Goal: Task Accomplishment & Management: Use online tool/utility

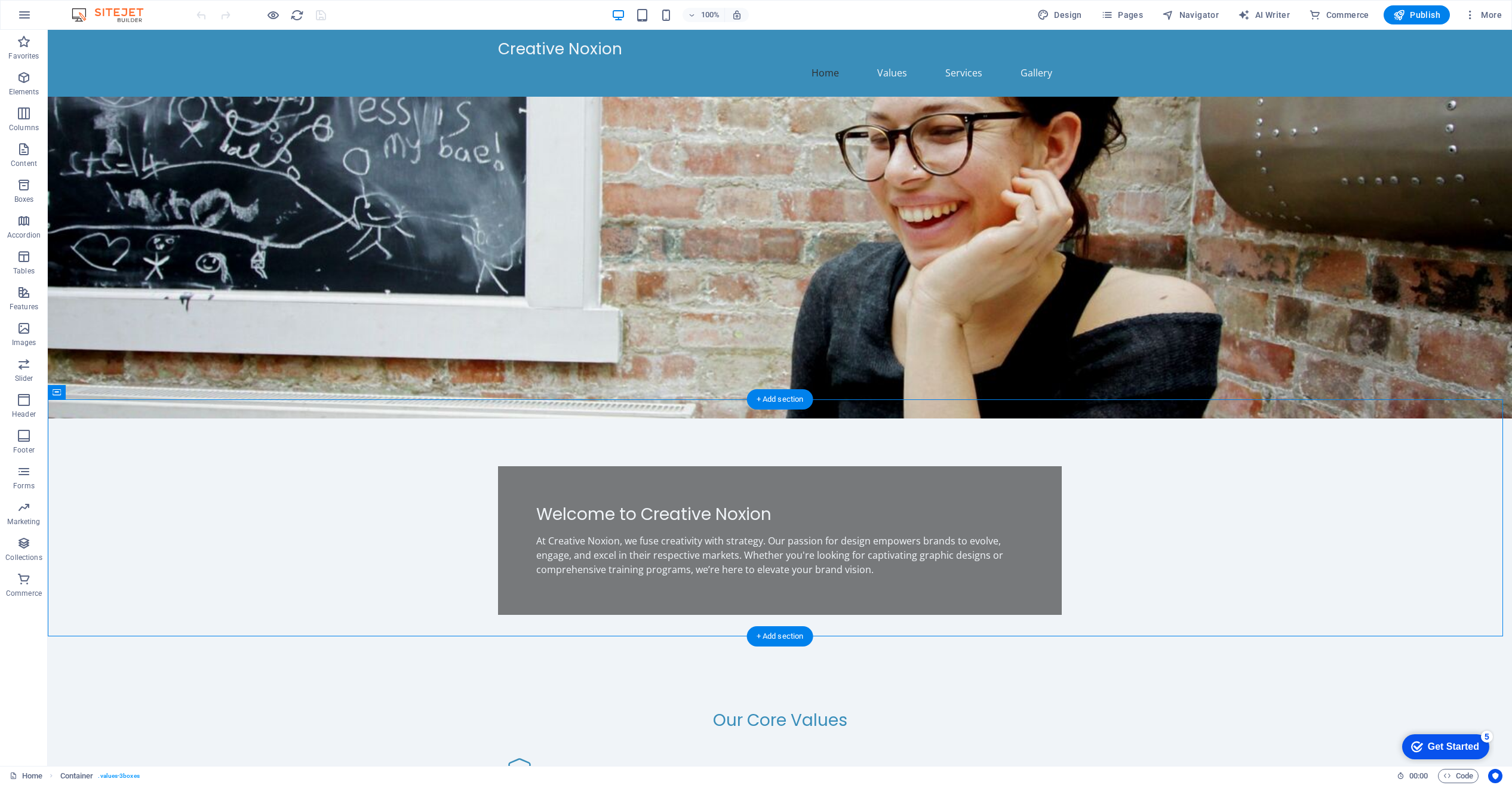
drag, startPoint x: 466, startPoint y: 490, endPoint x: 719, endPoint y: 548, distance: 259.6
click at [835, 731] on div at bounding box center [779, 739] width 564 height 18
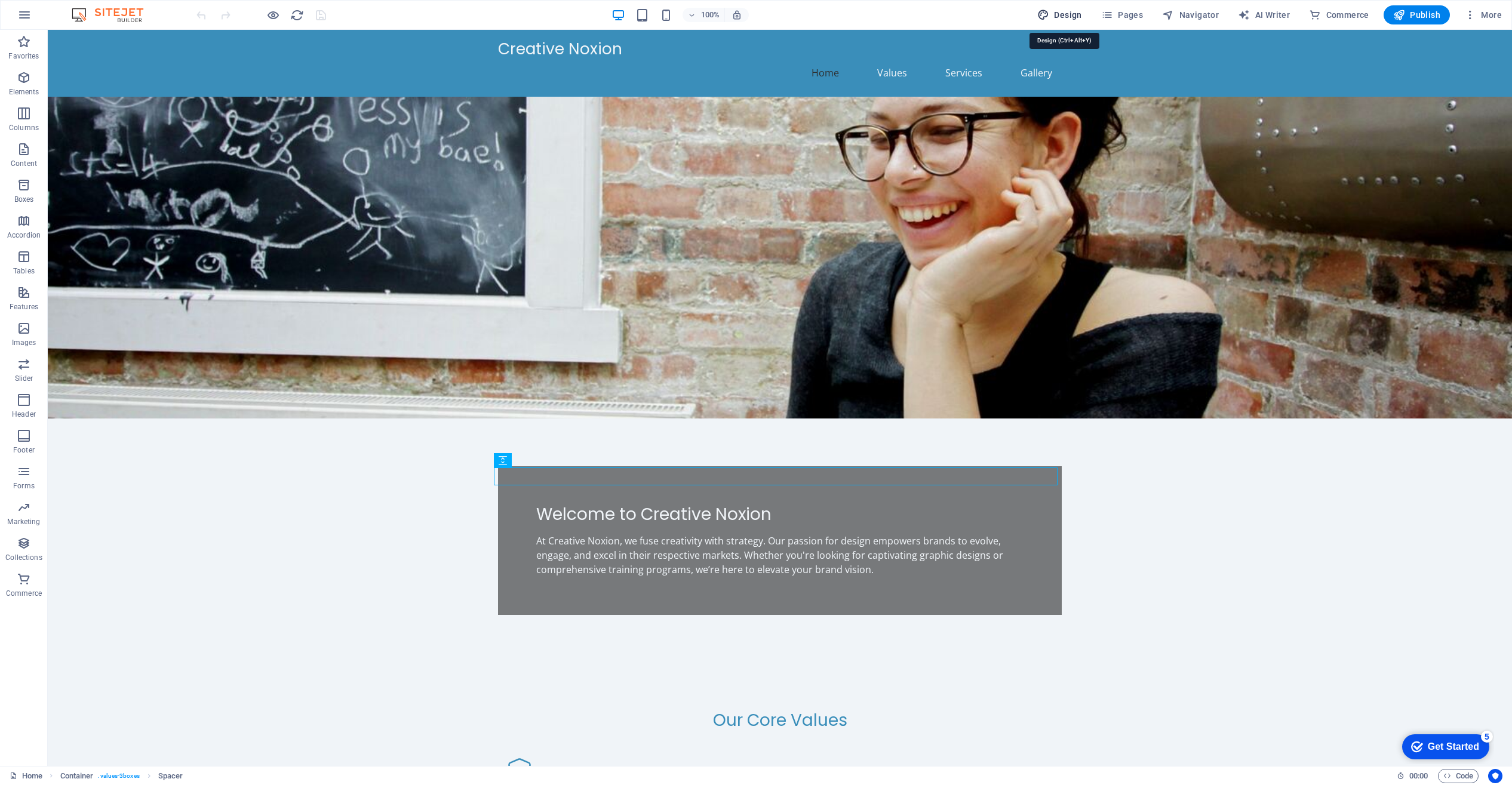
click at [1060, 12] on span "Design" at bounding box center [1059, 14] width 45 height 12
select select "px"
select select "200"
select select "px"
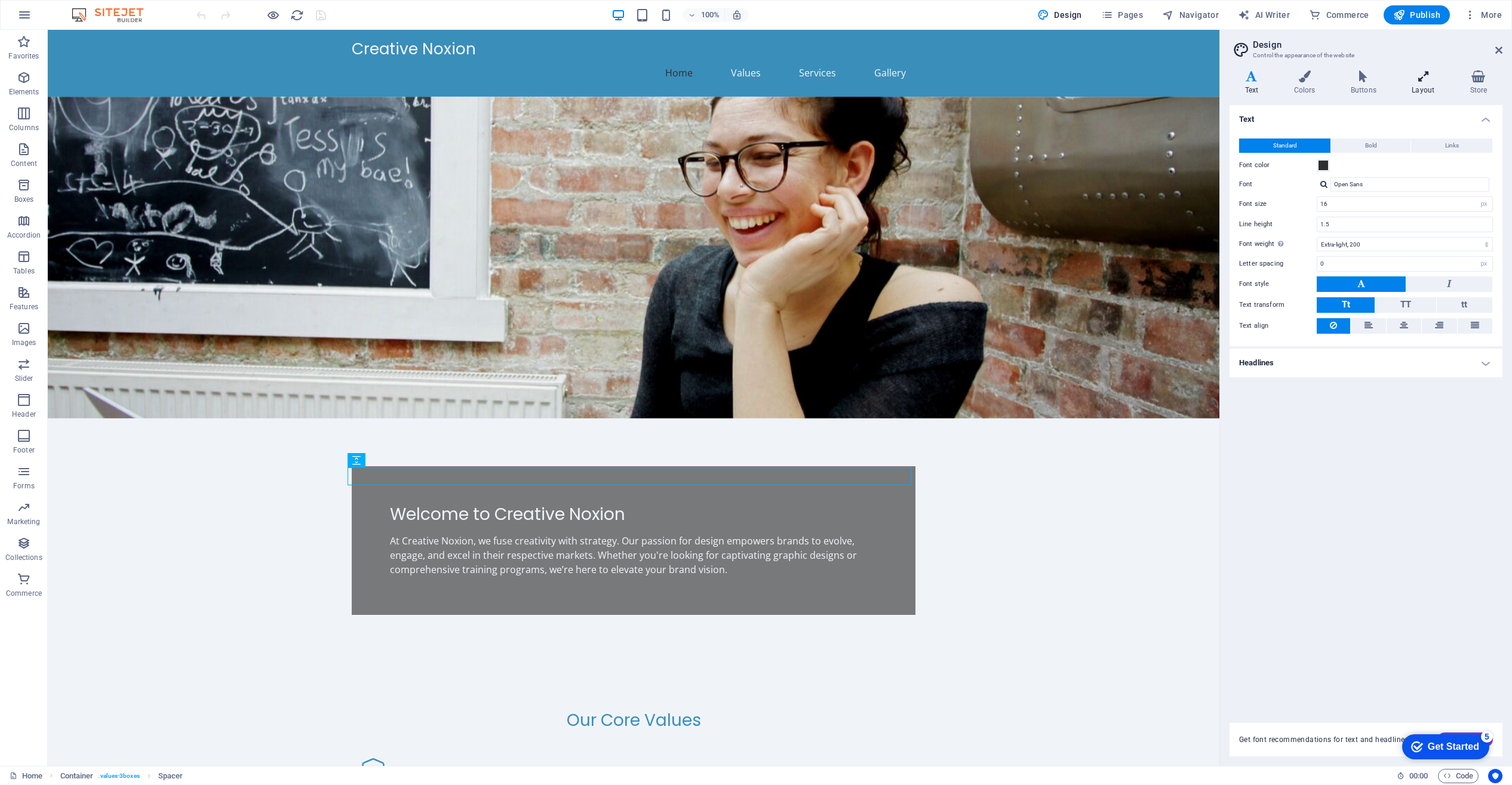
click at [1420, 92] on h4 "Layout" at bounding box center [1425, 83] width 58 height 25
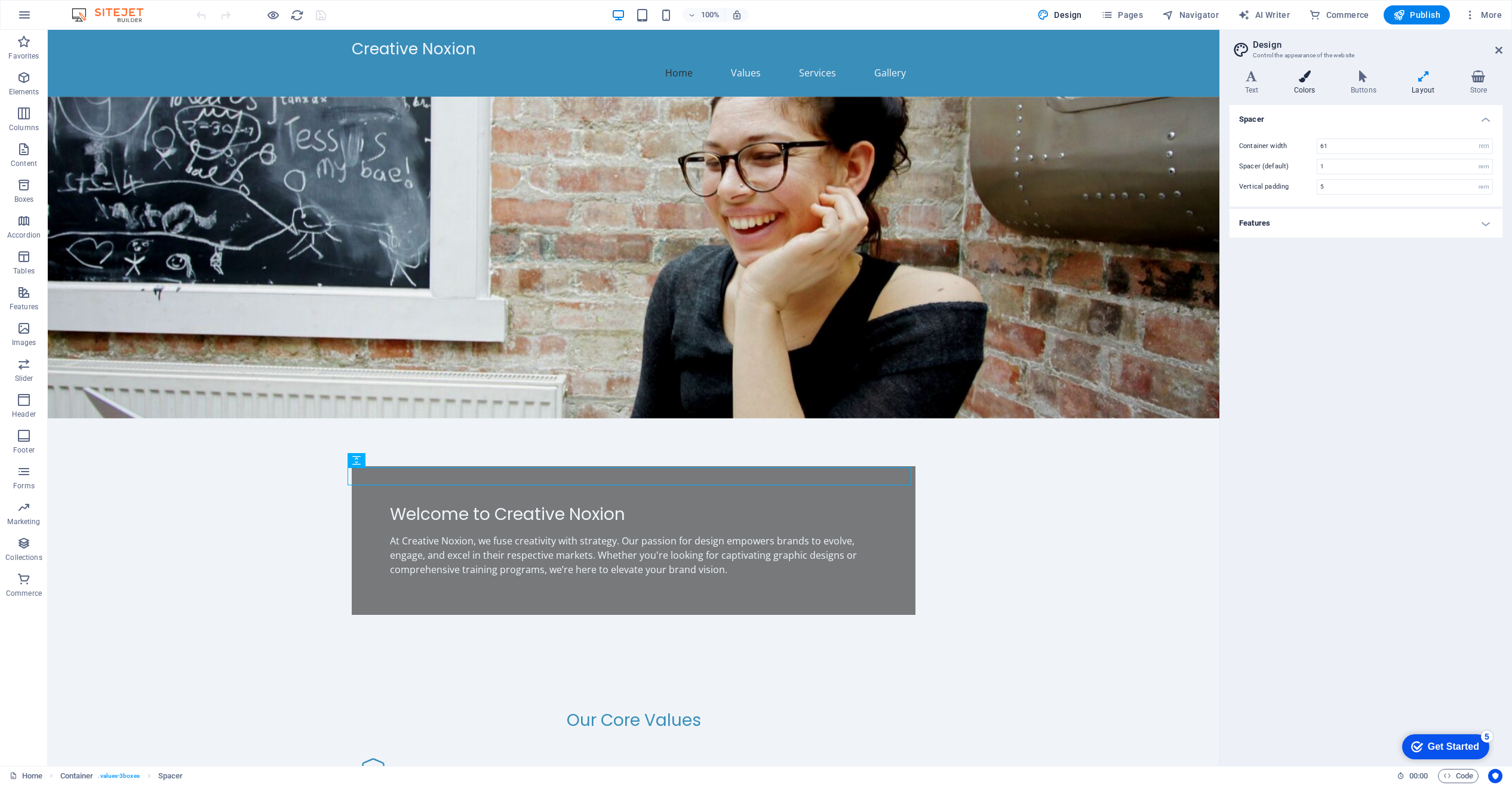
click at [1301, 86] on h4 "Colors" at bounding box center [1307, 83] width 56 height 25
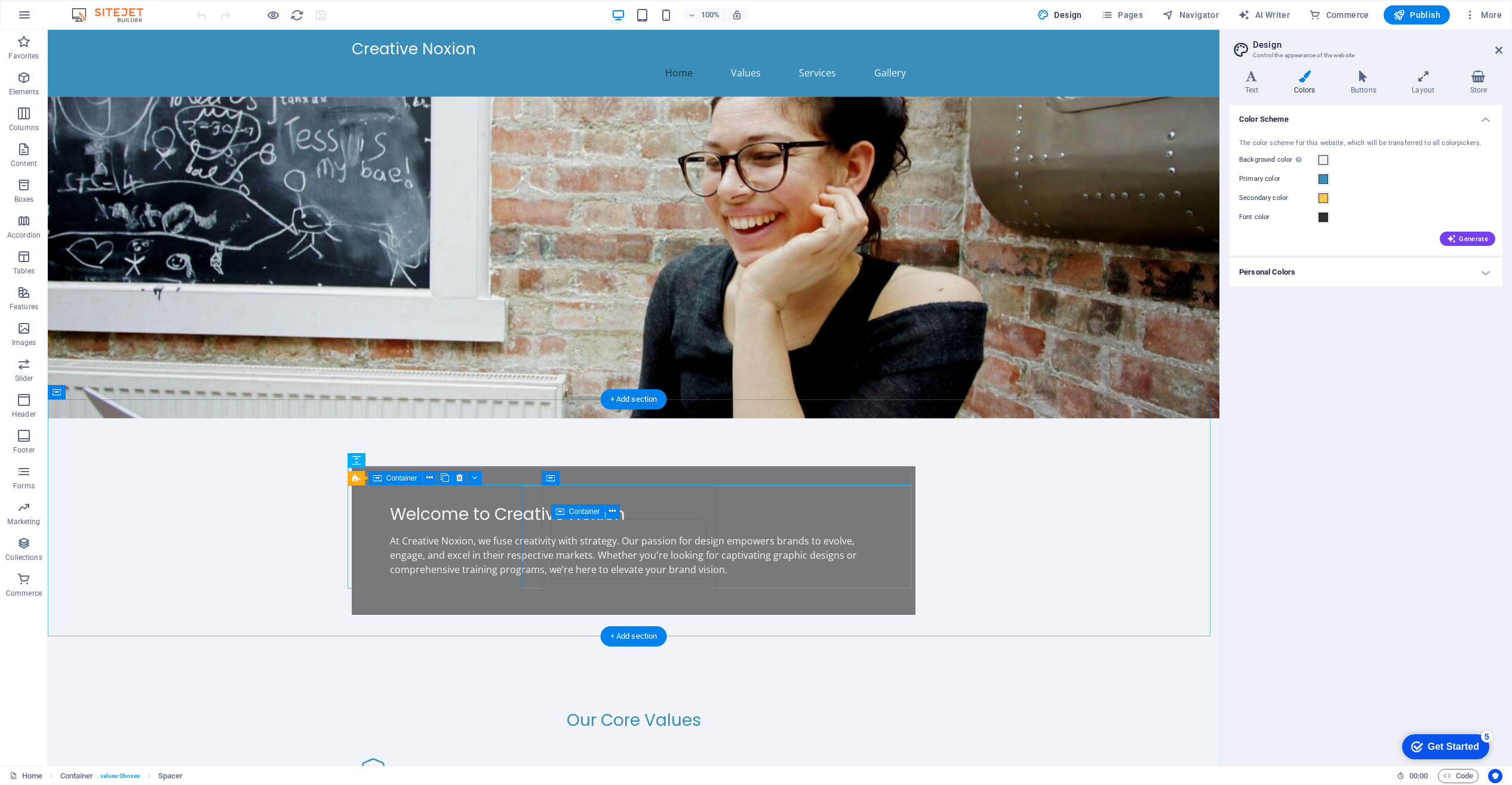
click at [351, 749] on div "Innovation We embrace creativity and fresh ideas to push boundaries." at bounding box center [438, 800] width 175 height 104
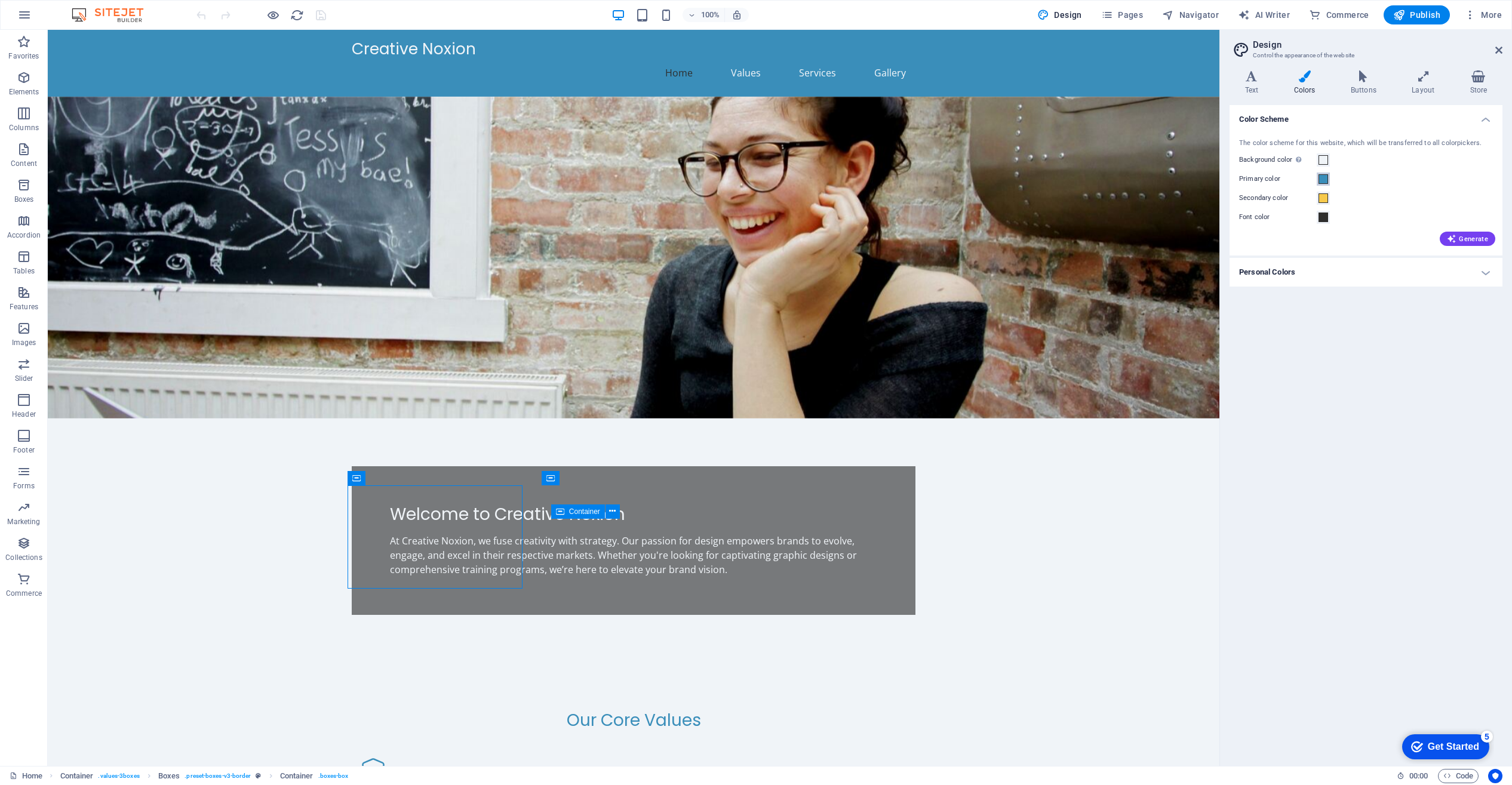
click at [1325, 180] on span at bounding box center [1324, 180] width 10 height 10
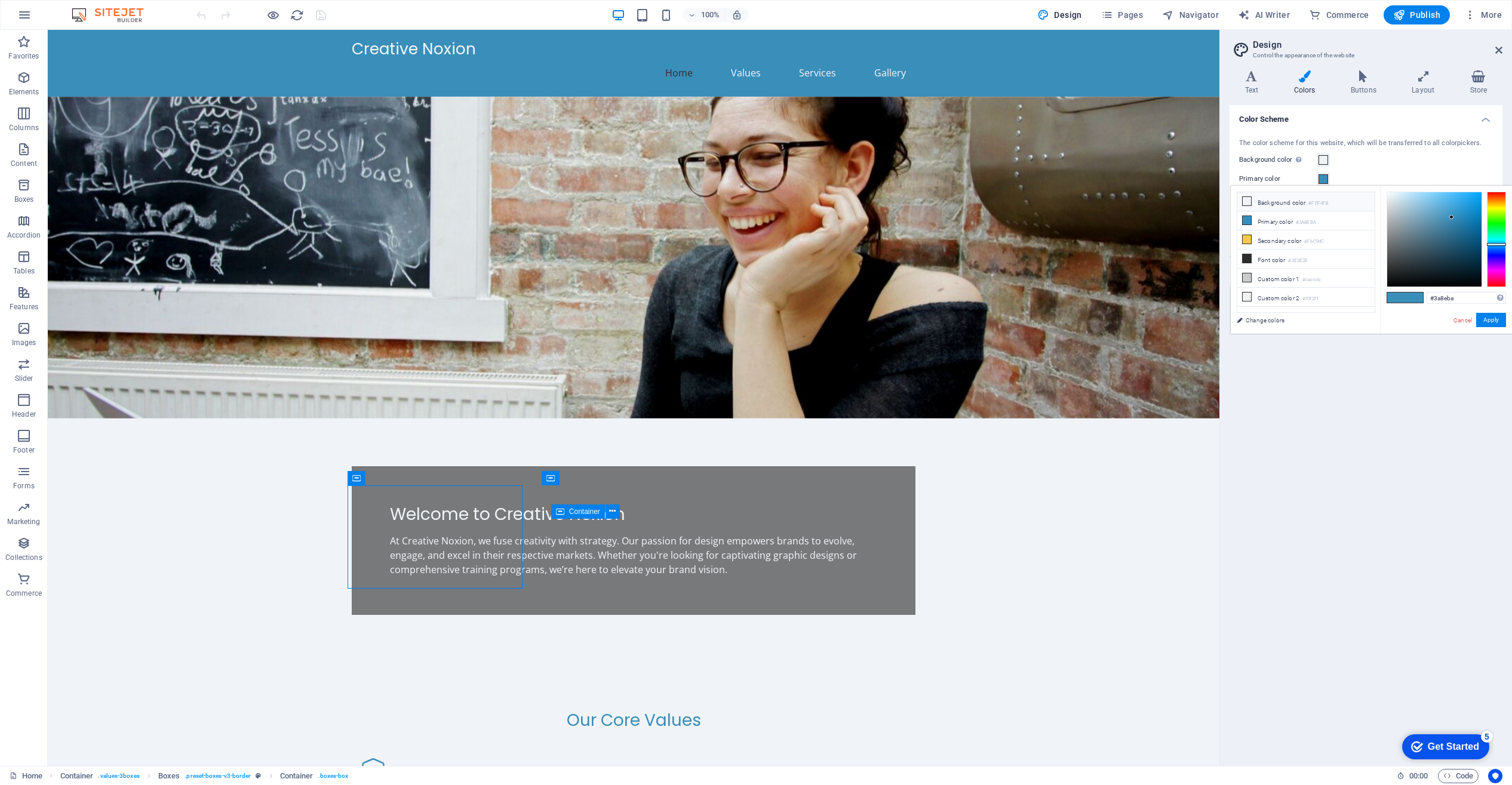
click at [1247, 202] on icon at bounding box center [1246, 201] width 9 height 9
type input "#f0f4f8"
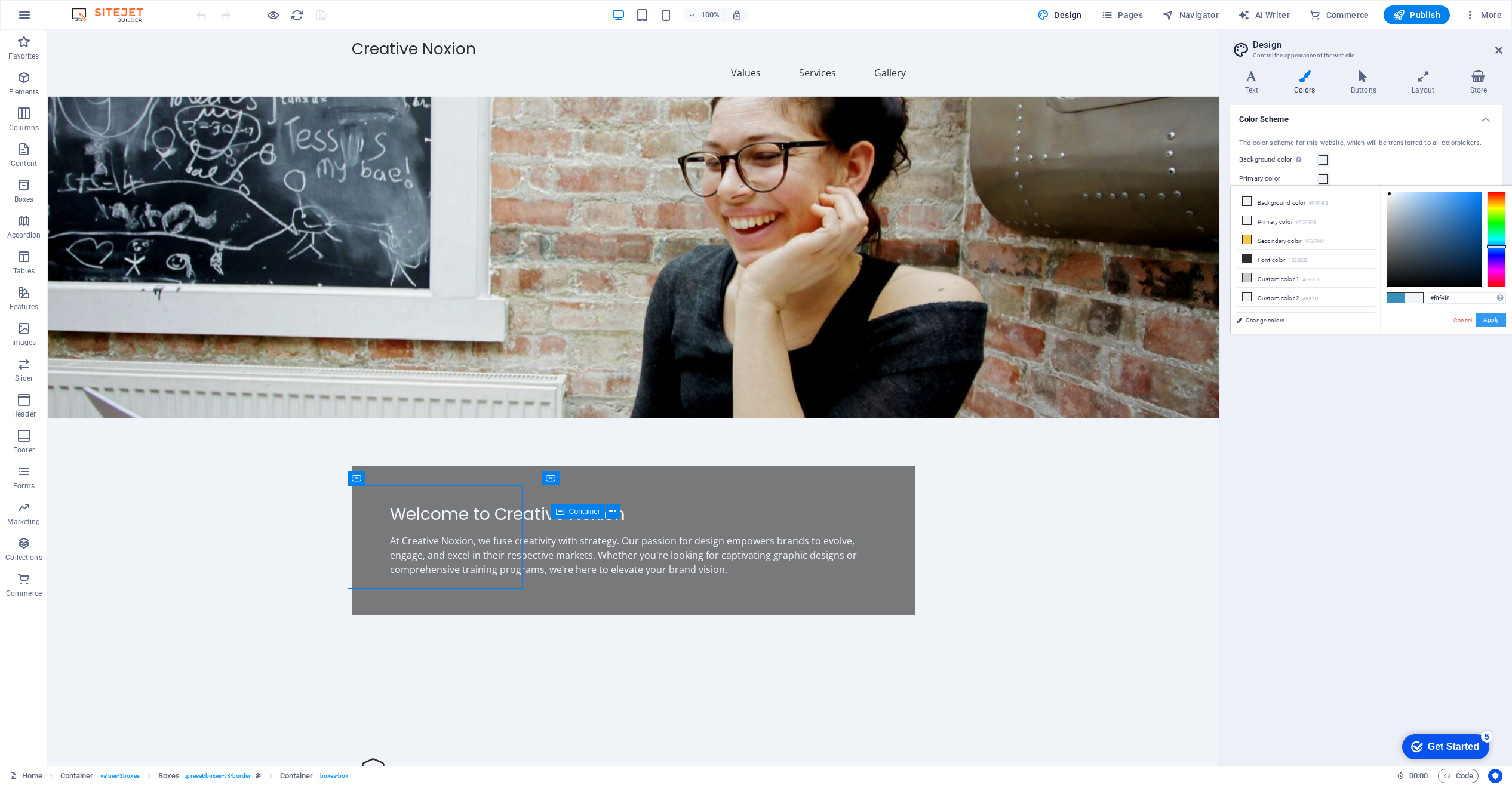
click at [1492, 316] on button "Apply" at bounding box center [1491, 320] width 30 height 14
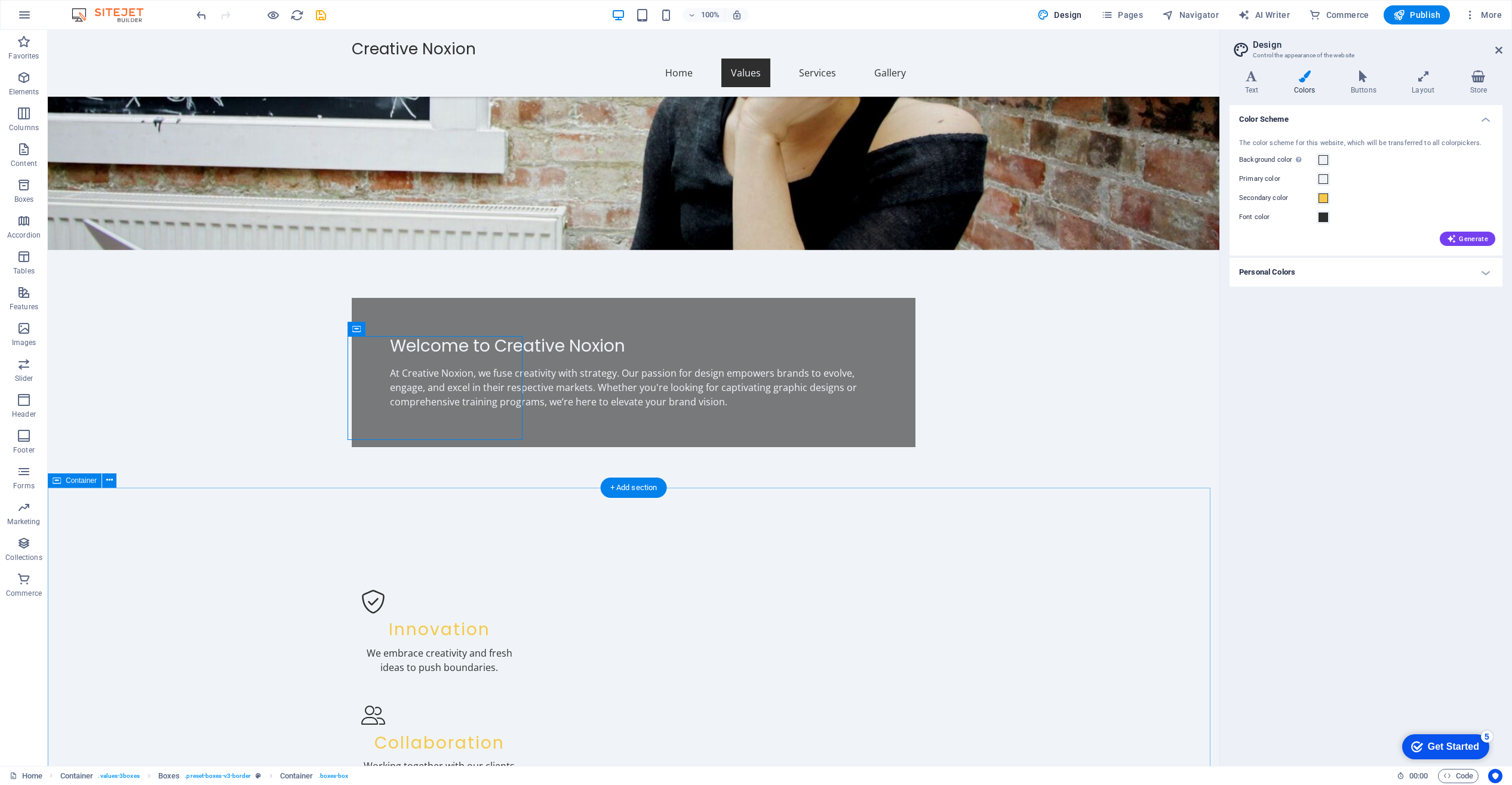
scroll to position [149, 0]
click at [898, 496] on div "Our Core Values Innovation We embrace creativity and fresh ideas to push bounda…" at bounding box center [633, 727] width 1172 height 463
click at [1323, 161] on span at bounding box center [1324, 160] width 10 height 10
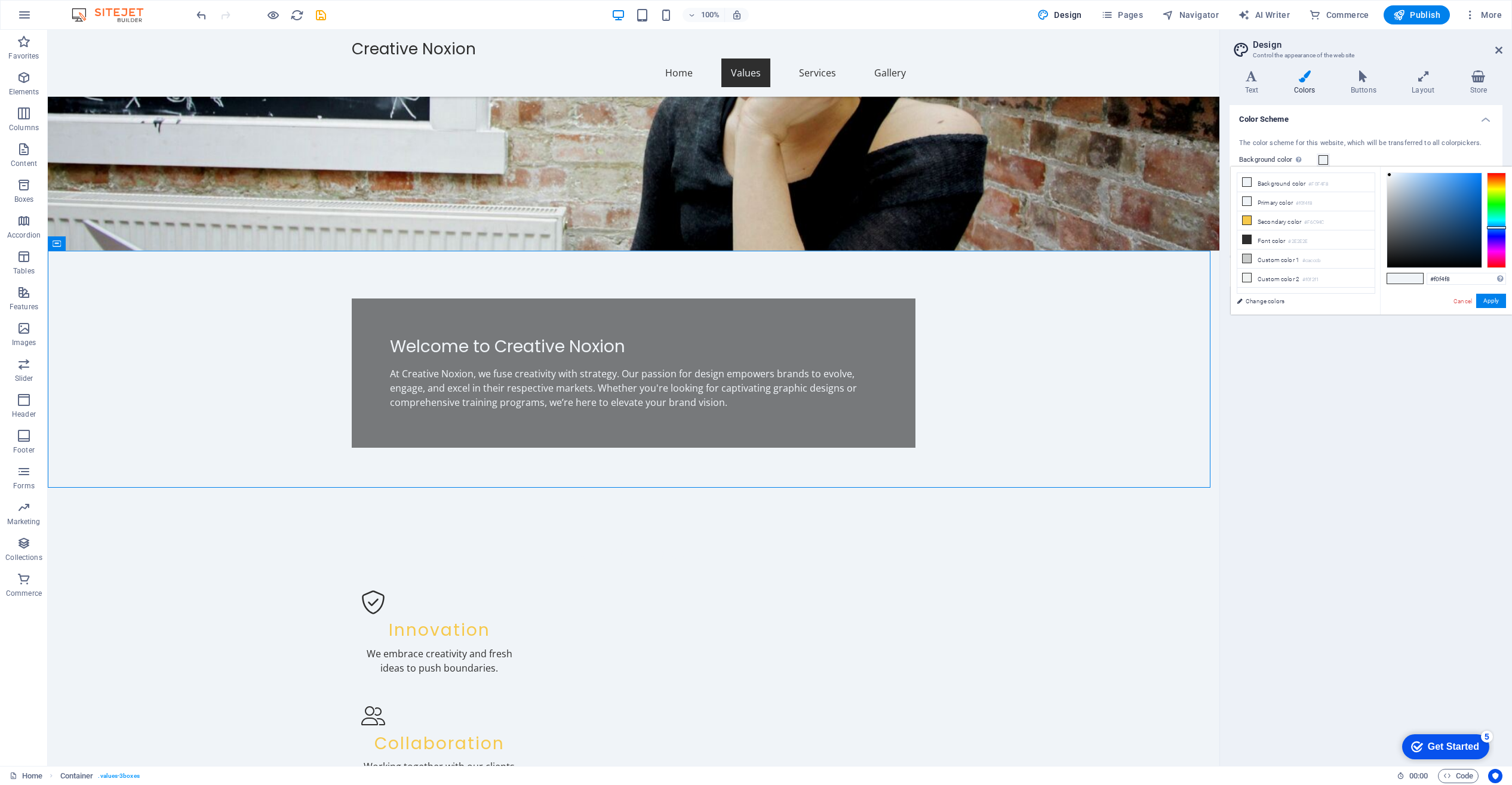
type input "#4c94dd"
click at [1449, 185] on div at bounding box center [1434, 220] width 95 height 95
click at [1486, 299] on button "Apply" at bounding box center [1491, 301] width 30 height 14
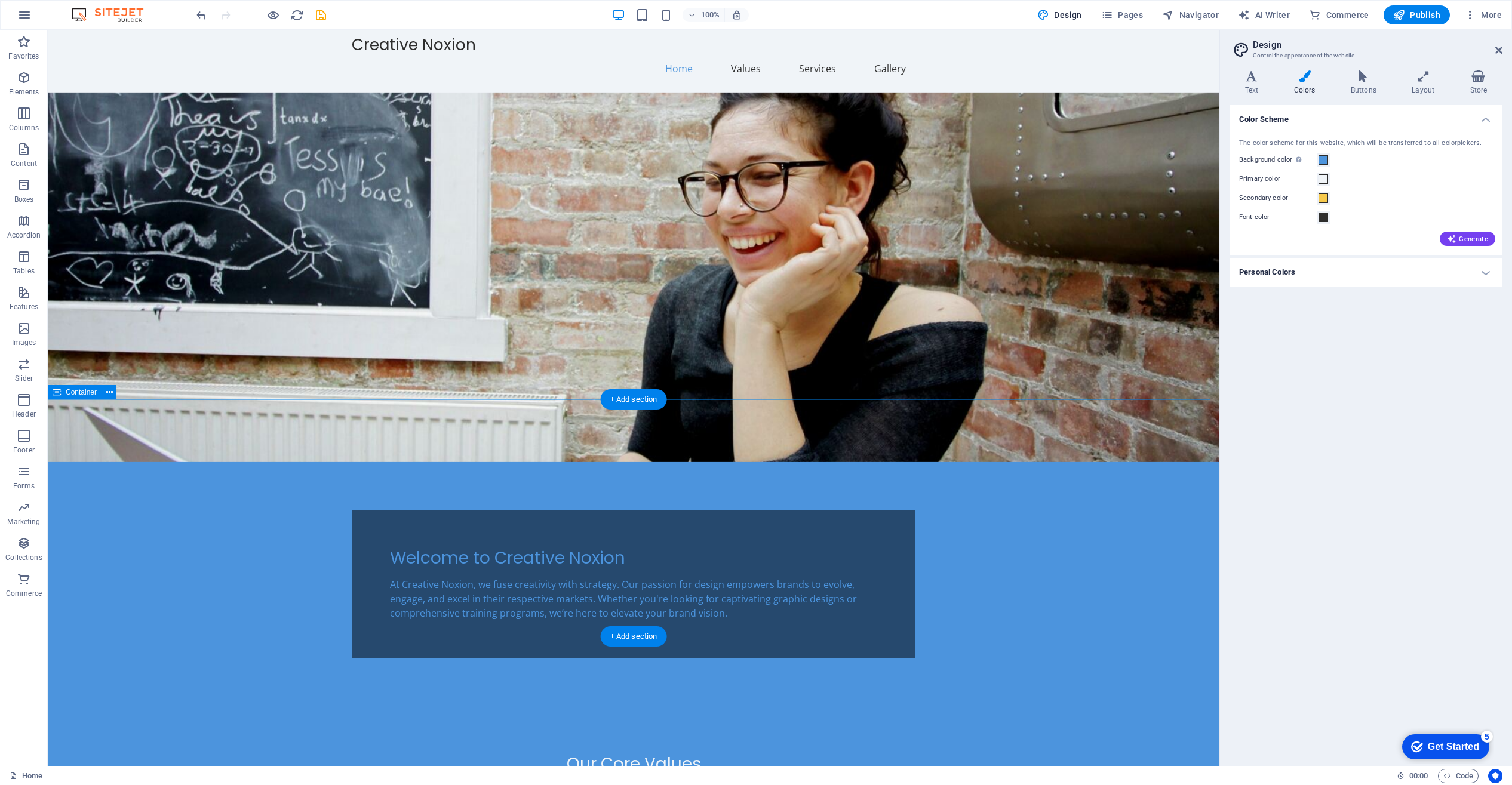
scroll to position [0, 0]
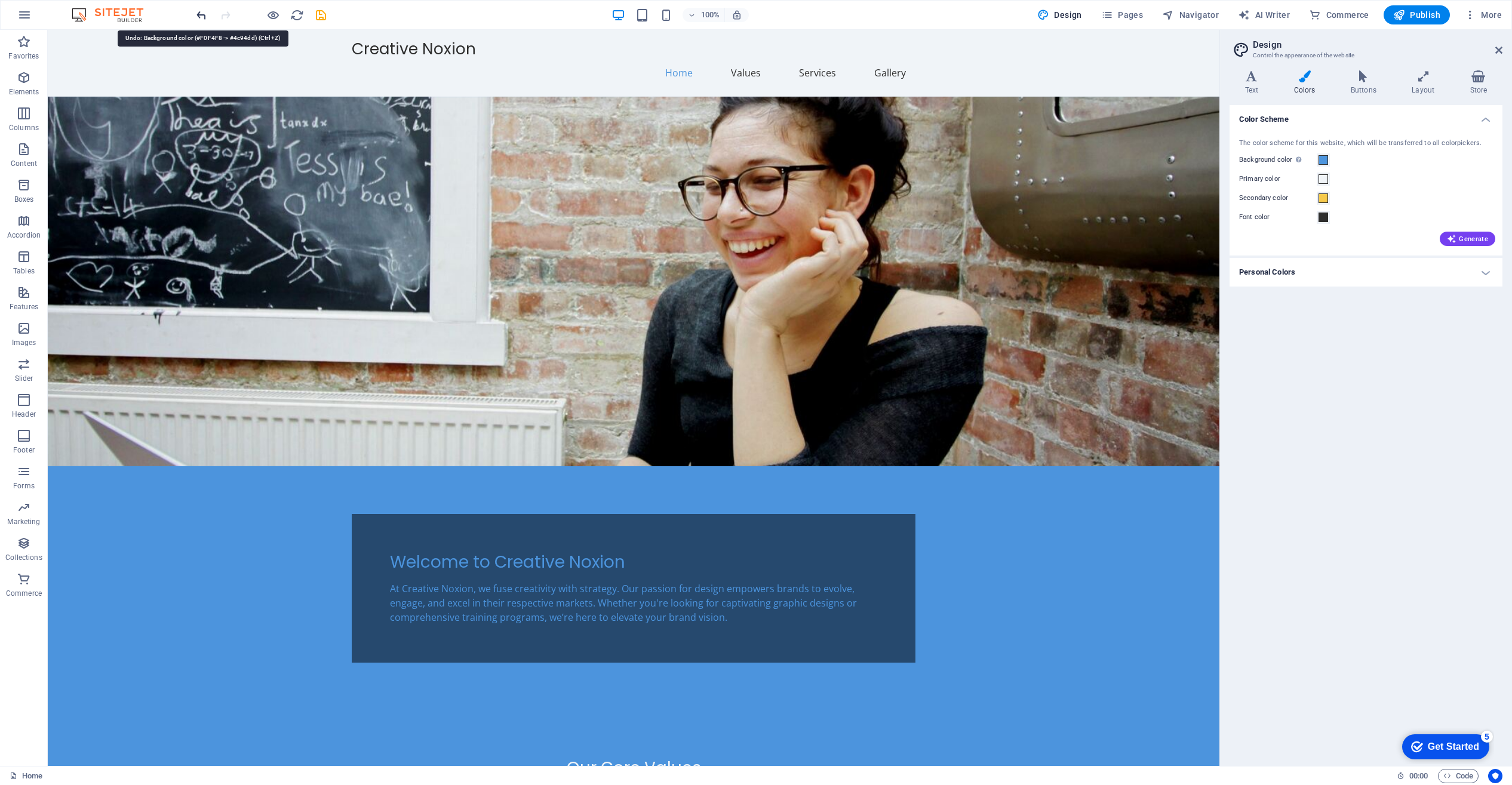
click at [197, 11] on icon "undo" at bounding box center [202, 15] width 13 height 13
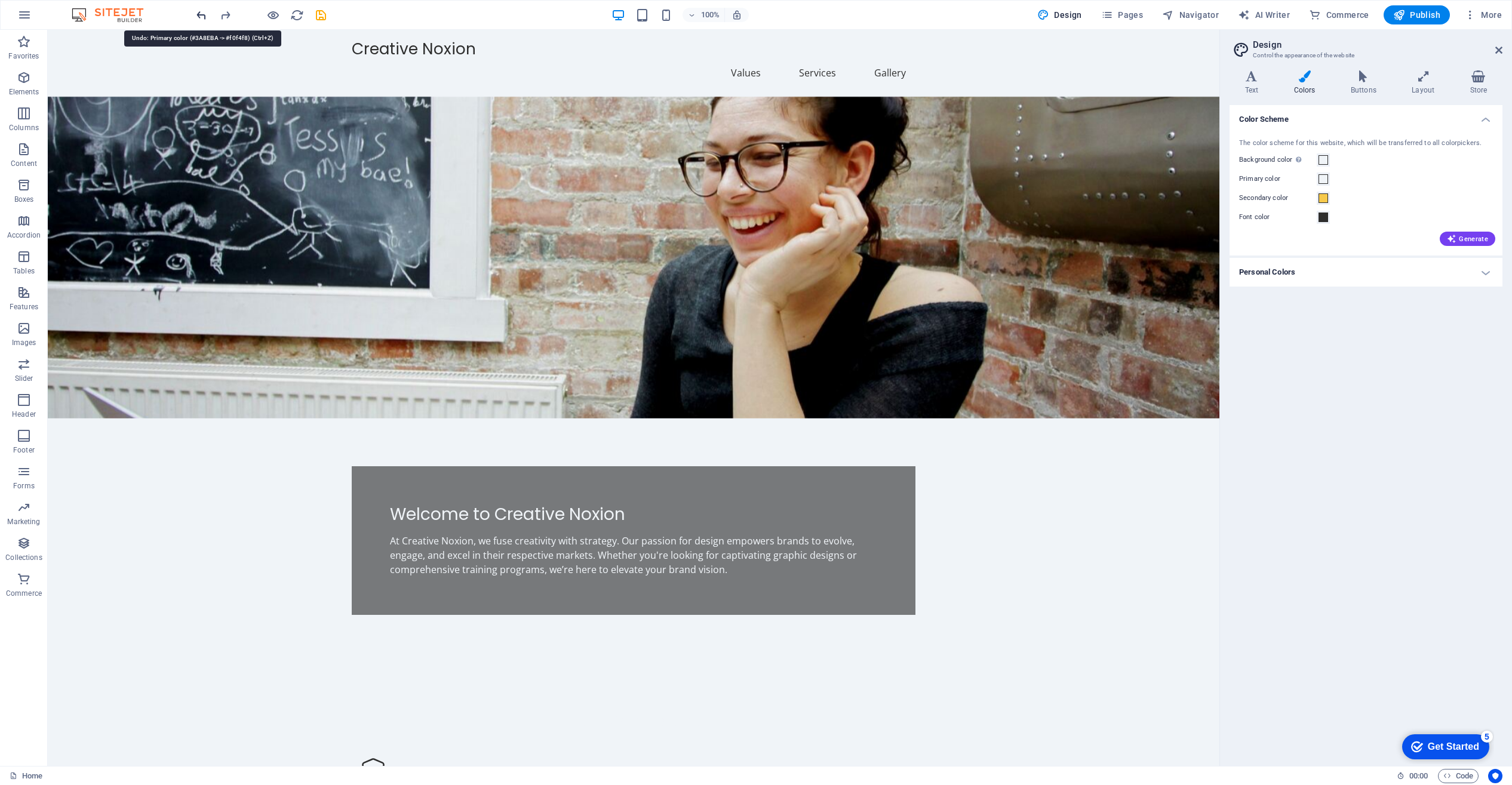
click at [202, 14] on icon "undo" at bounding box center [202, 15] width 13 height 13
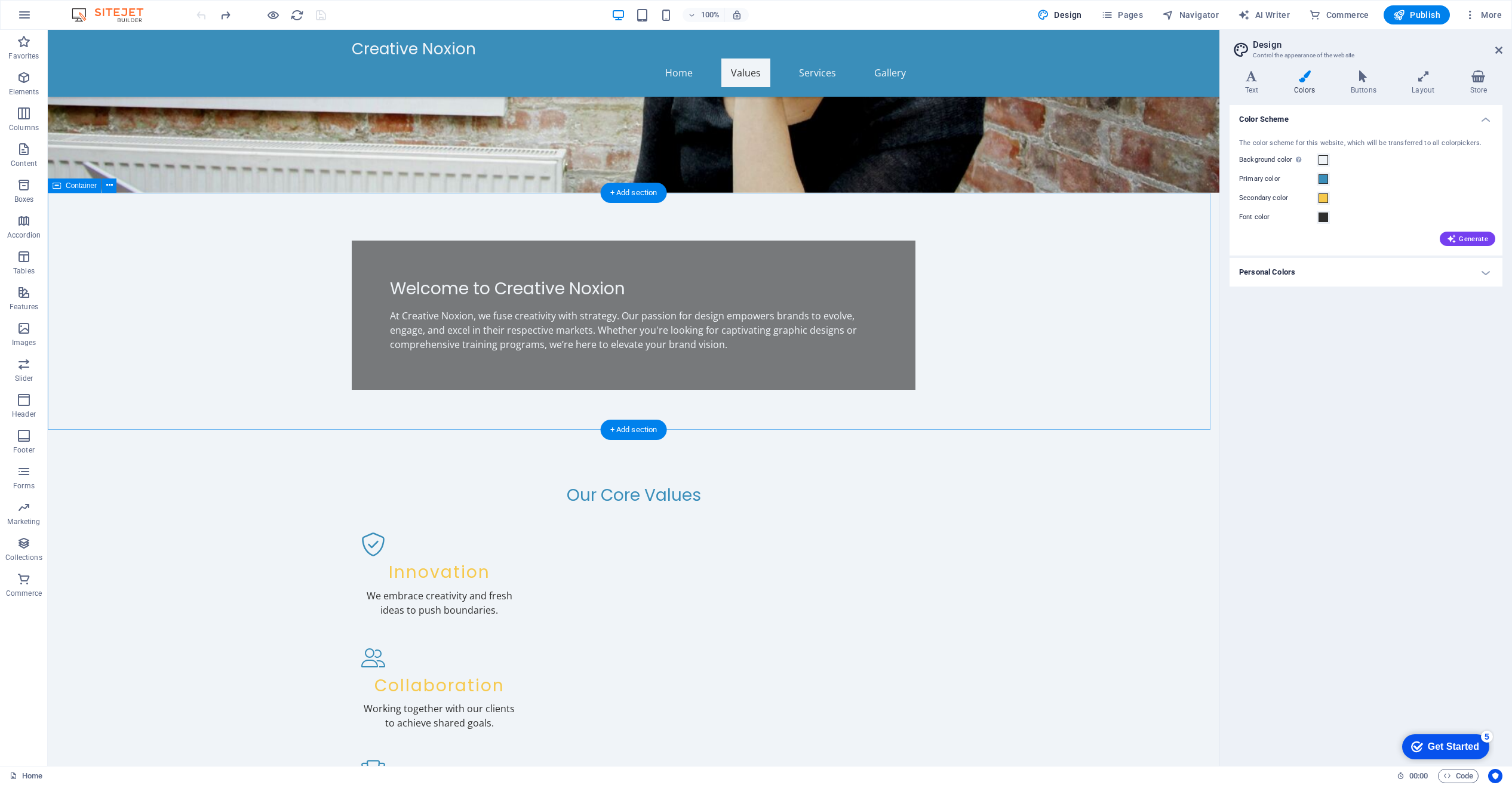
scroll to position [244, 0]
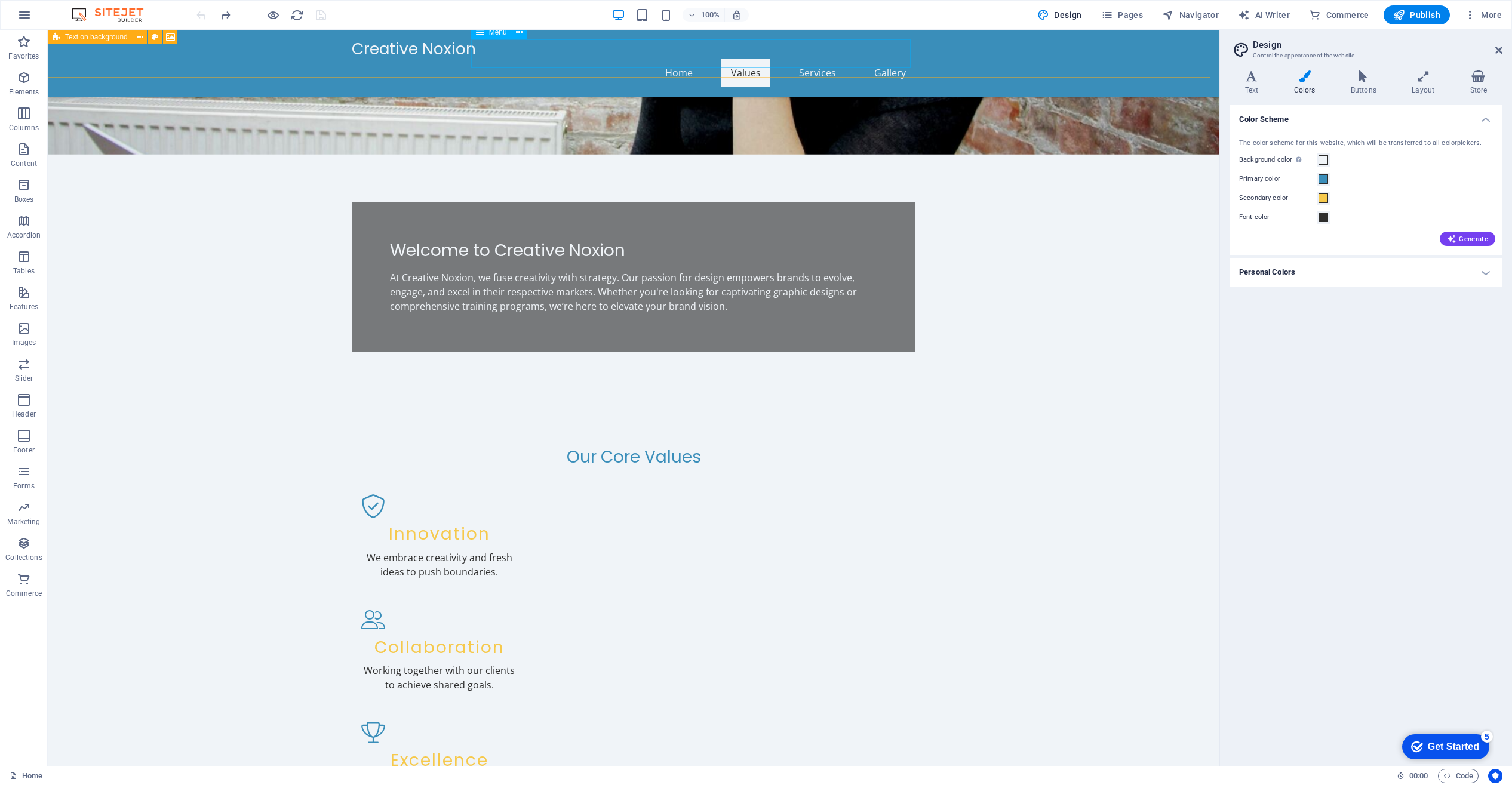
click at [680, 58] on nav "Home Values Services Gallery" at bounding box center [633, 73] width 564 height 29
click at [683, 58] on nav "Home Values Services Gallery" at bounding box center [633, 73] width 564 height 29
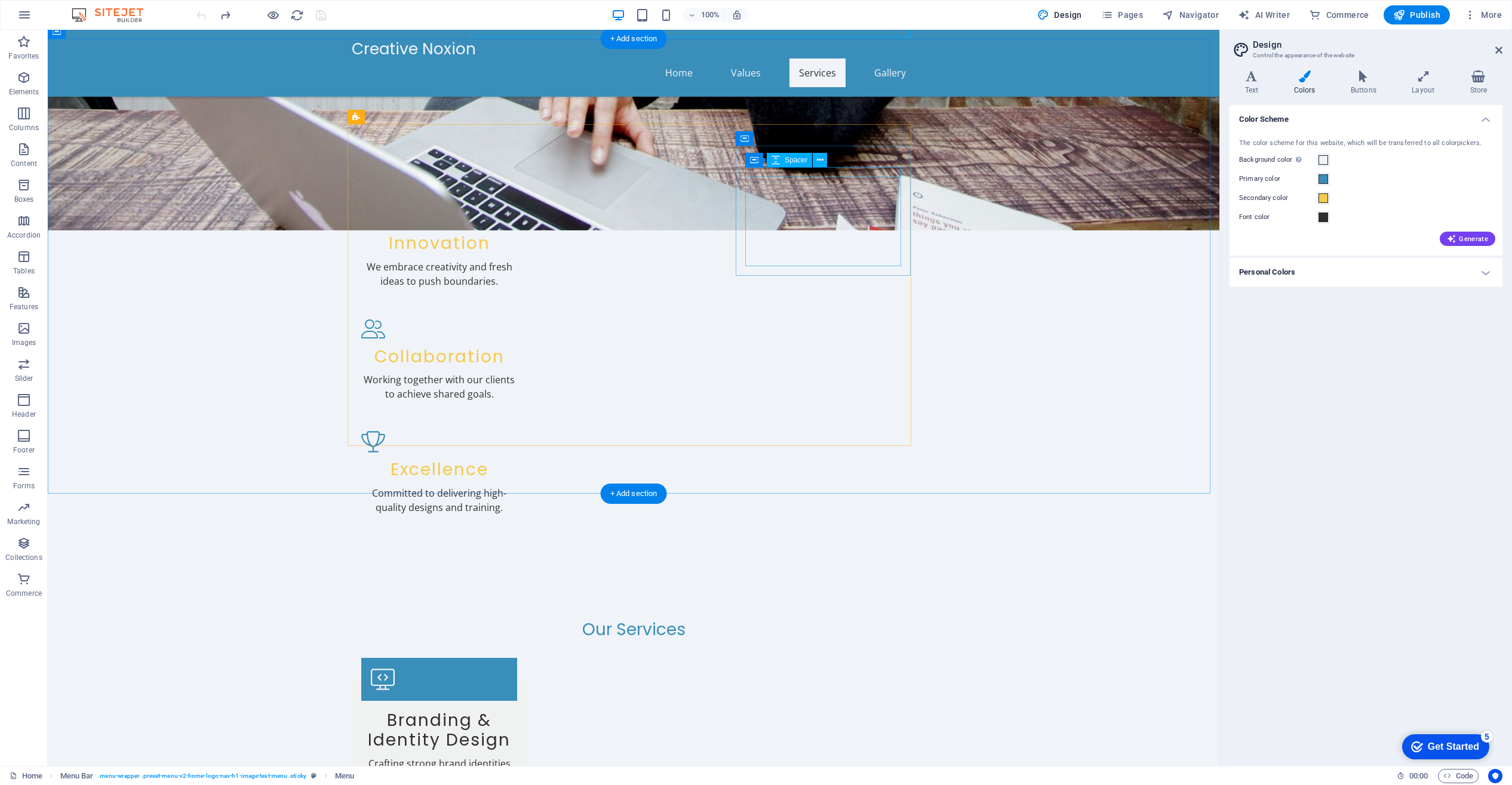
scroll to position [640, 0]
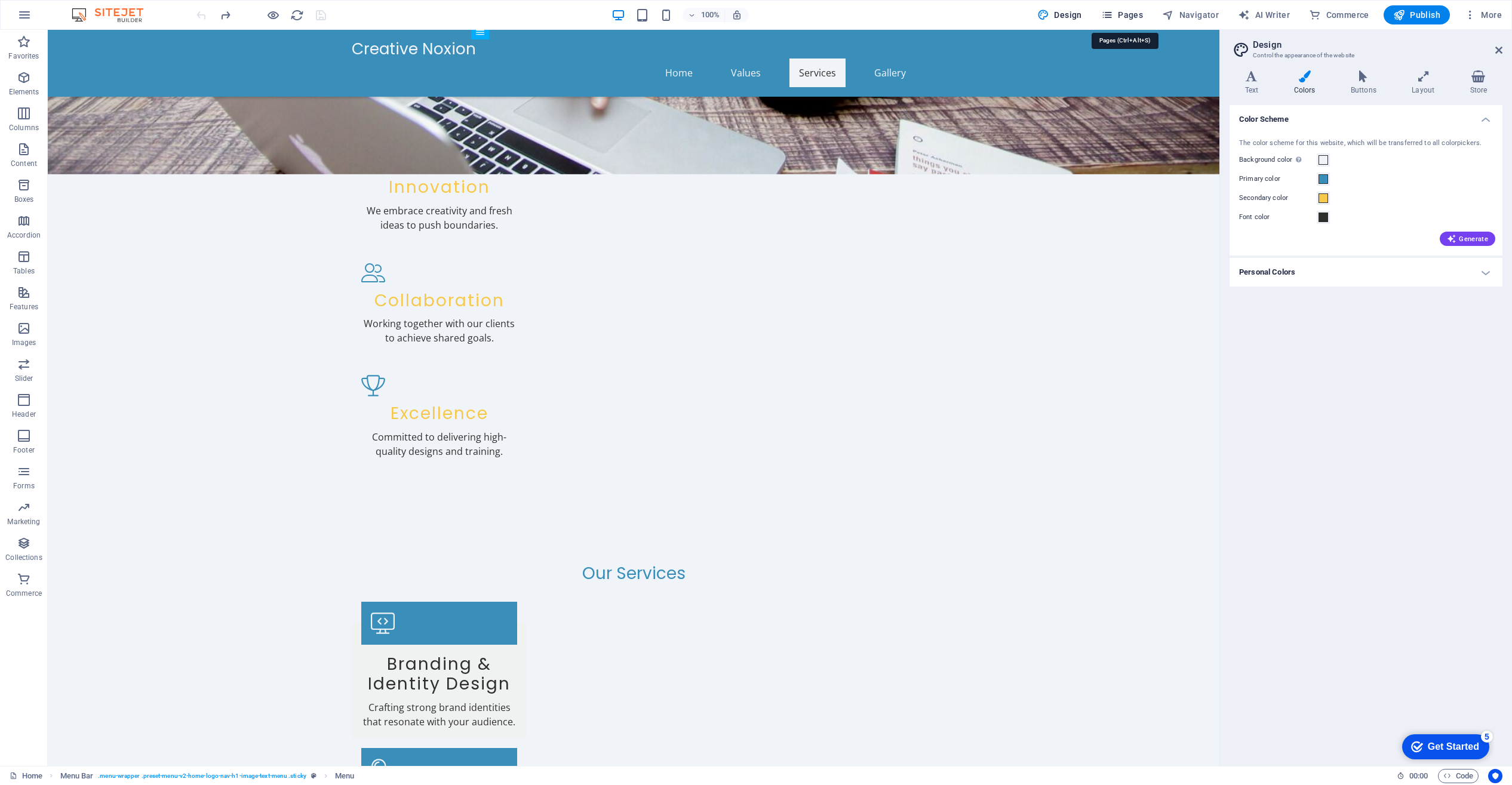
click at [1135, 17] on span "Pages" at bounding box center [1122, 14] width 42 height 12
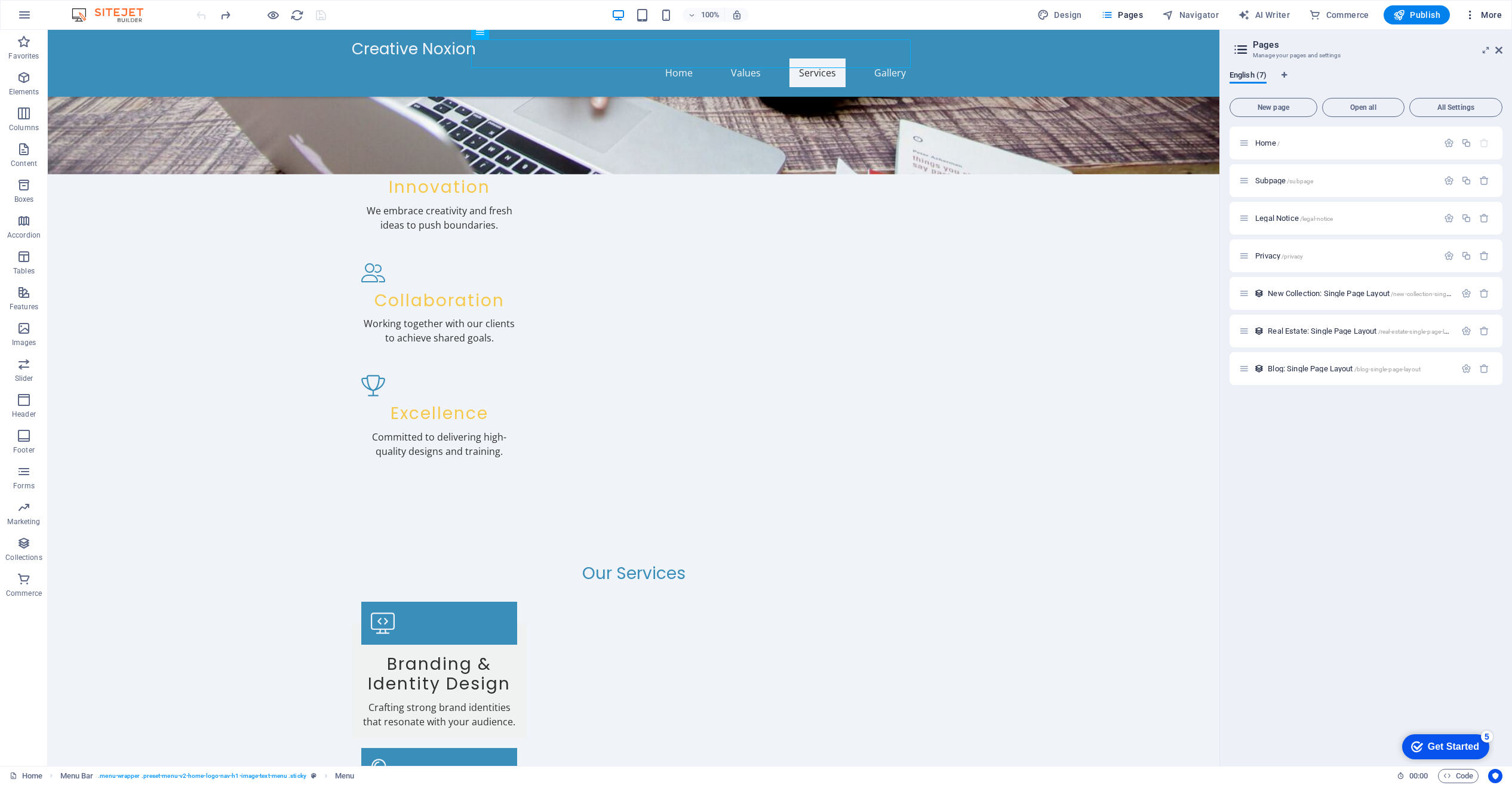
click at [1473, 12] on icon "button" at bounding box center [1470, 14] width 12 height 12
click at [1455, 49] on h6 "Website Settings" at bounding box center [1458, 46] width 71 height 14
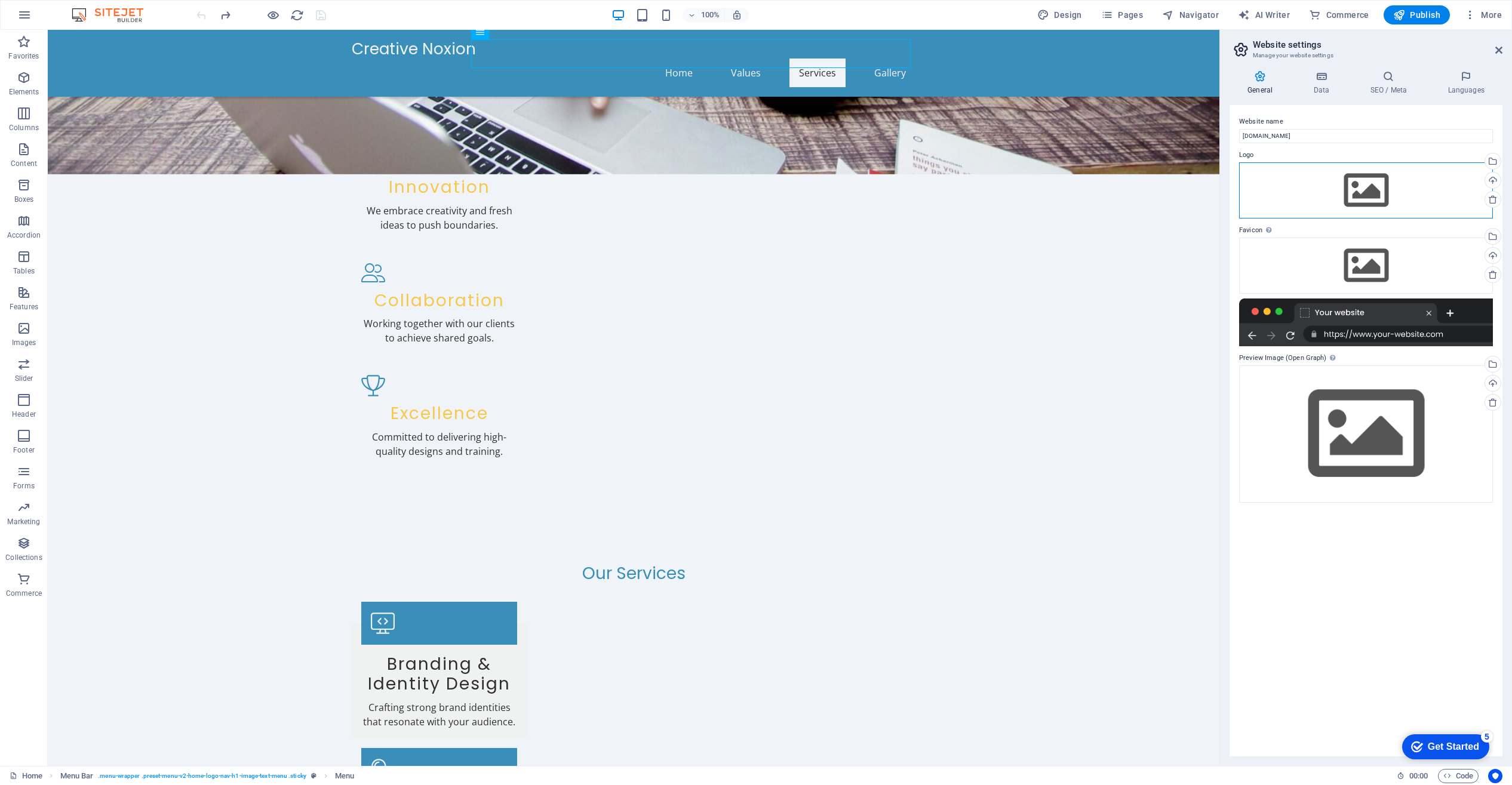
click at [1365, 196] on div "Drag files here, click to choose files or select files from Files or our free s…" at bounding box center [1366, 190] width 254 height 56
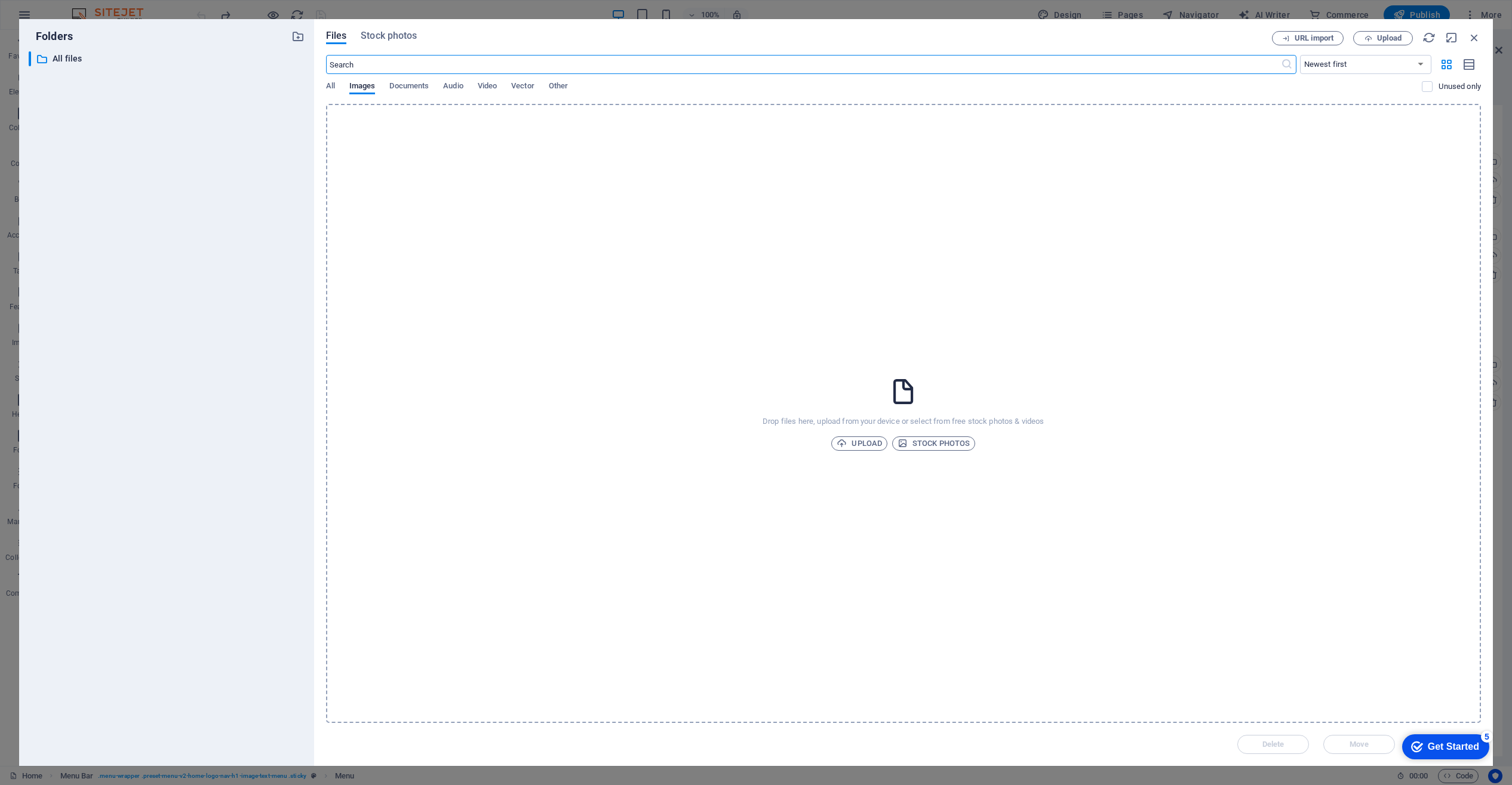
scroll to position [581, 0]
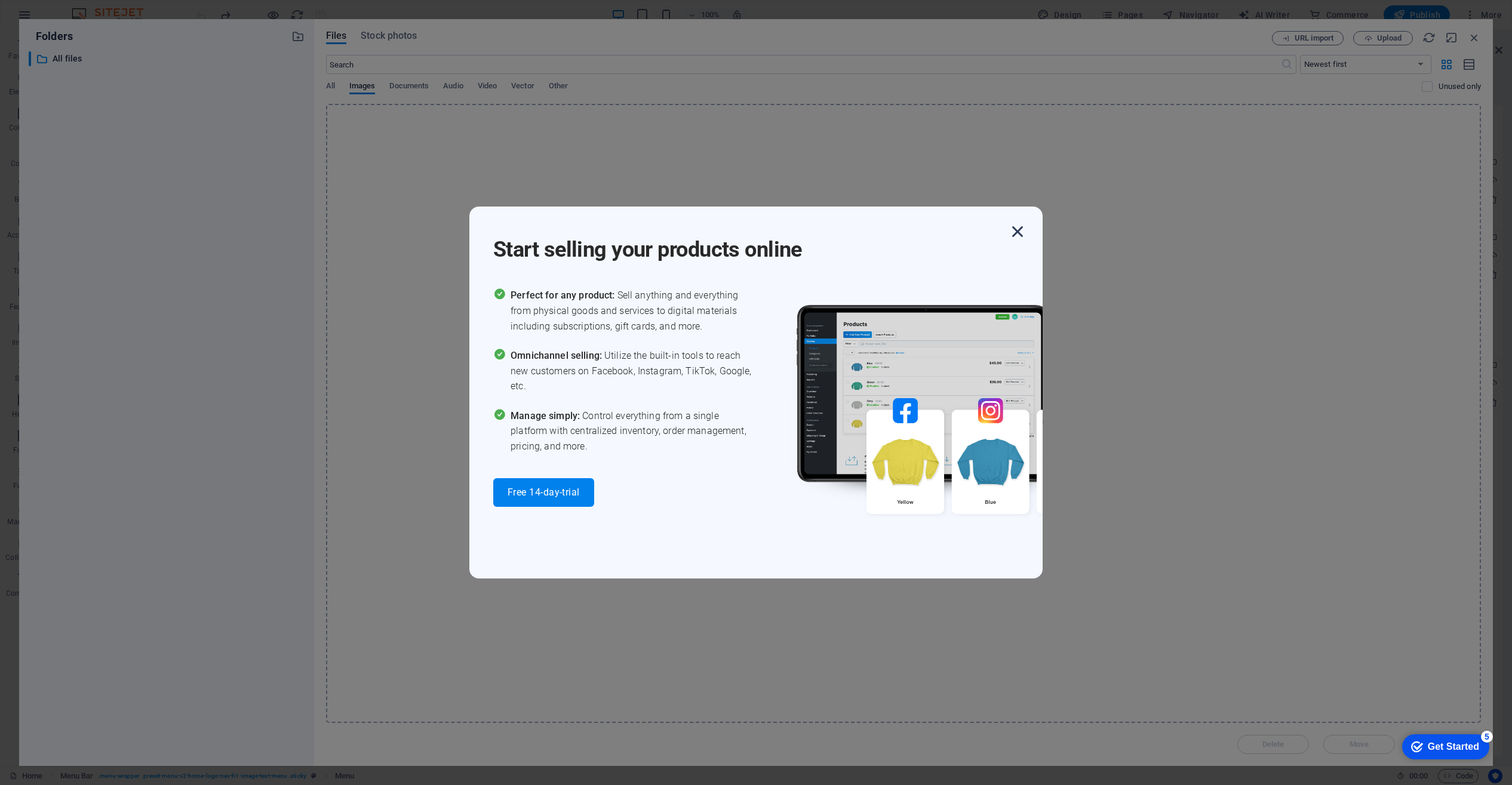
click at [1017, 232] on icon "button" at bounding box center [1017, 231] width 22 height 22
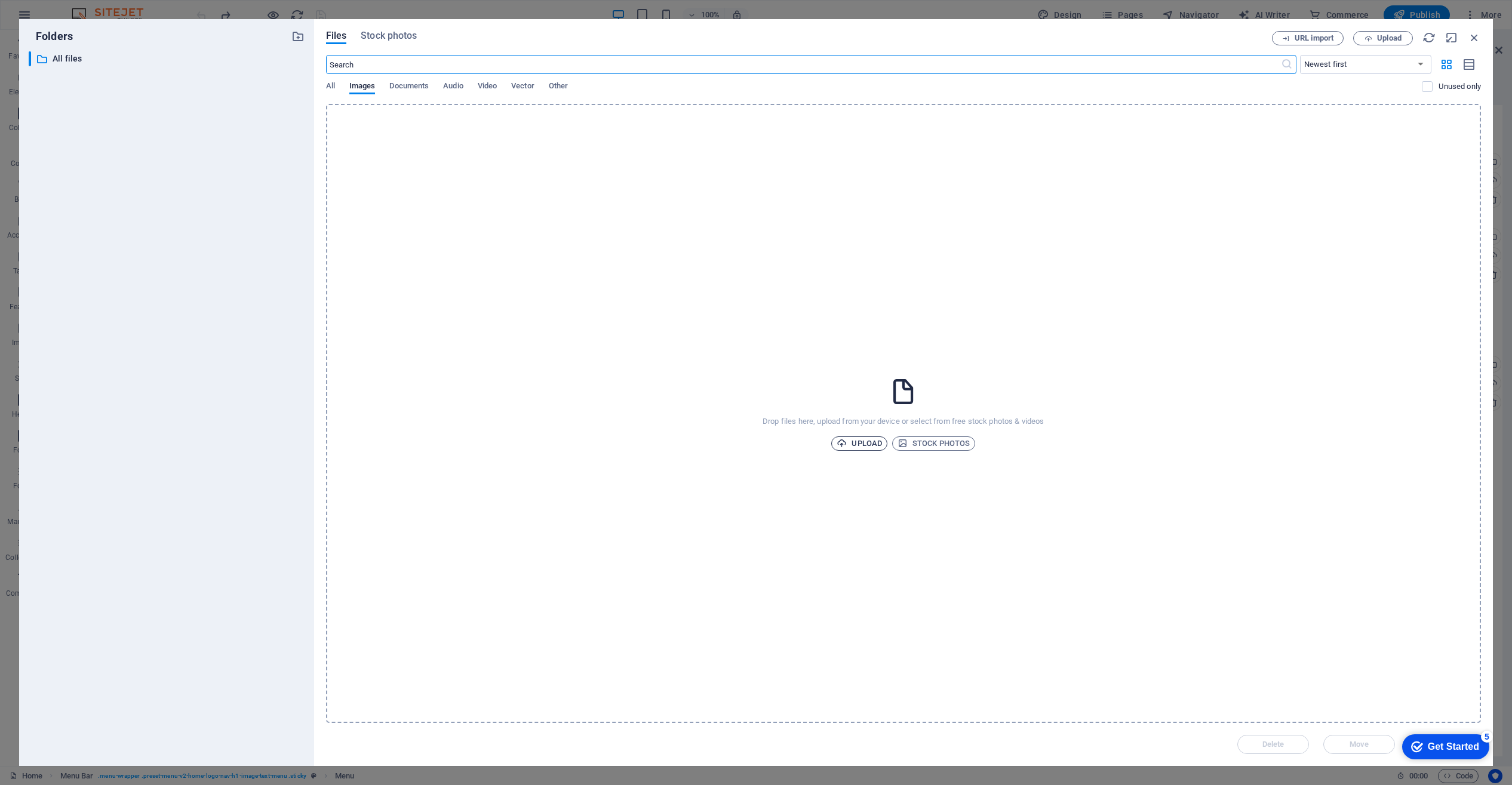
click at [864, 440] on span "Upload" at bounding box center [860, 443] width 46 height 14
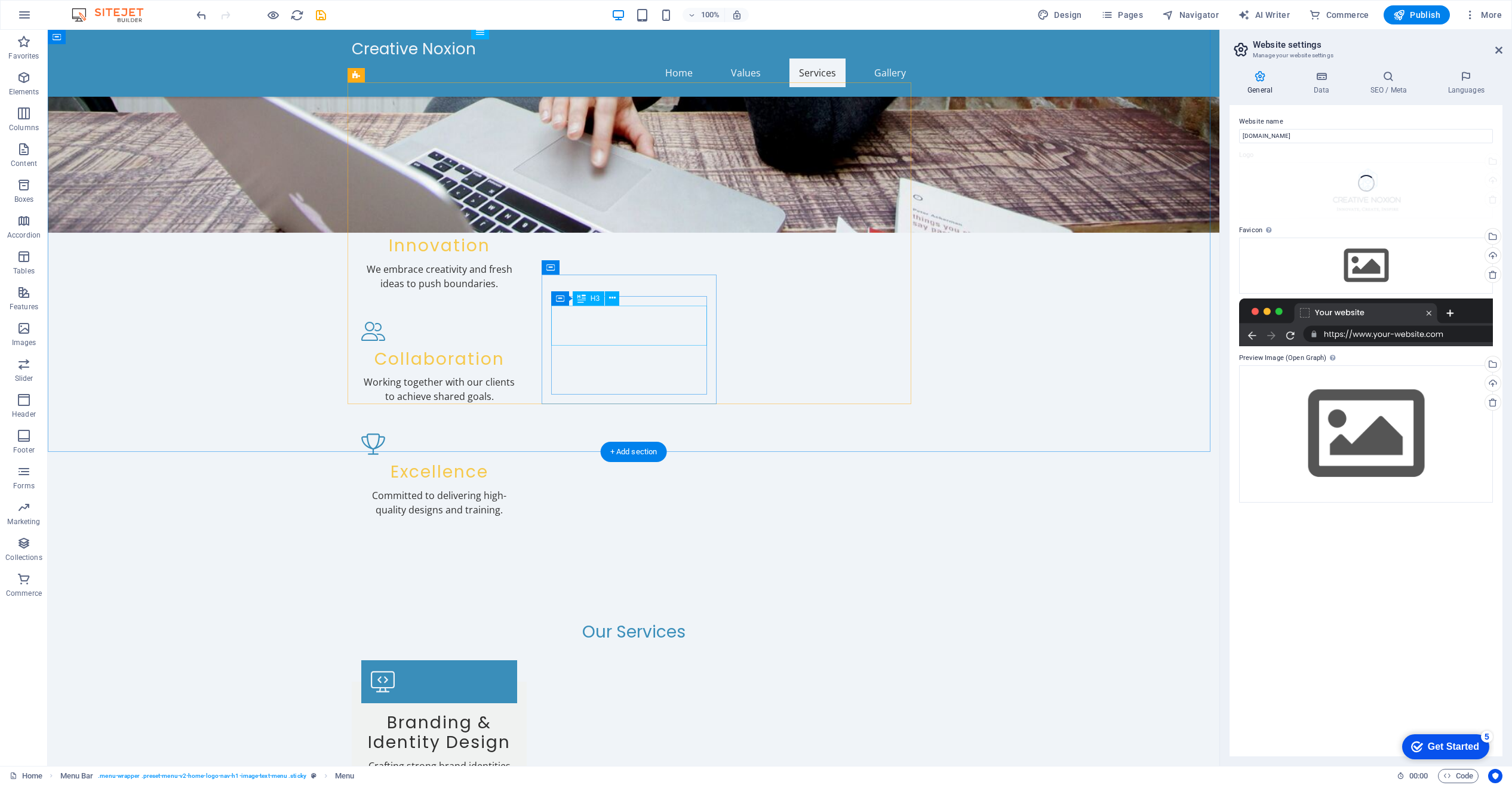
scroll to position [640, 0]
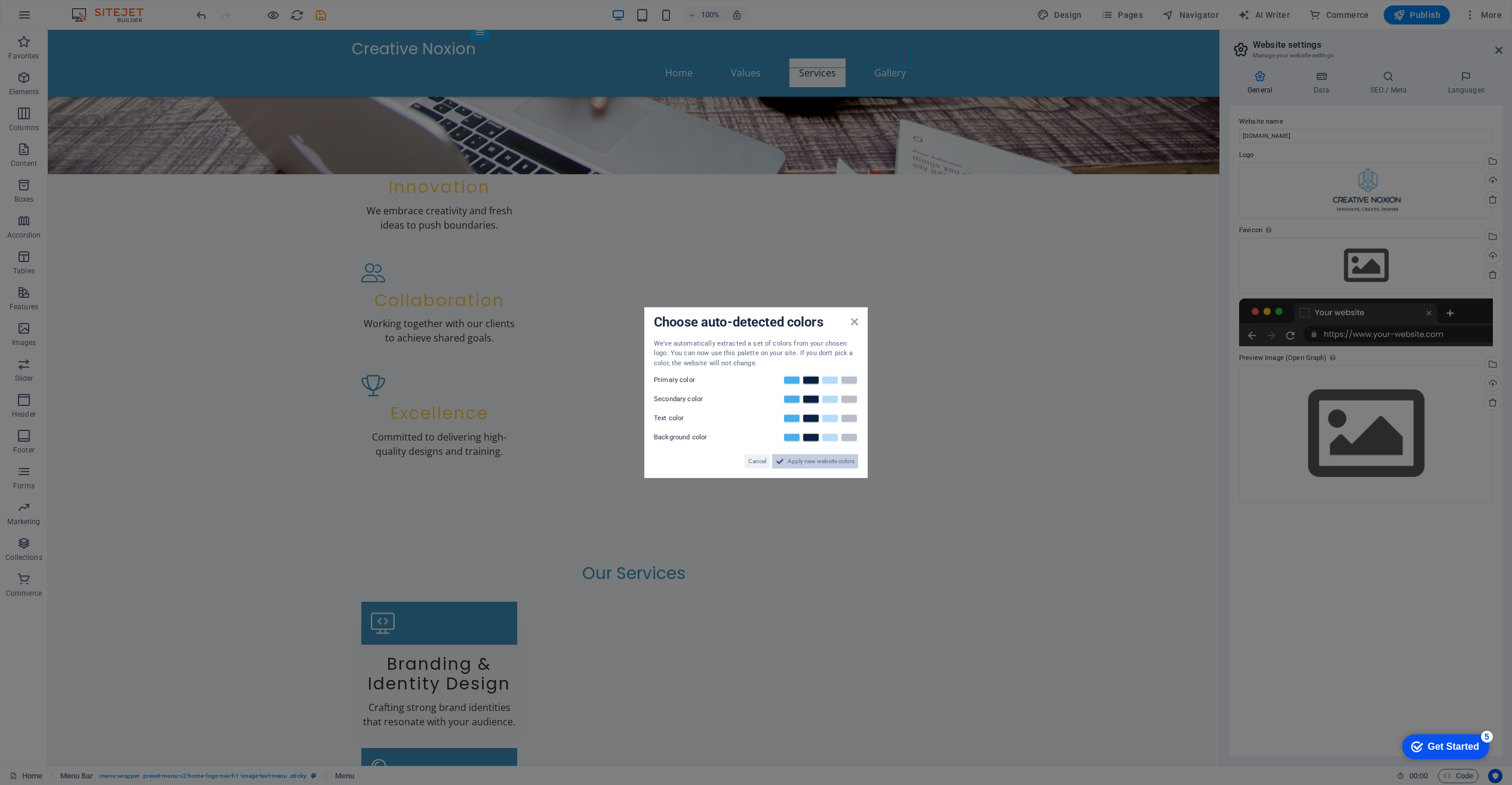
click at [813, 464] on span "Apply new website colors" at bounding box center [821, 461] width 67 height 14
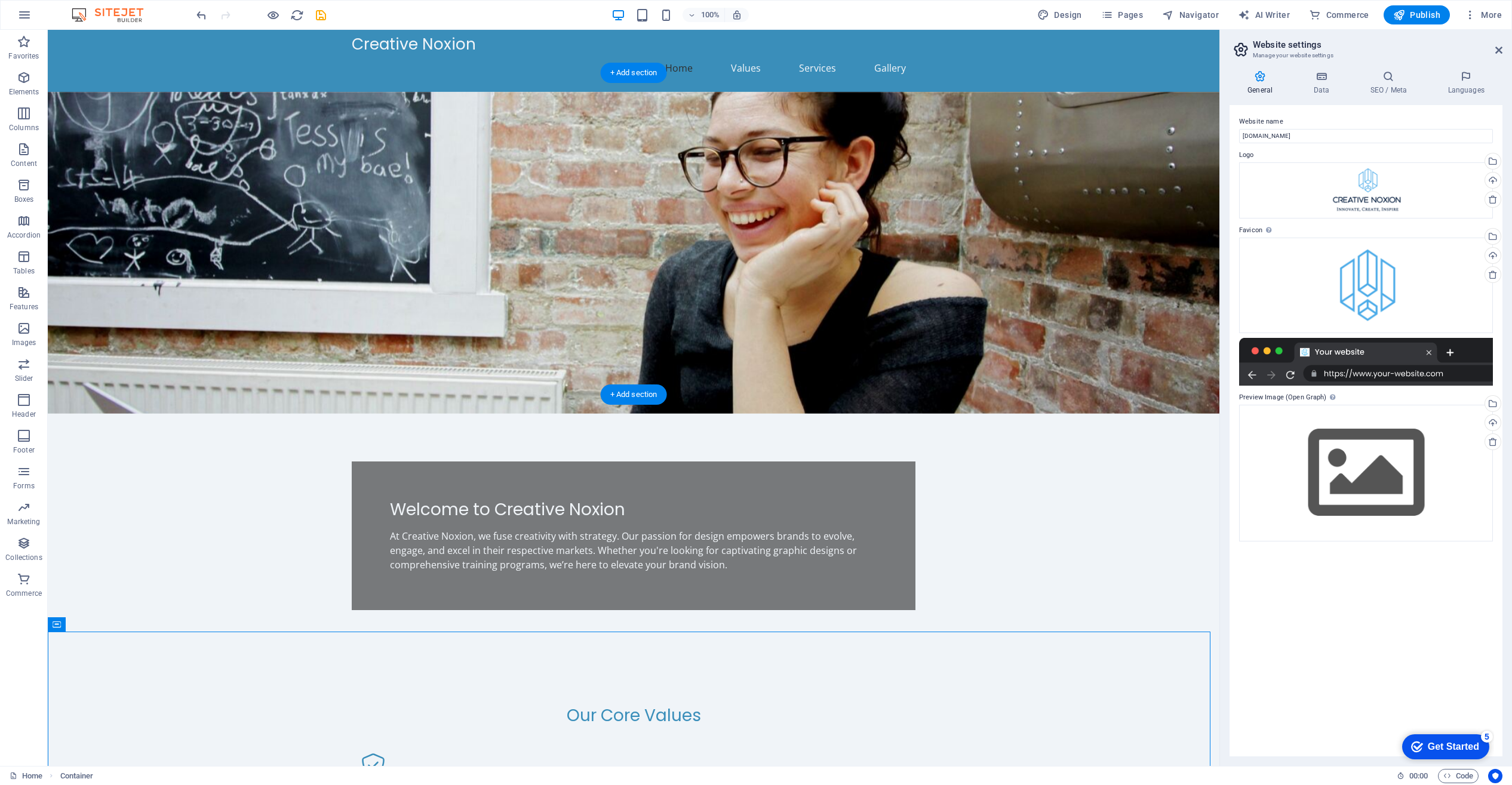
scroll to position [0, 0]
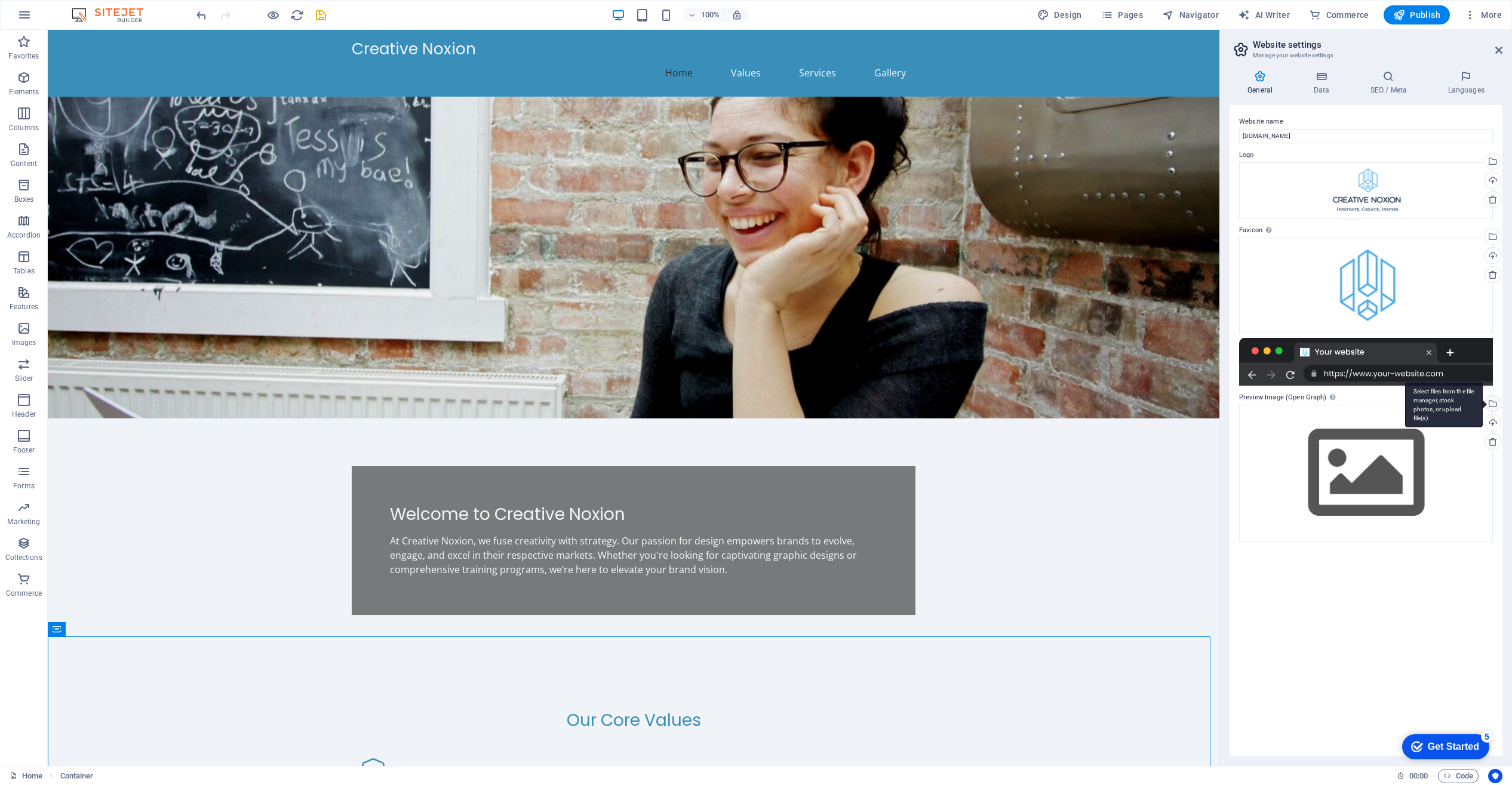
click at [1482, 404] on div "Select files from the file manager, stock photos, or upload file(s)" at bounding box center [1443, 405] width 77 height 45
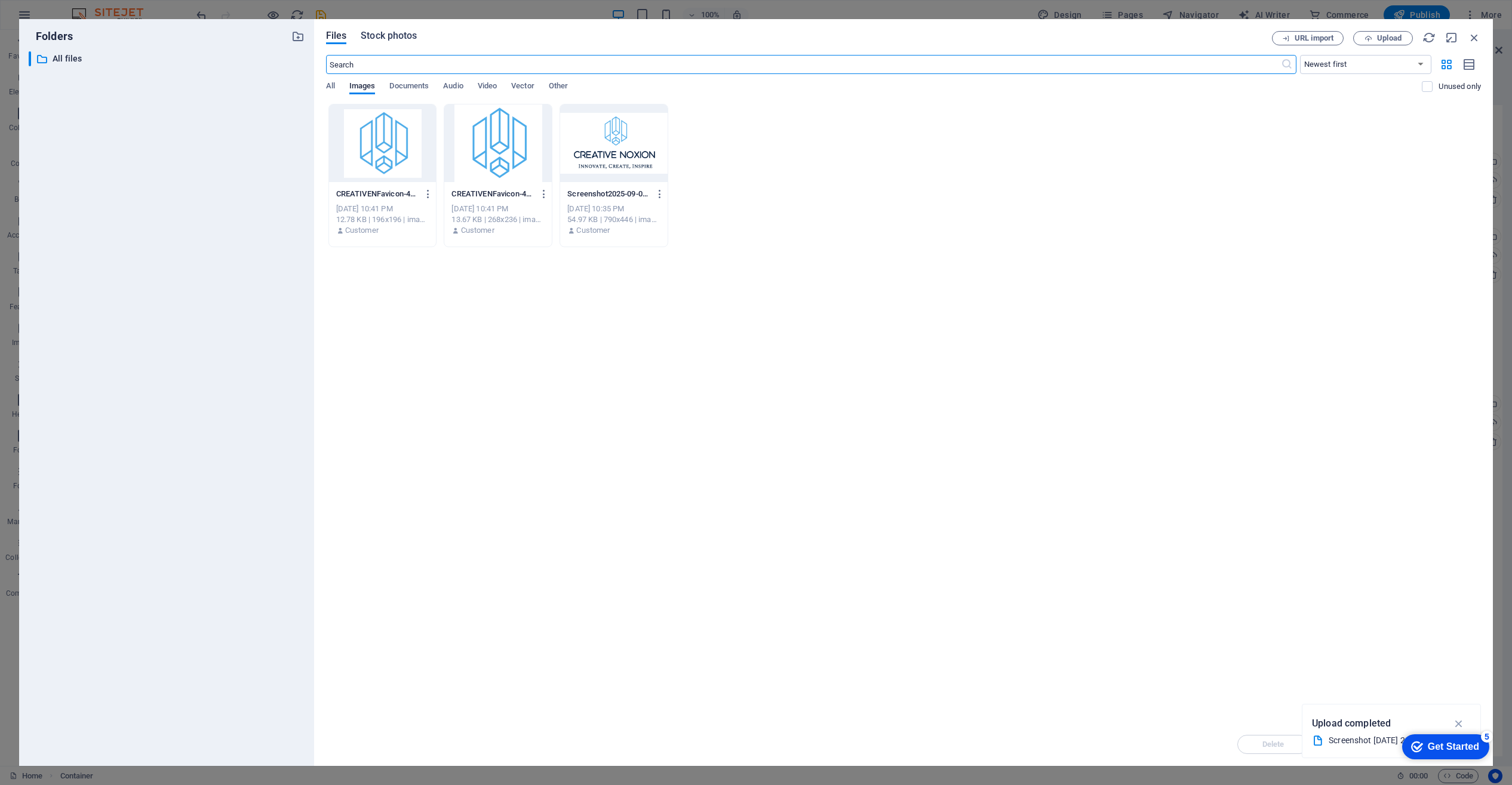
click at [382, 34] on span "Stock photos" at bounding box center [389, 35] width 56 height 14
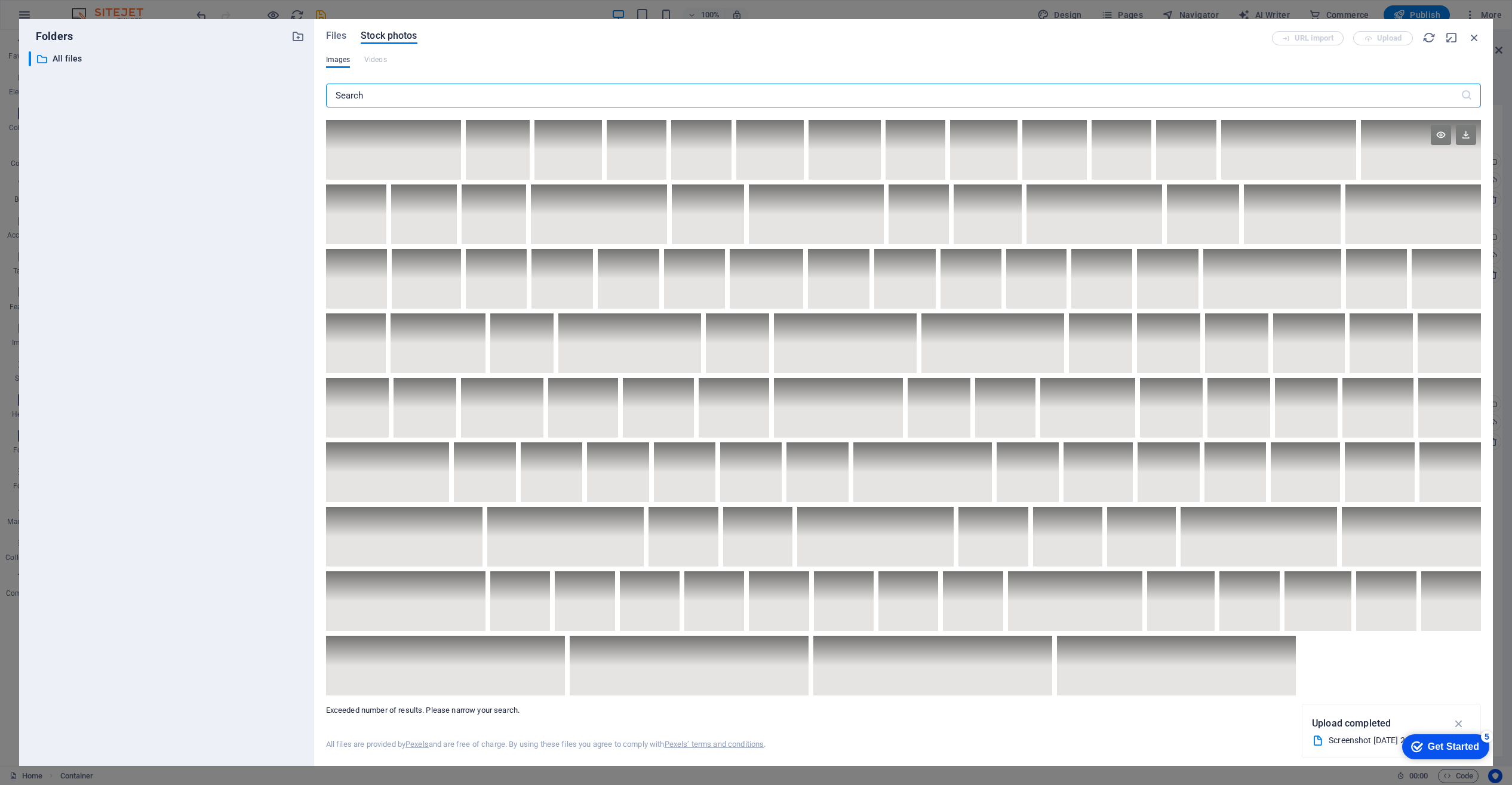
scroll to position [2572, 0]
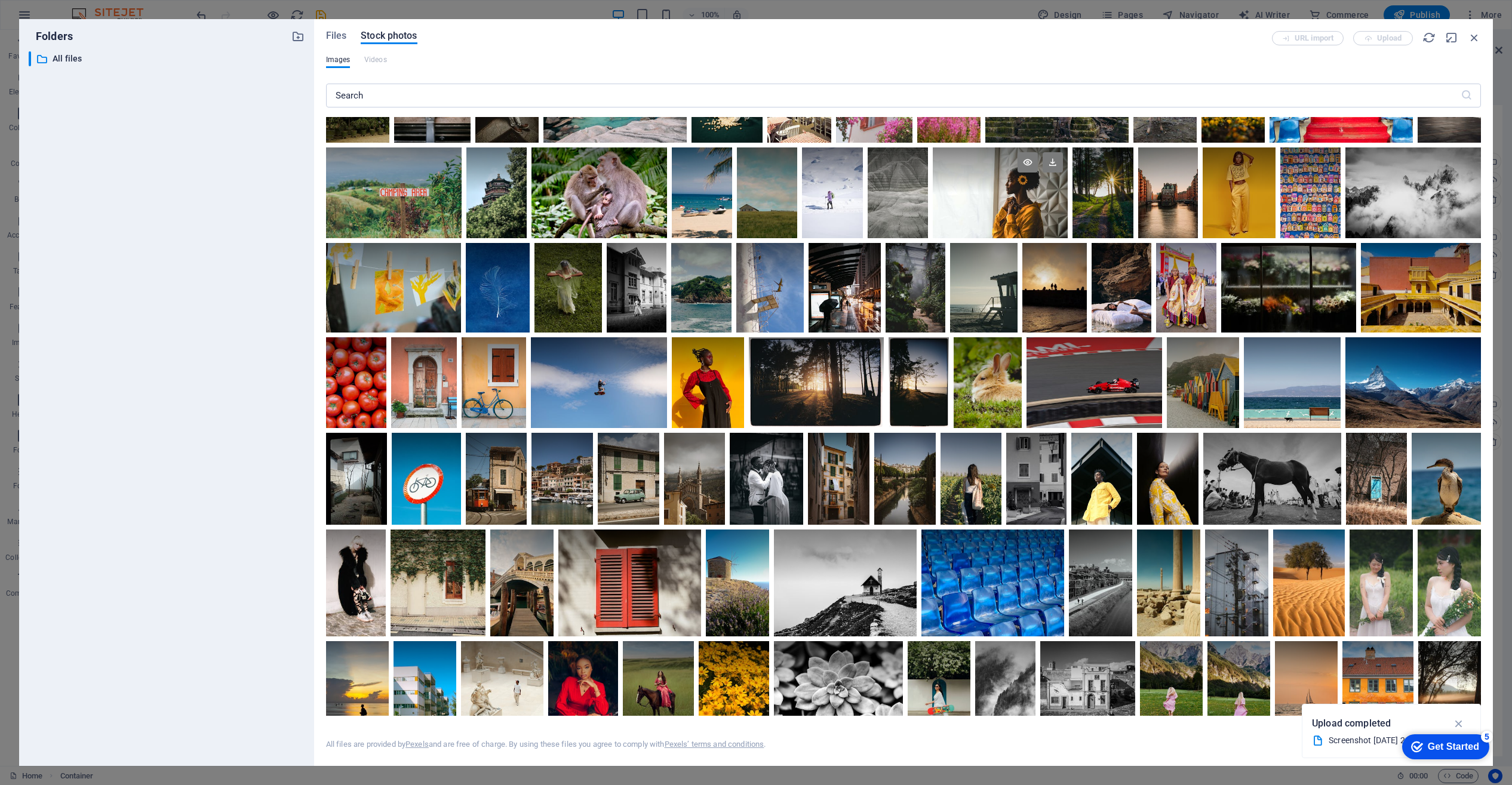
click at [933, 238] on div at bounding box center [1001, 192] width 136 height 91
click at [933, 238] on div at bounding box center [1001, 216] width 136 height 46
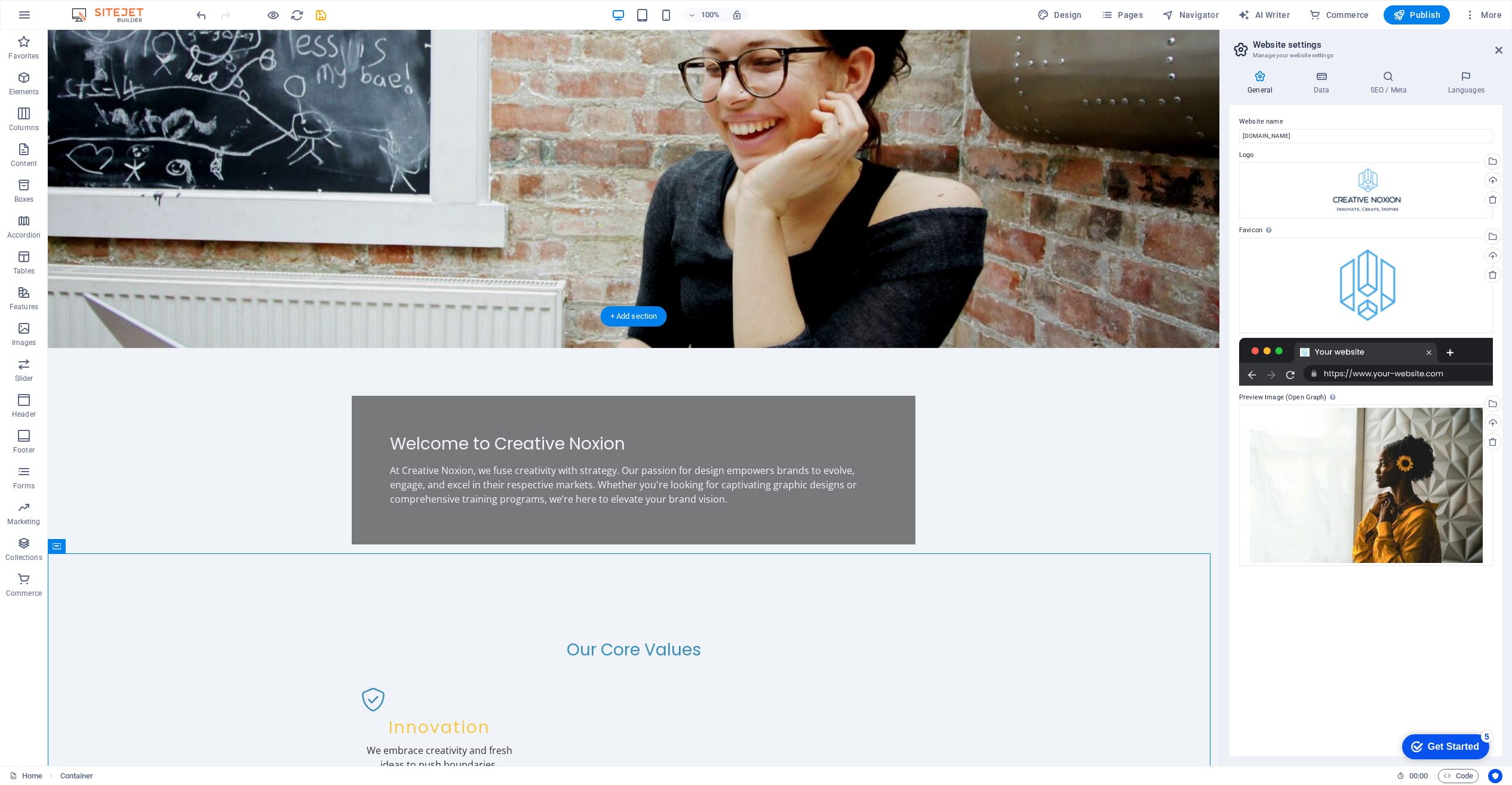
scroll to position [0, 0]
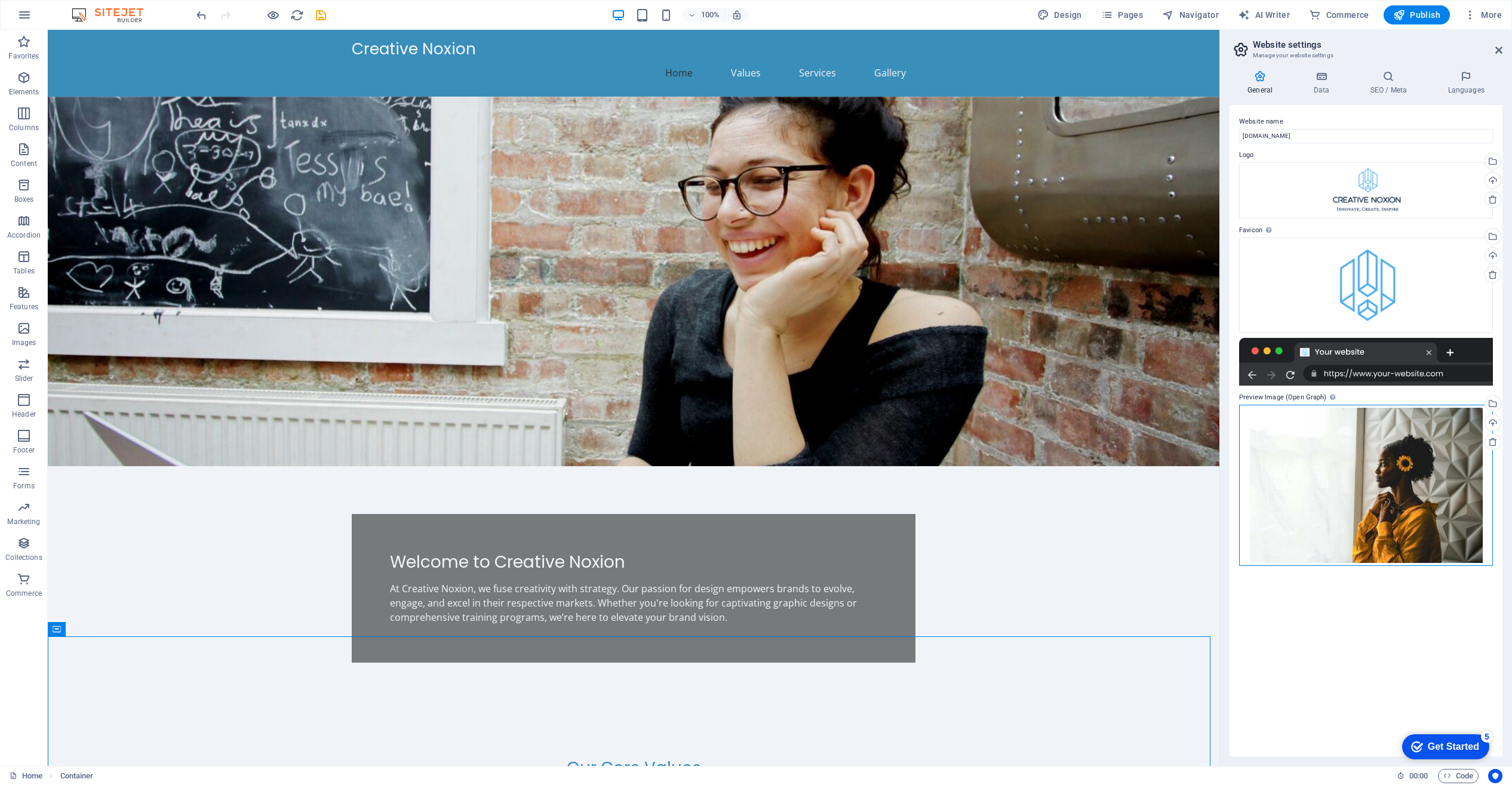
click at [1323, 476] on div "Drag files here, click to choose files or select files from Files or our free s…" at bounding box center [1366, 485] width 254 height 161
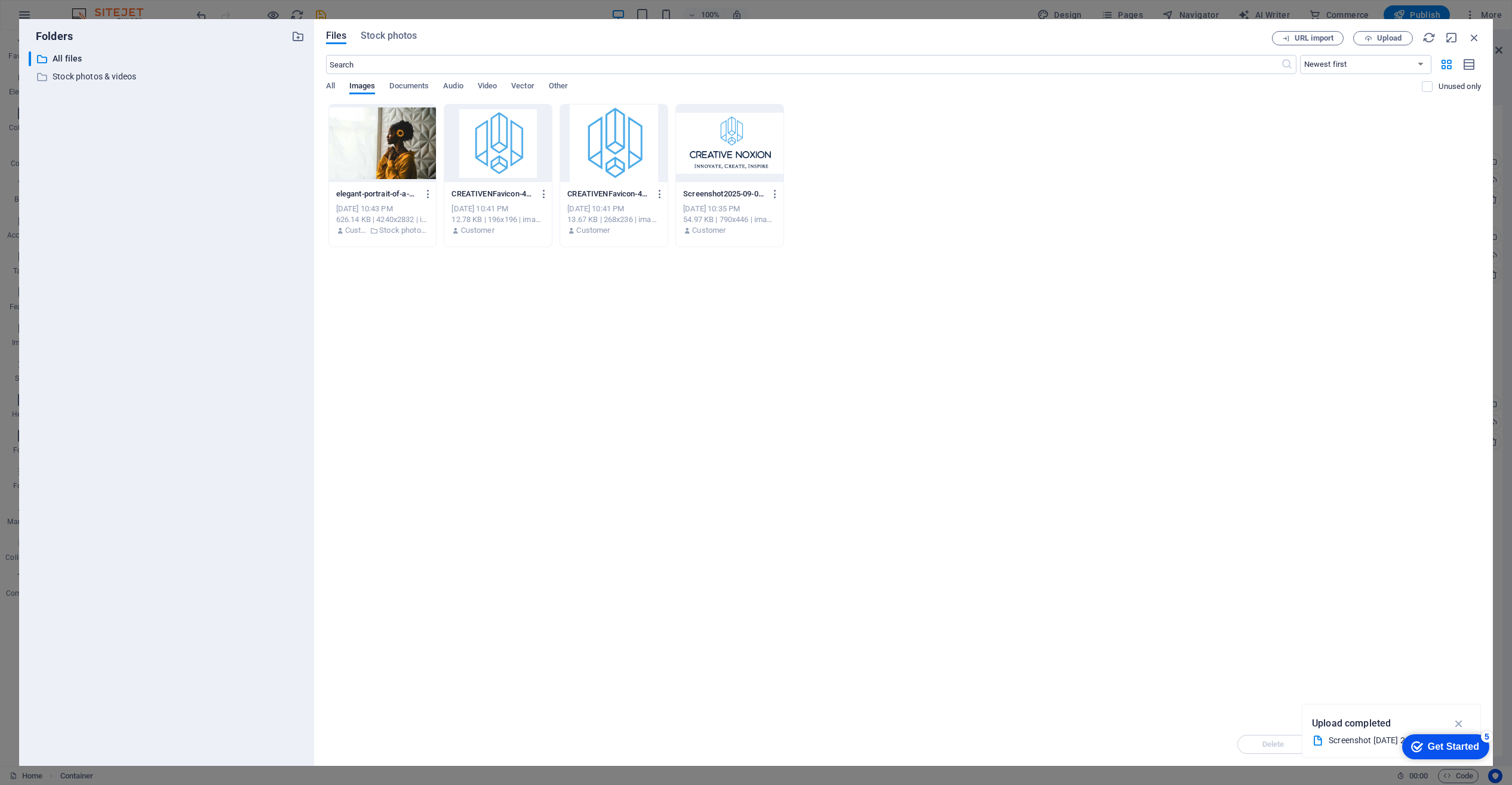
click at [1323, 476] on div "Drop files here to upload them instantly elegant-portrait-of-a-woman-by-a-windo…" at bounding box center [903, 414] width 1155 height 619
drag, startPoint x: 1458, startPoint y: 24, endPoint x: 1499, endPoint y: -59, distance: 92.6
click at [1499, 0] on html "Creative Noxion Home Favorites Elements Columns Content Boxes Accordion Tables …" at bounding box center [756, 392] width 1512 height 785
click at [402, 34] on span "Stock photos" at bounding box center [389, 35] width 56 height 14
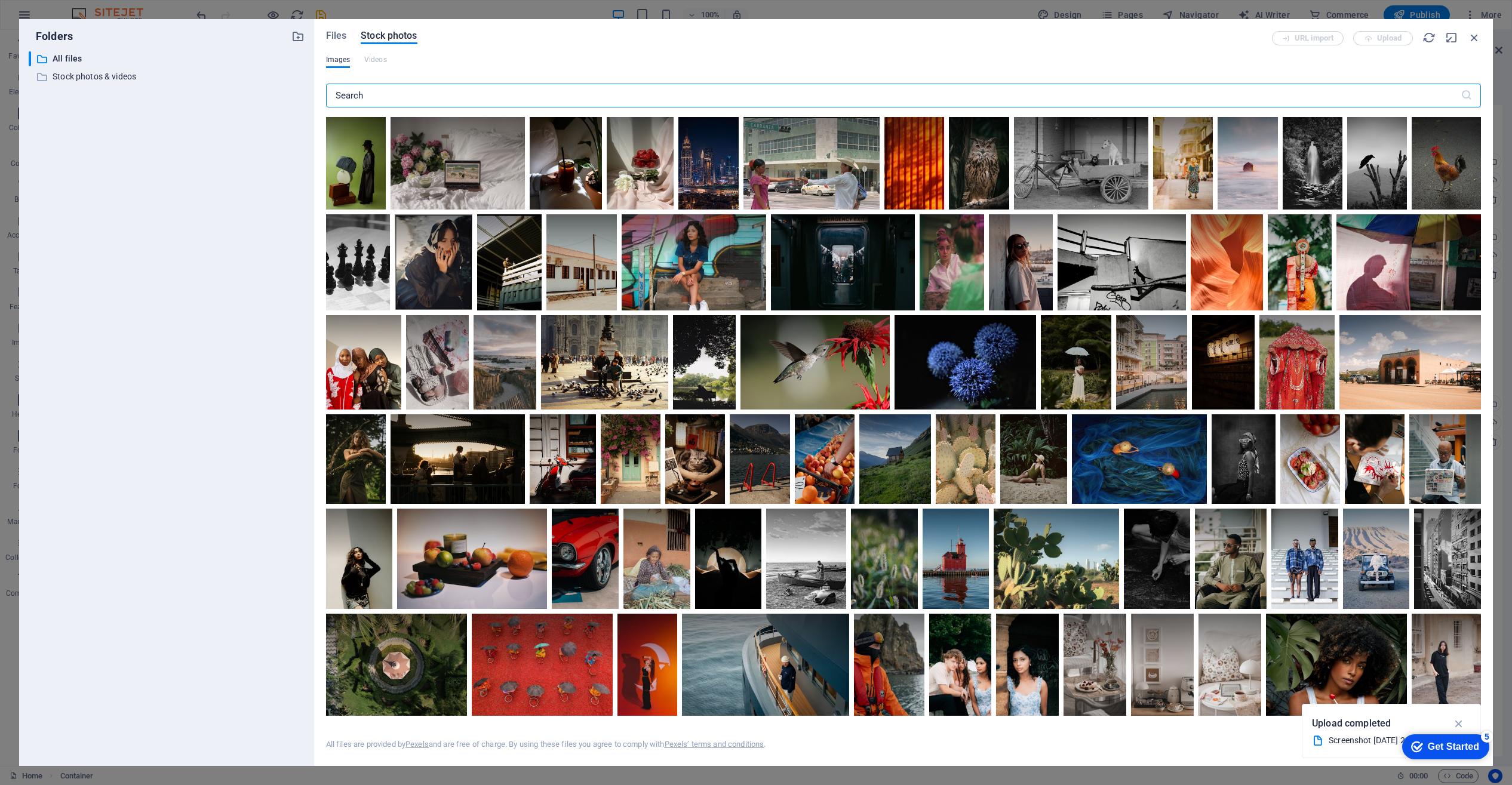
click at [340, 92] on input "text" at bounding box center [893, 95] width 1135 height 24
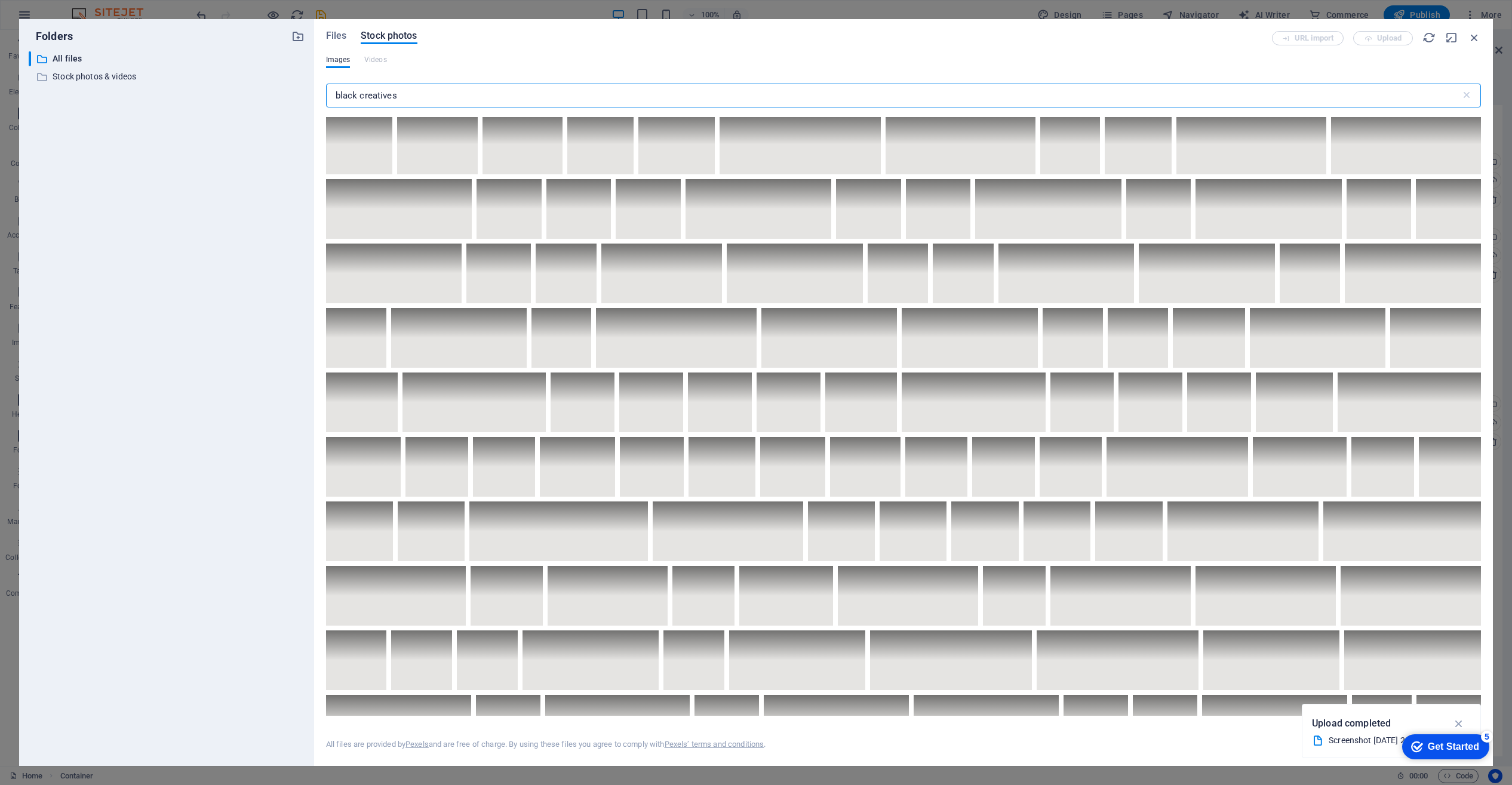
scroll to position [1579, 0]
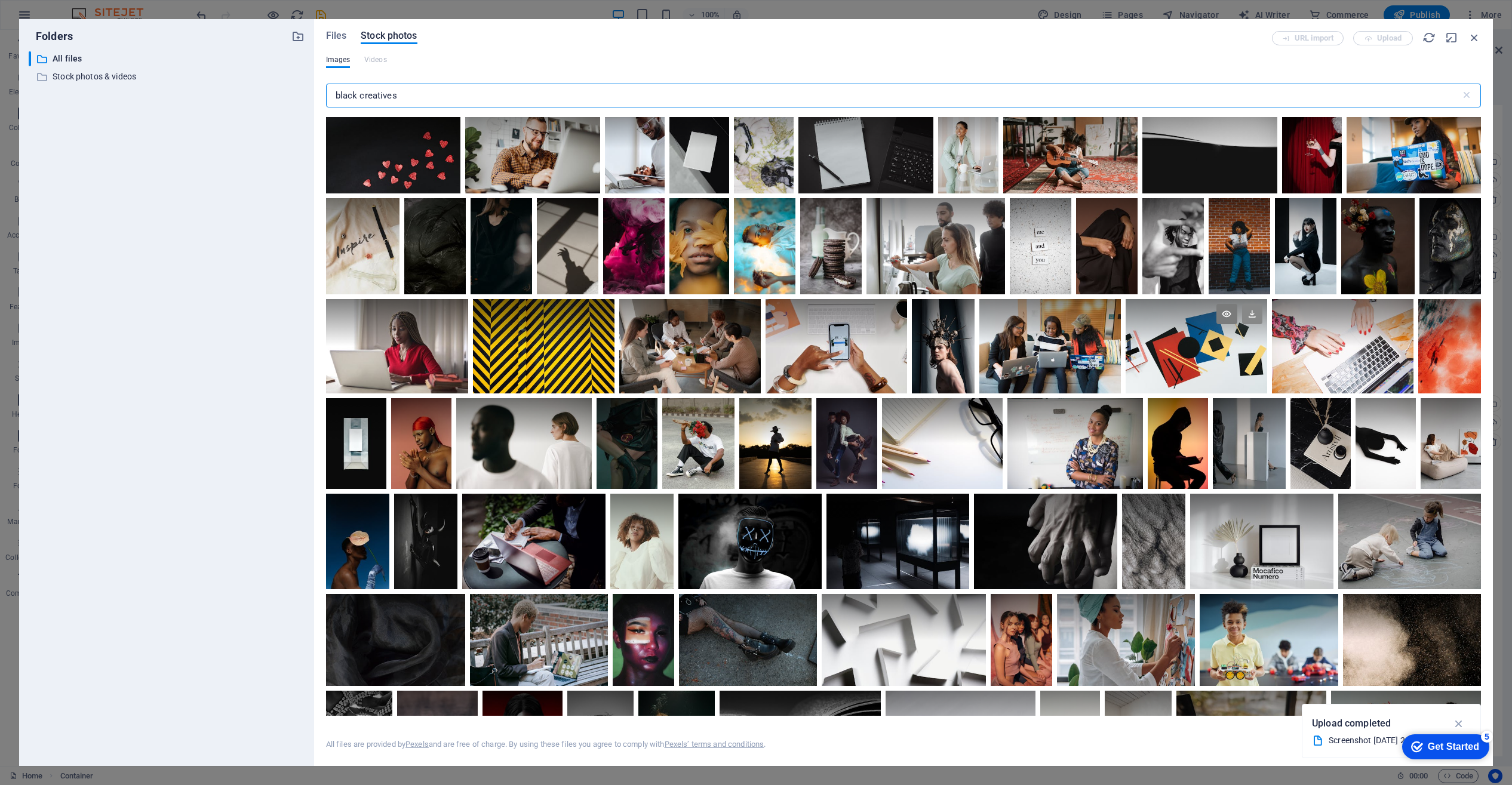
type input "black creatives"
click at [1263, 324] on icon at bounding box center [1252, 313] width 20 height 20
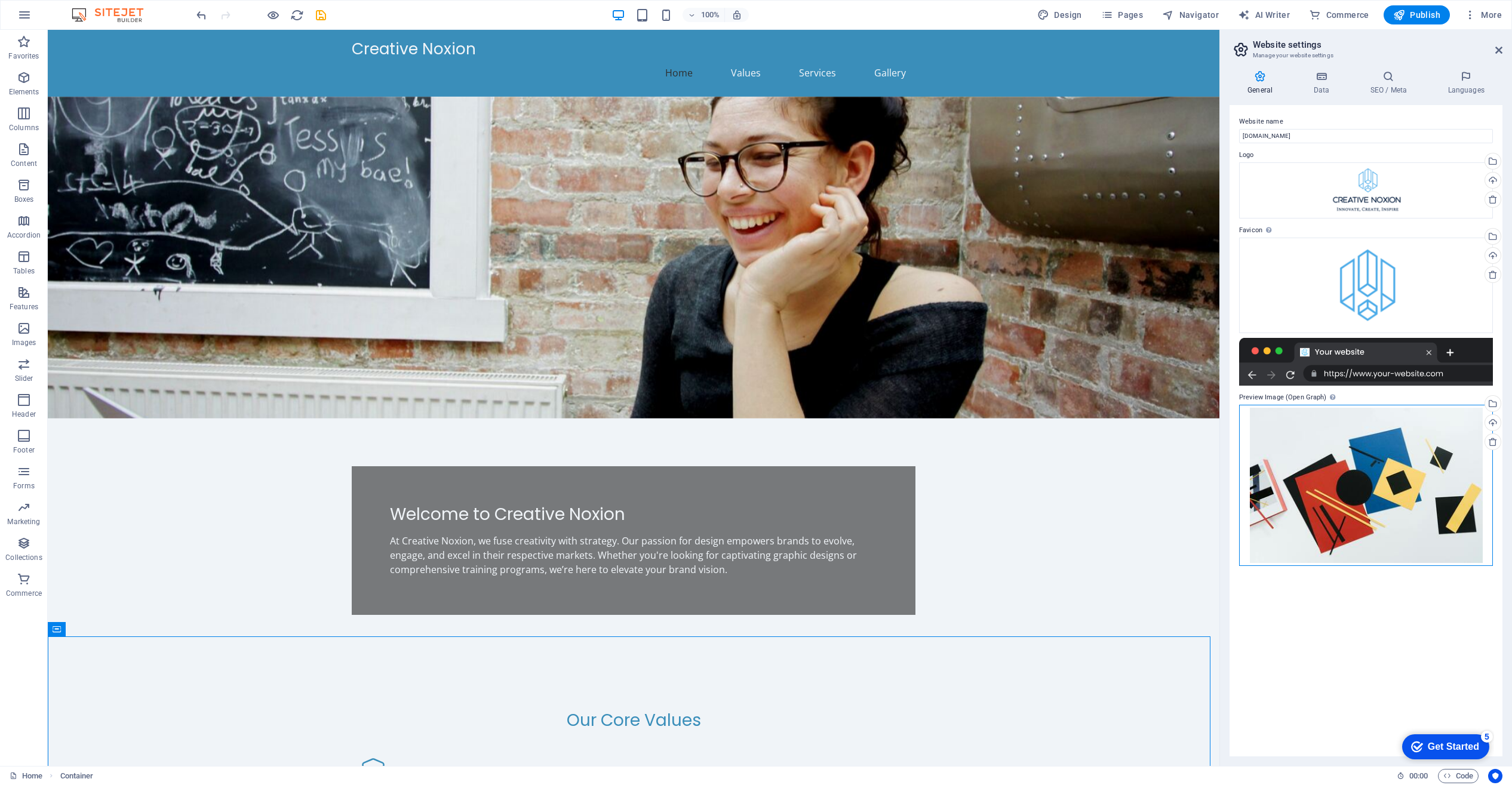
click at [1373, 513] on div "Drag files here, click to choose files or select files from Files or our free s…" at bounding box center [1366, 485] width 254 height 161
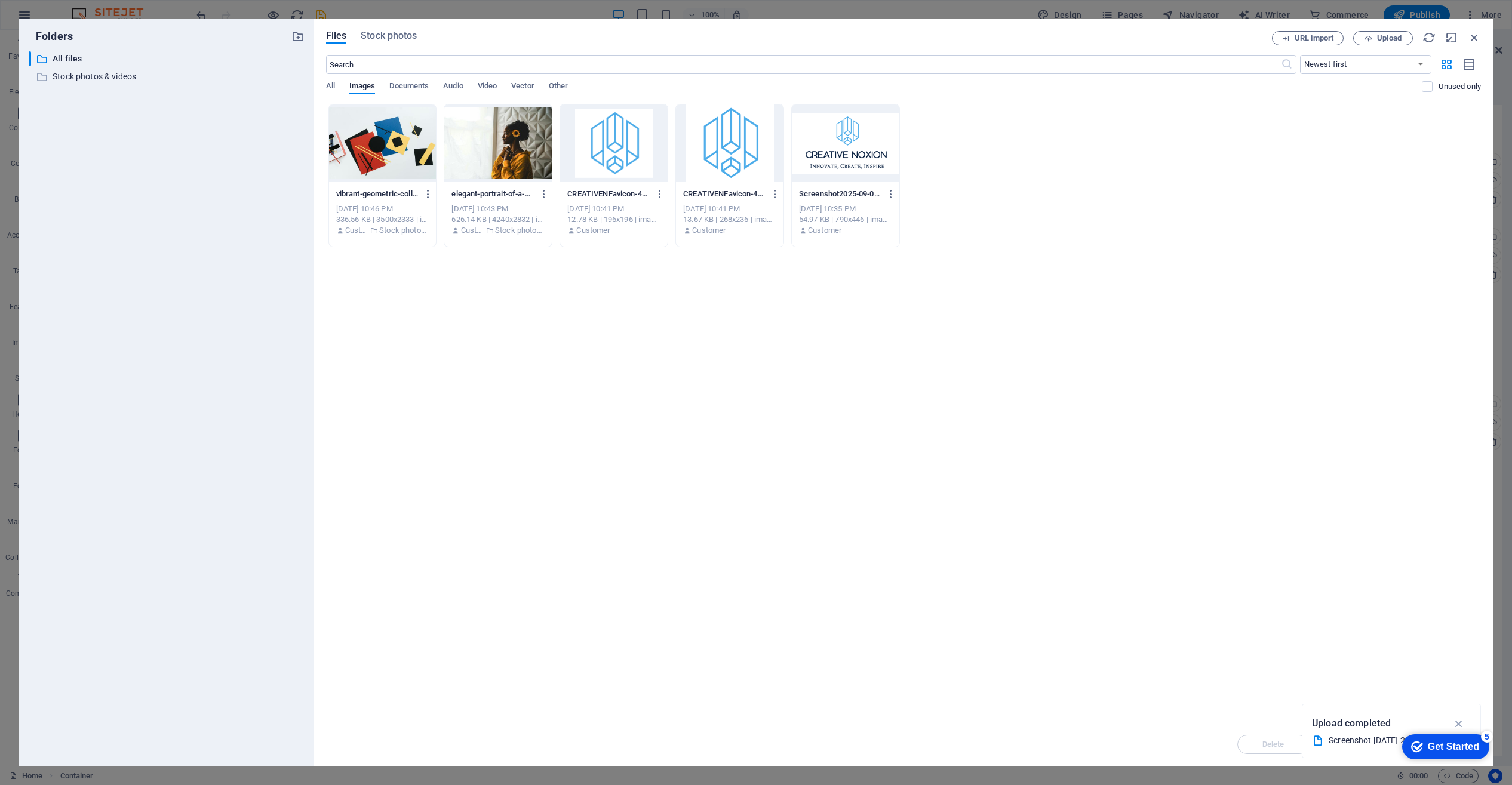
click at [1373, 513] on div "Drop files here to upload them instantly vibrant-geometric-collage-featuring-co…" at bounding box center [903, 414] width 1155 height 619
click at [392, 35] on span "Stock photos" at bounding box center [389, 35] width 56 height 14
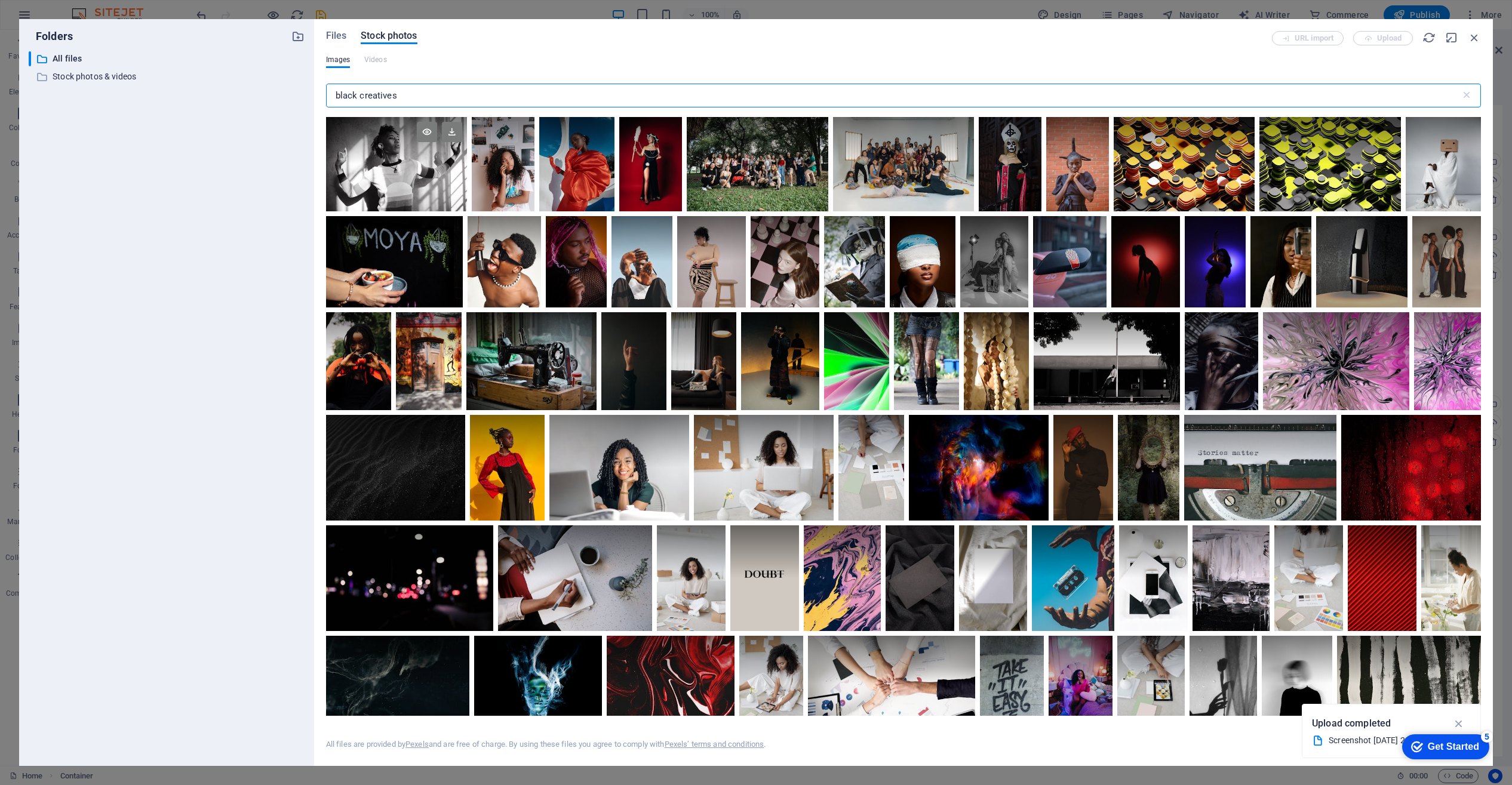
click at [412, 163] on div at bounding box center [396, 164] width 141 height 95
click at [412, 164] on div at bounding box center [396, 187] width 141 height 47
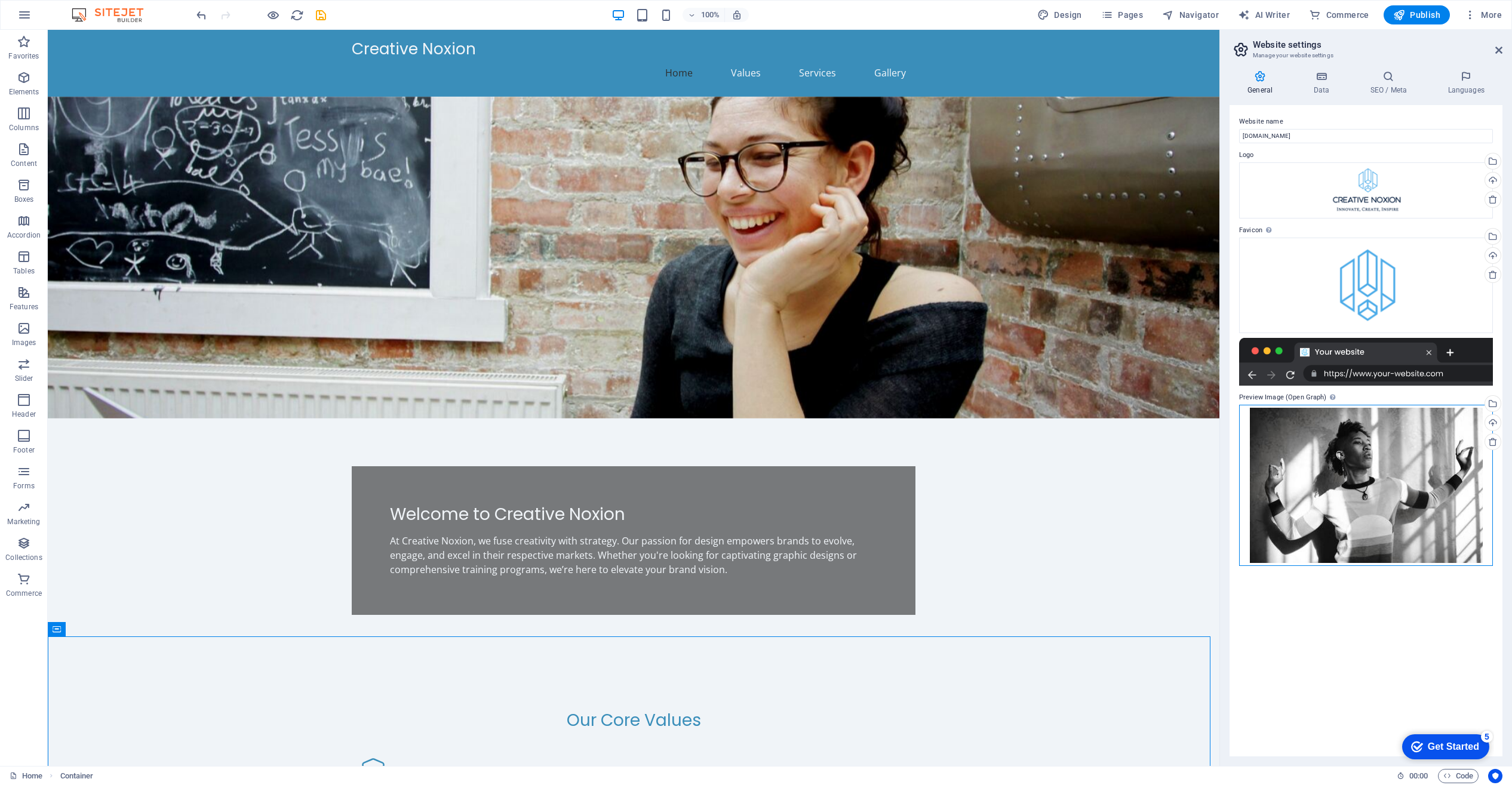
click at [1352, 493] on div "Drag files here, click to choose files or select files from Files or our free s…" at bounding box center [1366, 485] width 254 height 161
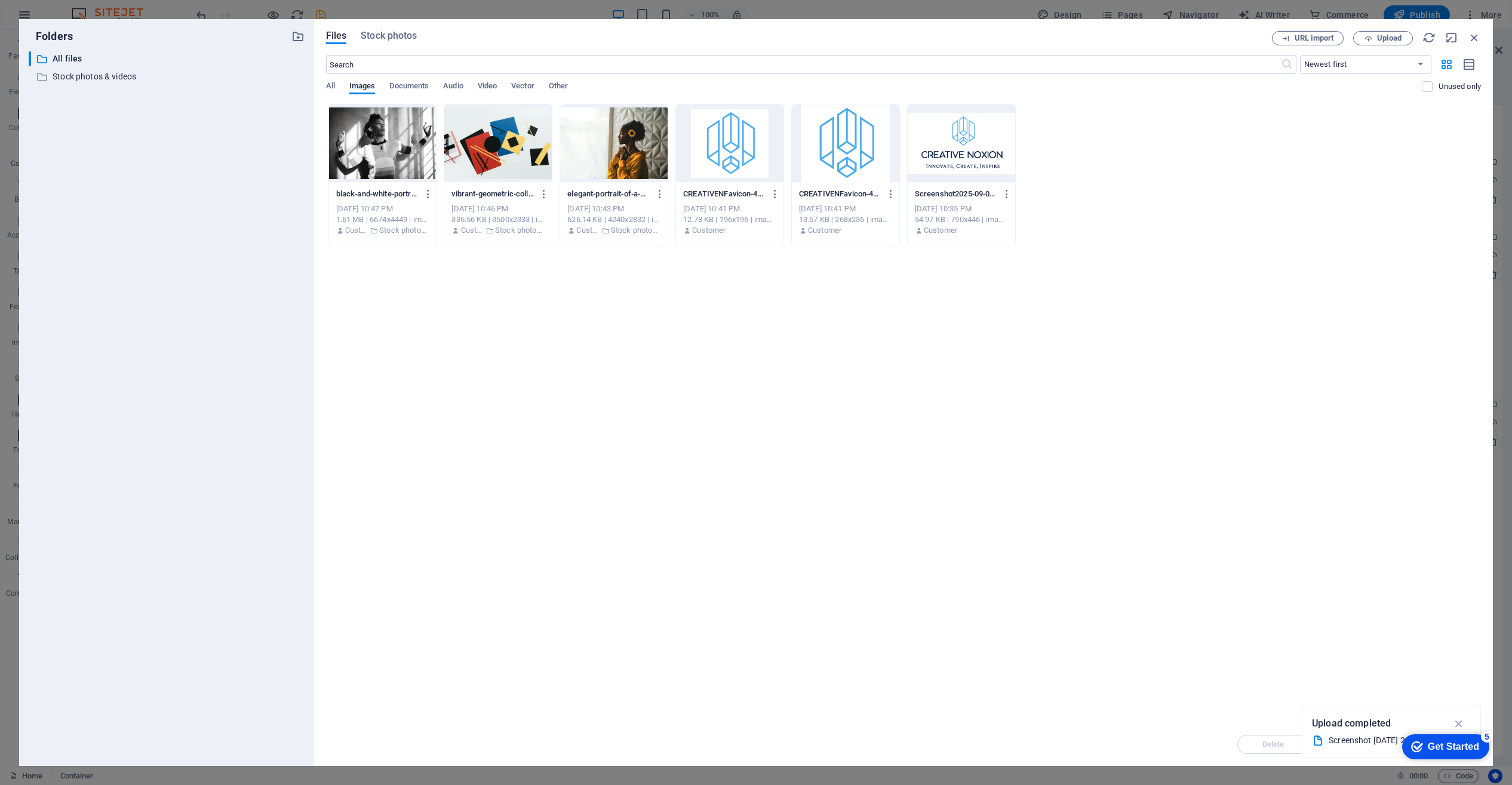
click at [1352, 493] on div "Drop files here to upload them instantly black-and-white-portrait-of-a-stylish-…" at bounding box center [903, 414] width 1155 height 619
click at [389, 33] on span "Stock photos" at bounding box center [389, 35] width 56 height 14
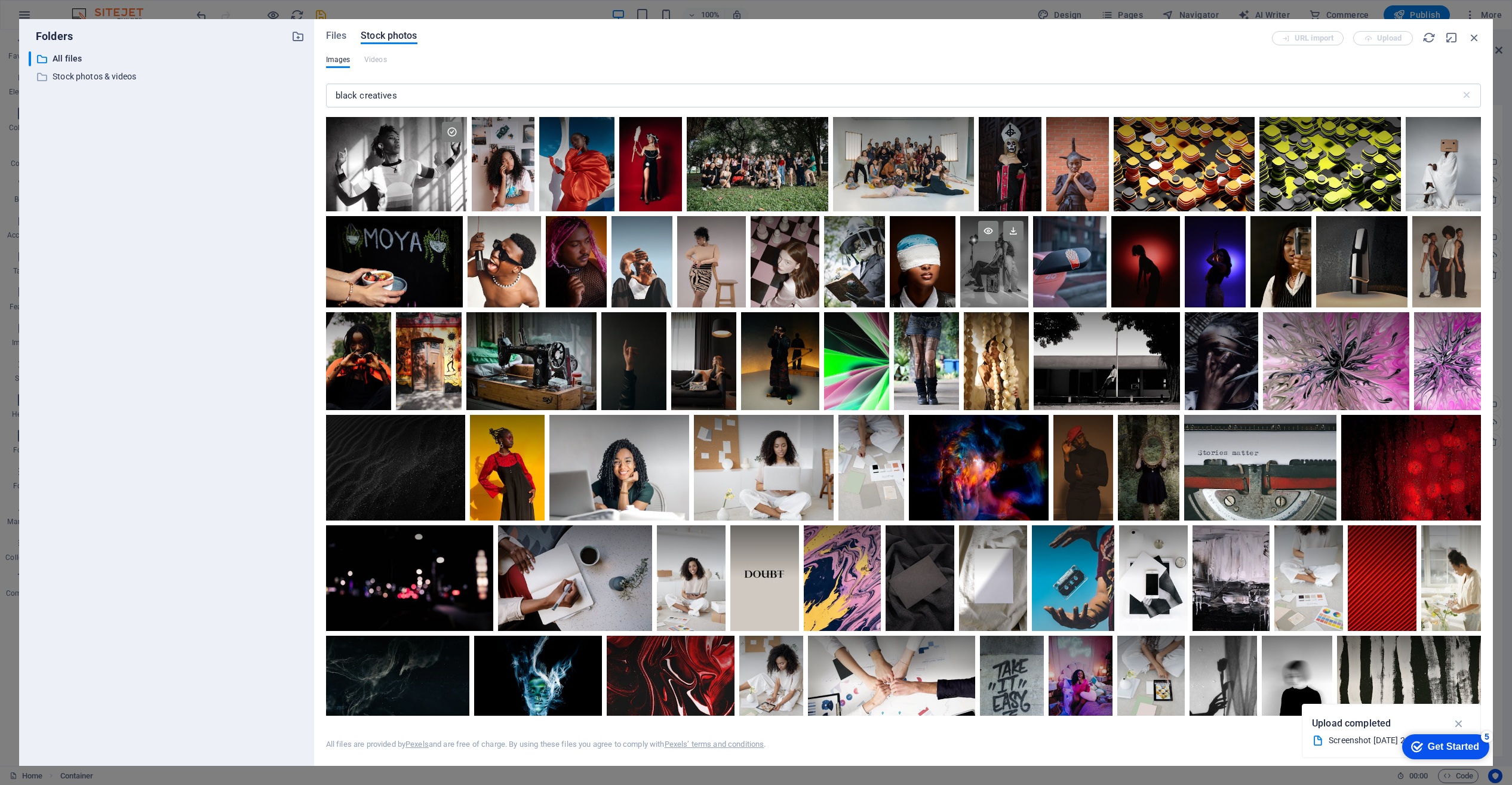
click at [997, 264] on div at bounding box center [994, 262] width 69 height 92
click at [997, 264] on div at bounding box center [994, 285] width 69 height 46
click at [997, 264] on div at bounding box center [994, 262] width 69 height 92
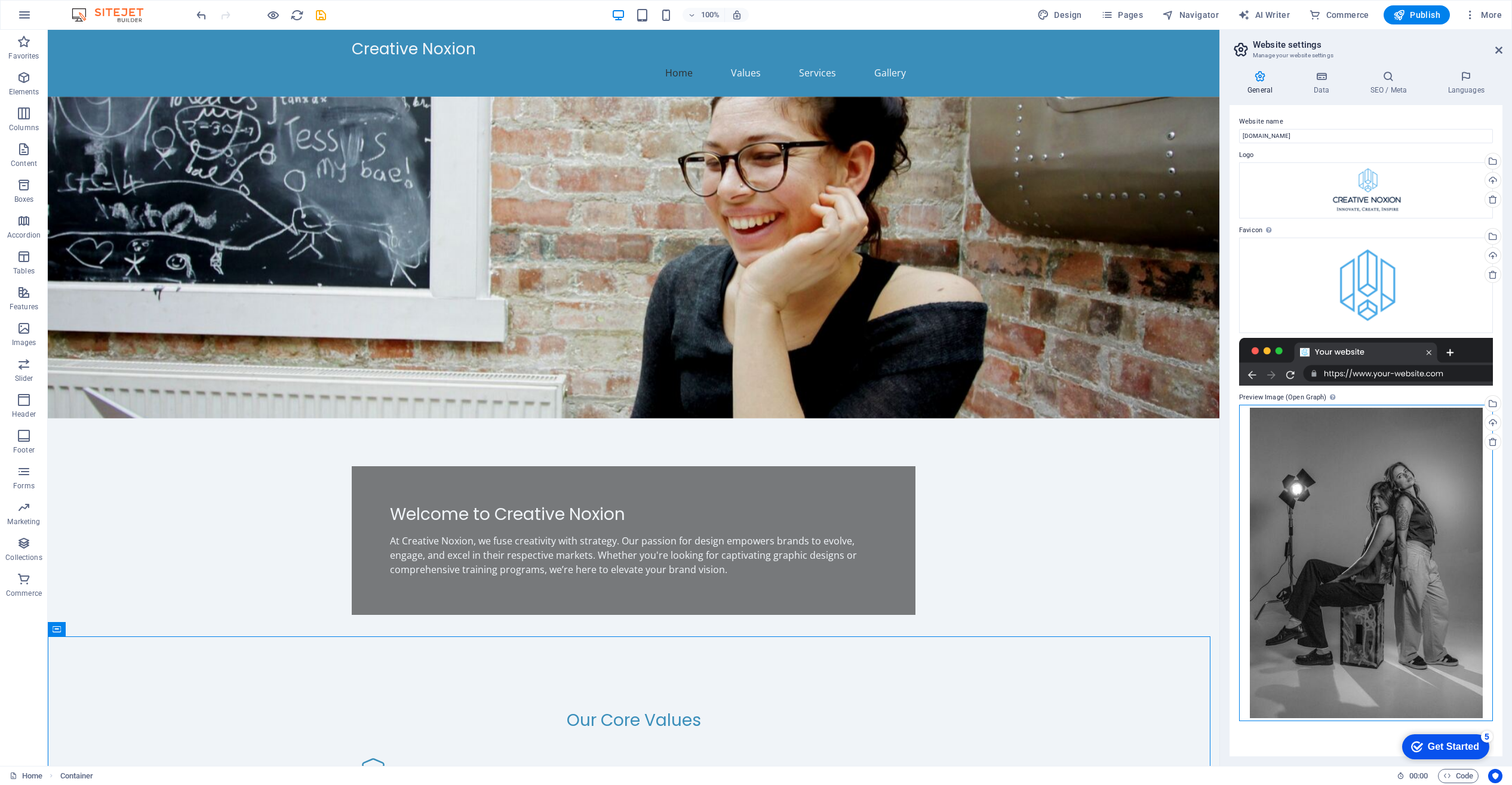
click at [1333, 485] on div "Drag files here, click to choose files or select files from Files or our free s…" at bounding box center [1366, 562] width 254 height 316
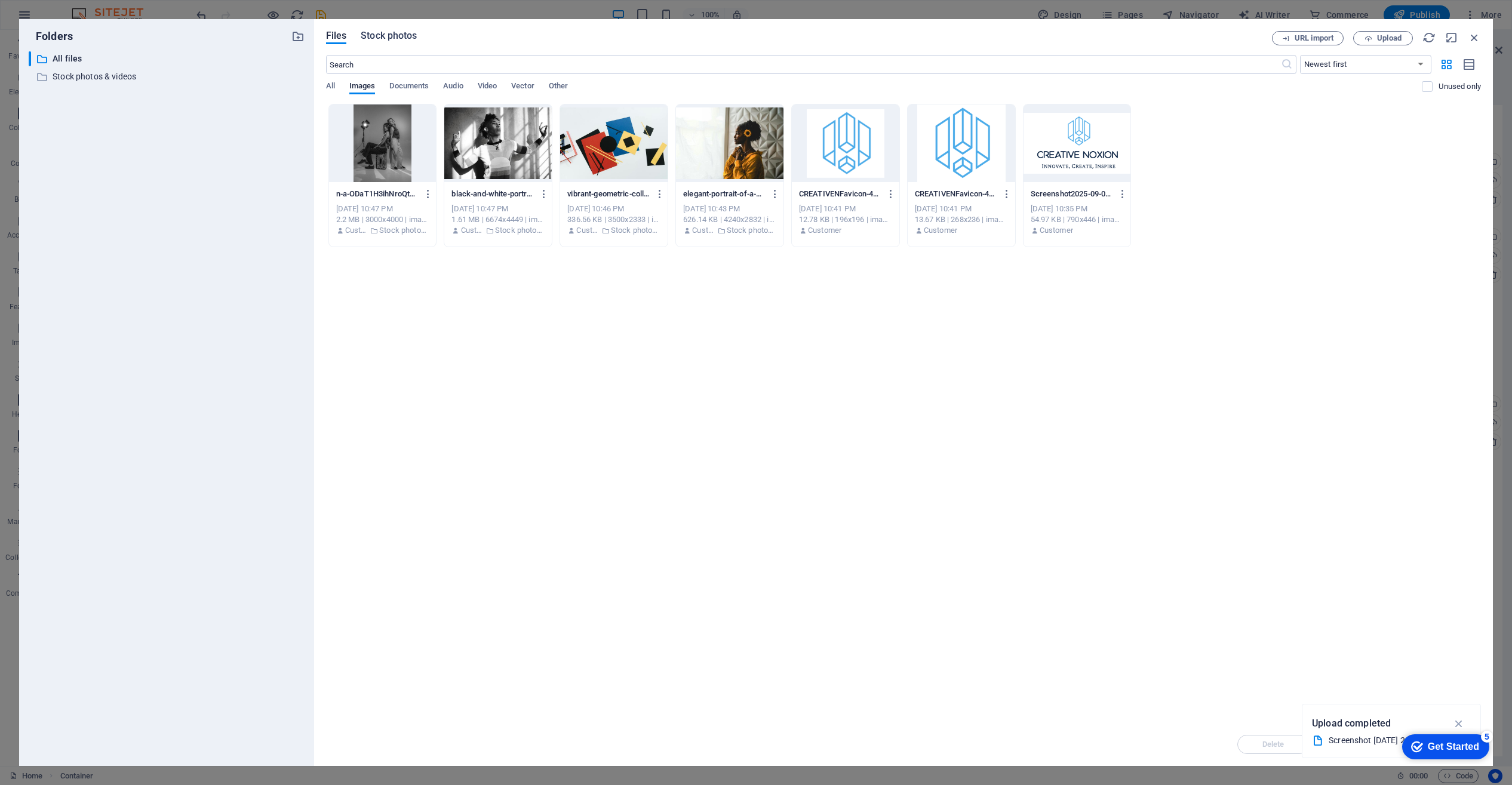
click at [390, 35] on span "Stock photos" at bounding box center [389, 35] width 56 height 14
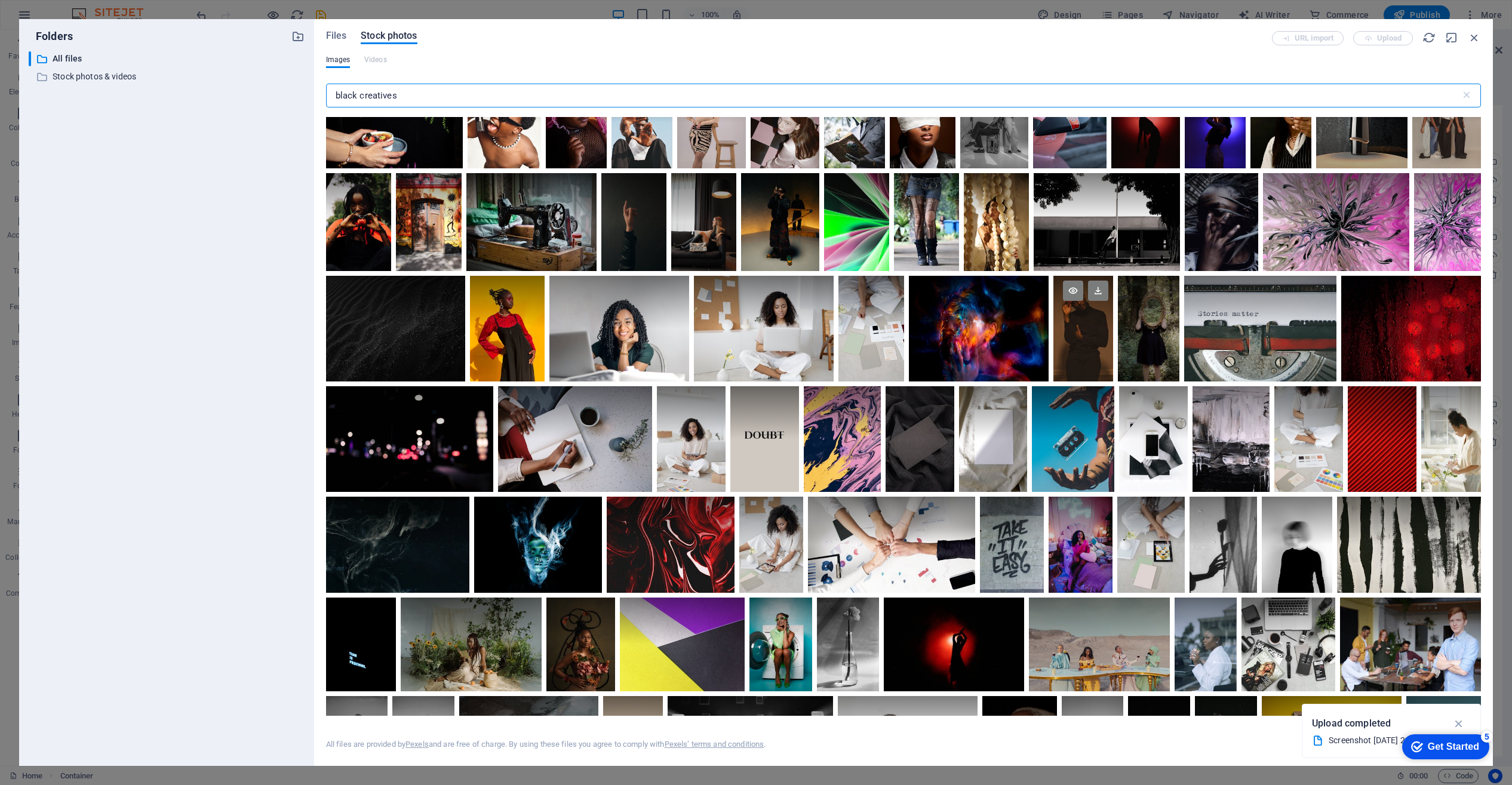
scroll to position [252, 0]
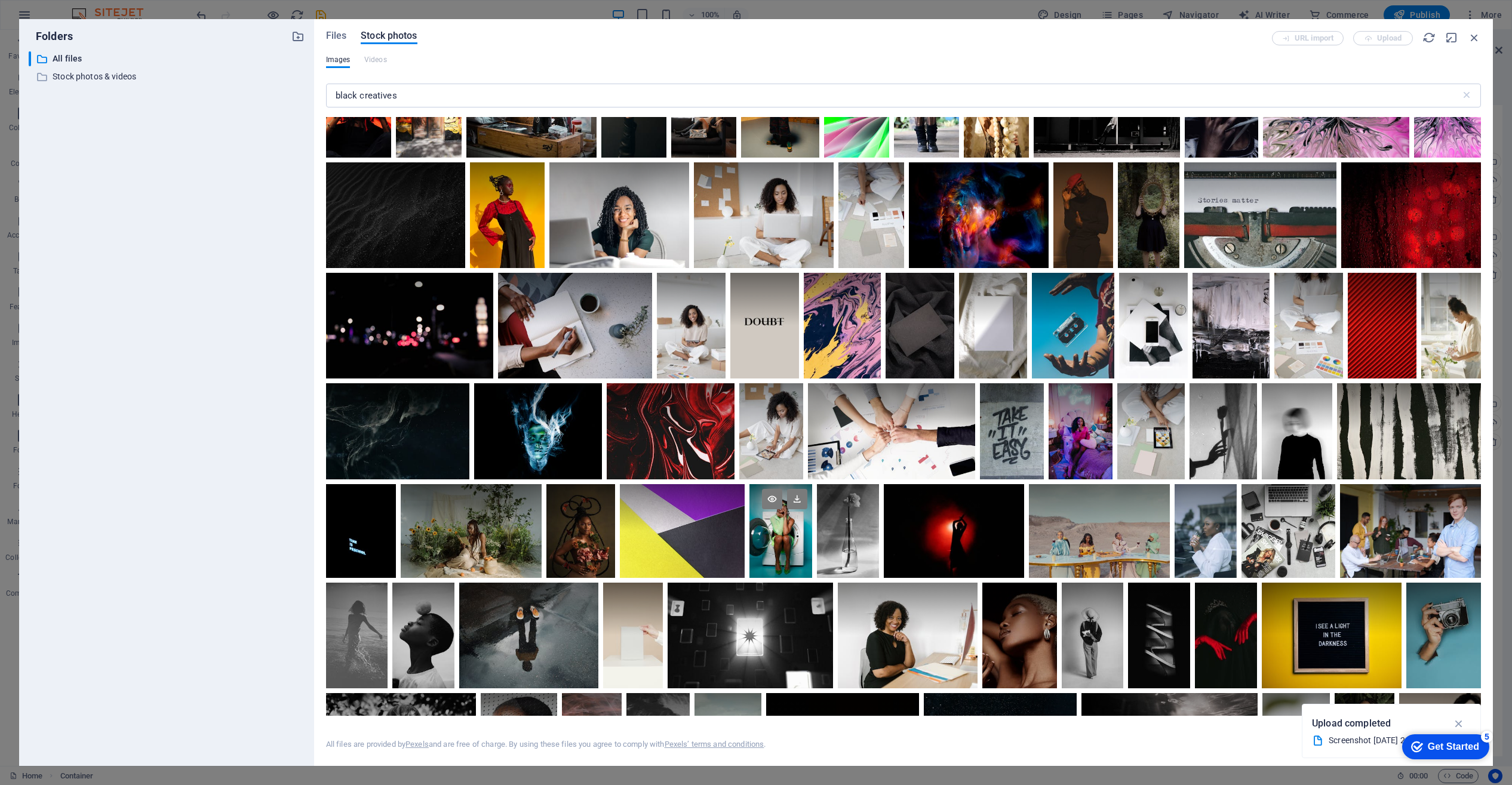
click at [791, 522] on div at bounding box center [781, 507] width 63 height 47
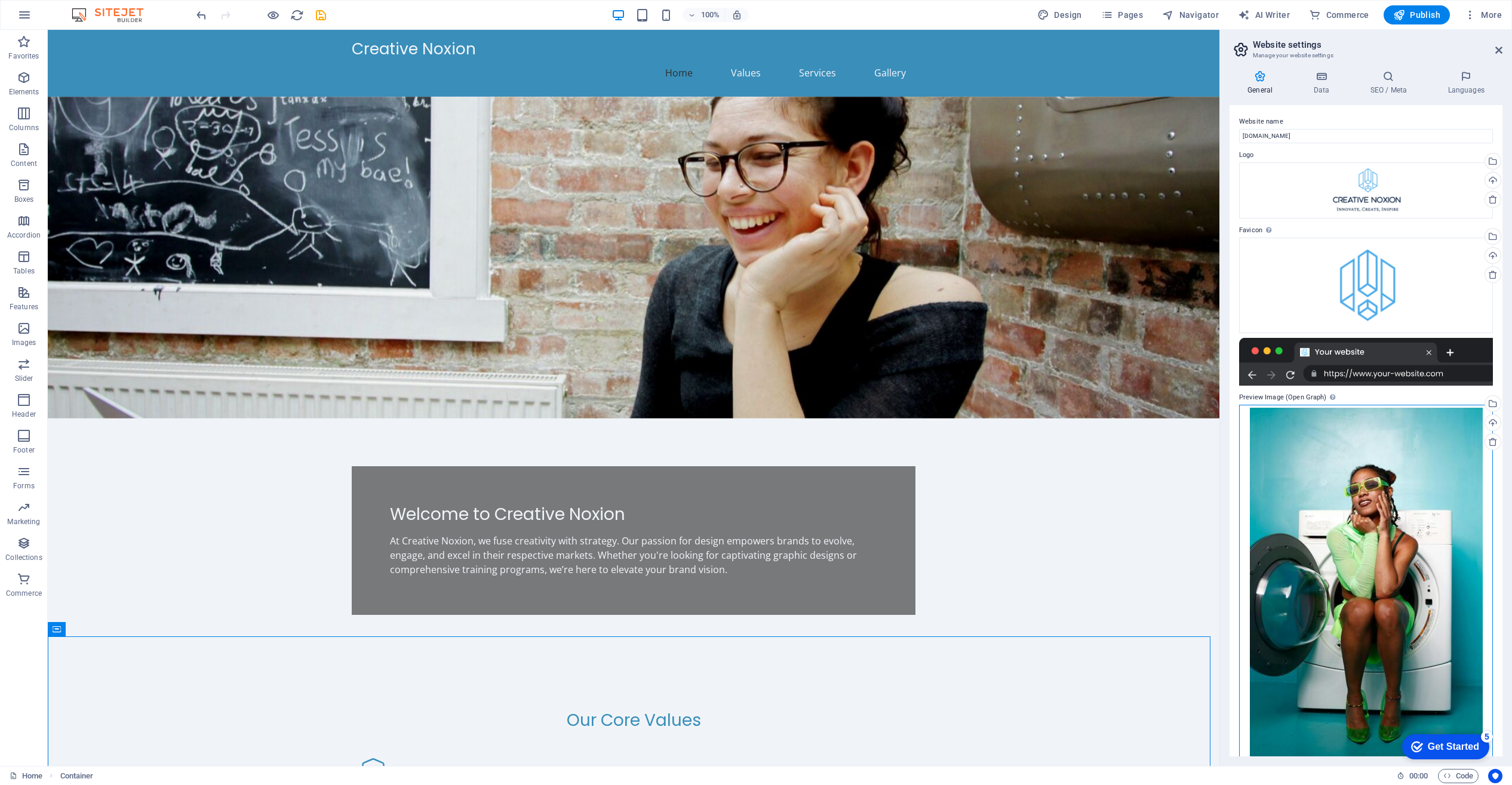
click at [1325, 502] on div "Drag files here, click to choose files or select files from Files or our free s…" at bounding box center [1366, 583] width 254 height 355
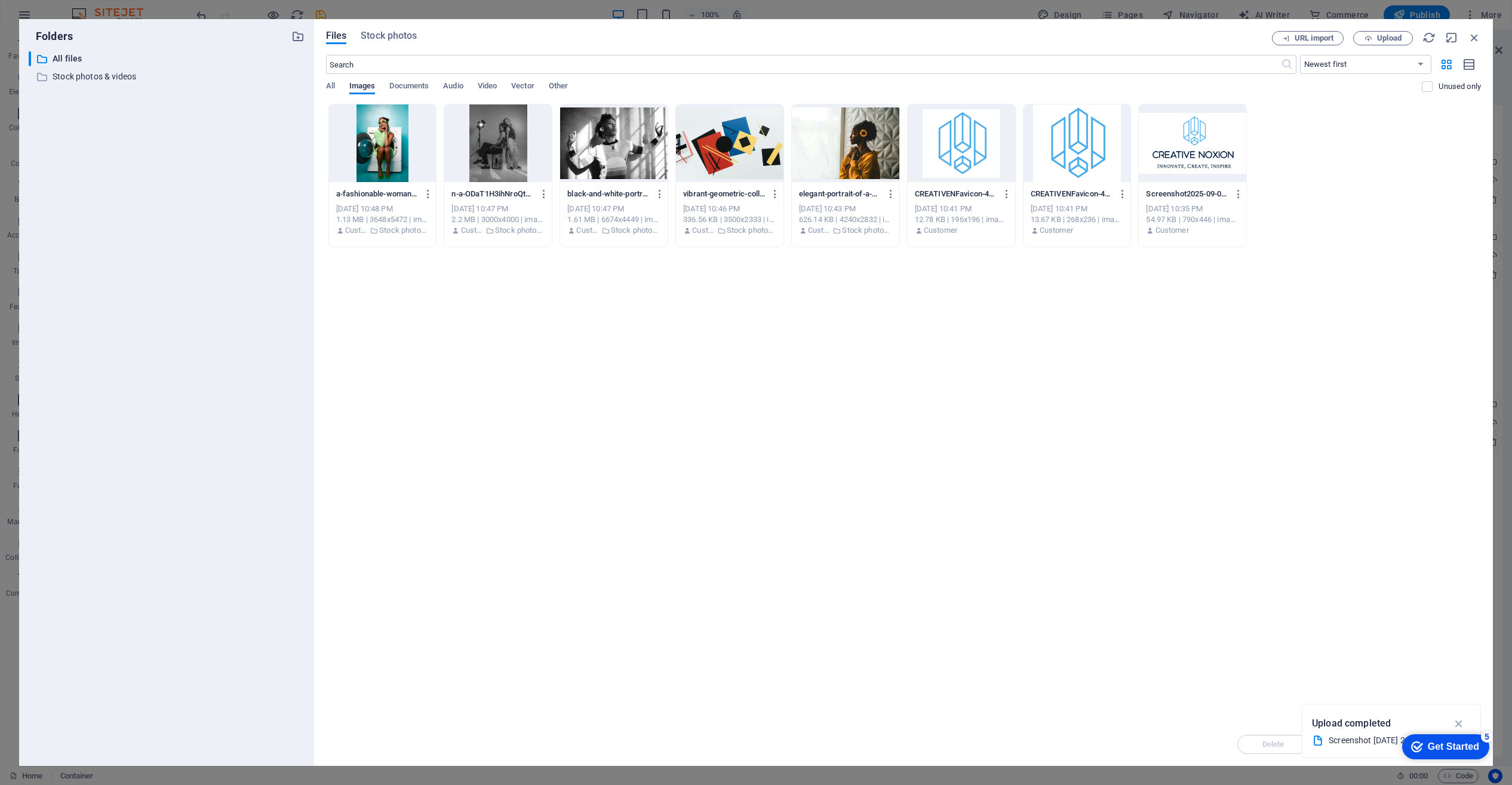
click at [1325, 502] on div "Drop files here to upload them instantly a-fashionable-woman-in-a-green-outfit-…" at bounding box center [903, 414] width 1155 height 619
click at [392, 37] on span "Stock photos" at bounding box center [389, 35] width 56 height 14
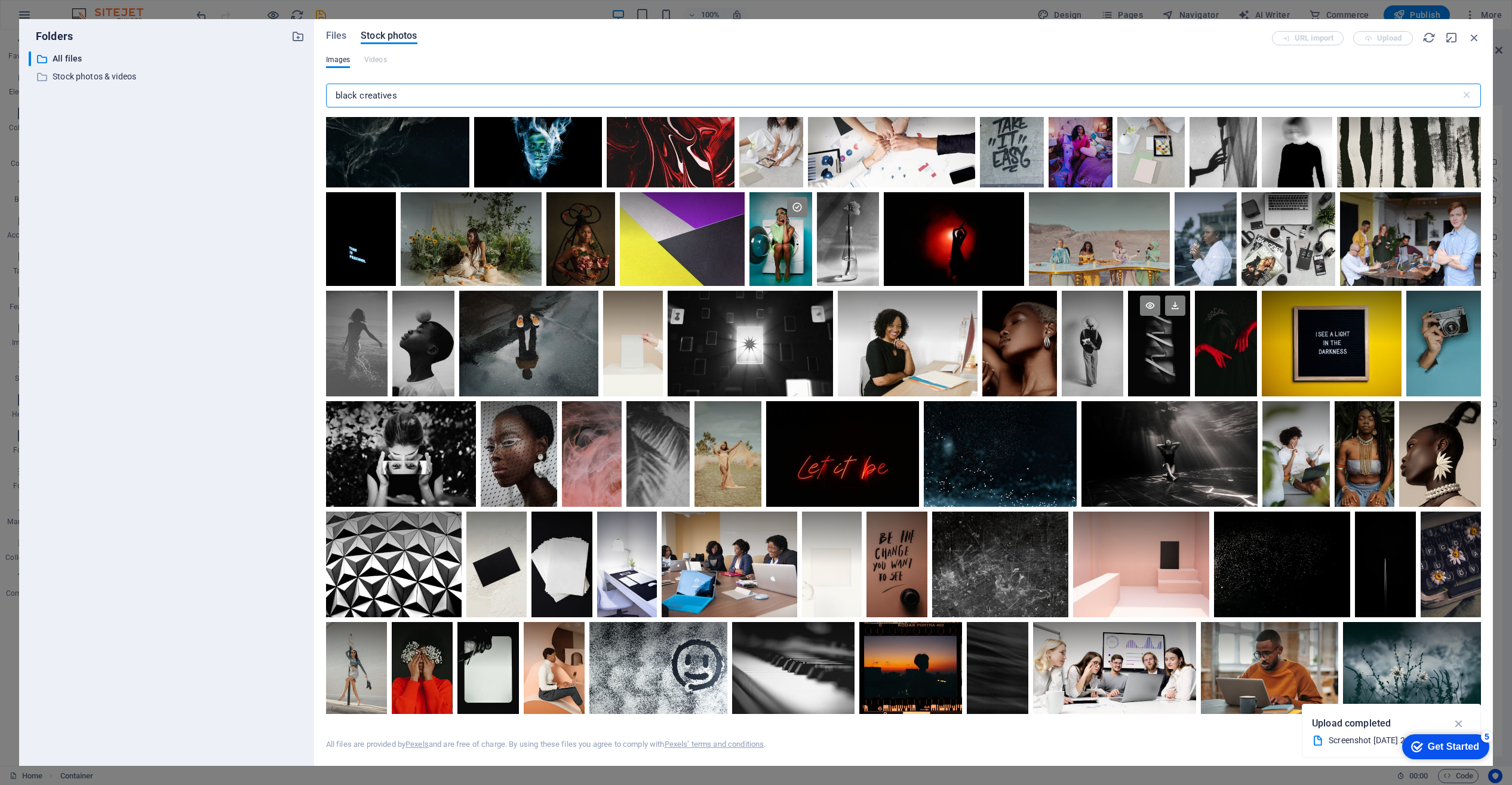
scroll to position [547, 0]
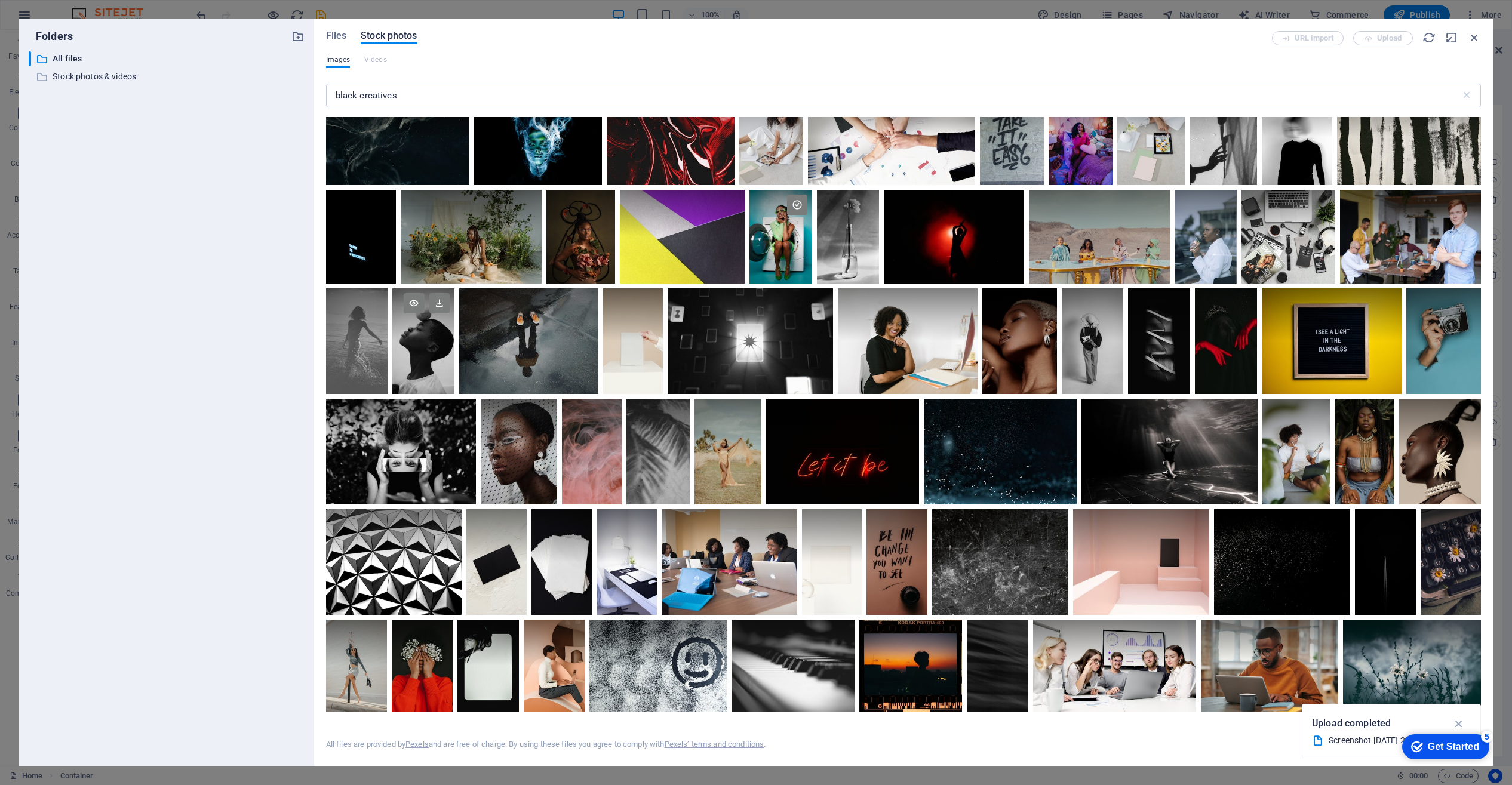
click at [423, 346] on div at bounding box center [423, 341] width 62 height 106
click at [423, 346] on div at bounding box center [423, 368] width 62 height 53
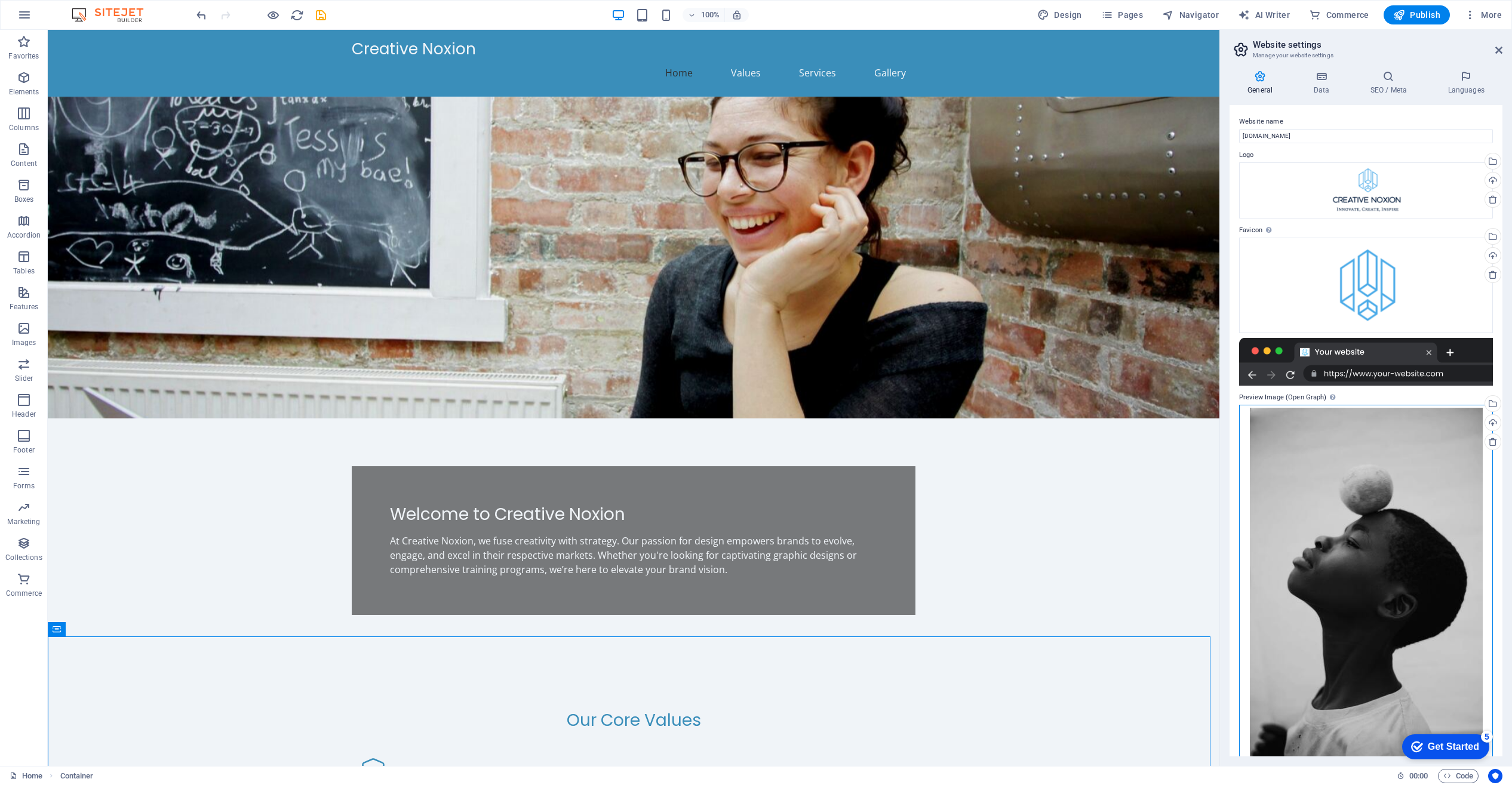
click at [1392, 557] on div "Drag files here, click to choose files or select files from Files or our free s…" at bounding box center [1366, 583] width 254 height 355
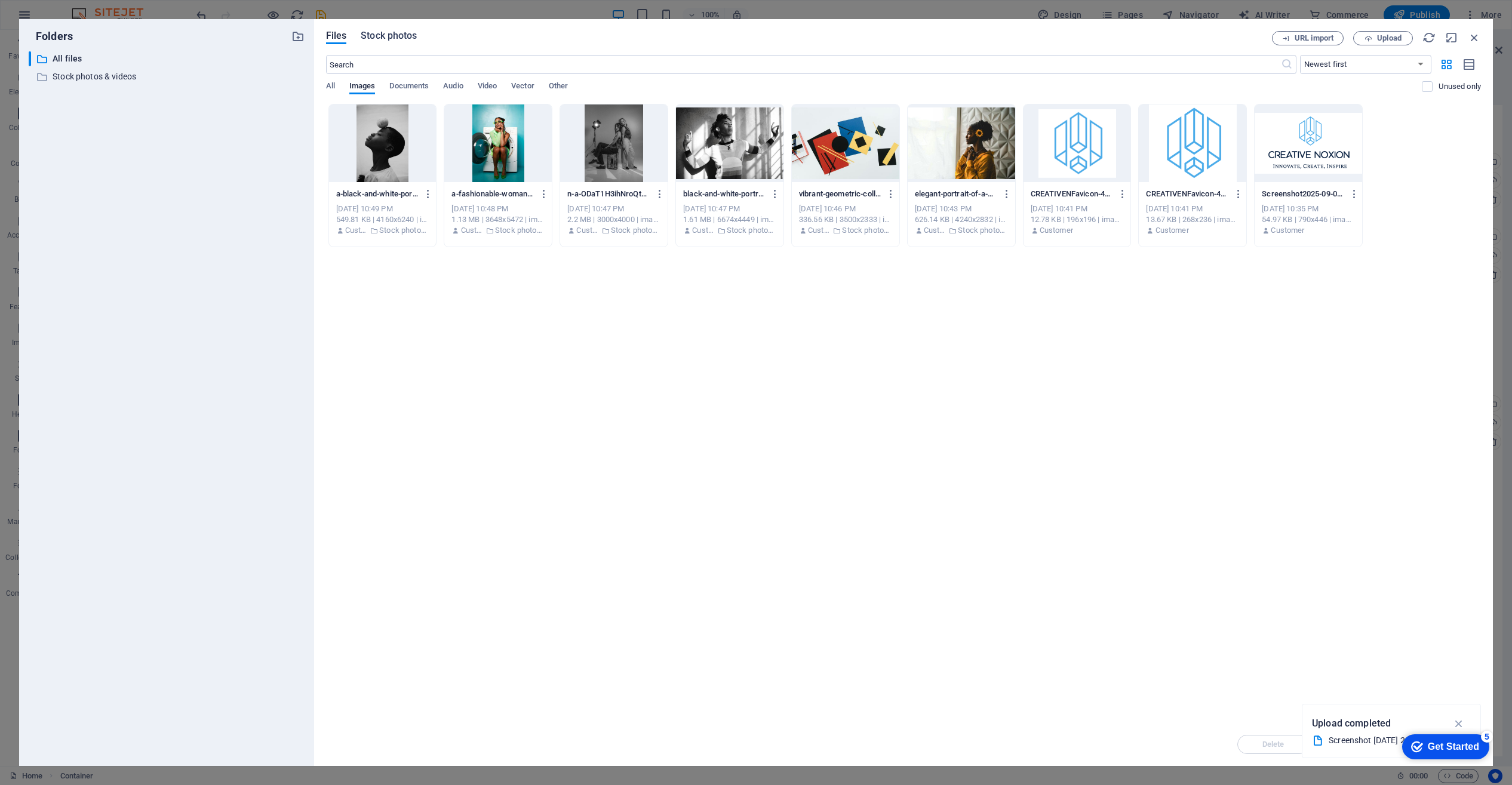
click at [394, 34] on span "Stock photos" at bounding box center [389, 35] width 56 height 14
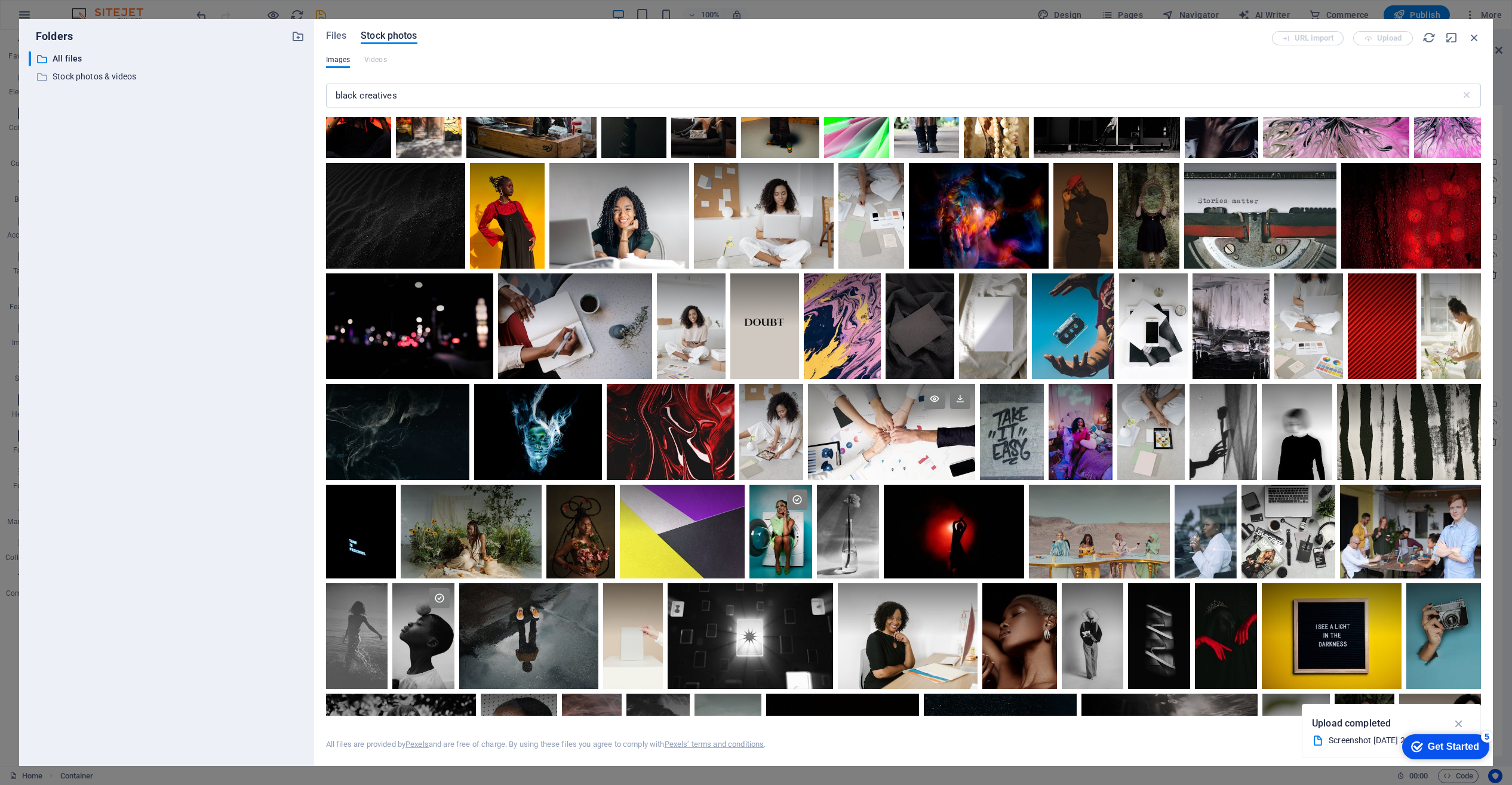
scroll to position [253, 0]
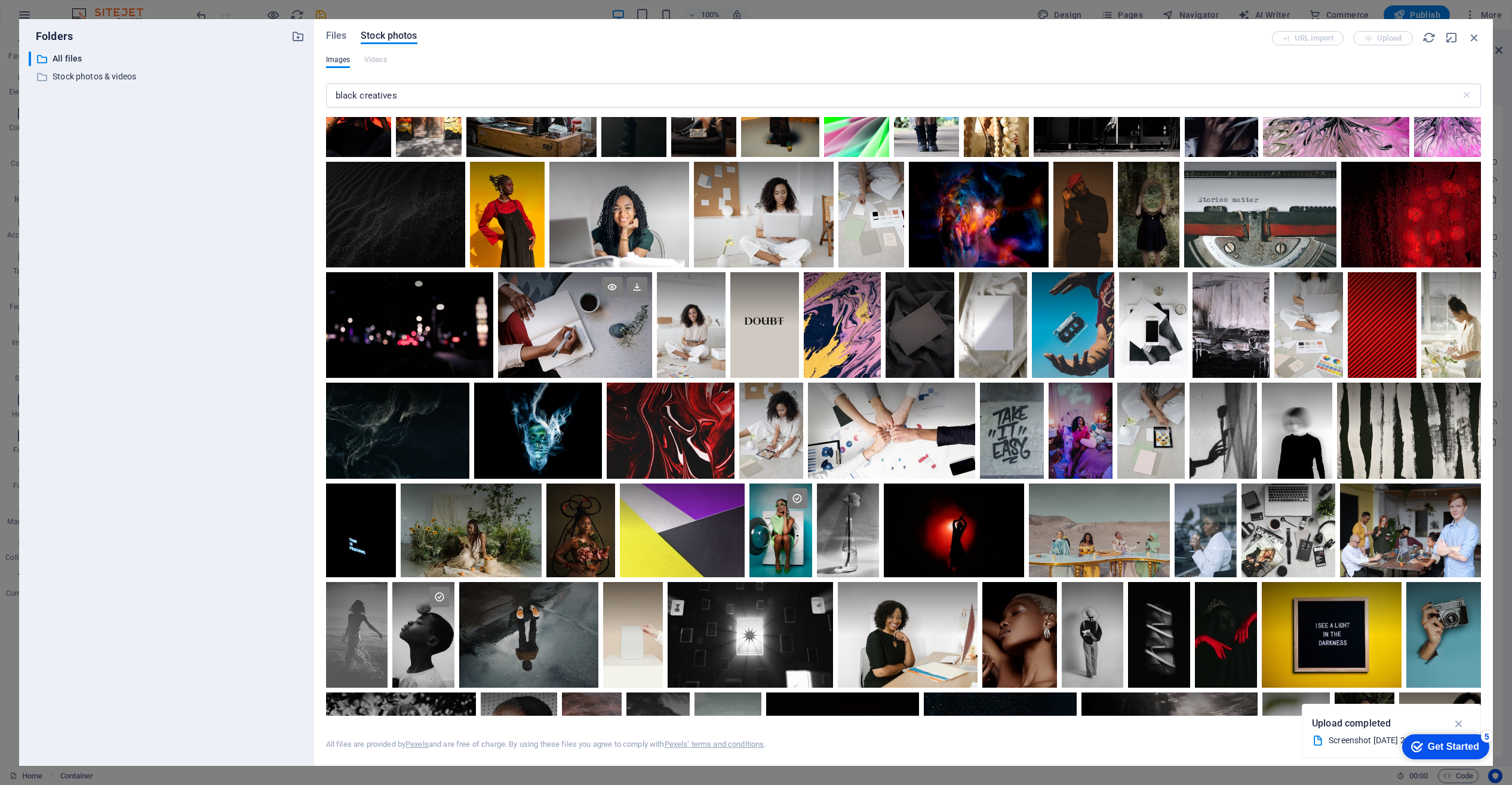
click at [570, 328] on div at bounding box center [574, 325] width 154 height 106
click at [570, 328] on div at bounding box center [574, 351] width 154 height 53
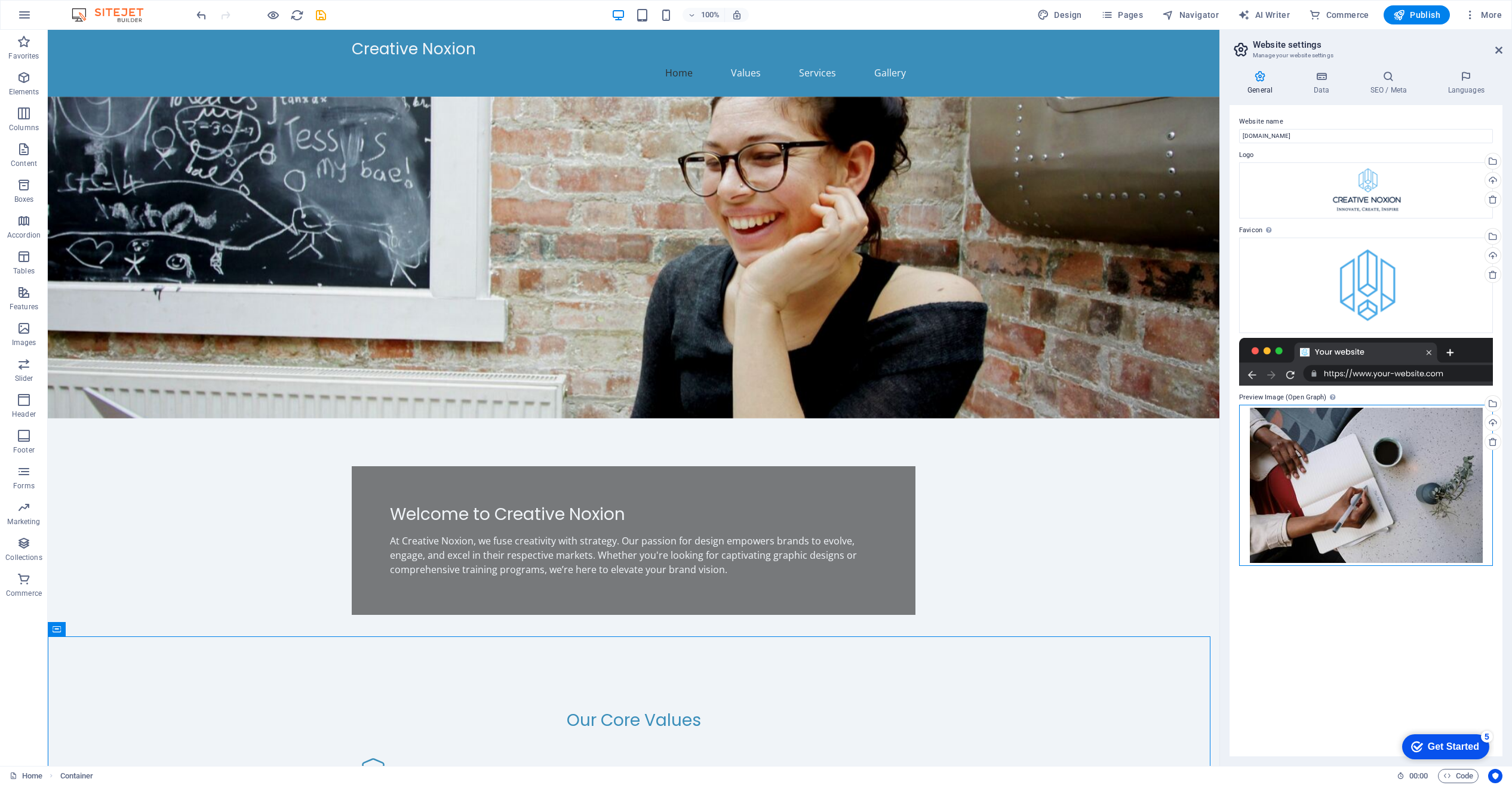
click at [1365, 527] on div "Drag files here, click to choose files or select files from Files or our free s…" at bounding box center [1366, 485] width 254 height 161
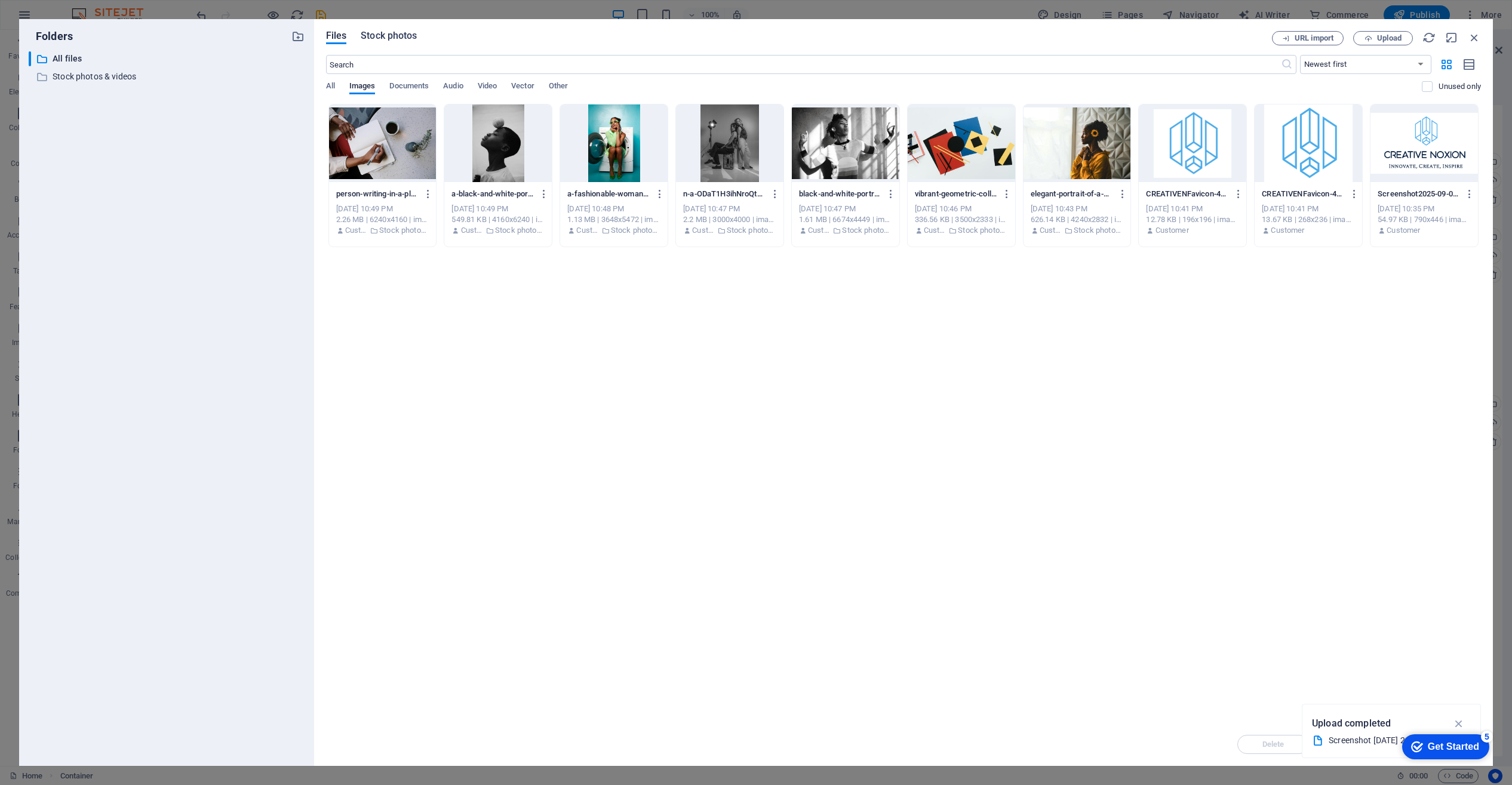
click at [377, 34] on span "Stock photos" at bounding box center [389, 35] width 56 height 14
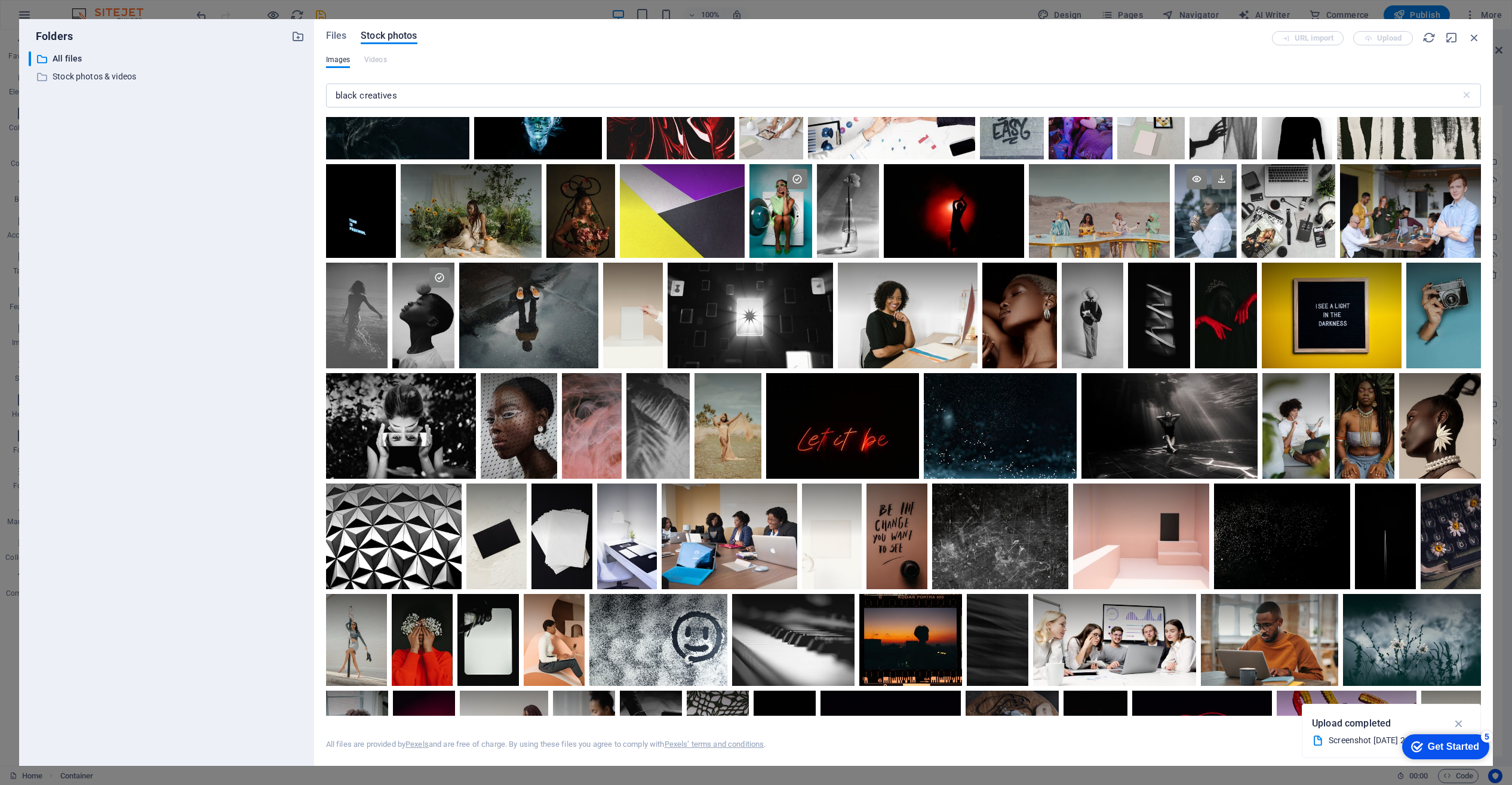
scroll to position [573, 0]
click at [1030, 339] on div at bounding box center [1020, 314] width 75 height 106
click at [1030, 339] on div at bounding box center [1020, 342] width 75 height 53
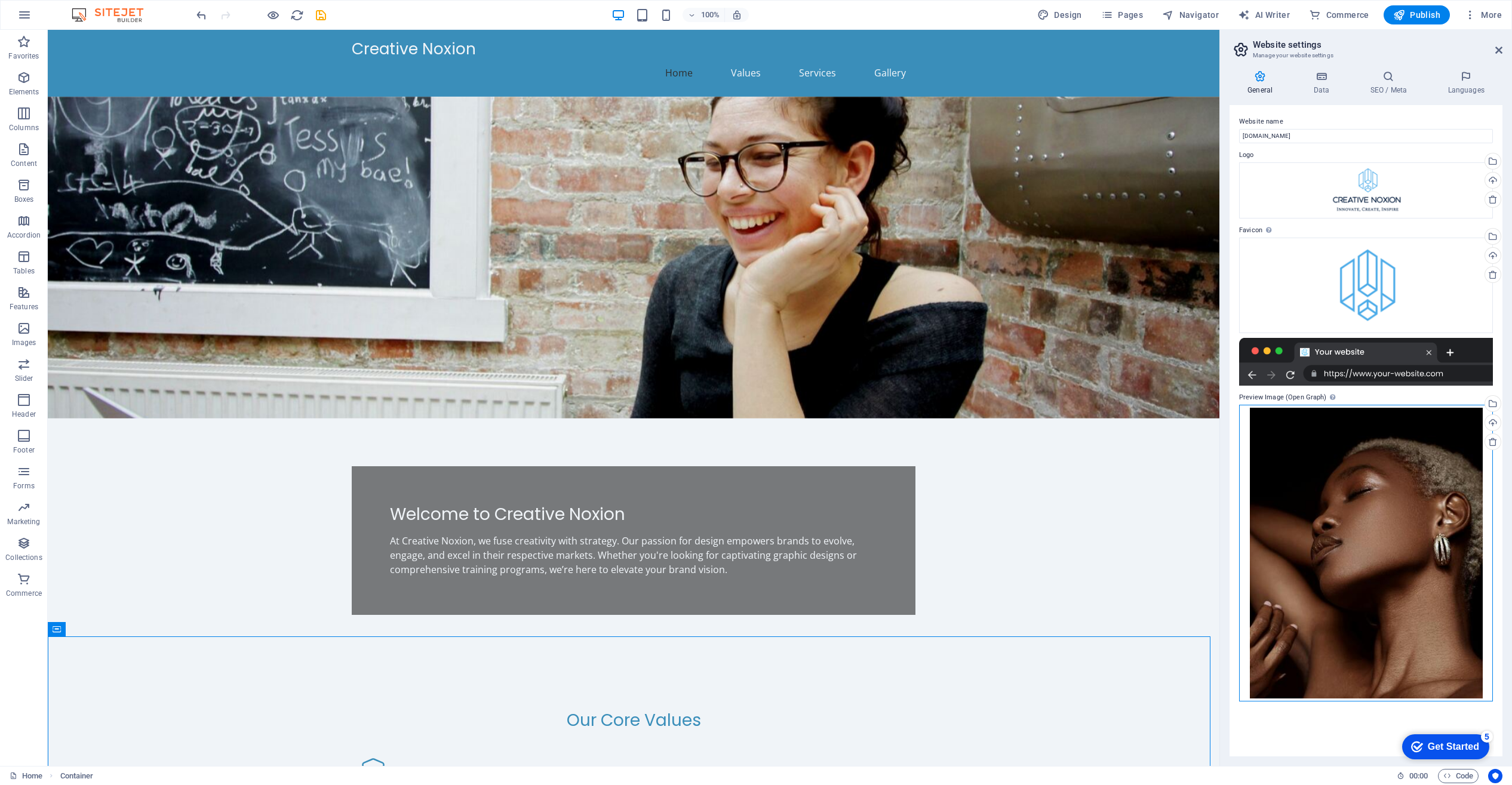
click at [1362, 528] on div "Drag files here, click to choose files or select files from Files or our free s…" at bounding box center [1366, 553] width 254 height 297
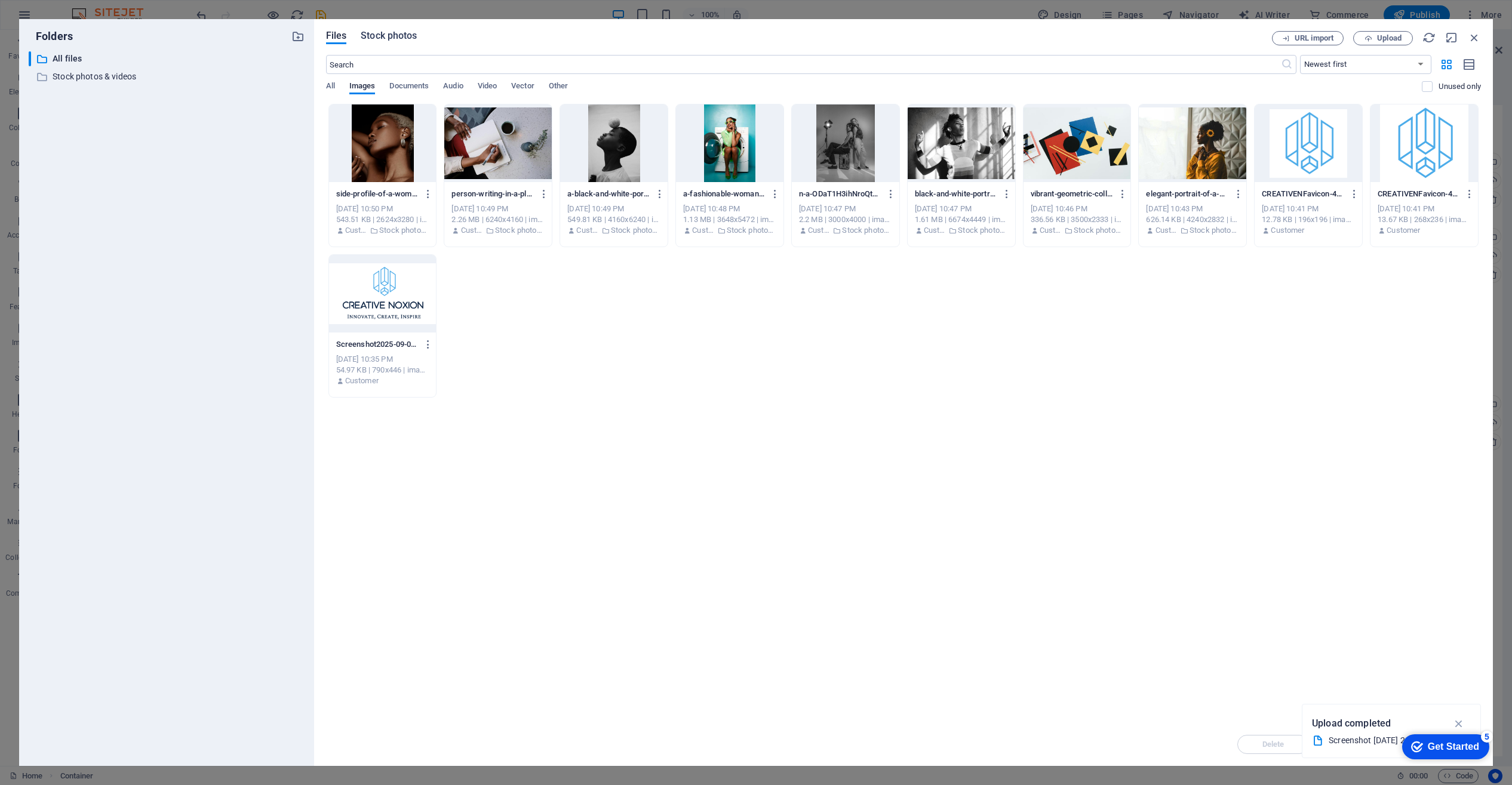
click at [399, 31] on span "Stock photos" at bounding box center [389, 35] width 56 height 14
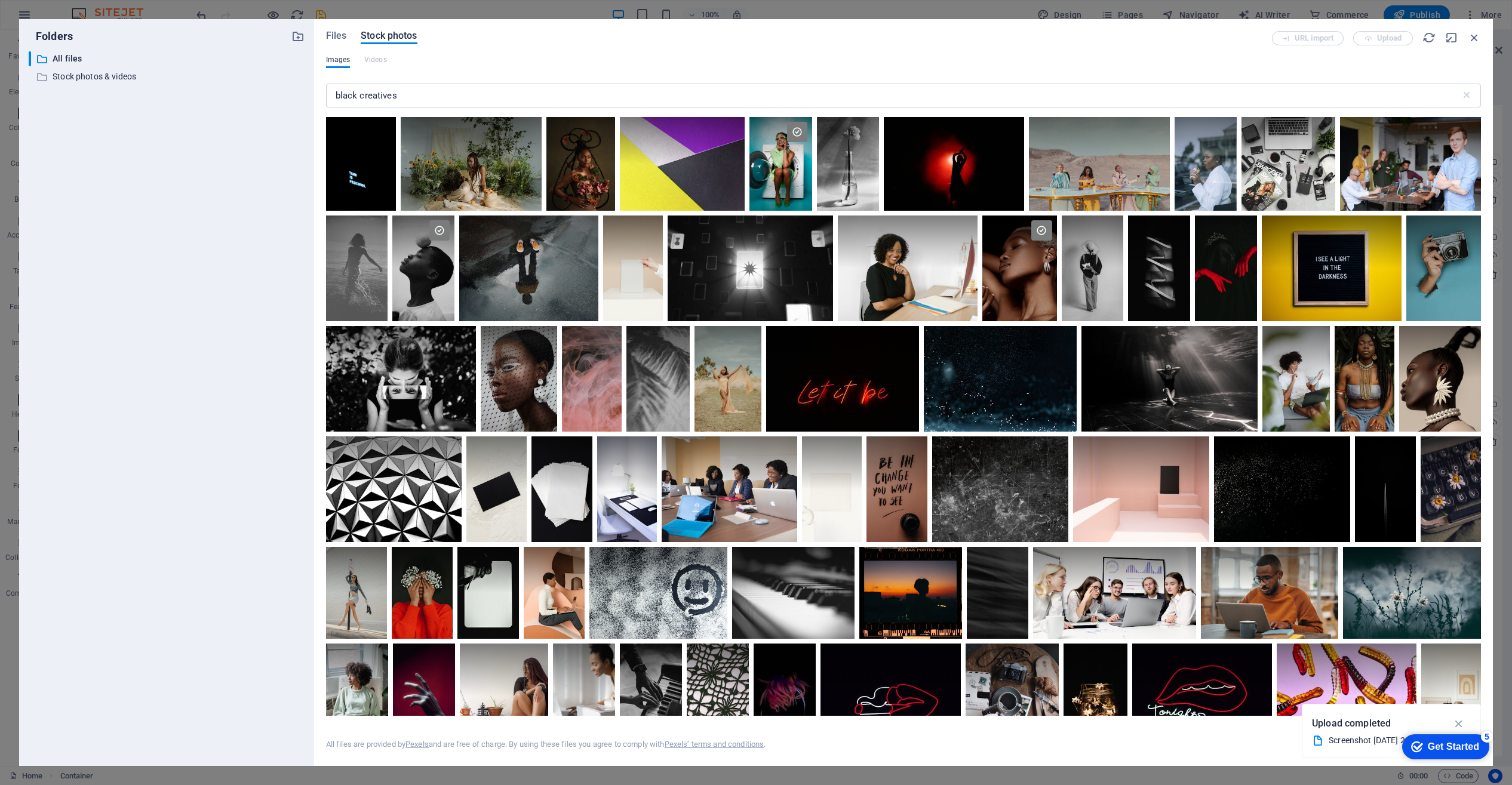
scroll to position [621, 0]
click at [924, 290] on div at bounding box center [907, 267] width 139 height 106
click at [924, 290] on div at bounding box center [907, 294] width 139 height 53
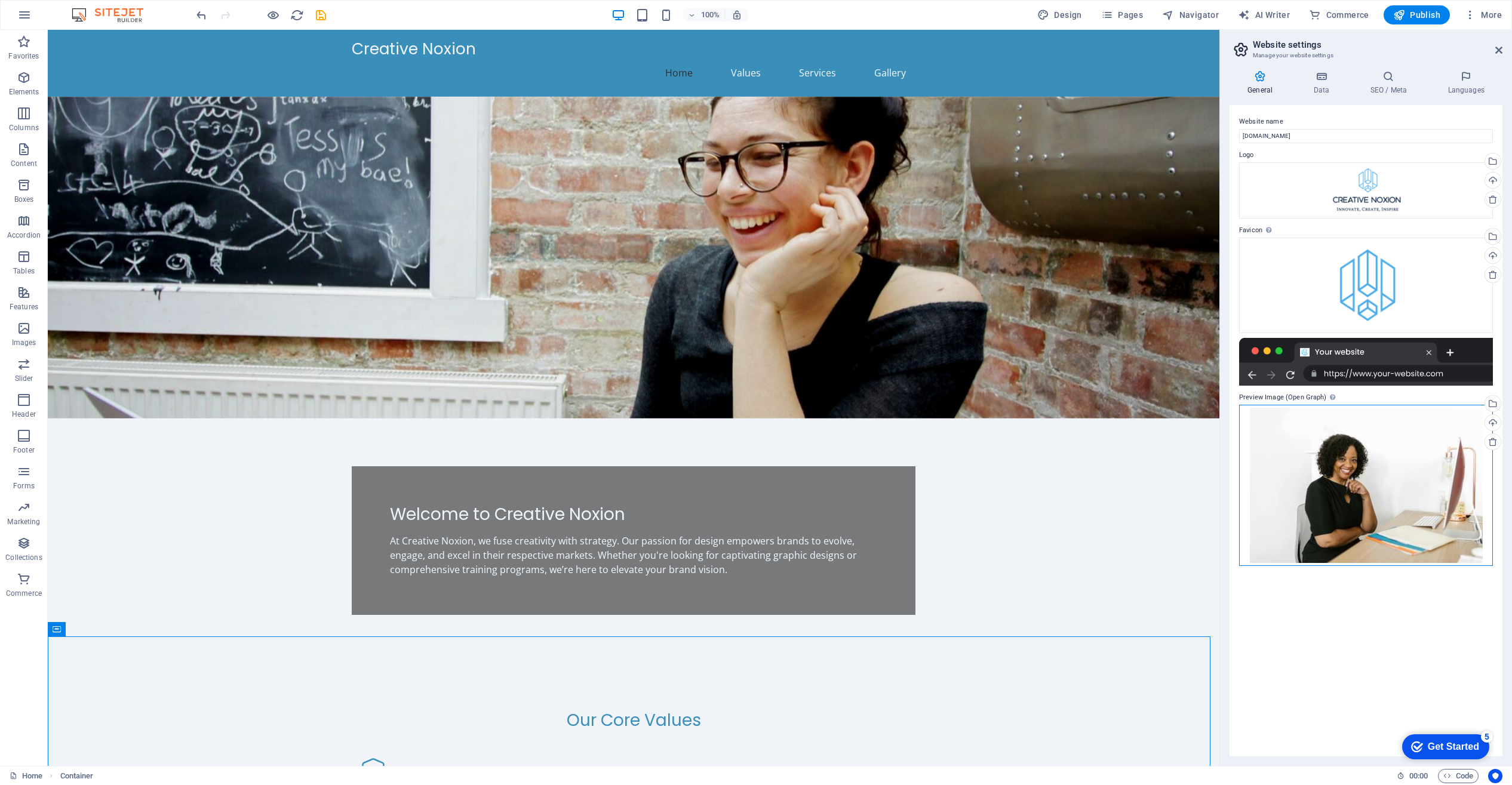
click at [1386, 489] on div "Drag files here, click to choose files or select files from Files or our free s…" at bounding box center [1366, 485] width 254 height 161
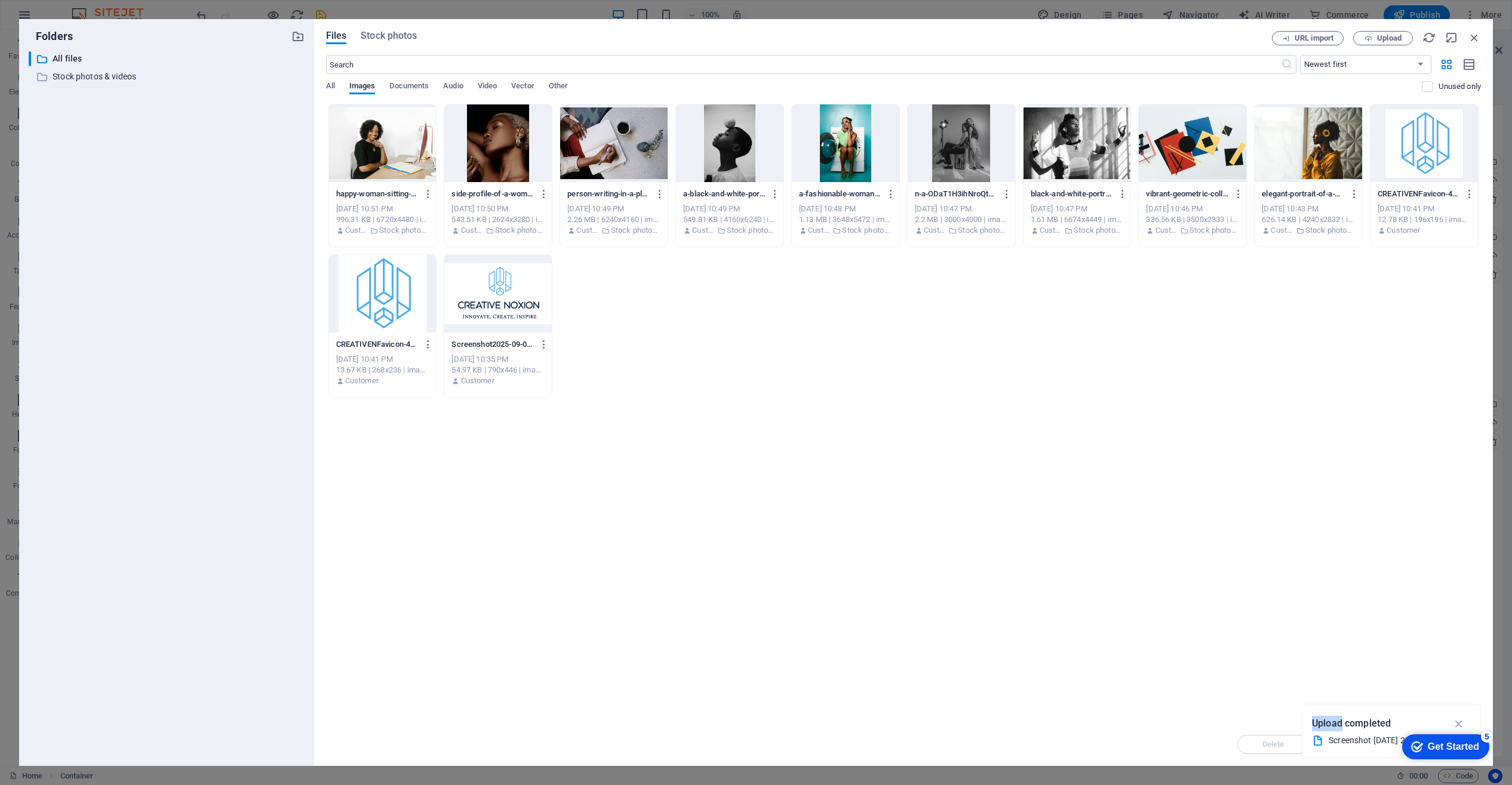
click at [1386, 489] on div "Drop files here to upload them instantly happy-woman-sitting-at-a-desk-in-a-bri…" at bounding box center [903, 414] width 1155 height 619
click at [389, 35] on span "Stock photos" at bounding box center [389, 35] width 56 height 14
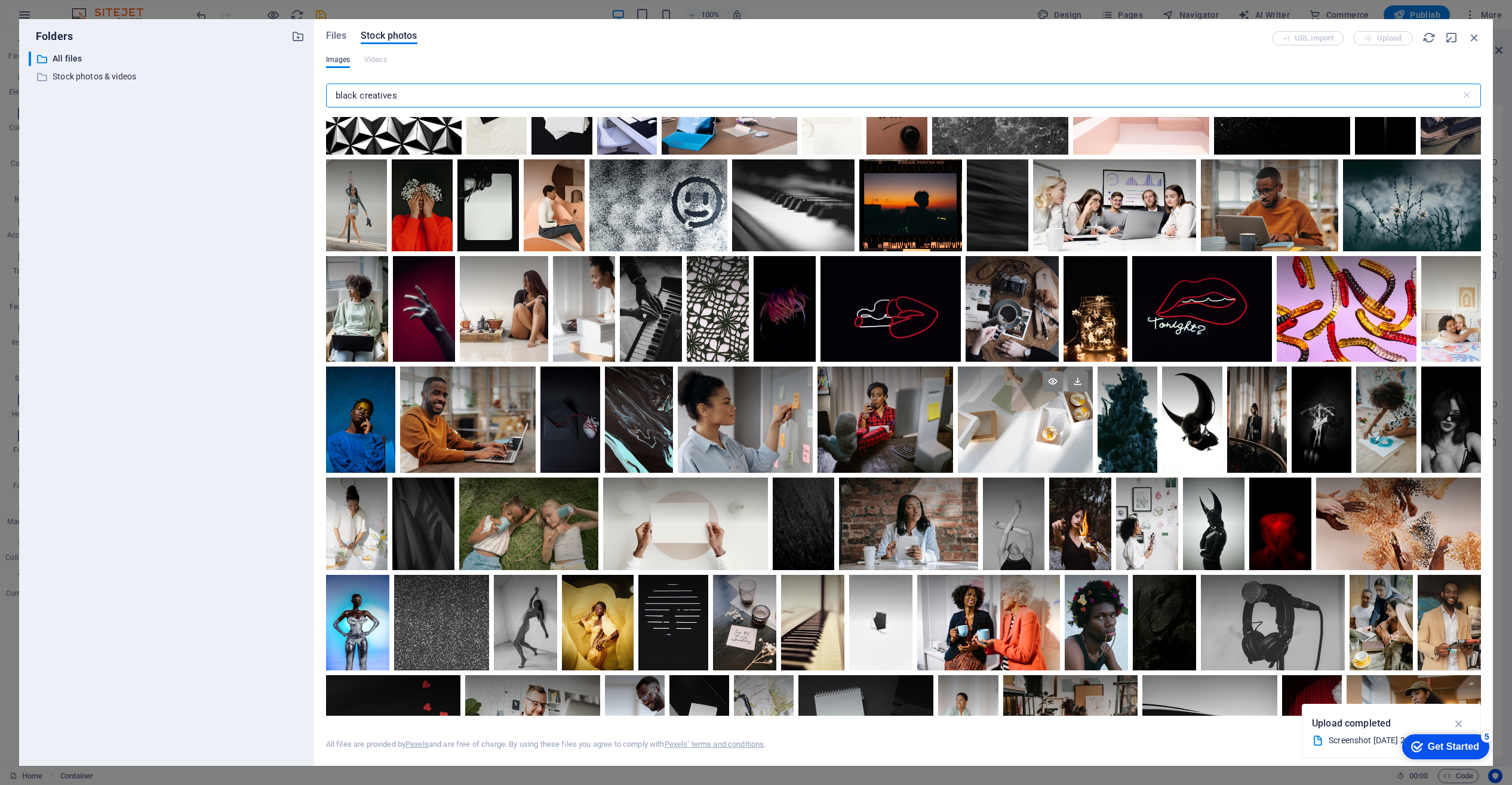
scroll to position [1009, 0]
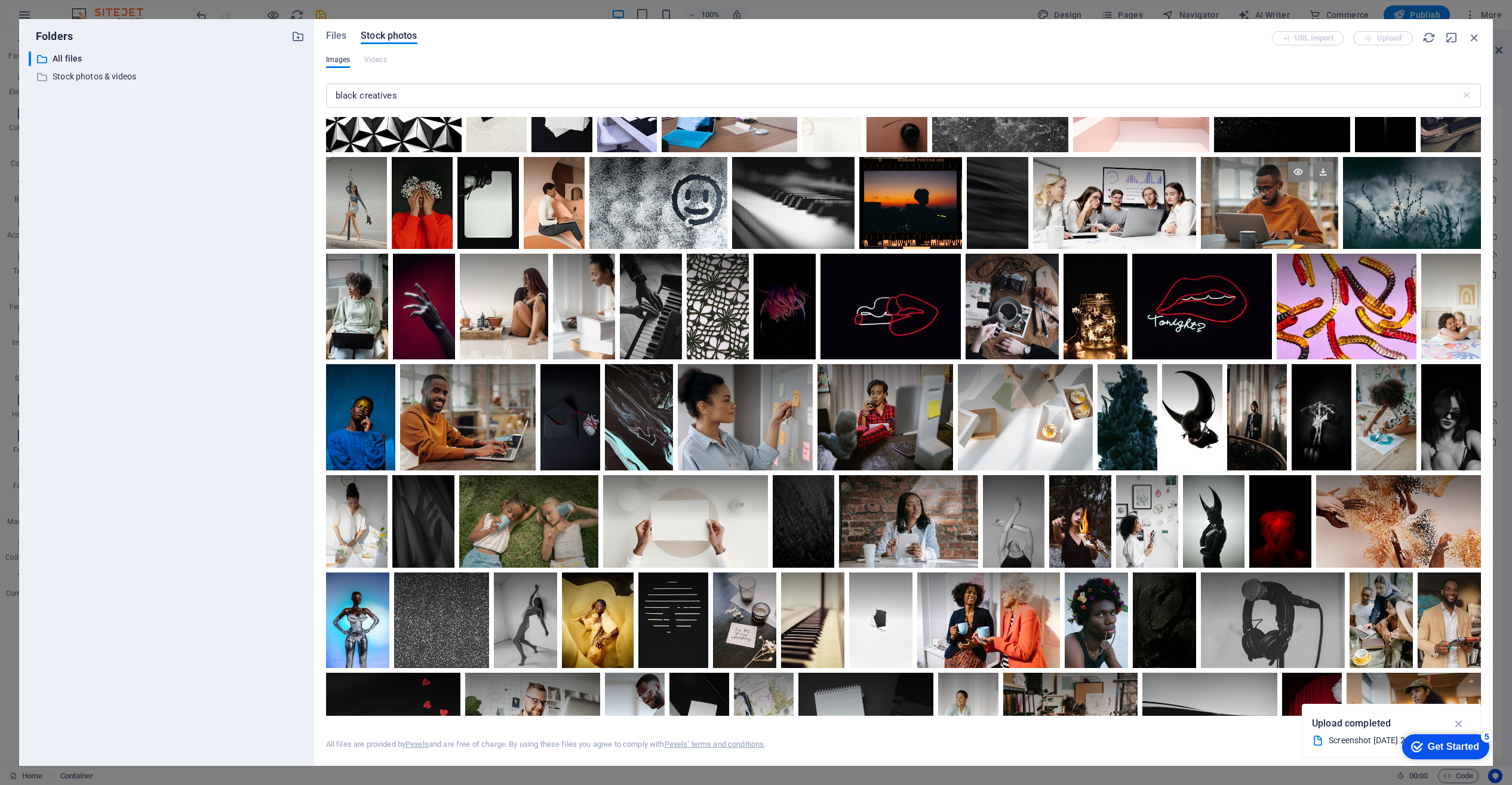
click at [1288, 224] on div at bounding box center [1269, 202] width 138 height 92
click at [1288, 224] on div at bounding box center [1269, 226] width 138 height 46
click at [1288, 224] on div at bounding box center [1269, 202] width 138 height 92
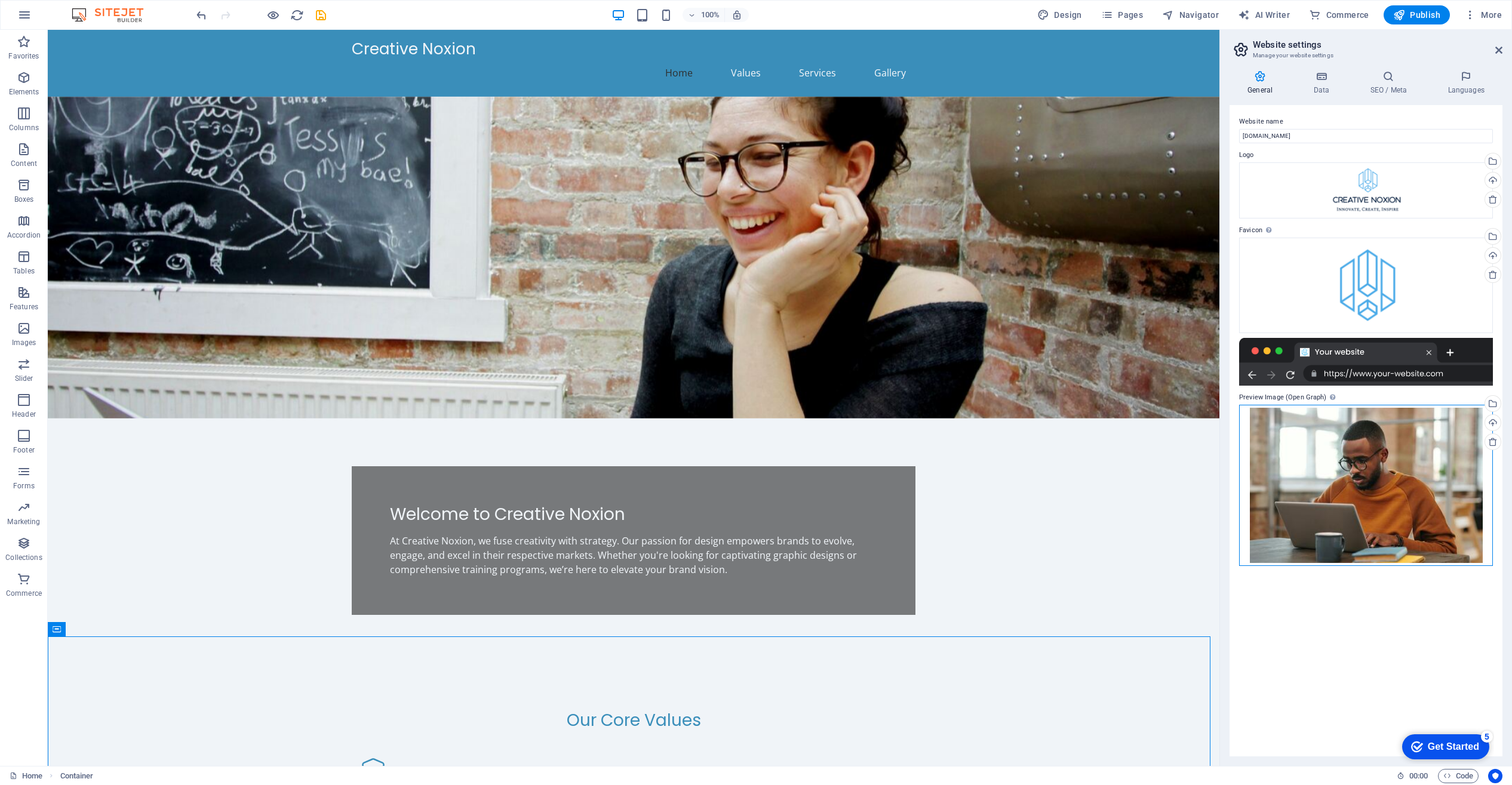
click at [1414, 515] on div "Drag files here, click to choose files or select files from Files or our free s…" at bounding box center [1366, 485] width 254 height 161
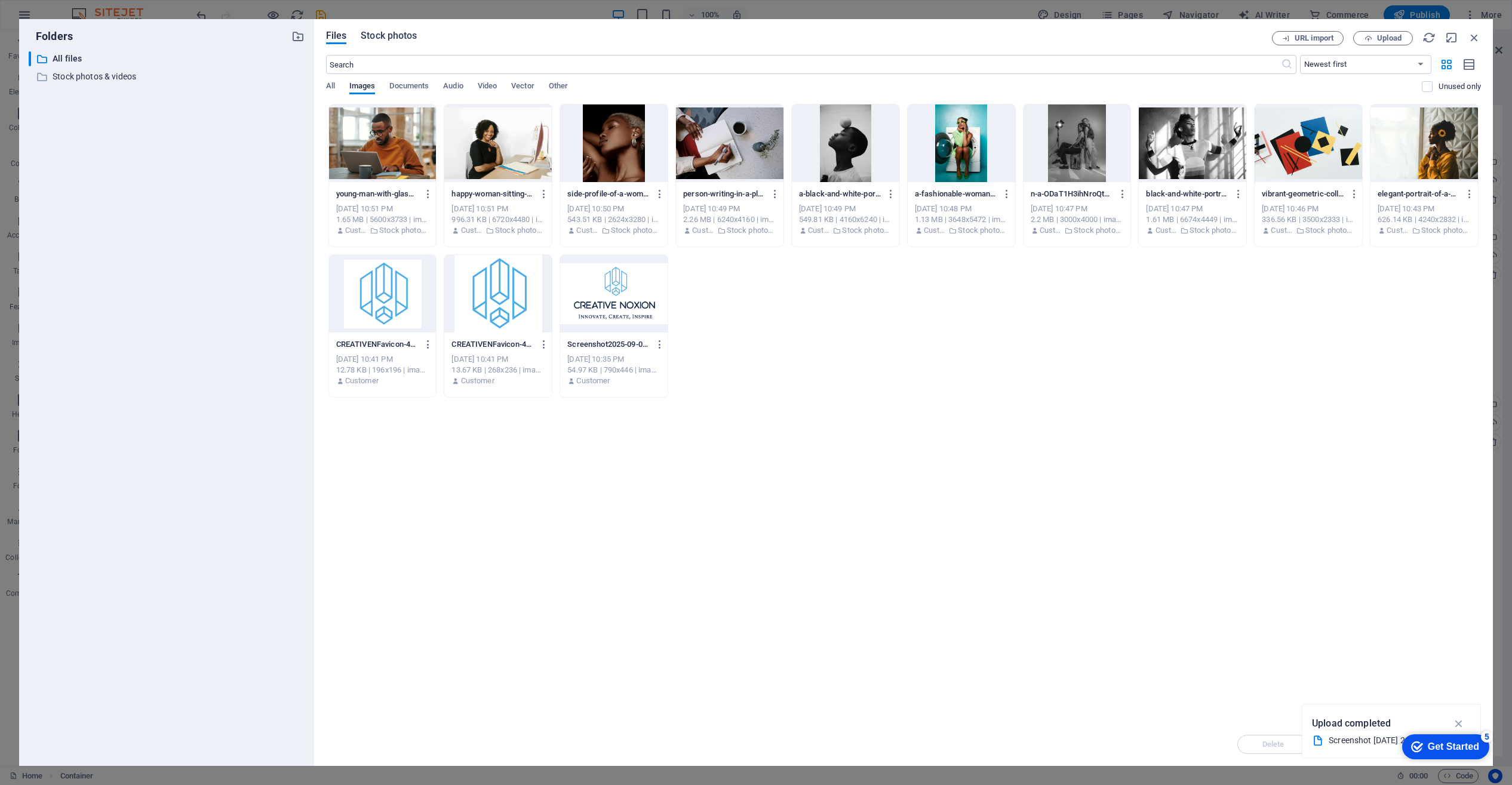
click at [386, 36] on span "Stock photos" at bounding box center [389, 35] width 56 height 14
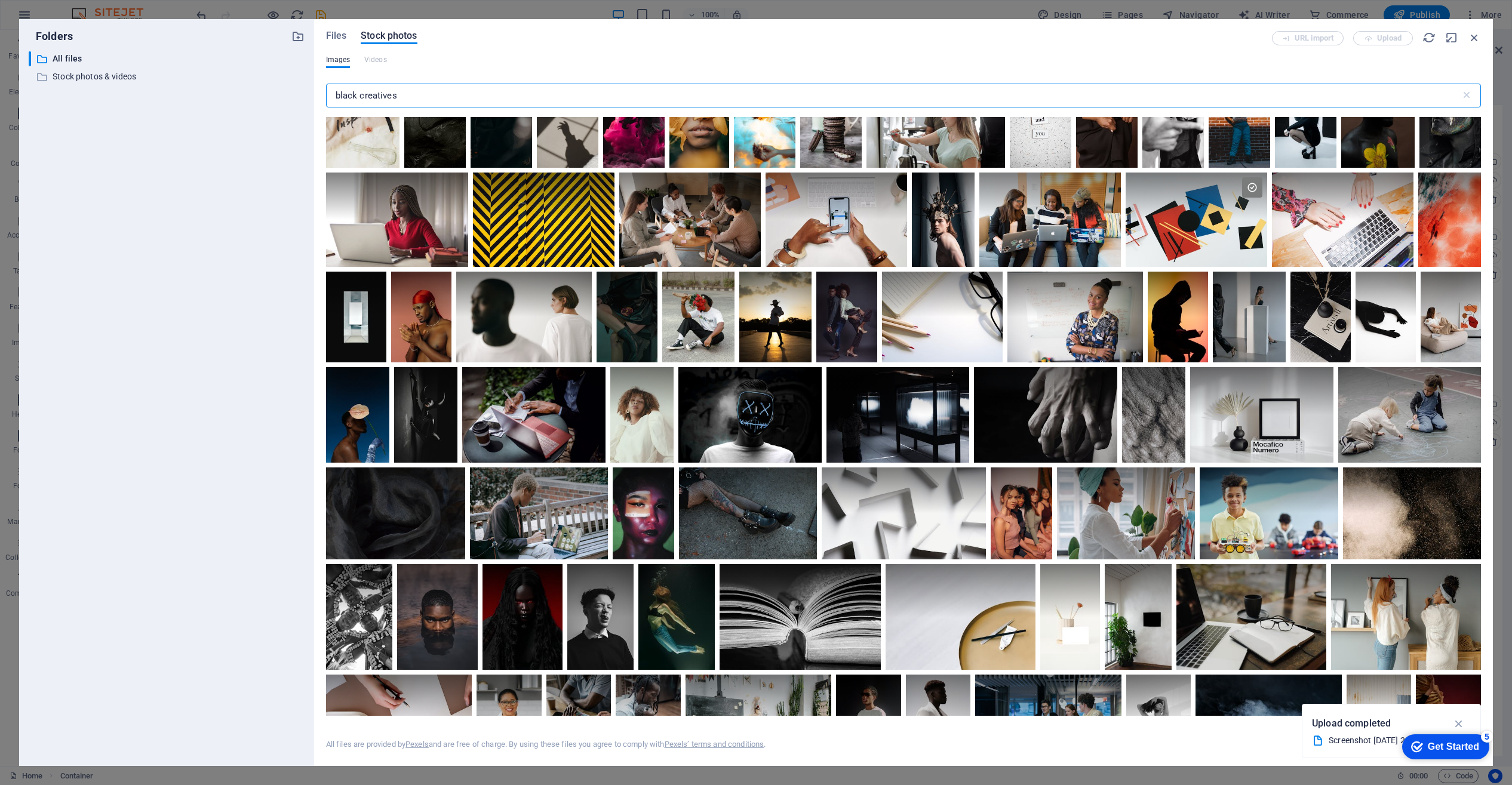
scroll to position [1708, 0]
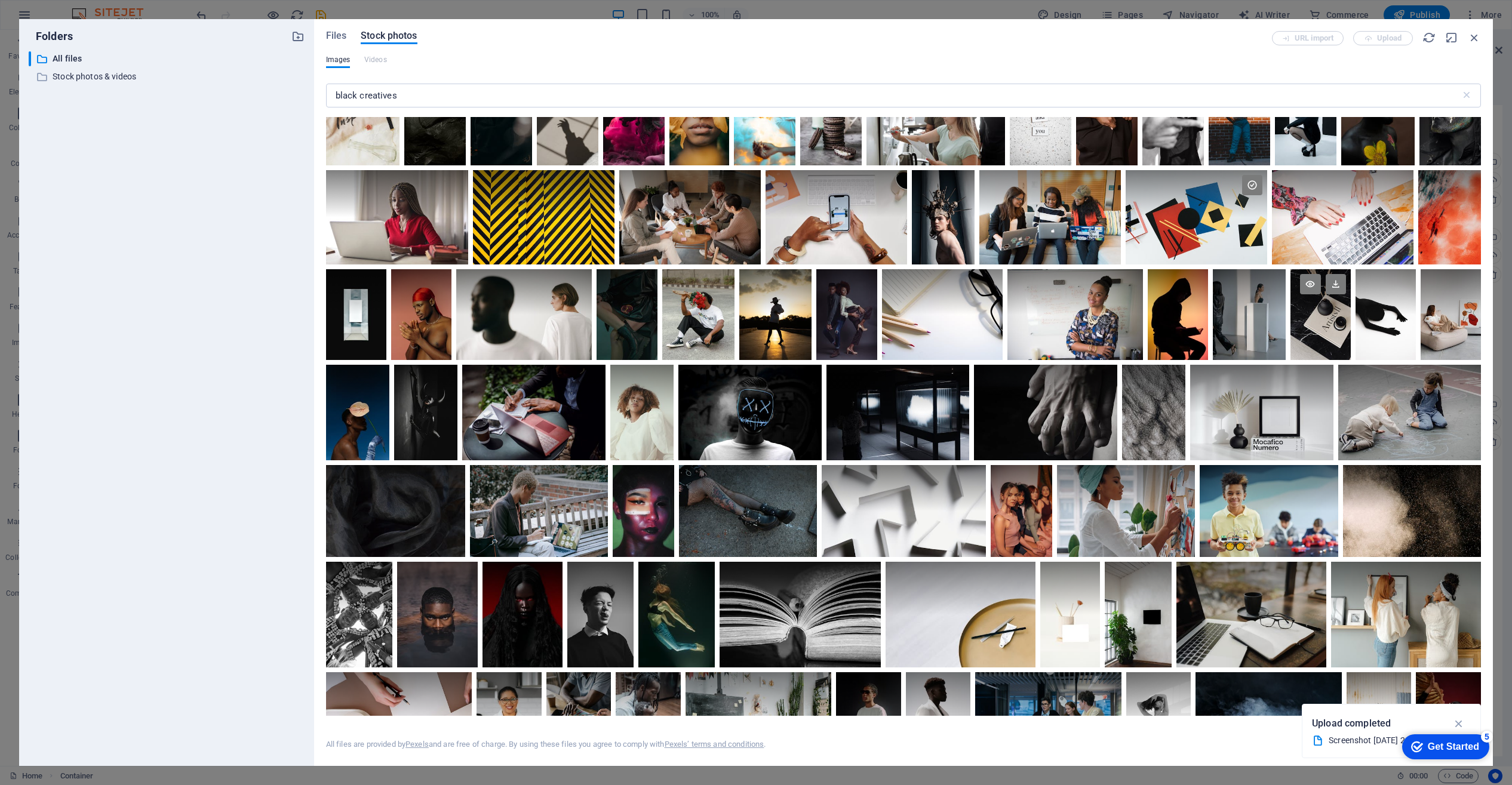
click at [1290, 315] on div at bounding box center [1320, 292] width 60 height 46
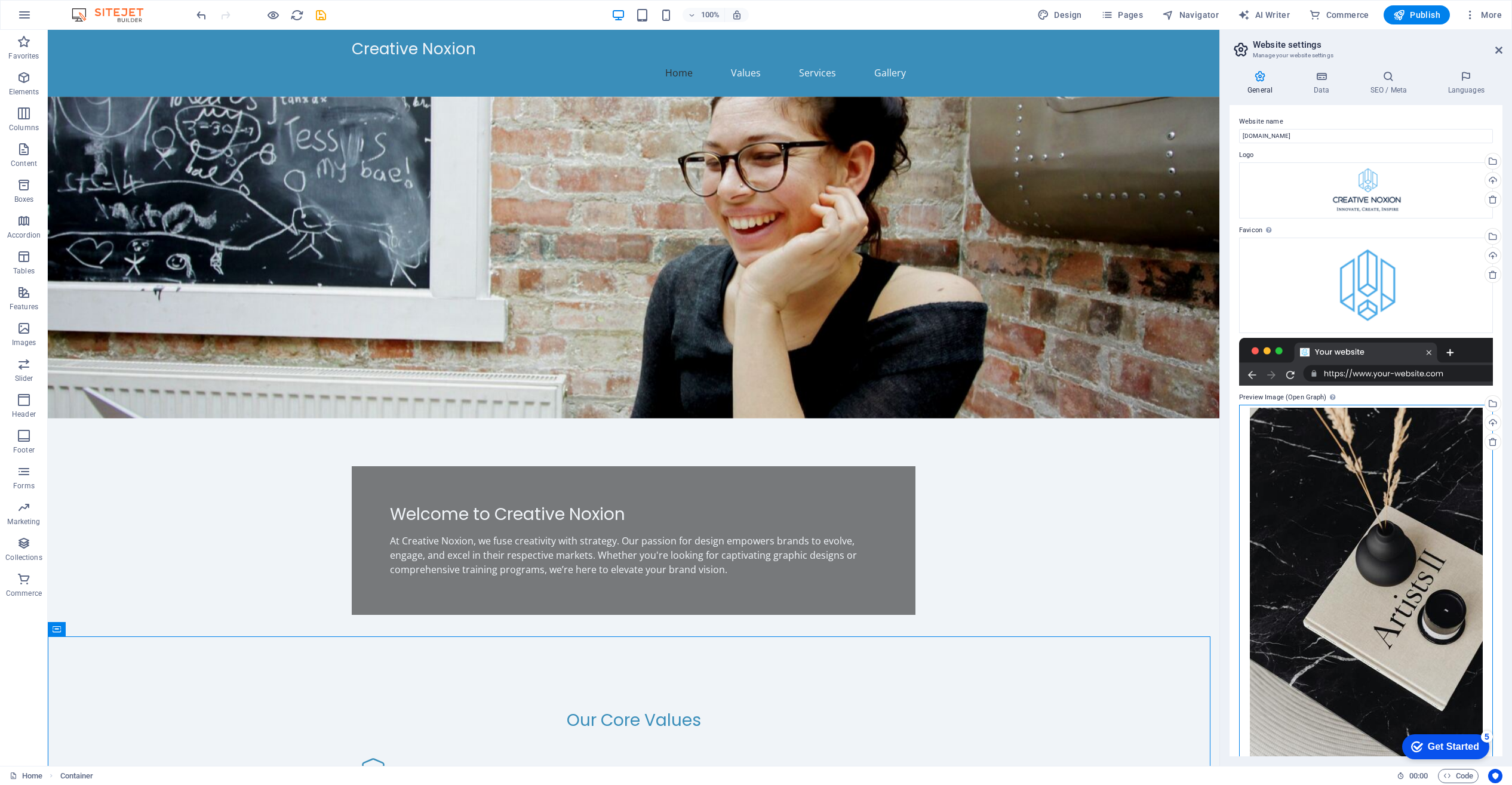
click at [1401, 536] on div "Drag files here, click to choose files or select files from Files or our free s…" at bounding box center [1366, 583] width 254 height 355
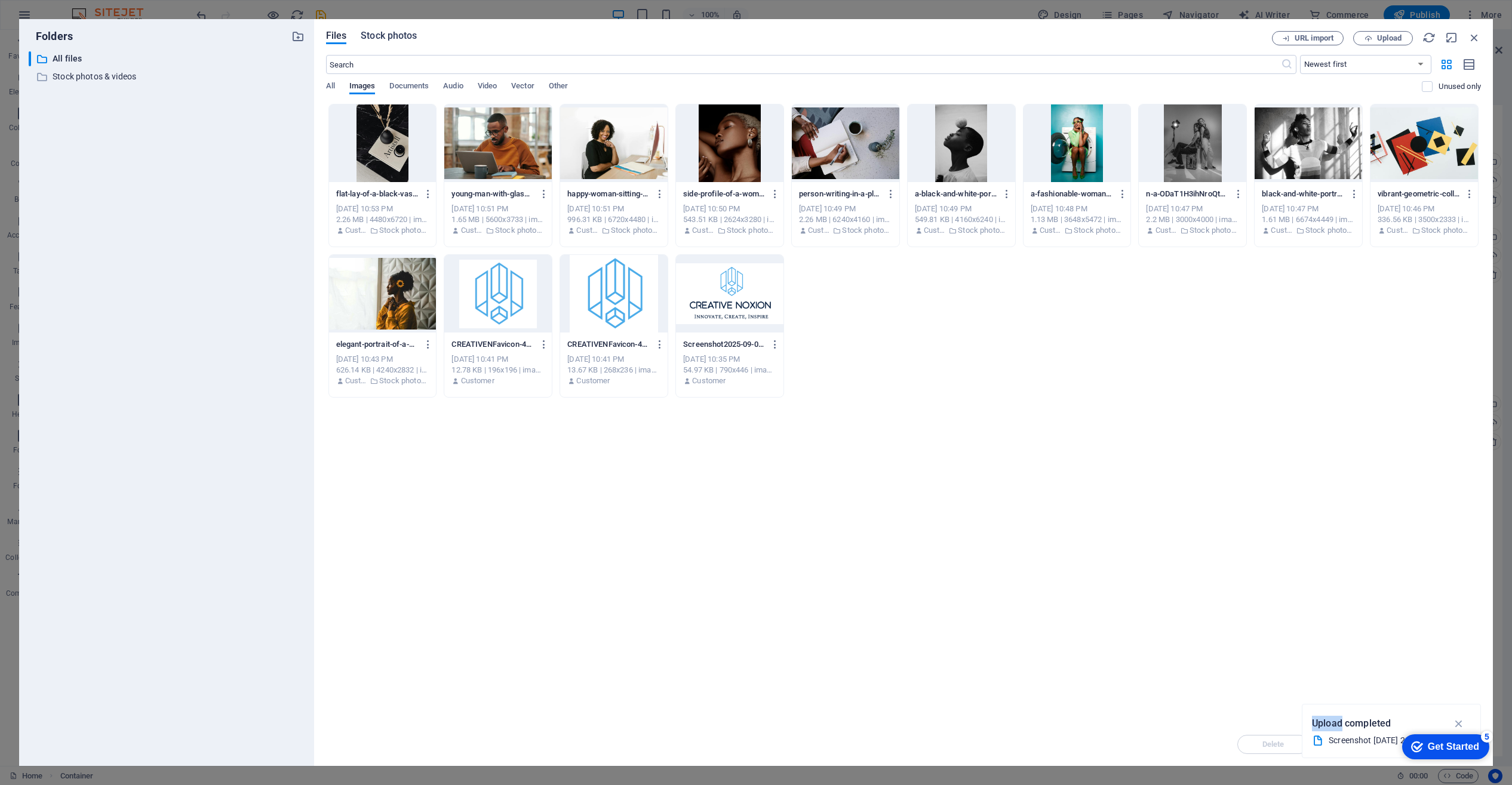
click at [402, 34] on span "Stock photos" at bounding box center [389, 35] width 56 height 14
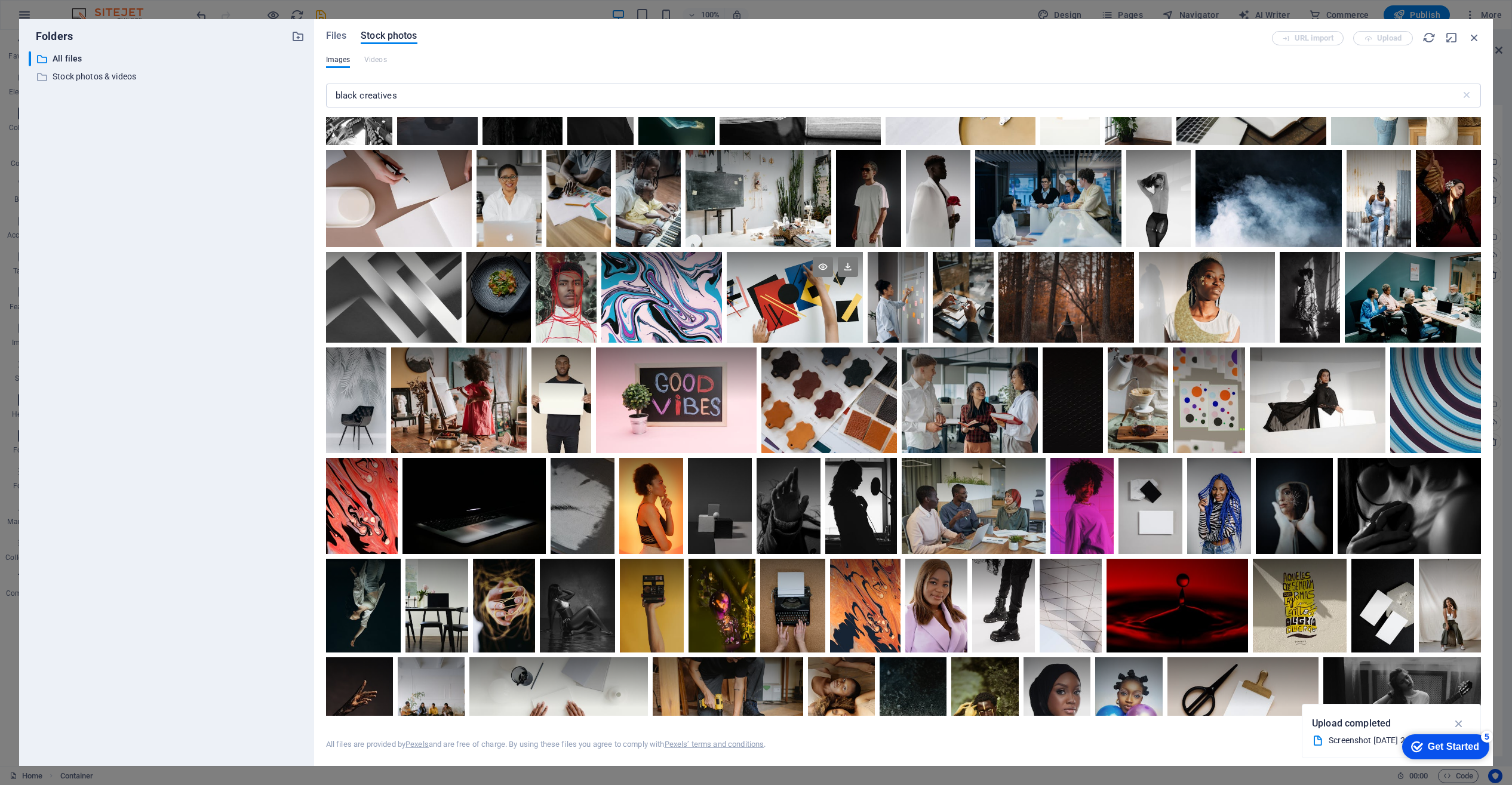
scroll to position [2230, 0]
click at [862, 332] on div at bounding box center [795, 297] width 137 height 91
click at [862, 332] on div at bounding box center [795, 320] width 137 height 46
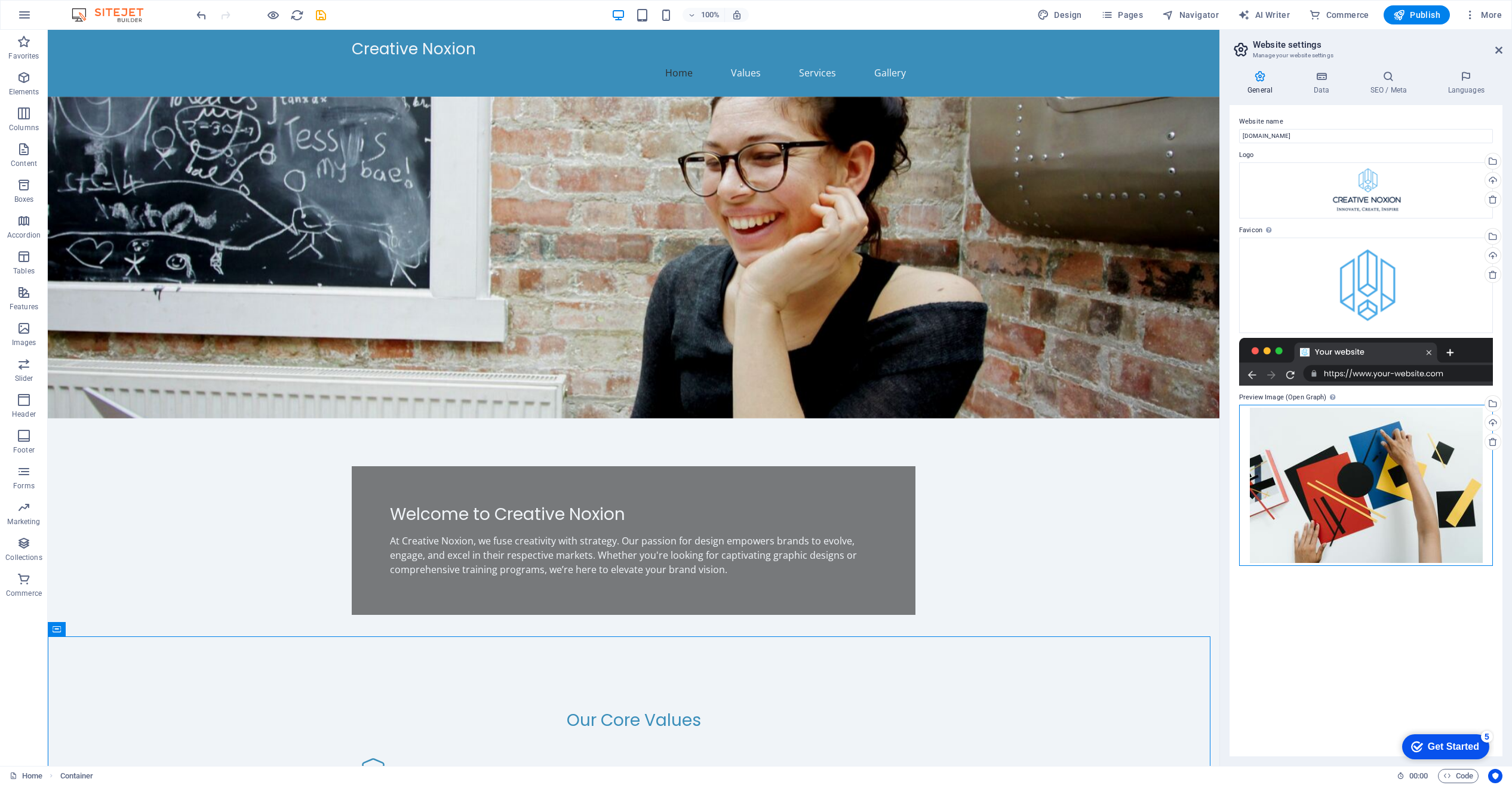
click at [1372, 499] on div "Drag files here, click to choose files or select files from Files or our free s…" at bounding box center [1366, 485] width 254 height 161
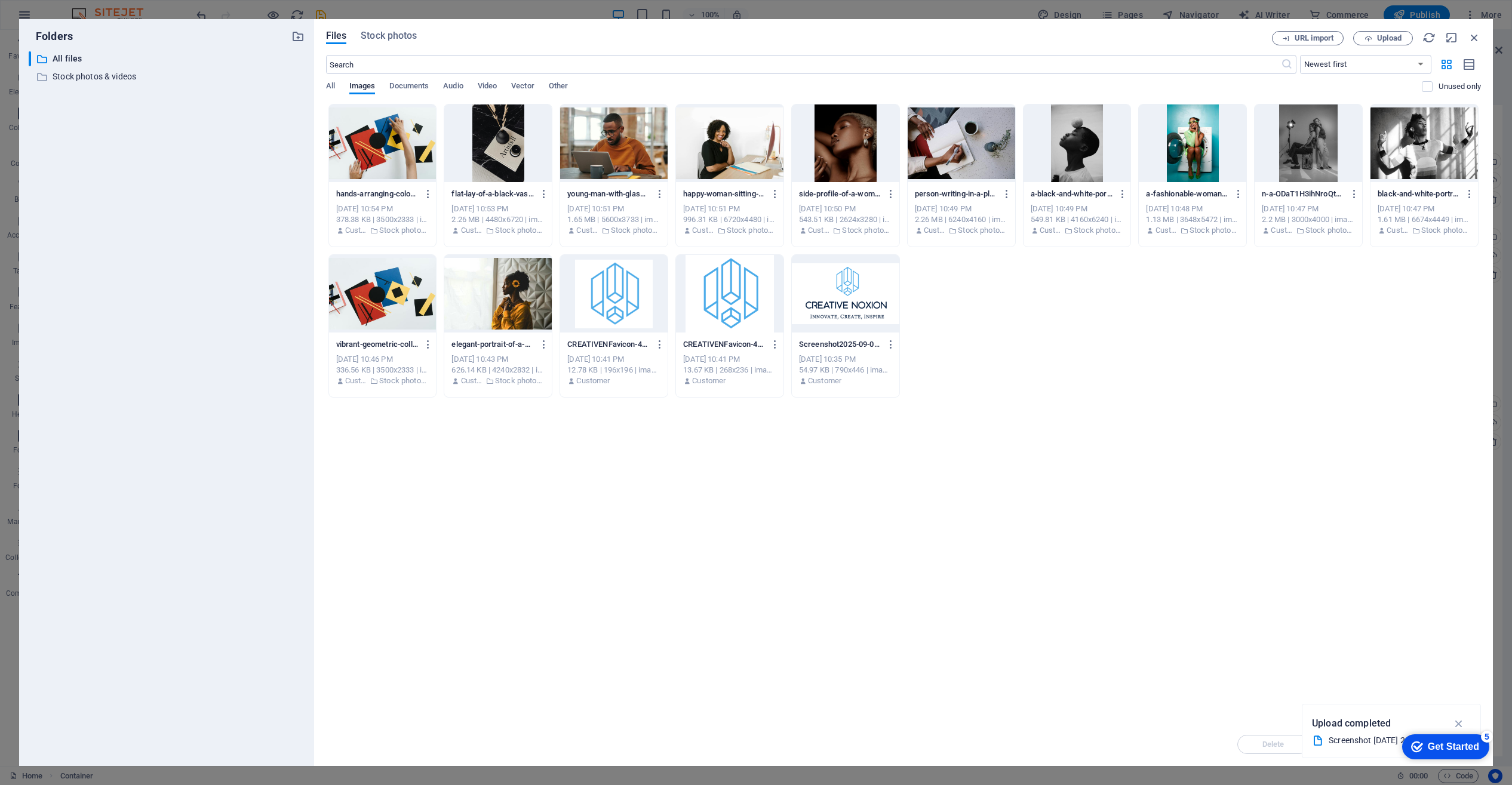
click at [1372, 499] on div "Drop files here to upload them instantly hands-arranging-colorful-geometric-pap…" at bounding box center [903, 414] width 1155 height 619
click at [392, 36] on span "Stock photos" at bounding box center [389, 35] width 56 height 14
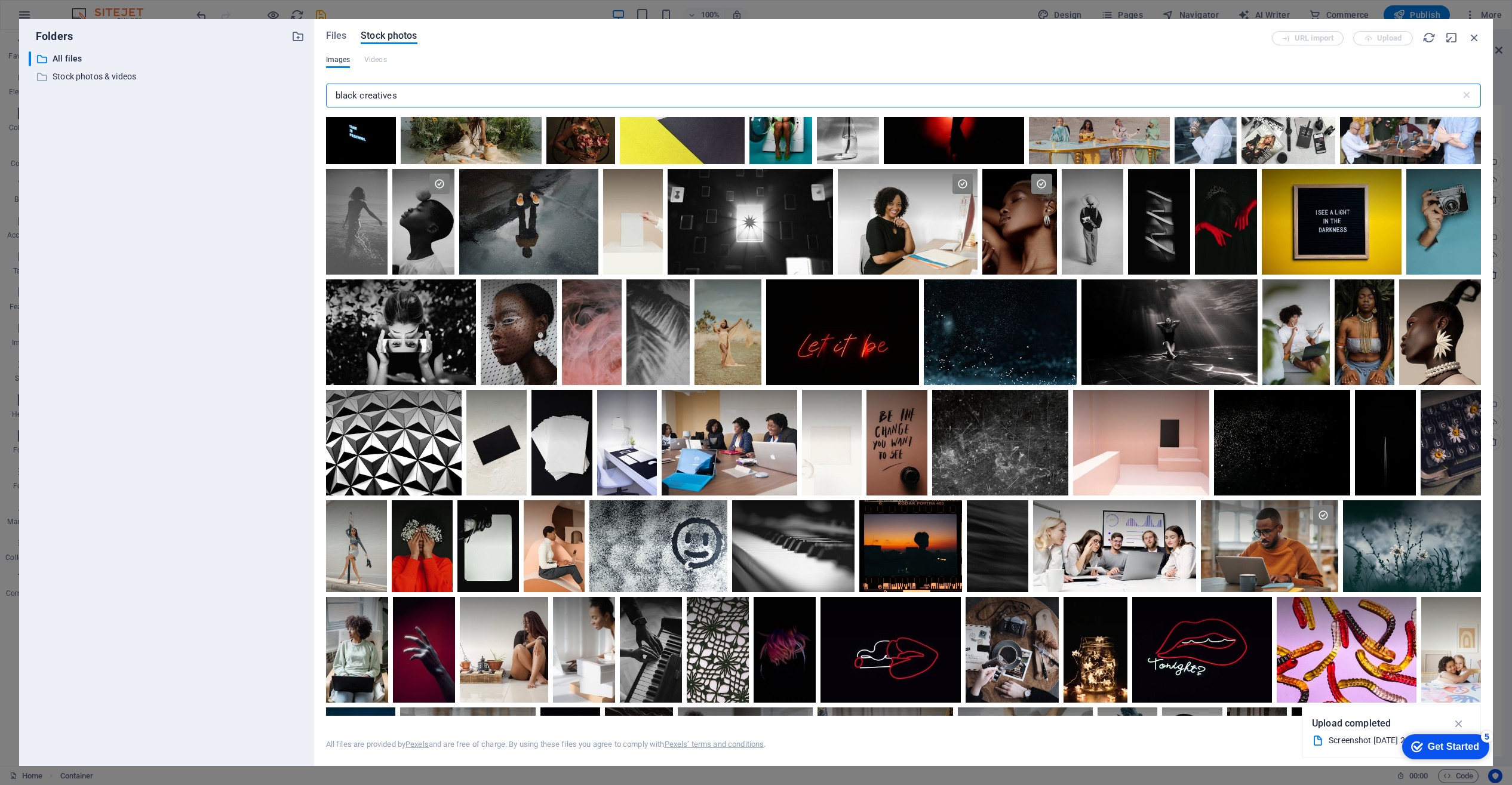
scroll to position [667, 0]
click at [1353, 343] on div at bounding box center [1364, 332] width 60 height 106
click at [1353, 343] on div at bounding box center [1364, 359] width 60 height 53
click at [1353, 343] on div at bounding box center [1364, 332] width 60 height 106
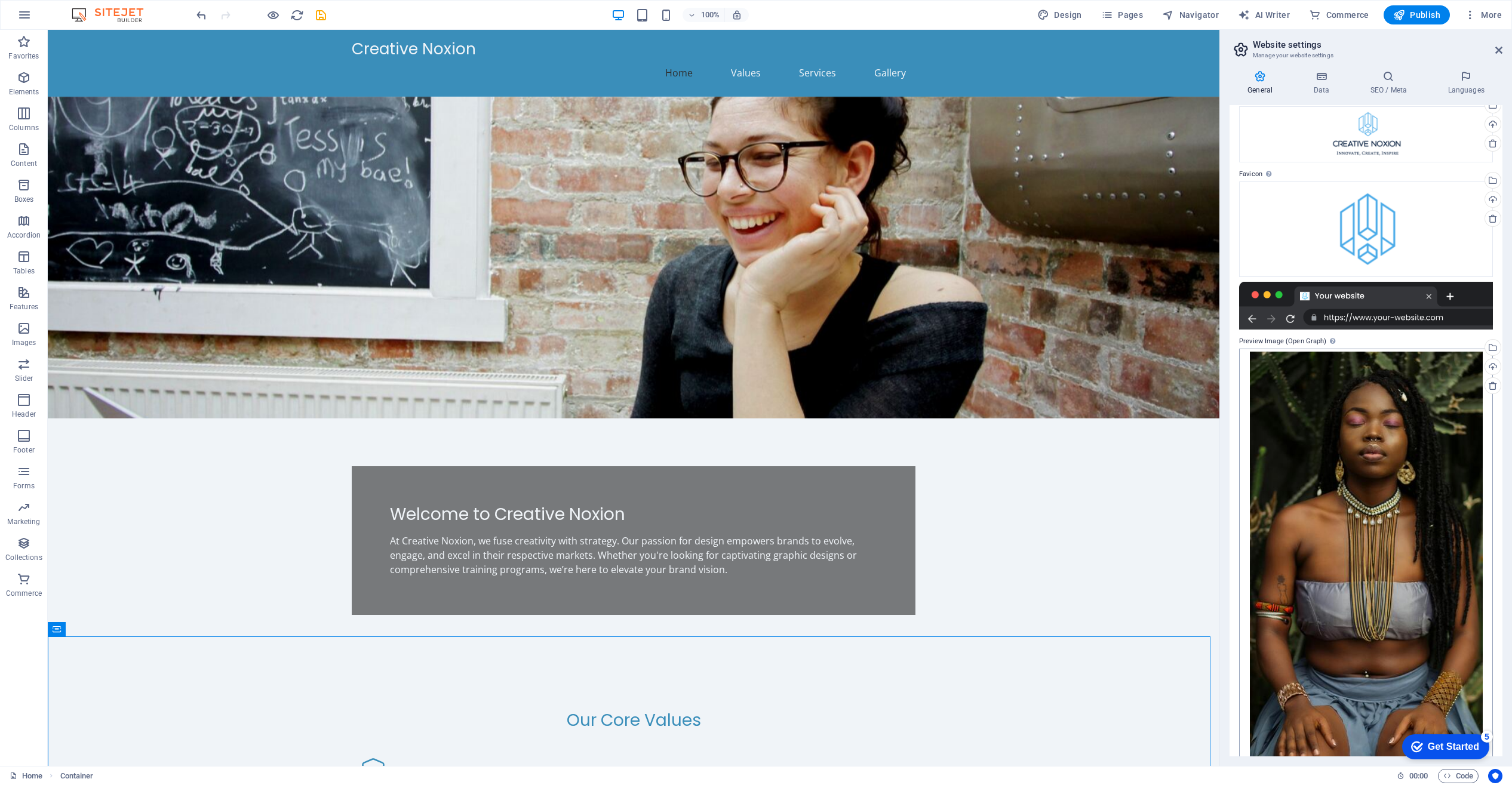
scroll to position [77, 0]
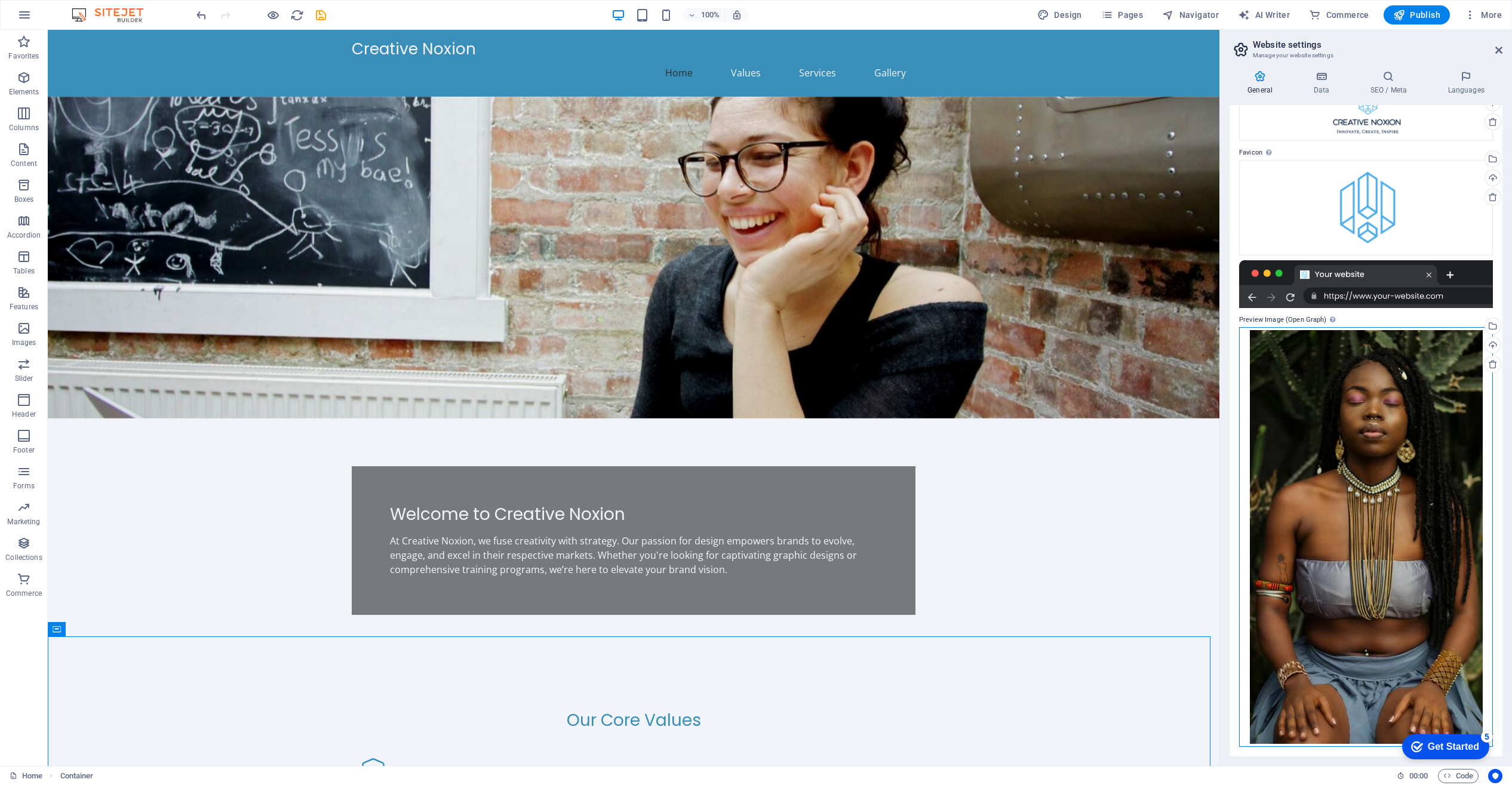
click at [1372, 498] on div "Drag files here, click to choose files or select files from Files or our free s…" at bounding box center [1366, 538] width 254 height 420
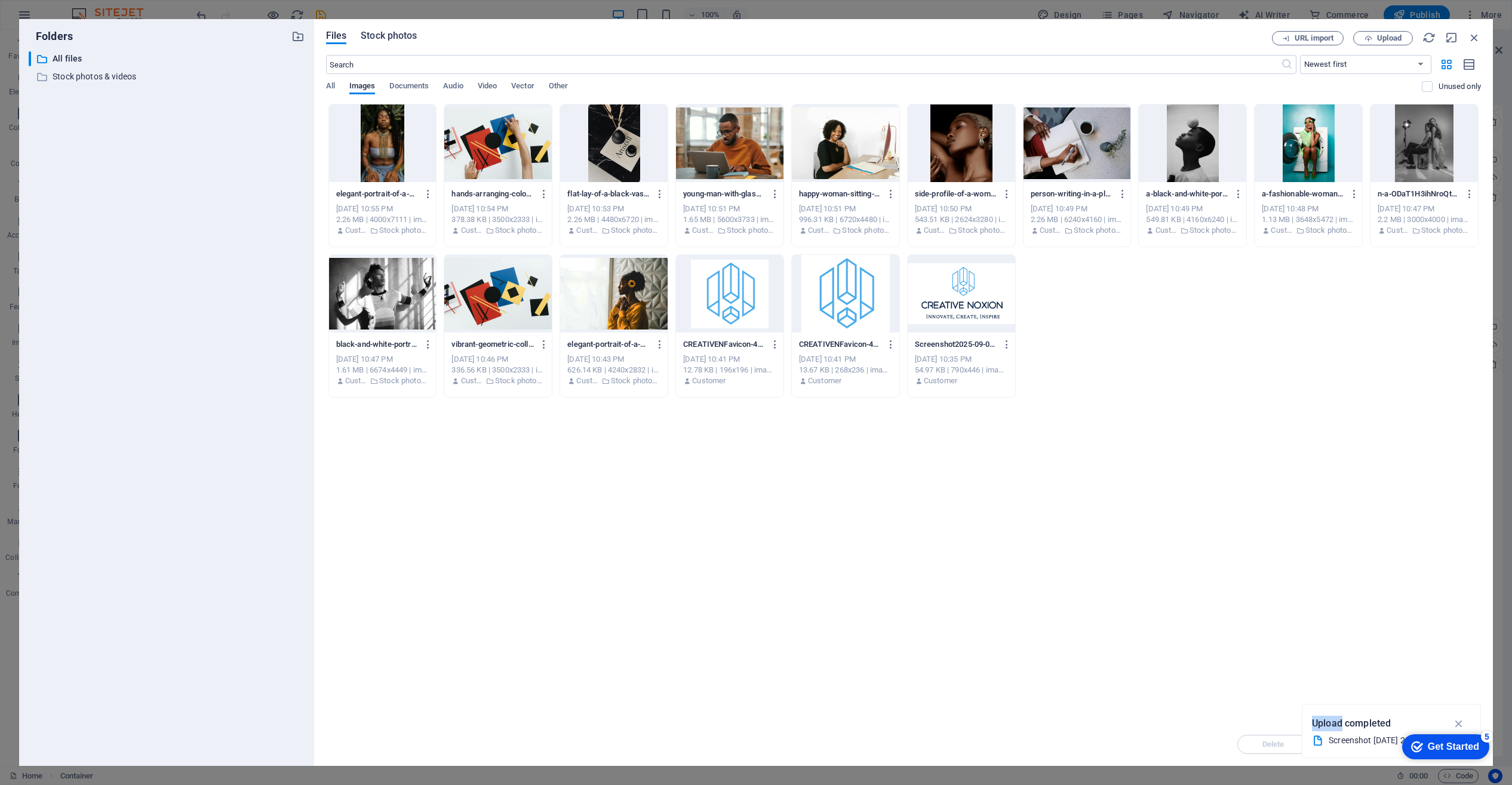
click at [380, 34] on span "Stock photos" at bounding box center [389, 35] width 56 height 14
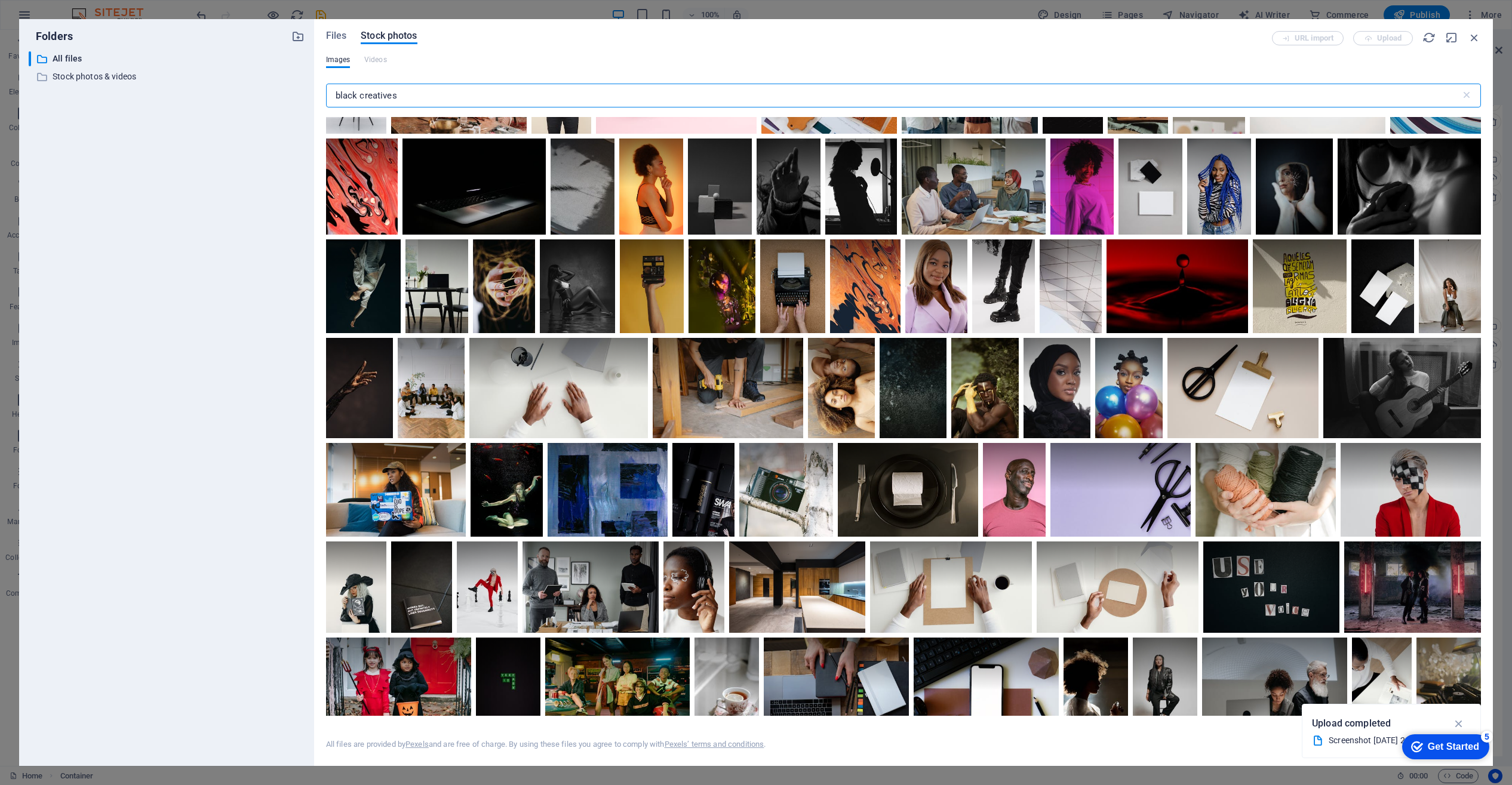
scroll to position [2549, 0]
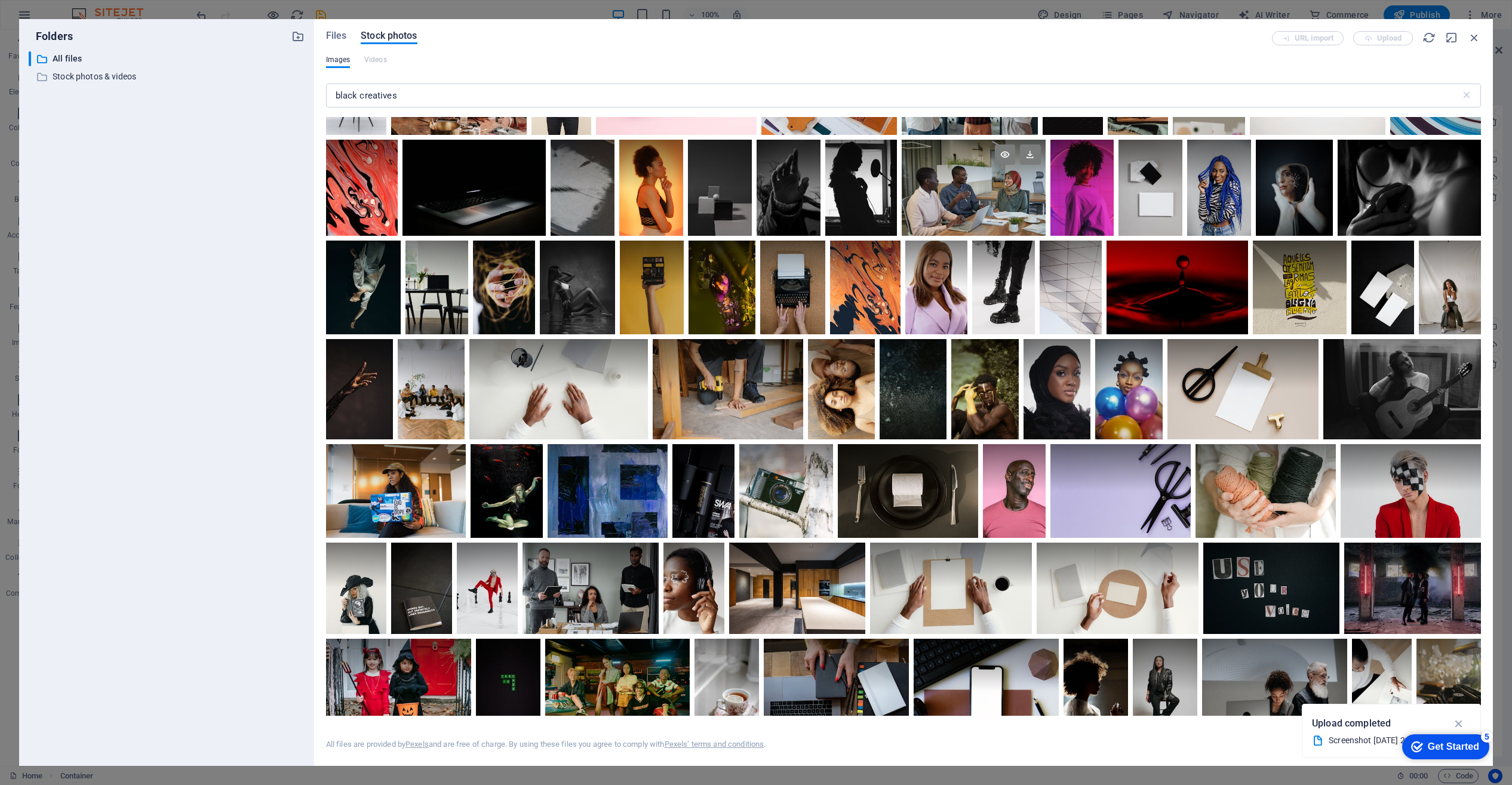
click at [1046, 228] on div at bounding box center [973, 187] width 144 height 95
click at [1046, 228] on div at bounding box center [973, 212] width 144 height 48
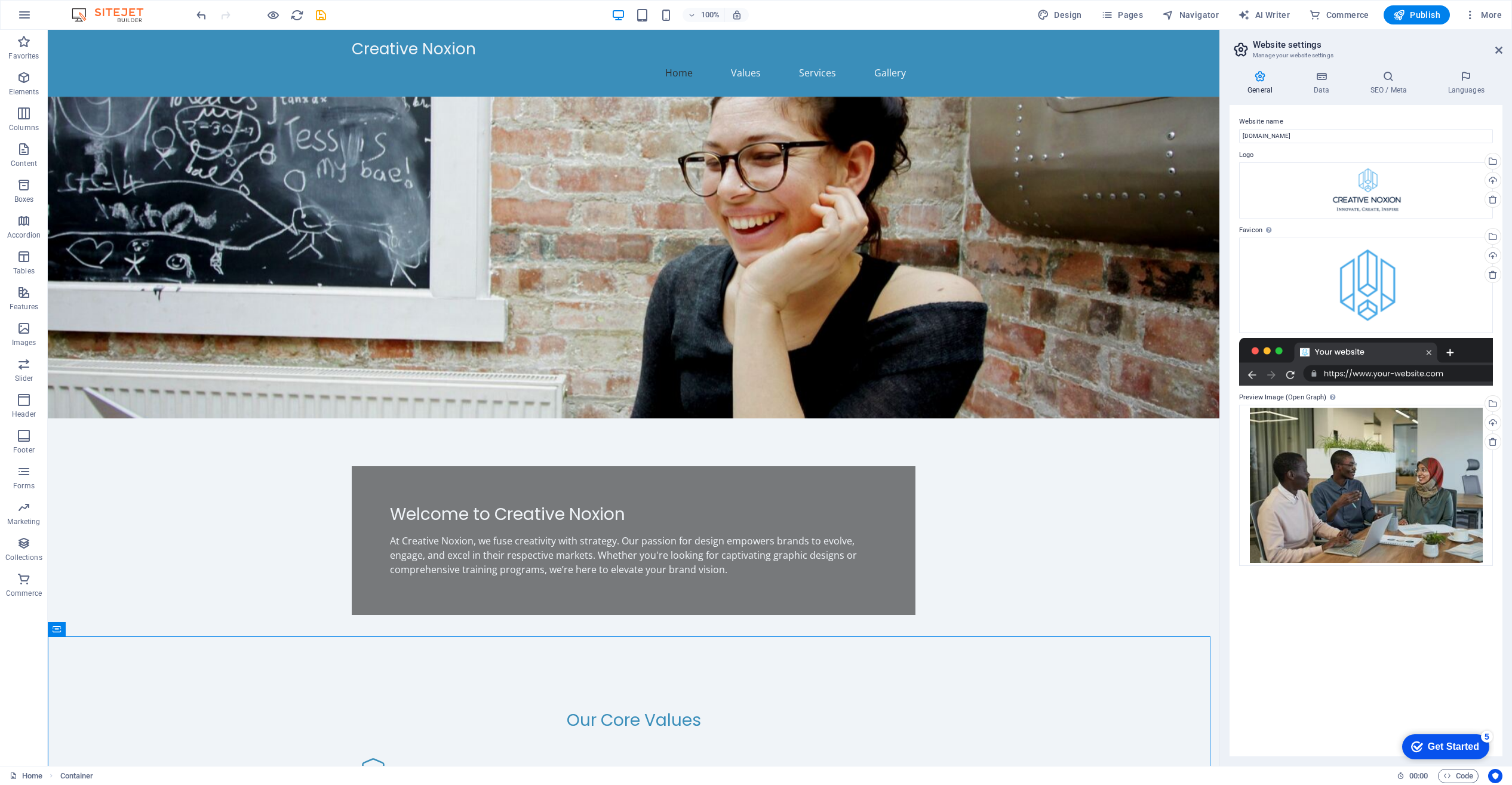
scroll to position [0, 0]
click at [1405, 501] on div "Drag files here, click to choose files or select files from Files or our free s…" at bounding box center [1366, 485] width 254 height 161
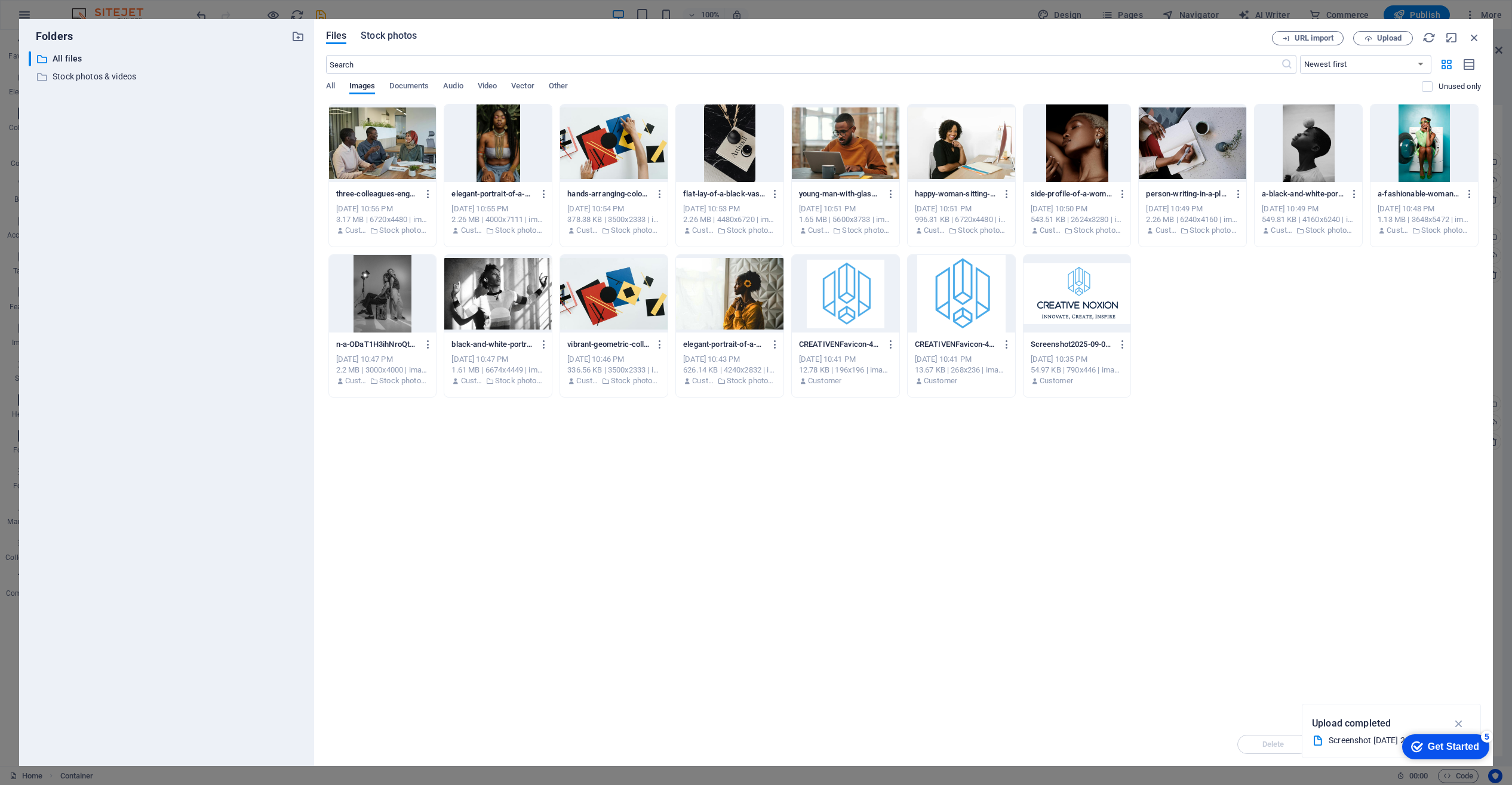
click at [387, 34] on span "Stock photos" at bounding box center [389, 35] width 56 height 14
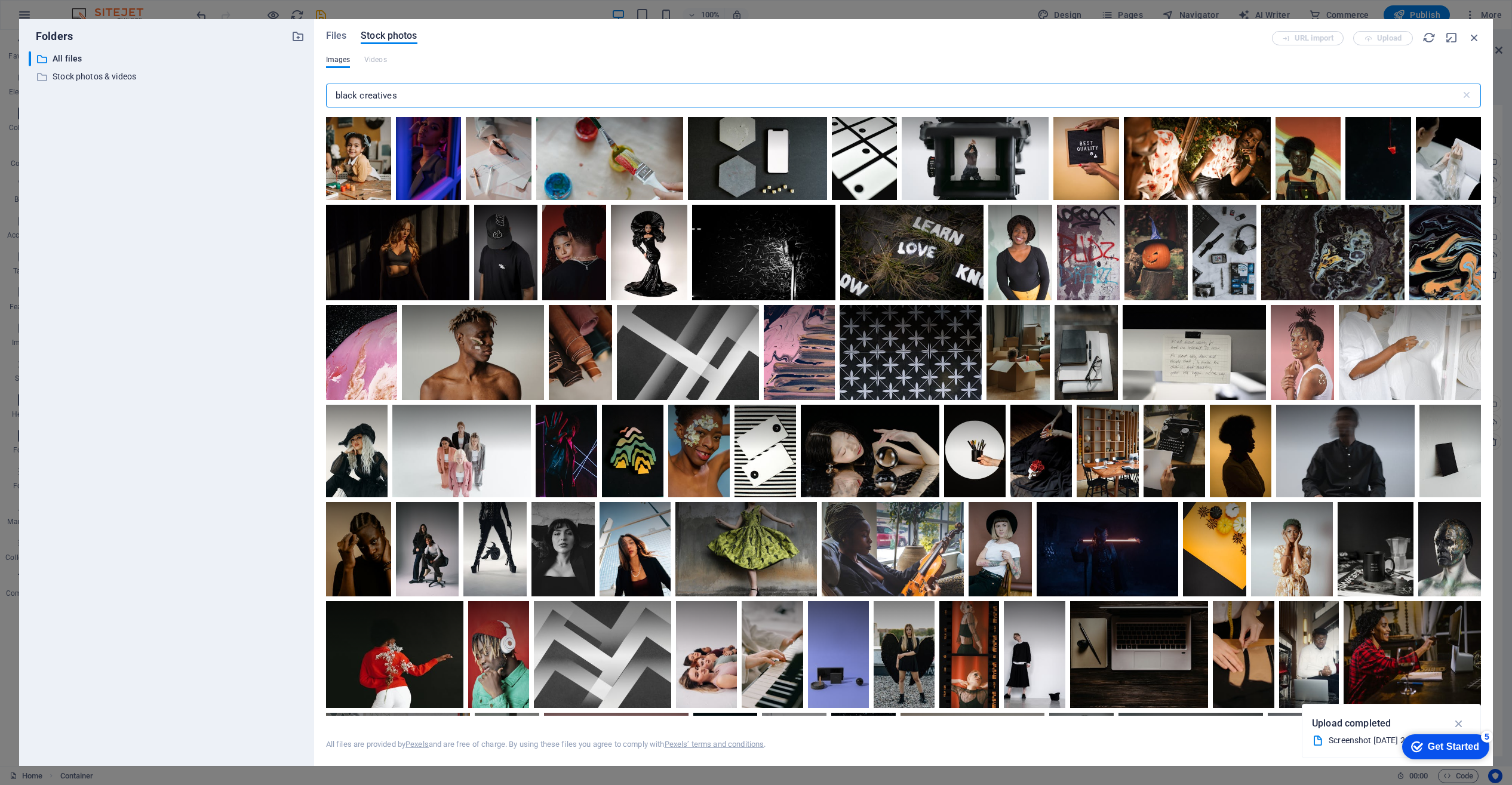
scroll to position [3428, 0]
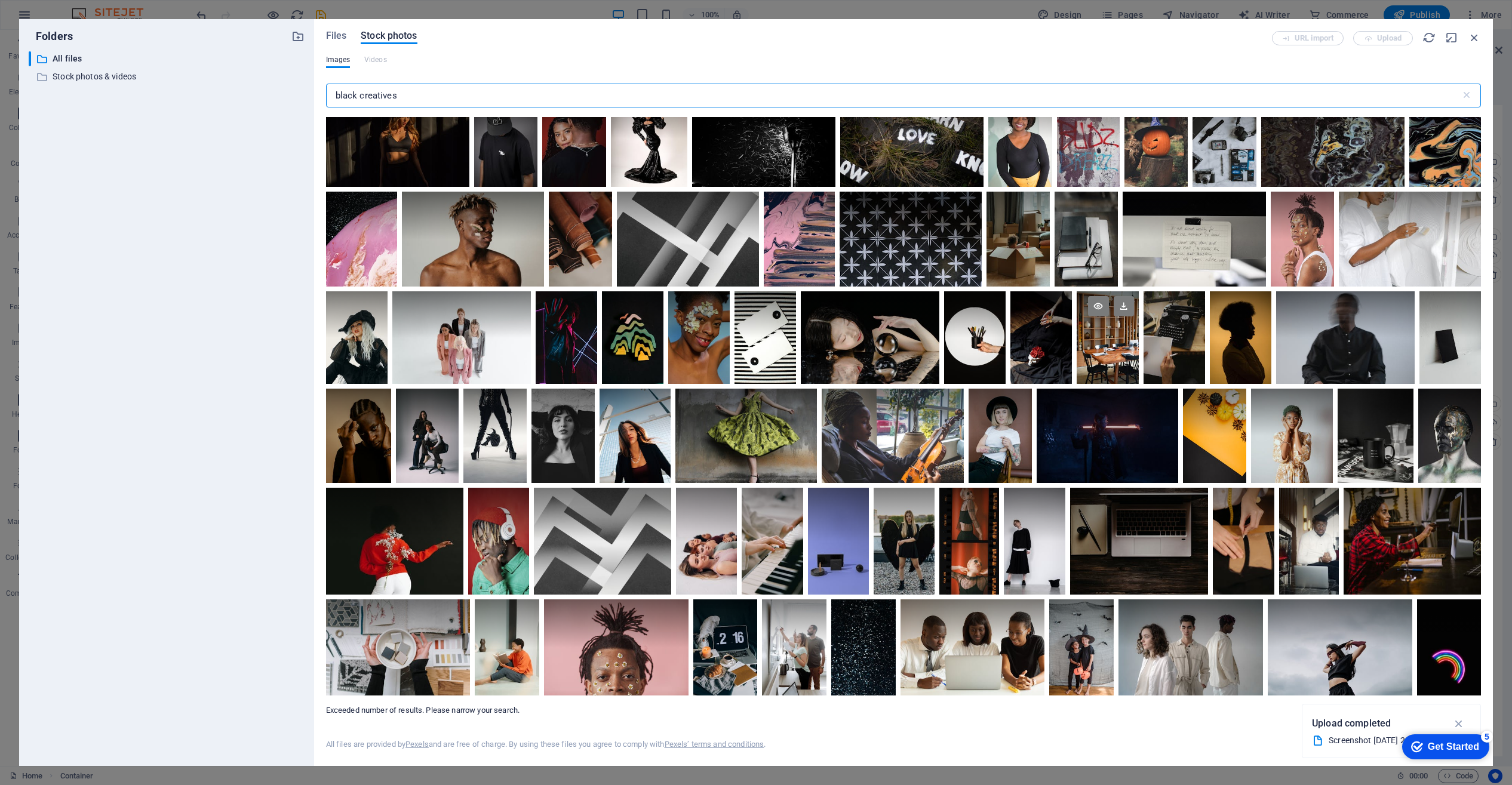
scroll to position [3500, 0]
click at [612, 257] on div at bounding box center [581, 239] width 63 height 95
click at [612, 257] on div at bounding box center [581, 263] width 63 height 47
click at [612, 257] on div at bounding box center [581, 239] width 63 height 95
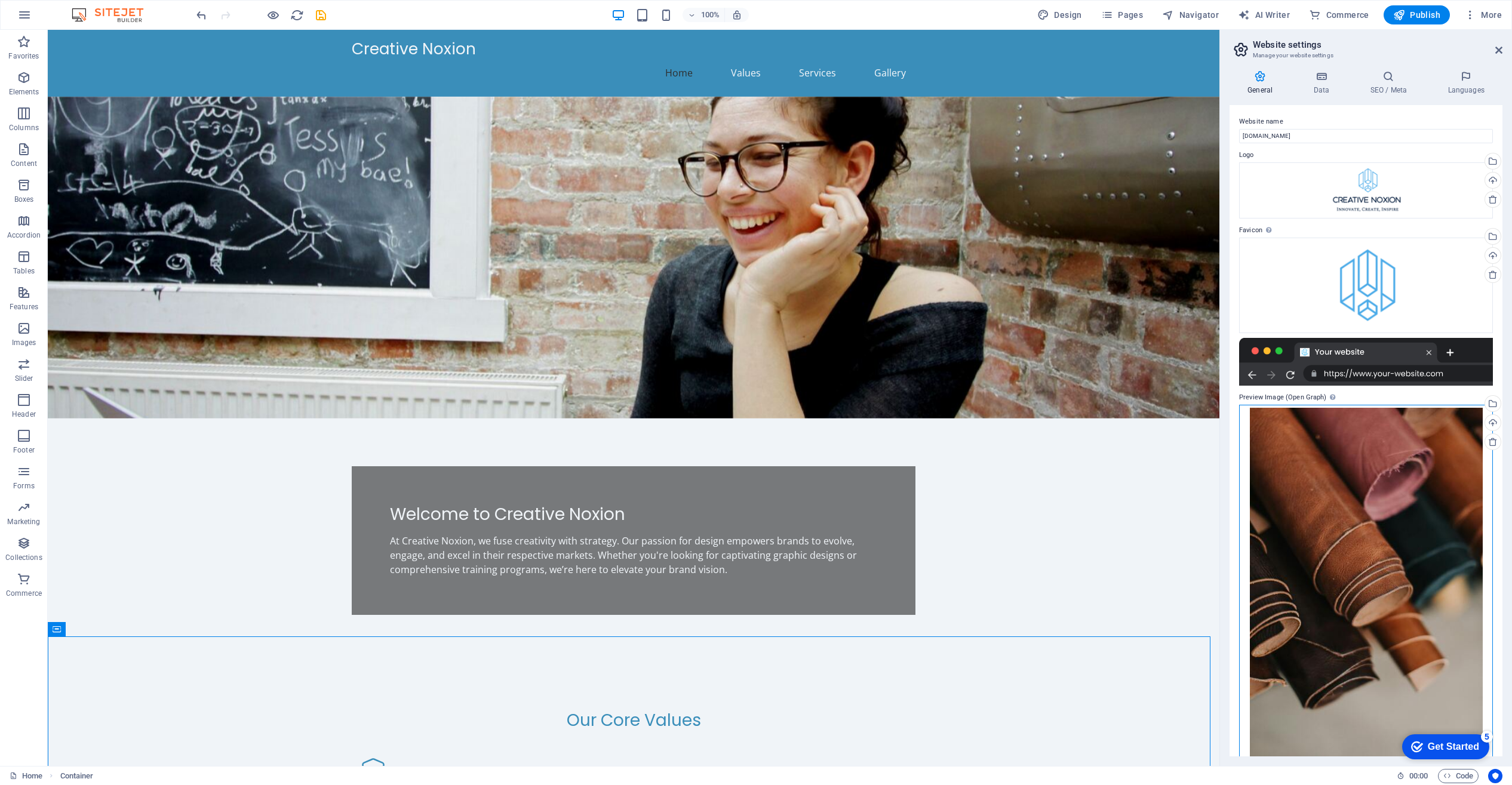
click at [1383, 481] on div "Drag files here, click to choose files or select files from Files or our free s…" at bounding box center [1366, 583] width 254 height 355
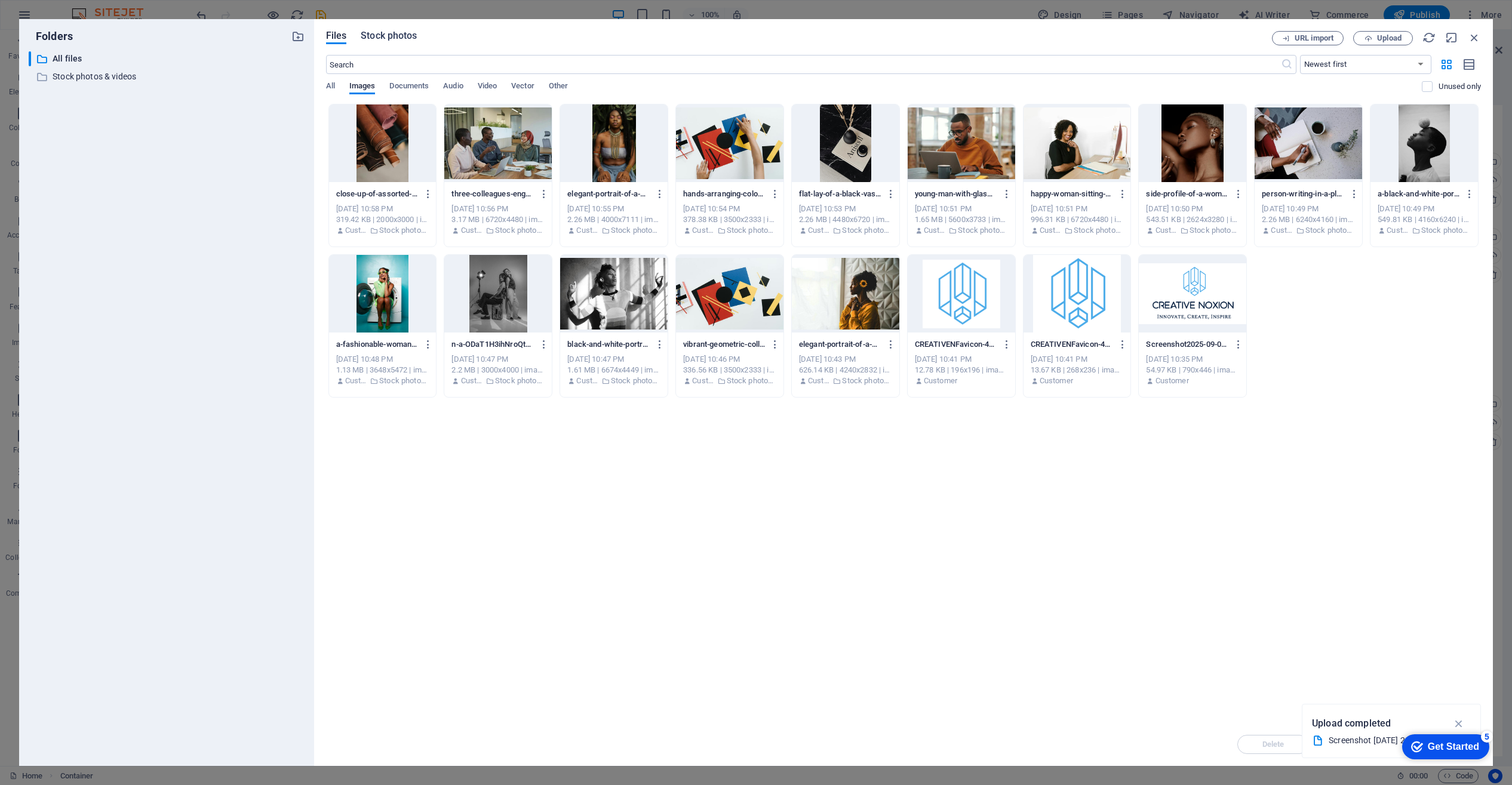
click at [393, 34] on span "Stock photos" at bounding box center [389, 35] width 56 height 14
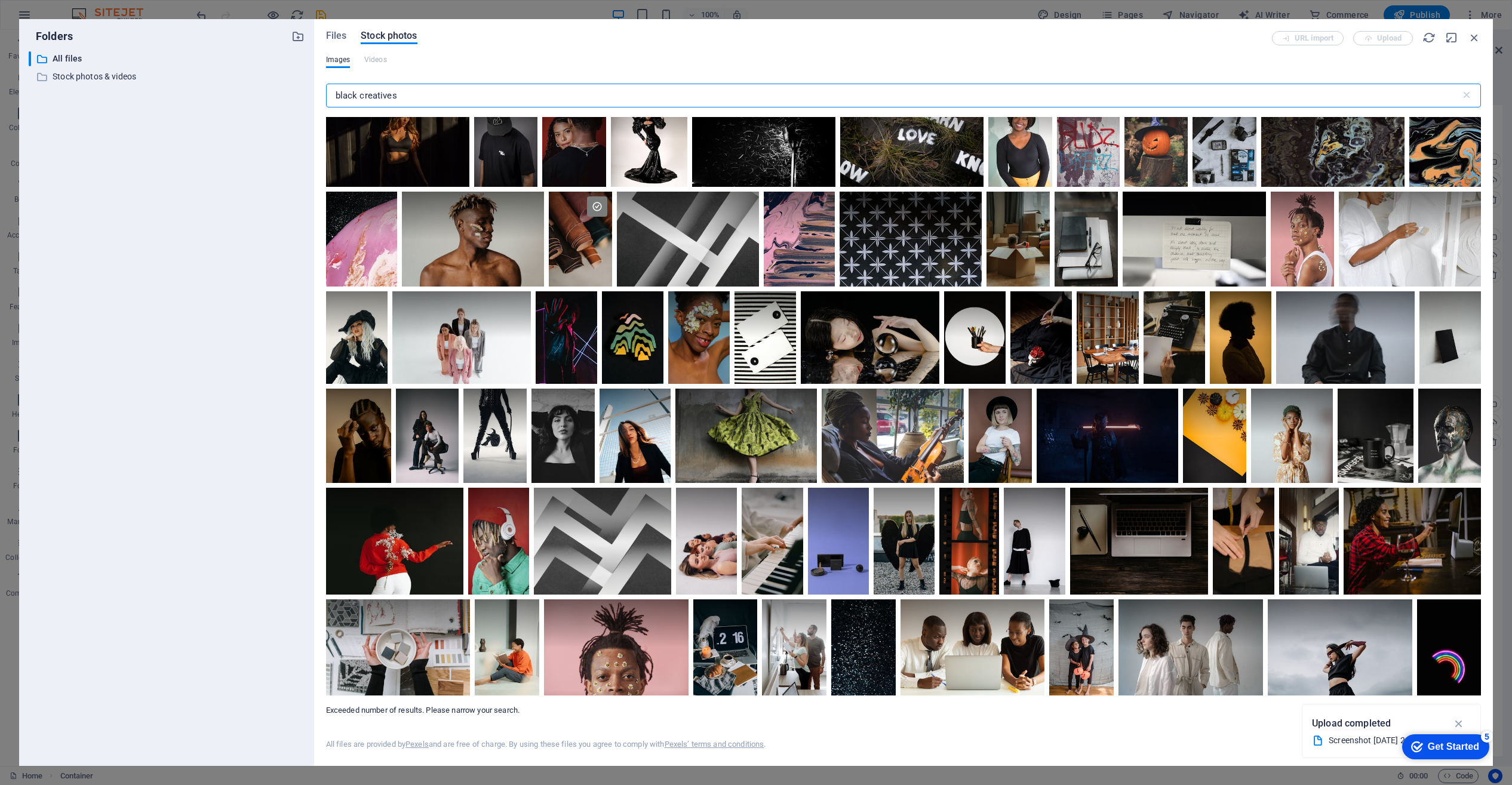
scroll to position [3651, 0]
click at [1045, 600] on div at bounding box center [972, 647] width 144 height 96
click at [1045, 647] on div at bounding box center [972, 671] width 144 height 49
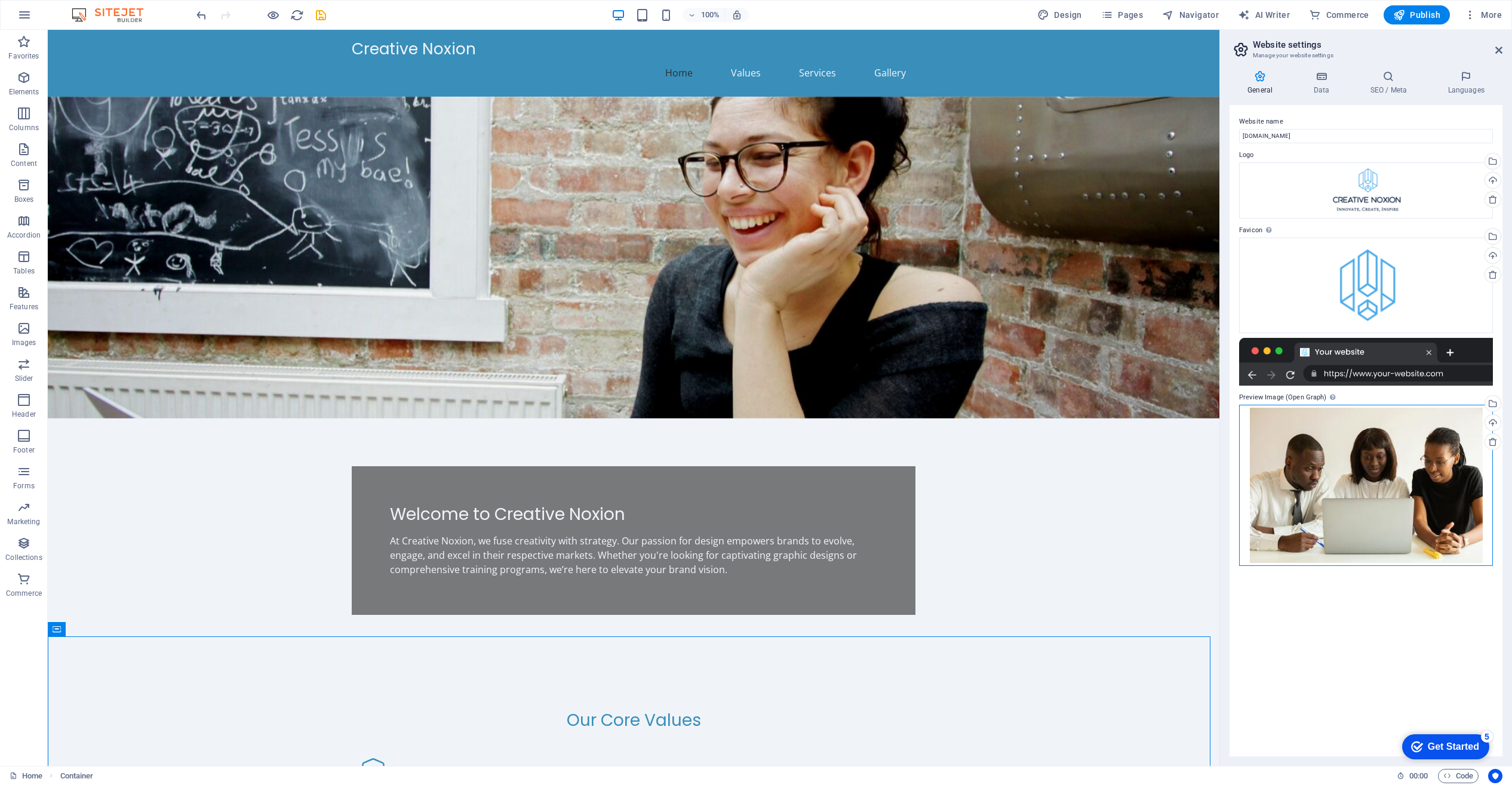
click at [1381, 492] on div "Drag files here, click to choose files or select files from Files or our free s…" at bounding box center [1366, 485] width 254 height 161
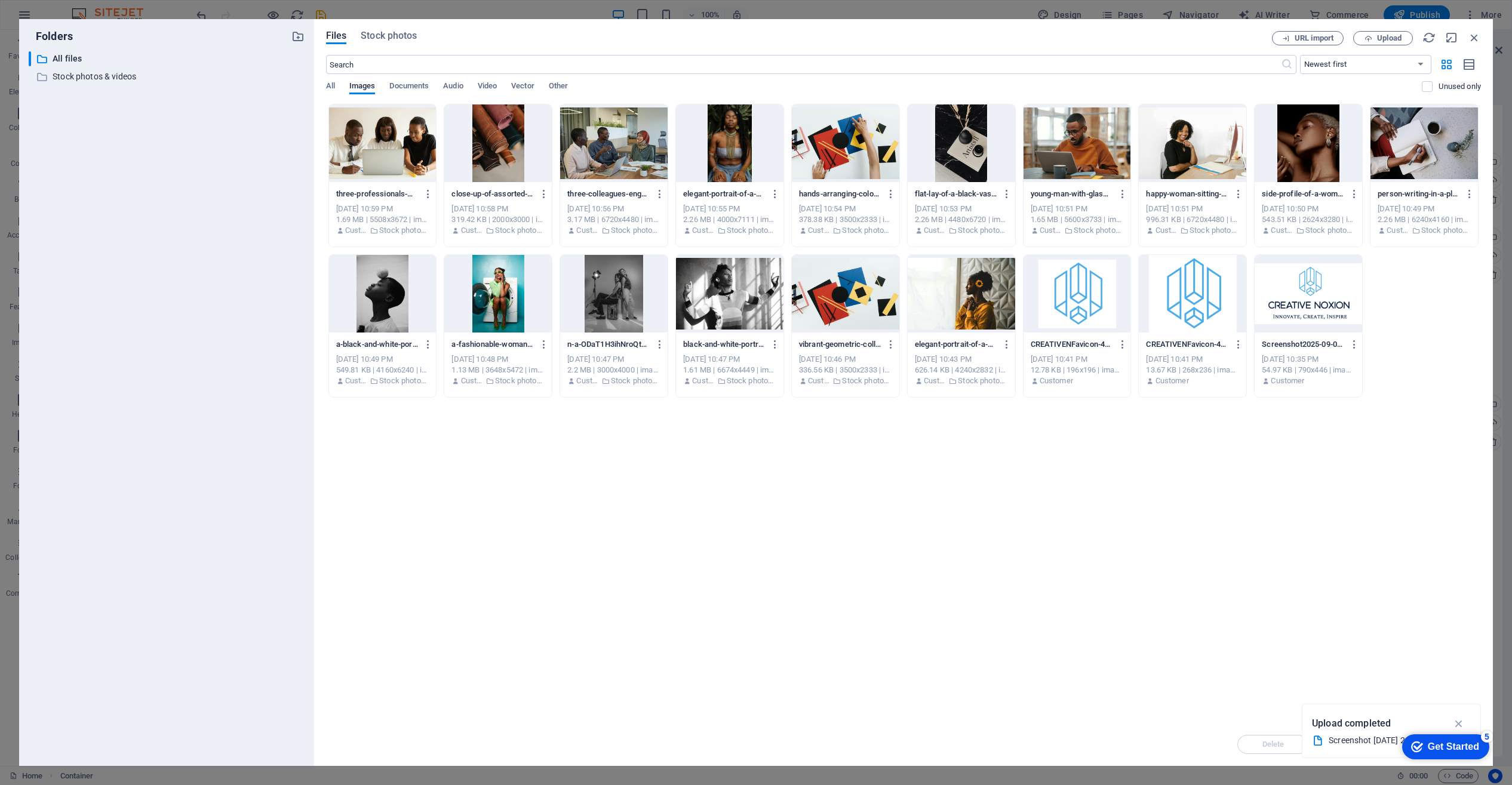
click at [1381, 492] on div "Drop files here to upload them instantly three-professionals-working-together-o…" at bounding box center [903, 414] width 1155 height 619
click at [383, 34] on span "Stock photos" at bounding box center [389, 35] width 56 height 14
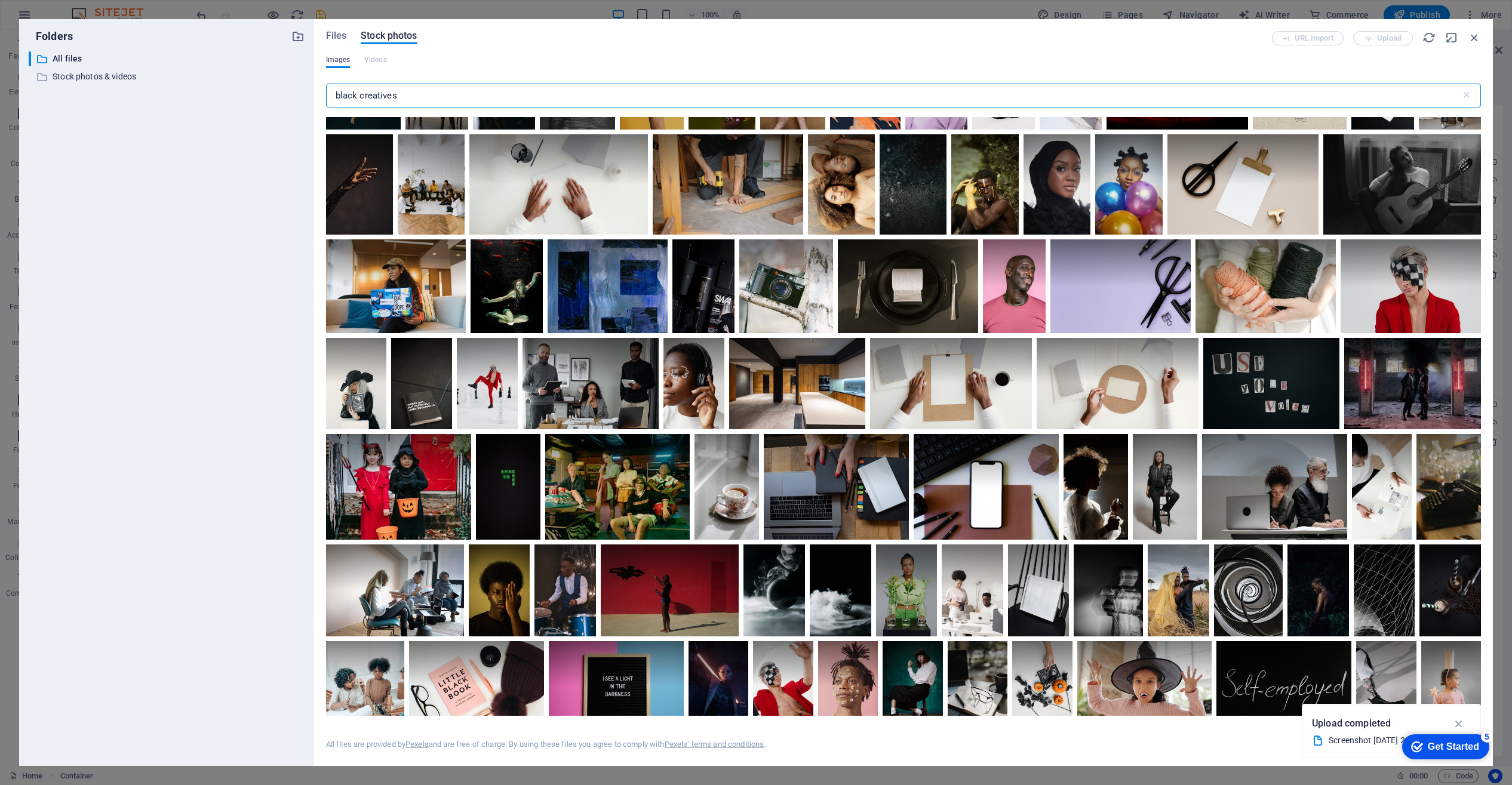
scroll to position [783, 0]
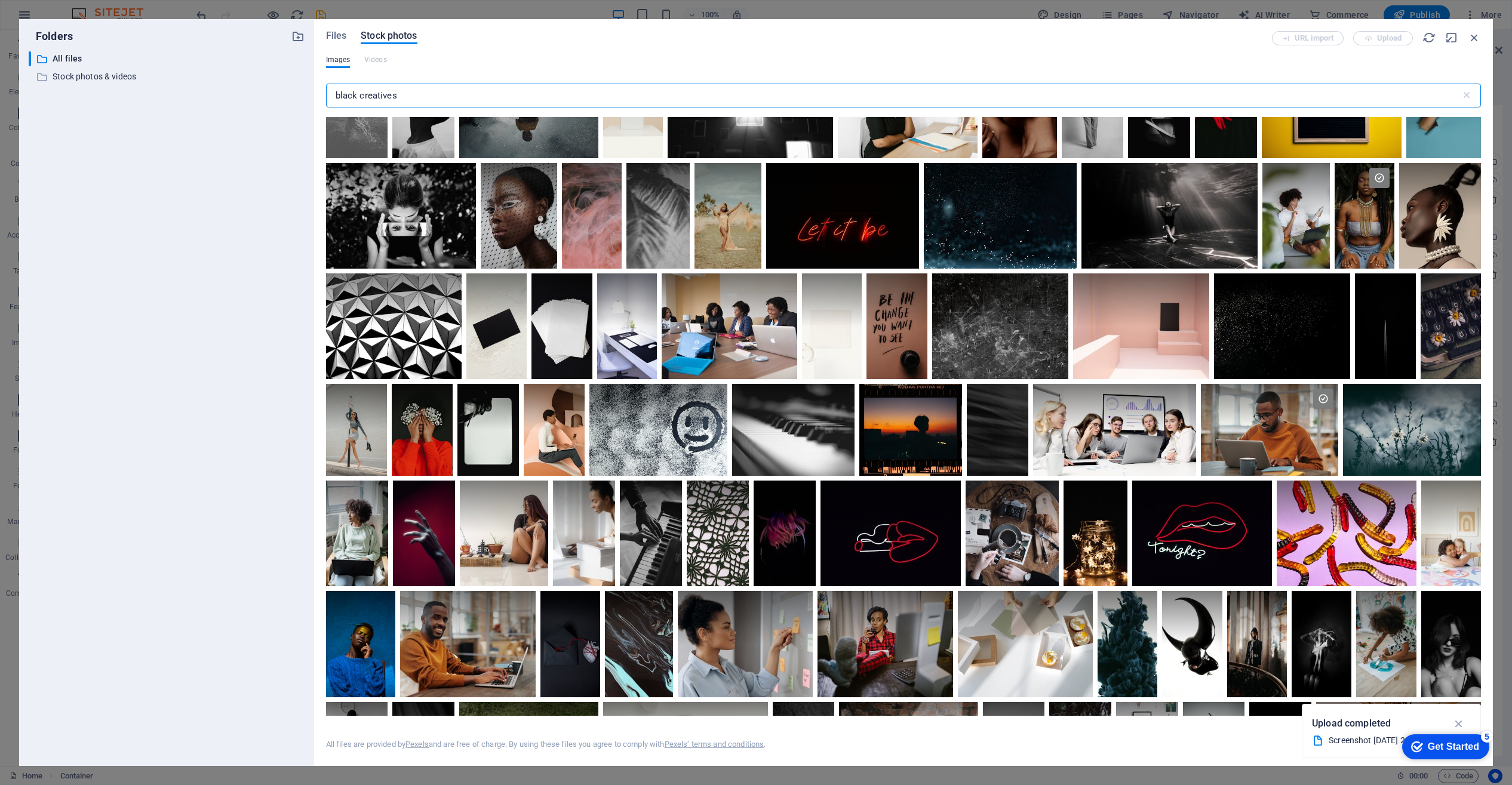
drag, startPoint x: 361, startPoint y: 95, endPoint x: 445, endPoint y: 99, distance: 84.1
click at [445, 99] on input "black creatives" at bounding box center [893, 95] width 1135 height 24
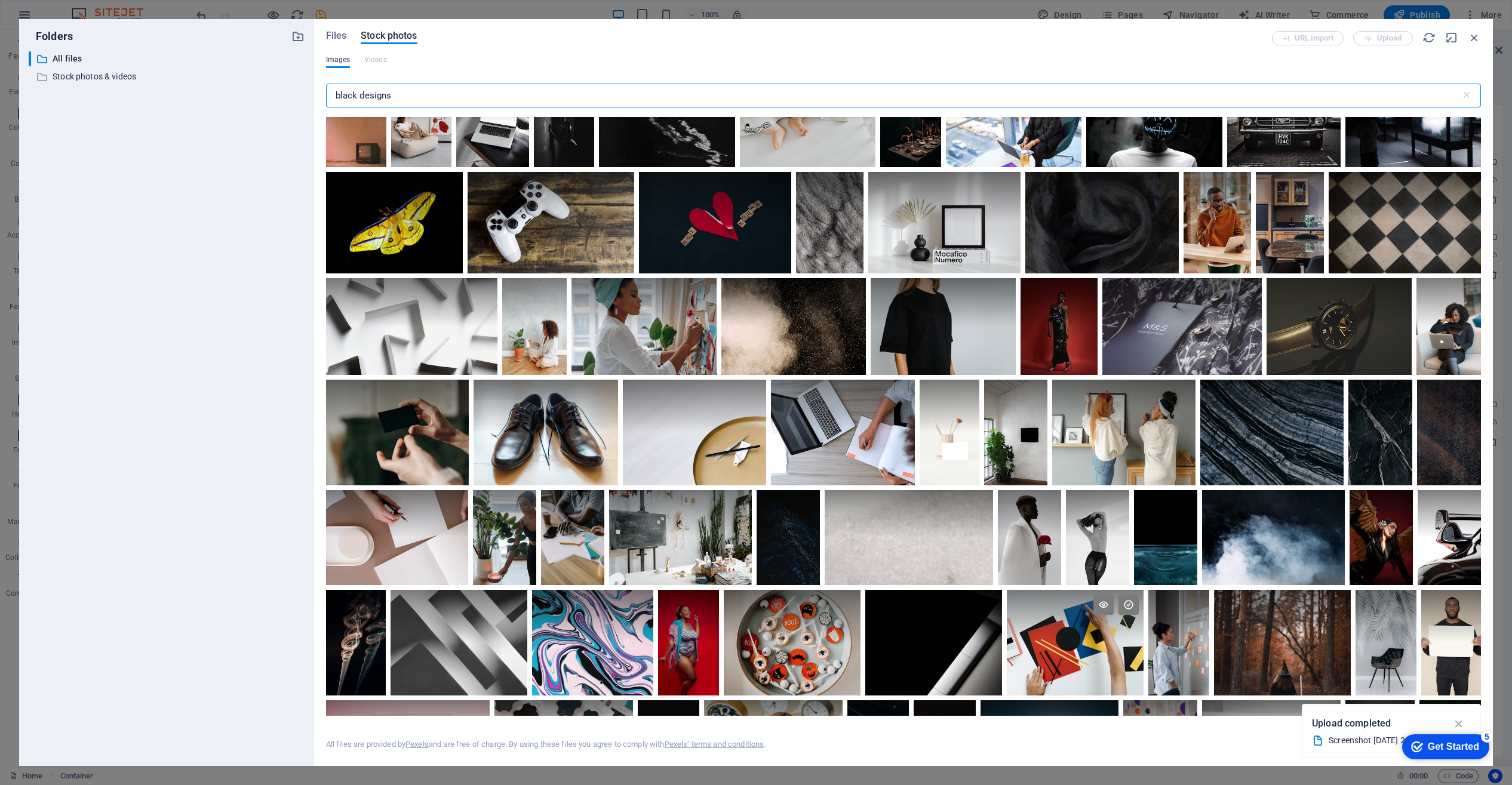
scroll to position [2834, 0]
type input "black designs"
click at [716, 339] on div at bounding box center [644, 326] width 145 height 96
click at [716, 339] on div at bounding box center [644, 350] width 145 height 49
click at [716, 339] on div at bounding box center [644, 326] width 145 height 96
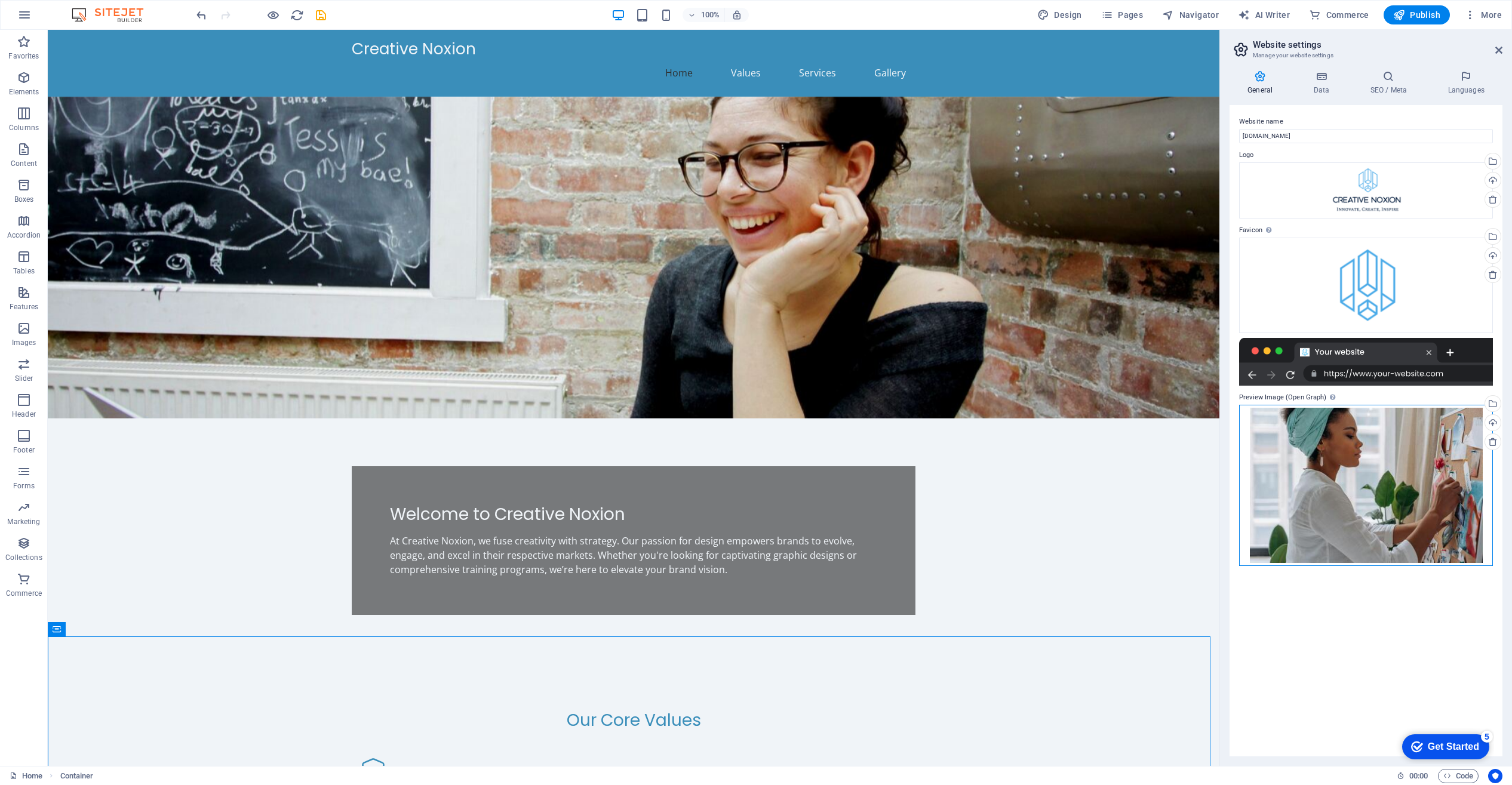
click at [1397, 514] on div "Drag files here, click to choose files or select files from Files or our free s…" at bounding box center [1366, 485] width 254 height 161
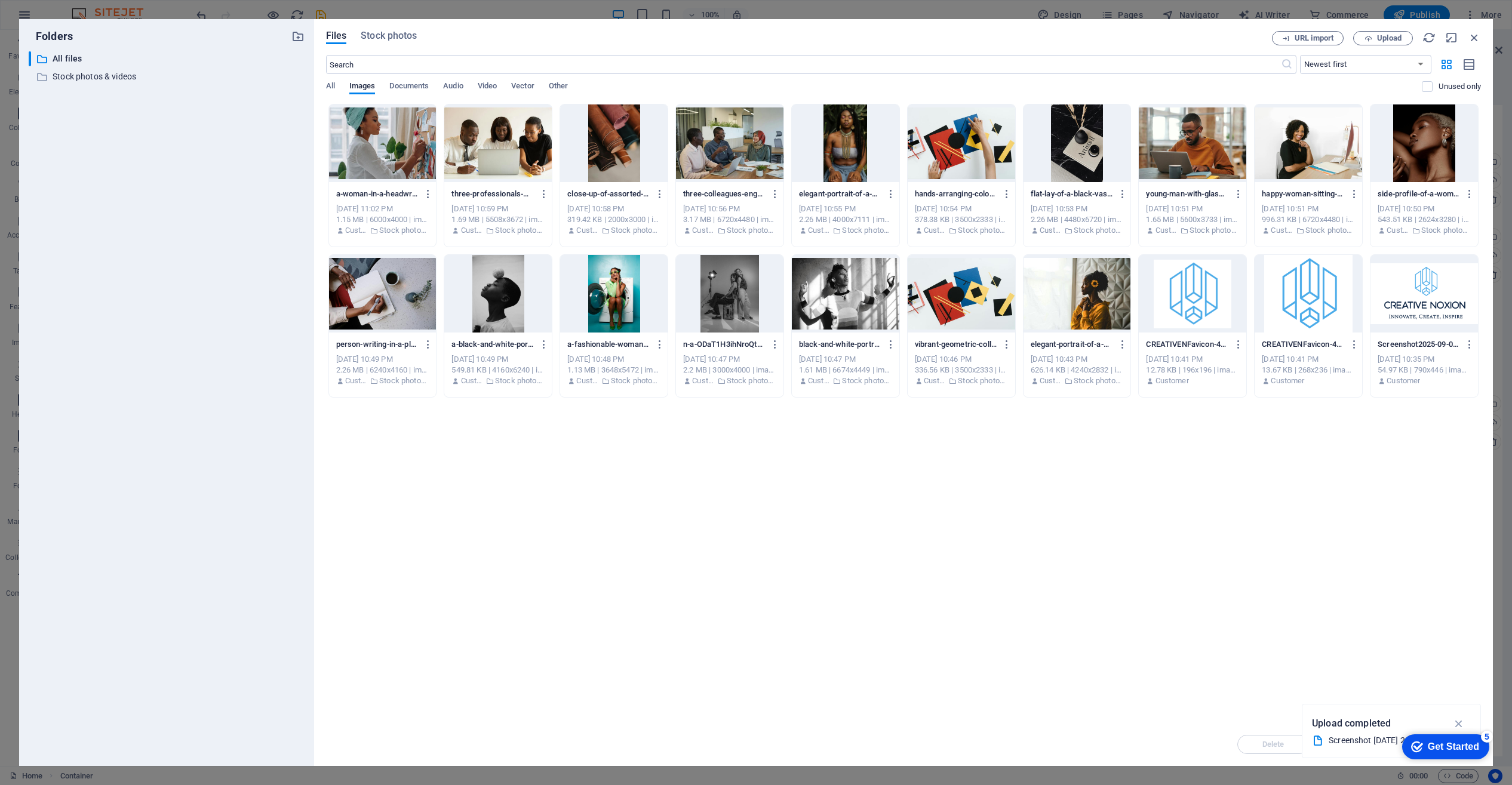
click at [1397, 514] on div "Drop files here to upload them instantly a-woman-in-a-headwrap-adding-photos-to…" at bounding box center [903, 414] width 1155 height 619
click at [393, 32] on span "Stock photos" at bounding box center [389, 35] width 56 height 14
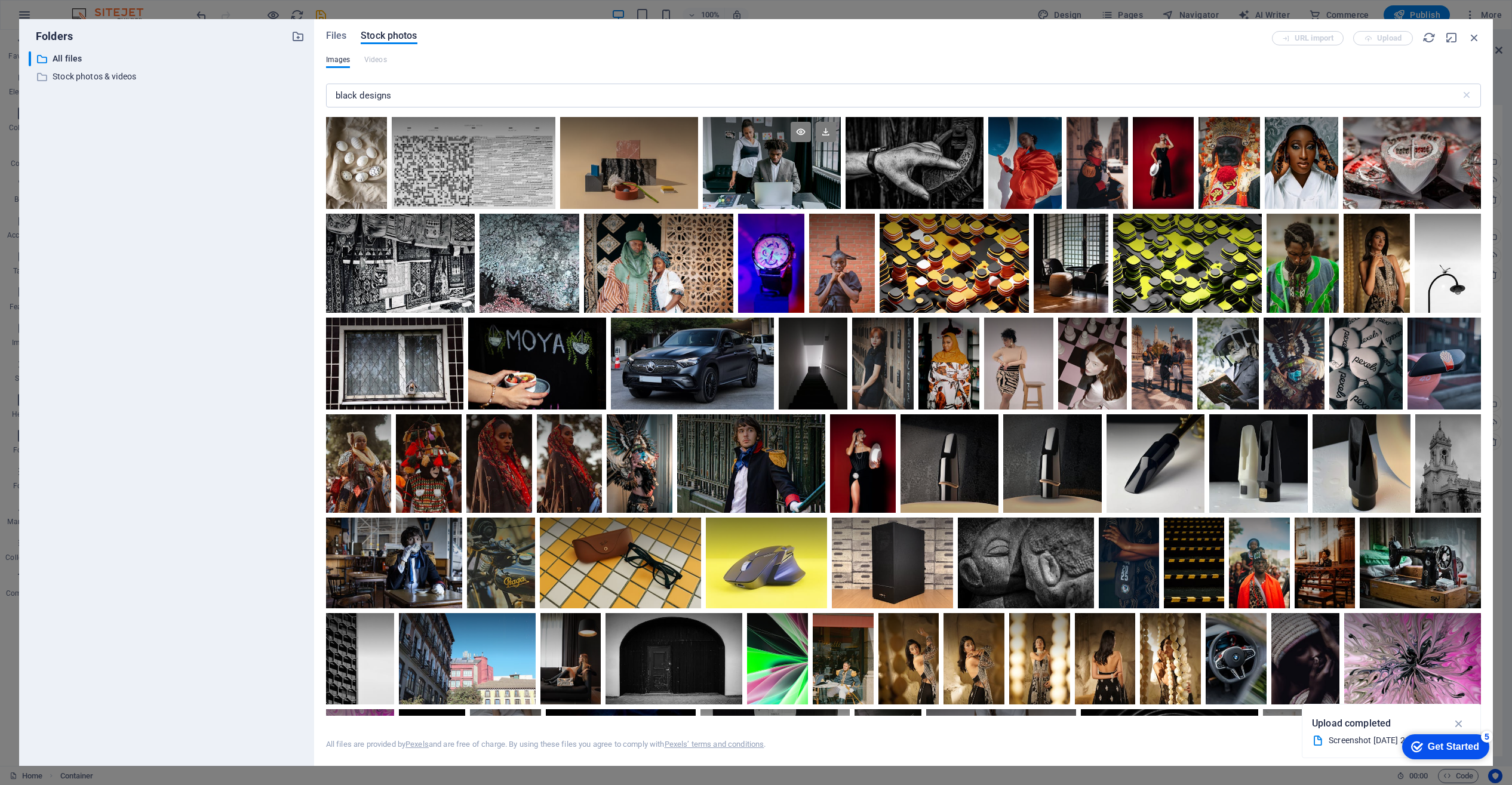
click at [785, 171] on div at bounding box center [772, 163] width 138 height 92
click at [785, 171] on div at bounding box center [772, 186] width 138 height 46
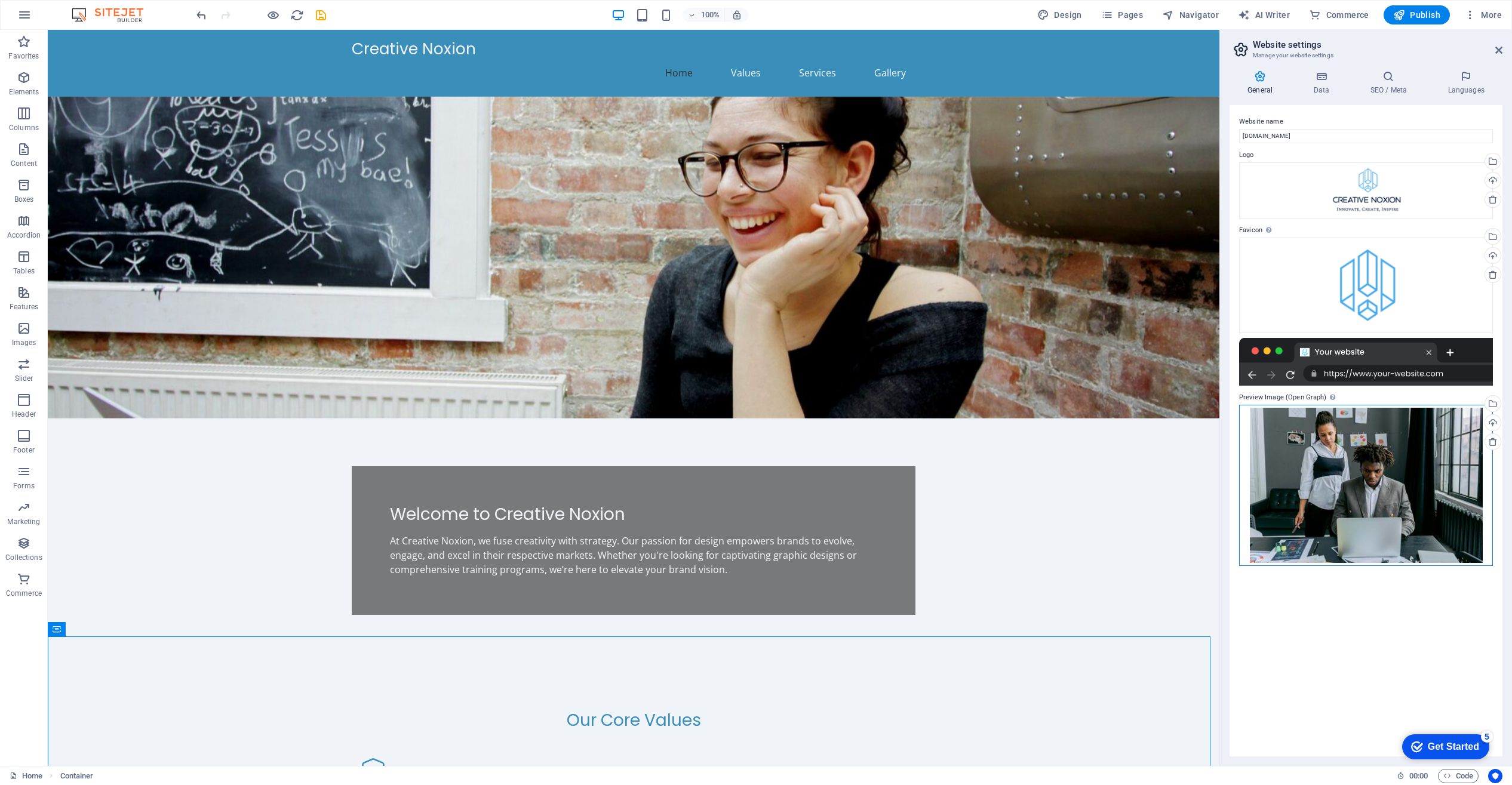
click at [1406, 502] on div "Drag files here, click to choose files or select files from Files or our free s…" at bounding box center [1366, 485] width 254 height 161
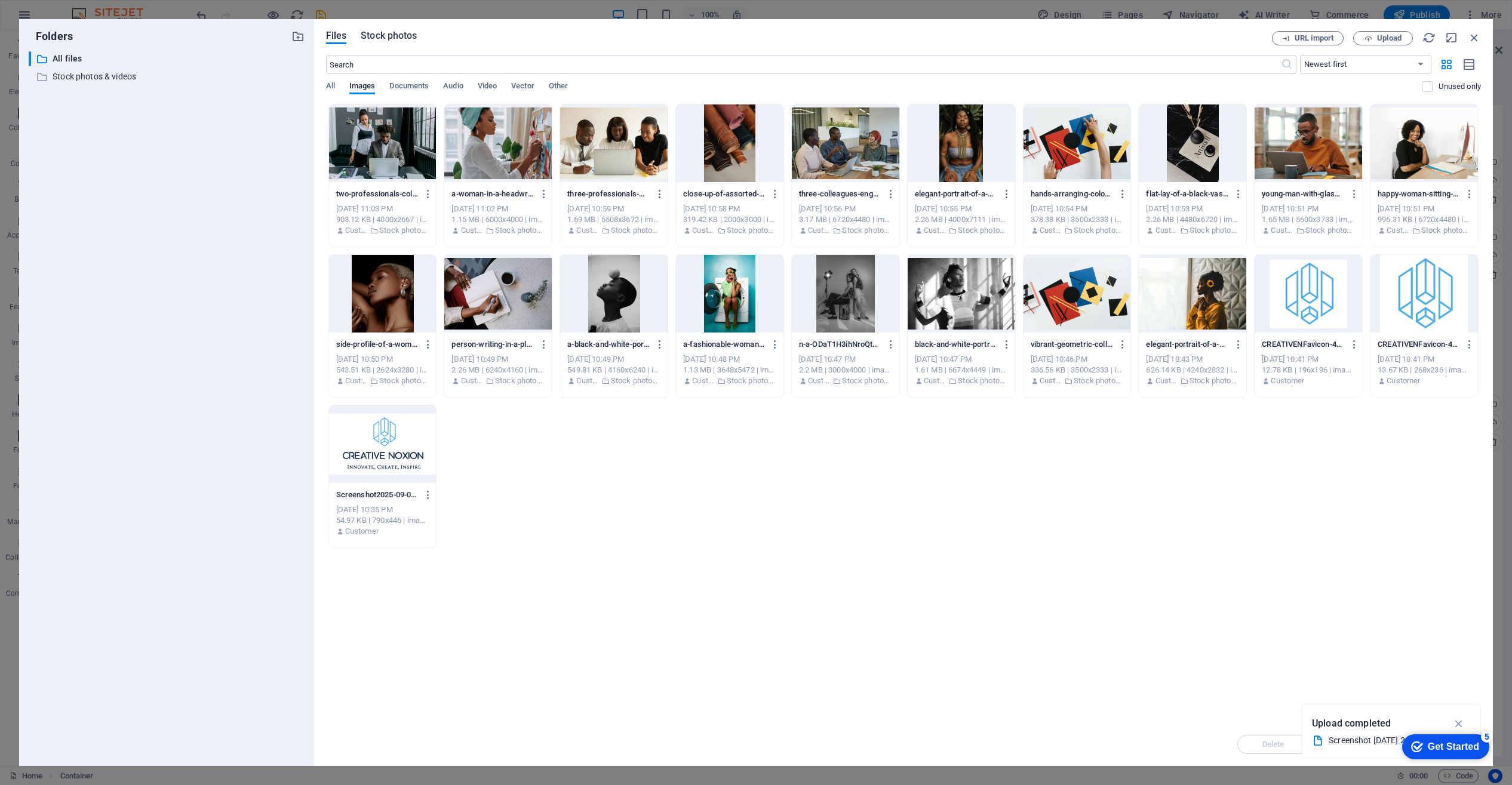
click at [396, 33] on span "Stock photos" at bounding box center [389, 35] width 56 height 14
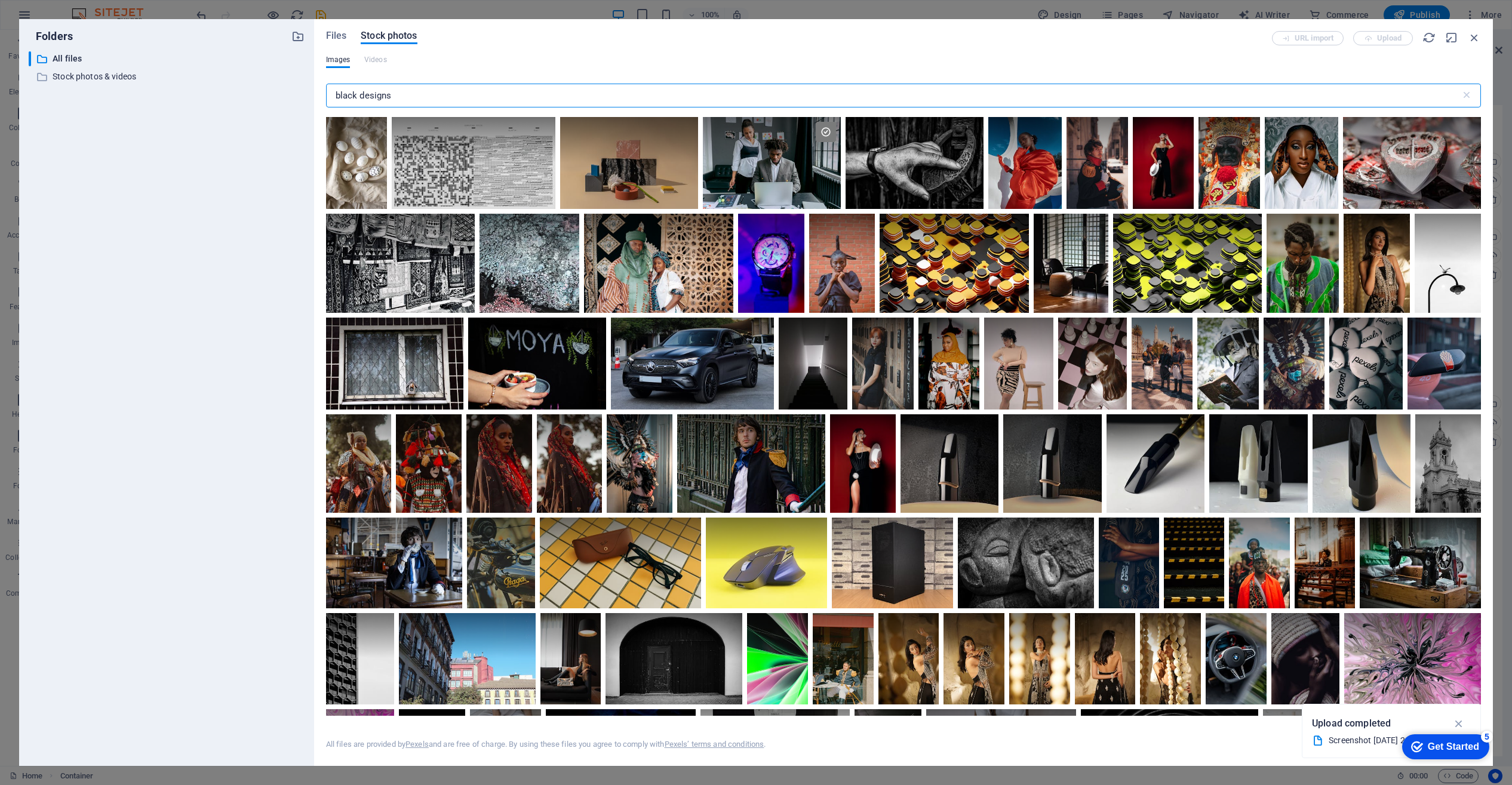
drag, startPoint x: 360, startPoint y: 95, endPoint x: 326, endPoint y: 92, distance: 34.1
click at [326, 92] on input "black designs" at bounding box center [893, 95] width 1135 height 24
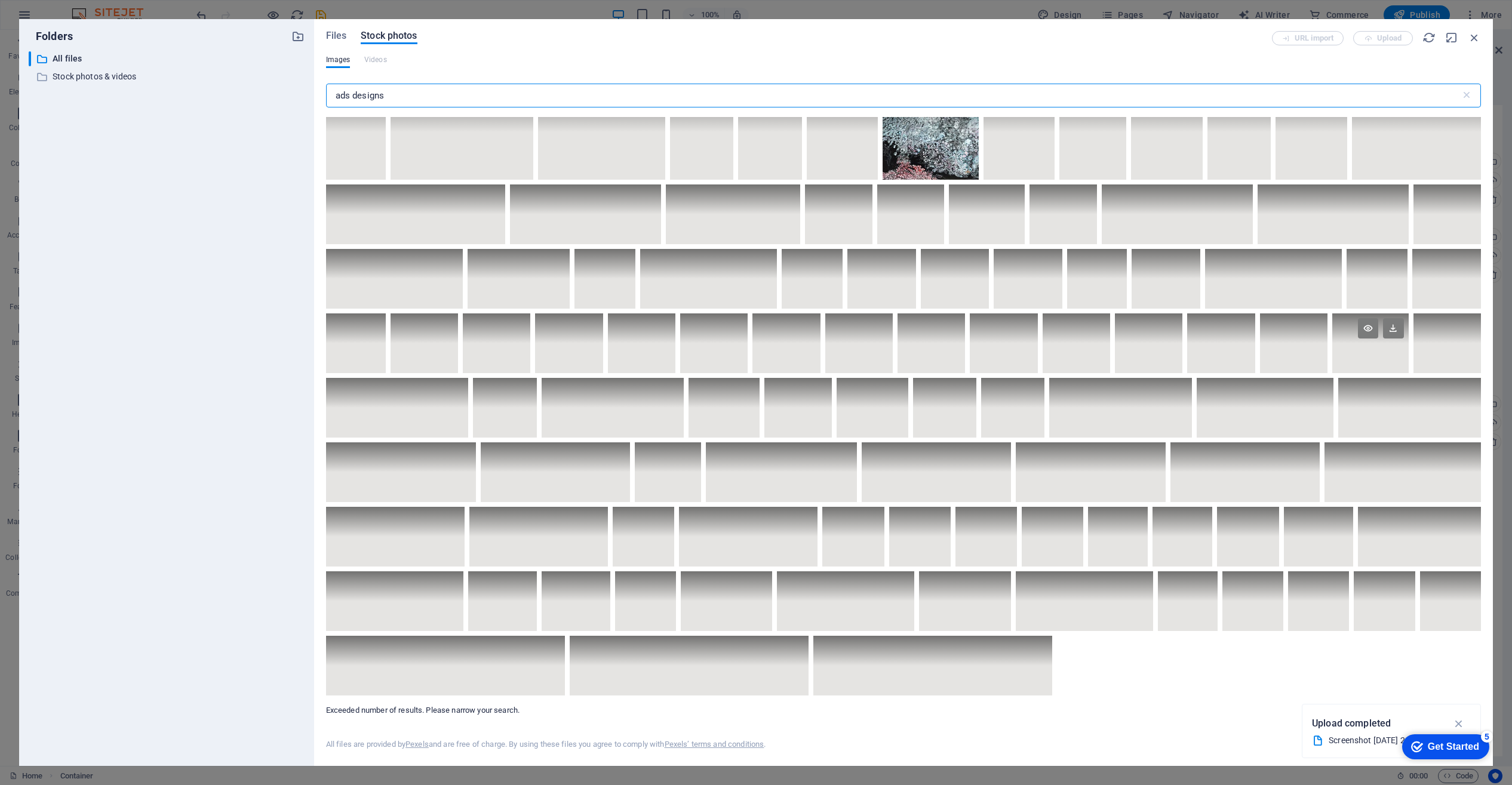
scroll to position [3699, 0]
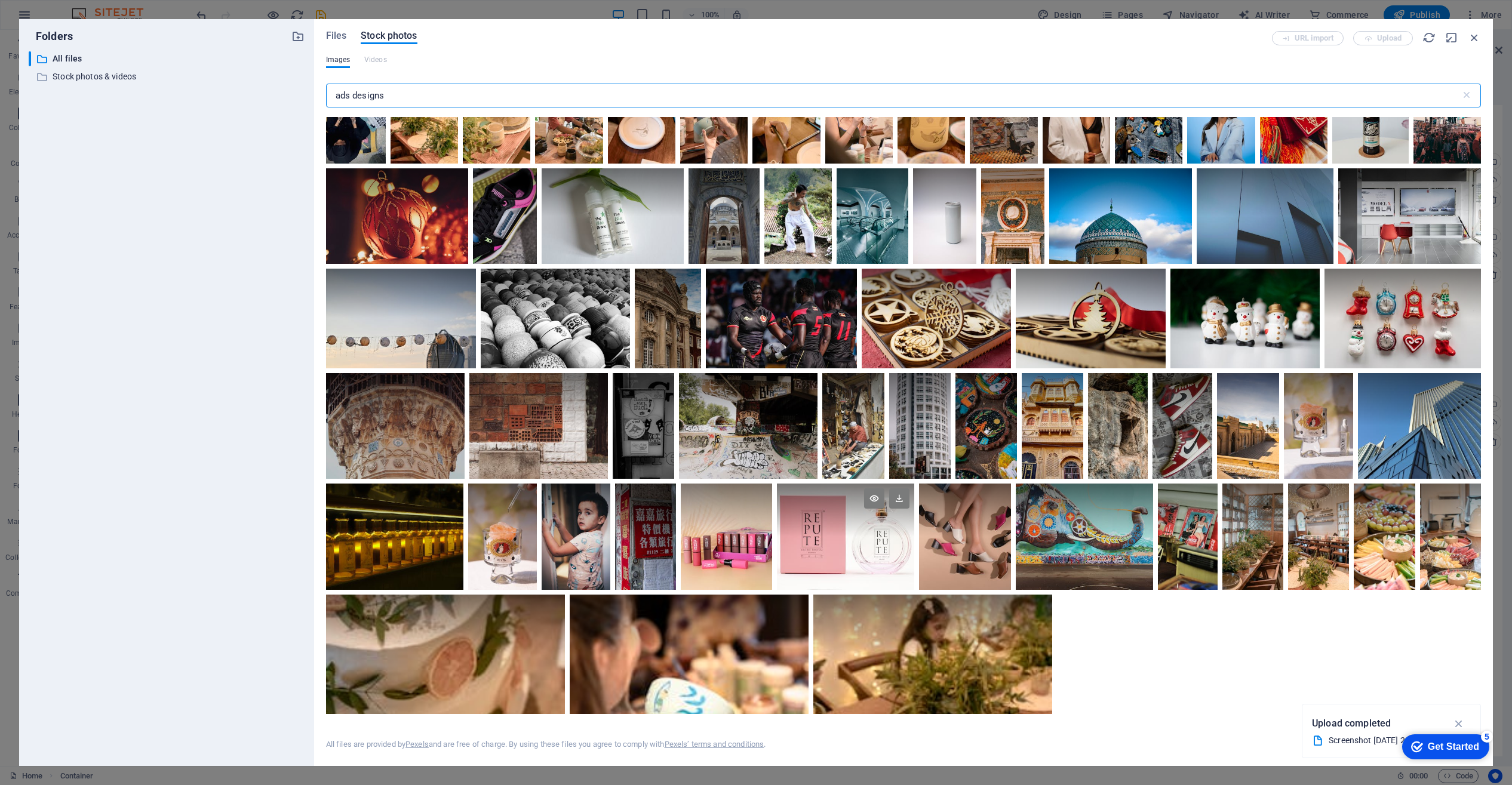
type input "ads designs"
click at [862, 528] on div at bounding box center [845, 536] width 138 height 106
click at [862, 537] on div at bounding box center [845, 563] width 138 height 53
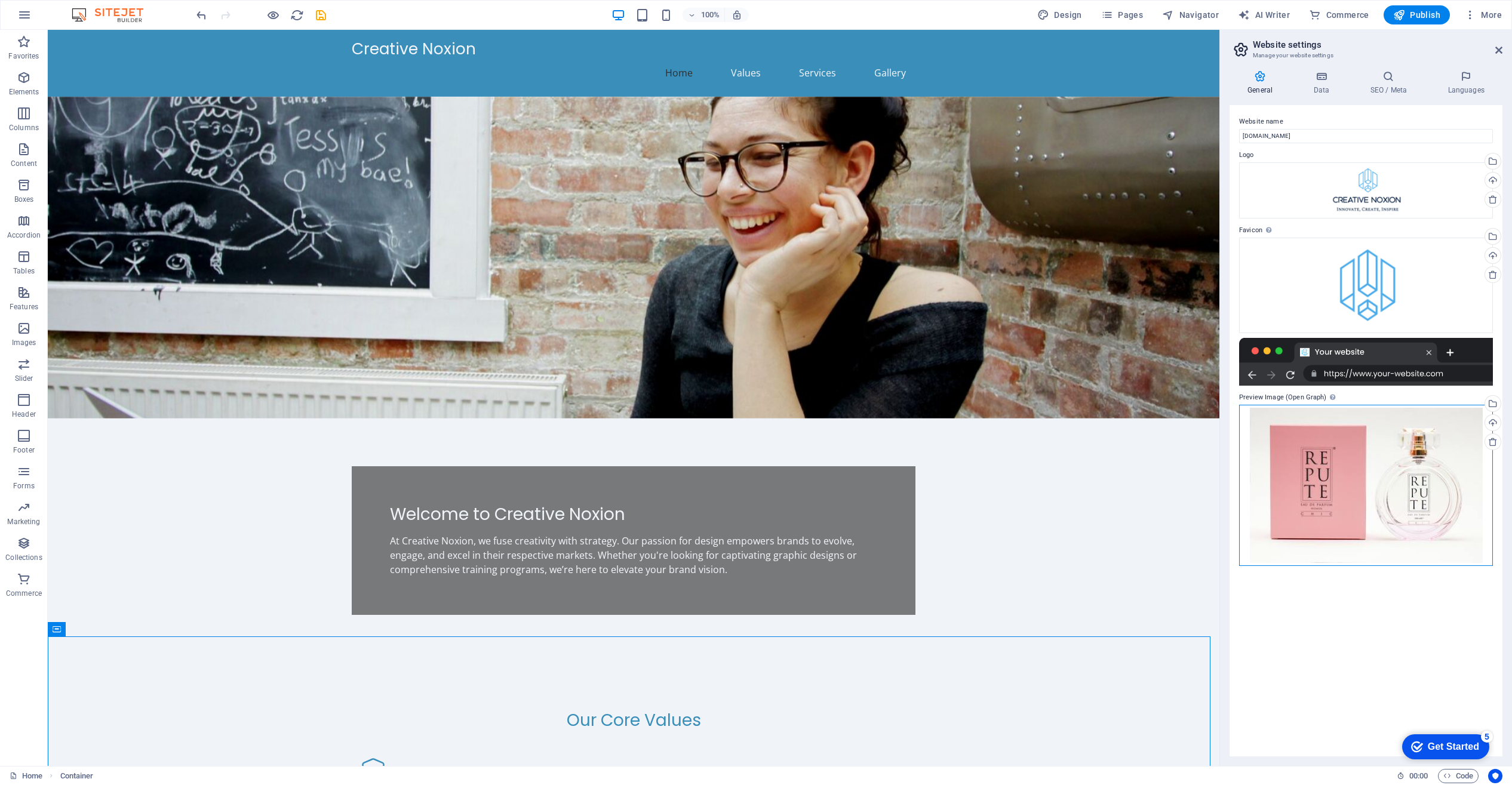
click at [1404, 499] on div "Drag files here, click to choose files or select files from Files or our free s…" at bounding box center [1366, 485] width 254 height 161
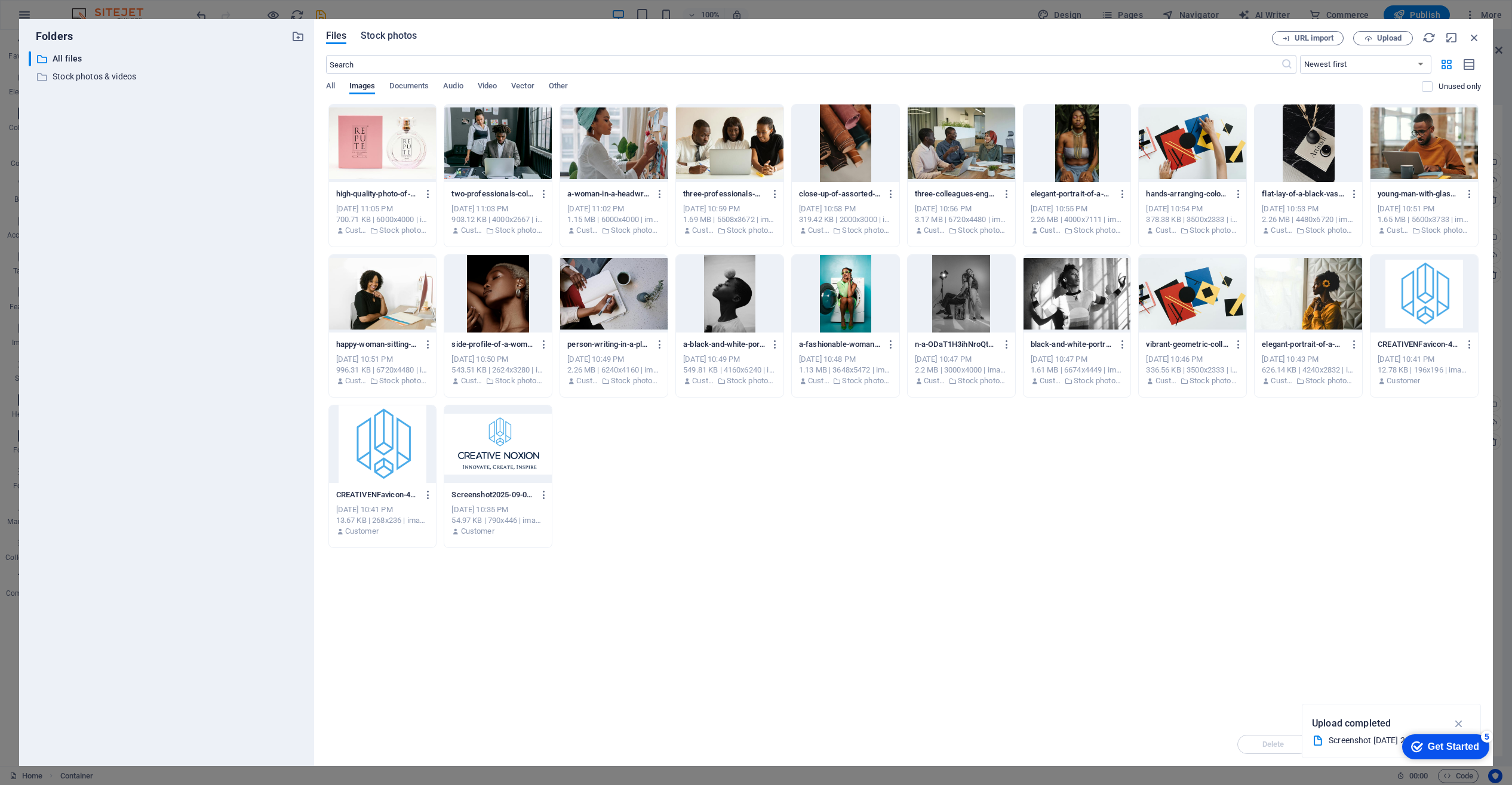
click at [390, 36] on span "Stock photos" at bounding box center [389, 35] width 56 height 14
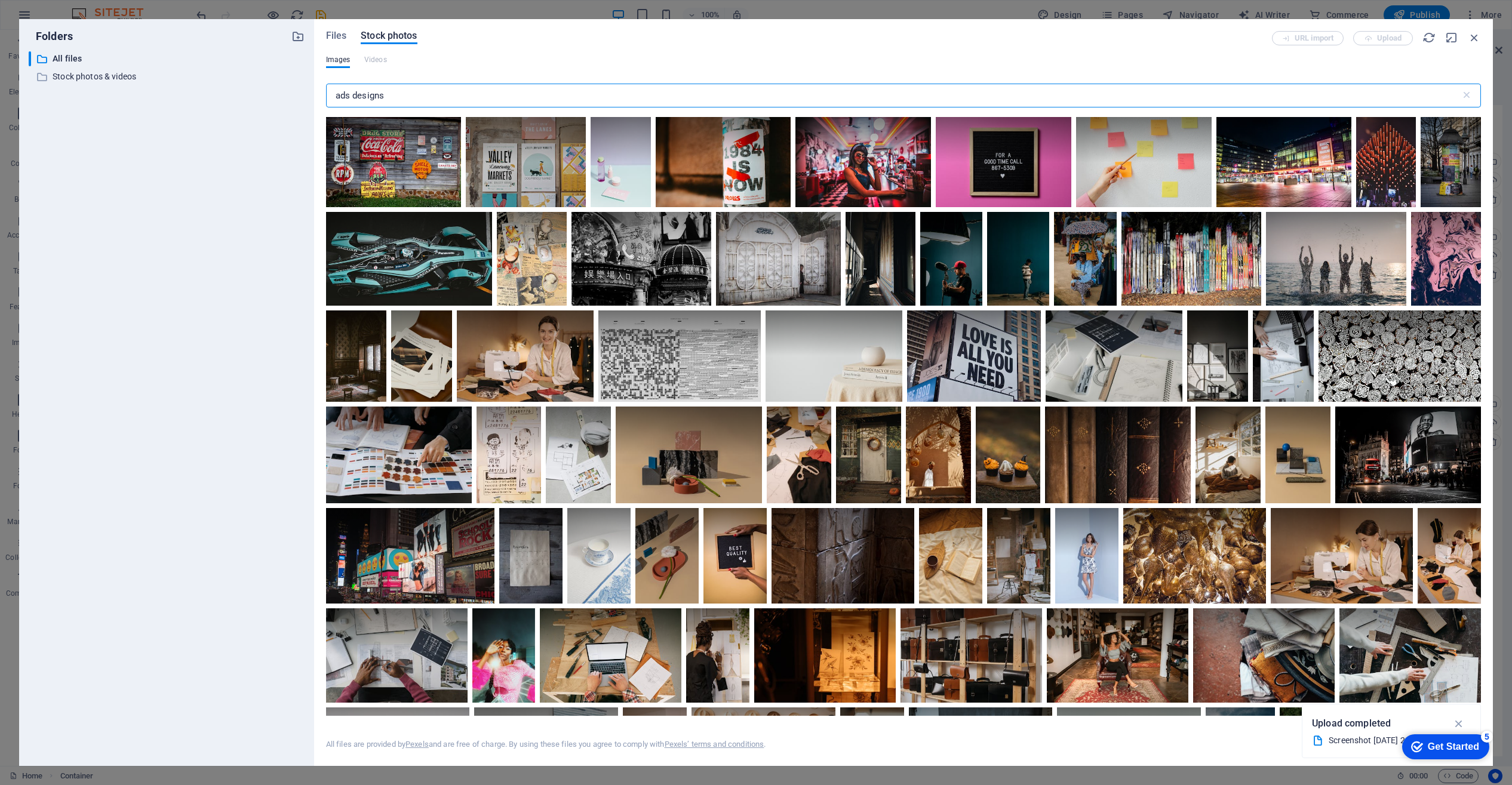
drag, startPoint x: 353, startPoint y: 94, endPoint x: 424, endPoint y: 96, distance: 71.0
click at [424, 96] on input "ads designs" at bounding box center [893, 95] width 1135 height 24
type input "ads"
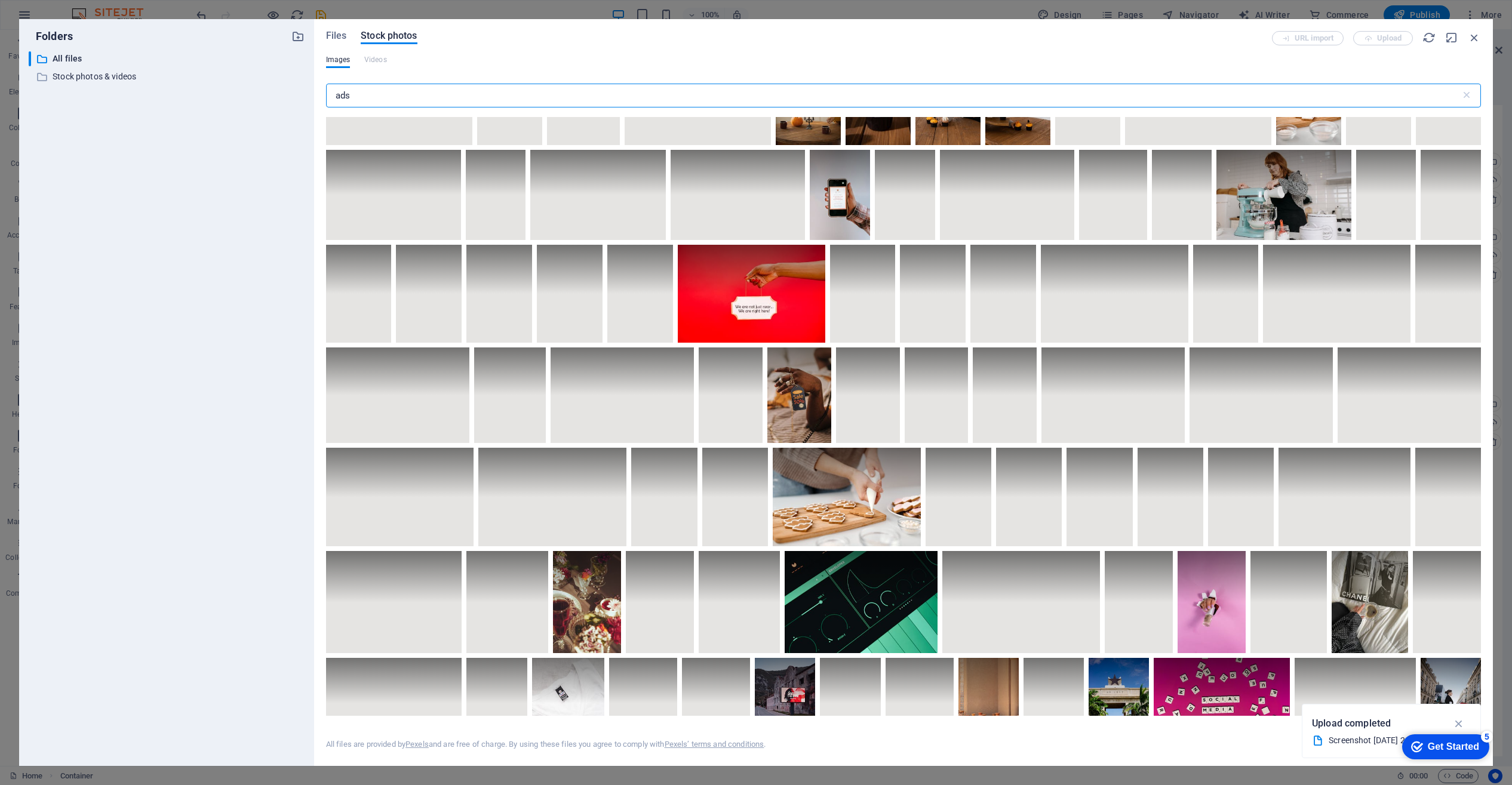
scroll to position [2228, 0]
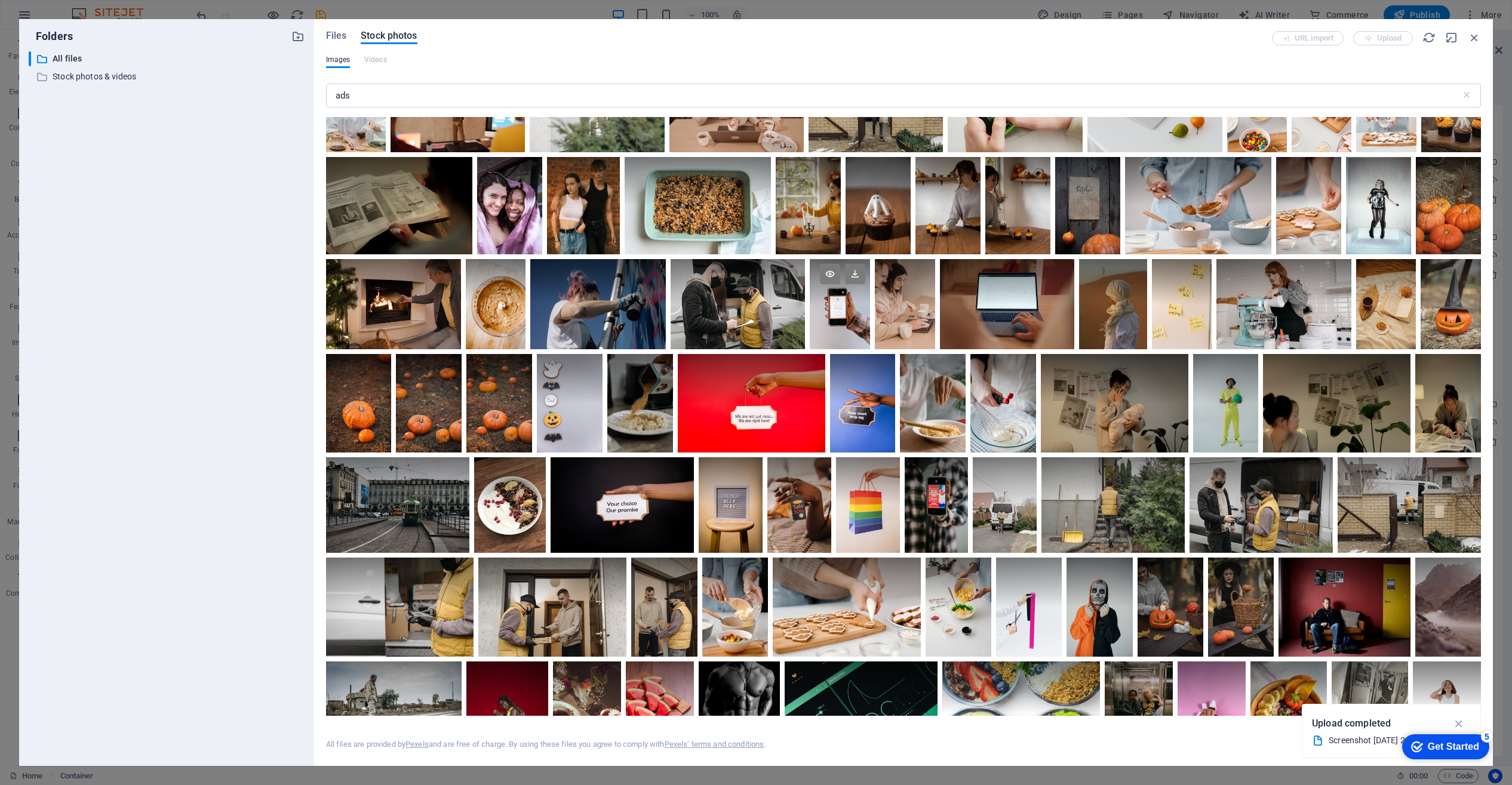
click at [840, 316] on div at bounding box center [840, 304] width 60 height 90
click at [840, 316] on div at bounding box center [840, 327] width 60 height 45
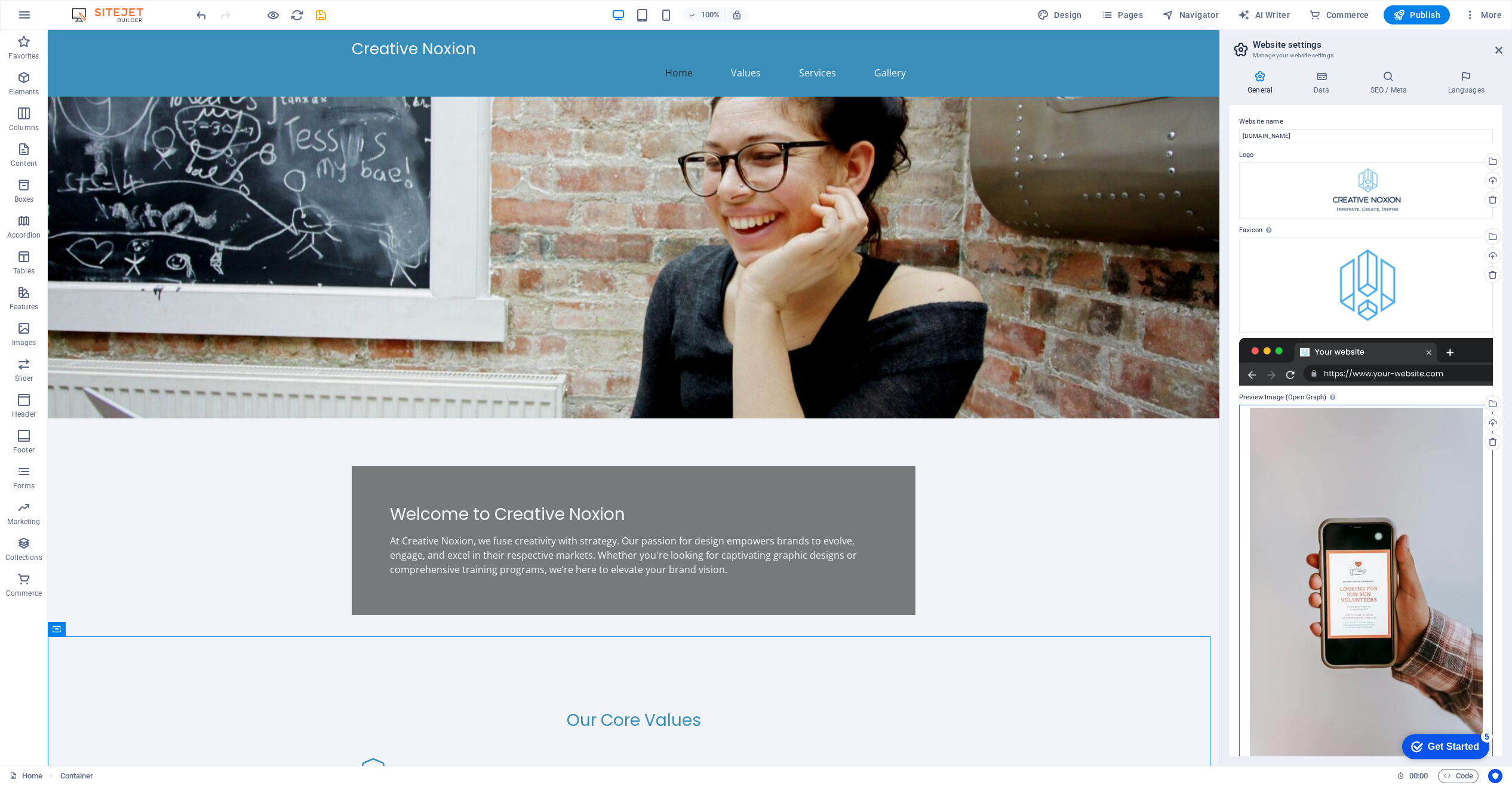
click at [1332, 577] on div "Drag files here, click to choose files or select files from Files or our free s…" at bounding box center [1366, 583] width 254 height 355
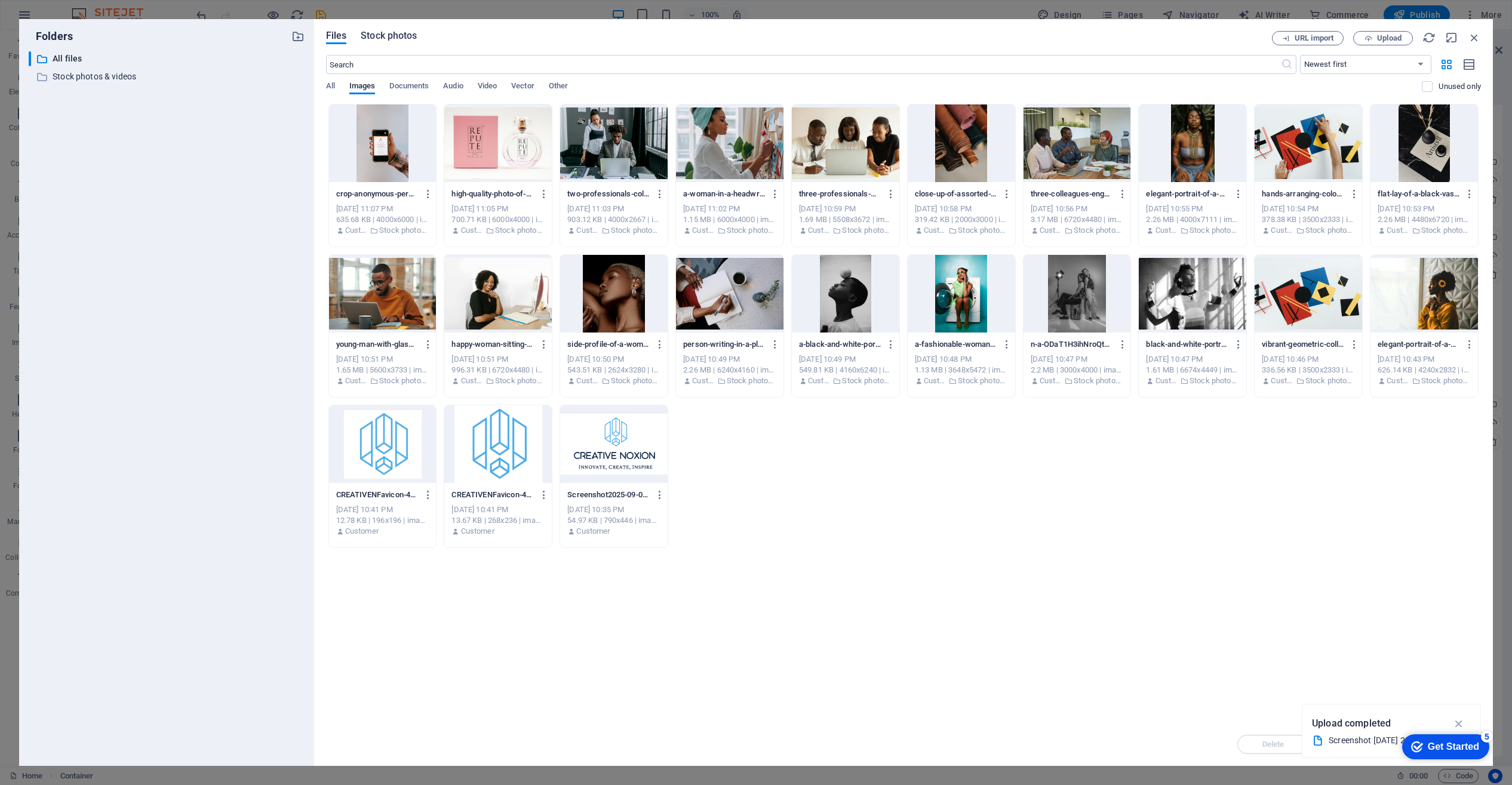
click at [394, 34] on span "Stock photos" at bounding box center [389, 35] width 56 height 14
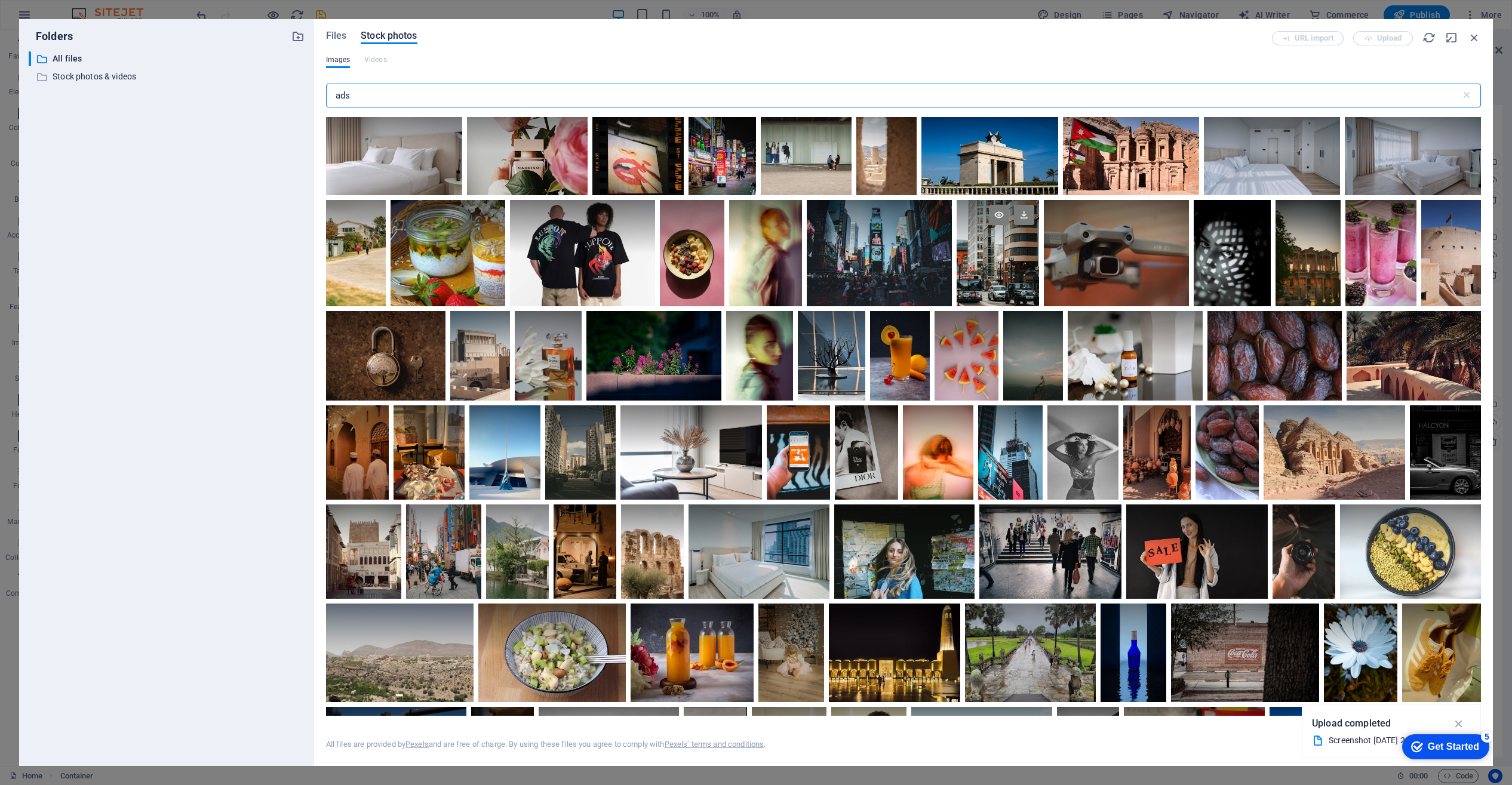
scroll to position [3035, 0]
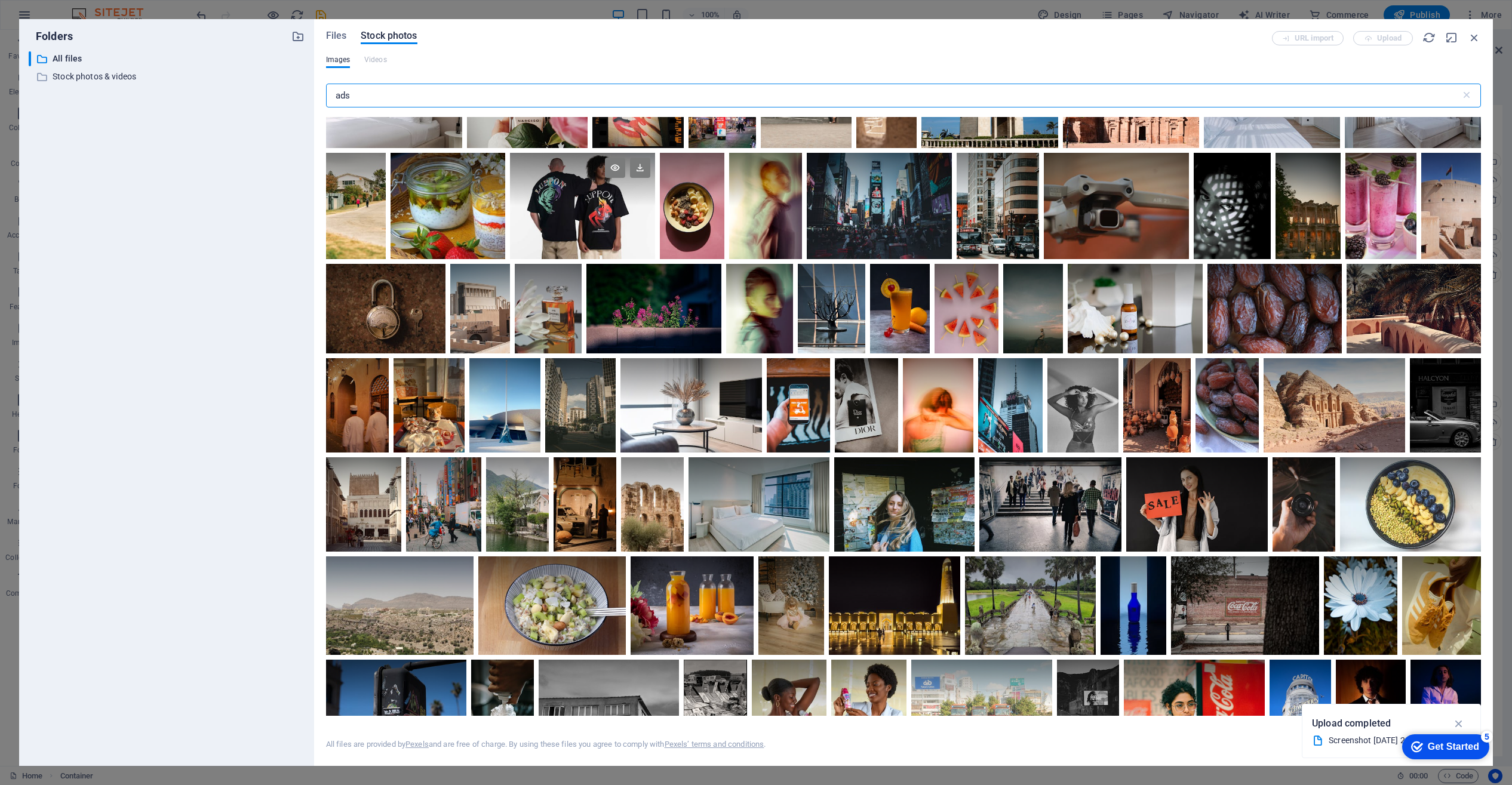
click at [597, 226] on div at bounding box center [583, 205] width 145 height 106
click at [597, 226] on div at bounding box center [583, 233] width 145 height 53
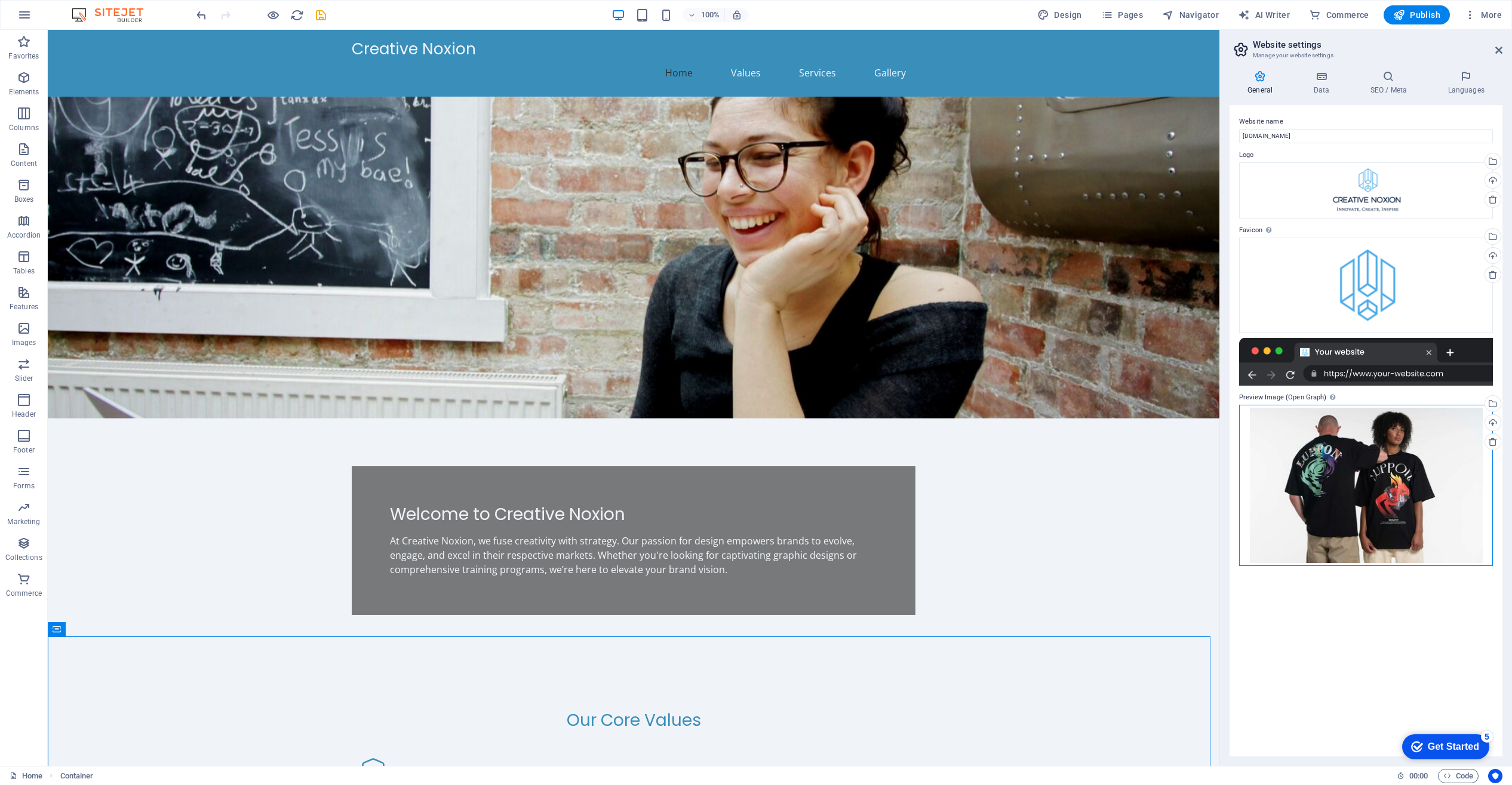
click at [1331, 476] on div "Drag files here, click to choose files or select files from Files or our free s…" at bounding box center [1366, 485] width 254 height 161
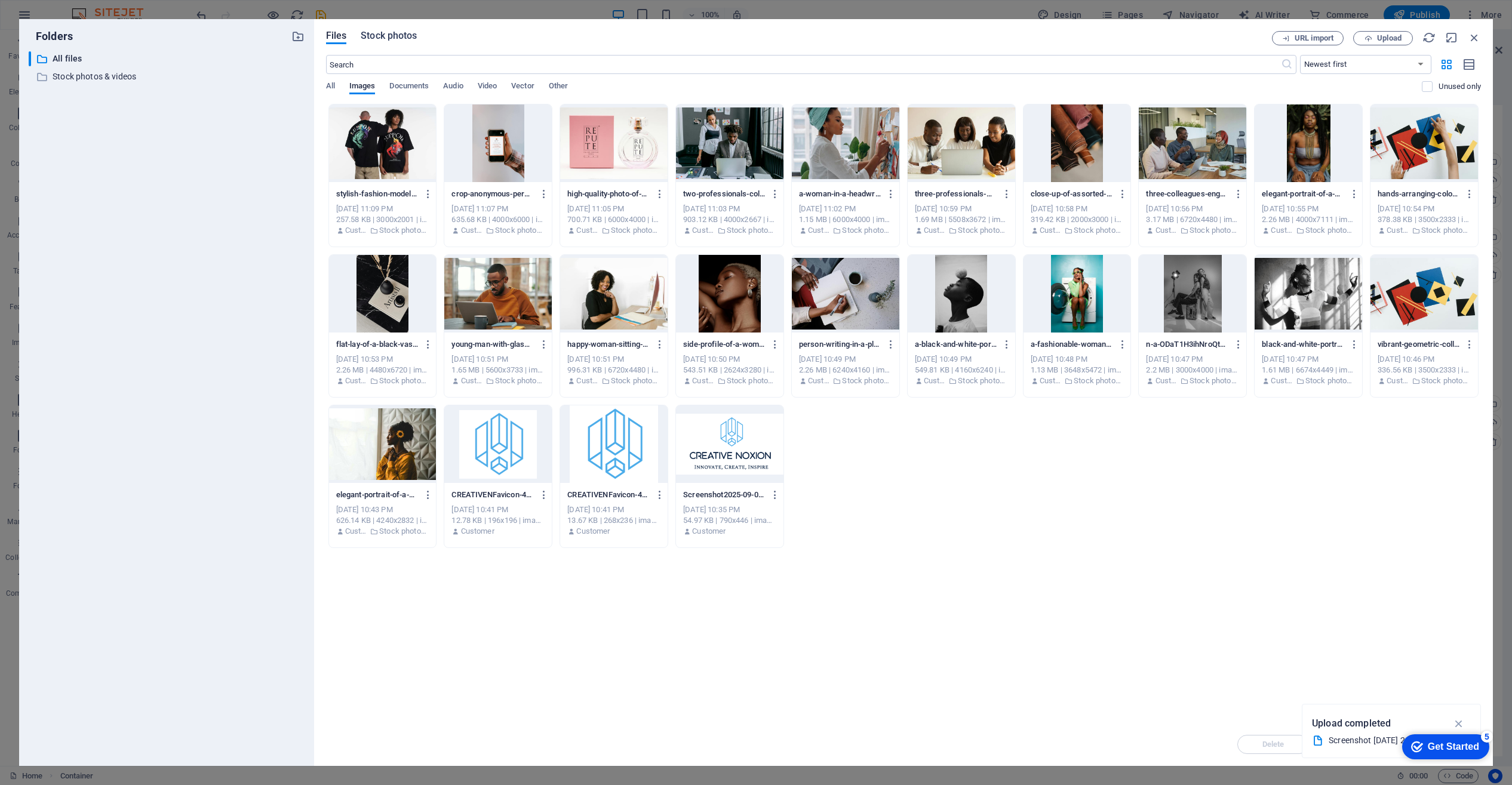
click at [385, 36] on span "Stock photos" at bounding box center [389, 35] width 56 height 14
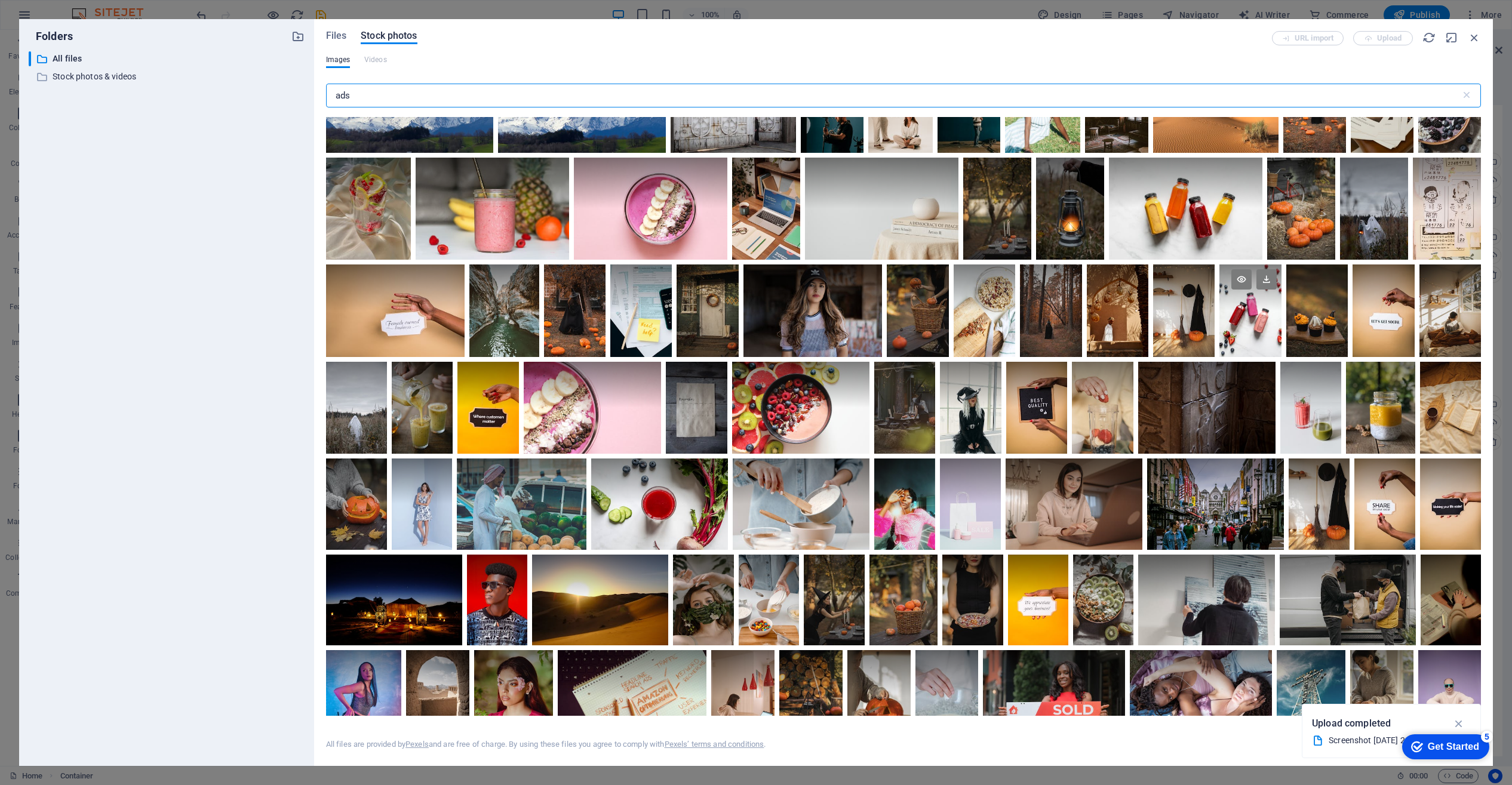
scroll to position [554, 0]
click at [1251, 329] on div at bounding box center [1250, 310] width 61 height 93
click at [1251, 329] on div at bounding box center [1250, 334] width 61 height 47
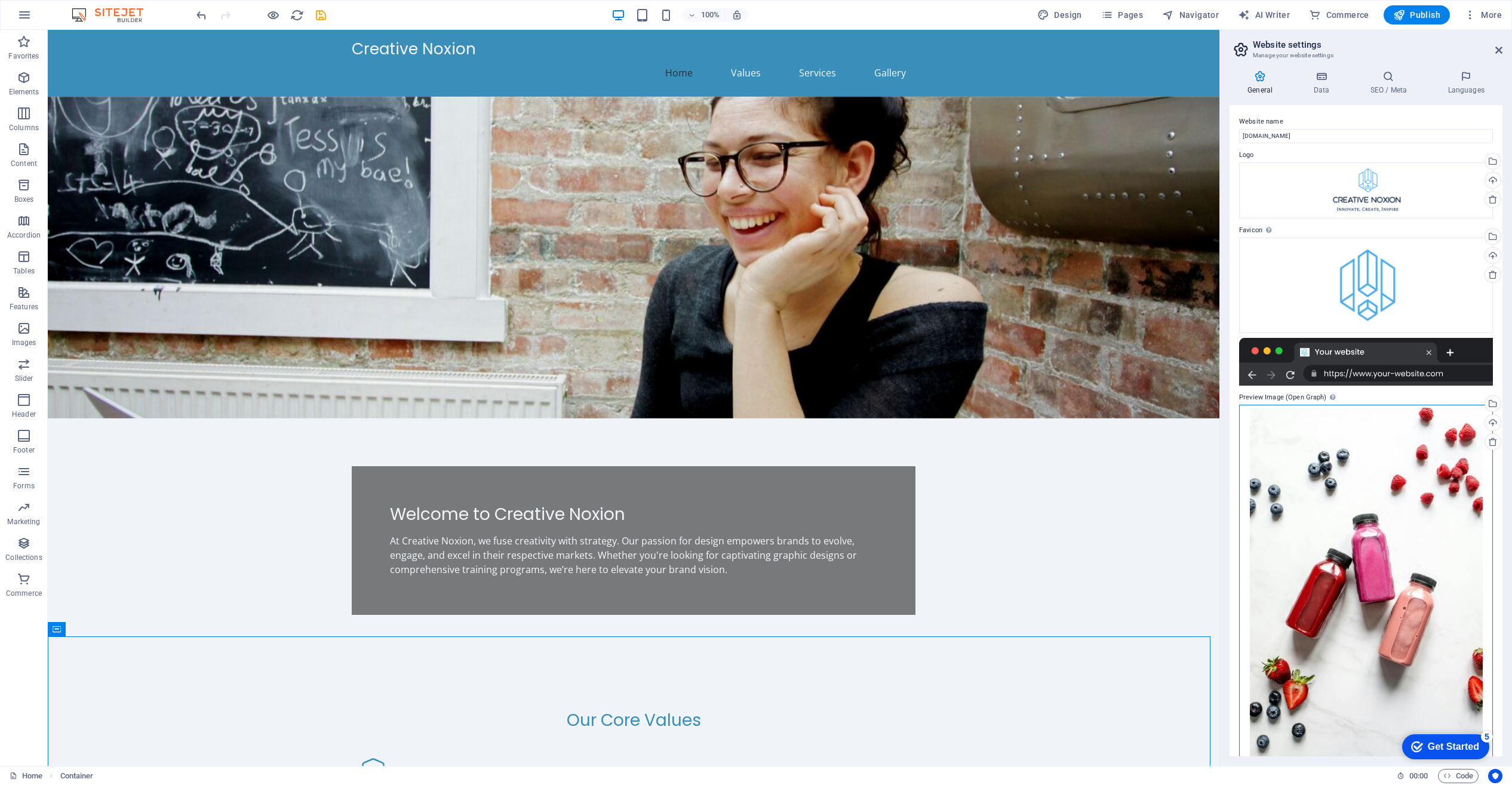
click at [1356, 602] on div "Drag files here, click to choose files or select files from Files or our free s…" at bounding box center [1366, 583] width 254 height 355
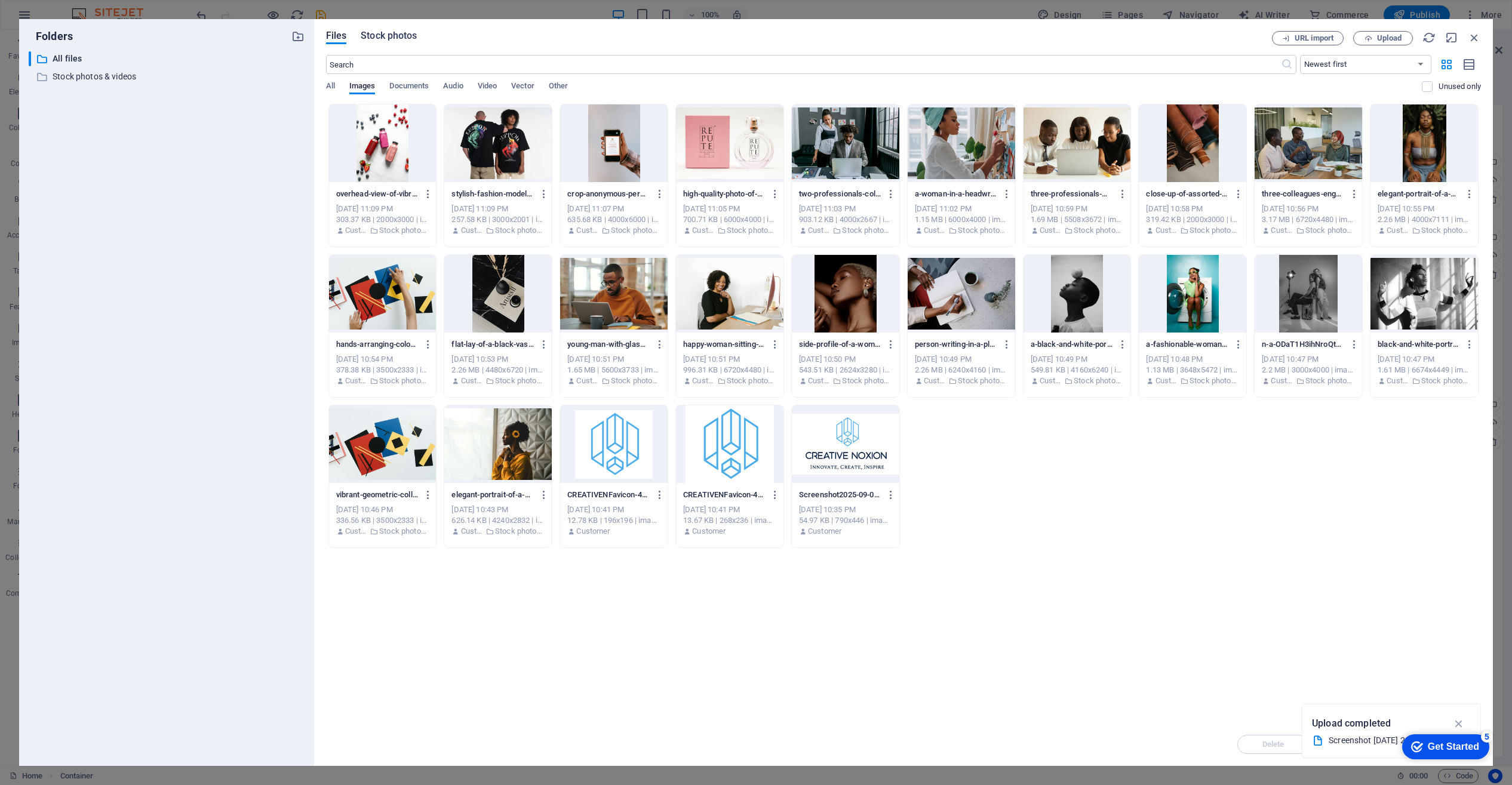
click at [385, 38] on span "Stock photos" at bounding box center [389, 35] width 56 height 14
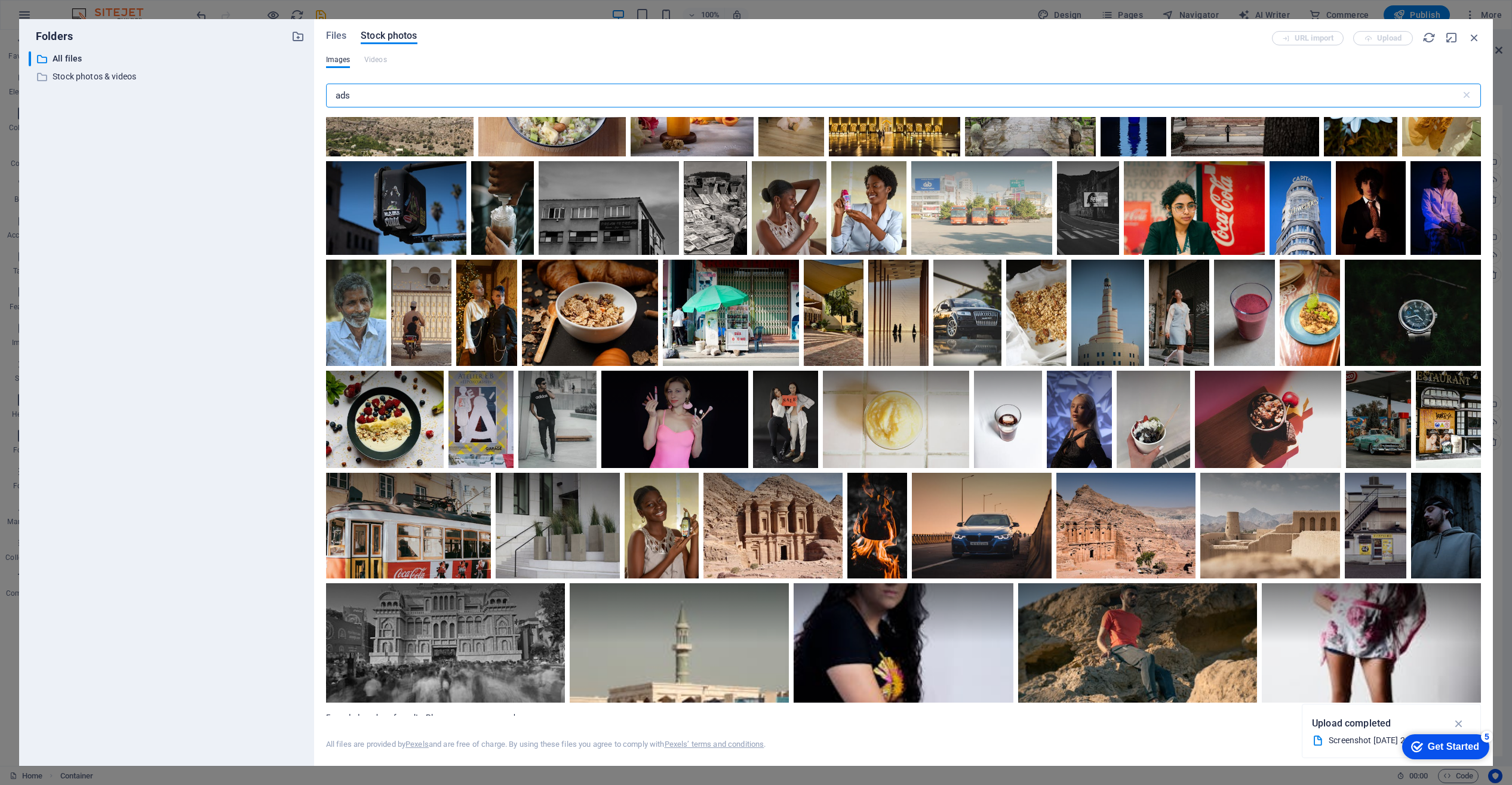
scroll to position [3541, 0]
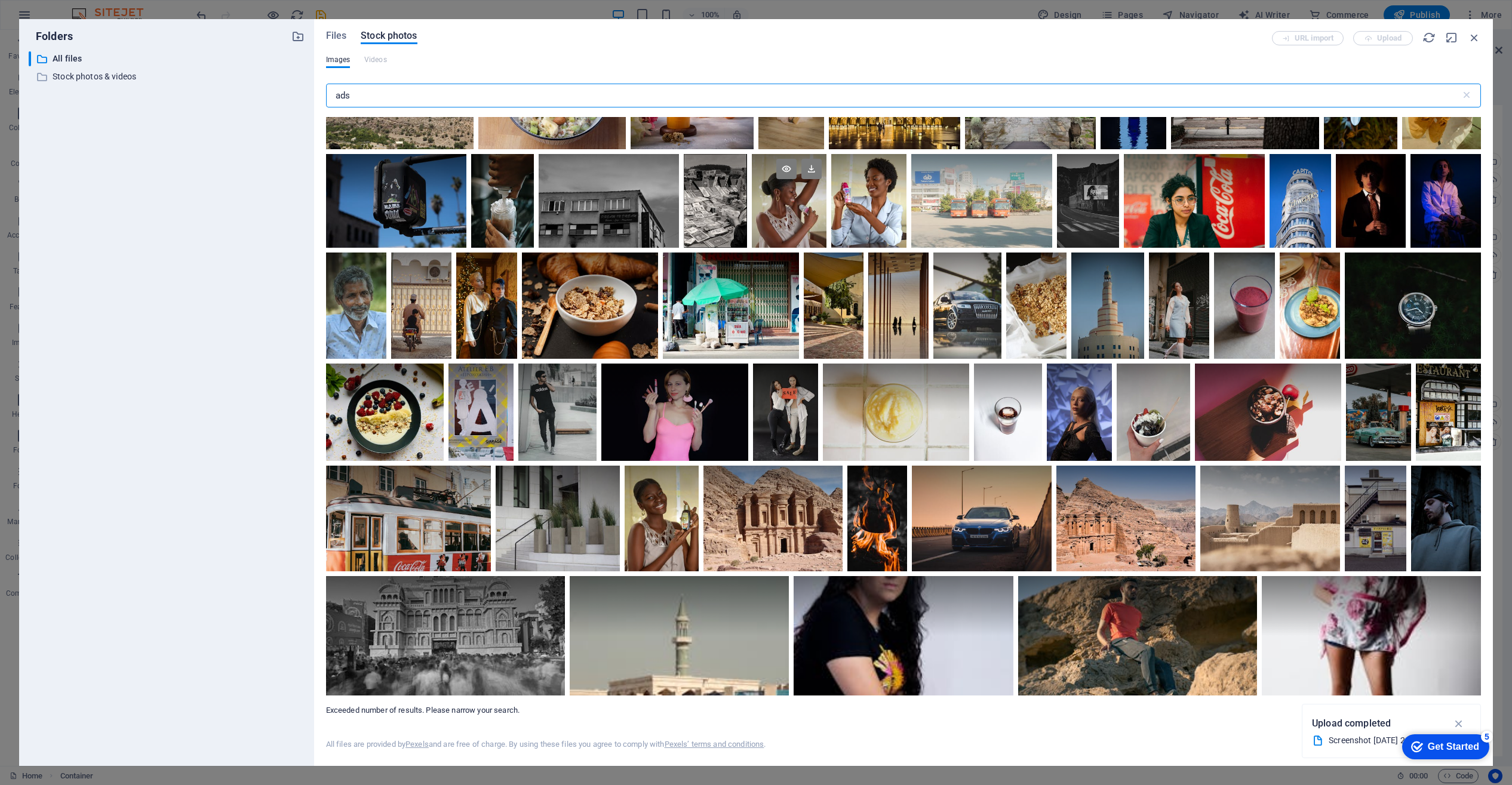
click at [827, 224] on div at bounding box center [789, 201] width 75 height 94
click at [827, 224] on div at bounding box center [789, 224] width 75 height 47
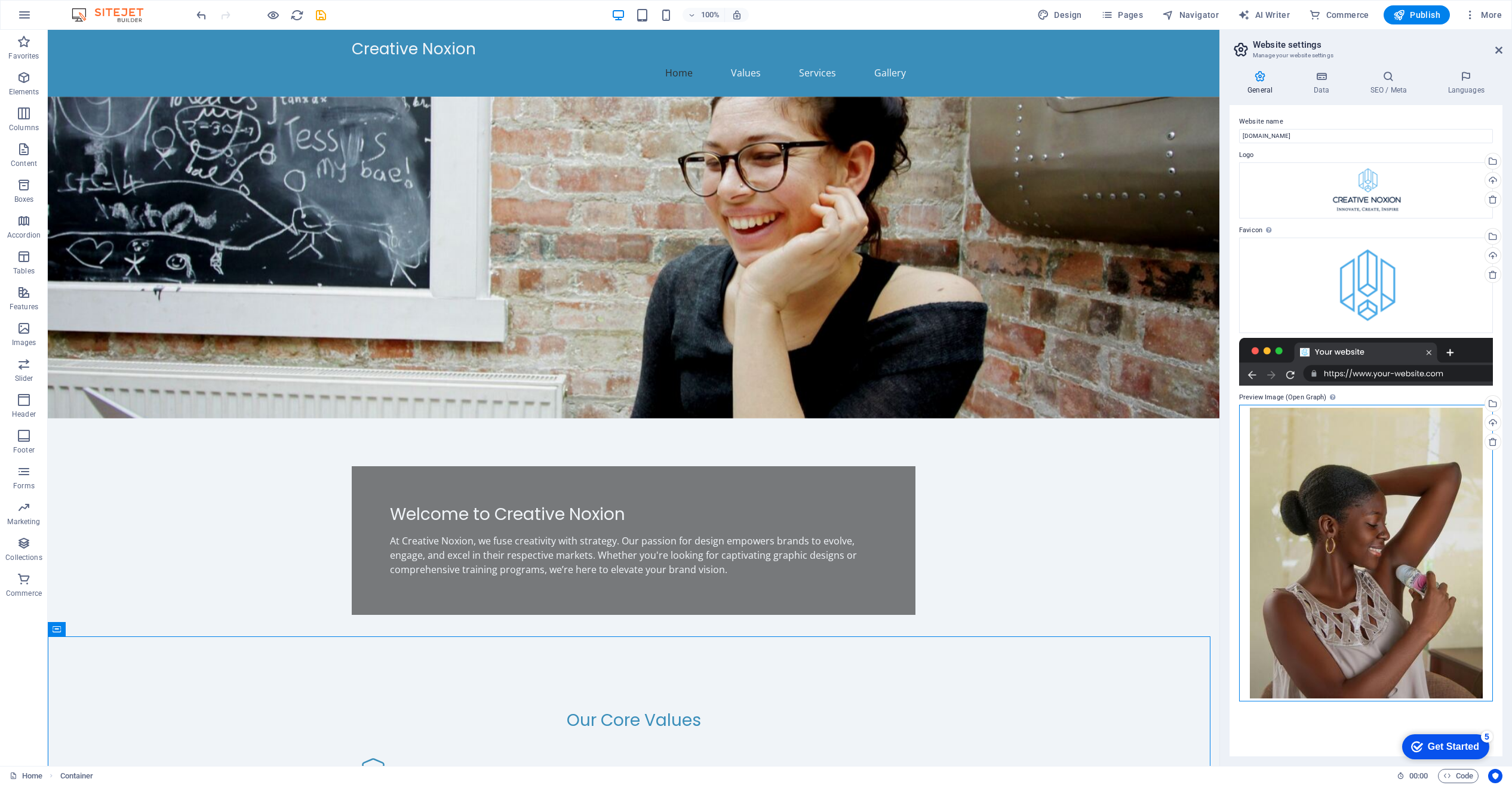
click at [1394, 542] on div "Drag files here, click to choose files or select files from Files or our free s…" at bounding box center [1366, 553] width 254 height 297
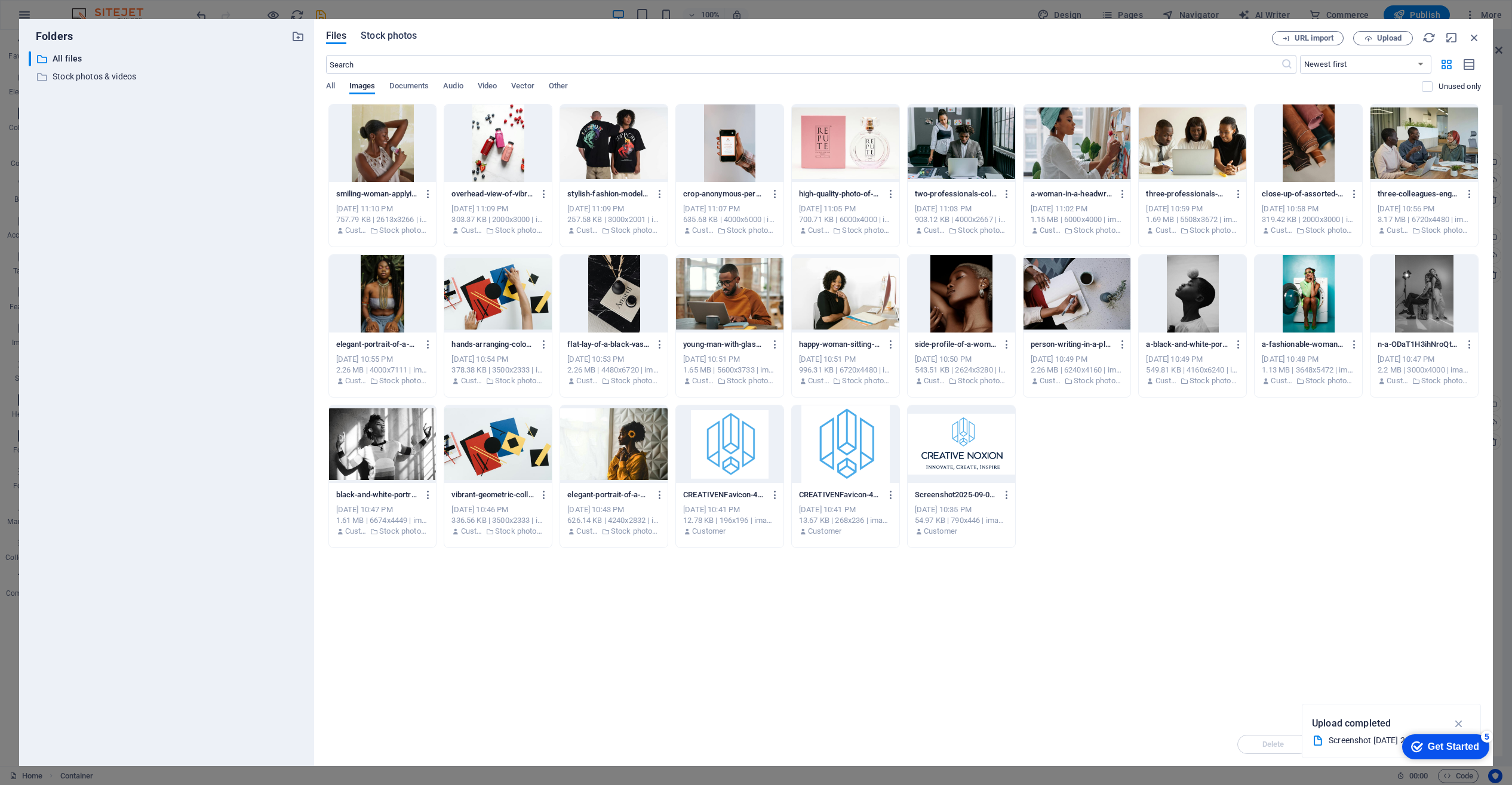
click at [394, 36] on span "Stock photos" at bounding box center [389, 35] width 56 height 14
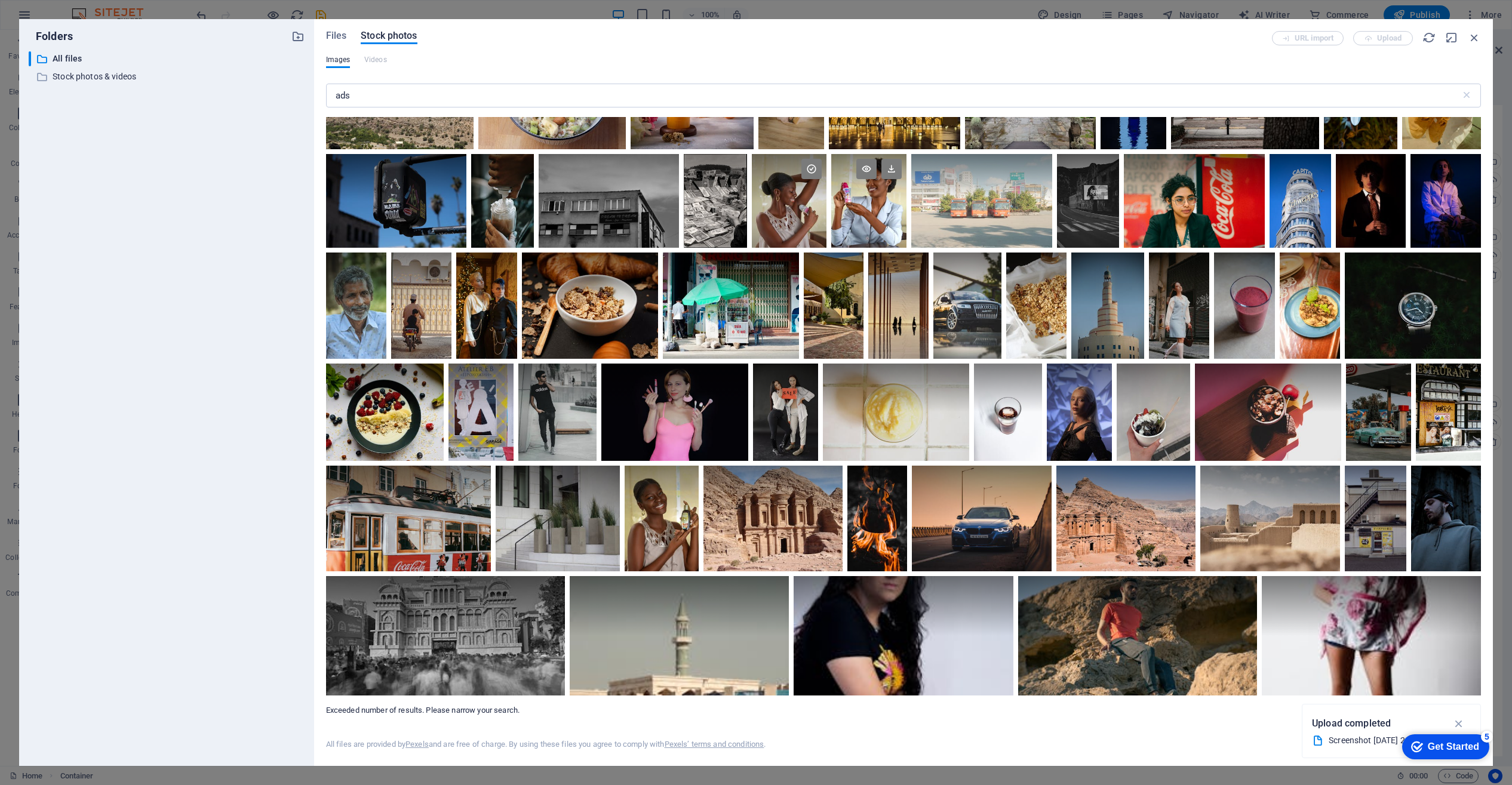
click at [906, 214] on div at bounding box center [868, 201] width 75 height 94
click at [906, 214] on div at bounding box center [868, 224] width 75 height 47
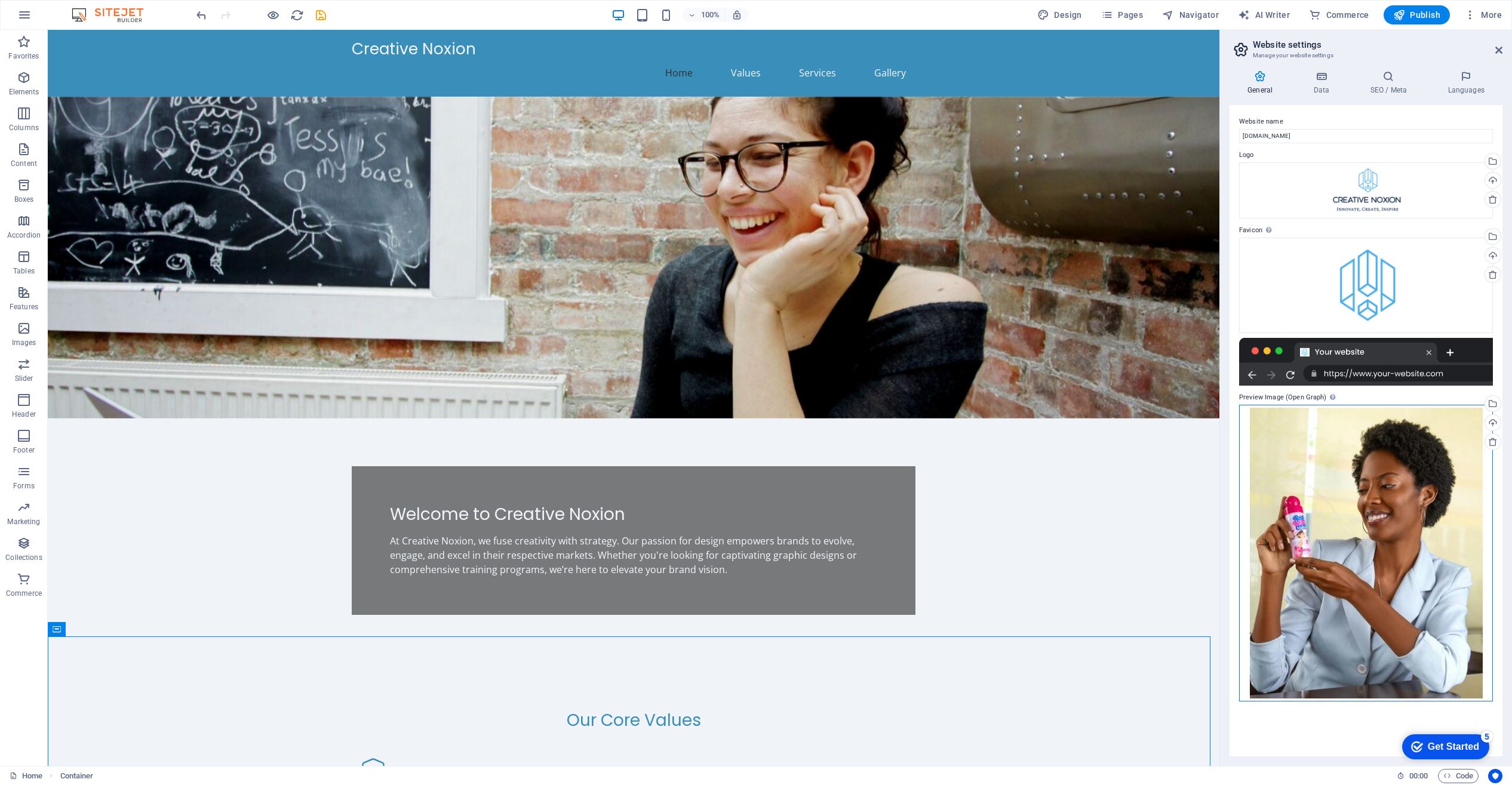
click at [1391, 587] on div "Drag files here, click to choose files or select files from Files or our free s…" at bounding box center [1366, 553] width 254 height 297
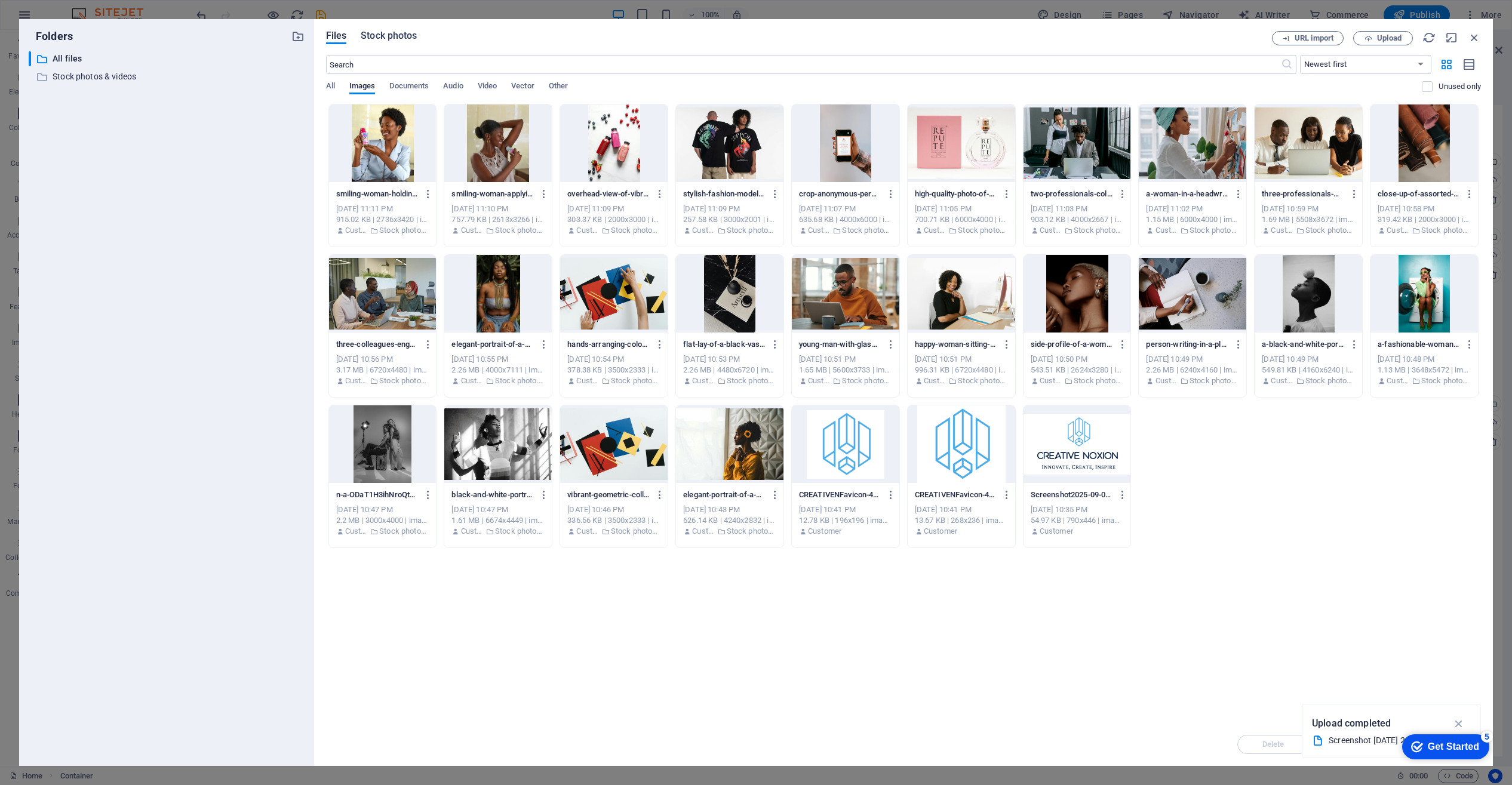
click at [387, 36] on span "Stock photos" at bounding box center [389, 35] width 56 height 14
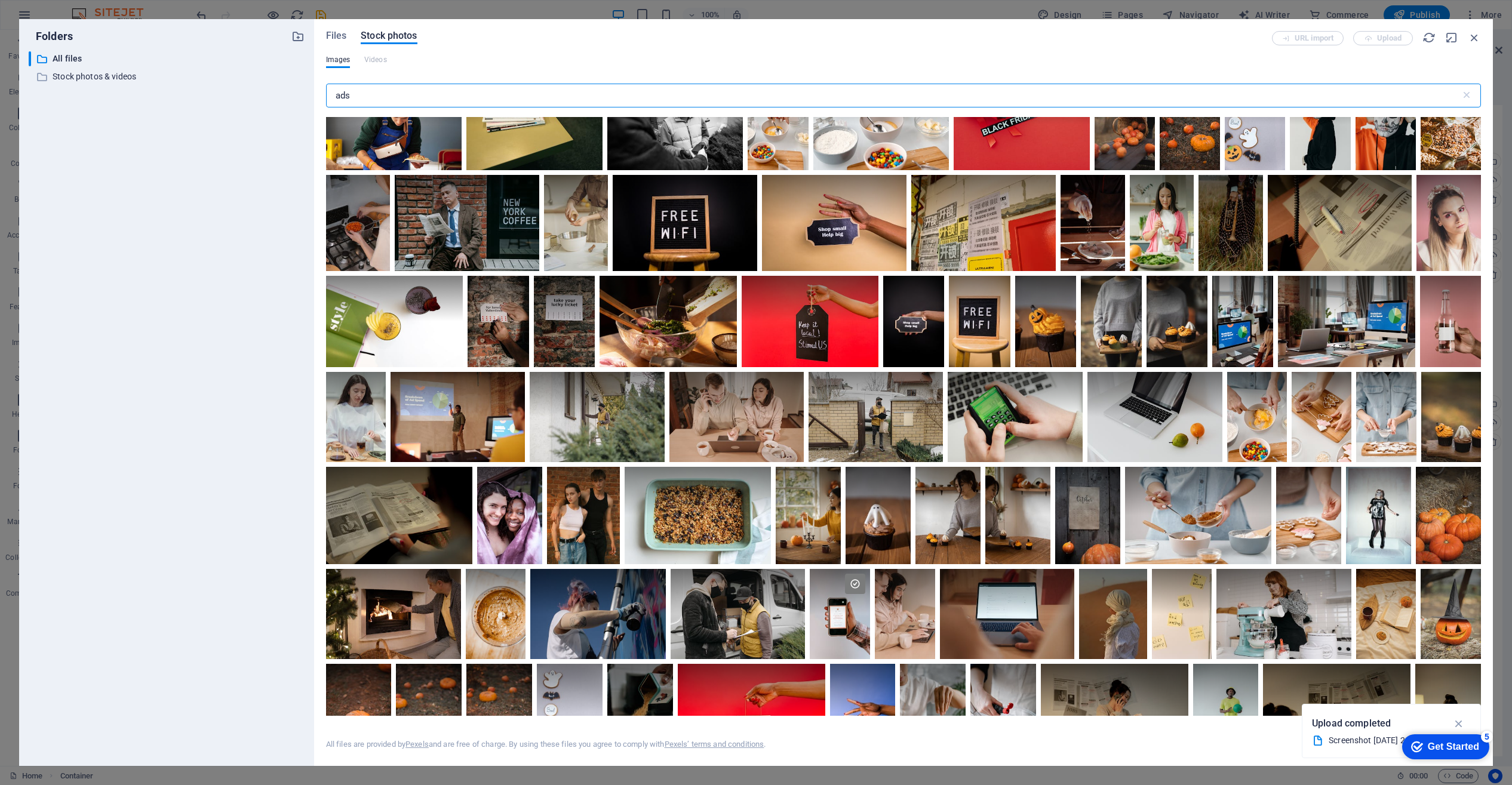
scroll to position [1929, 0]
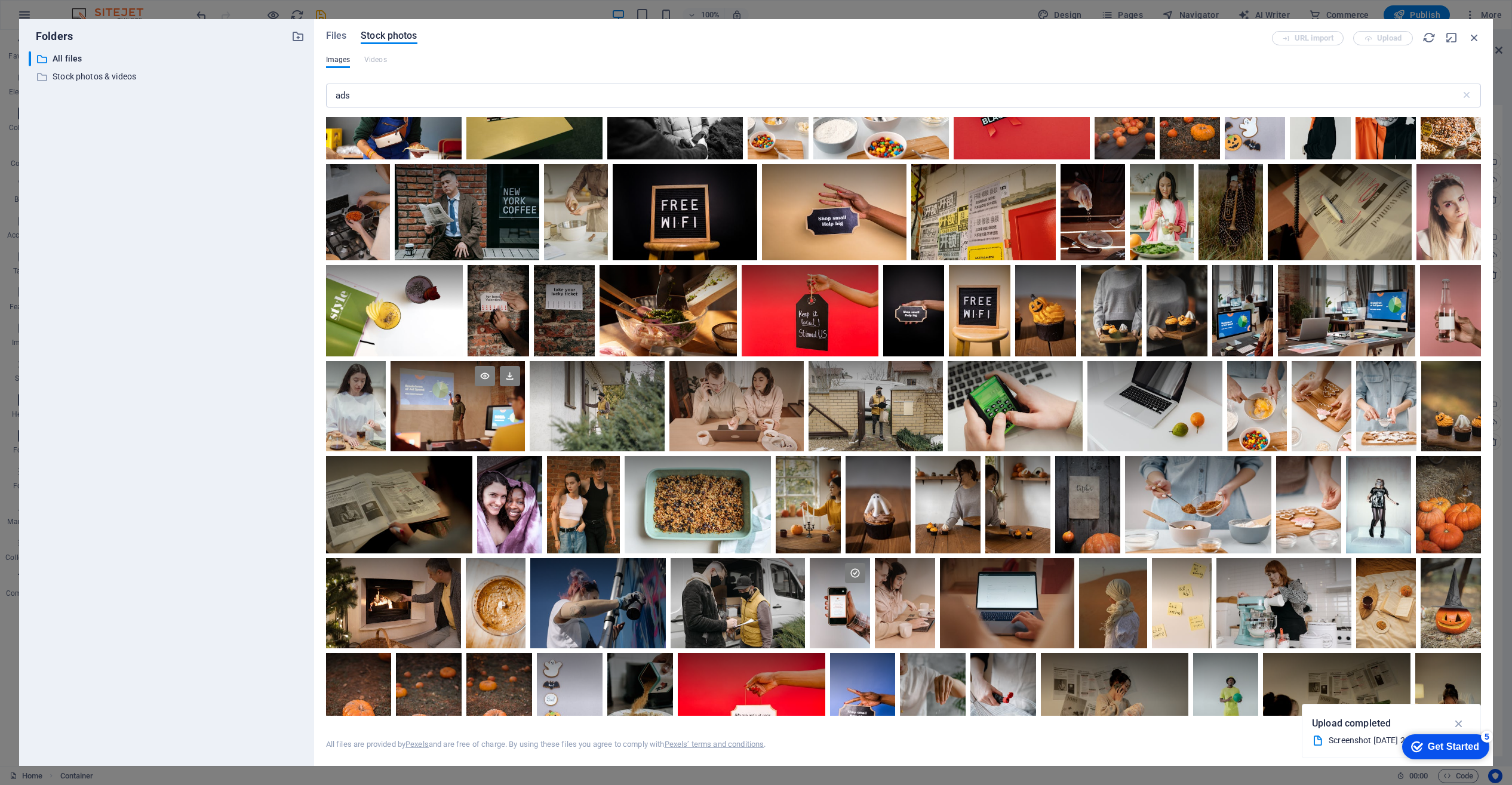
click at [458, 400] on div at bounding box center [458, 383] width 135 height 45
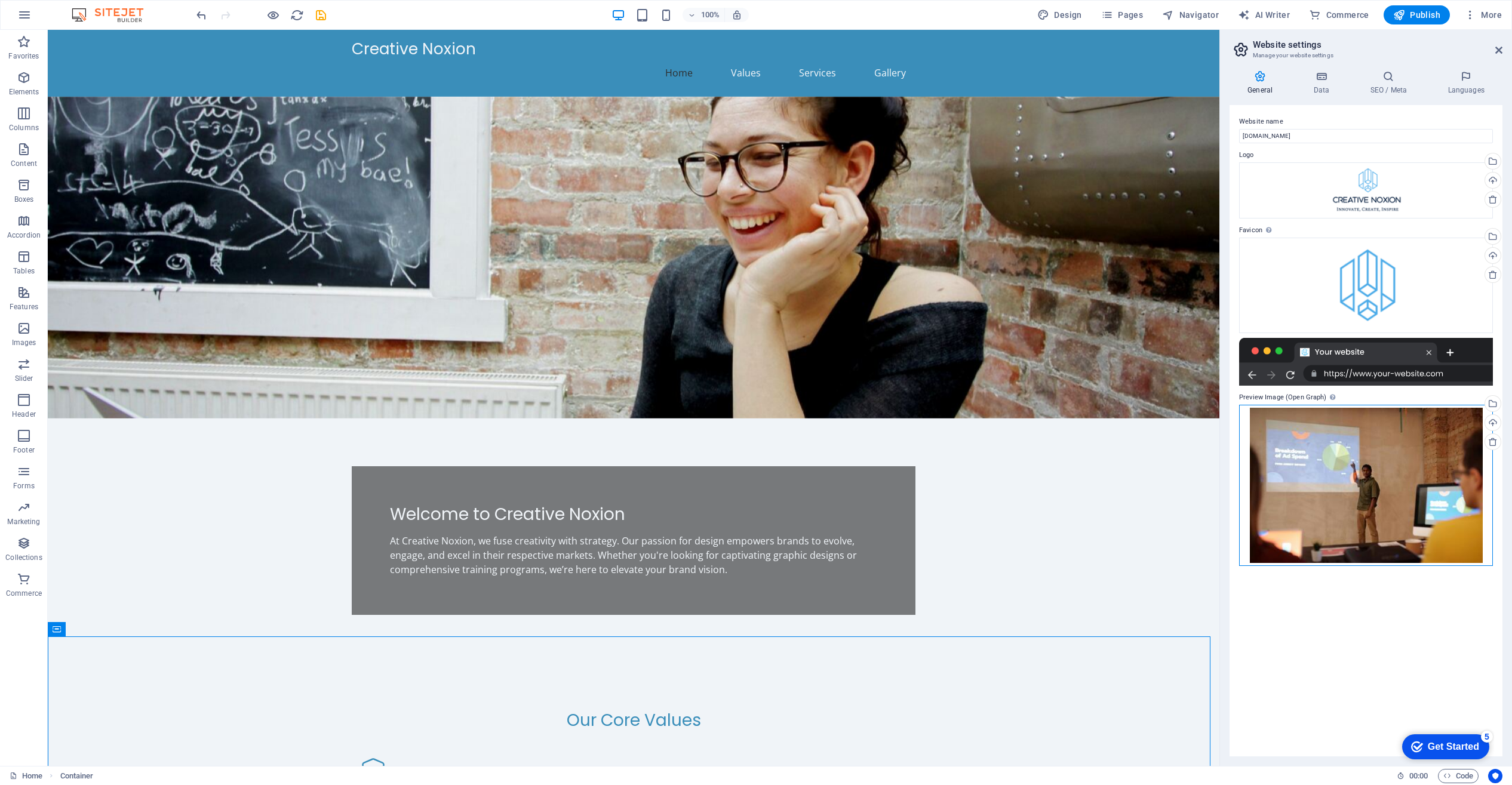
click at [1347, 523] on div "Drag files here, click to choose files or select files from Files or our free s…" at bounding box center [1366, 485] width 254 height 161
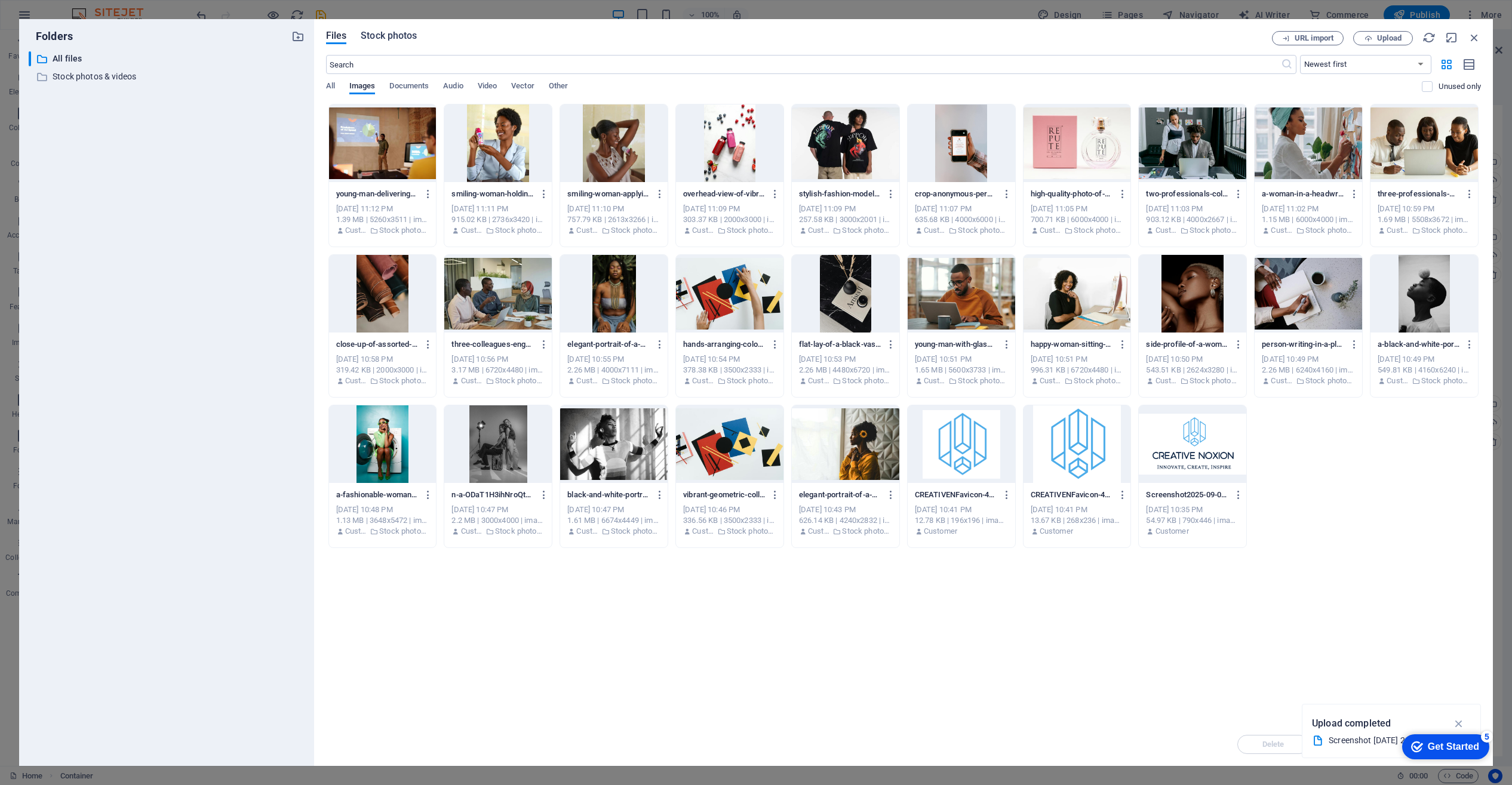
click at [393, 32] on span "Stock photos" at bounding box center [389, 35] width 56 height 14
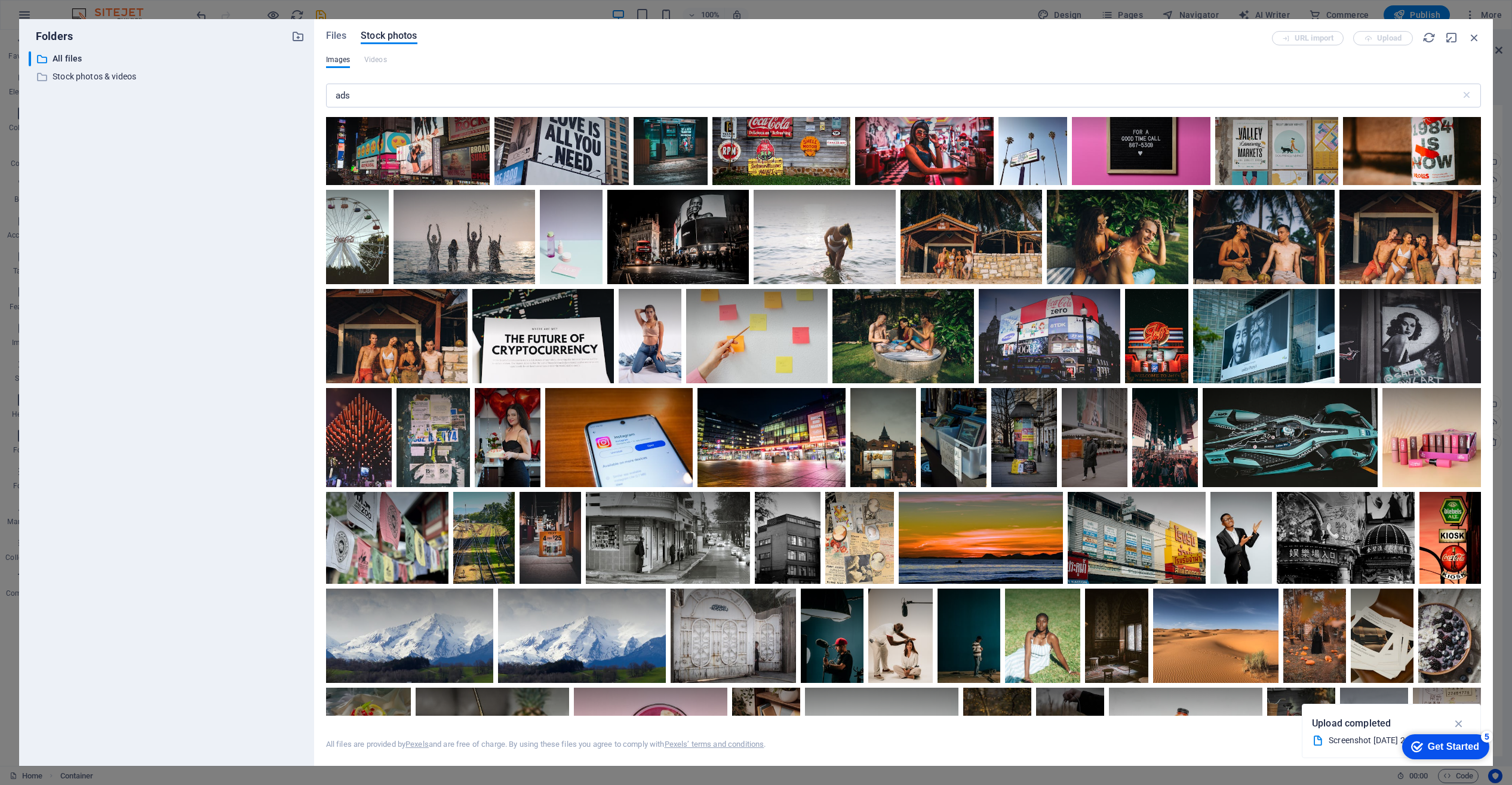
scroll to position [0, 0]
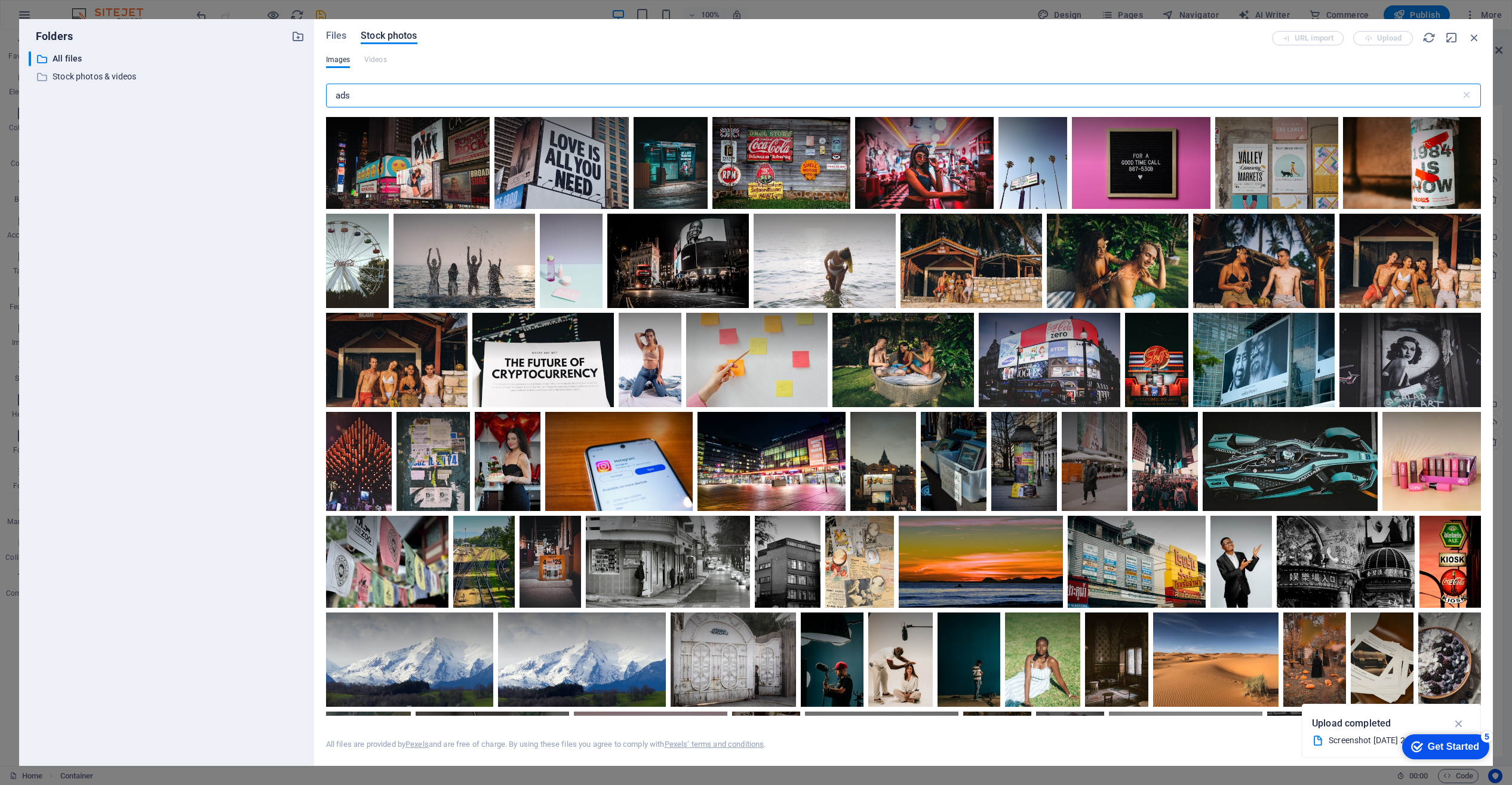
drag, startPoint x: 344, startPoint y: 96, endPoint x: 323, endPoint y: 95, distance: 21.0
click at [323, 95] on div "Files Stock photos URL import Upload Images Videos ads ​ Exceeded number of res…" at bounding box center [904, 392] width 1179 height 747
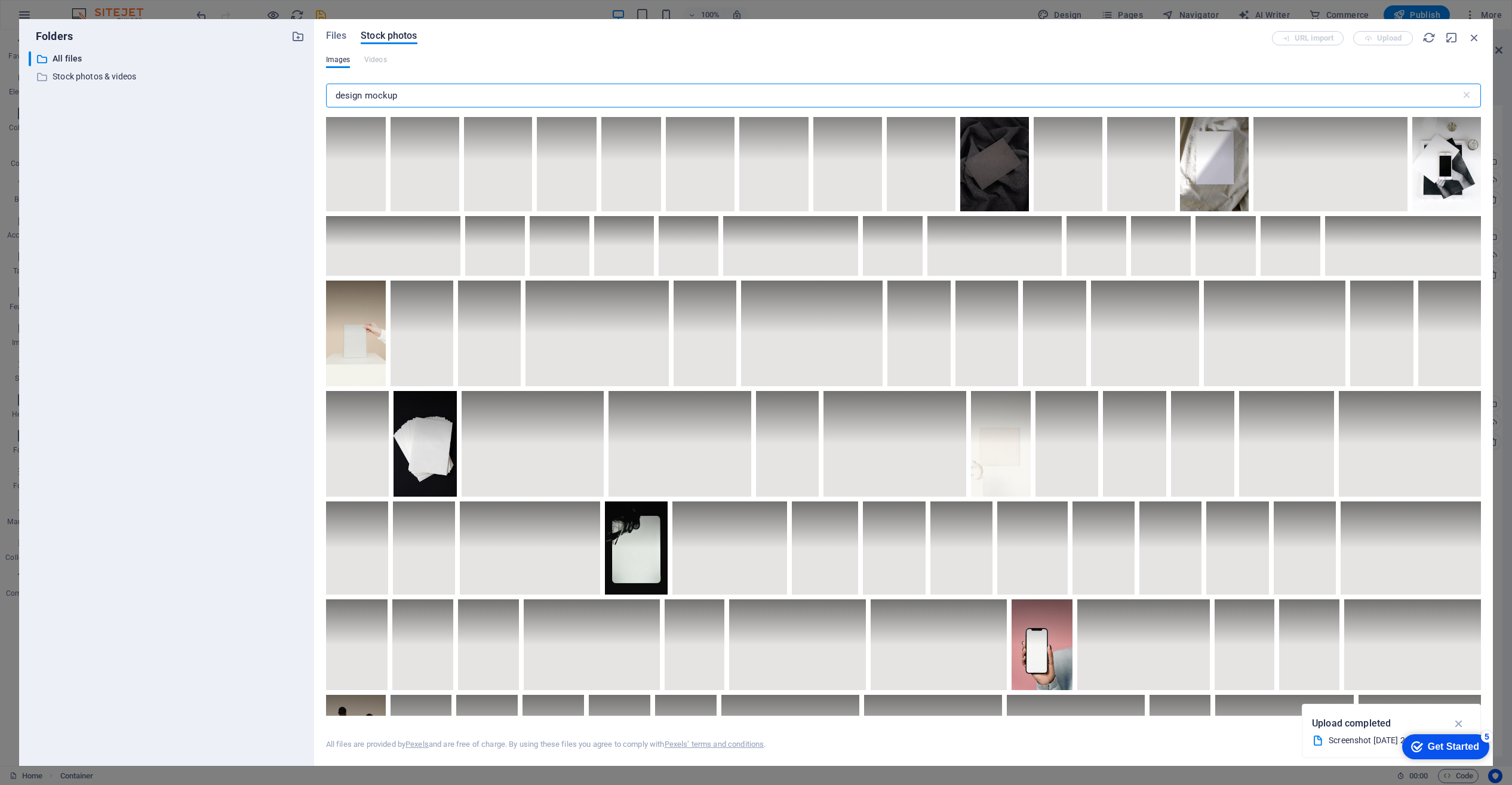
scroll to position [367, 0]
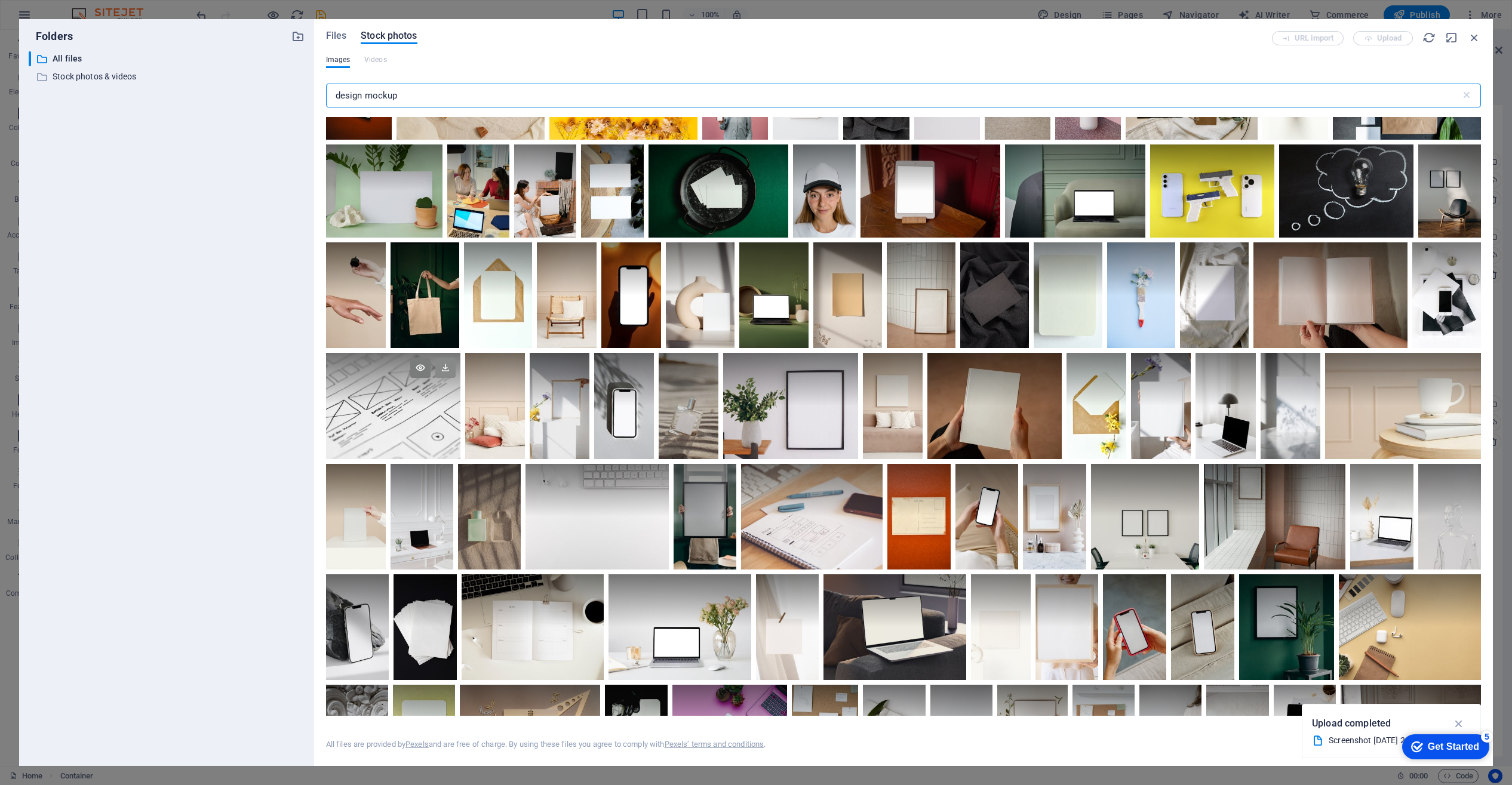
type input "design mockup"
click at [456, 378] on icon at bounding box center [445, 368] width 20 height 20
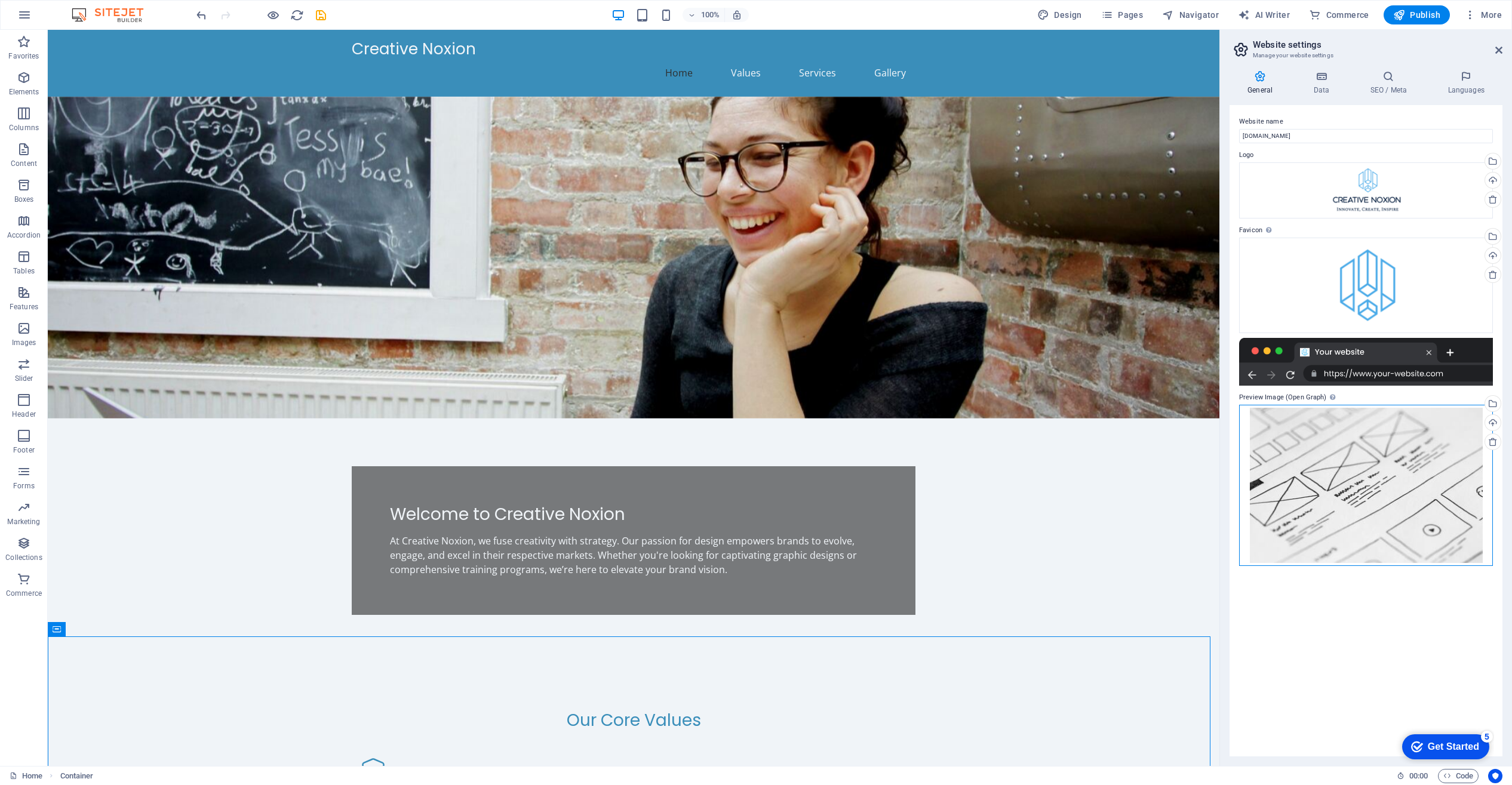
click at [1372, 515] on div "Drag files here, click to choose files or select files from Files or our free s…" at bounding box center [1366, 485] width 254 height 161
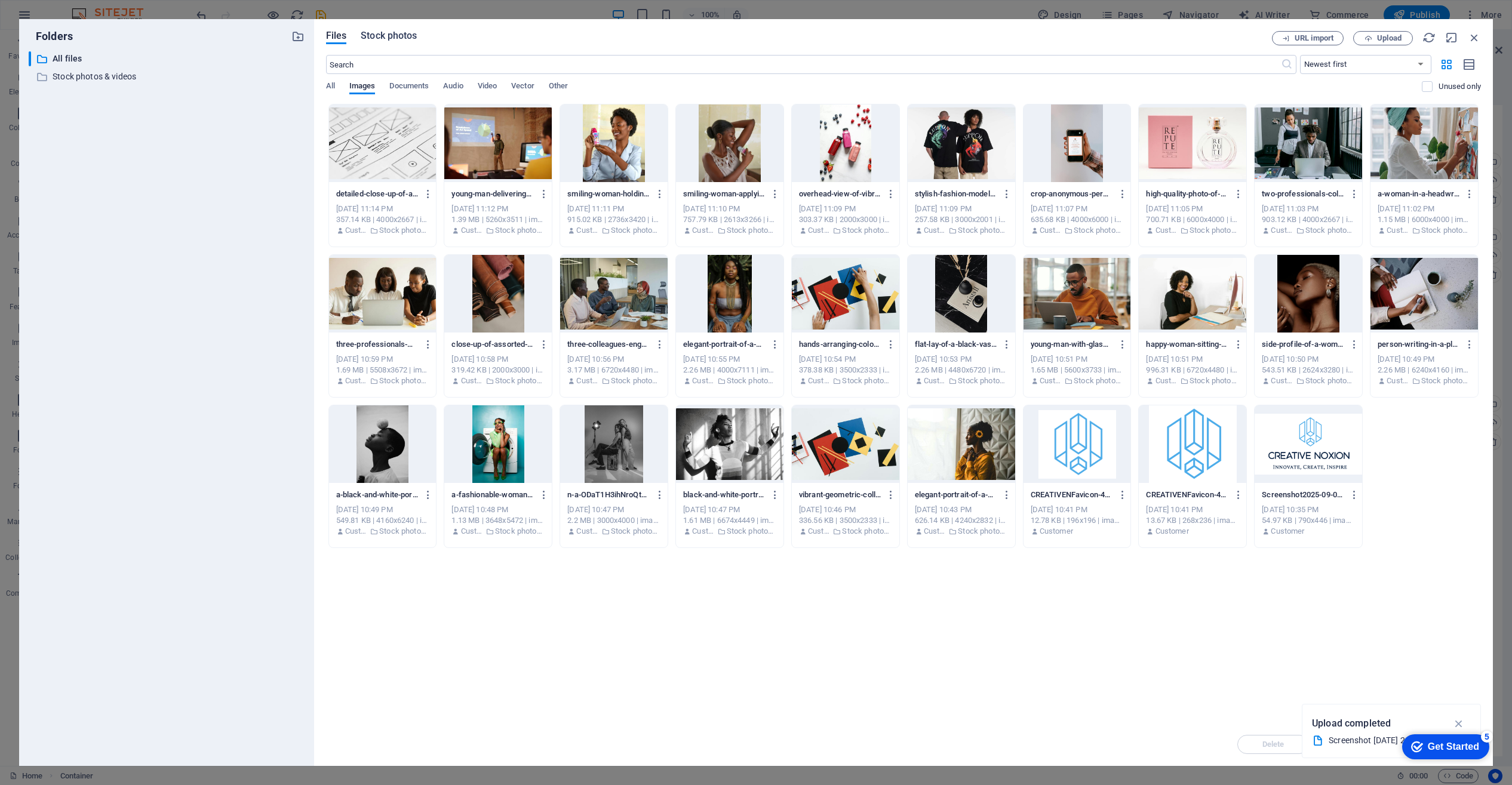
click at [400, 33] on span "Stock photos" at bounding box center [389, 35] width 56 height 14
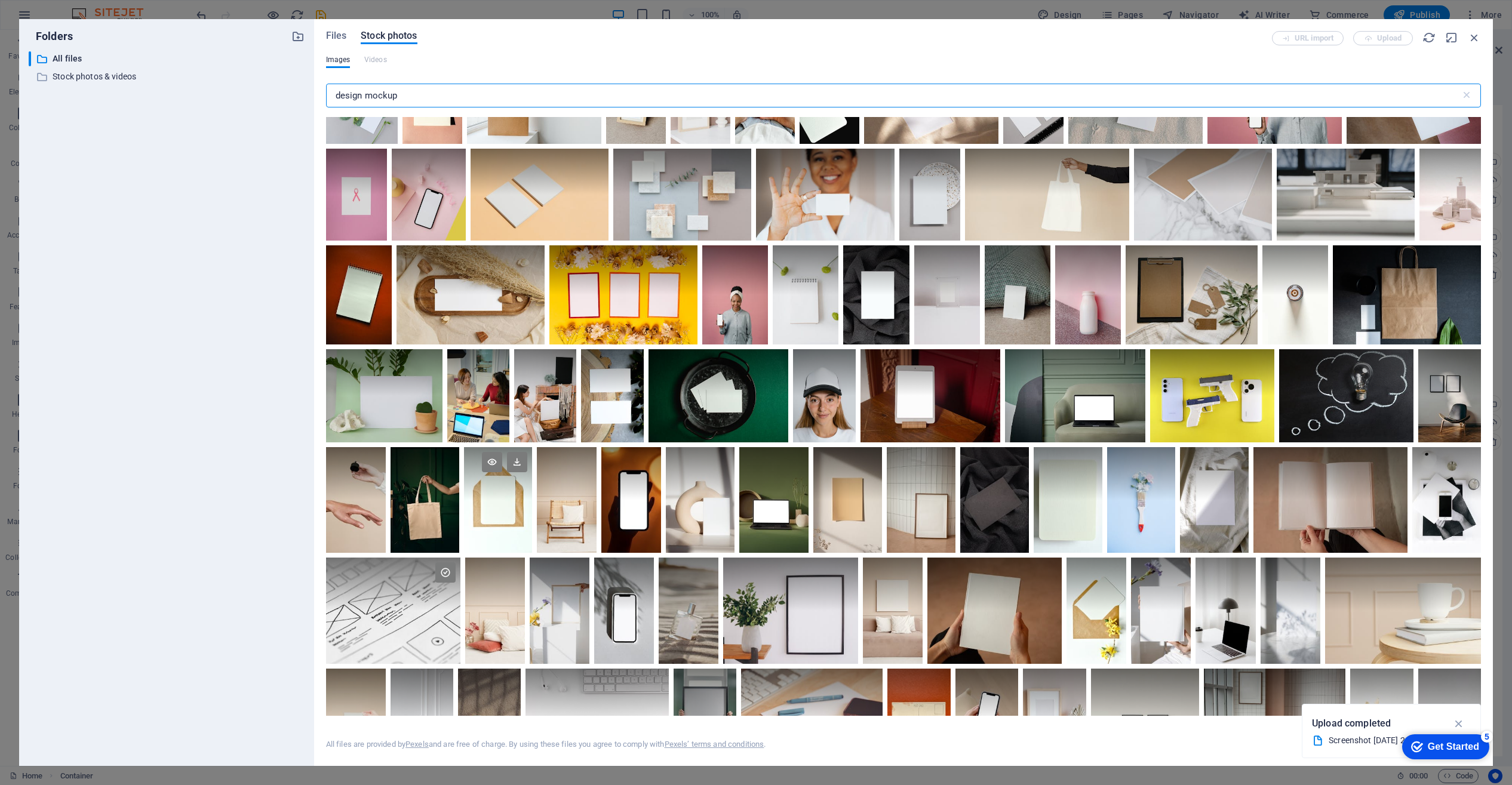
scroll to position [161, 0]
click at [1333, 344] on div at bounding box center [1407, 294] width 148 height 98
click at [1333, 345] on div at bounding box center [1407, 320] width 148 height 50
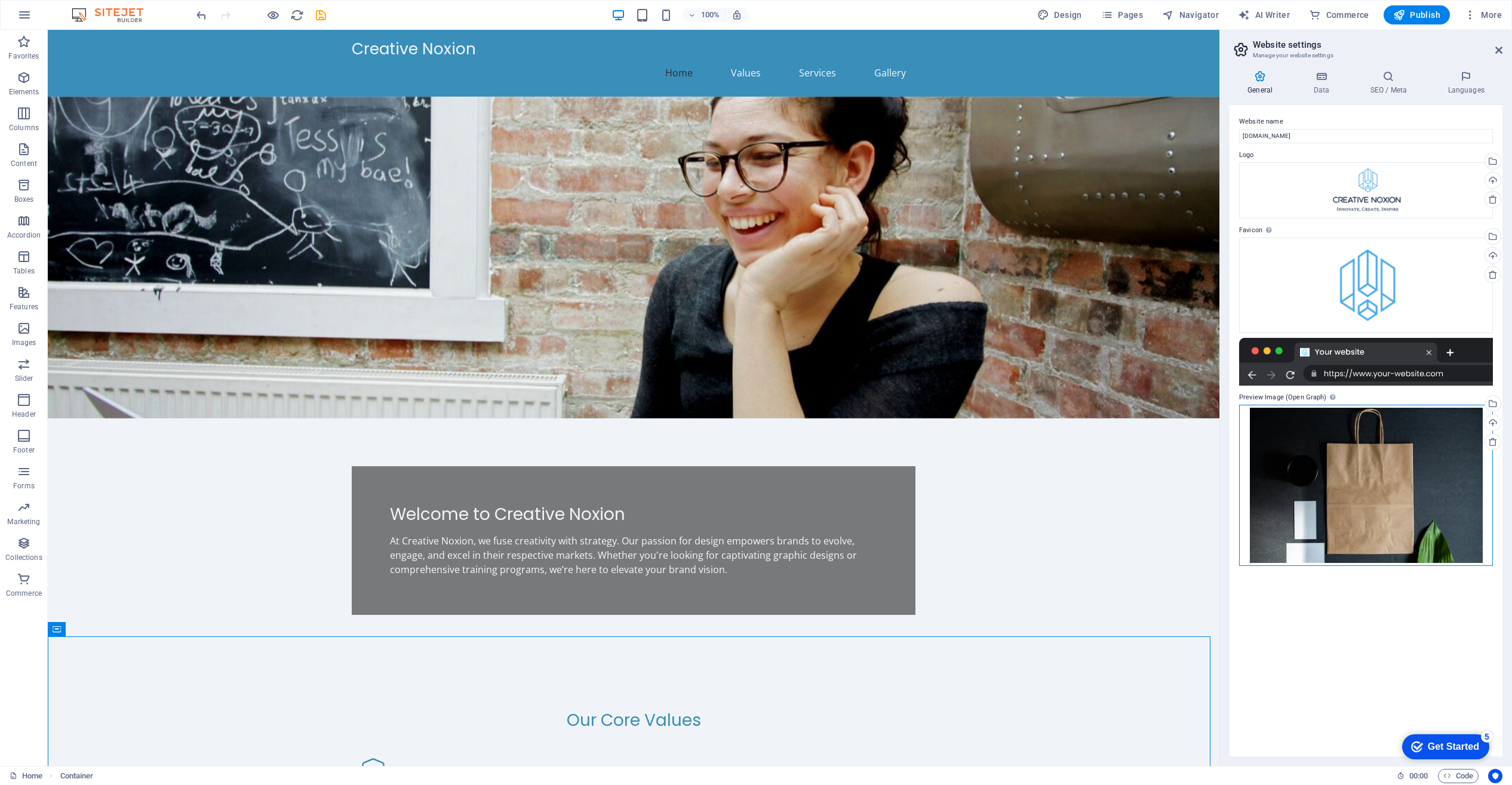
click at [1385, 509] on div "Drag files here, click to choose files or select files from Files or our free s…" at bounding box center [1366, 485] width 254 height 161
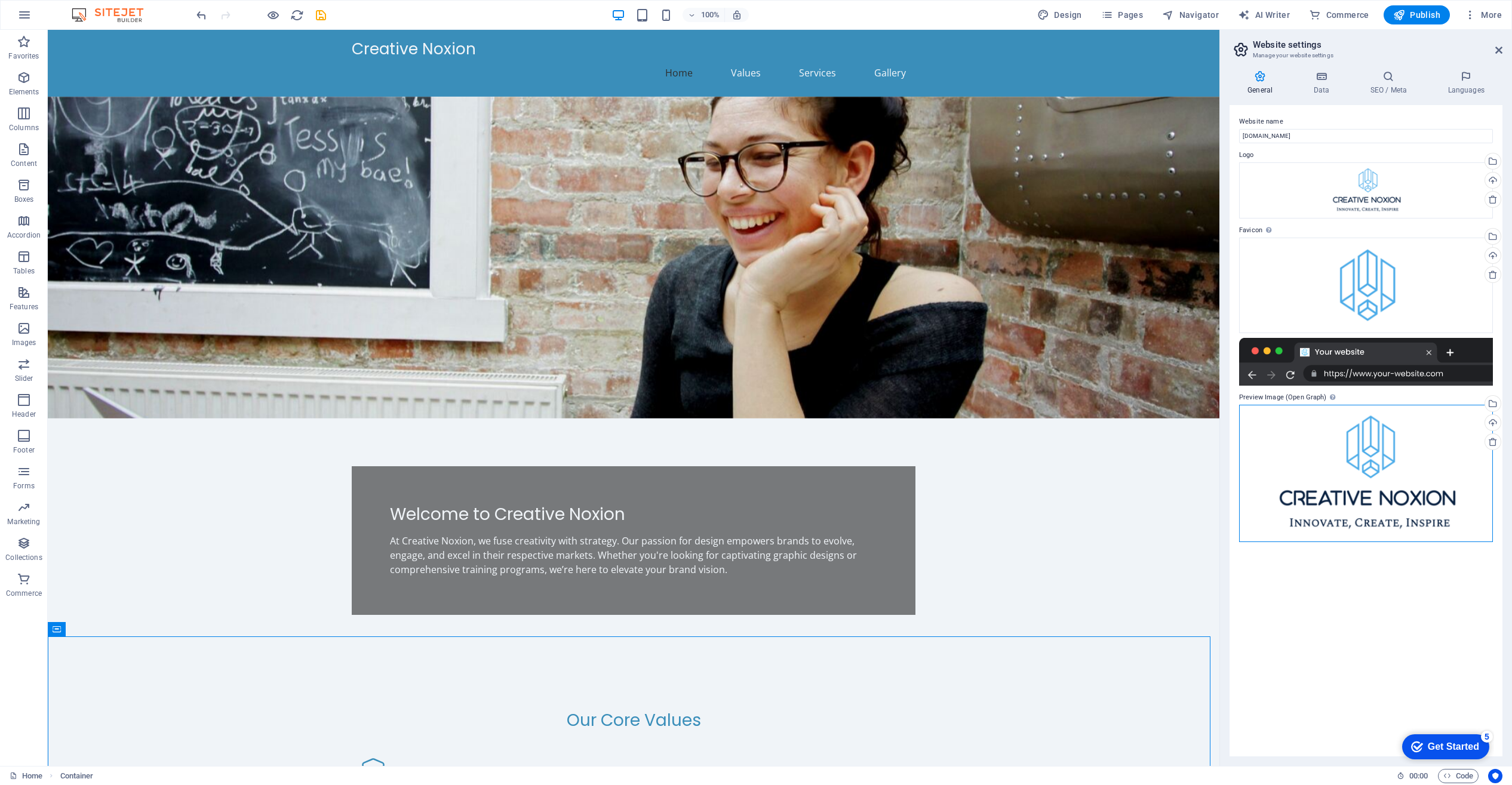
click at [1364, 490] on div "Drag files here, click to choose files or select files from Files or our free s…" at bounding box center [1366, 474] width 254 height 138
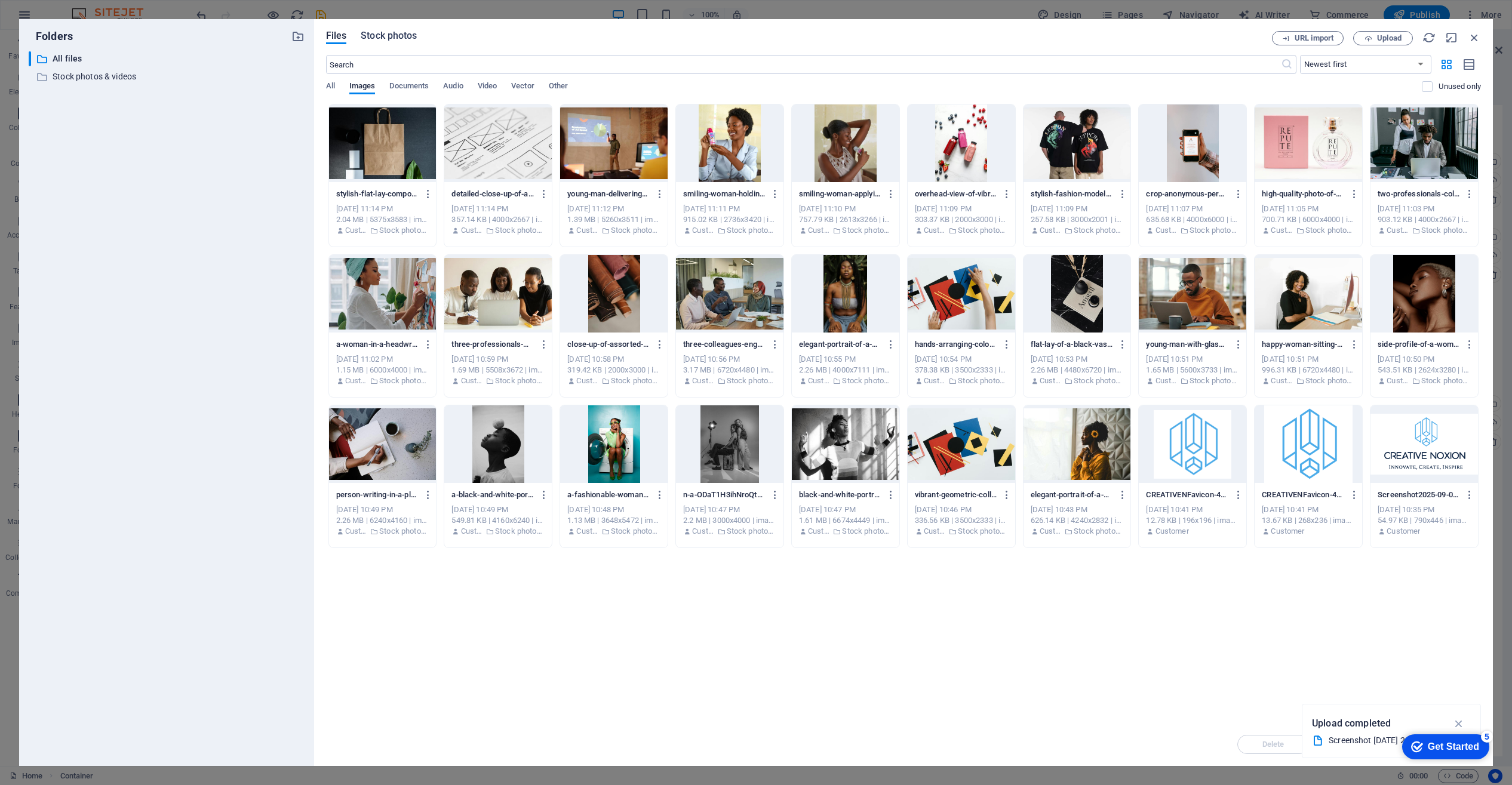
click at [401, 32] on span "Stock photos" at bounding box center [389, 35] width 56 height 14
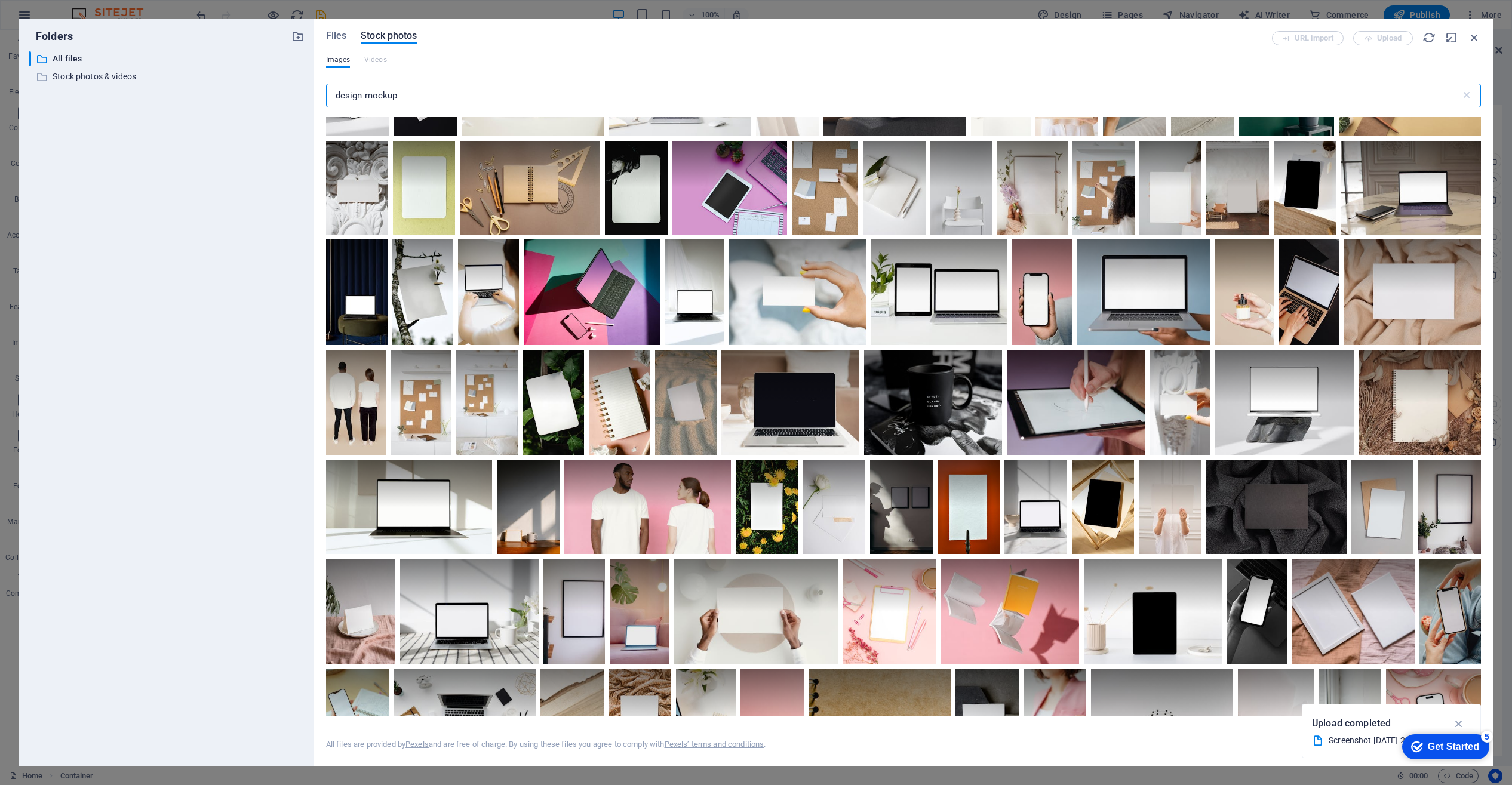
scroll to position [910, 0]
click at [1002, 418] on div at bounding box center [933, 402] width 138 height 106
click at [1002, 418] on div at bounding box center [933, 430] width 138 height 53
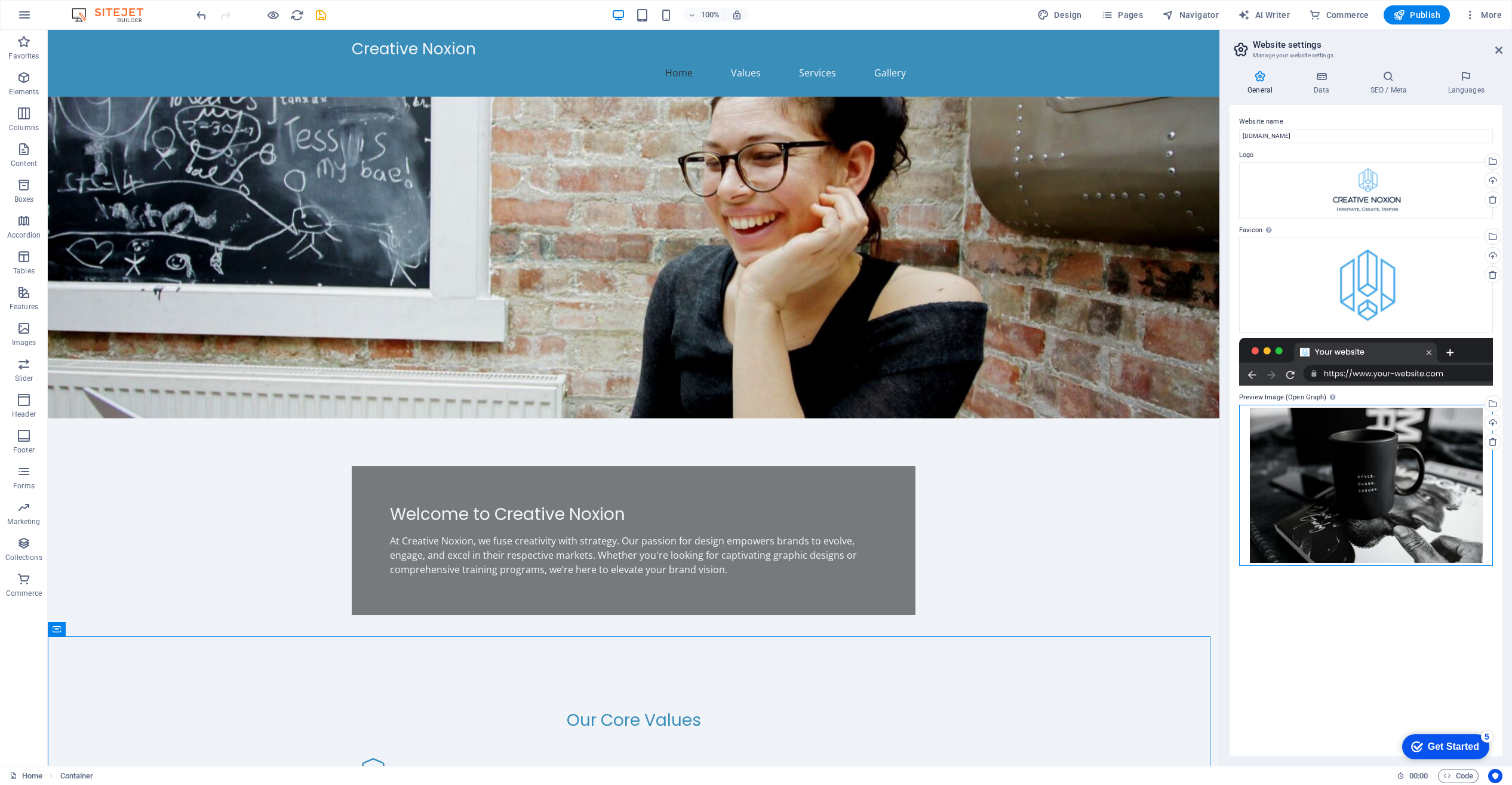
click at [1355, 498] on div "Drag files here, click to choose files or select files from Files or our free s…" at bounding box center [1366, 485] width 254 height 161
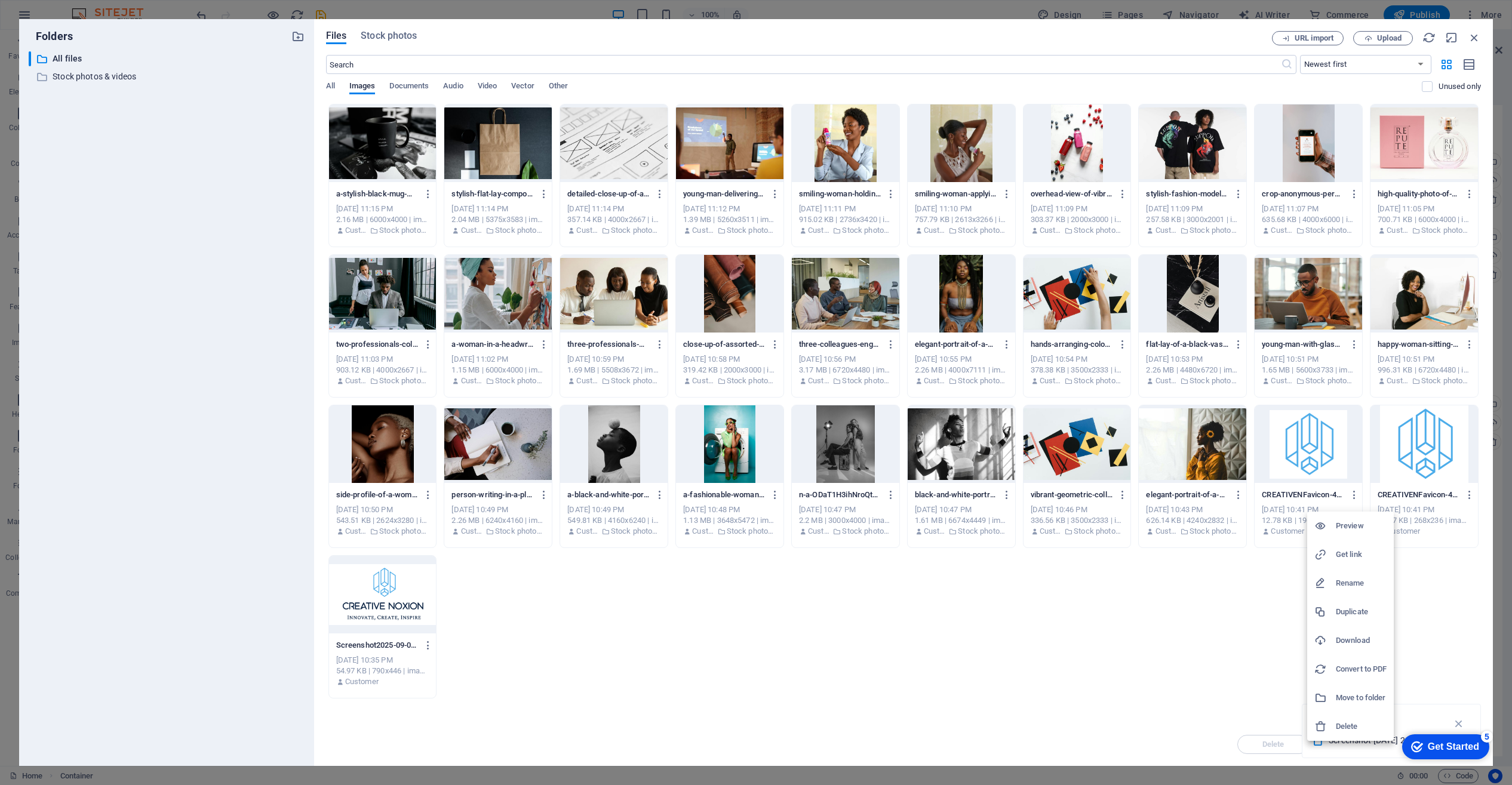
click at [393, 33] on div at bounding box center [756, 392] width 1512 height 785
click at [393, 33] on div "Preview Get link Rename Duplicate Download Convert to PDF Move to folder Delete" at bounding box center [756, 396] width 1512 height 778
click at [396, 36] on span "Stock photos" at bounding box center [389, 35] width 56 height 14
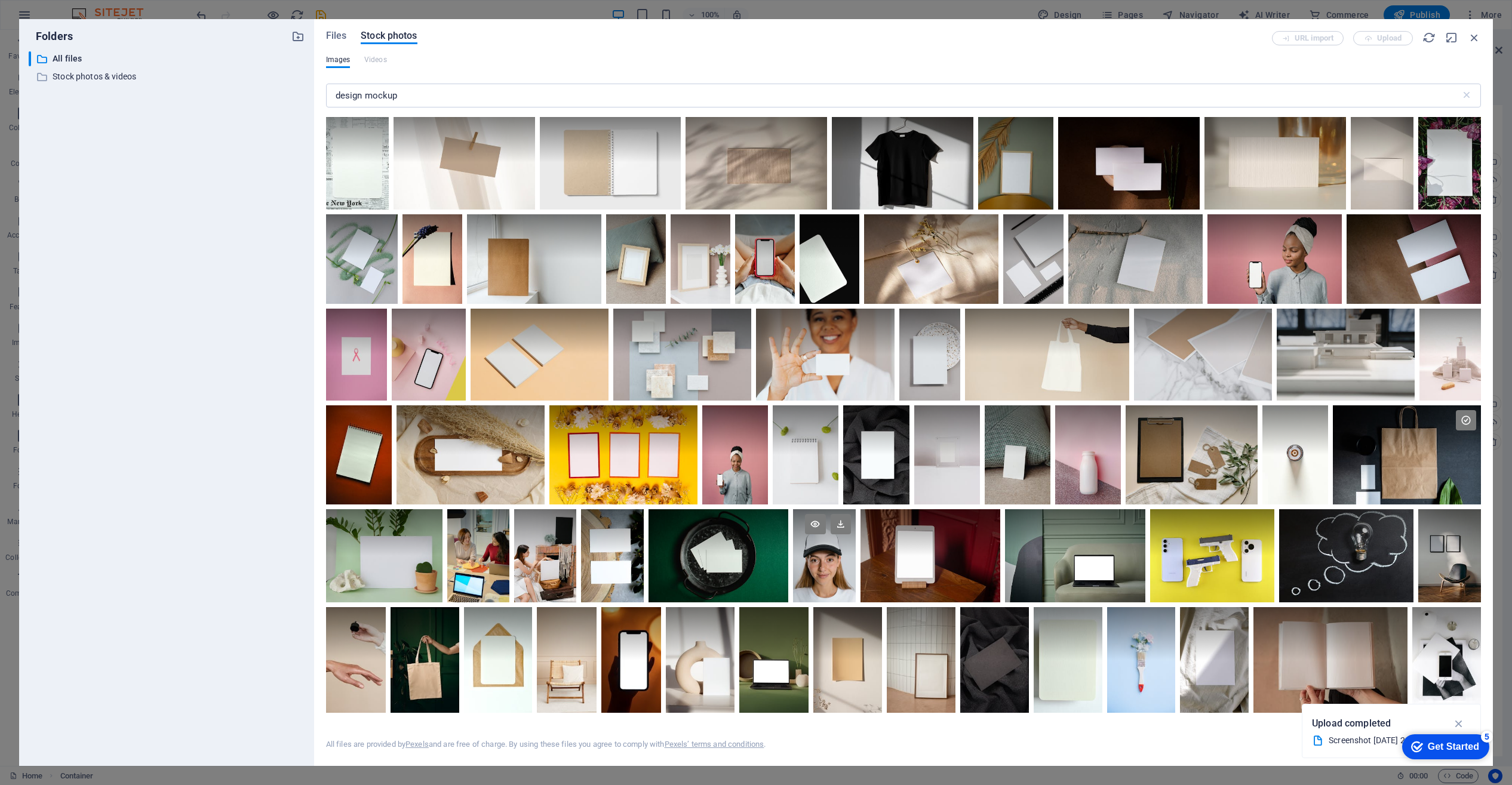
scroll to position [0, 0]
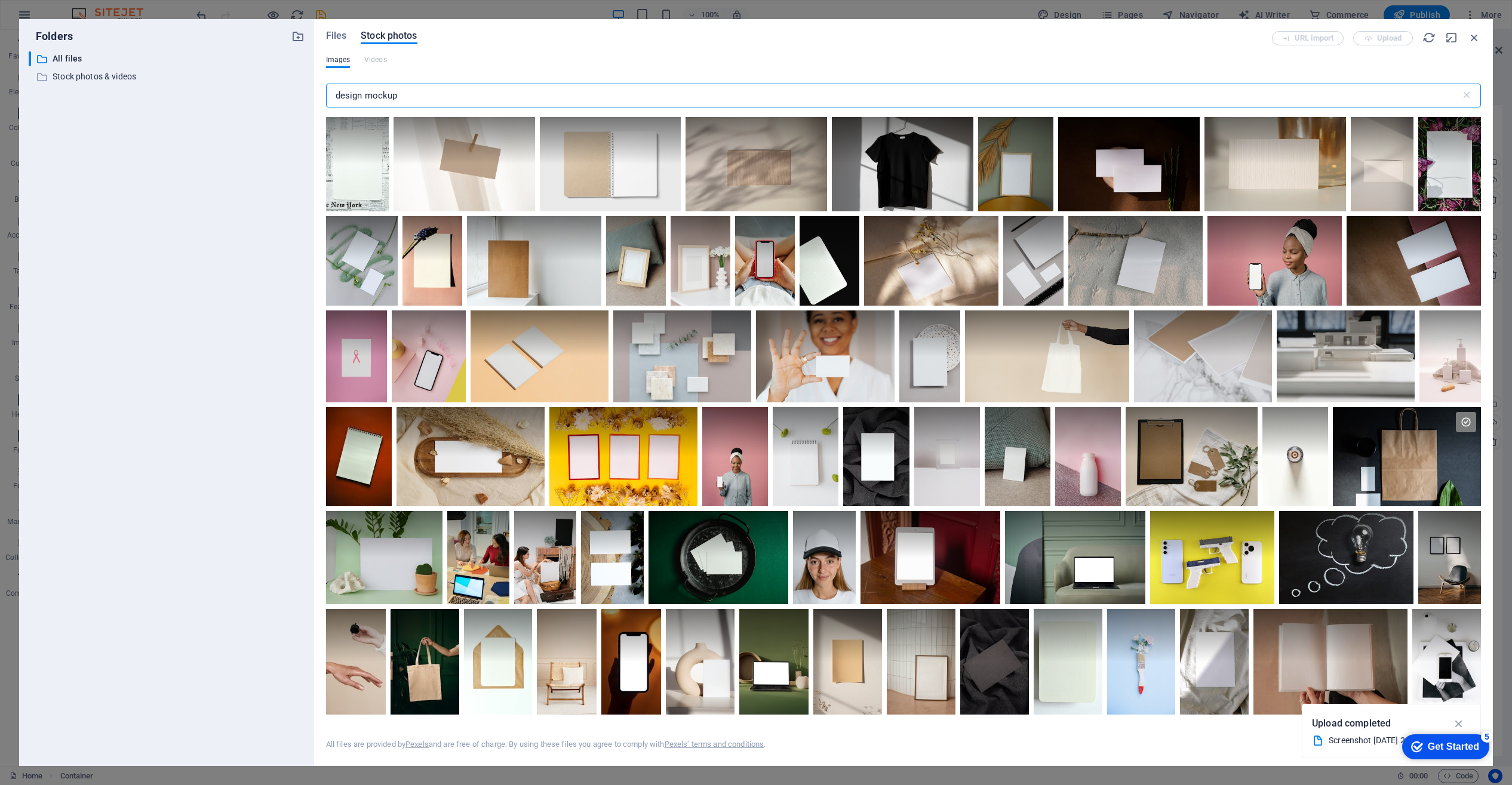
drag, startPoint x: 364, startPoint y: 96, endPoint x: 409, endPoint y: 98, distance: 45.0
click at [409, 98] on input "design mockup" at bounding box center [893, 95] width 1135 height 24
type input "d"
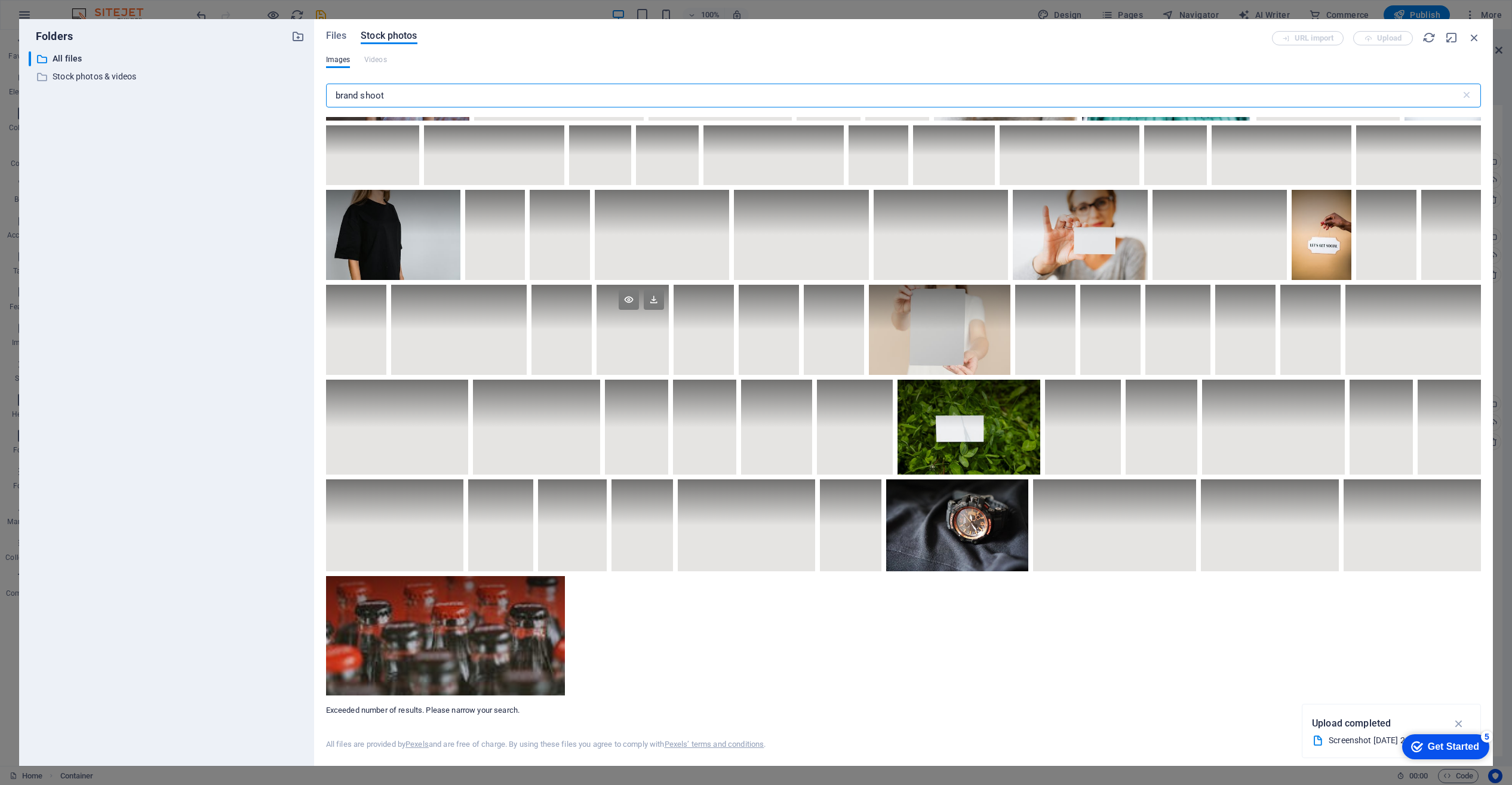
scroll to position [3132, 0]
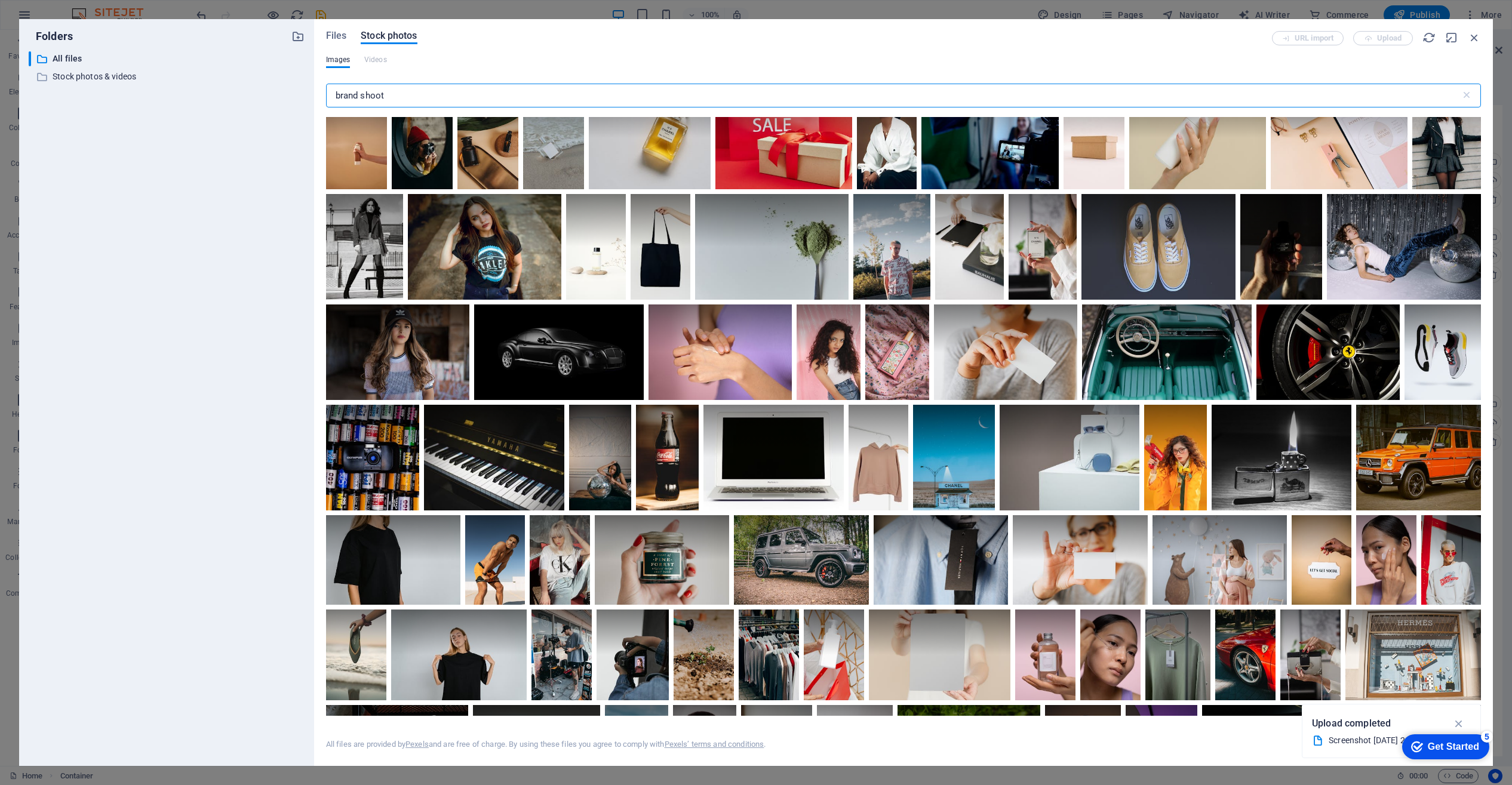
type input "brand shoot"
click at [1271, 138] on div at bounding box center [1339, 113] width 137 height 52
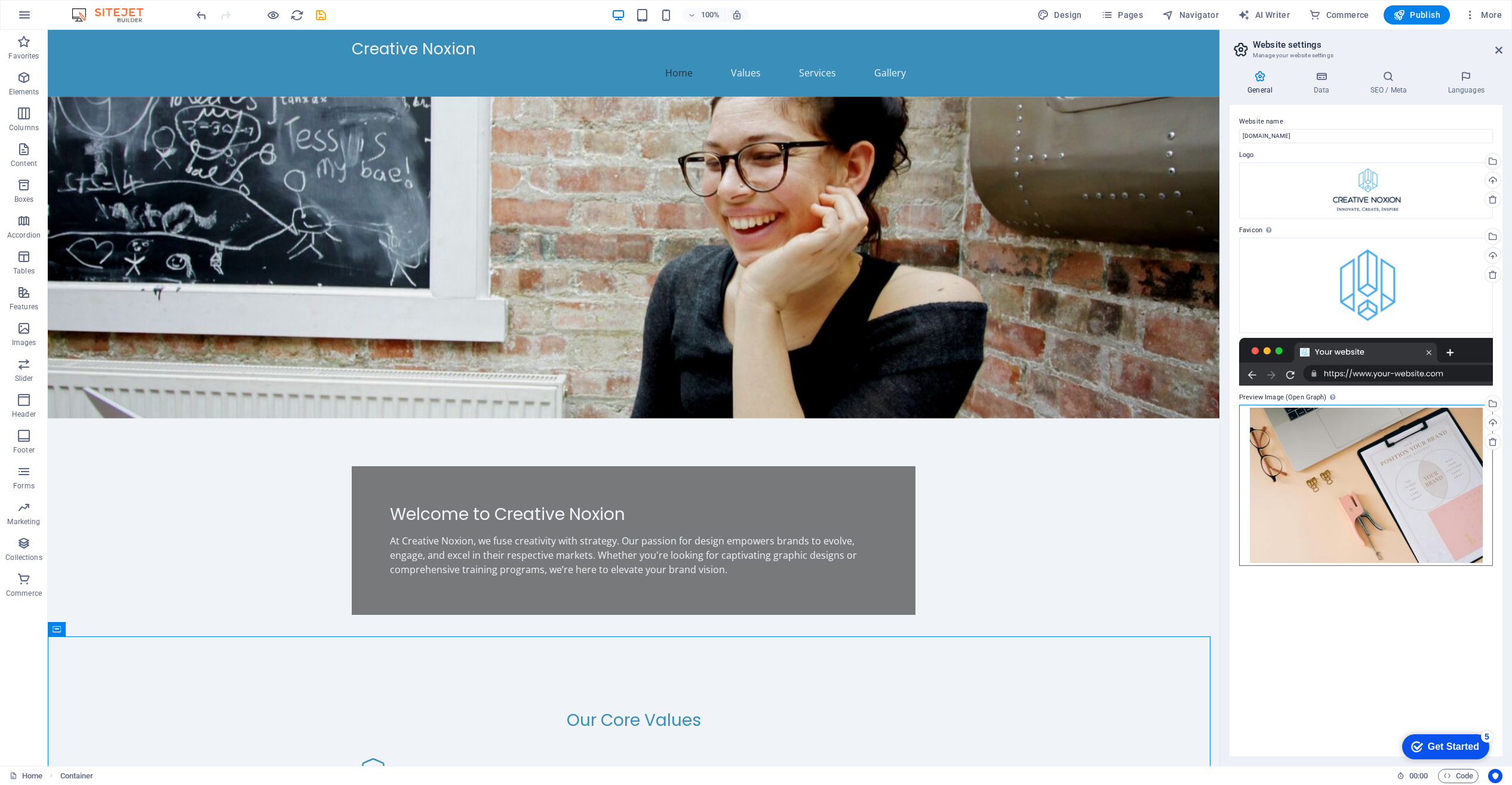
click at [1429, 497] on div "Drag files here, click to choose files or select files from Files or our free s…" at bounding box center [1366, 485] width 254 height 161
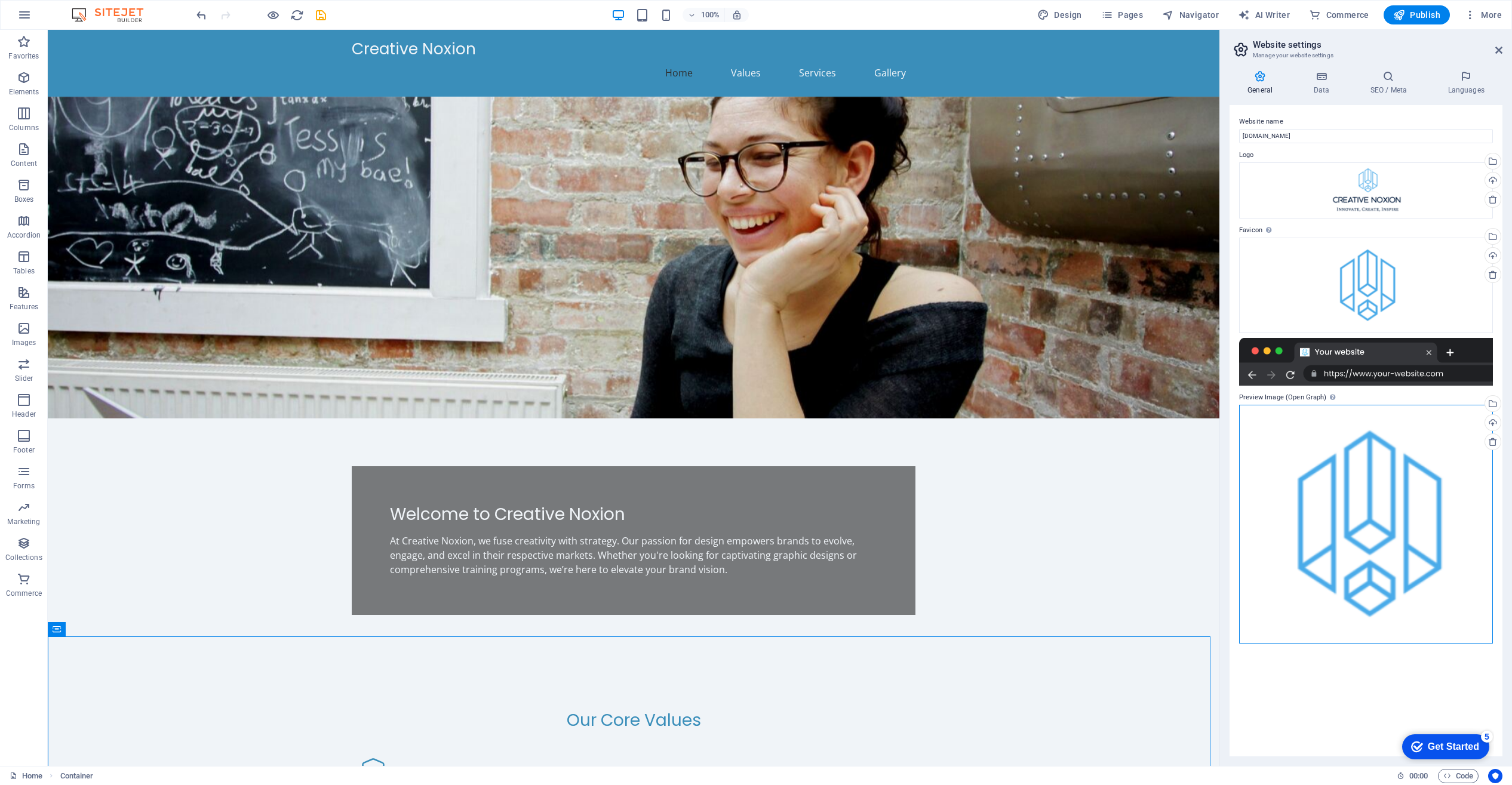
click at [1373, 501] on div "Drag files here, click to choose files or select files from Files or our free s…" at bounding box center [1366, 524] width 254 height 239
click at [1360, 500] on div "Drag files here, click to choose files or select files from Files or our free s…" at bounding box center [1366, 524] width 254 height 239
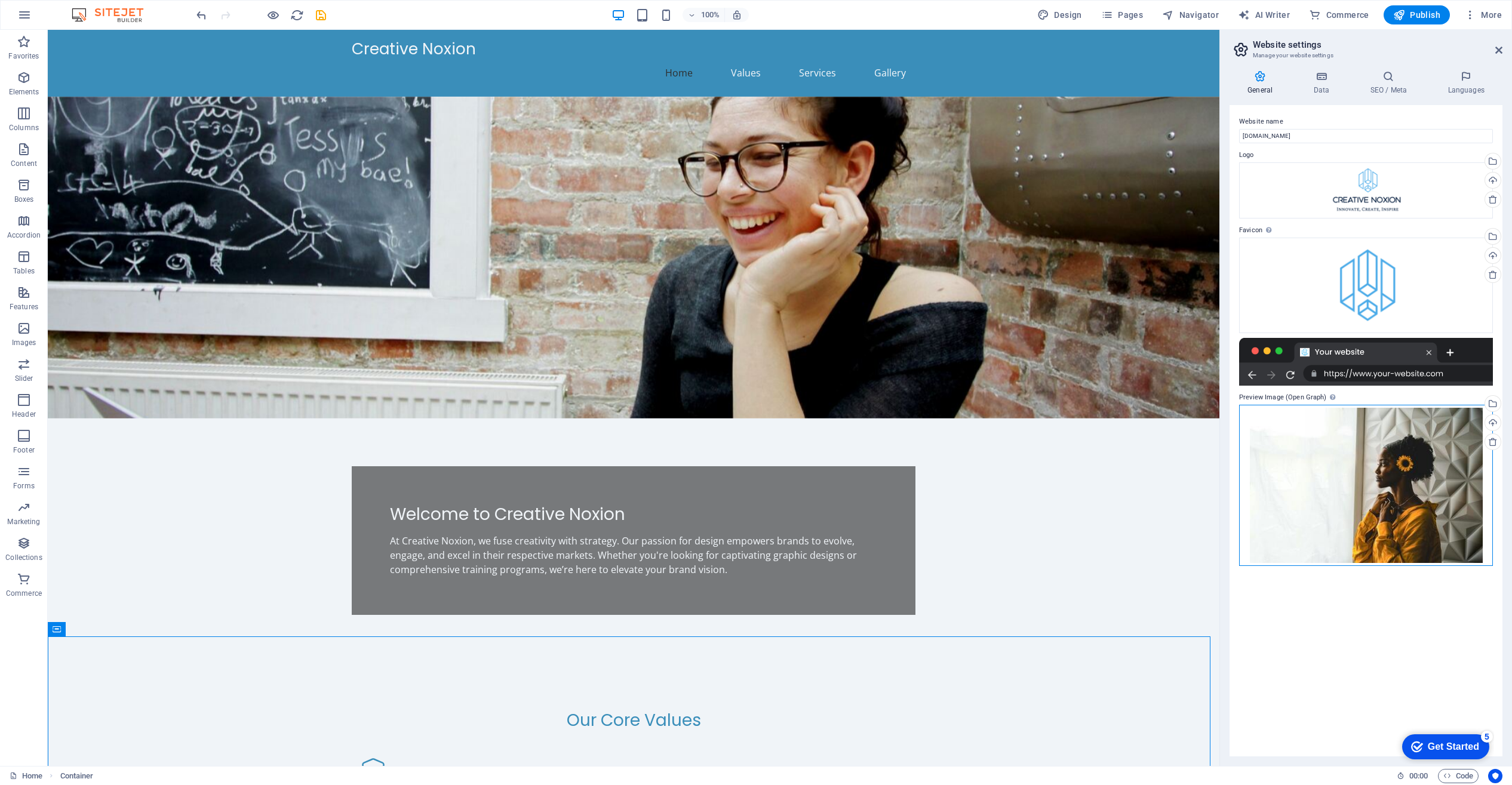
click at [1335, 499] on div "Drag files here, click to choose files or select files from Files or our free s…" at bounding box center [1366, 485] width 254 height 161
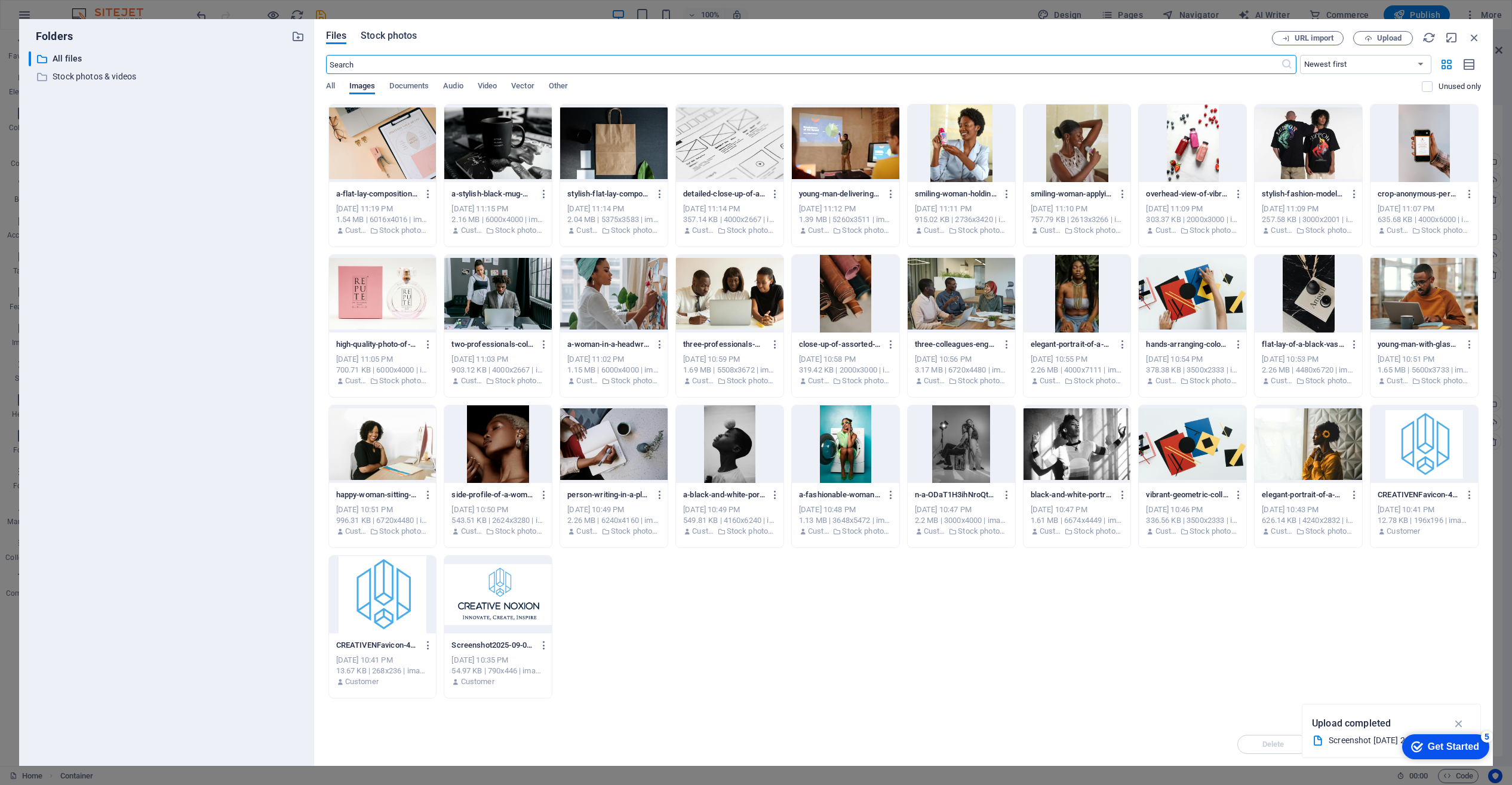
click at [396, 32] on span "Stock photos" at bounding box center [389, 35] width 56 height 14
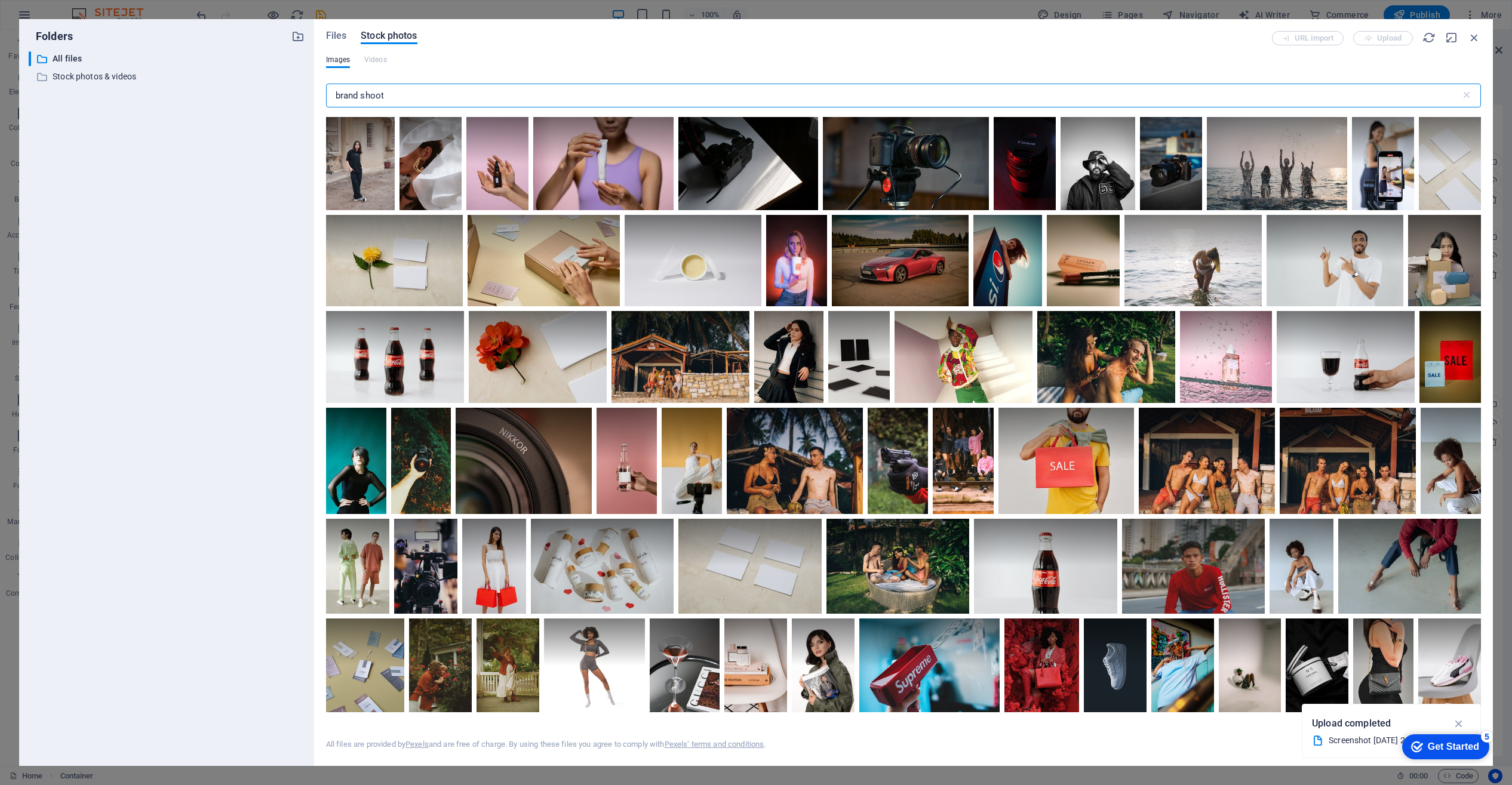
drag, startPoint x: 362, startPoint y: 96, endPoint x: 335, endPoint y: 95, distance: 27.0
click at [335, 95] on input "brand shoot" at bounding box center [893, 95] width 1135 height 24
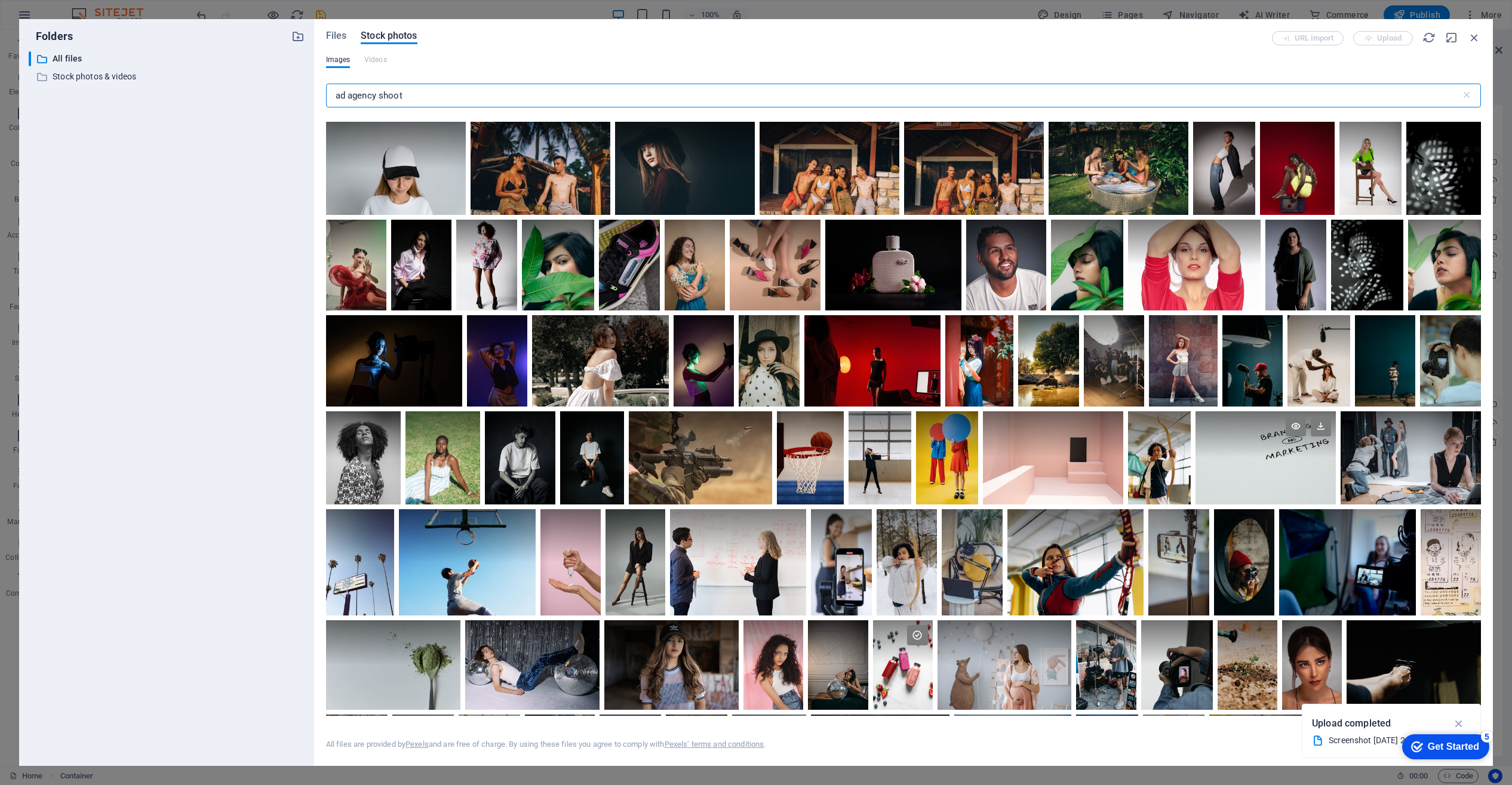
scroll to position [221, 0]
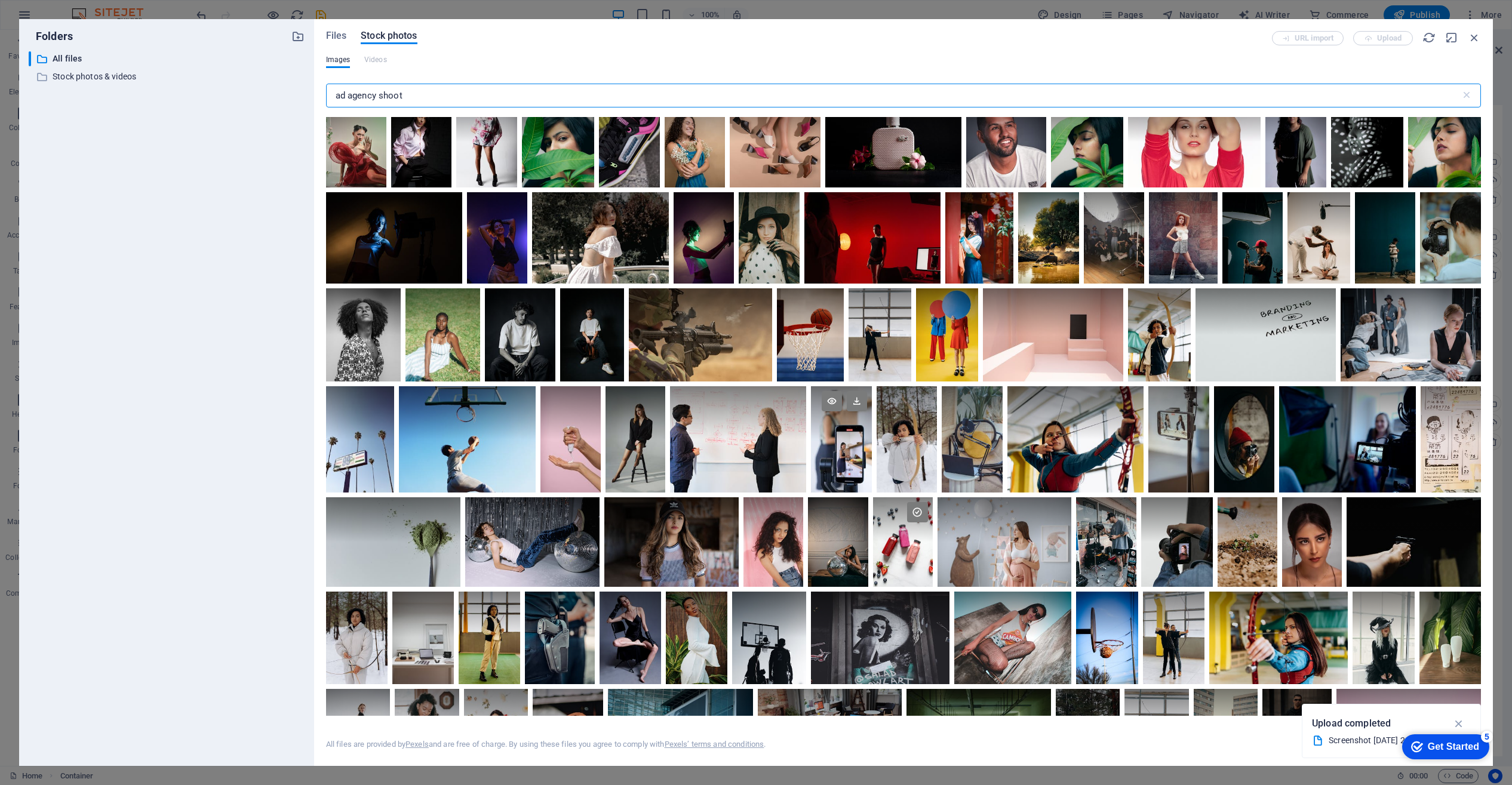
type input "ad agency shoot"
click at [840, 447] on div at bounding box center [841, 439] width 60 height 106
click at [840, 447] on div at bounding box center [841, 466] width 60 height 53
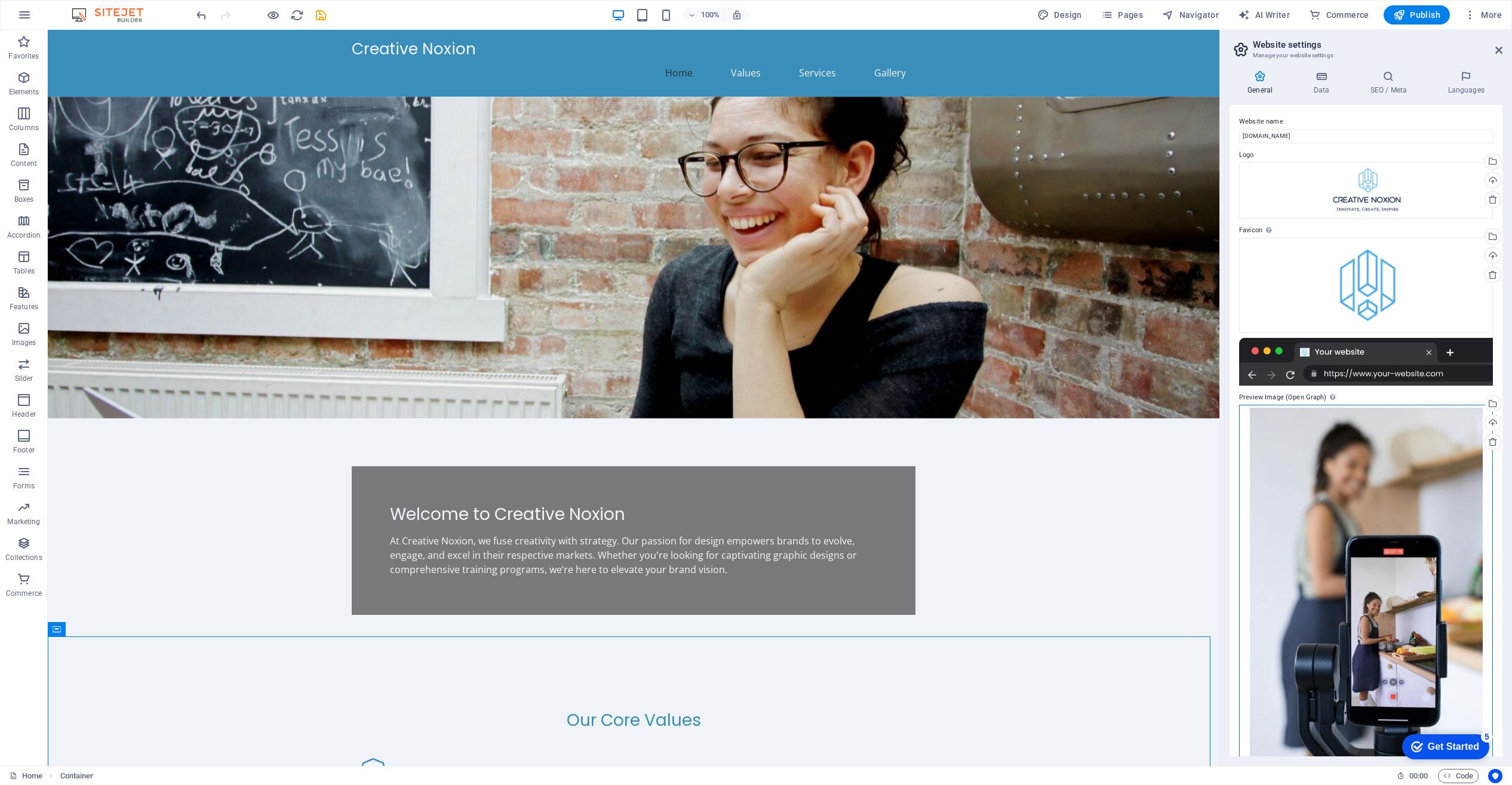
click at [1370, 566] on div "Drag files here, click to choose files or select files from Files or our free s…" at bounding box center [1366, 583] width 254 height 355
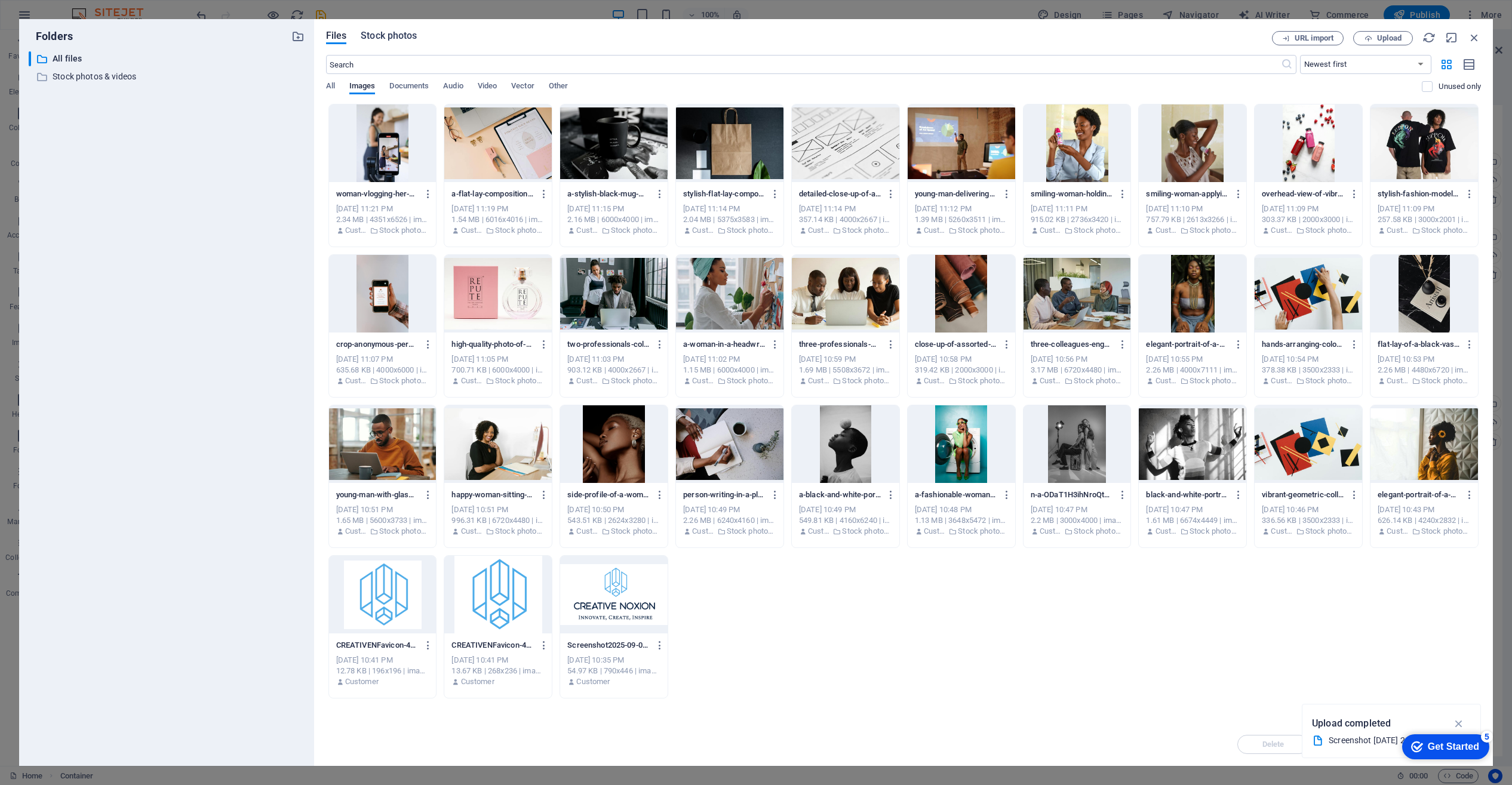
click at [378, 36] on span "Stock photos" at bounding box center [389, 35] width 56 height 14
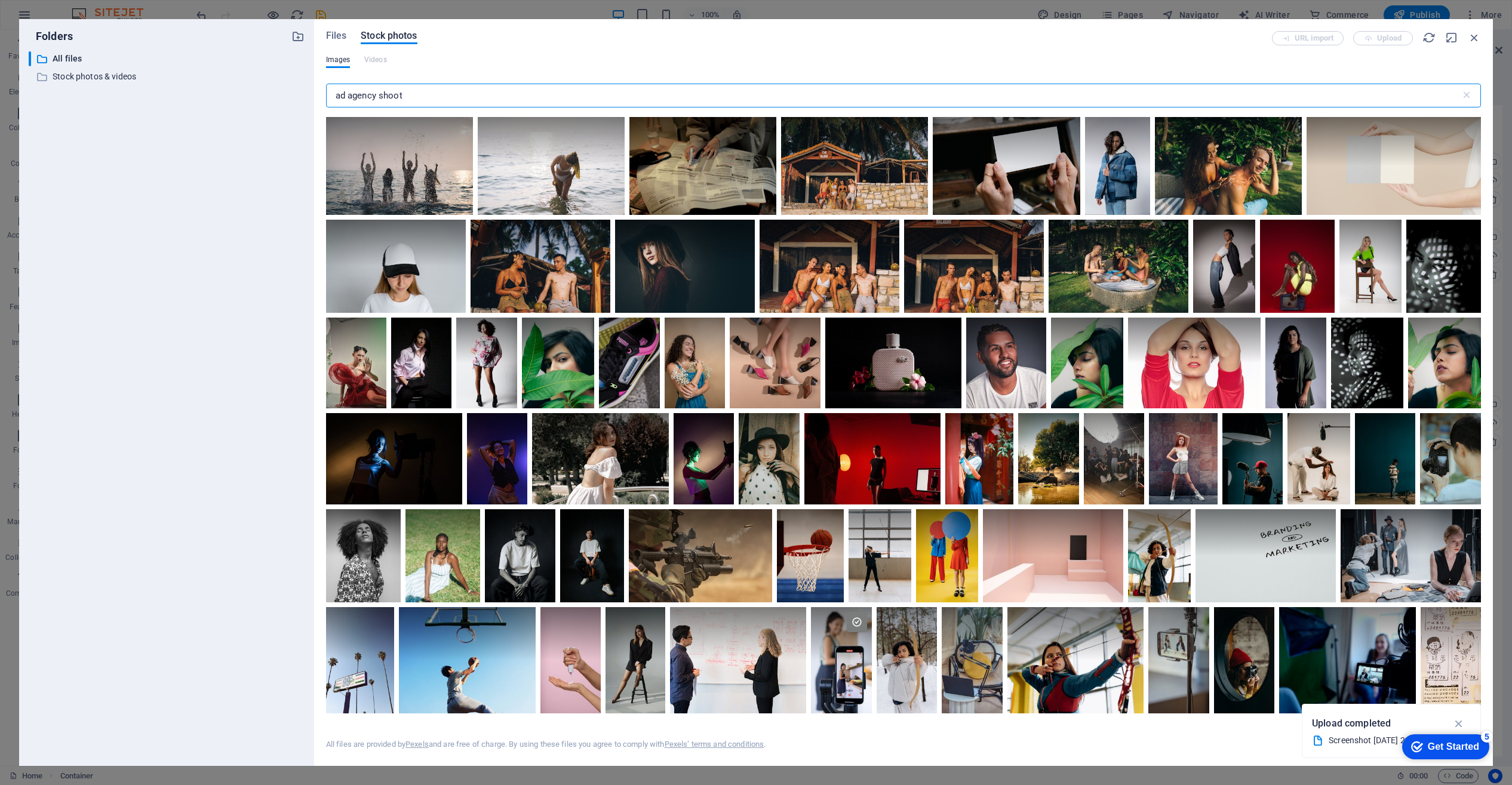
drag, startPoint x: 416, startPoint y: 94, endPoint x: 333, endPoint y: 92, distance: 83.0
click at [333, 92] on input "ad agency shoot" at bounding box center [893, 95] width 1135 height 24
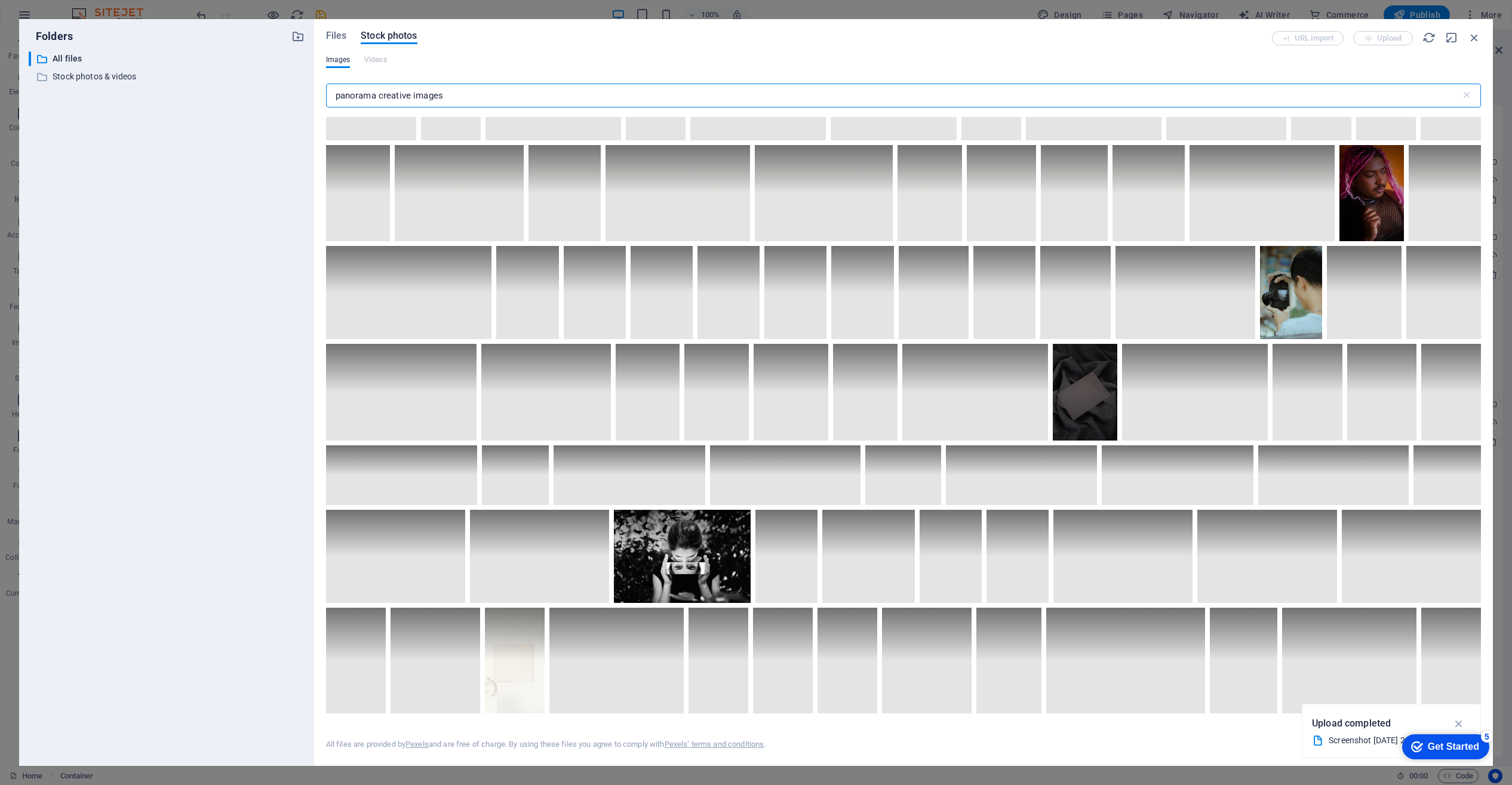
scroll to position [0, 0]
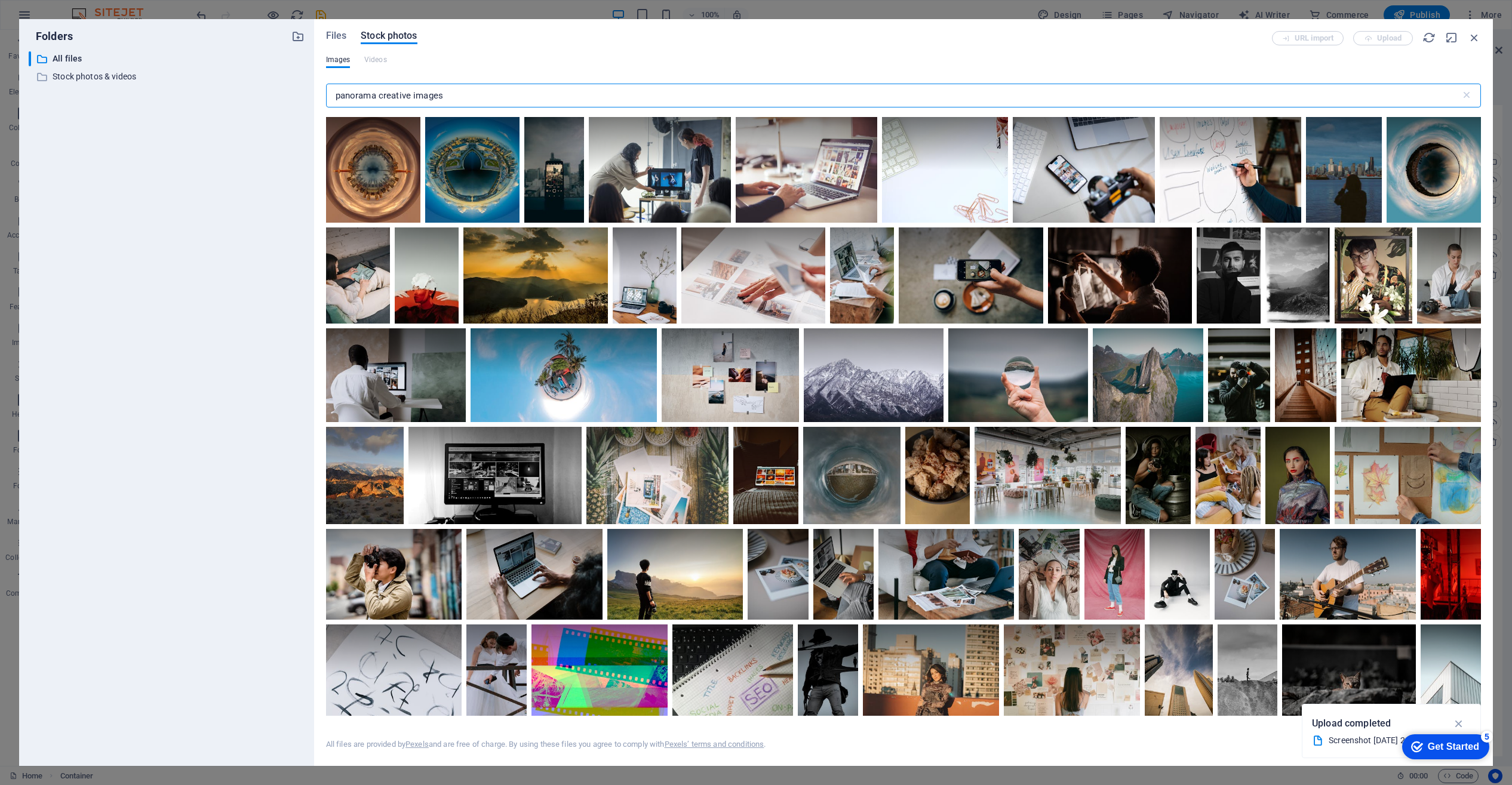
drag, startPoint x: 447, startPoint y: 96, endPoint x: 415, endPoint y: 98, distance: 32.1
click at [412, 95] on input "panorama creative images" at bounding box center [893, 95] width 1135 height 24
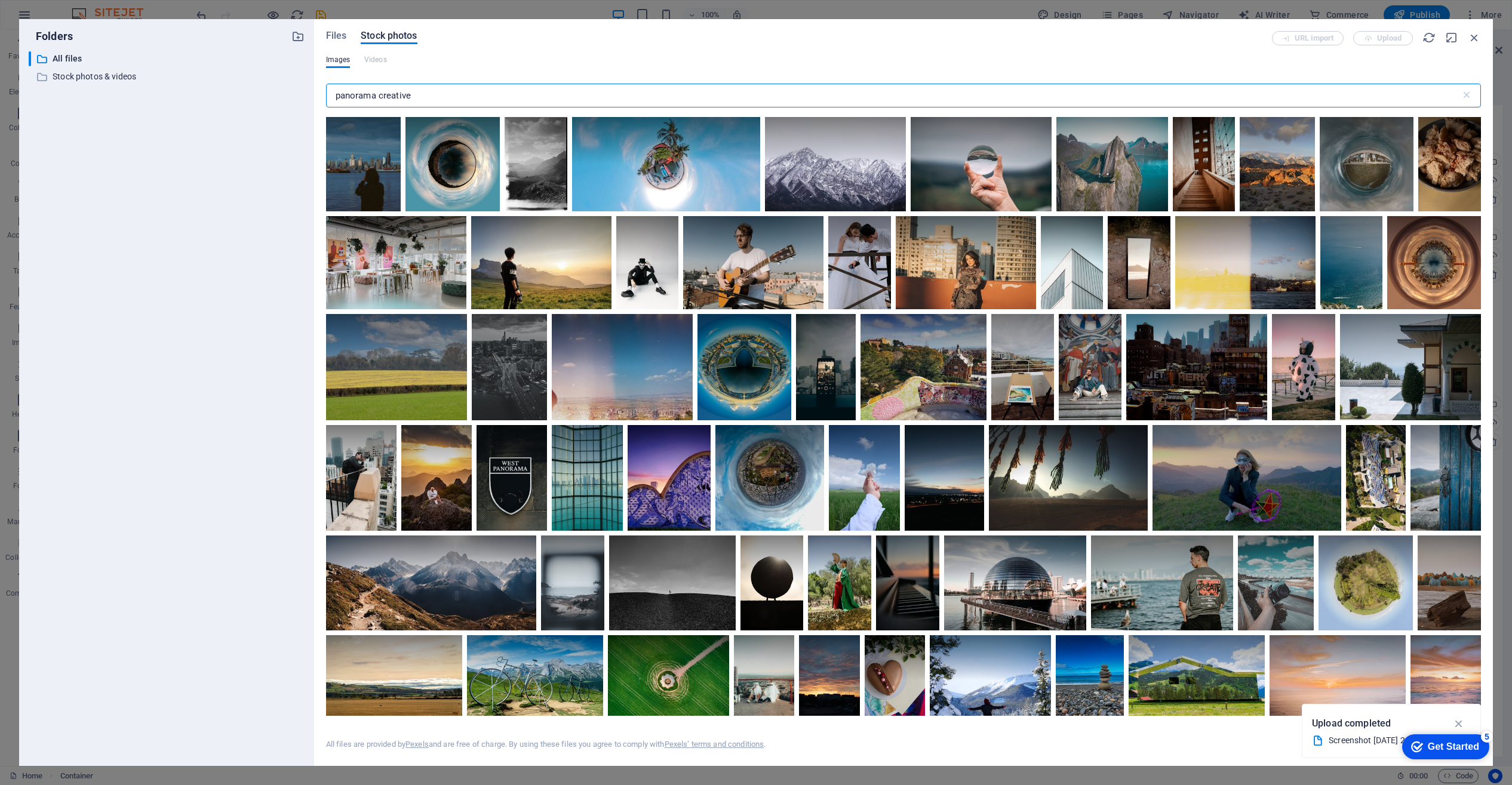
click at [375, 95] on input "panorama creative" at bounding box center [893, 95] width 1135 height 24
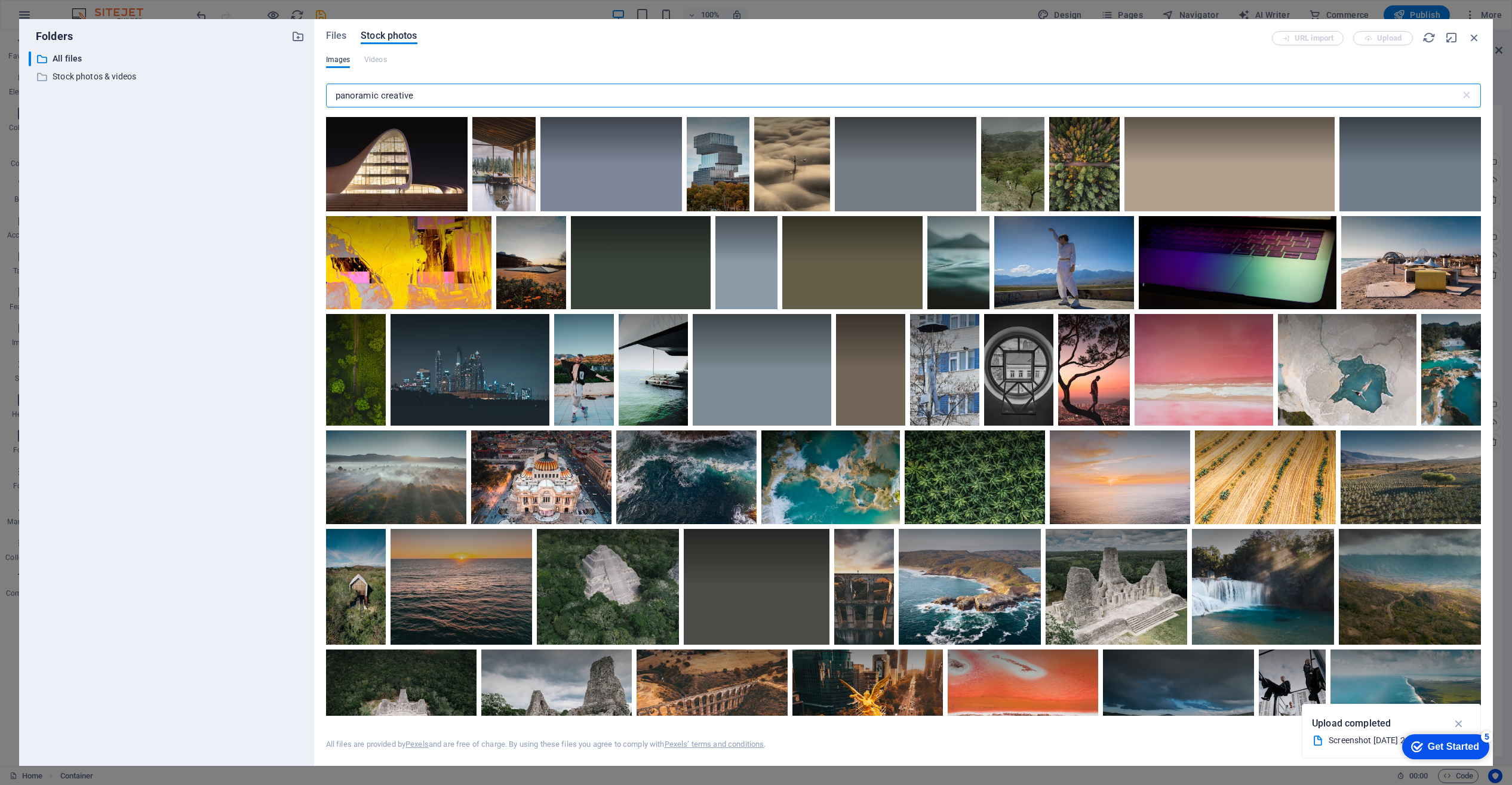
click at [418, 94] on input "panoramic creative" at bounding box center [893, 95] width 1135 height 24
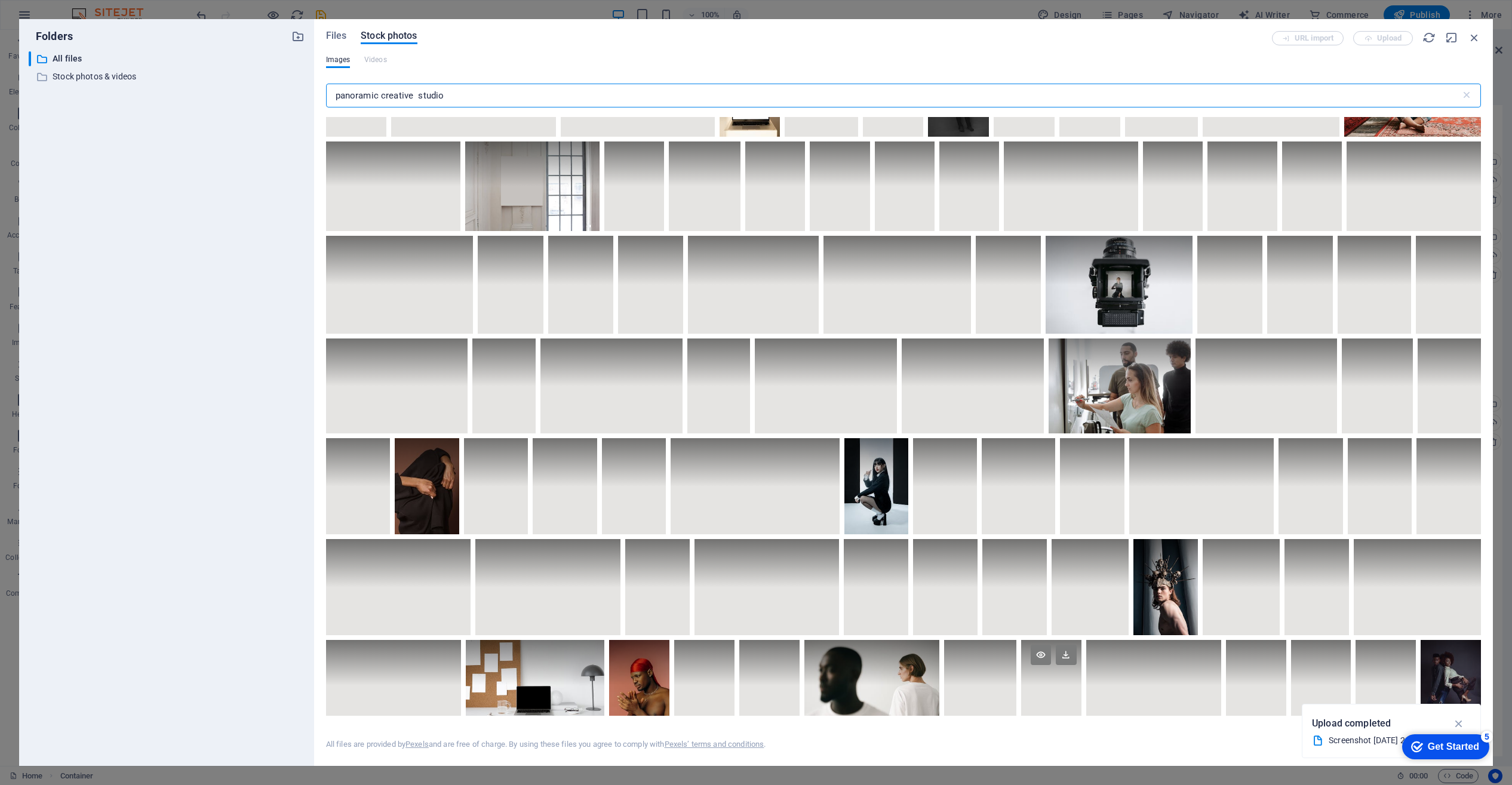
scroll to position [1741, 0]
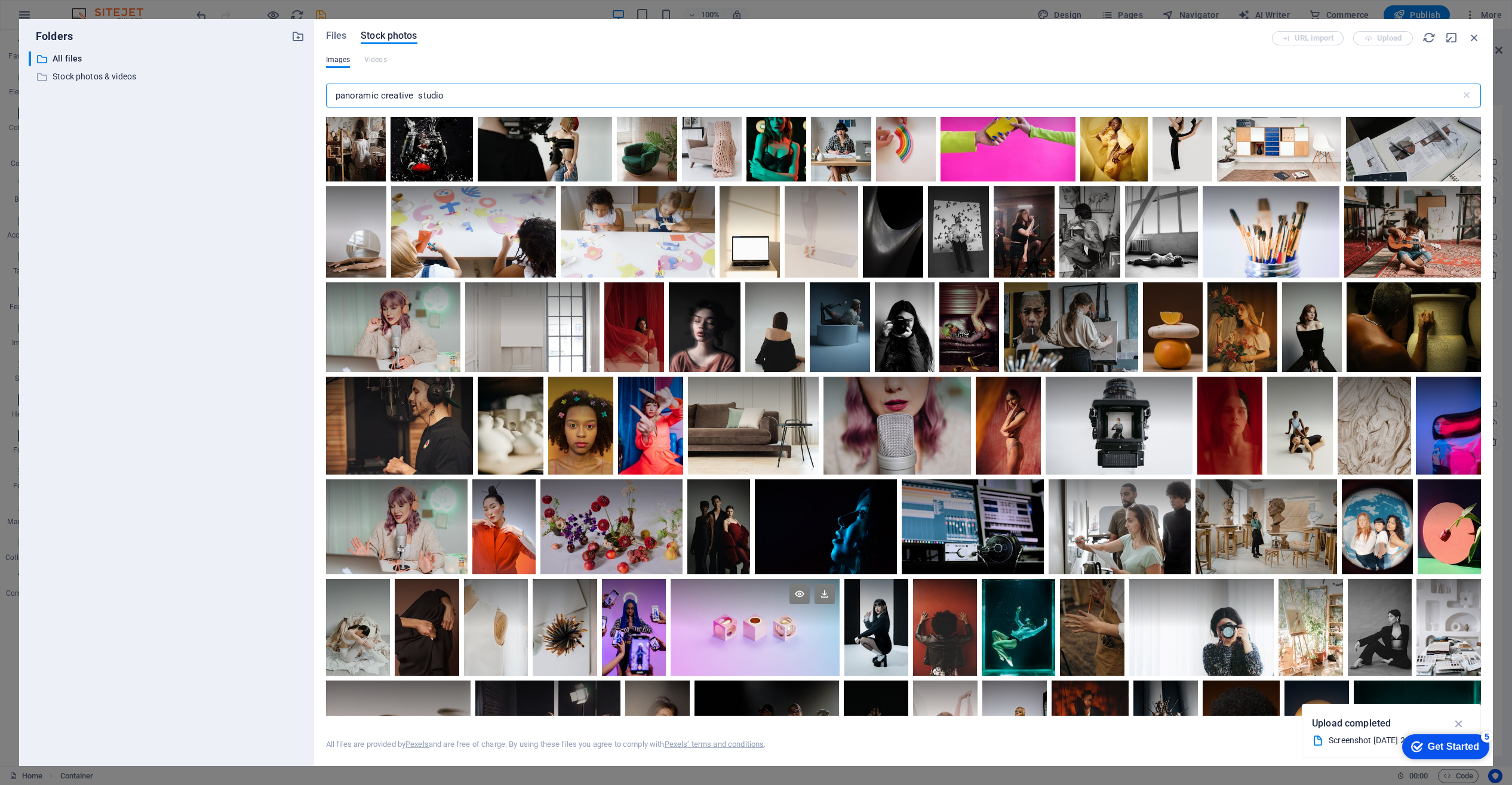
type input "panoramic creative studio"
click at [820, 628] on div at bounding box center [755, 626] width 168 height 96
click at [820, 628] on div at bounding box center [755, 651] width 168 height 49
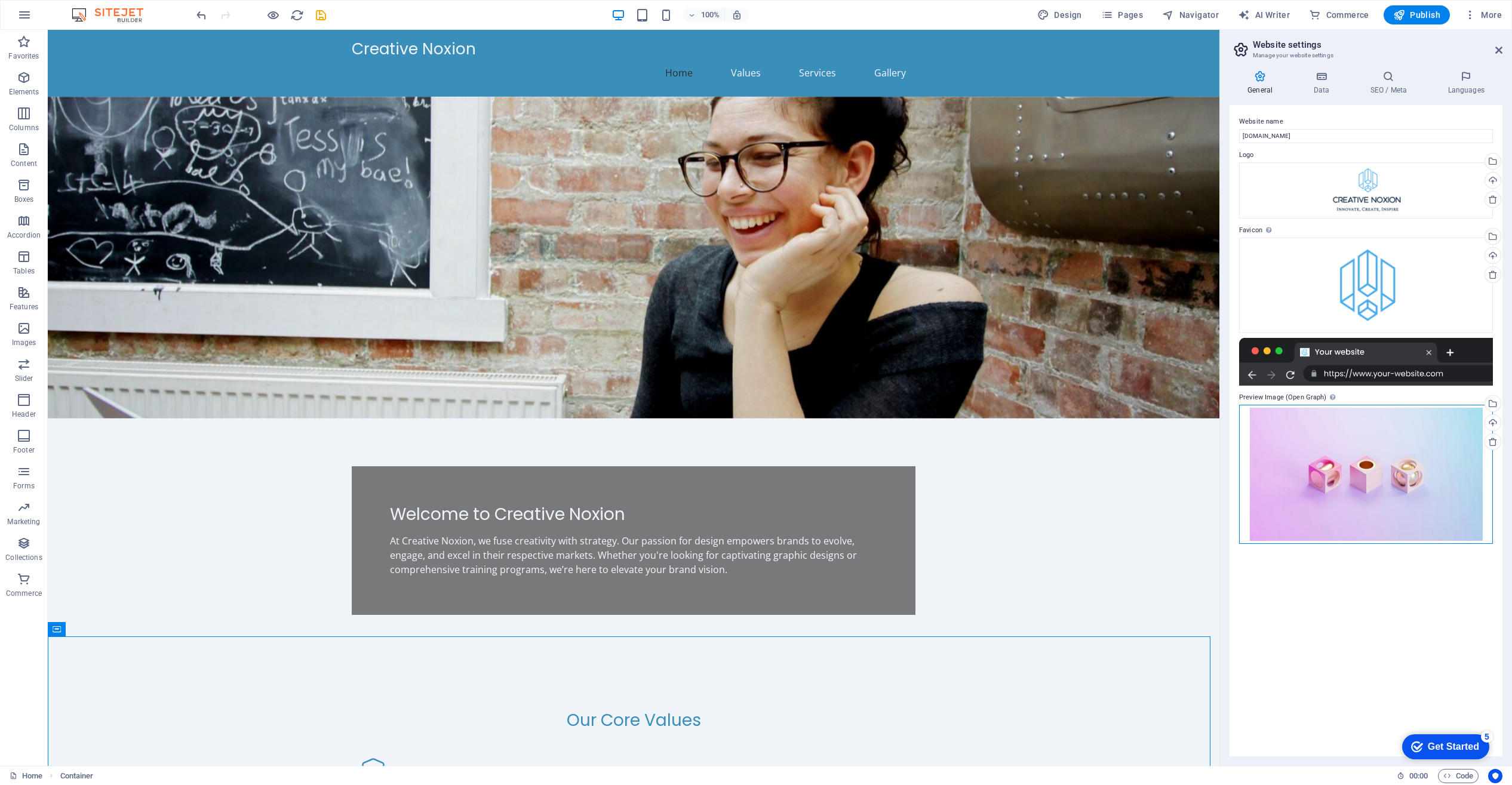
click at [1368, 488] on div "Drag files here, click to choose files or select files from Files or our free s…" at bounding box center [1366, 475] width 254 height 139
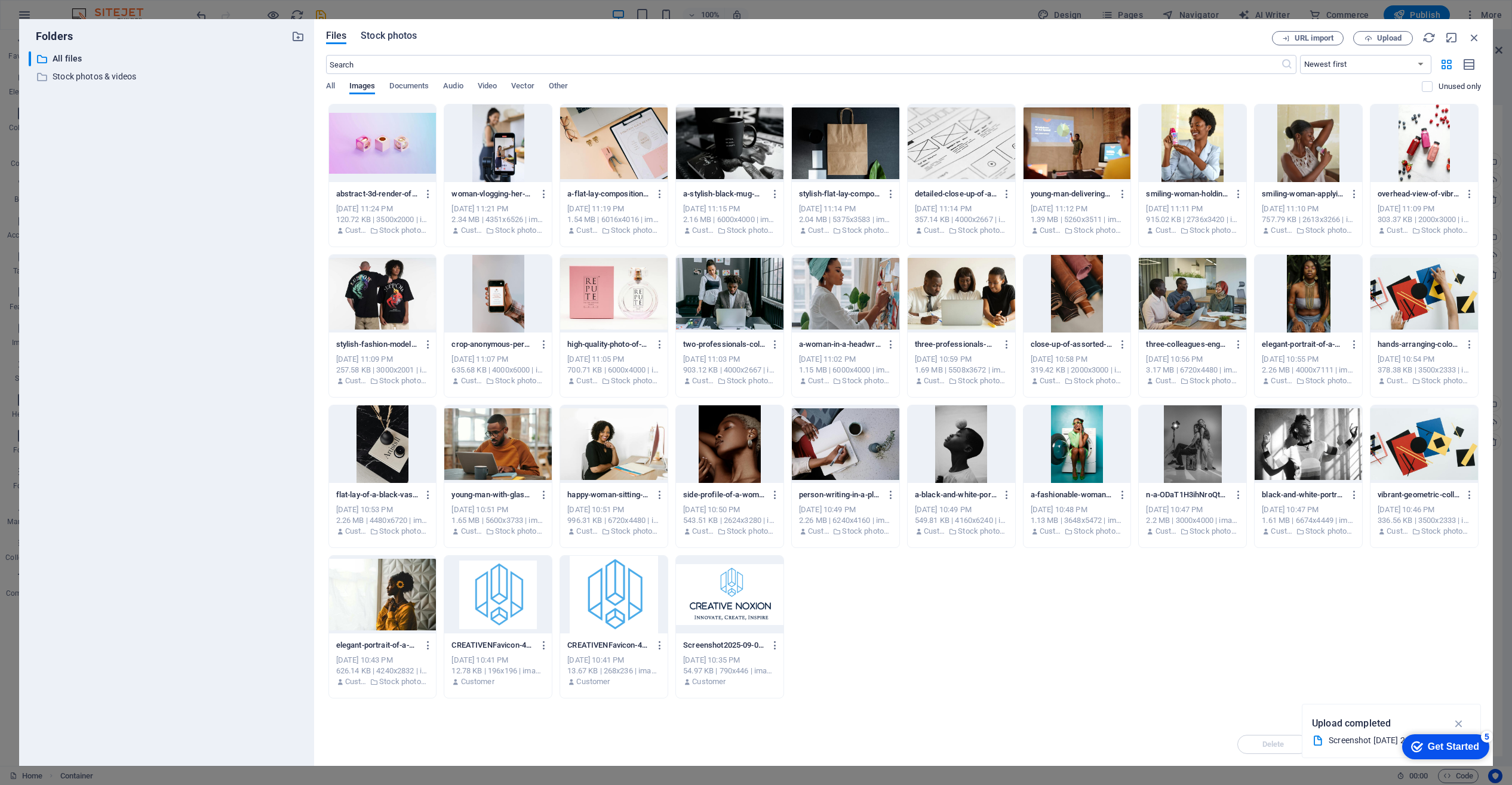
click at [389, 36] on span "Stock photos" at bounding box center [389, 35] width 56 height 14
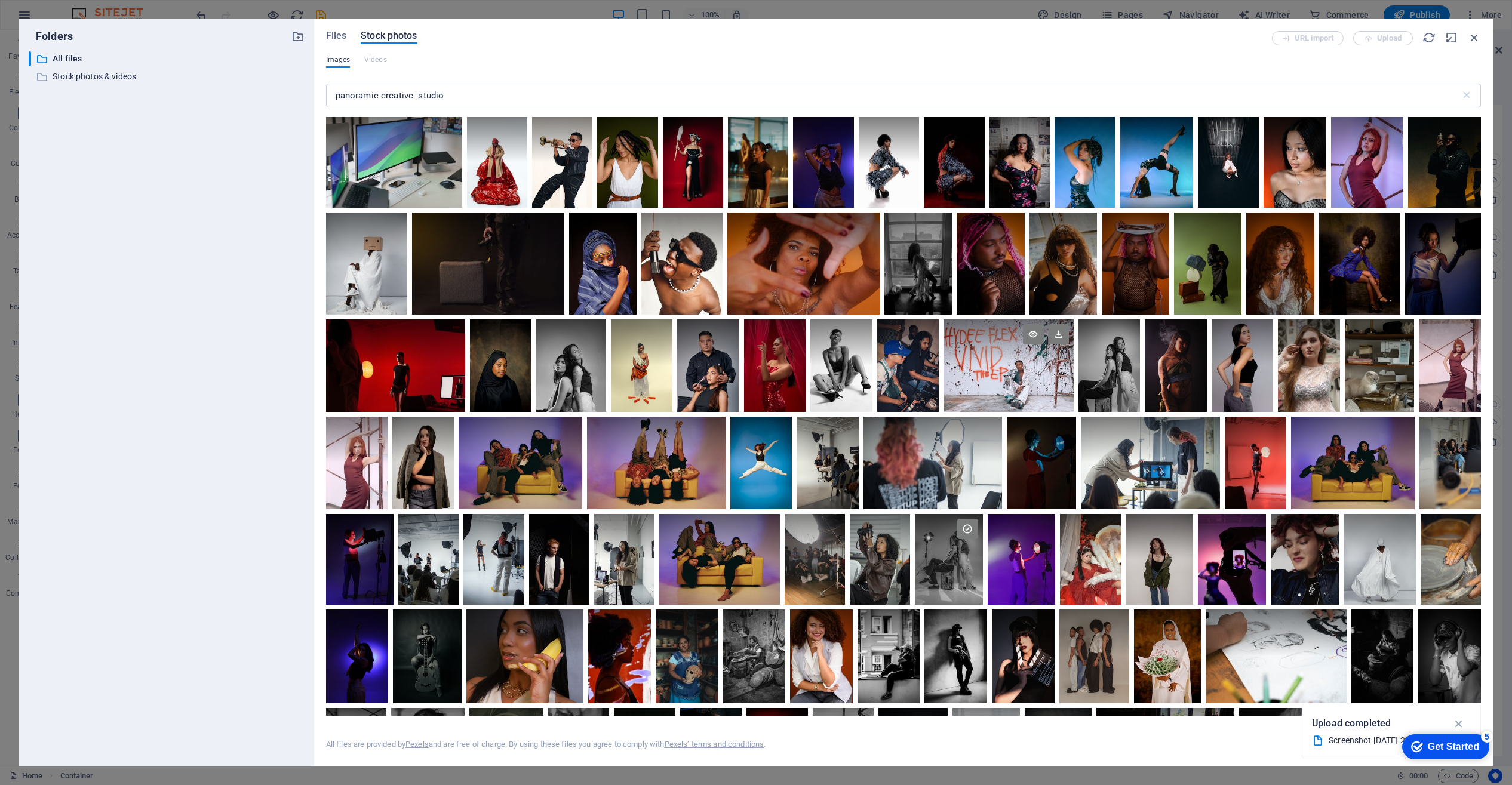
click at [1004, 355] on div at bounding box center [1009, 343] width 130 height 47
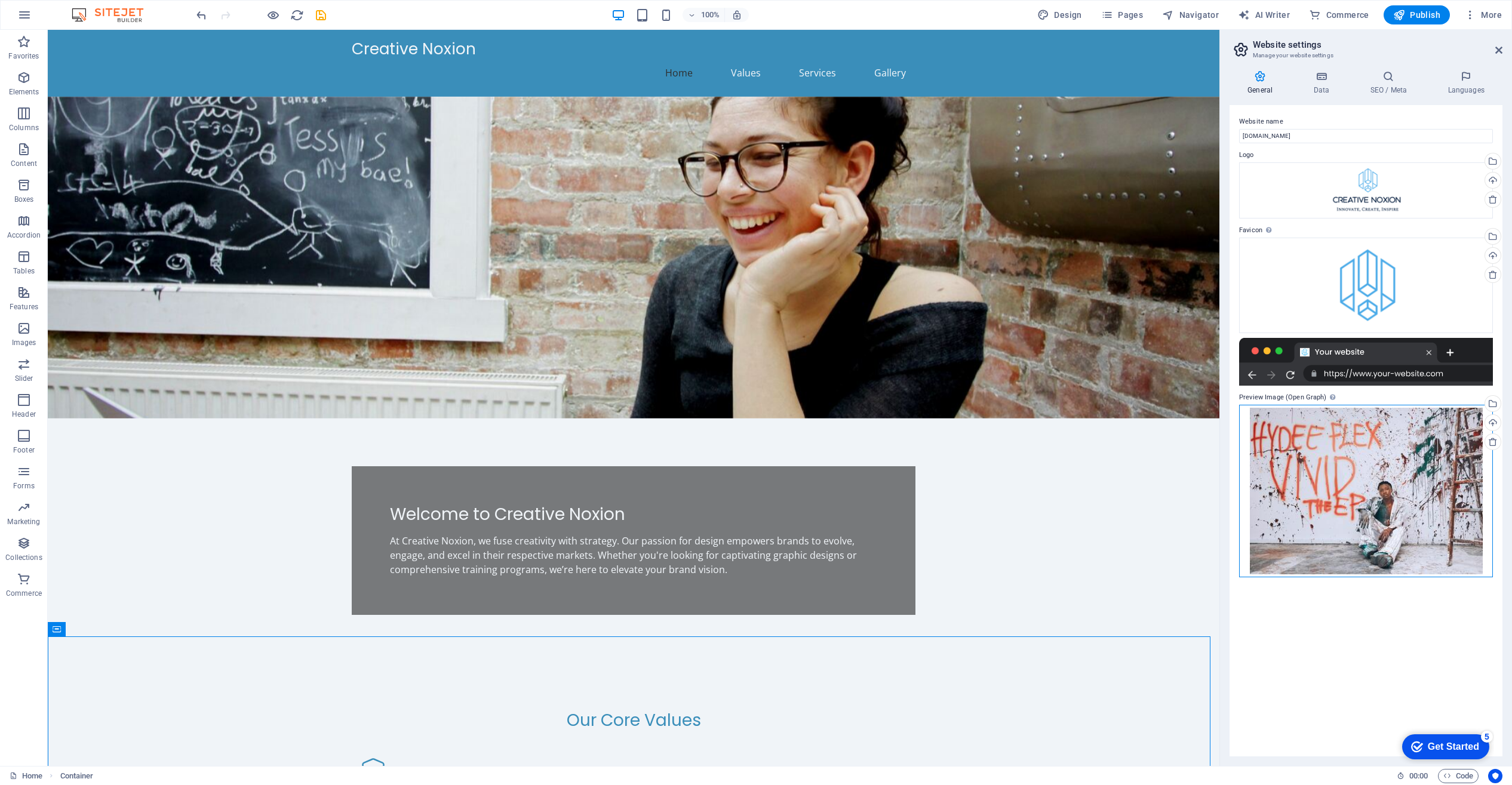
click at [1337, 471] on div "Drag files here, click to choose files or select files from Files or our free s…" at bounding box center [1366, 491] width 254 height 173
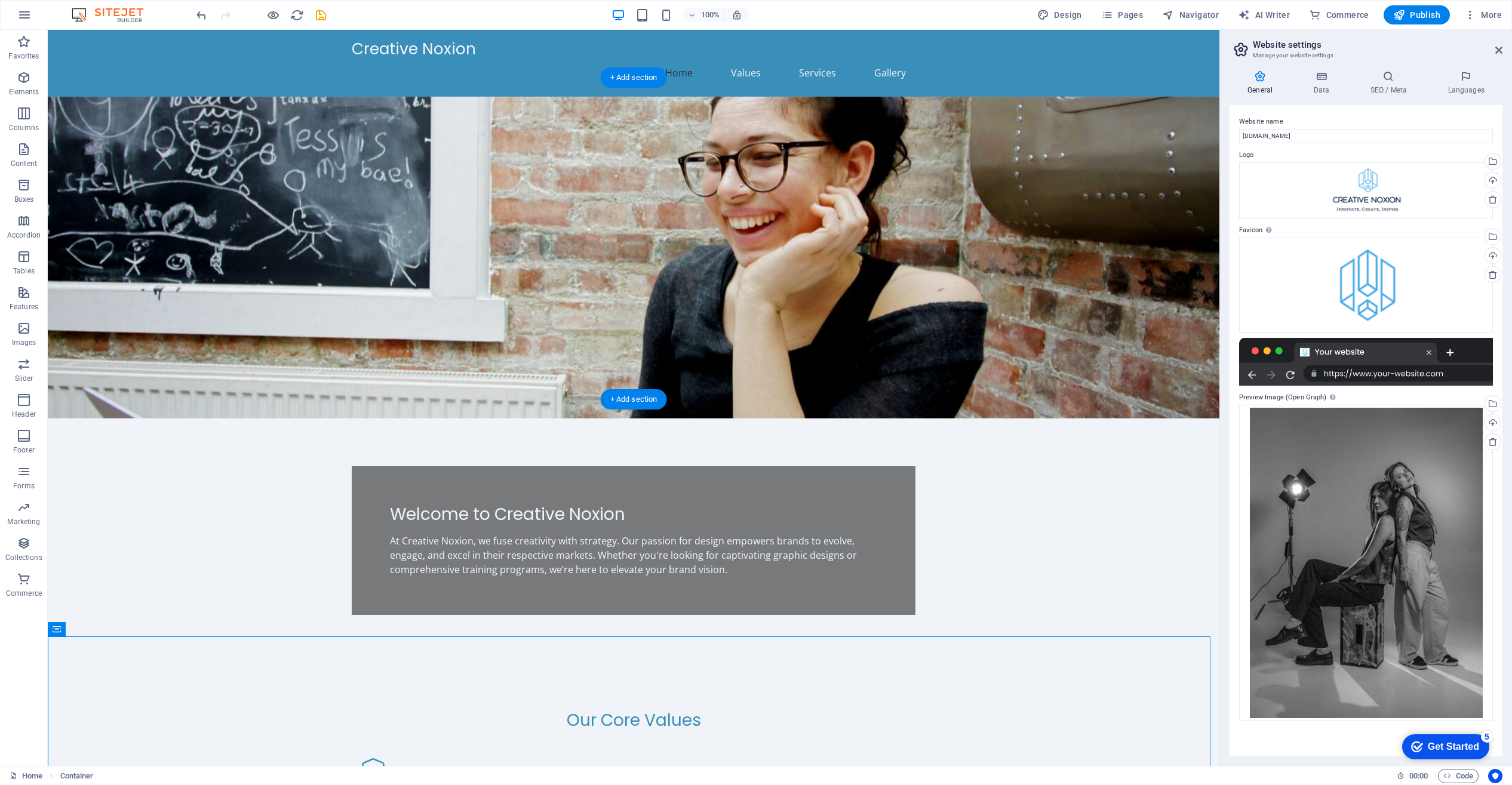
click at [1136, 158] on figure at bounding box center [633, 257] width 1172 height 322
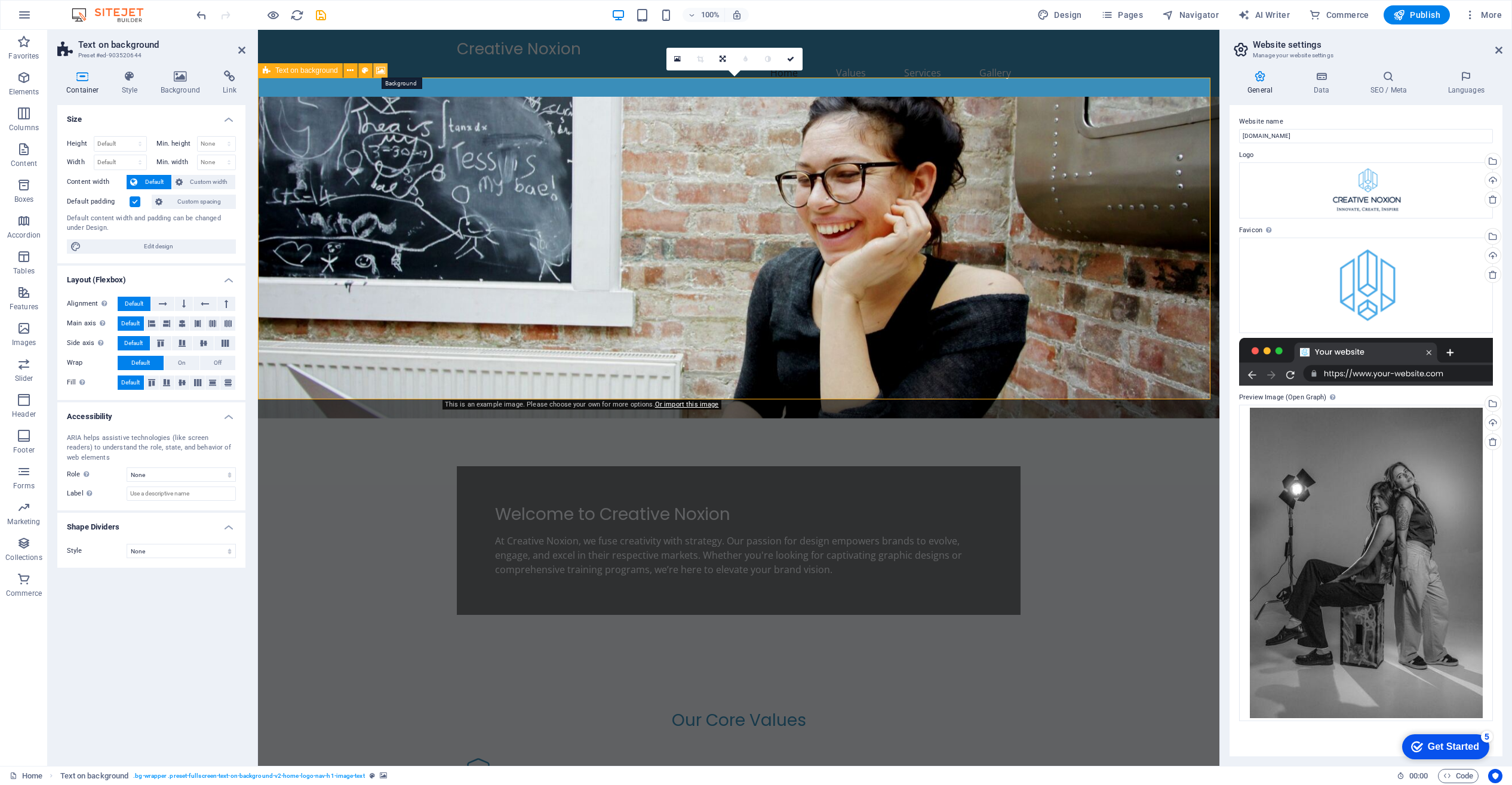
click at [380, 70] on icon at bounding box center [380, 71] width 9 height 12
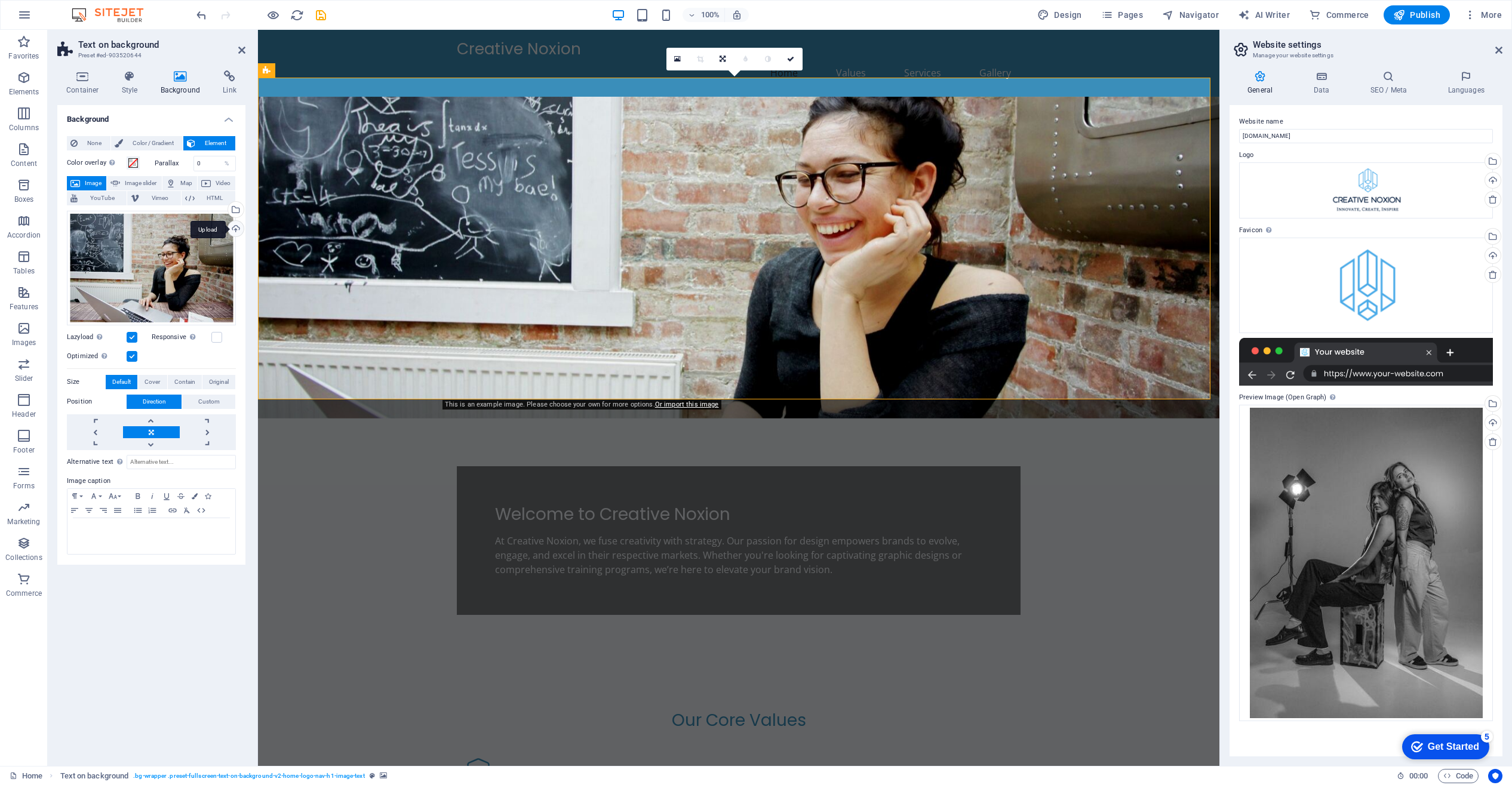
click at [234, 226] on div "Upload" at bounding box center [234, 229] width 18 height 18
click at [235, 207] on div "Select files from the file manager, stock photos, or upload file(s)" at bounding box center [234, 210] width 18 height 18
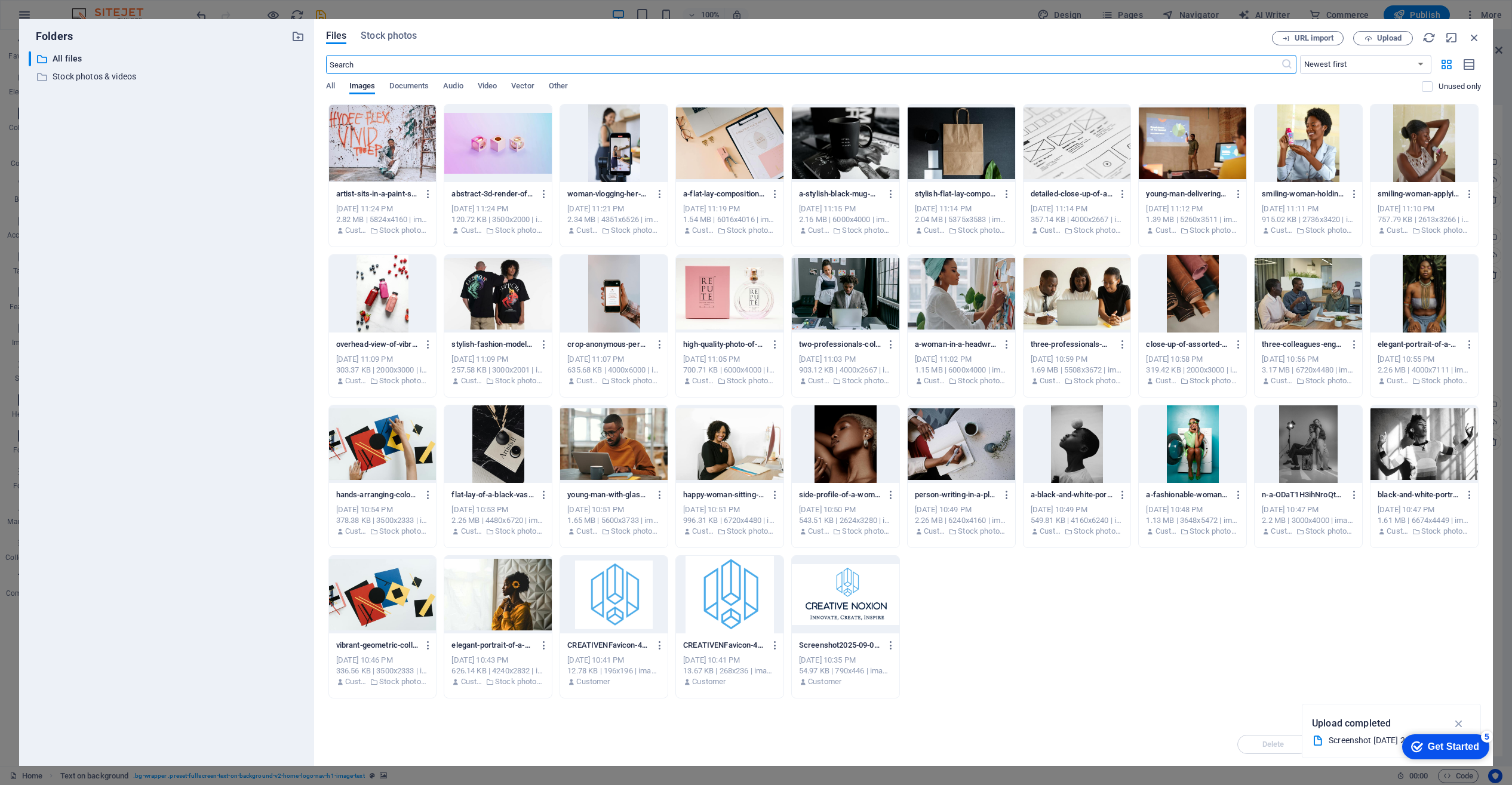
click at [385, 138] on div at bounding box center [383, 142] width 108 height 77
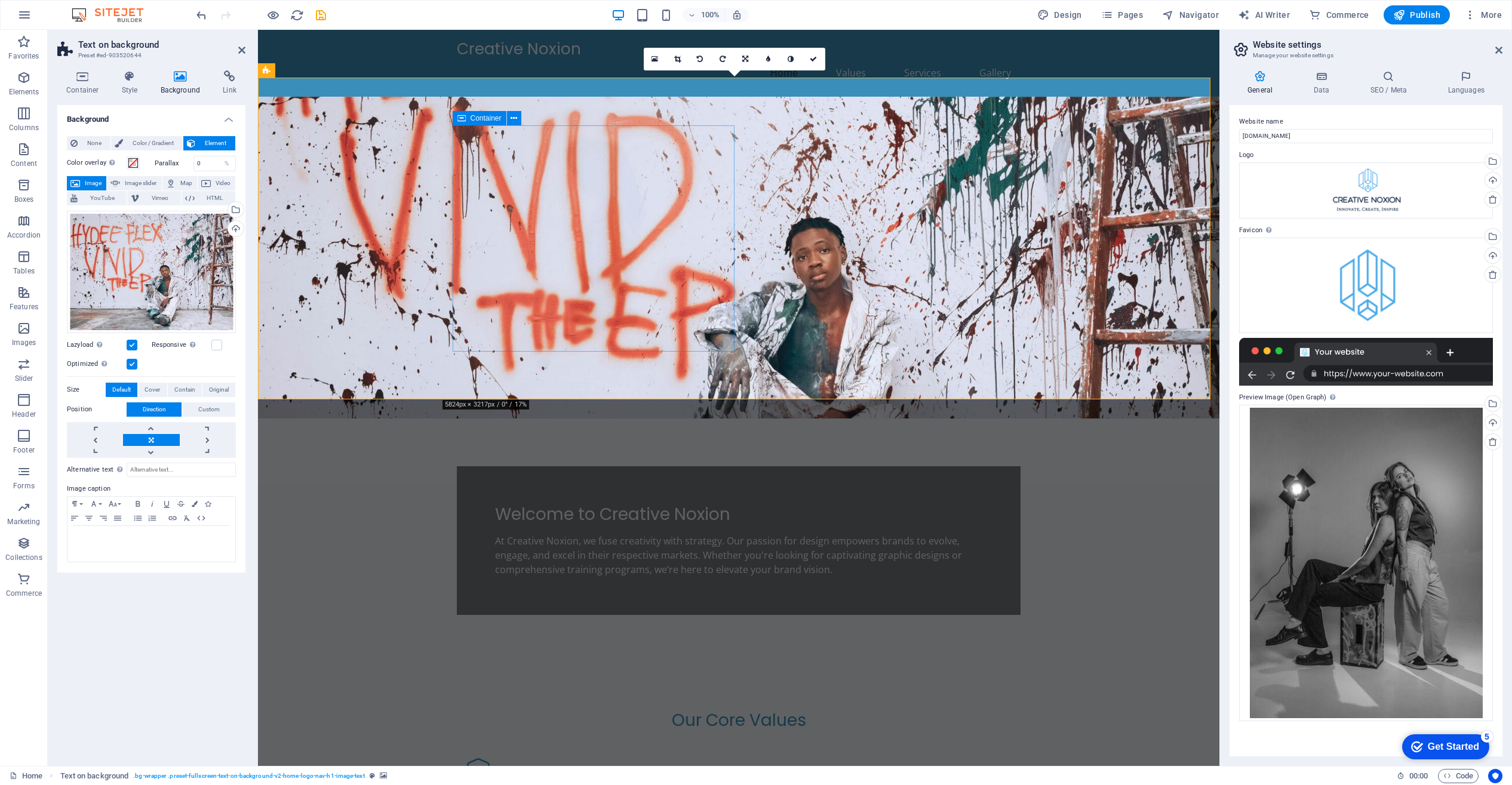
click at [469, 466] on div "Welcome to Creative Noxion At Creative Noxion, we fuse creativity with strategy…" at bounding box center [738, 541] width 564 height 149
click at [647, 466] on div "Welcome to Creative Noxion At Creative Noxion, we fuse creativity with strategy…" at bounding box center [738, 541] width 564 height 149
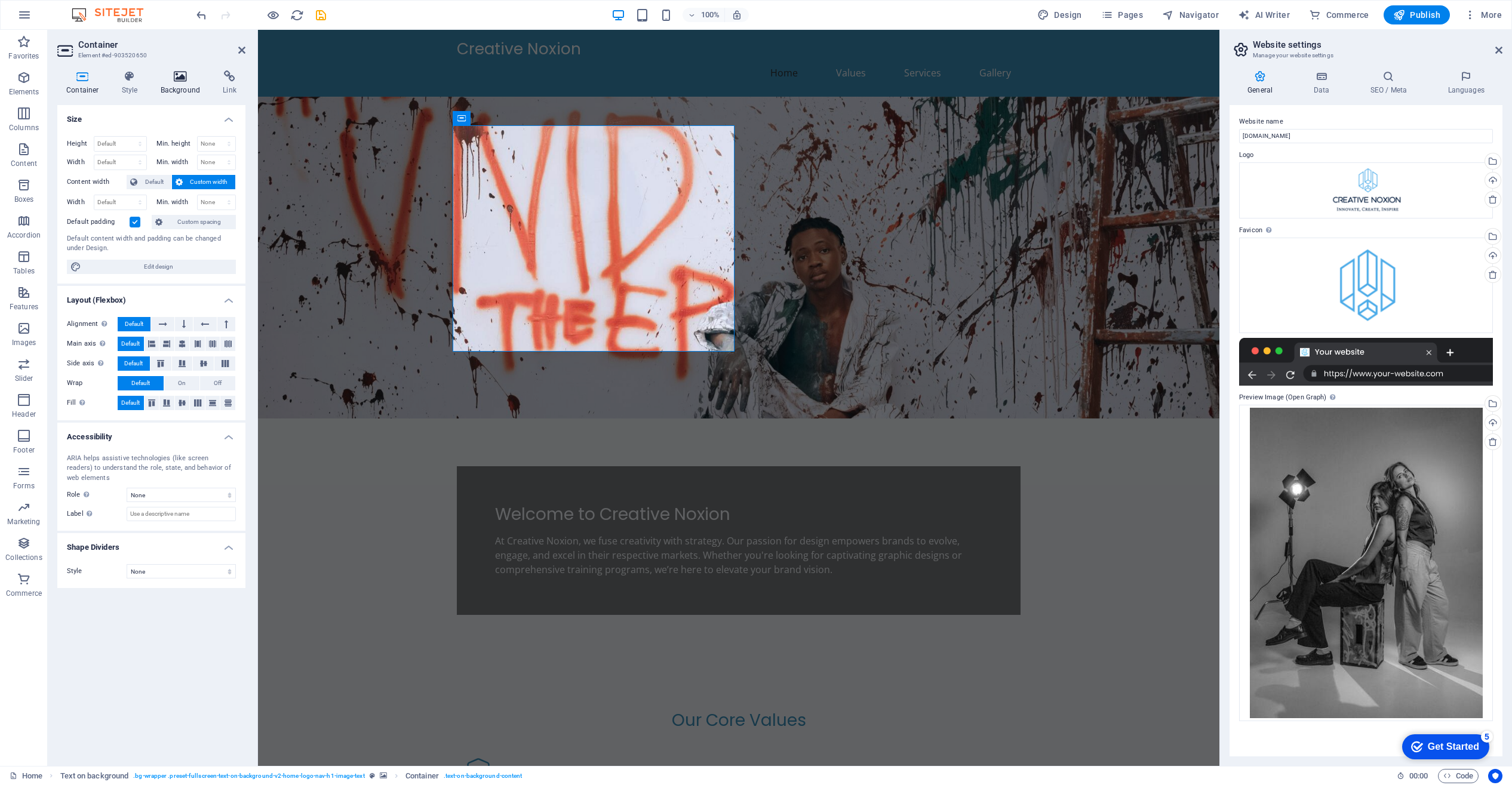
click at [182, 77] on icon at bounding box center [181, 76] width 58 height 12
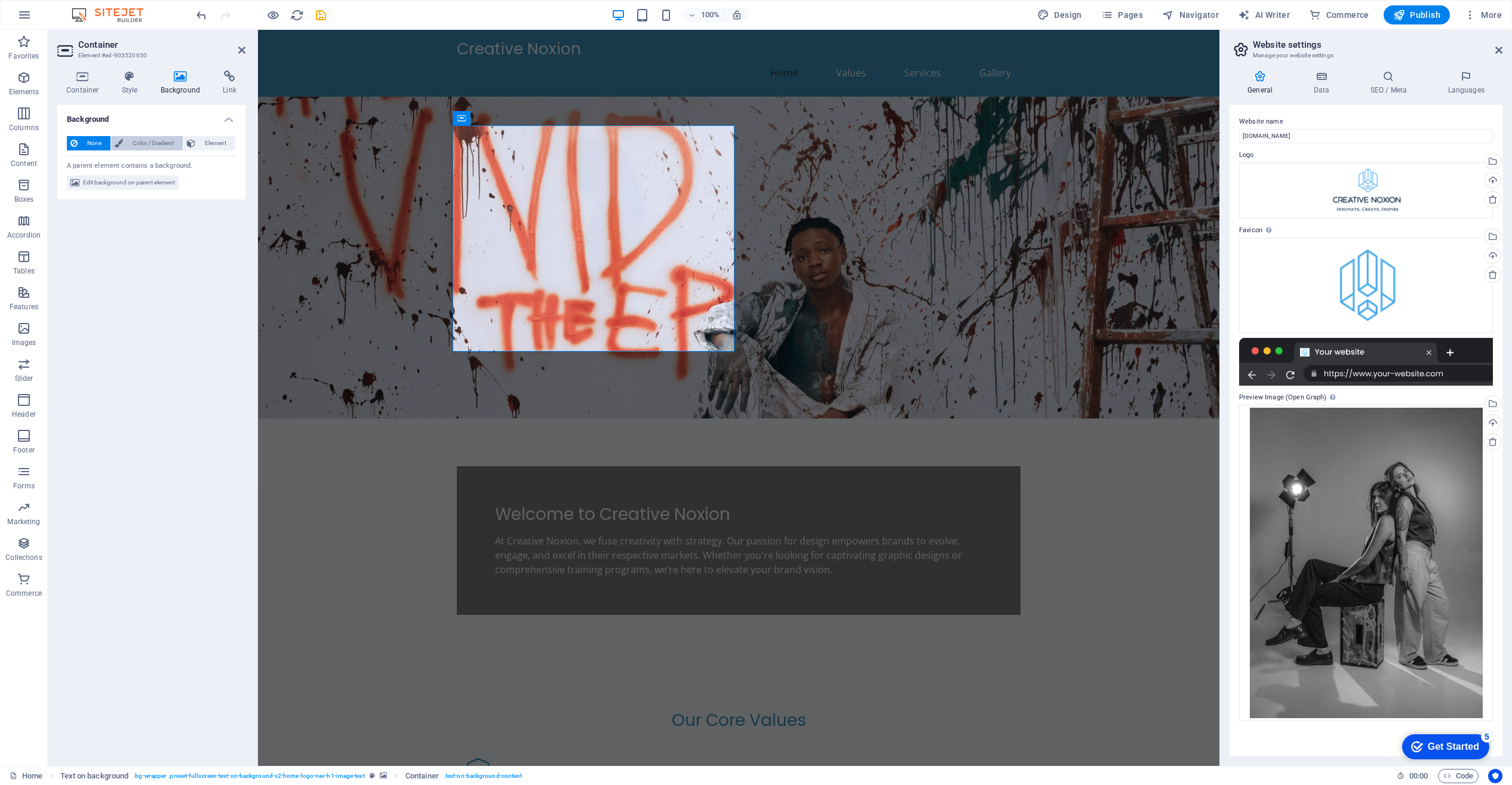
click at [150, 143] on span "Color / Gradient" at bounding box center [153, 143] width 53 height 14
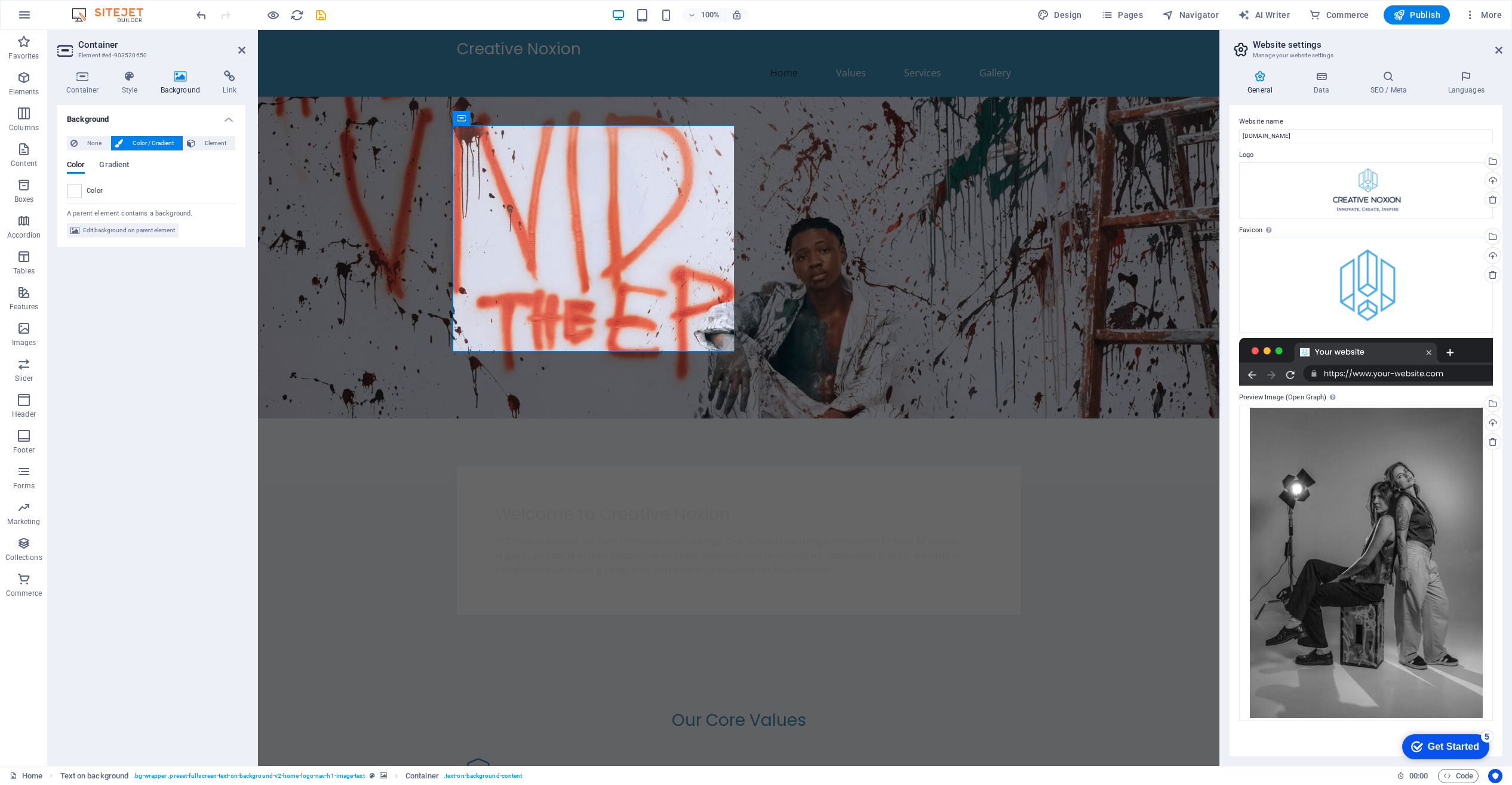
click at [358, 374] on figure at bounding box center [738, 257] width 962 height 322
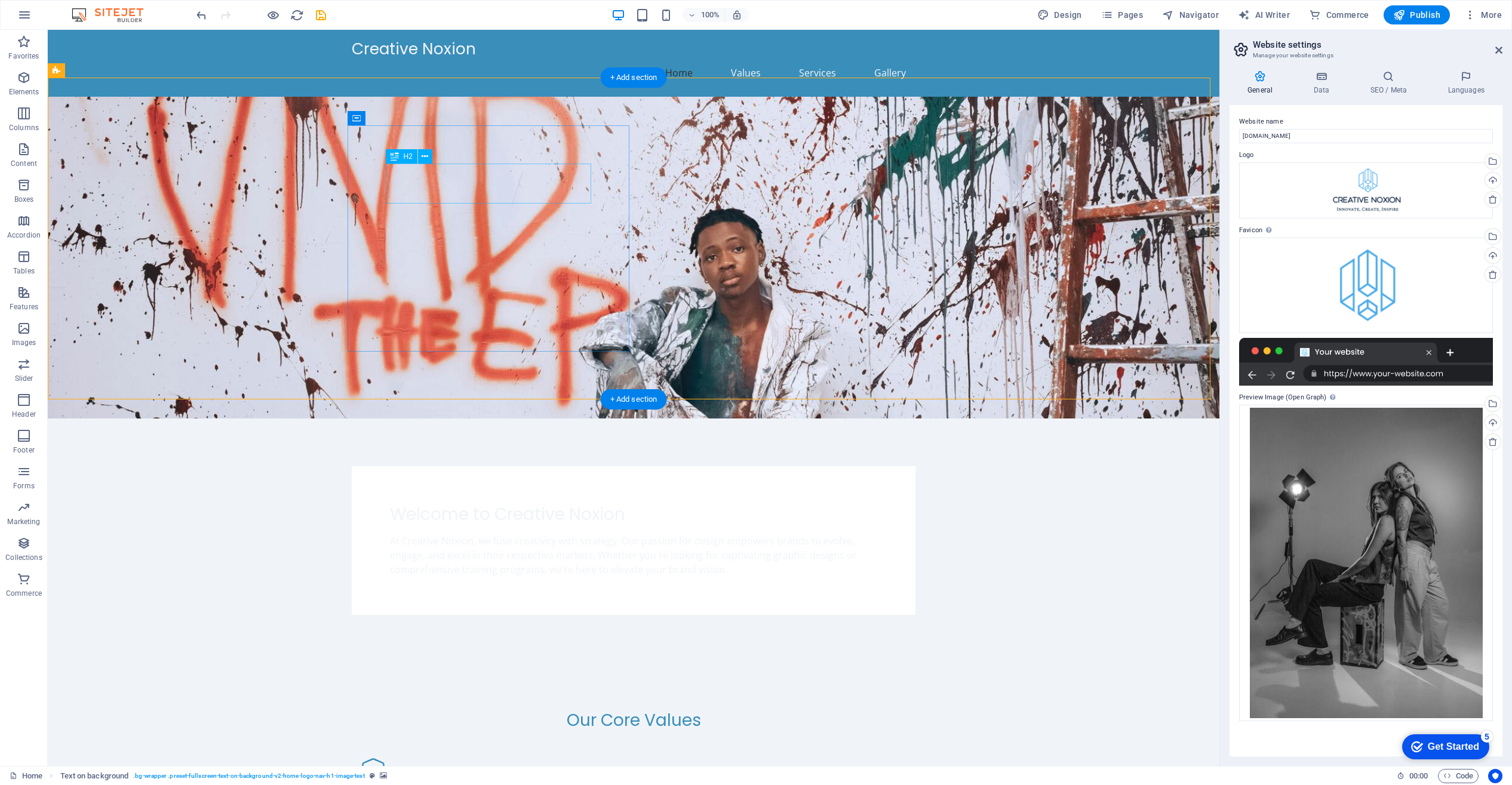
click at [457, 504] on div "Welcome to Creative Noxion" at bounding box center [633, 514] width 487 height 20
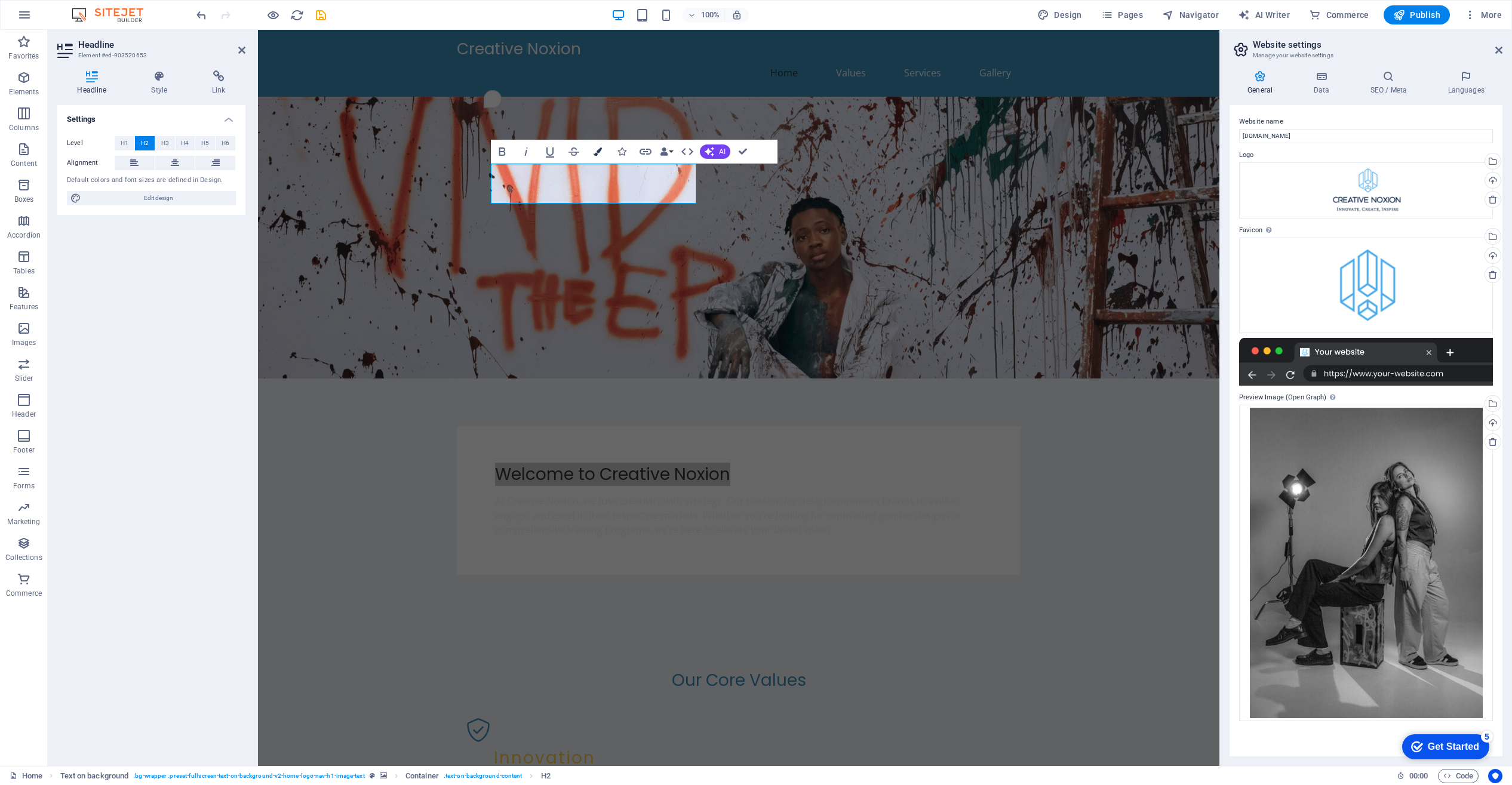
click at [598, 152] on icon "button" at bounding box center [597, 151] width 9 height 9
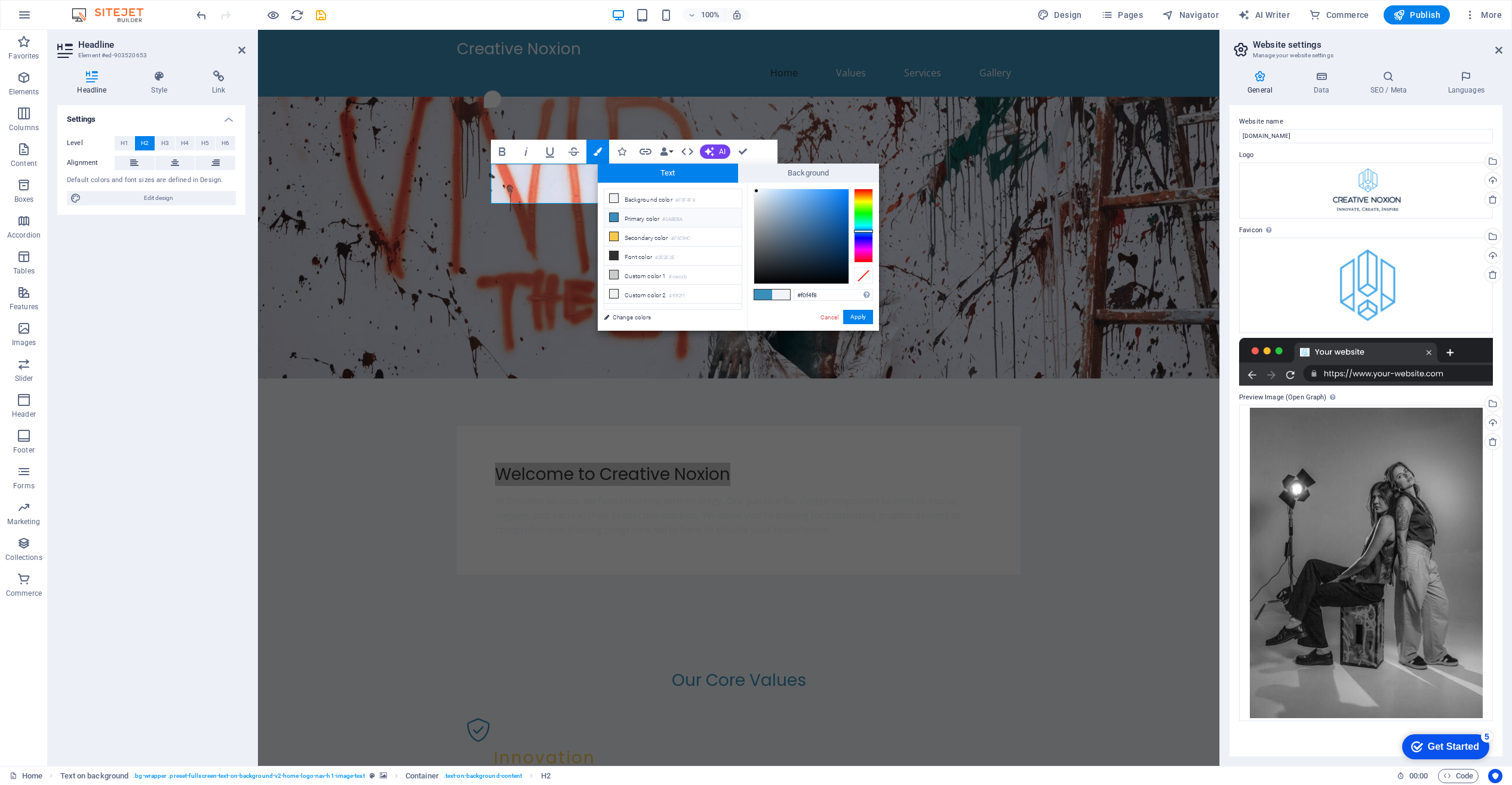
click at [626, 218] on li "Primary color #3A8EBA" at bounding box center [673, 218] width 138 height 19
type input "#3a8eba"
click at [869, 317] on button "Apply" at bounding box center [858, 317] width 30 height 14
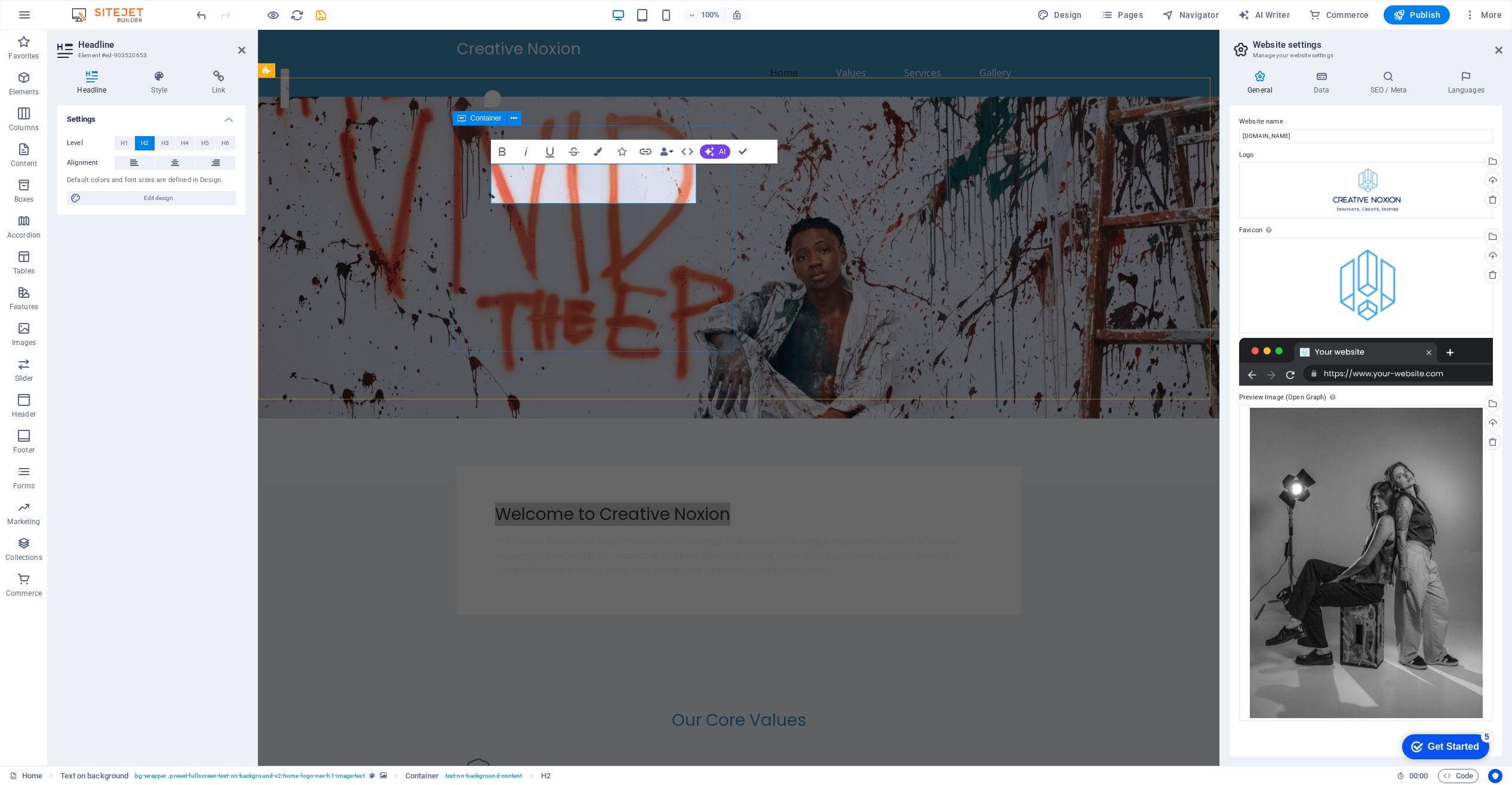
click at [724, 466] on div "Welcome to Creative Noxion At Creative Noxion, we fuse creativity with strategy…" at bounding box center [738, 541] width 564 height 149
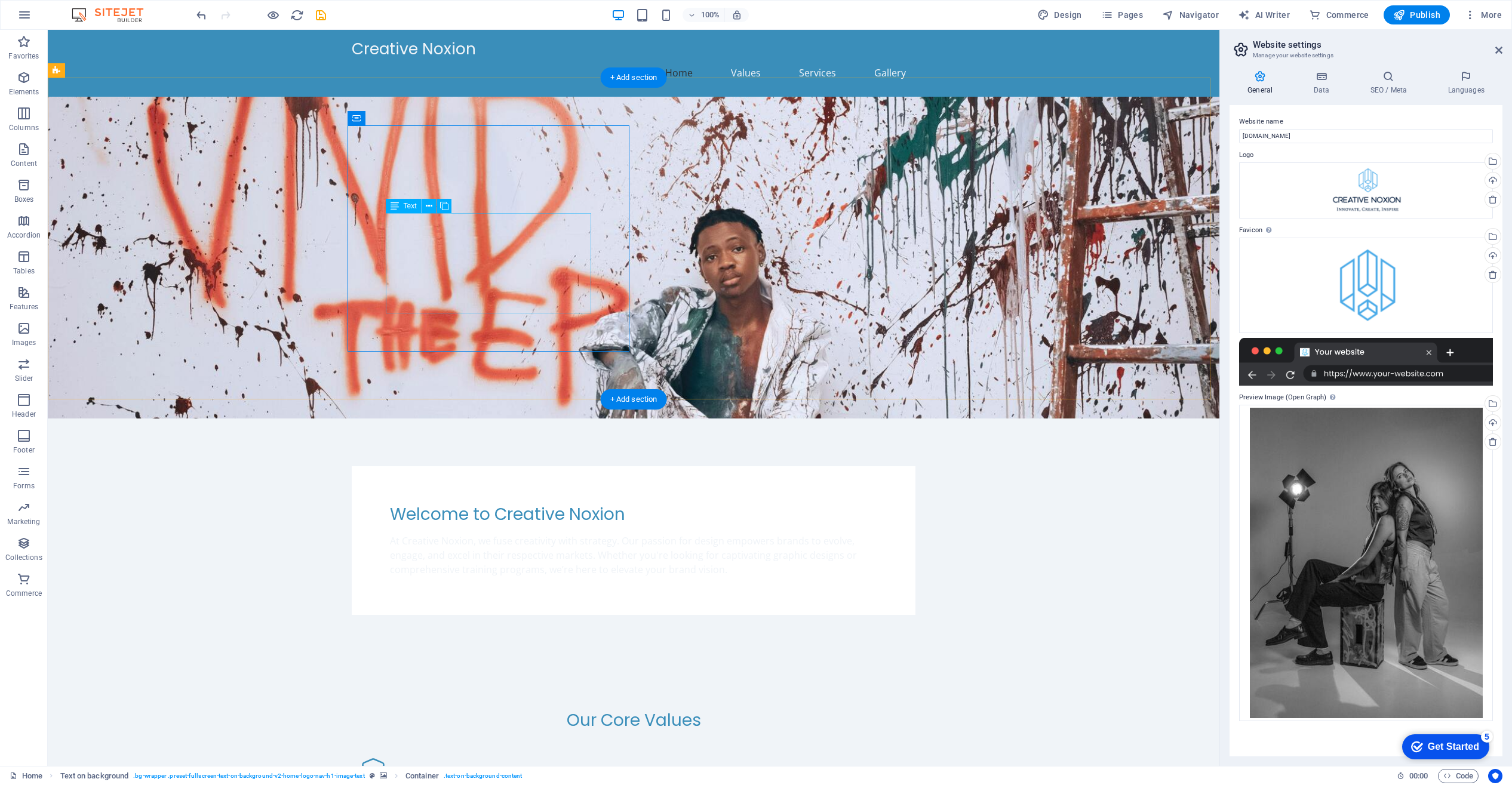
click at [521, 534] on div "At Creative Noxion, we fuse creativity with strategy. Our passion for design em…" at bounding box center [633, 555] width 487 height 43
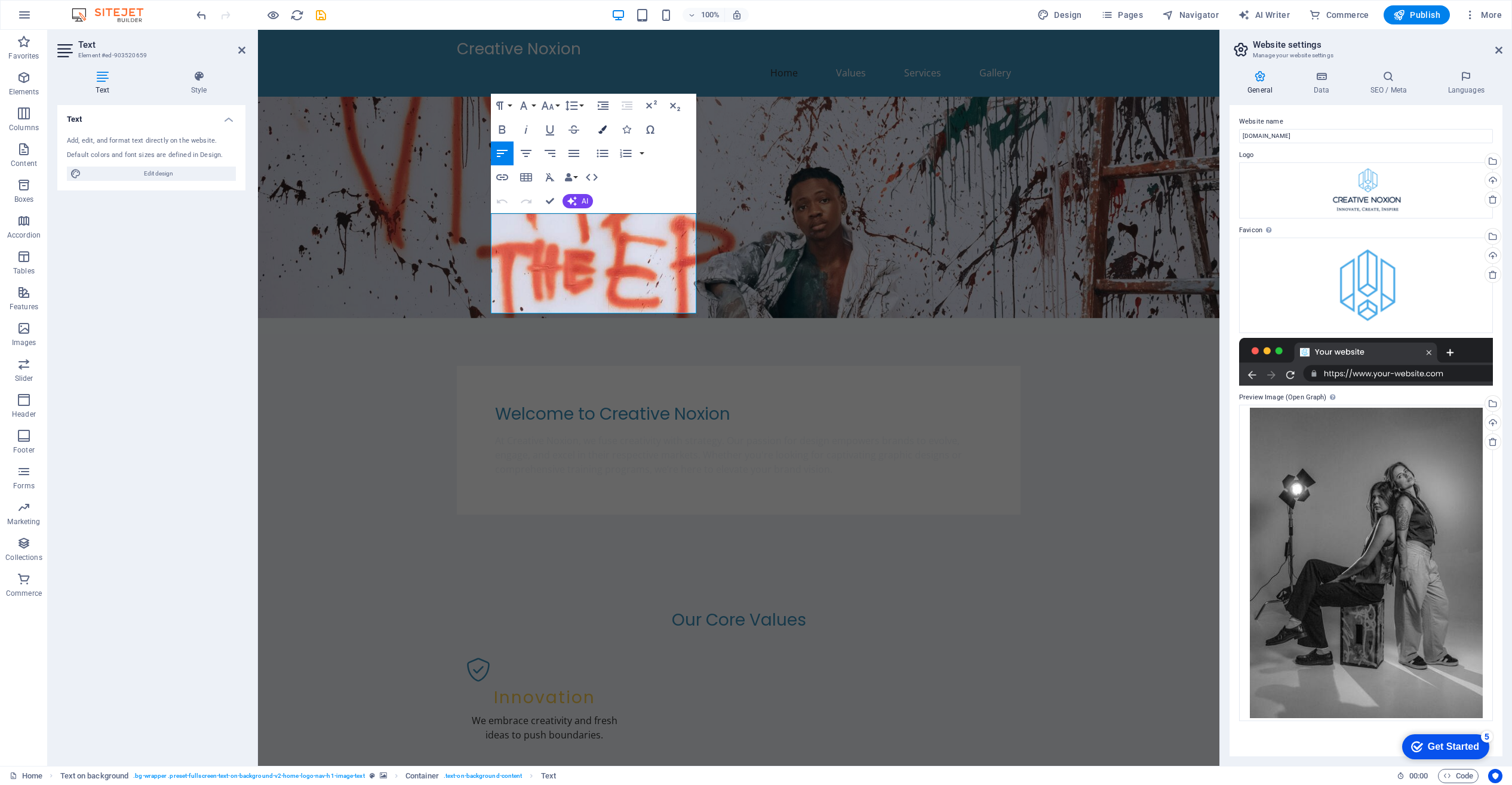
click at [603, 130] on icon "button" at bounding box center [602, 129] width 9 height 9
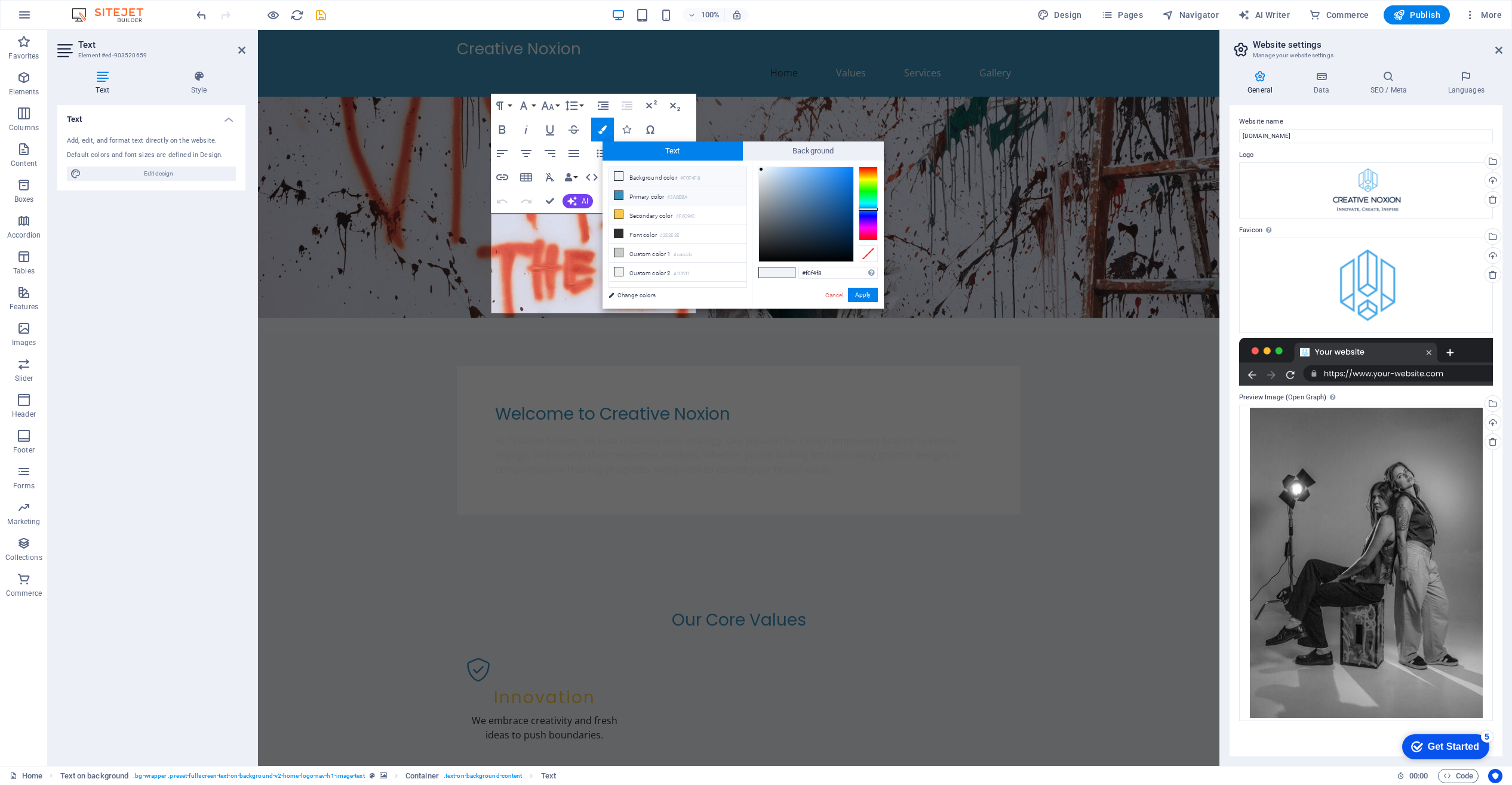
click at [650, 194] on li "Primary color #3A8EBA" at bounding box center [678, 196] width 138 height 19
type input "#3a8eba"
click at [869, 292] on button "Apply" at bounding box center [862, 294] width 30 height 14
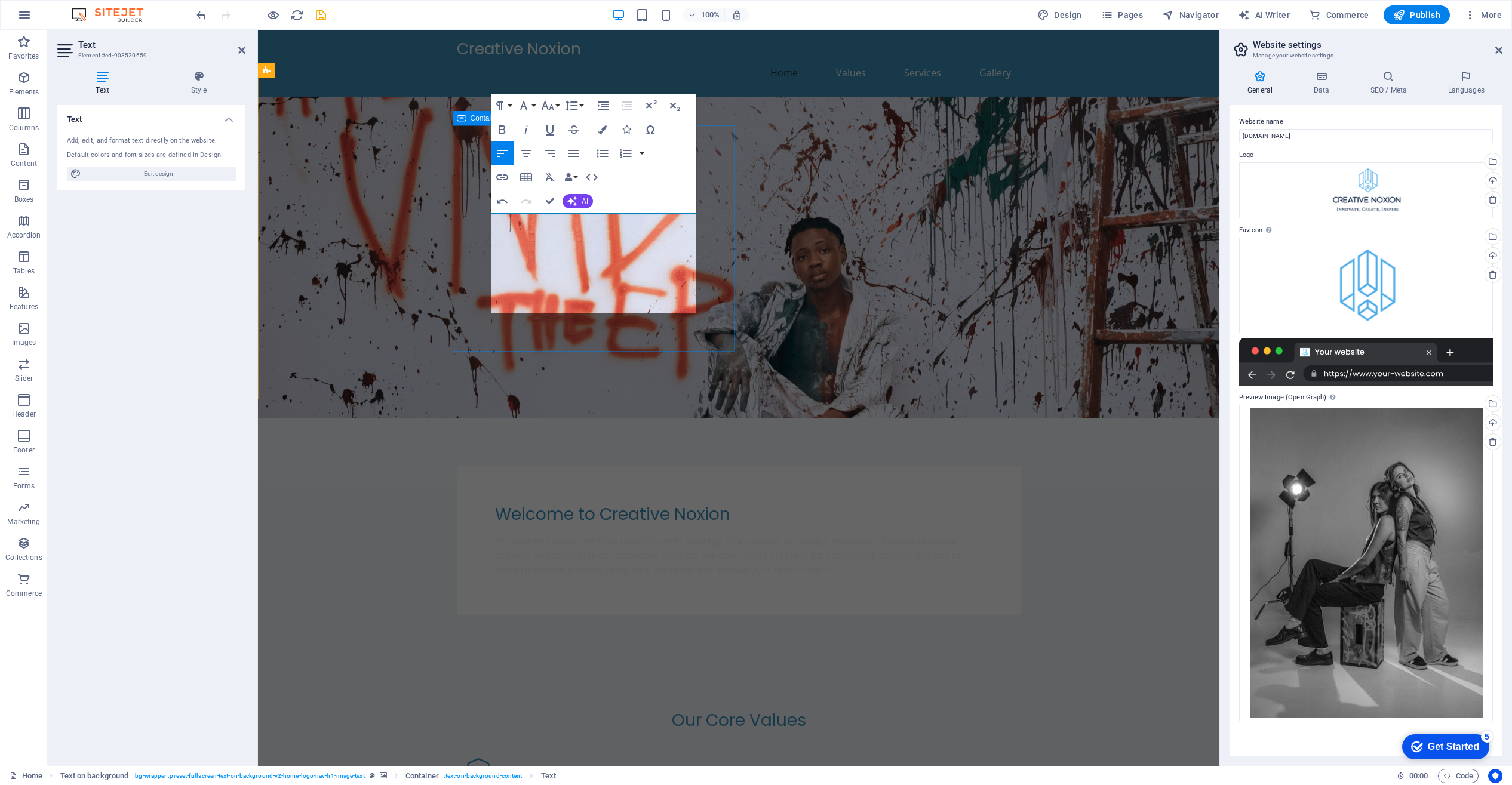
click at [728, 466] on div "Welcome to Creative Noxion ​ ​ At Creative Noxion, we fuse creativity with stra…" at bounding box center [738, 541] width 564 height 149
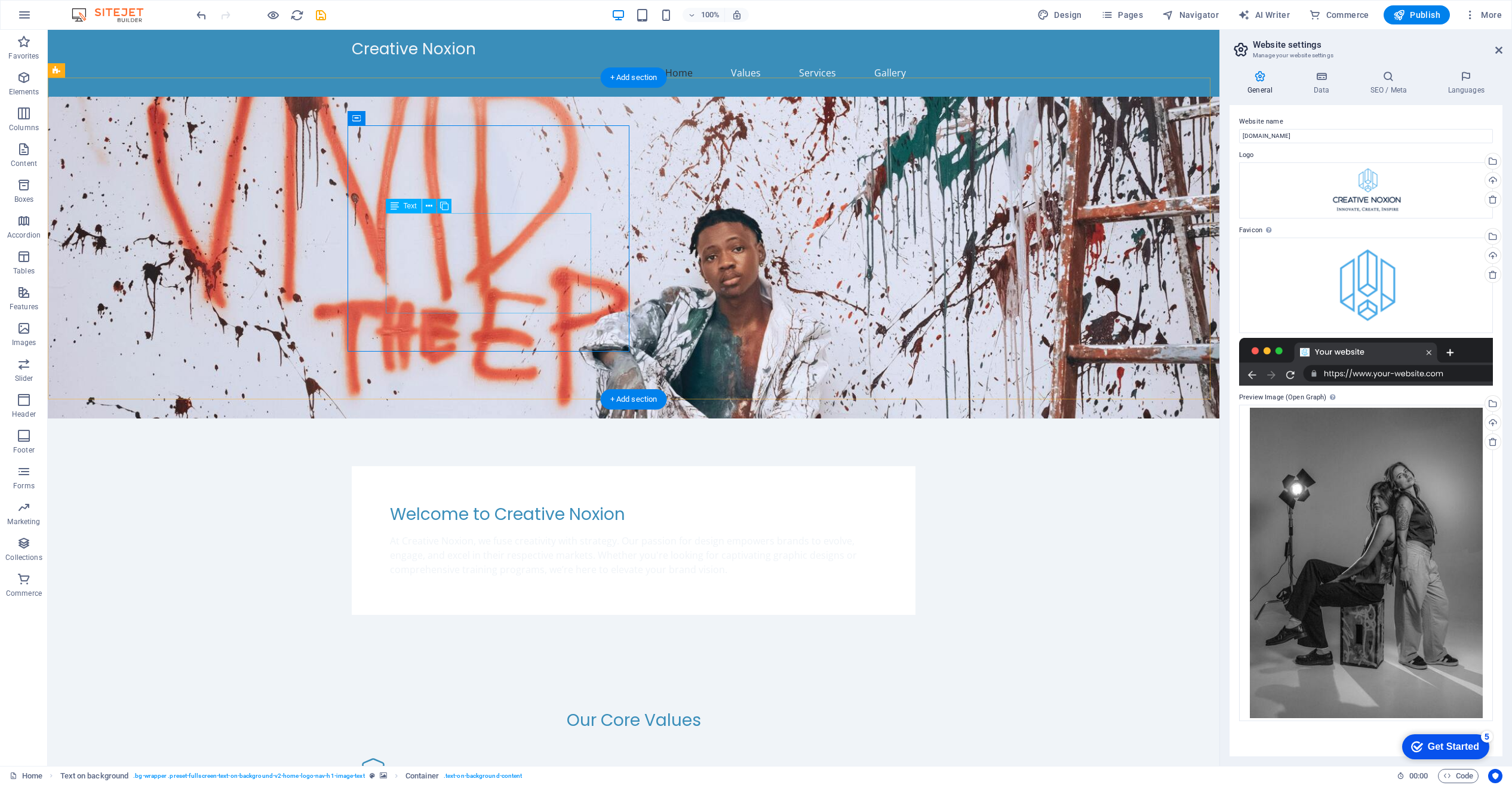
click at [495, 534] on div "At Creative Noxion, we fuse creativity with strategy. Our passion for design em…" at bounding box center [633, 555] width 487 height 43
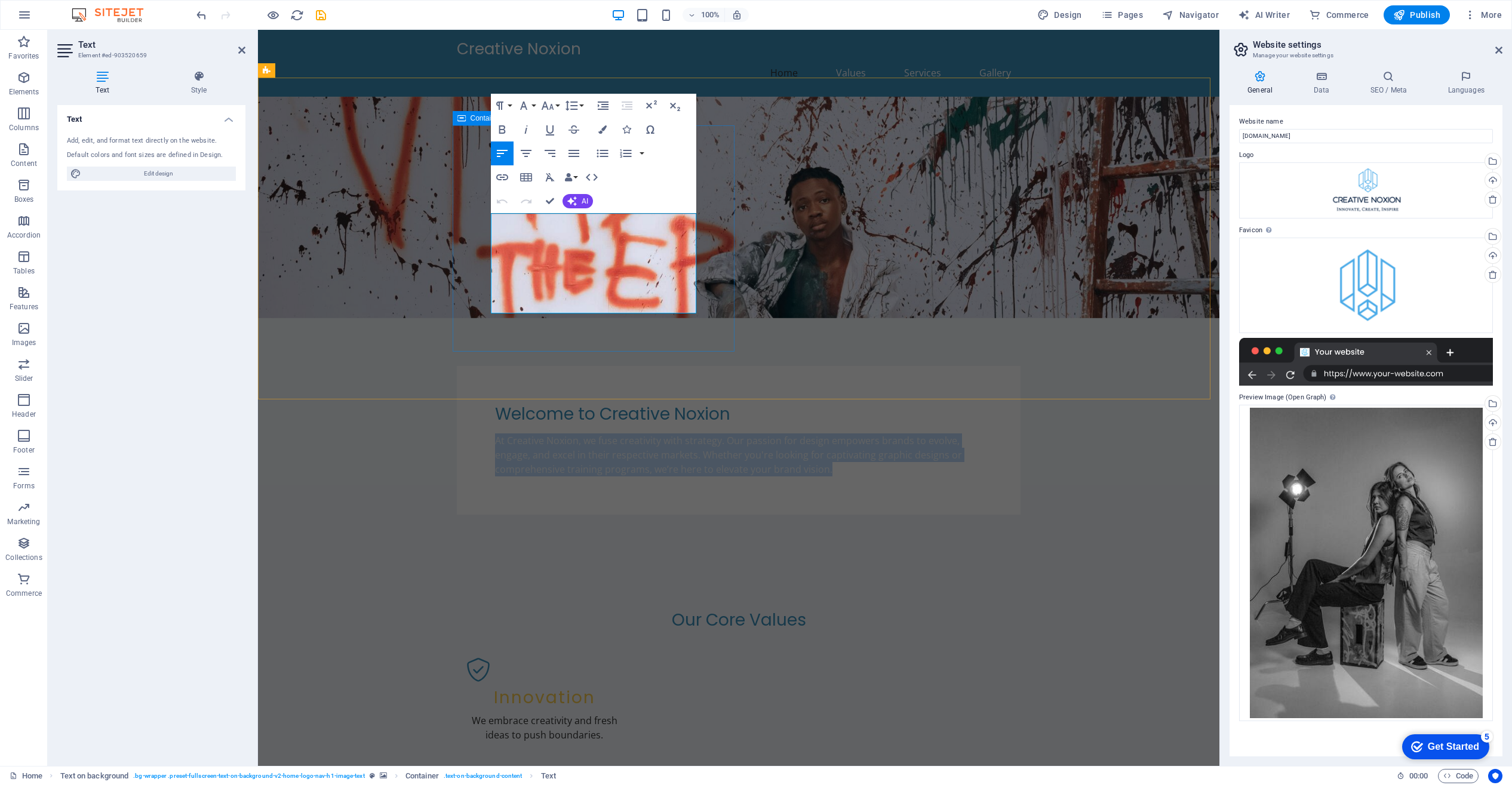
drag, startPoint x: 691, startPoint y: 303, endPoint x: 476, endPoint y: 216, distance: 231.9
click at [476, 366] on div "Welcome to Creative Noxion At Creative Noxion, we fuse creativity with strategy…" at bounding box center [738, 440] width 564 height 149
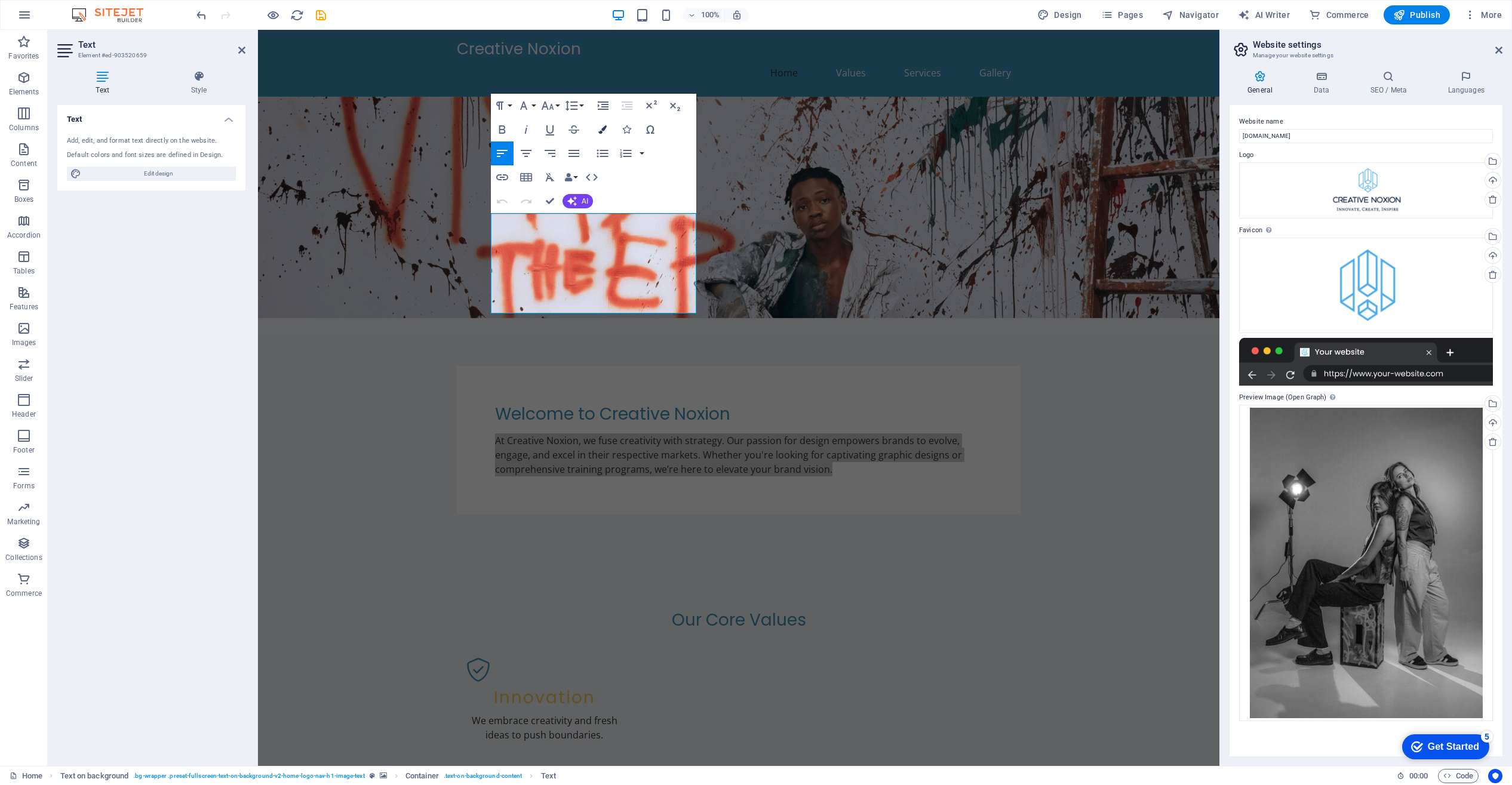
click at [602, 130] on icon "button" at bounding box center [602, 129] width 9 height 9
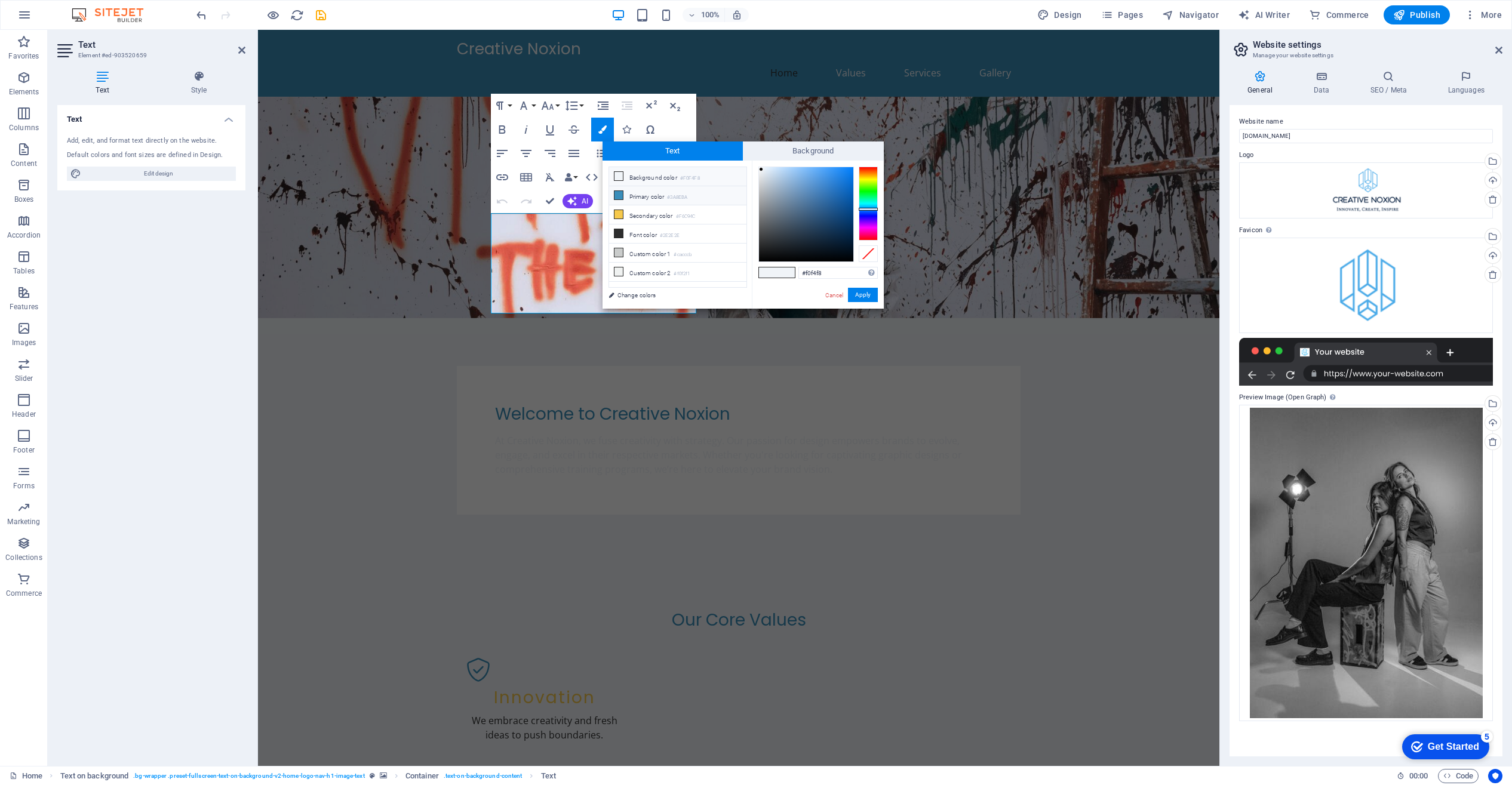
click at [617, 194] on icon at bounding box center [618, 195] width 9 height 9
type input "#3a8eba"
click at [842, 296] on link "Cancel" at bounding box center [835, 294] width 21 height 9
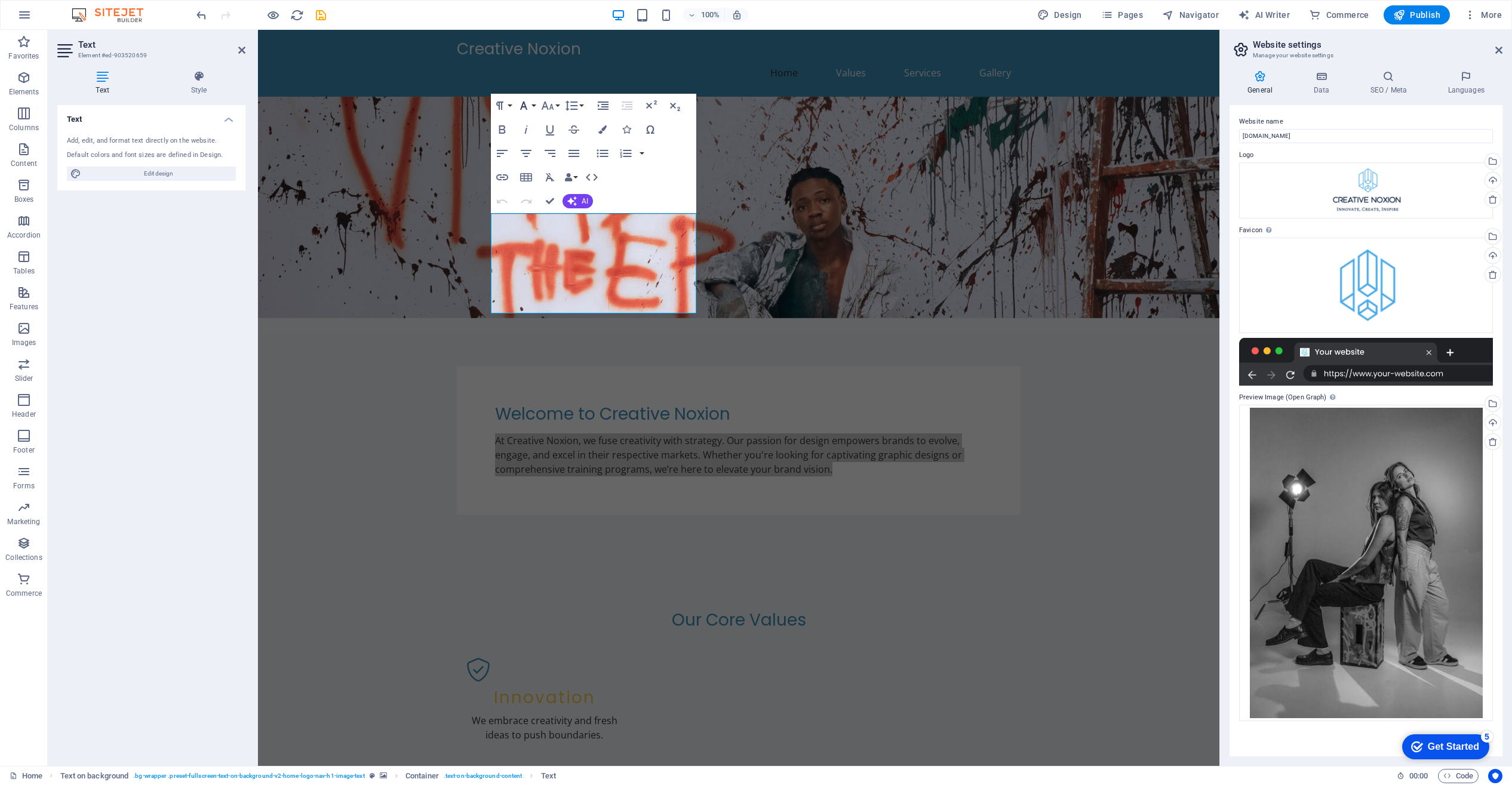
click at [533, 104] on button "Font Family" at bounding box center [526, 105] width 23 height 24
click at [688, 138] on div "Paragraph Format Normal Heading 1 Heading 2 Heading 3 Heading 4 Heading 5 Headi…" at bounding box center [593, 153] width 205 height 119
click at [667, 198] on div "Paragraph Format Normal Heading 1 Heading 2 Heading 3 Heading 4 Heading 5 Headi…" at bounding box center [593, 153] width 205 height 119
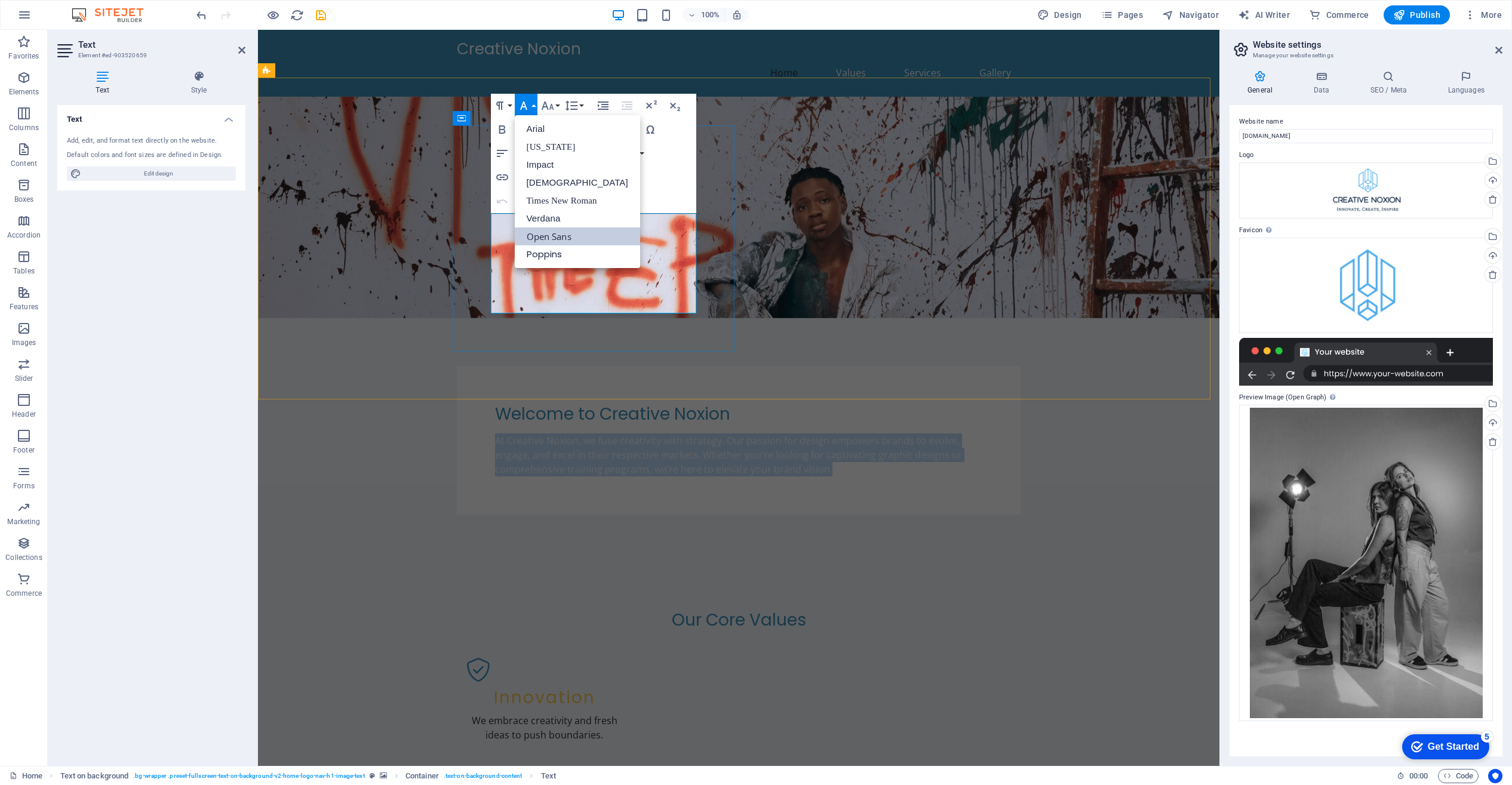
click at [675, 434] on p "At Creative Noxion, we fuse creativity with strategy. Our passion for design em…" at bounding box center [738, 455] width 487 height 43
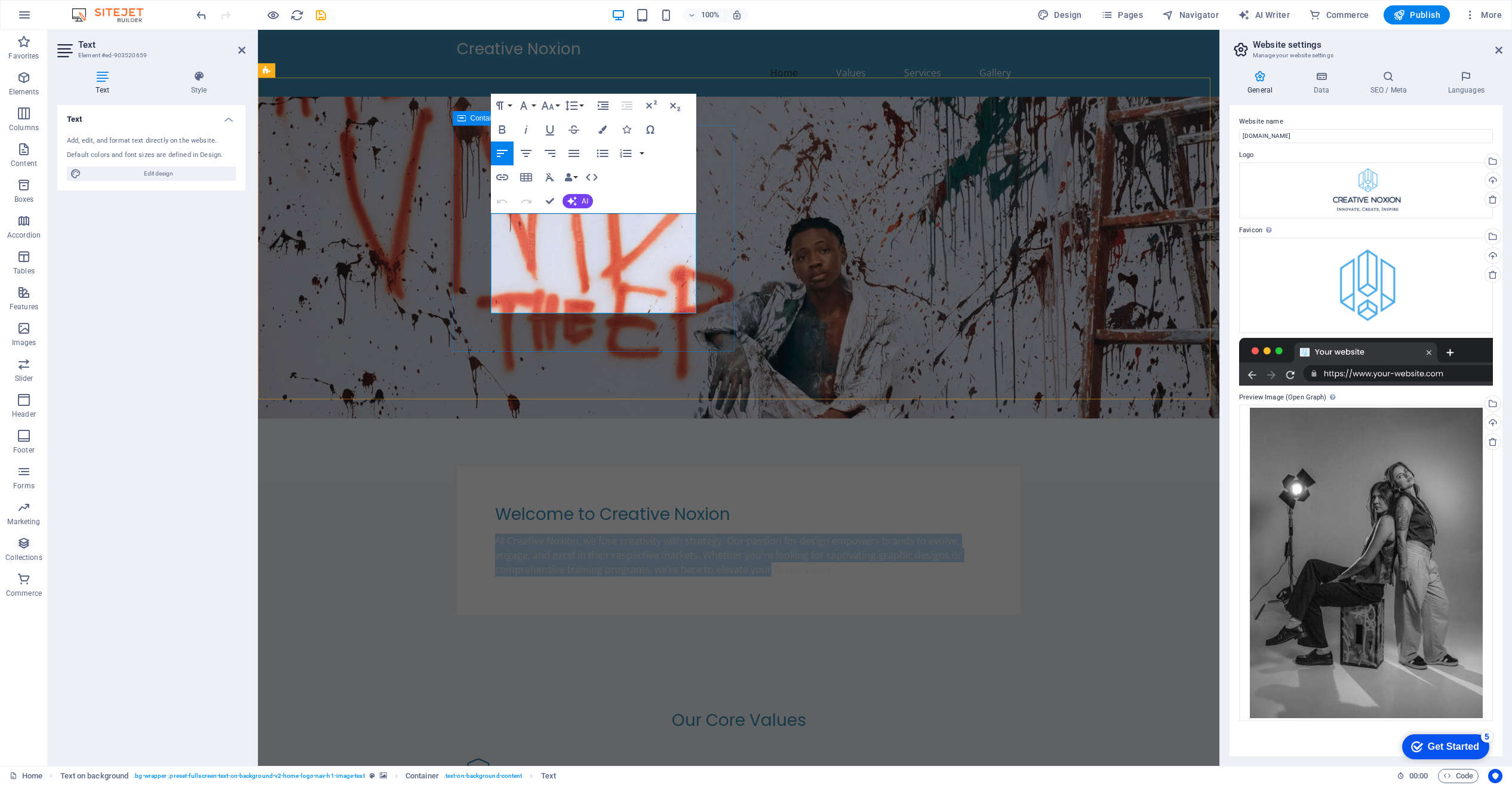
drag, startPoint x: 682, startPoint y: 295, endPoint x: 486, endPoint y: 222, distance: 209.2
click at [486, 466] on div "Welcome to Creative Noxion At Creative Noxion, we fuse creativity with strategy…" at bounding box center [738, 541] width 564 height 149
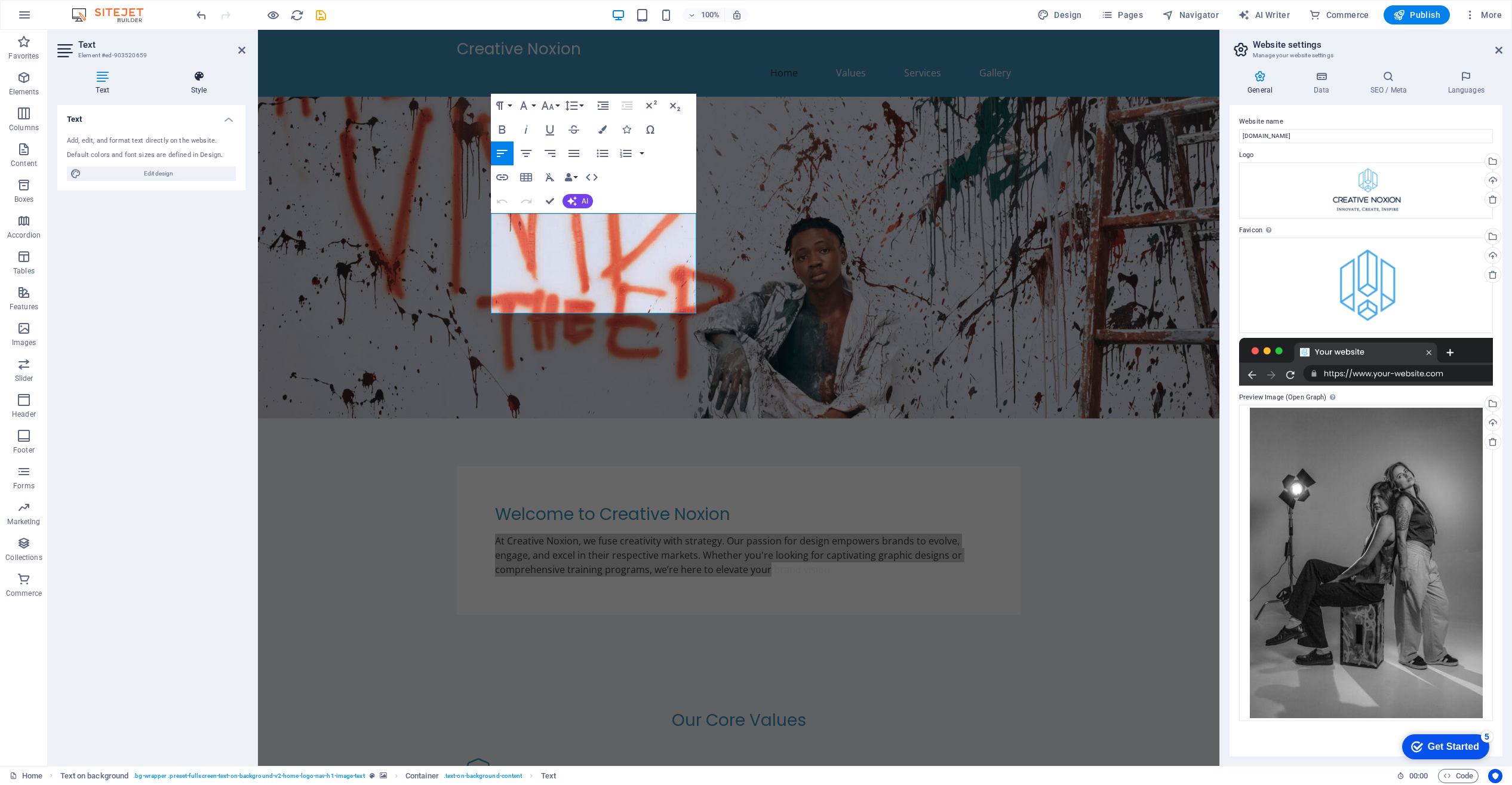
click at [202, 77] on icon at bounding box center [199, 76] width 94 height 12
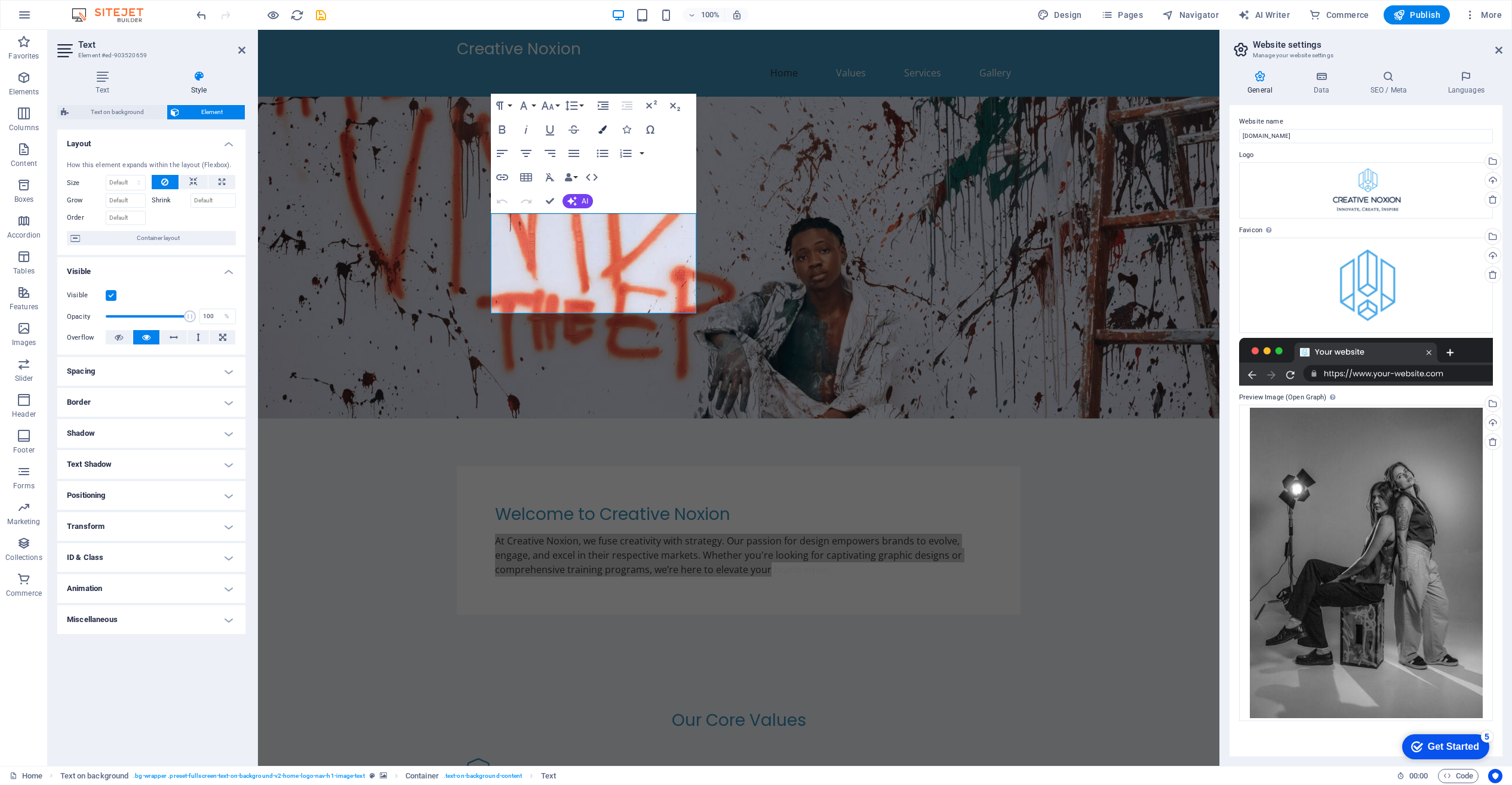
click at [602, 130] on icon "button" at bounding box center [602, 129] width 9 height 9
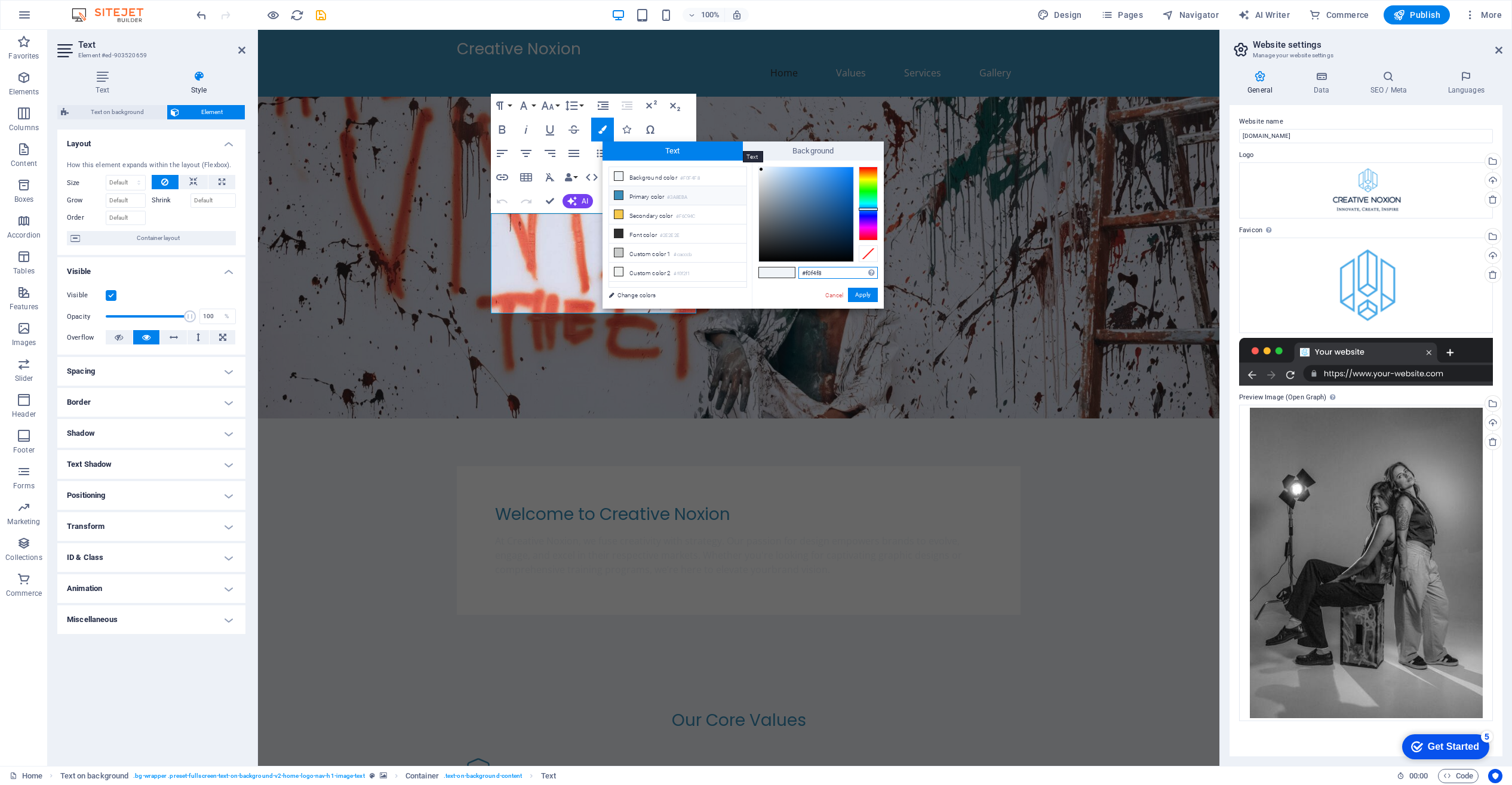
click at [671, 152] on span "Text" at bounding box center [673, 151] width 141 height 19
click at [710, 149] on span "Text" at bounding box center [673, 151] width 141 height 19
click at [869, 295] on button "Apply" at bounding box center [862, 294] width 30 height 14
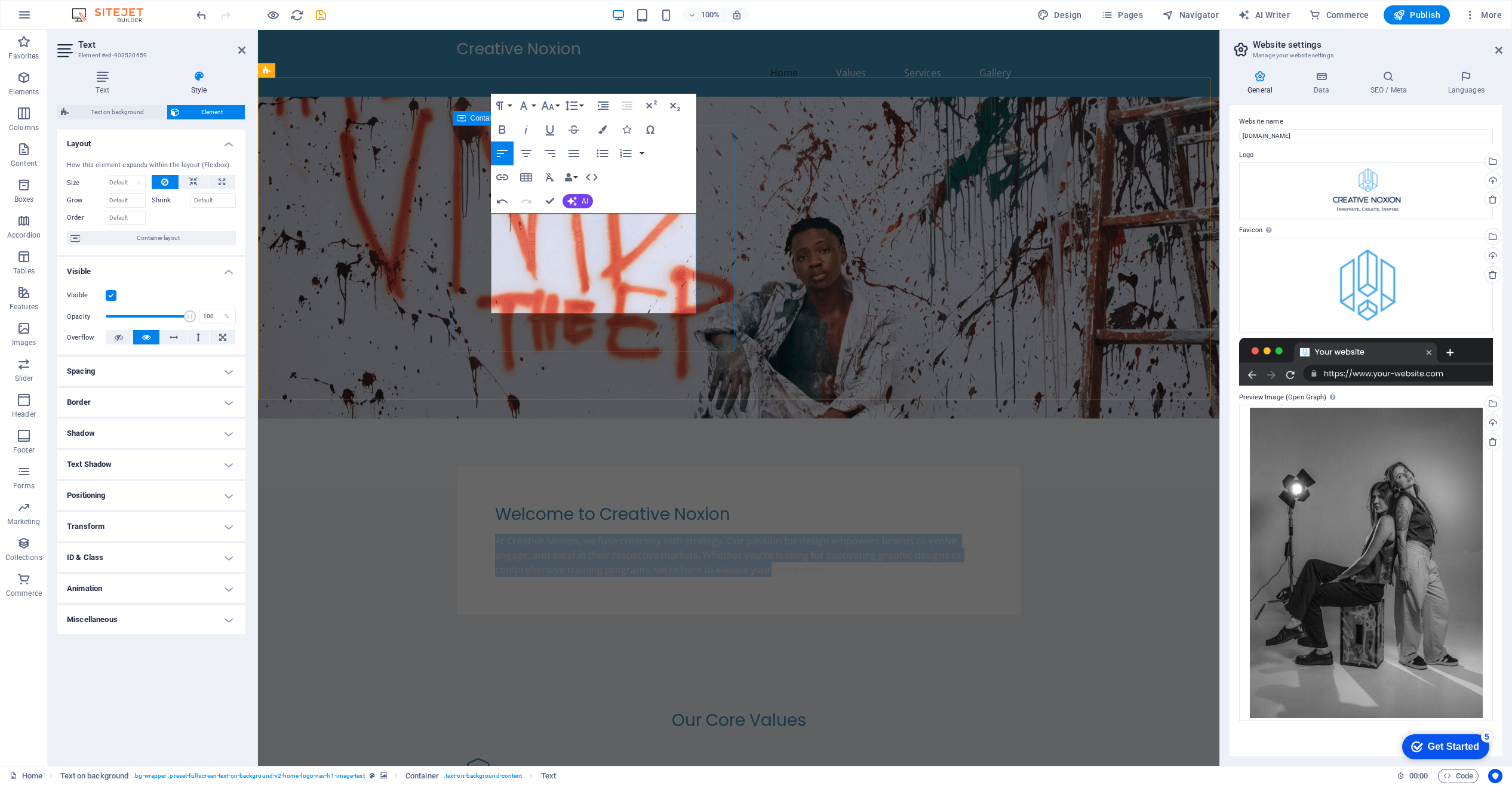
click at [717, 466] on div "Welcome to Creative Noxion At Creative Noxion, we fuse creativity with strategy…" at bounding box center [738, 541] width 564 height 149
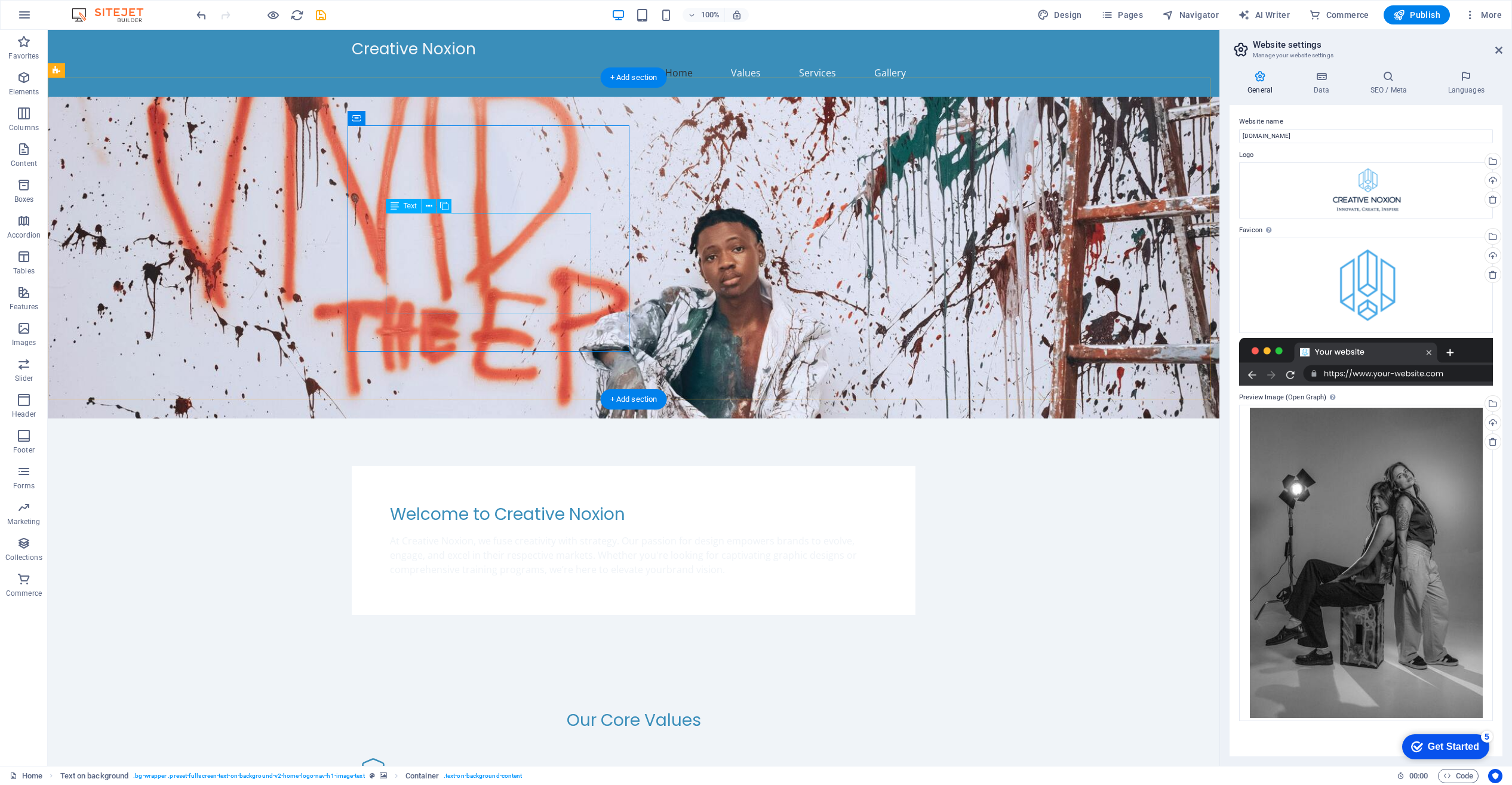
click at [585, 534] on div "At Creative Noxion, we fuse creativity with strategy. Our passion for design em…" at bounding box center [633, 555] width 487 height 43
click at [430, 203] on icon at bounding box center [429, 205] width 7 height 12
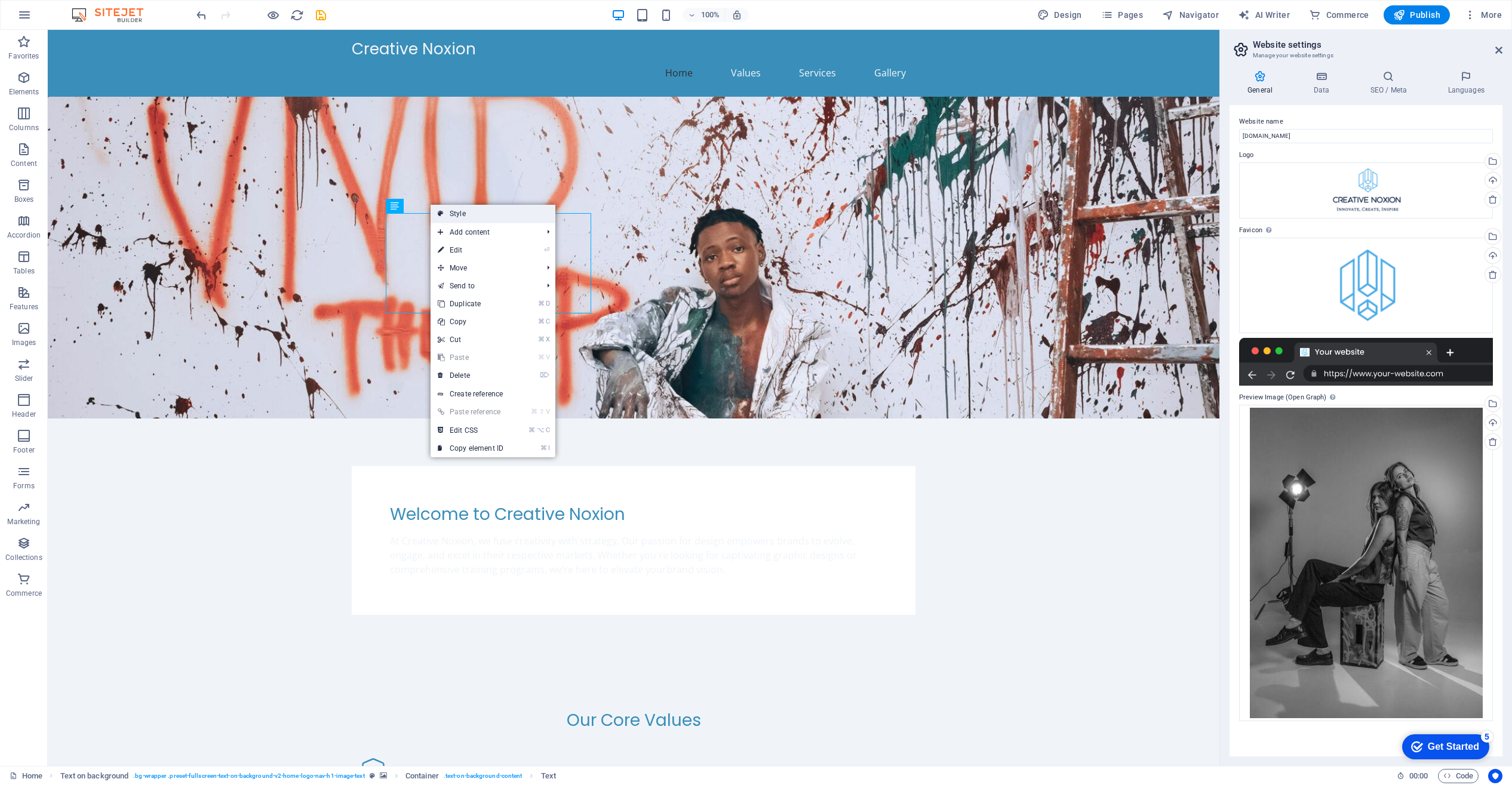
click at [463, 211] on link "Style" at bounding box center [493, 213] width 125 height 18
select select "%"
select select "rem"
select select "px"
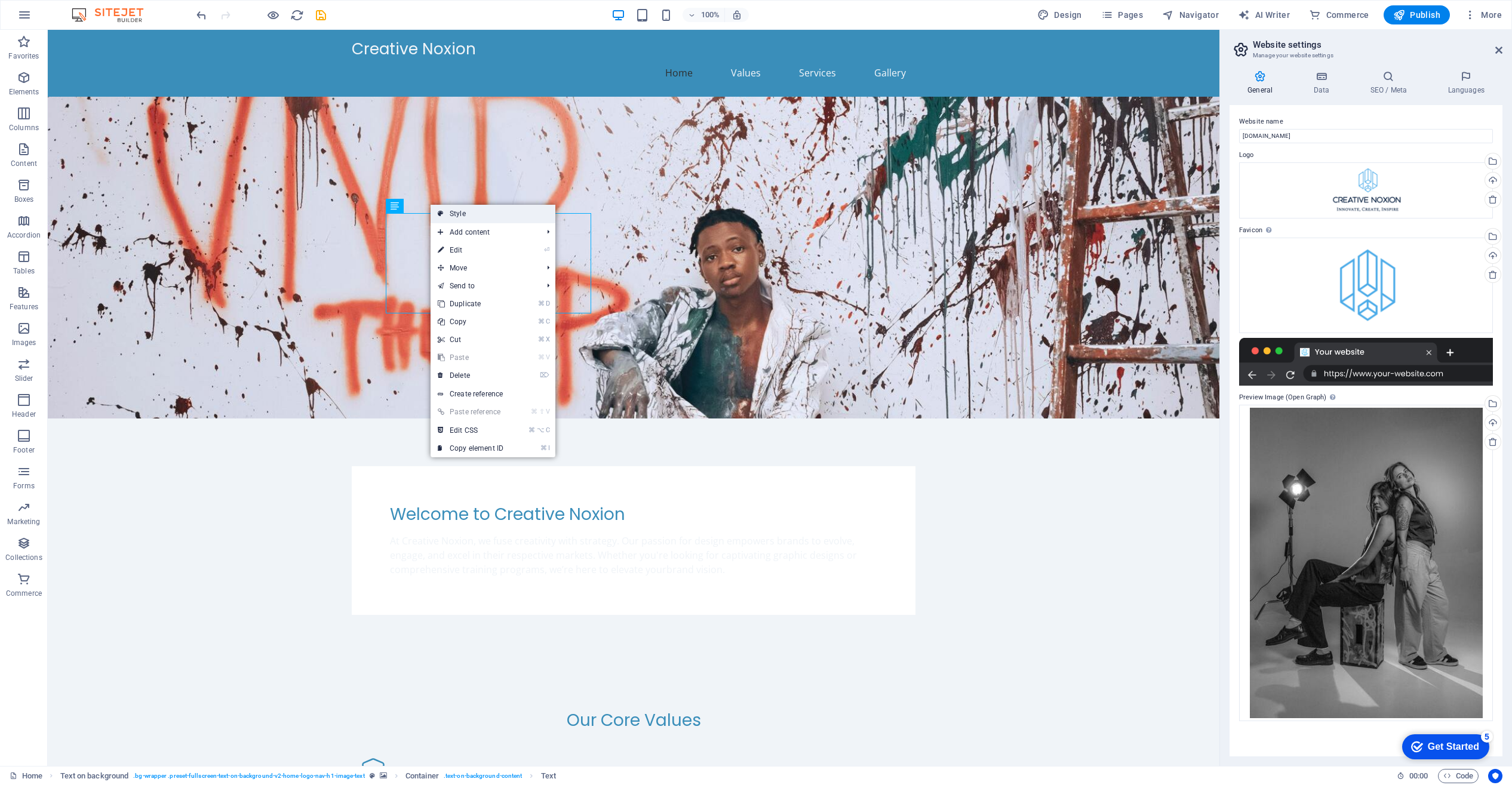
select select "preset-fullscreen-text-on-background-v2-home-logo-nav-h1-image-text"
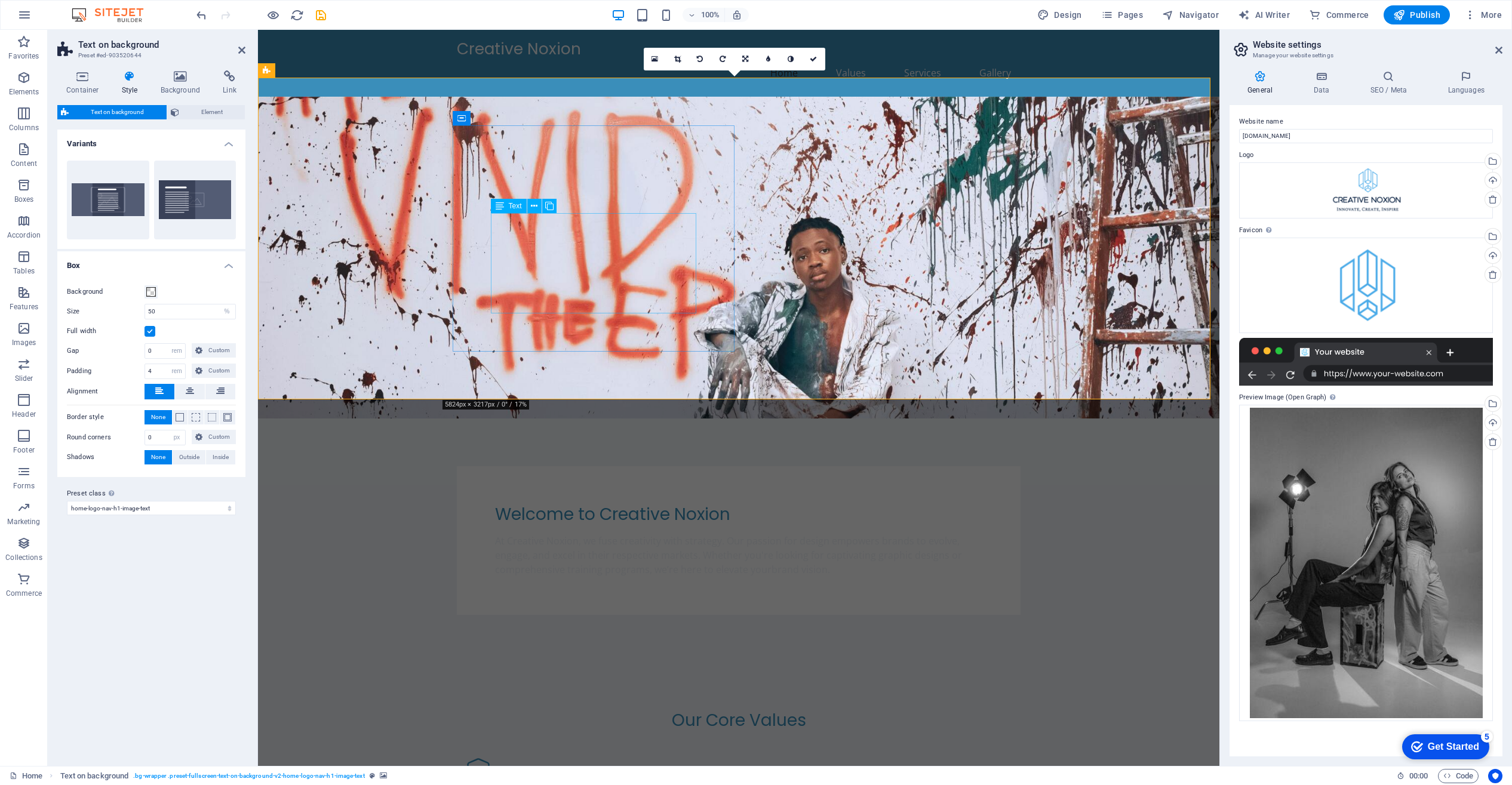
click at [652, 534] on div "At Creative Noxion, we fuse creativity with strategy. Our passion for design em…" at bounding box center [738, 555] width 487 height 43
click at [535, 207] on icon at bounding box center [534, 205] width 7 height 12
click at [646, 534] on div "At Creative Noxion, we fuse creativity with strategy. Our passion for design em…" at bounding box center [738, 555] width 487 height 43
click at [685, 534] on div "At Creative Noxion, we fuse creativity with strategy. Our passion for design em…" at bounding box center [738, 555] width 487 height 43
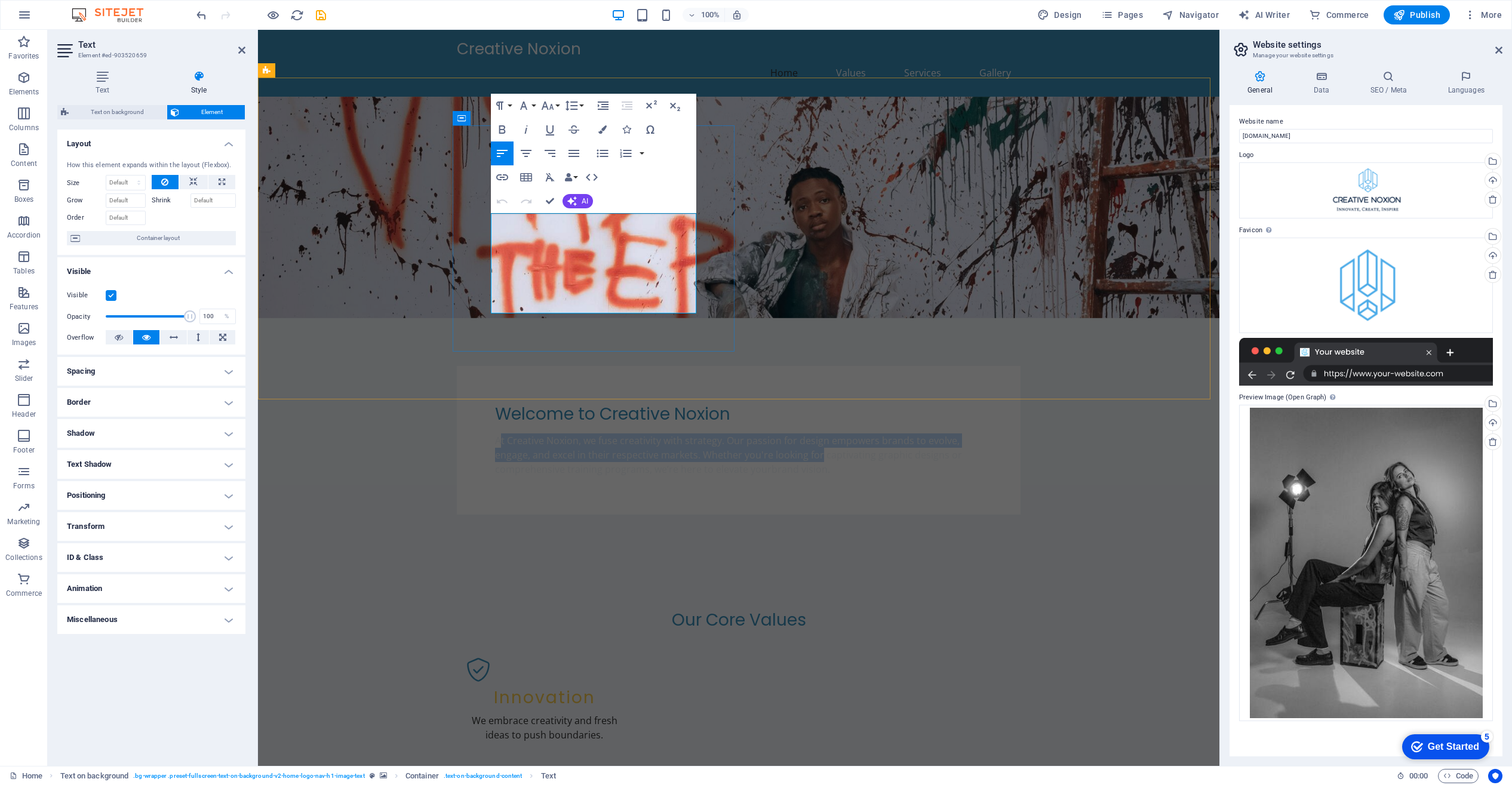
drag, startPoint x: 494, startPoint y: 221, endPoint x: 691, endPoint y: 269, distance: 202.8
click at [691, 434] on p "At Creative Noxion, we fuse creativity with strategy. Our passion for design em…" at bounding box center [738, 455] width 487 height 43
drag, startPoint x: 493, startPoint y: 221, endPoint x: 629, endPoint y: 265, distance: 142.9
click at [638, 434] on p "At Creative Noxion, we fuse creativity with strategy. Our passion for design em…" at bounding box center [738, 455] width 487 height 43
drag, startPoint x: 501, startPoint y: 222, endPoint x: 733, endPoint y: 311, distance: 248.5
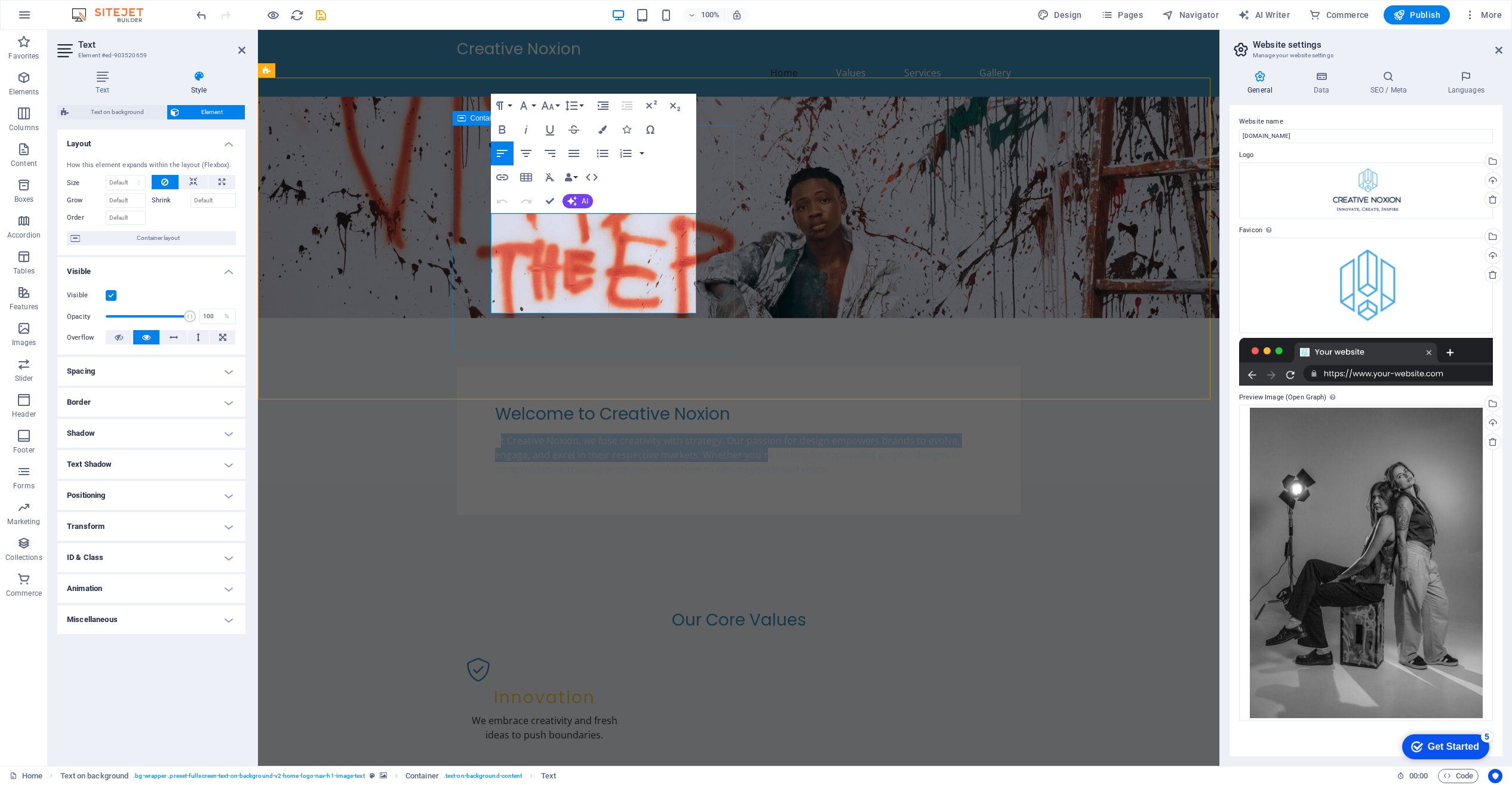
click at [733, 366] on div "Welcome to Creative Noxion At Creative Noxion, we fuse creativity with strategy…" at bounding box center [738, 440] width 564 height 149
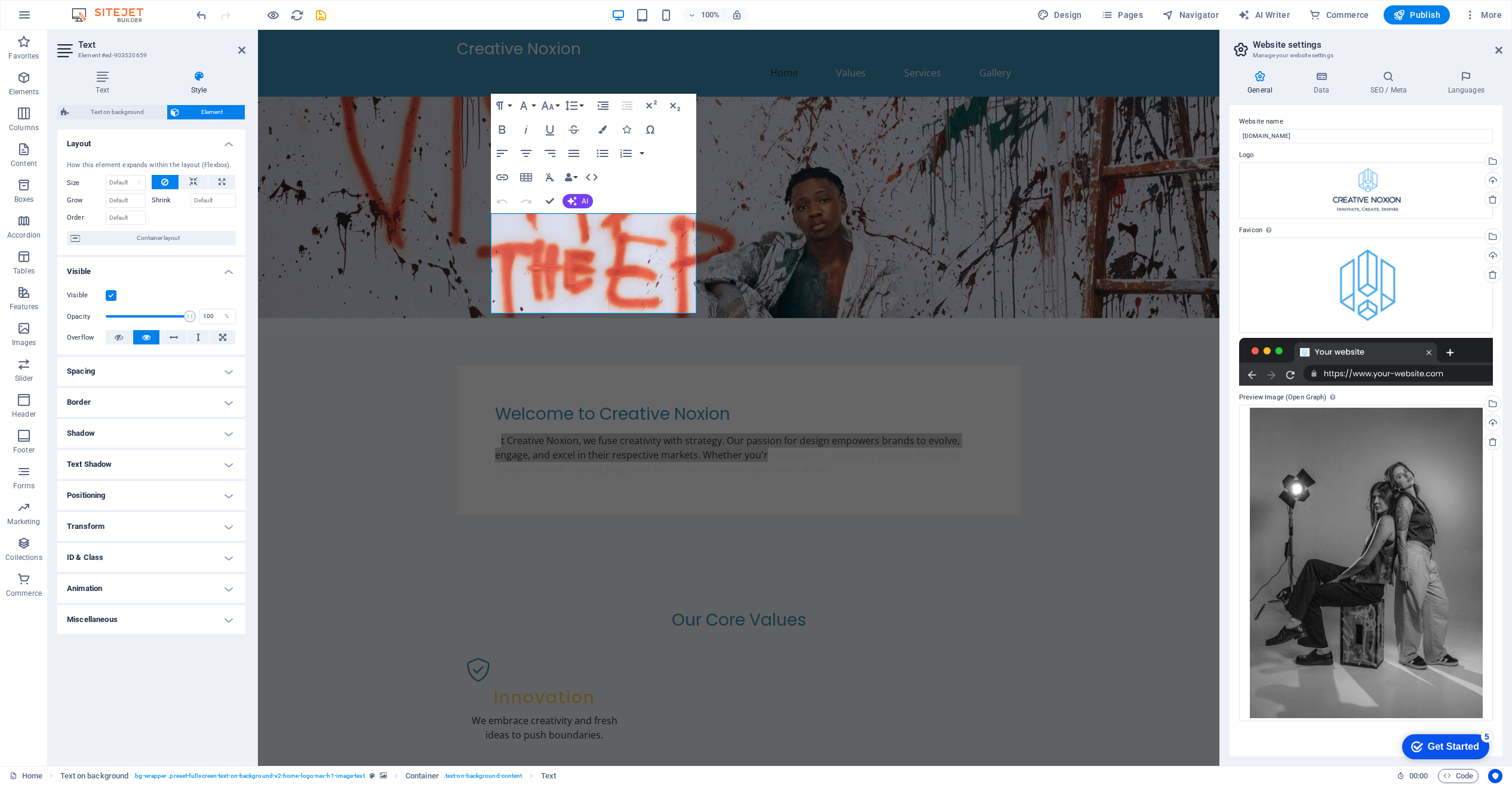
click at [230, 271] on h4 "Visible" at bounding box center [151, 267] width 188 height 22
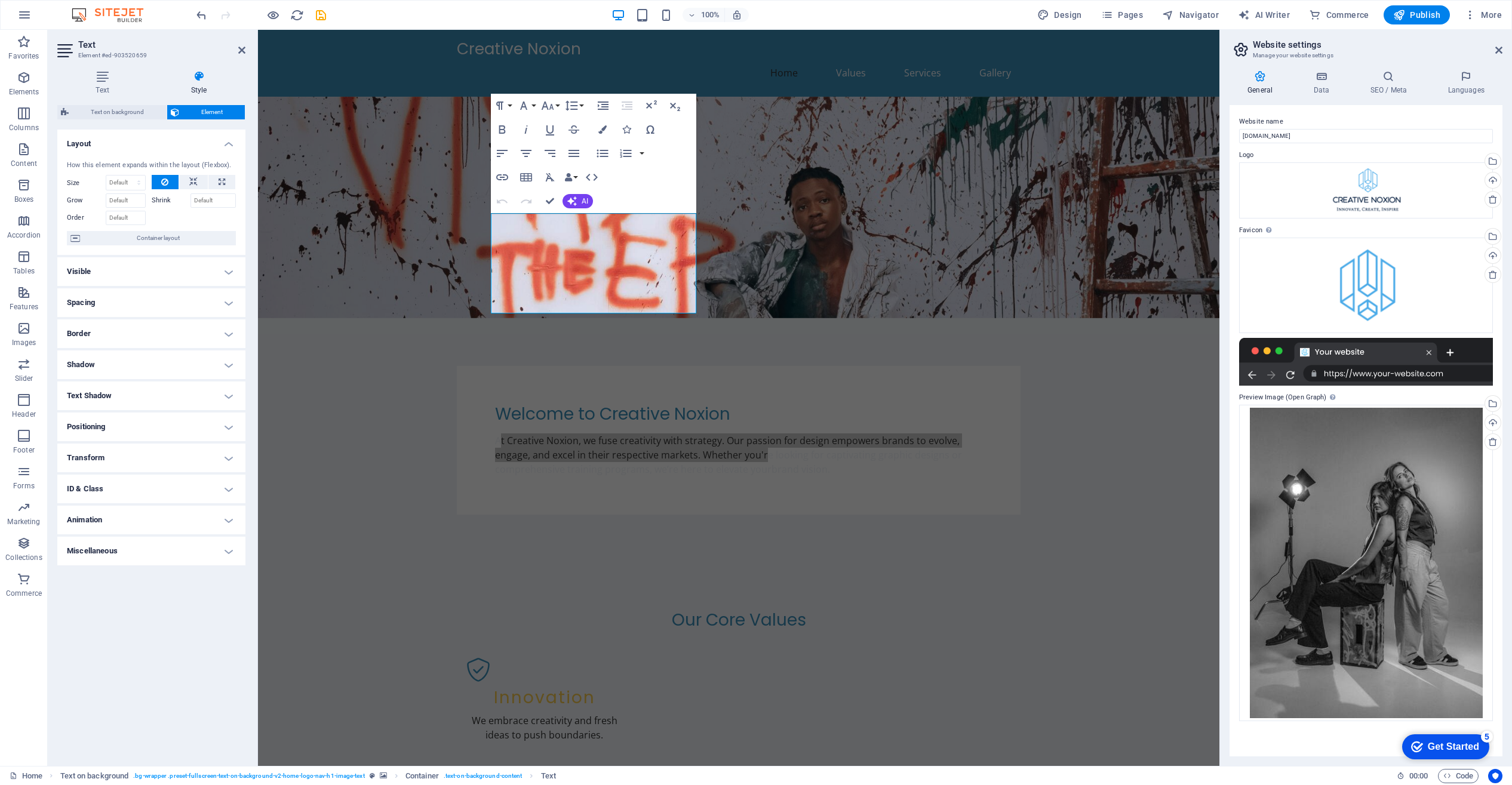
click at [230, 271] on h4 "Visible" at bounding box center [151, 271] width 188 height 29
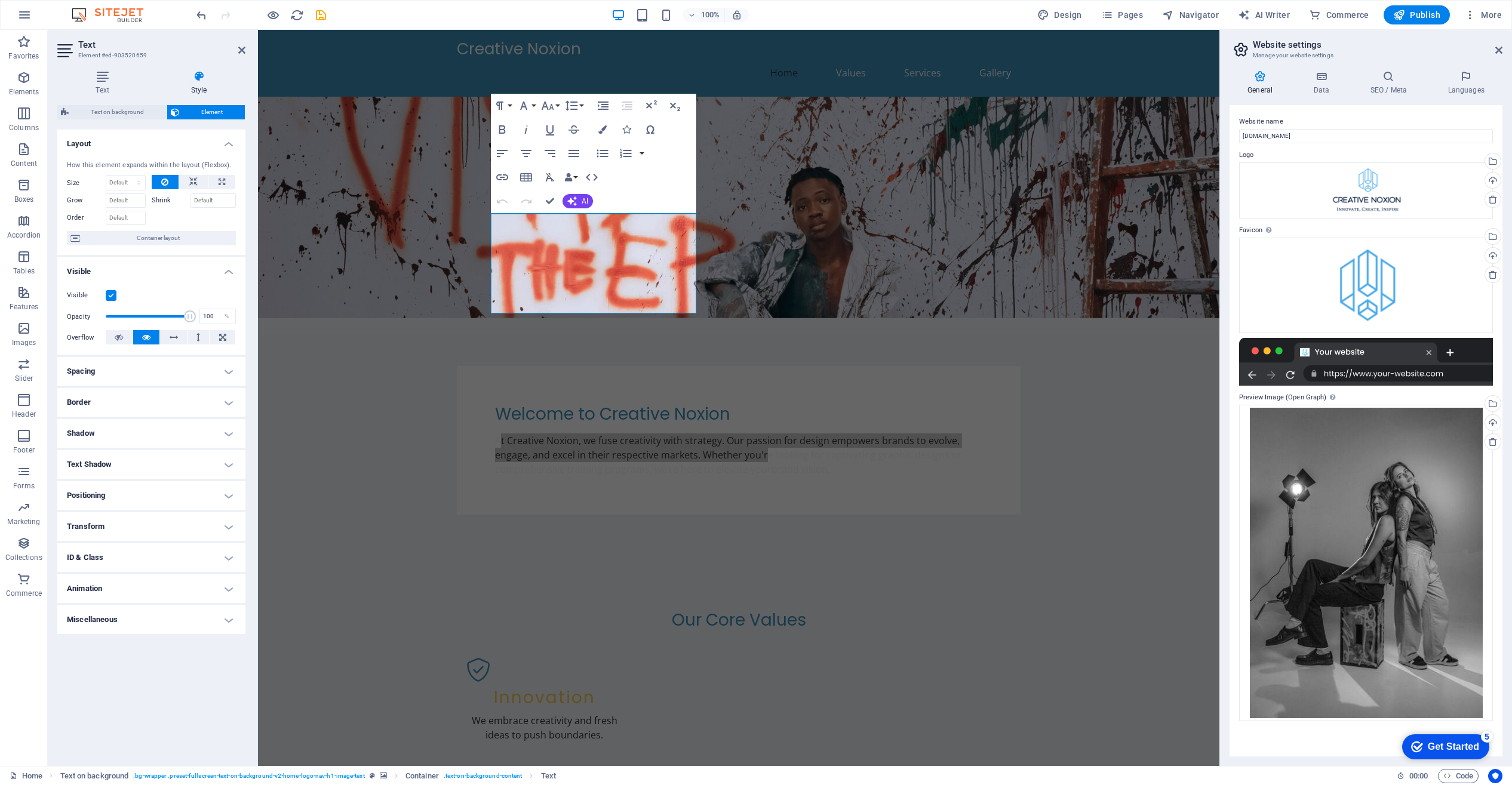
click at [87, 55] on h3 "Element #ed-903520659" at bounding box center [150, 55] width 143 height 11
click at [56, 51] on aside "Text Element #ed-903520659 Text Style Text Add, edit, and format text directly …" at bounding box center [153, 397] width 210 height 736
click at [200, 114] on span "Element" at bounding box center [212, 112] width 59 height 14
click at [199, 111] on span "Element" at bounding box center [212, 112] width 59 height 14
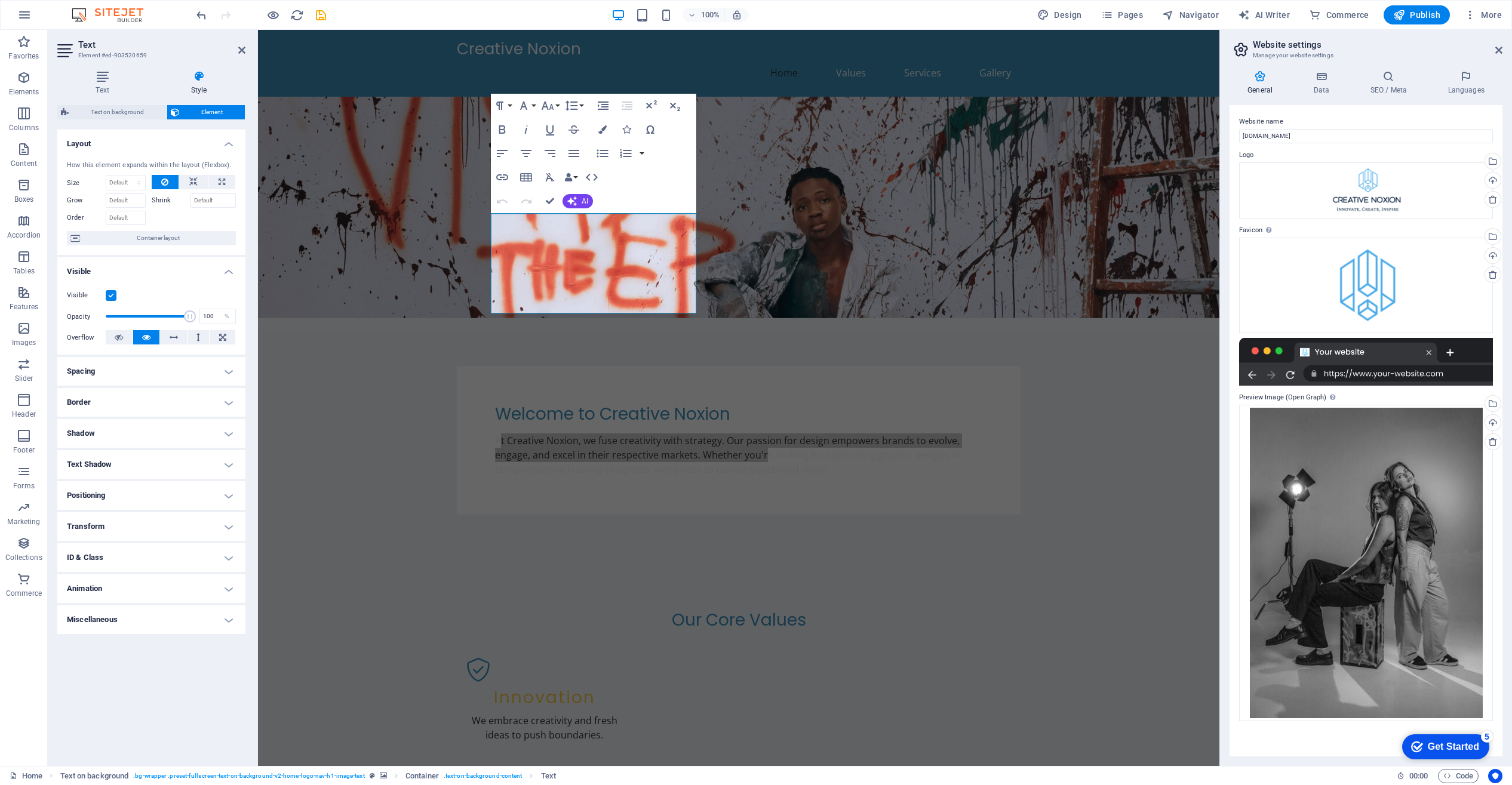
click at [199, 111] on span "Element" at bounding box center [212, 112] width 59 height 14
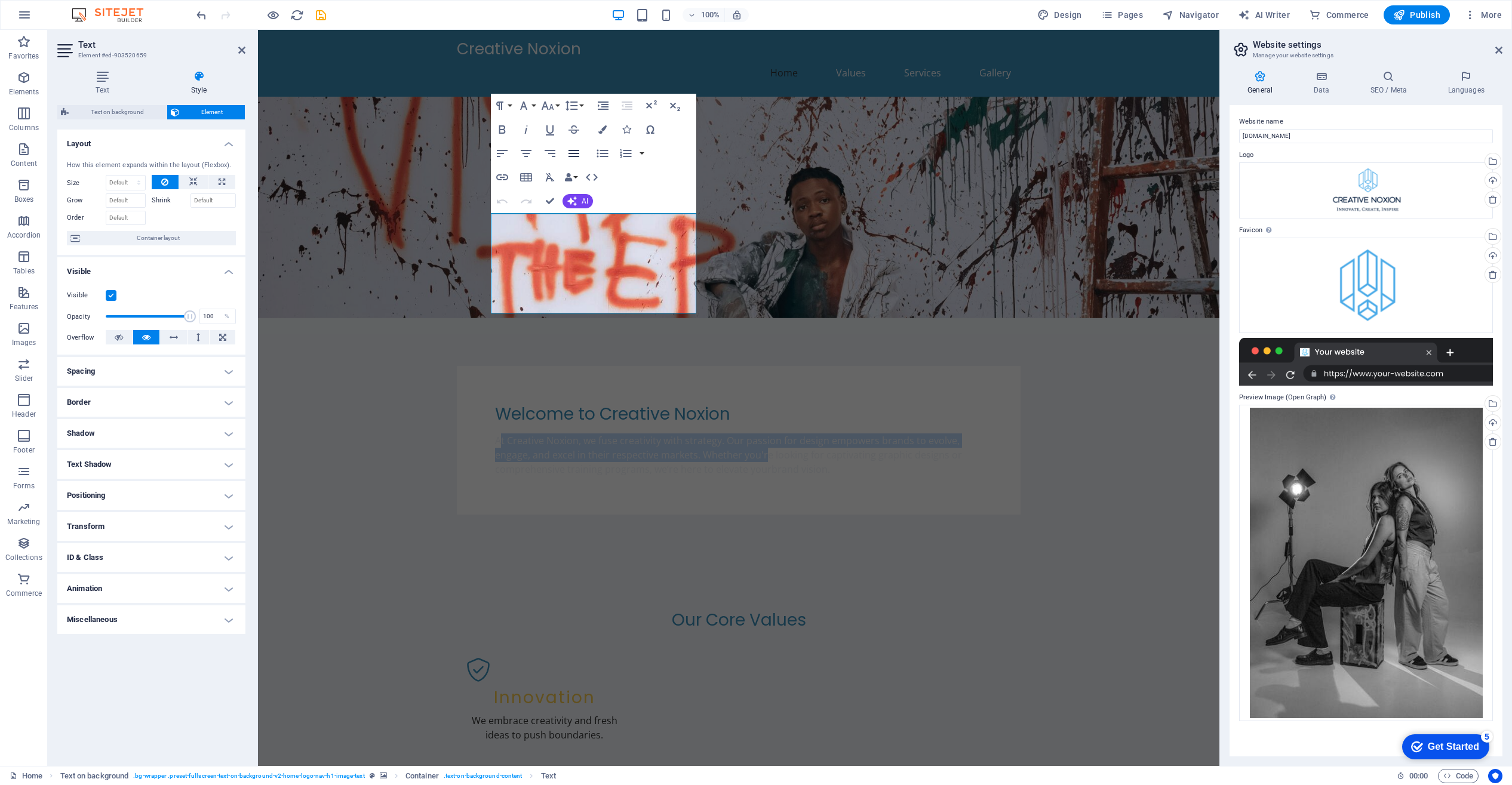
click at [574, 155] on icon "button" at bounding box center [573, 153] width 14 height 14
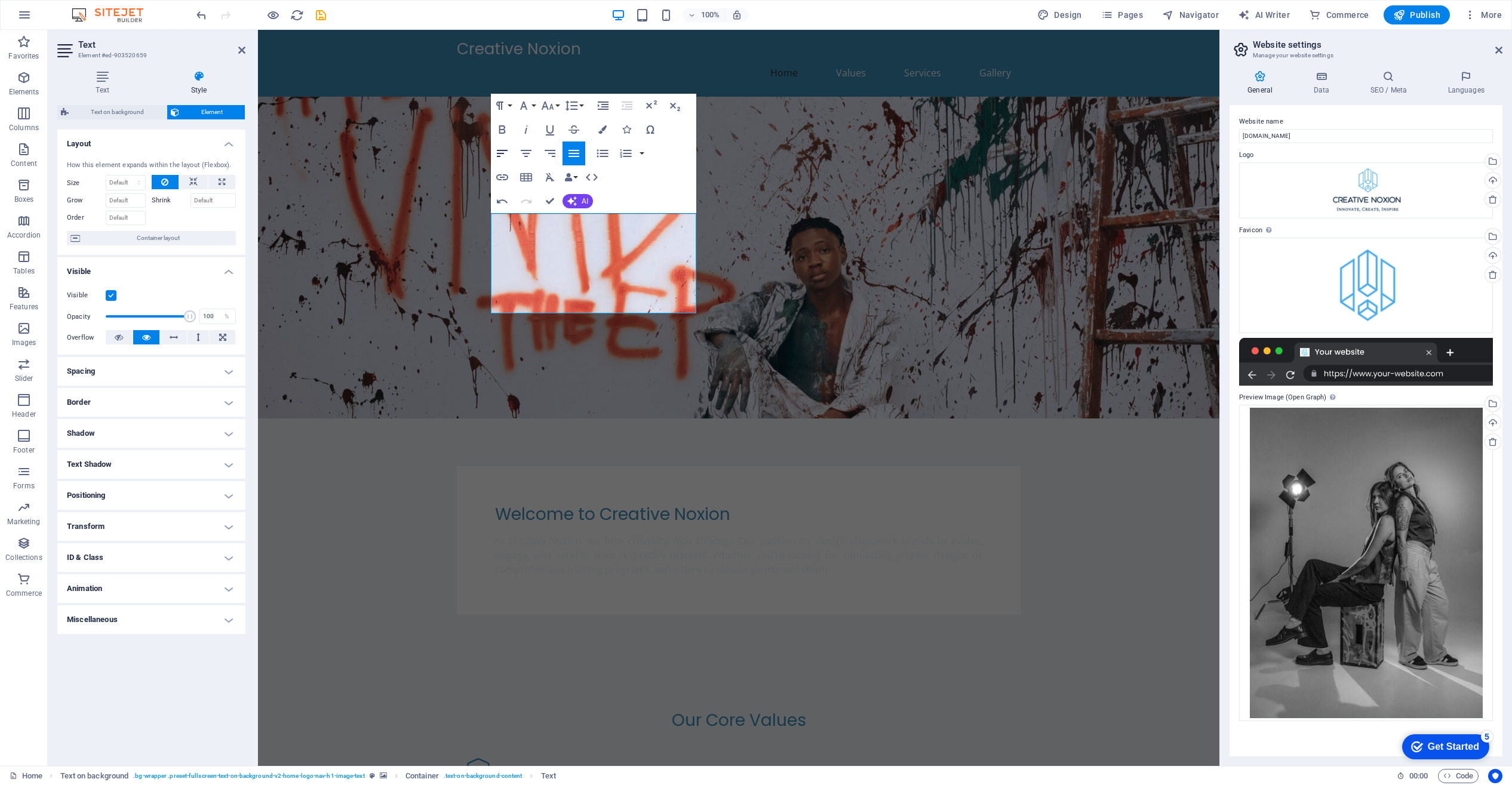
click at [501, 154] on icon "button" at bounding box center [501, 154] width 11 height 8
click at [29, 85] on span "Elements" at bounding box center [24, 85] width 48 height 29
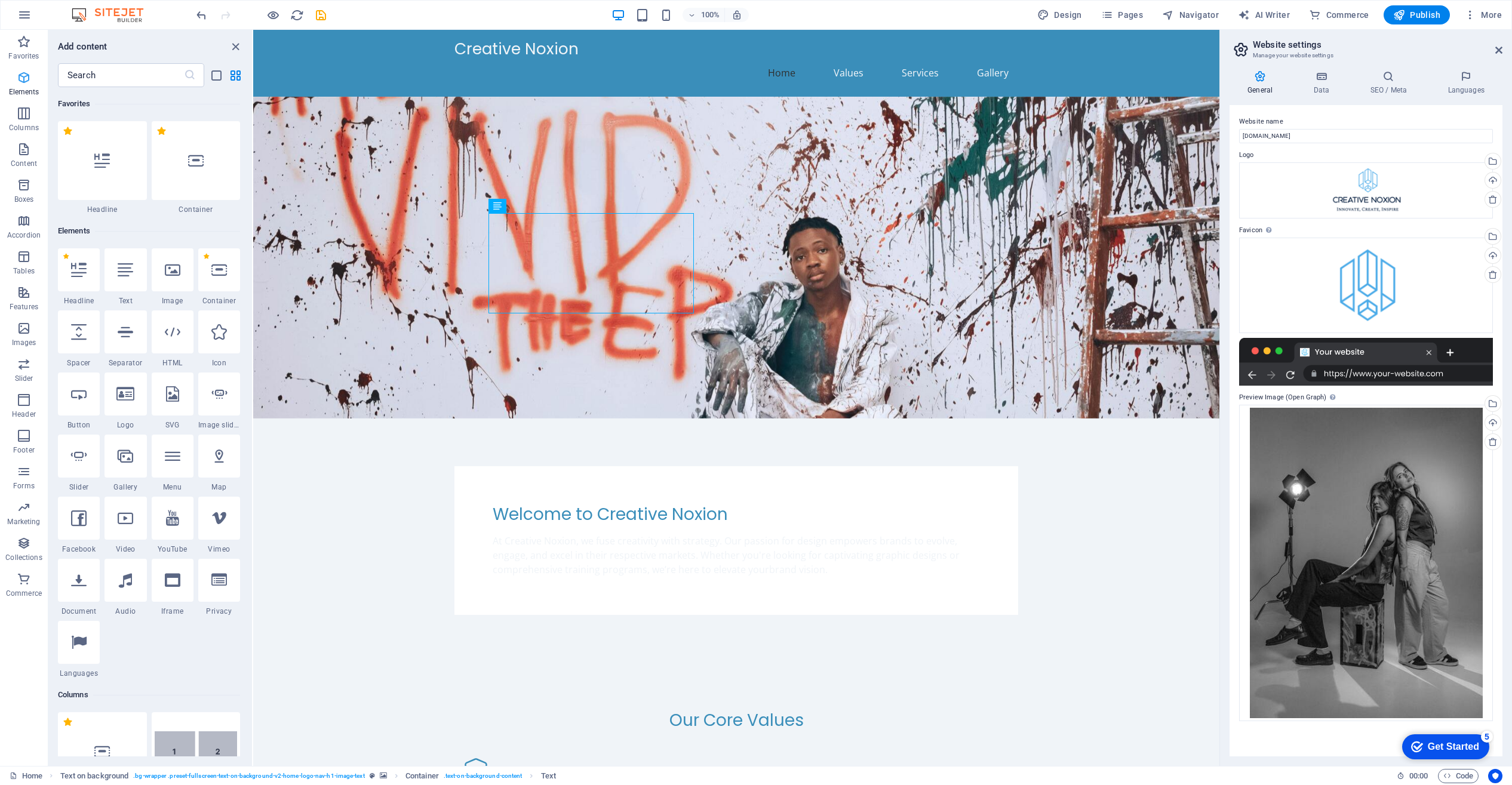
click at [25, 82] on icon "button" at bounding box center [24, 77] width 14 height 14
click at [17, 152] on icon "button" at bounding box center [24, 149] width 14 height 14
click at [528, 156] on icon at bounding box center [527, 157] width 7 height 12
click at [511, 534] on div "At Creative Noxion, we fuse creativity with strategy. Our passion for design em…" at bounding box center [736, 555] width 487 height 43
click at [542, 195] on icon at bounding box center [541, 196] width 7 height 12
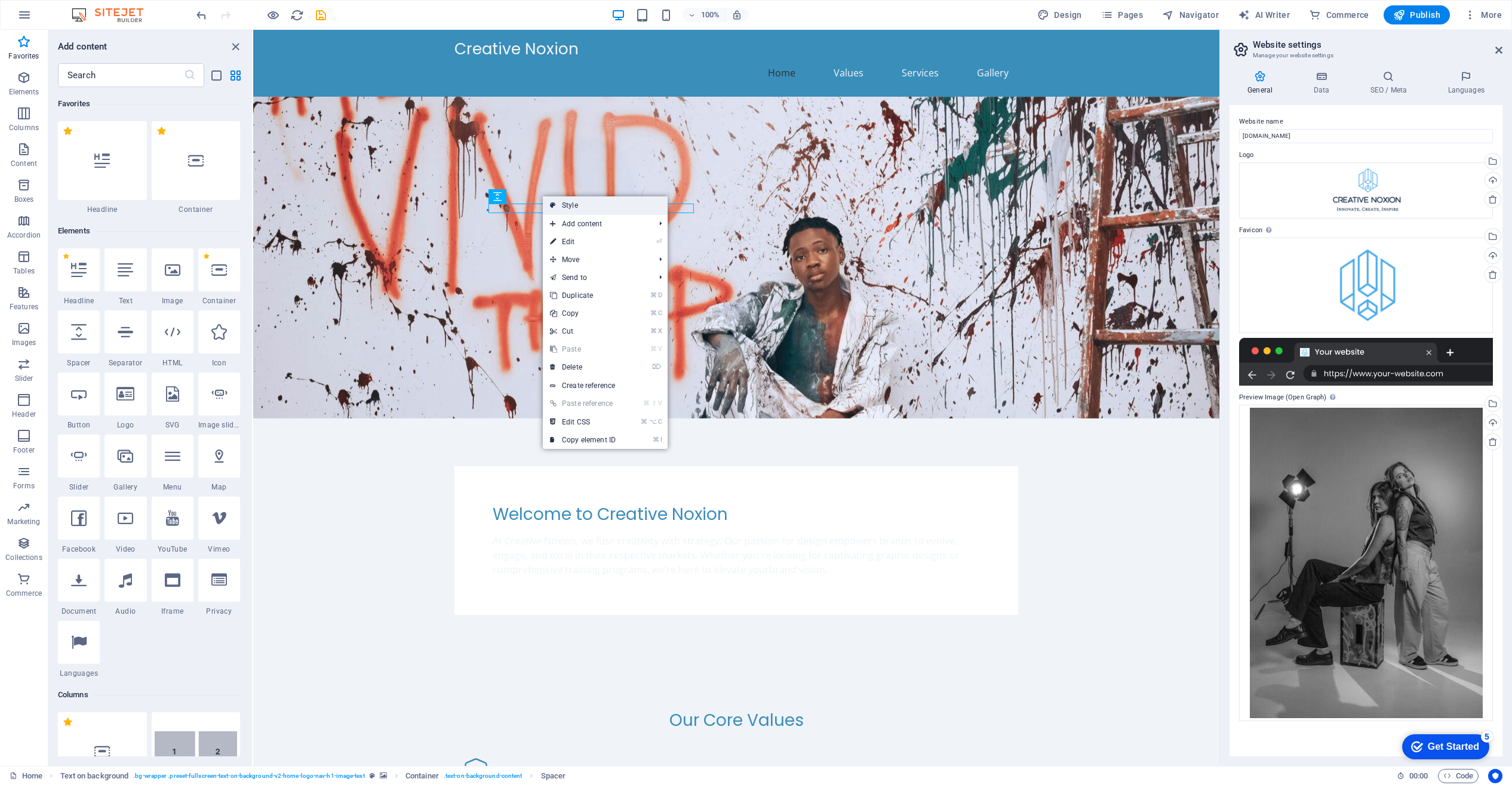
click at [568, 205] on link "Style" at bounding box center [605, 205] width 125 height 18
select select "%"
select select "rem"
select select "px"
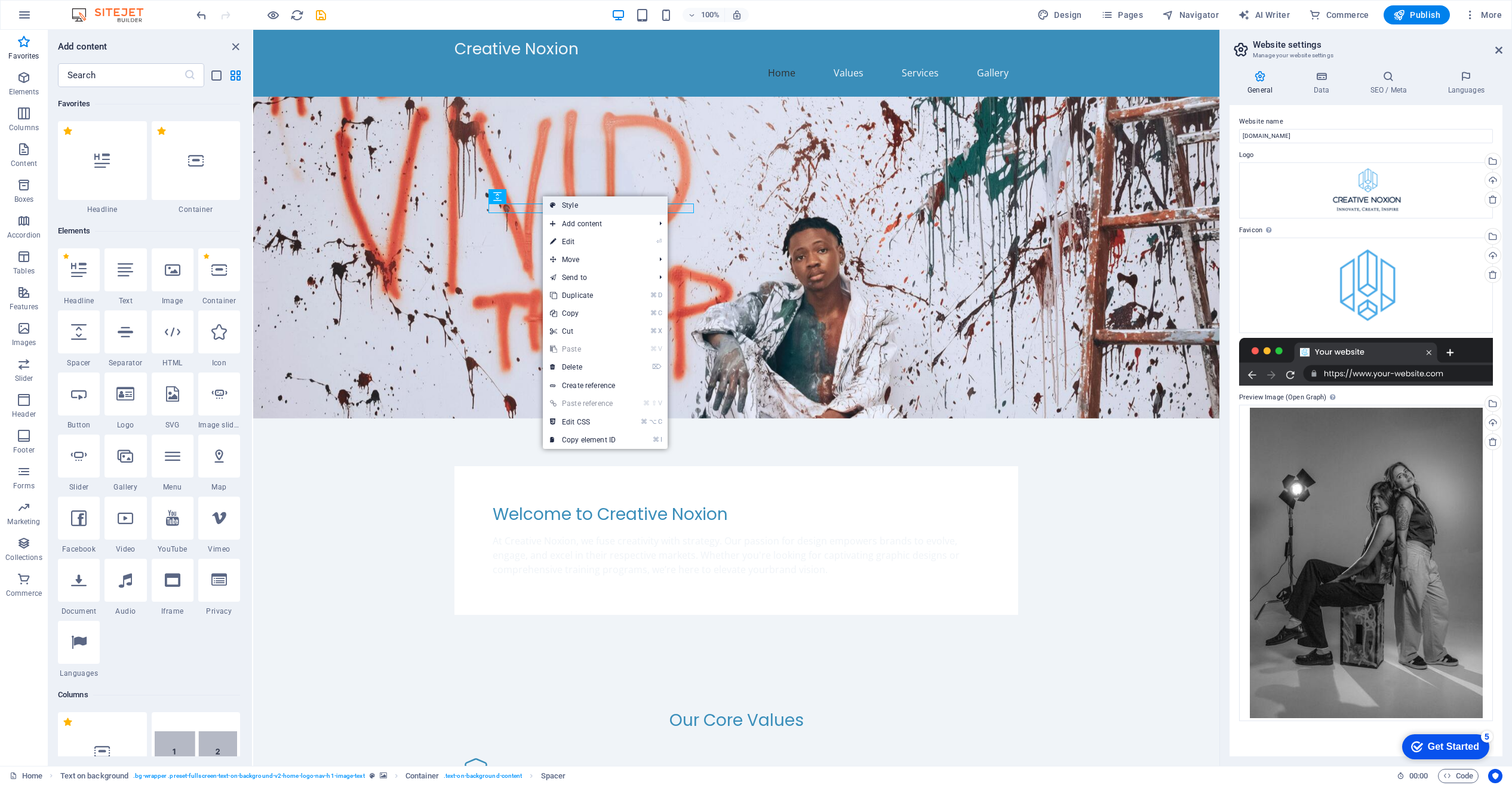
select select "preset-fullscreen-text-on-background-v2-home-logo-nav-h1-image-text"
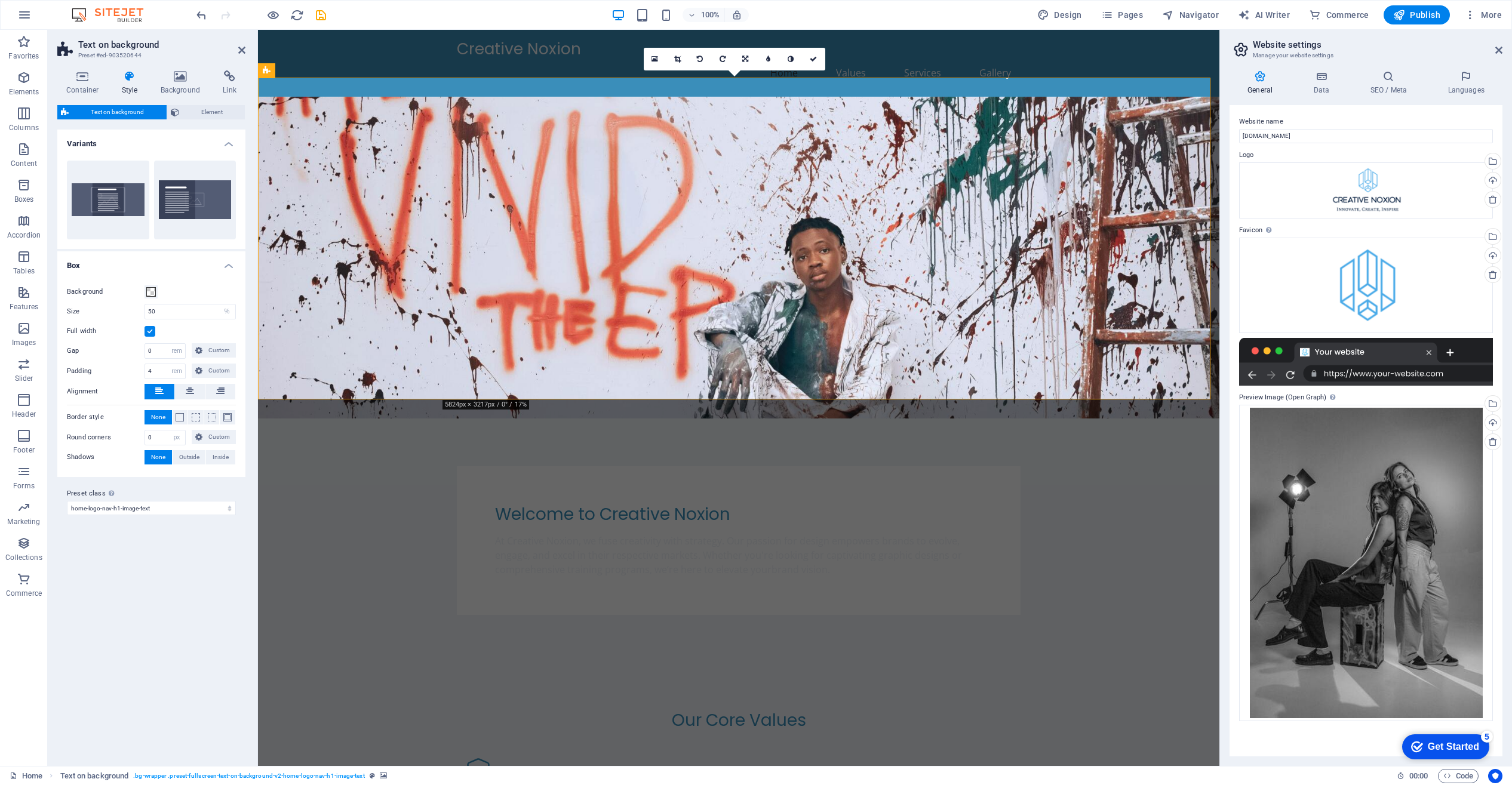
click at [127, 111] on span "Text on background" at bounding box center [117, 112] width 91 height 14
click at [503, 534] on div "At Creative Noxion, we fuse creativity with strategy. Our passion for design em…" at bounding box center [738, 555] width 487 height 43
click at [216, 435] on span "Custom" at bounding box center [220, 436] width 27 height 14
click at [116, 56] on h3 "Preset #ed-903520644" at bounding box center [150, 55] width 143 height 11
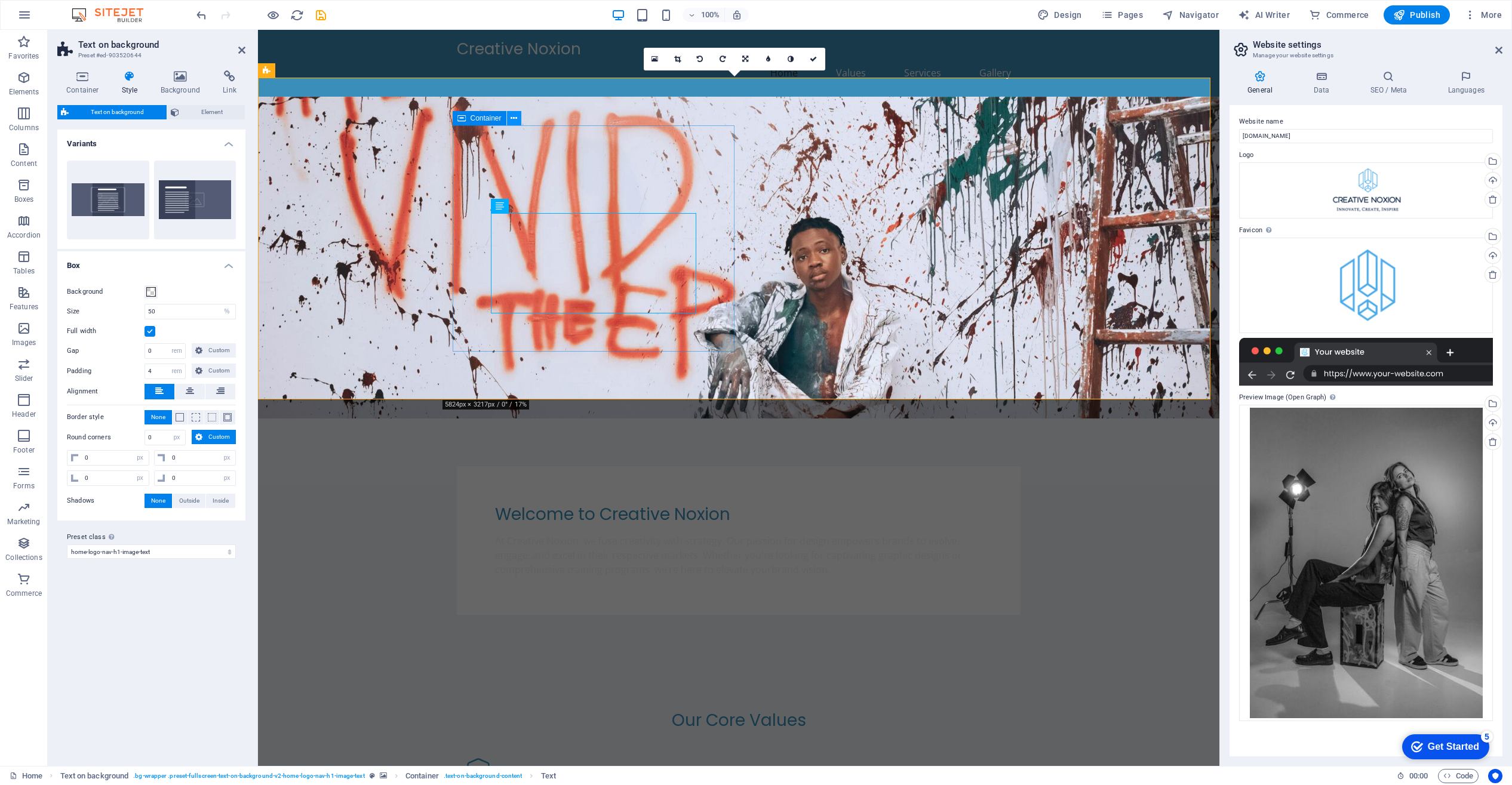
click at [512, 117] on icon at bounding box center [514, 118] width 7 height 12
click at [724, 466] on div "Welcome to Creative Noxion At Creative Noxion, we fuse creativity with strategy…" at bounding box center [738, 541] width 564 height 149
click at [645, 534] on div "At Creative Noxion, we fuse creativity with strategy. Our passion for design em…" at bounding box center [738, 555] width 487 height 43
click at [793, 58] on icon at bounding box center [791, 59] width 6 height 8
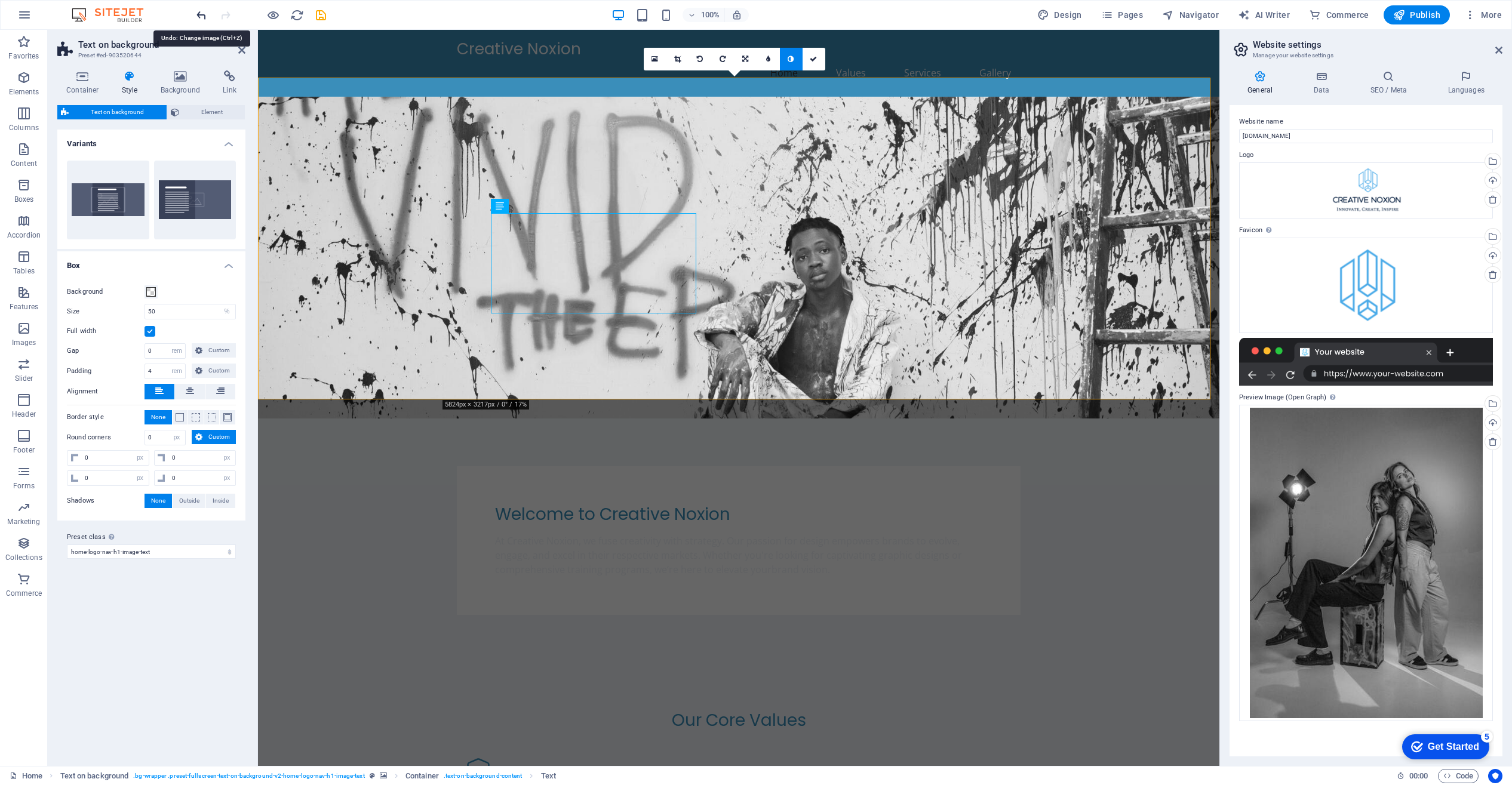
click at [206, 12] on icon "undo" at bounding box center [202, 15] width 13 height 13
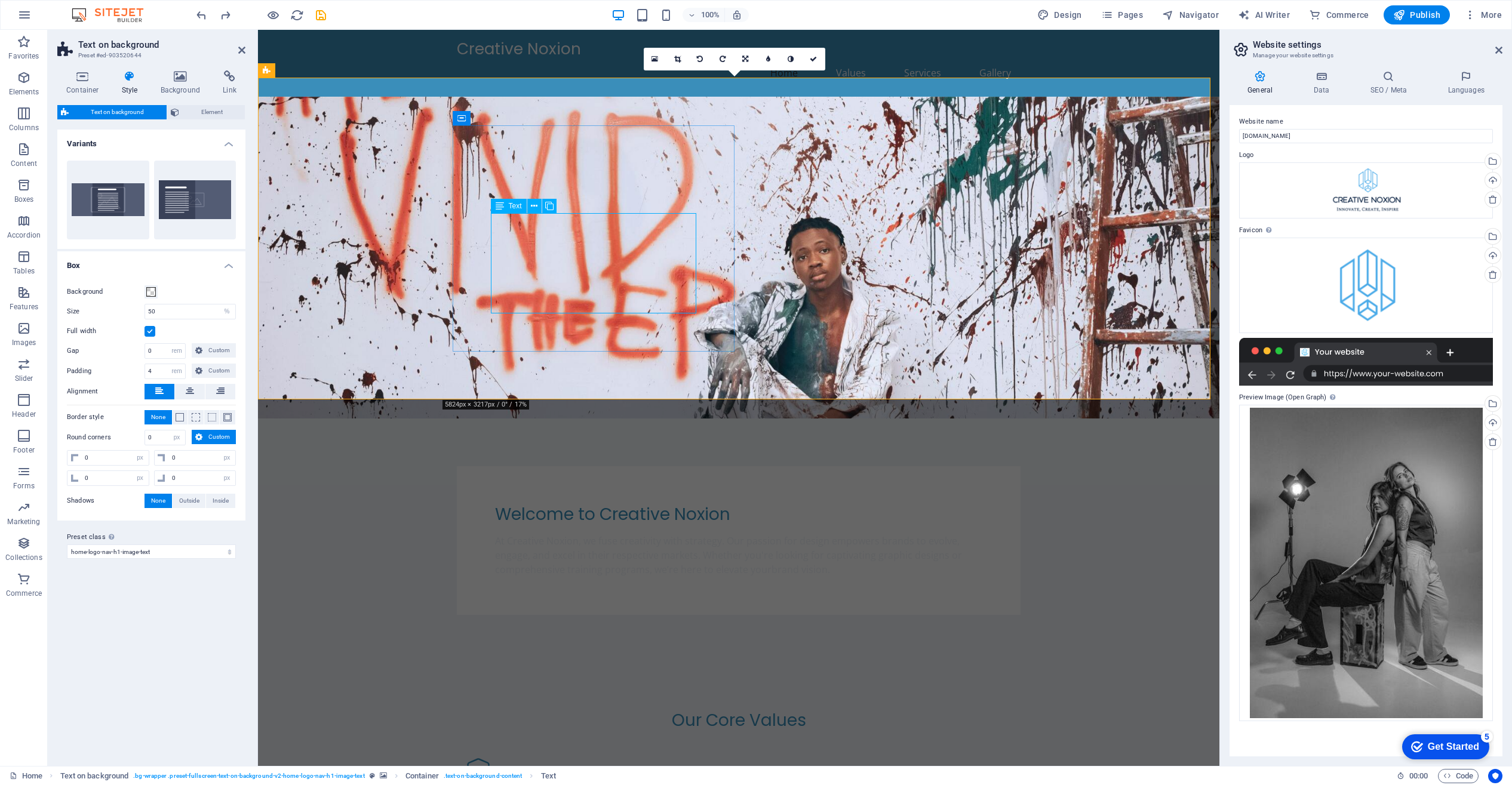
click at [516, 206] on span "Text" at bounding box center [516, 206] width 13 height 8
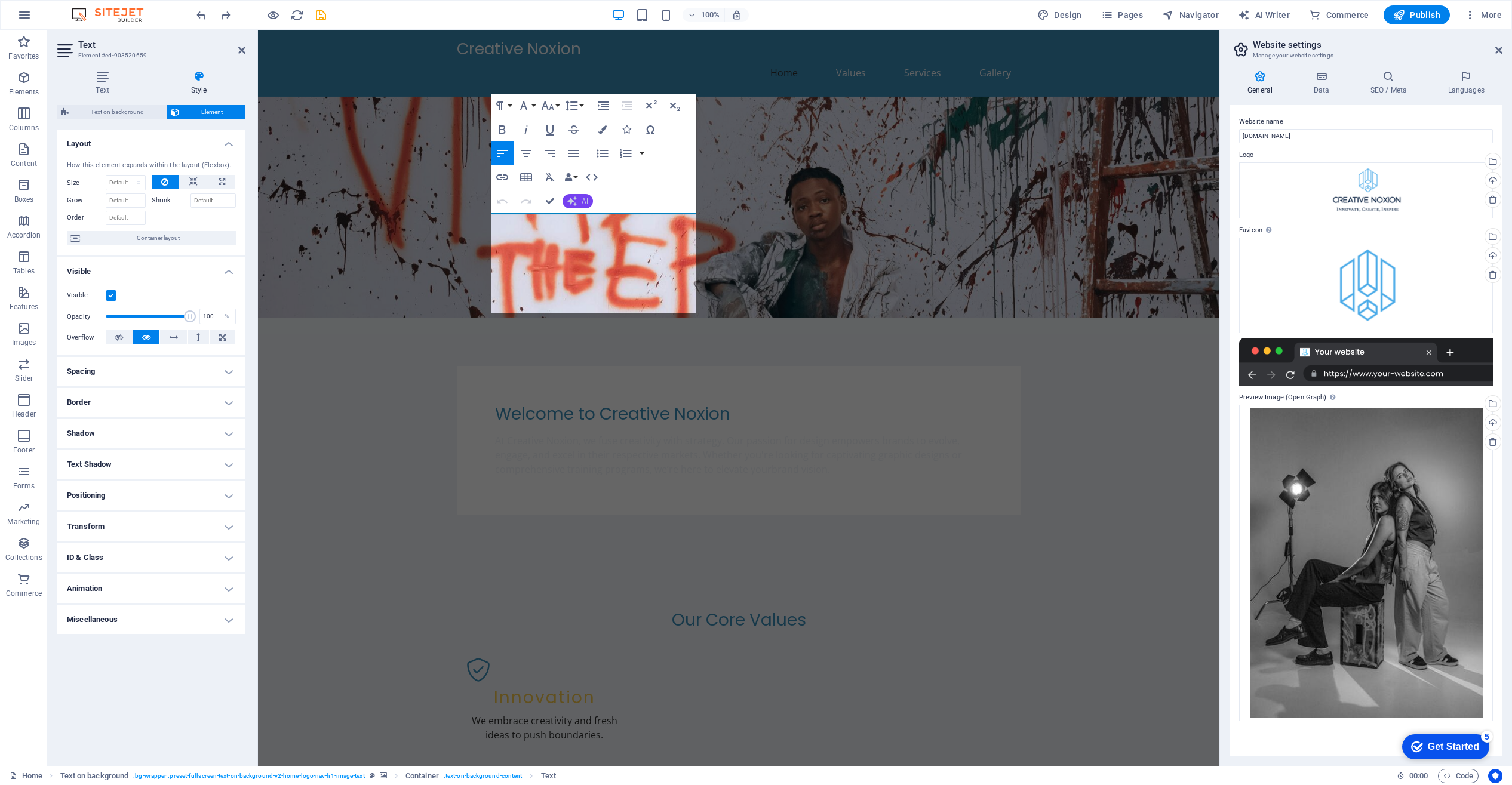
click at [582, 198] on span "AI" at bounding box center [585, 202] width 7 height 8
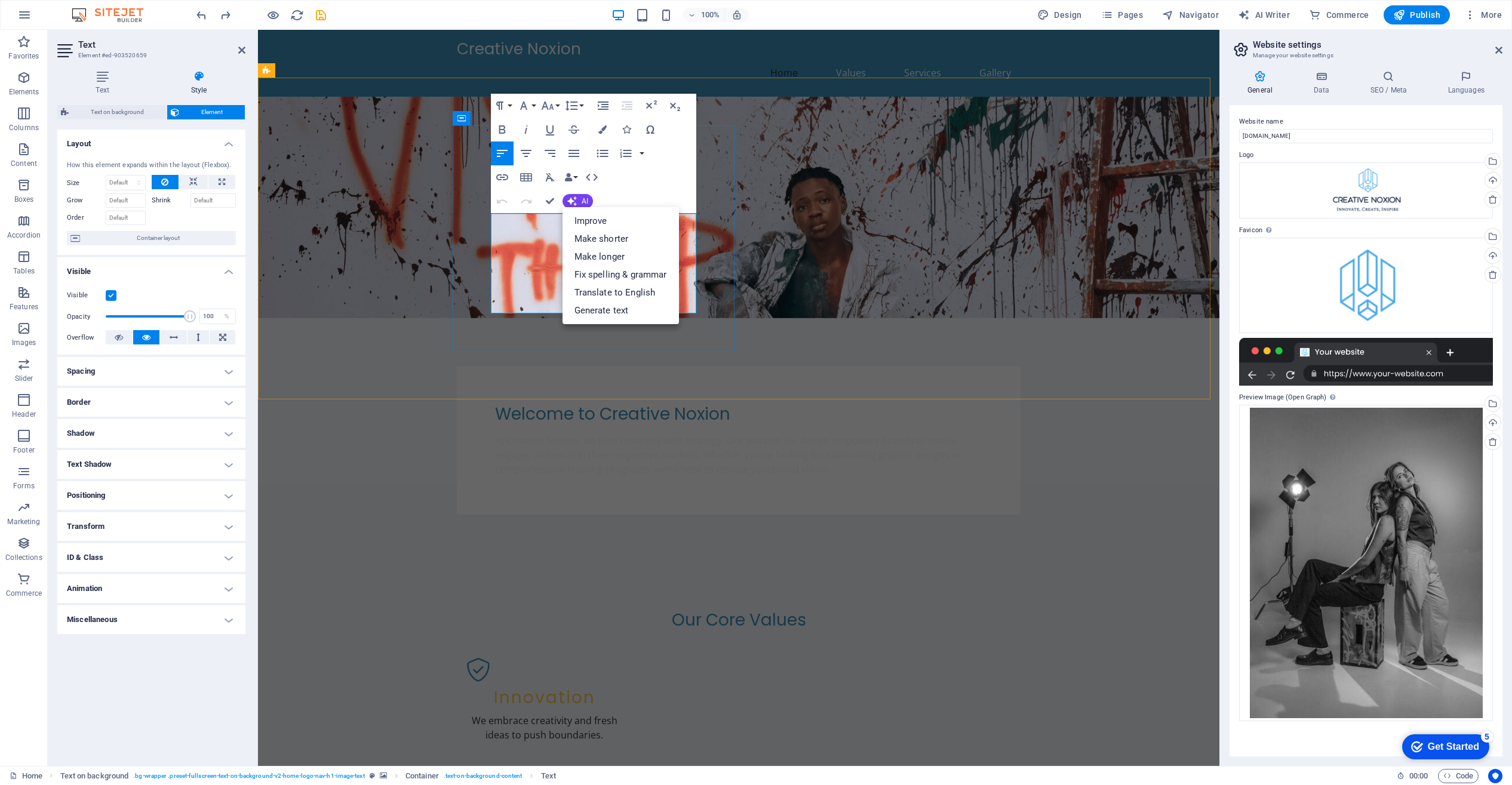
click at [541, 435] on span "At Creative Noxion, we fuse creativity with strategy. Our passion for design em…" at bounding box center [728, 456] width 467 height 42
click at [695, 200] on div "Paragraph Format Normal Heading 1 Heading 2 Heading 3 Heading 4 Heading 5 Headi…" at bounding box center [593, 153] width 205 height 119
click at [688, 434] on p "At Creative Noxion, we fuse creativity with strategy. Our passion for design em…" at bounding box center [738, 455] width 487 height 43
click at [583, 562] on div "Our Core Values Innovation We embrace creativity and fresh ideas to push bounda…" at bounding box center [738, 794] width 962 height 463
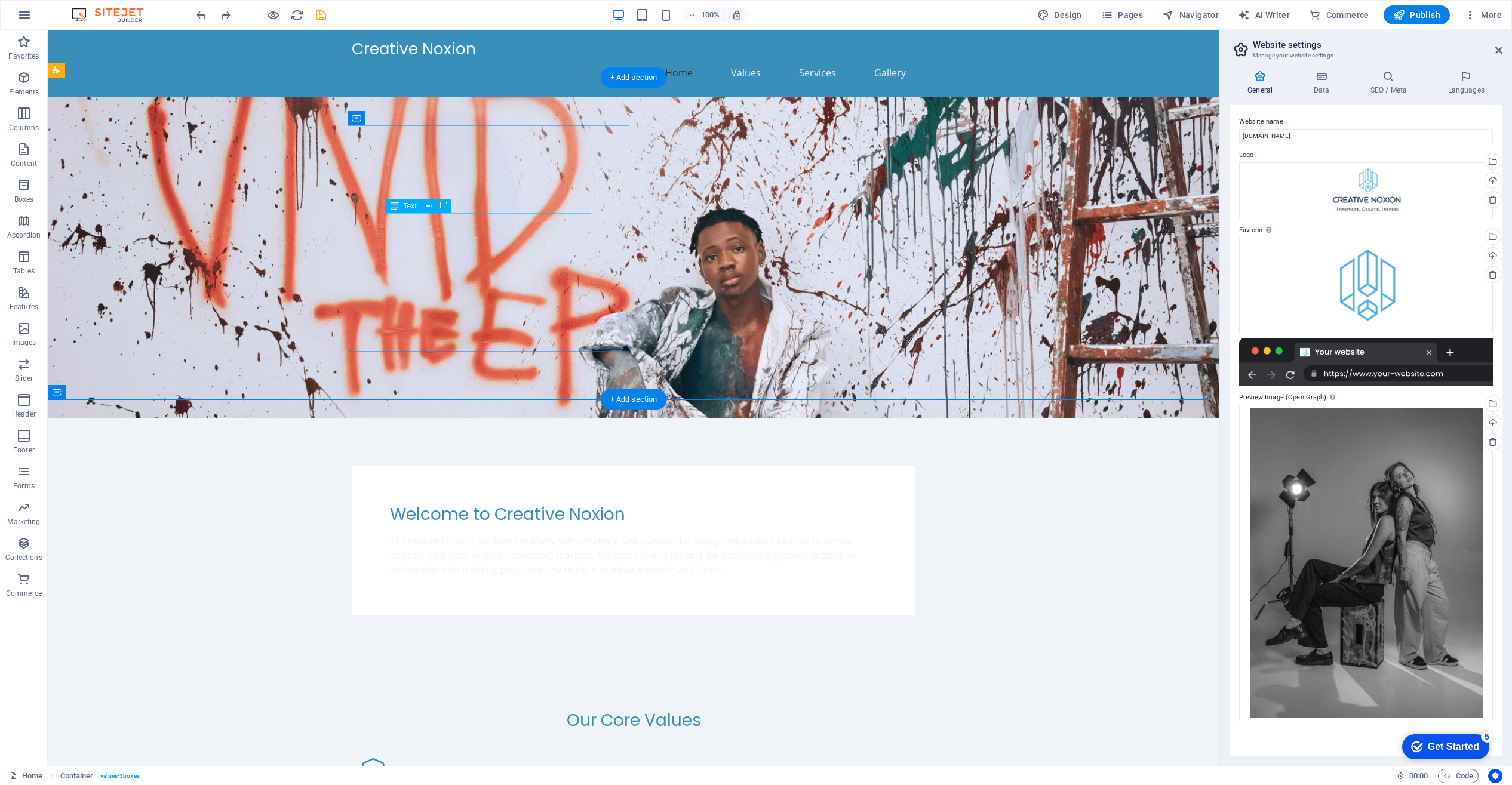
click at [560, 534] on div "At Creative Noxion, we fuse creativity with strategy. Our passion for design em…" at bounding box center [633, 555] width 487 height 43
click at [540, 534] on div "At Creative Noxion, we fuse creativity with strategy. Our passion for design em…" at bounding box center [633, 555] width 487 height 43
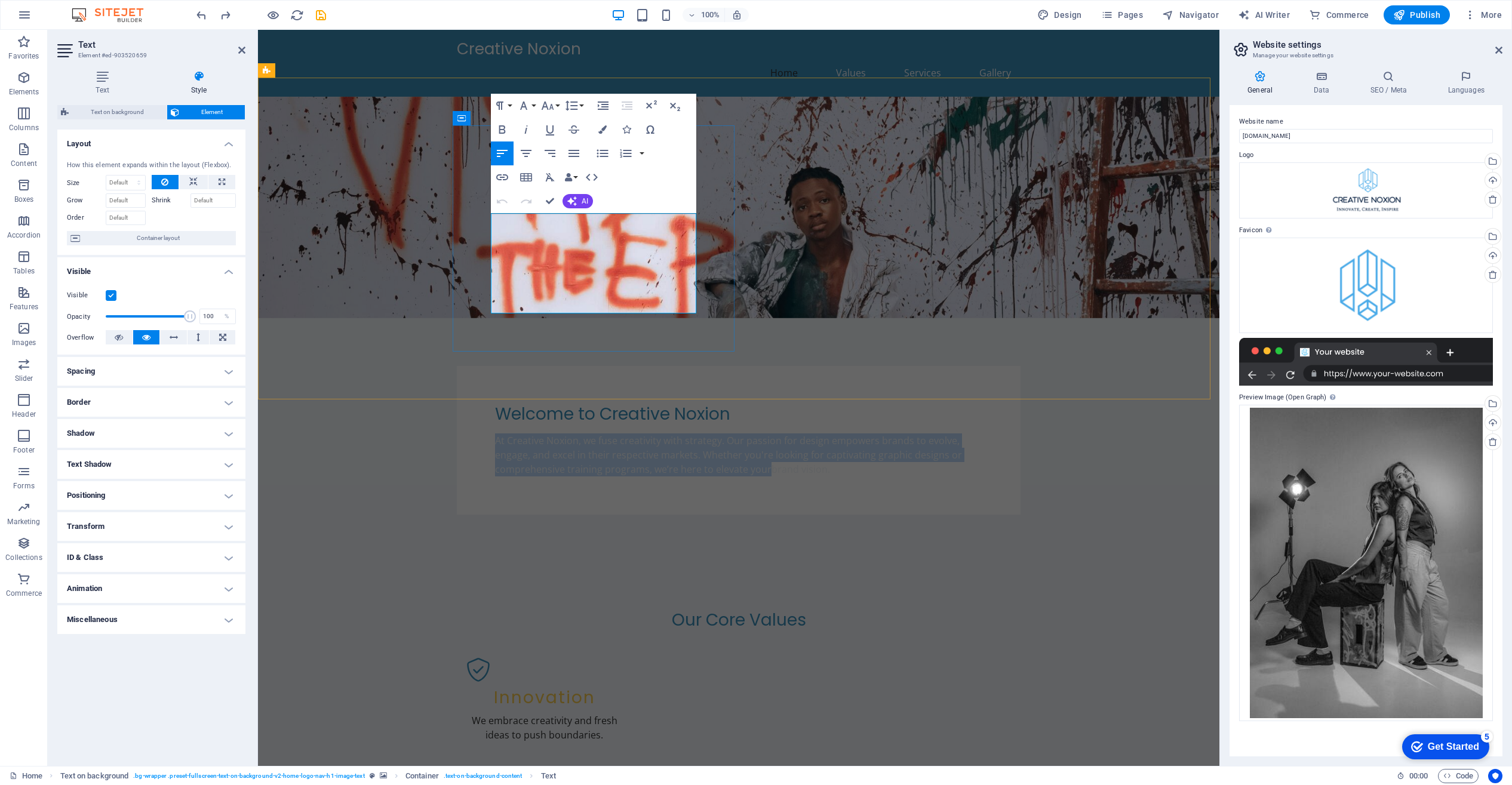
drag, startPoint x: 674, startPoint y: 290, endPoint x: 491, endPoint y: 221, distance: 195.6
click at [495, 434] on p "At Creative Noxion, we fuse creativity with strategy. Our passion for design em…" at bounding box center [738, 455] width 487 height 43
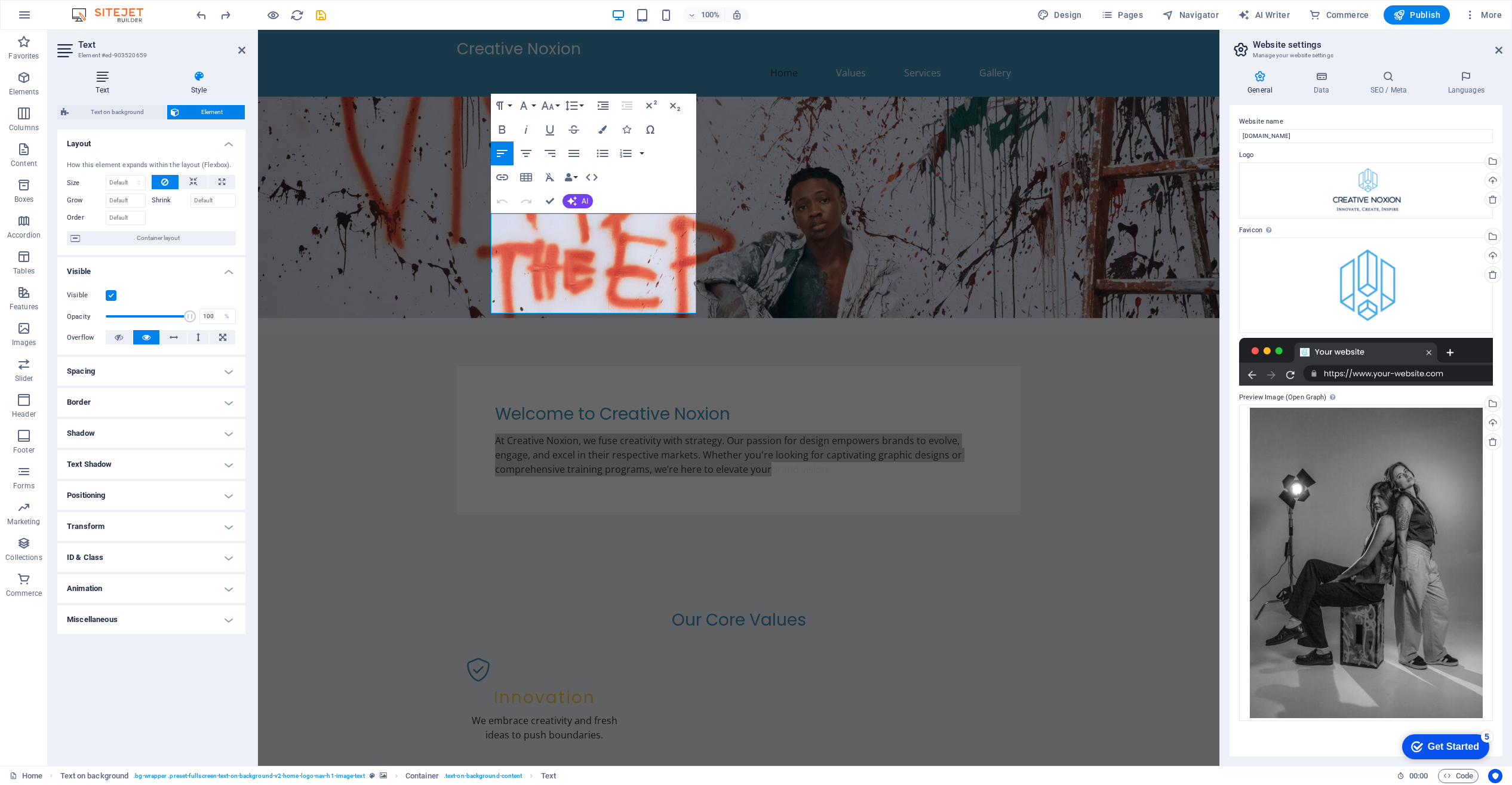
click at [104, 76] on icon at bounding box center [102, 76] width 90 height 12
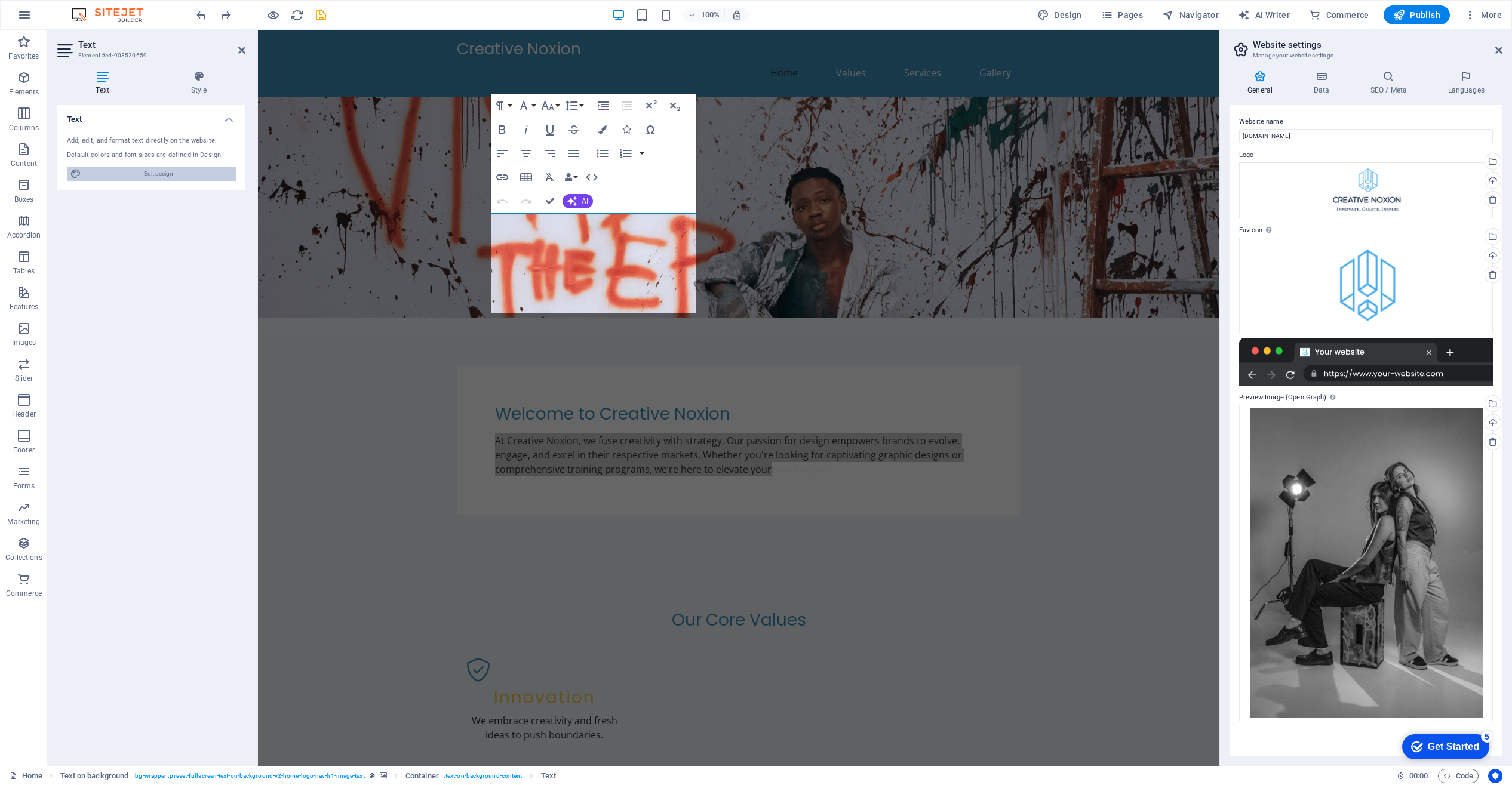
click at [160, 174] on span "Edit design" at bounding box center [159, 173] width 147 height 14
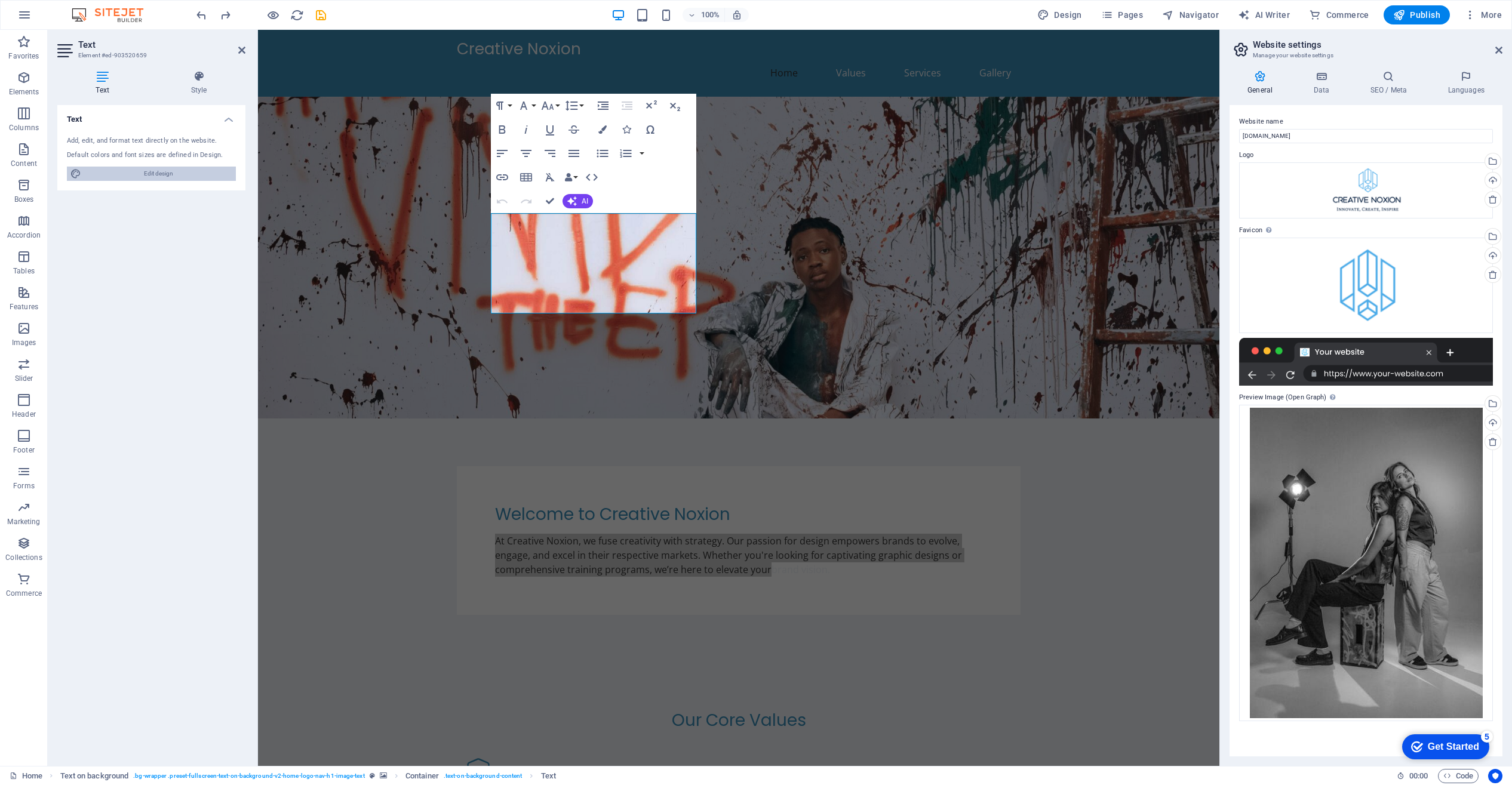
select select "px"
select select "200"
select select "px"
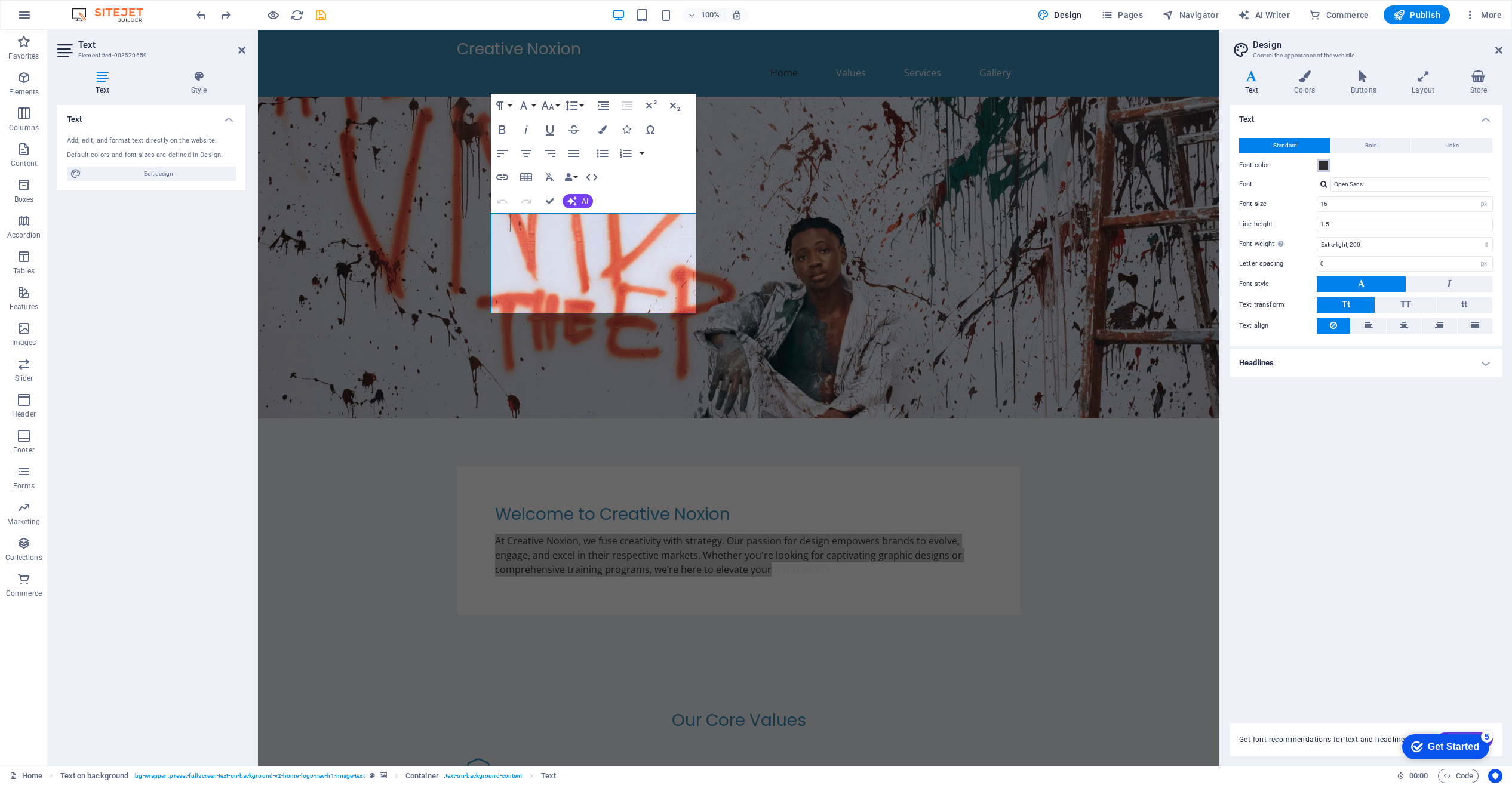
click at [1325, 165] on span at bounding box center [1324, 165] width 10 height 10
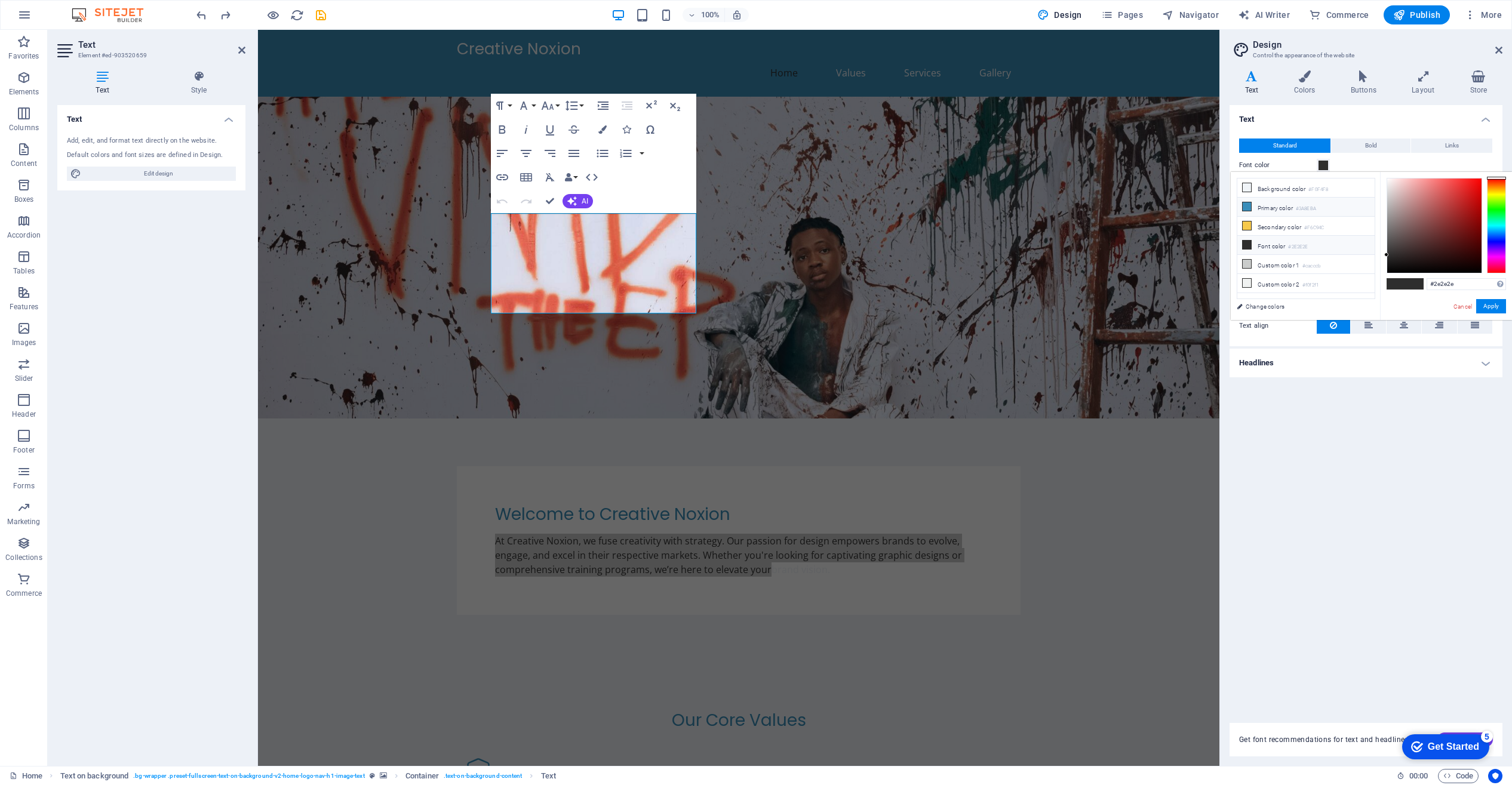
click at [1268, 206] on li "Primary color #3A8EBA" at bounding box center [1307, 207] width 138 height 19
click at [1493, 304] on button "Apply" at bounding box center [1491, 306] width 30 height 14
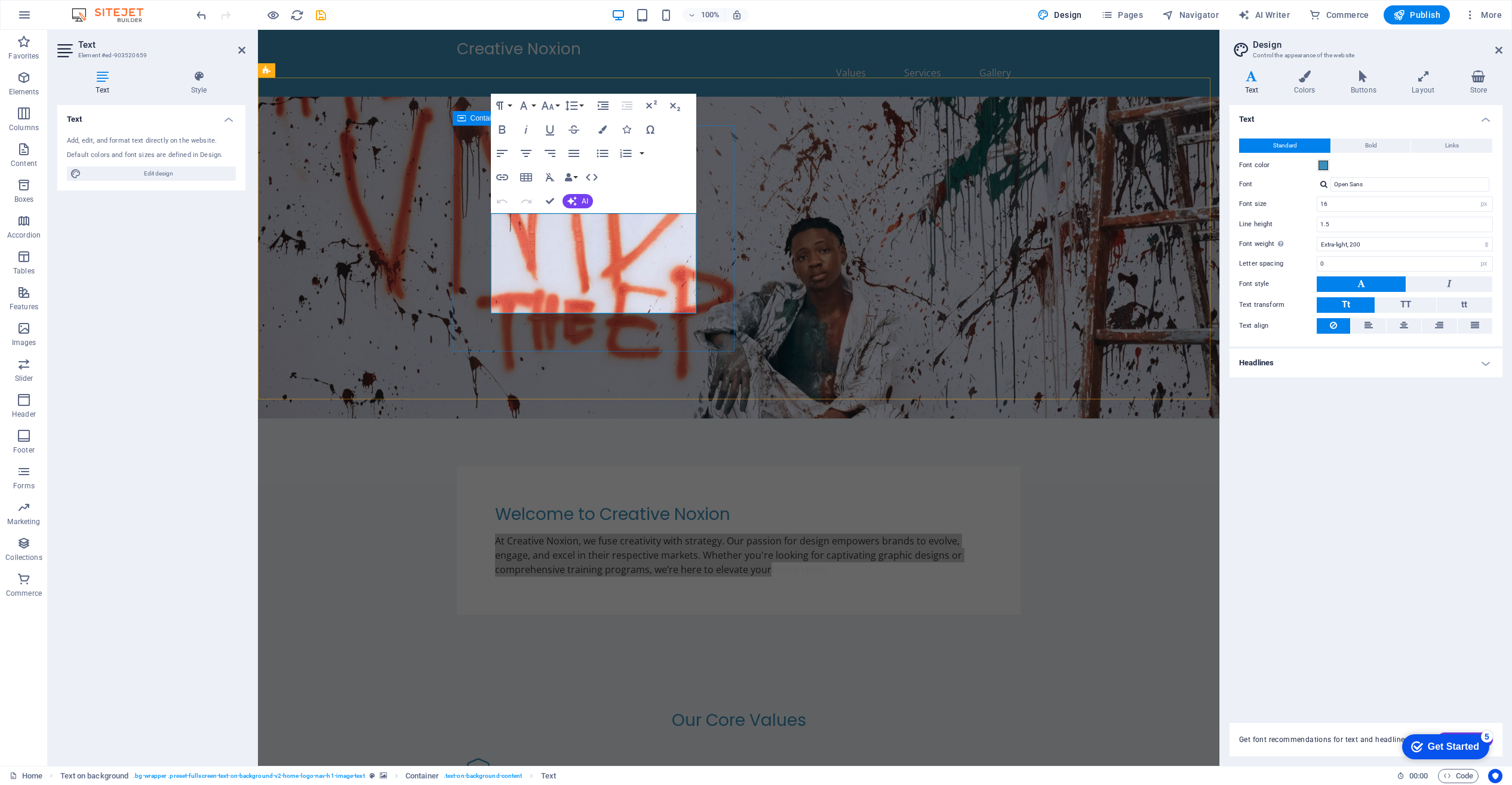
click at [724, 466] on div "Welcome to Creative Noxion At Creative Noxion, we fuse creativity with strategy…" at bounding box center [738, 541] width 564 height 149
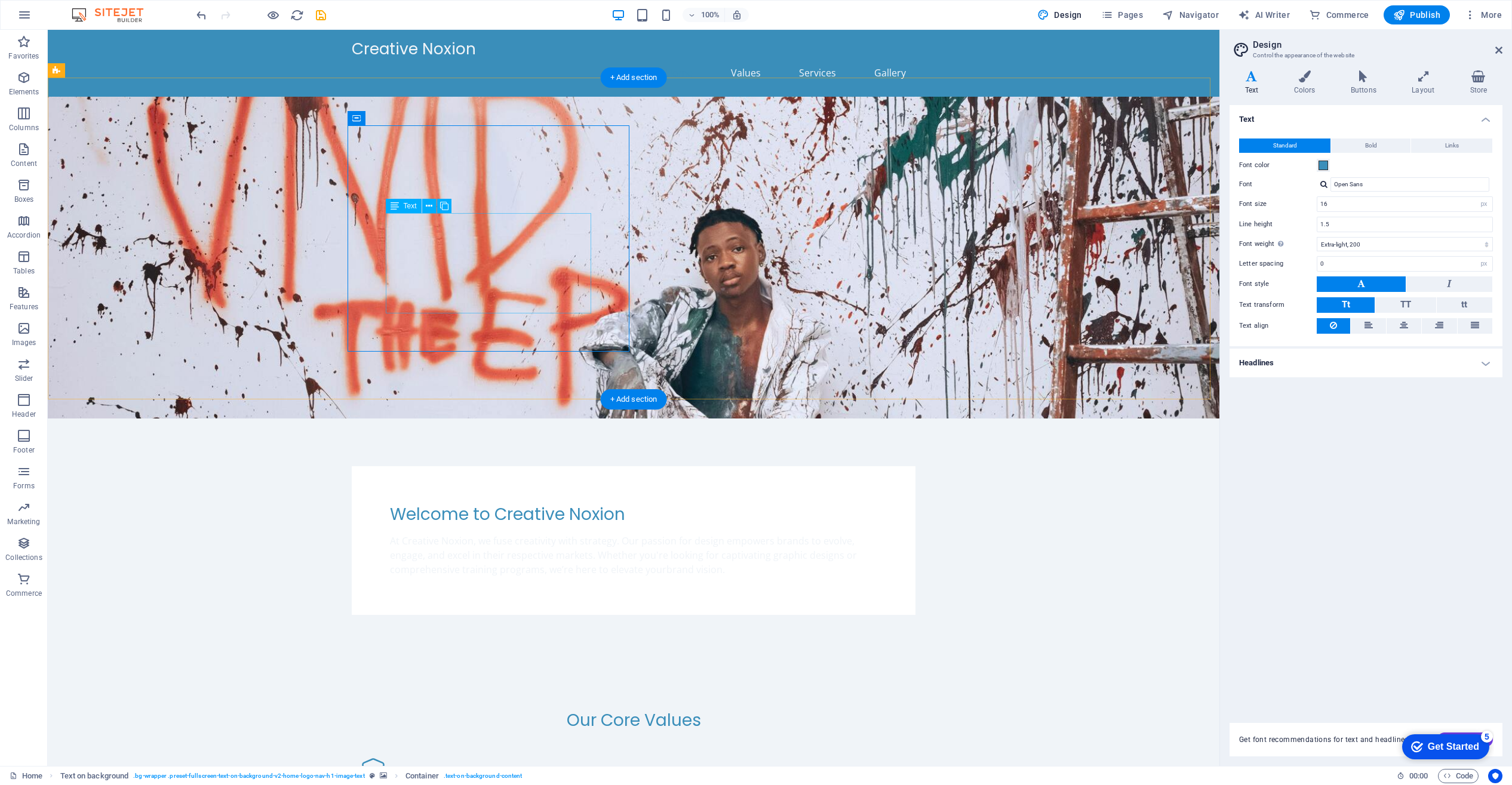
click at [572, 534] on div "At Creative Noxion, we fuse creativity with strategy. Our passion for design em…" at bounding box center [633, 555] width 487 height 43
click at [564, 534] on div "At Creative Noxion, we fuse creativity with strategy. Our passion for design em…" at bounding box center [633, 555] width 487 height 43
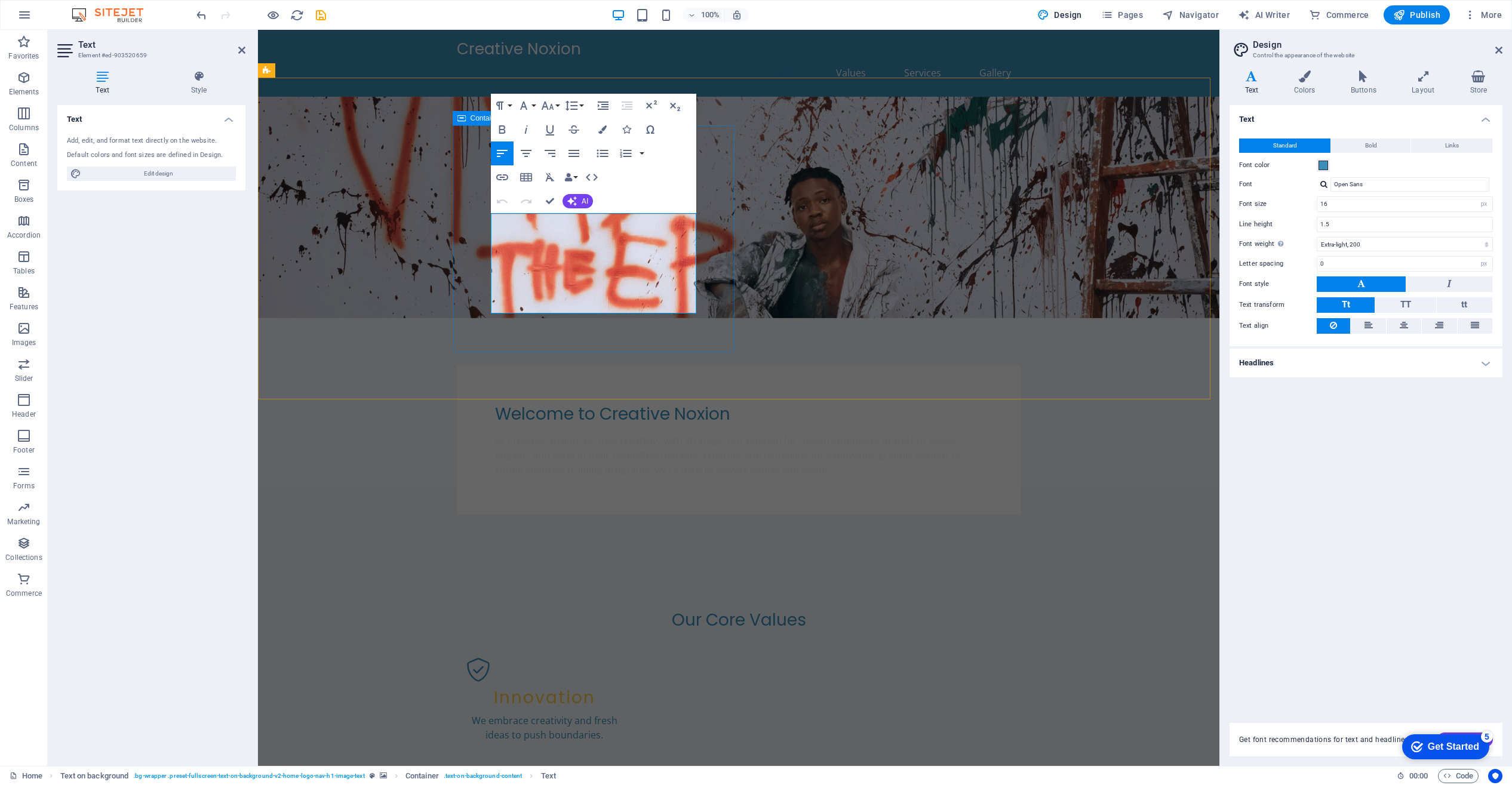
drag, startPoint x: 491, startPoint y: 219, endPoint x: 704, endPoint y: 316, distance: 234.0
click at [704, 366] on div "Welcome to Creative Noxion At Creative Noxion, we fuse creativity with strategy…" at bounding box center [738, 440] width 564 height 149
click at [1255, 87] on h4 "Text" at bounding box center [1253, 83] width 49 height 25
click at [1373, 144] on span "Bold" at bounding box center [1371, 145] width 12 height 14
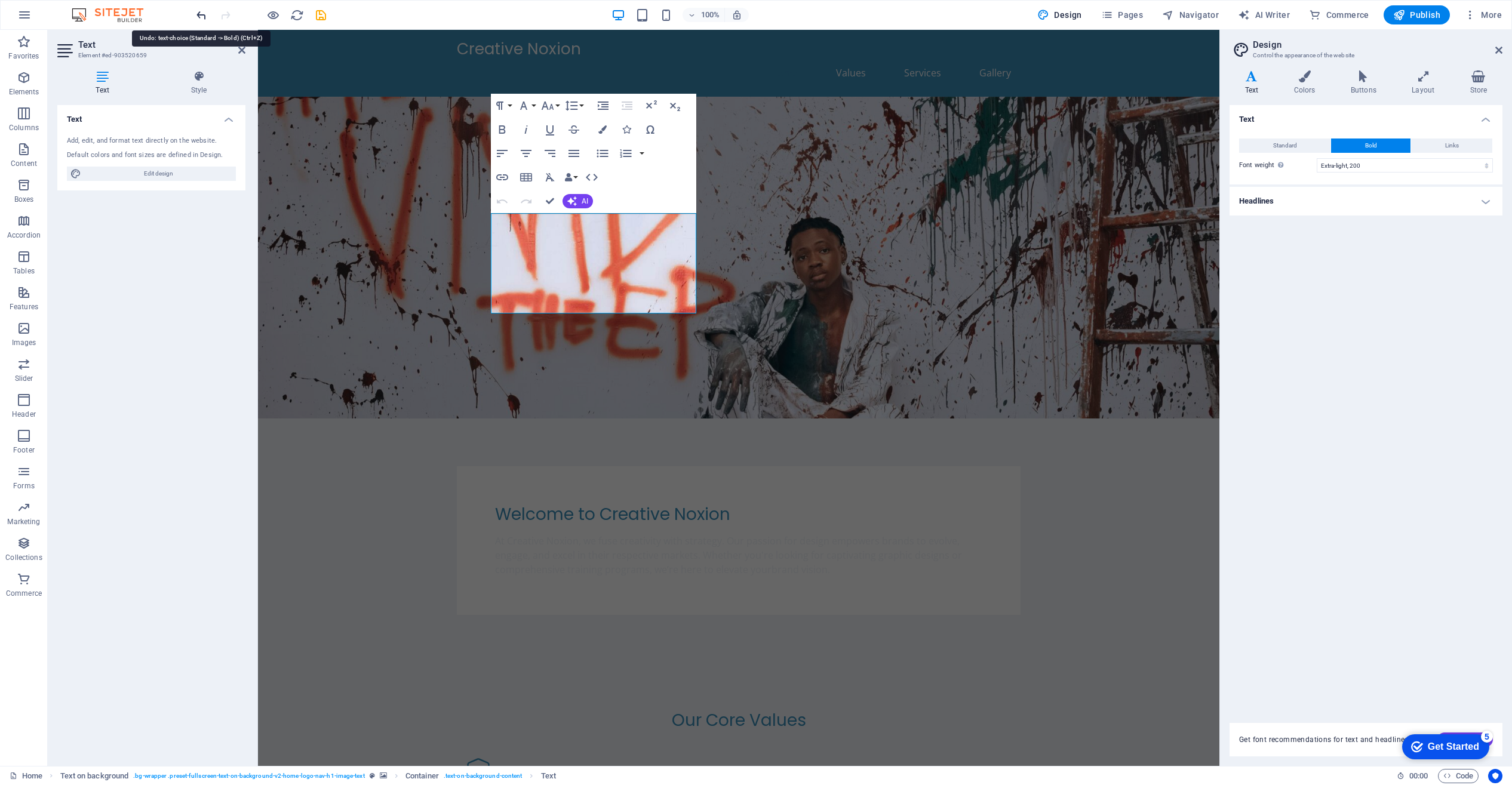
click at [199, 12] on icon "undo" at bounding box center [202, 15] width 13 height 13
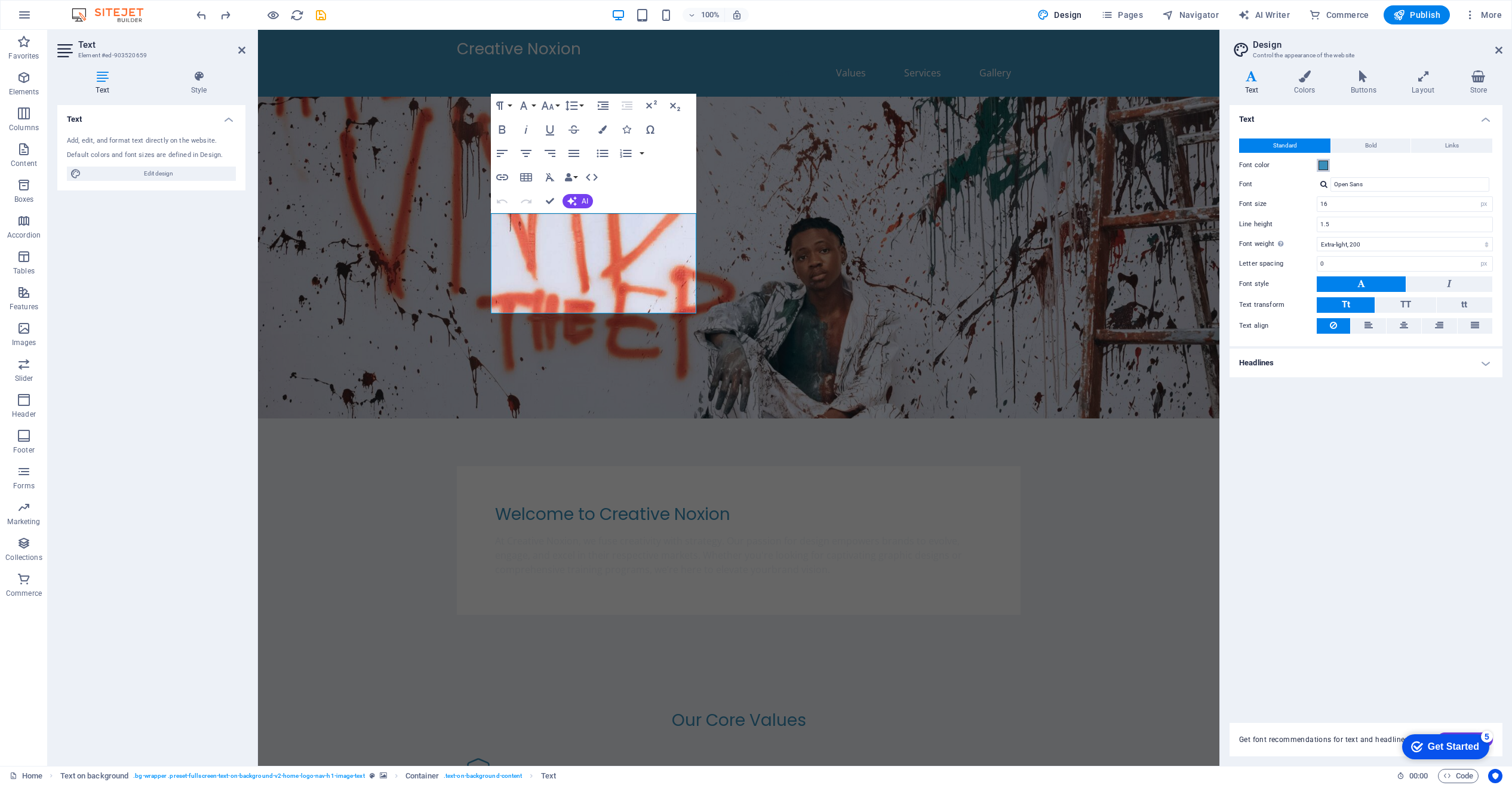
click at [1324, 165] on span at bounding box center [1324, 165] width 10 height 10
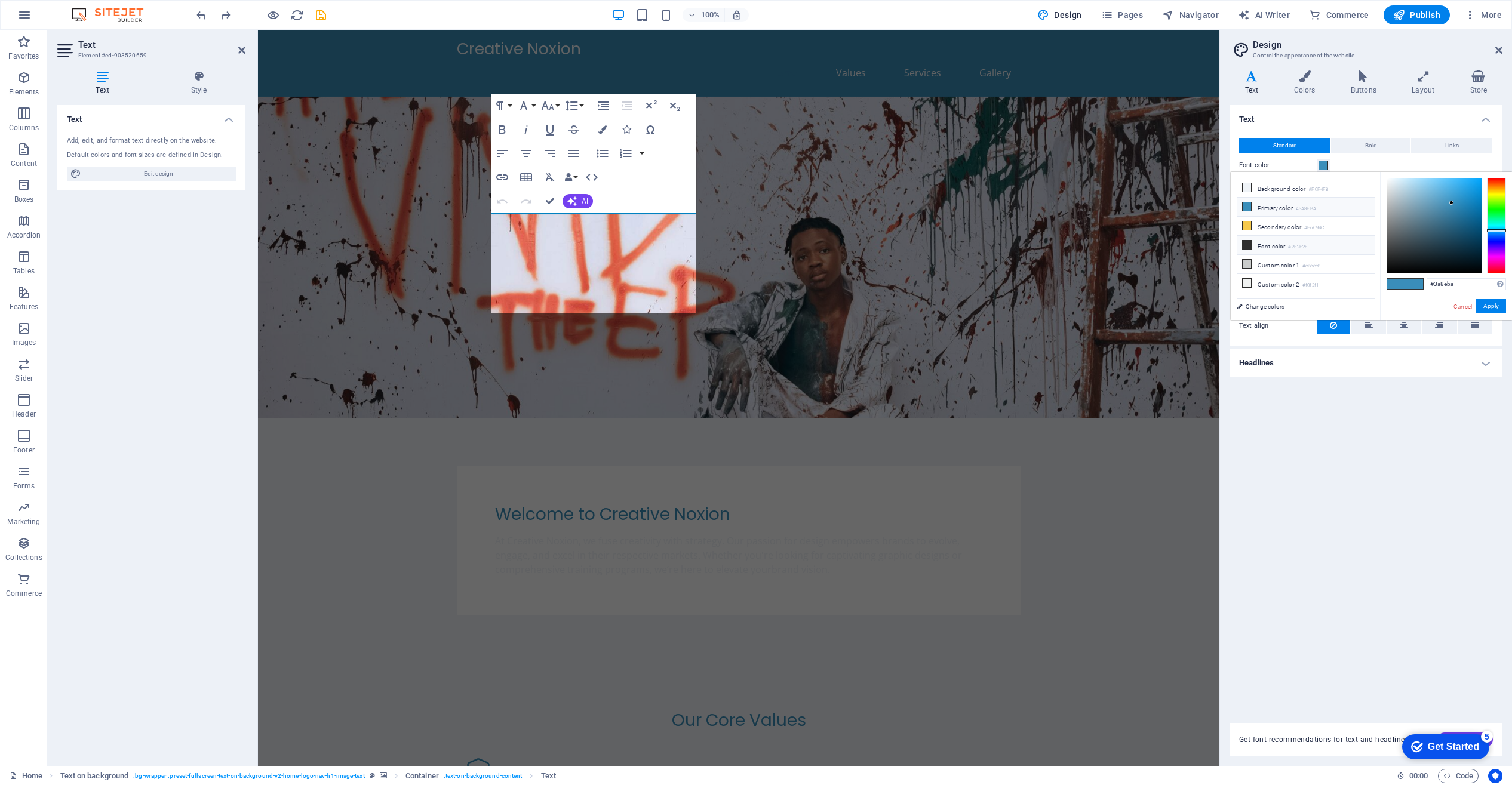
click at [1269, 246] on li "Font color #2E2E2E" at bounding box center [1307, 245] width 138 height 19
click at [1395, 244] on div at bounding box center [1434, 225] width 95 height 95
click at [1279, 307] on link "Change colors" at bounding box center [1300, 307] width 138 height 15
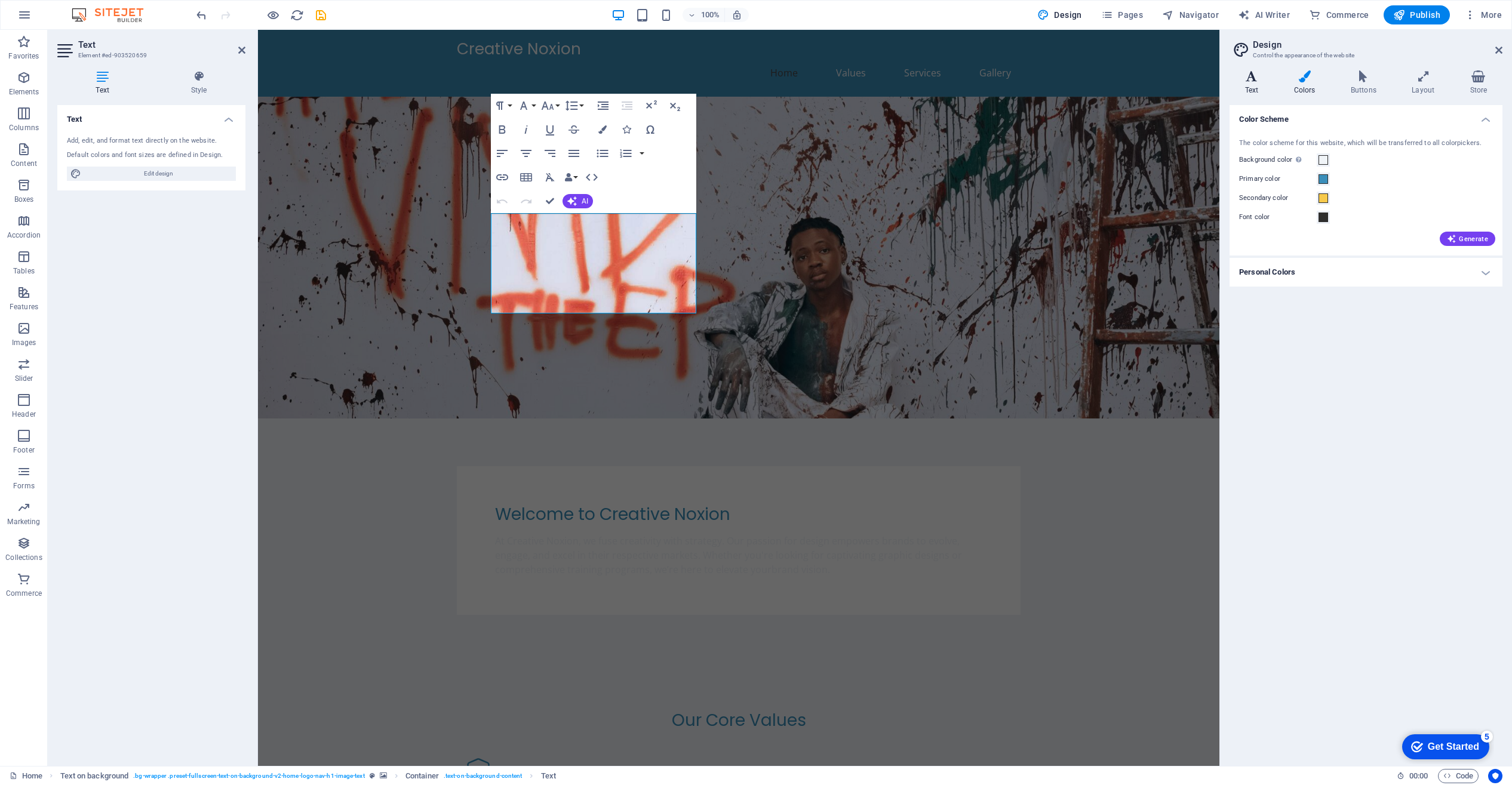
click at [1250, 80] on icon at bounding box center [1251, 76] width 44 height 12
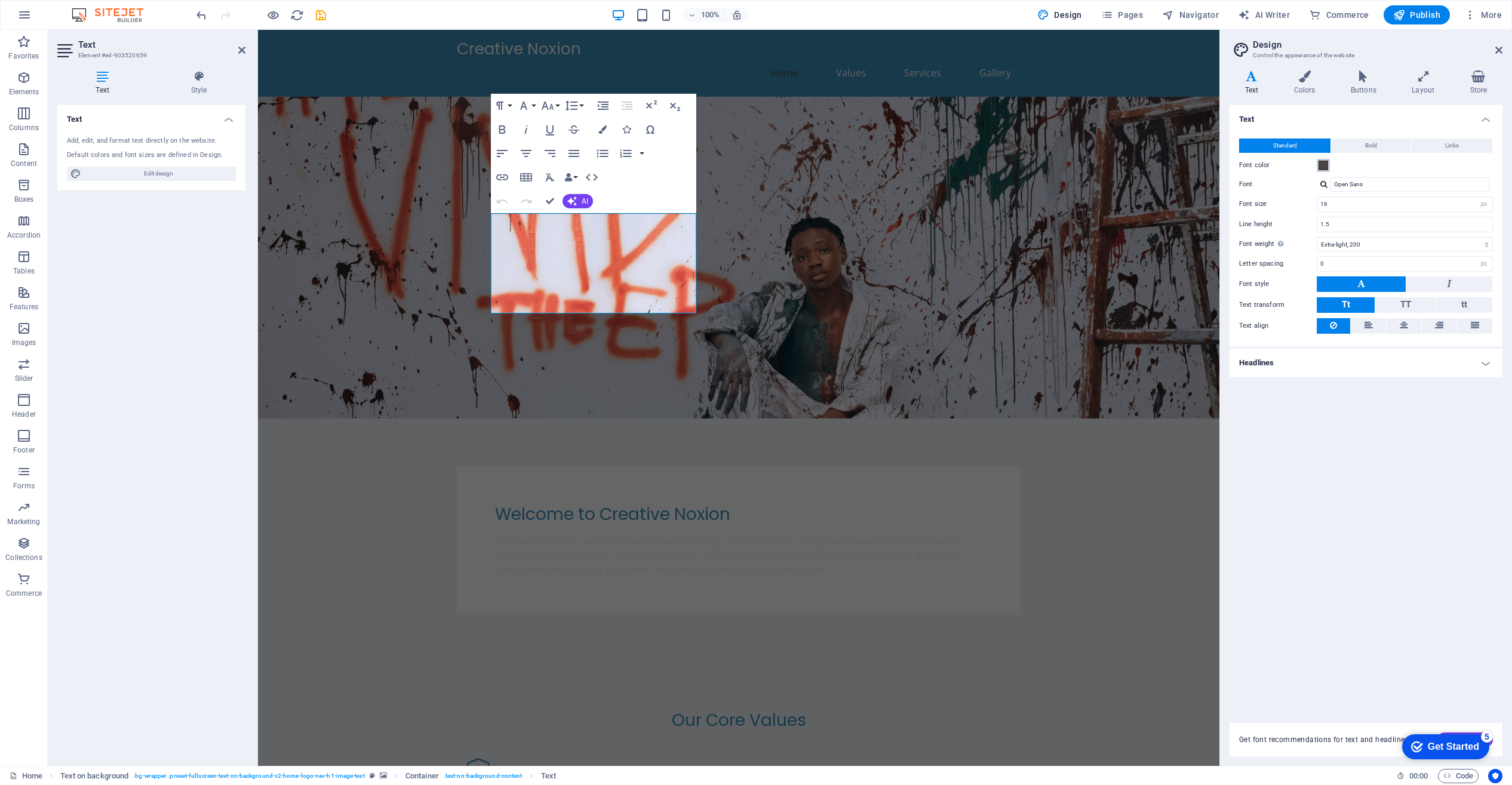
click at [1324, 163] on span at bounding box center [1324, 165] width 10 height 10
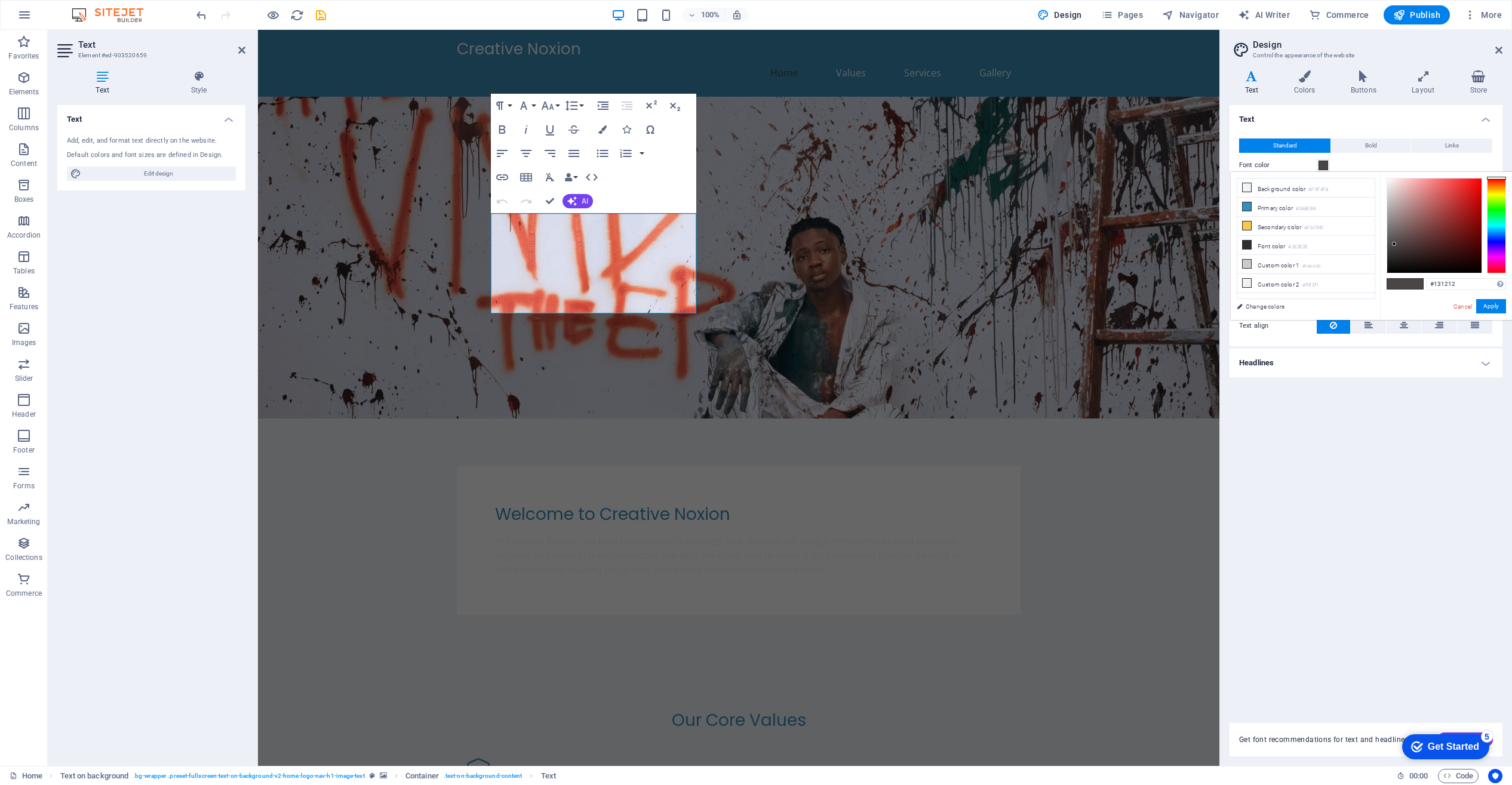
click at [1392, 265] on div at bounding box center [1434, 225] width 95 height 95
click at [1400, 285] on span at bounding box center [1395, 284] width 18 height 11
type input "#4b4545"
click at [1487, 304] on button "Apply" at bounding box center [1491, 306] width 30 height 14
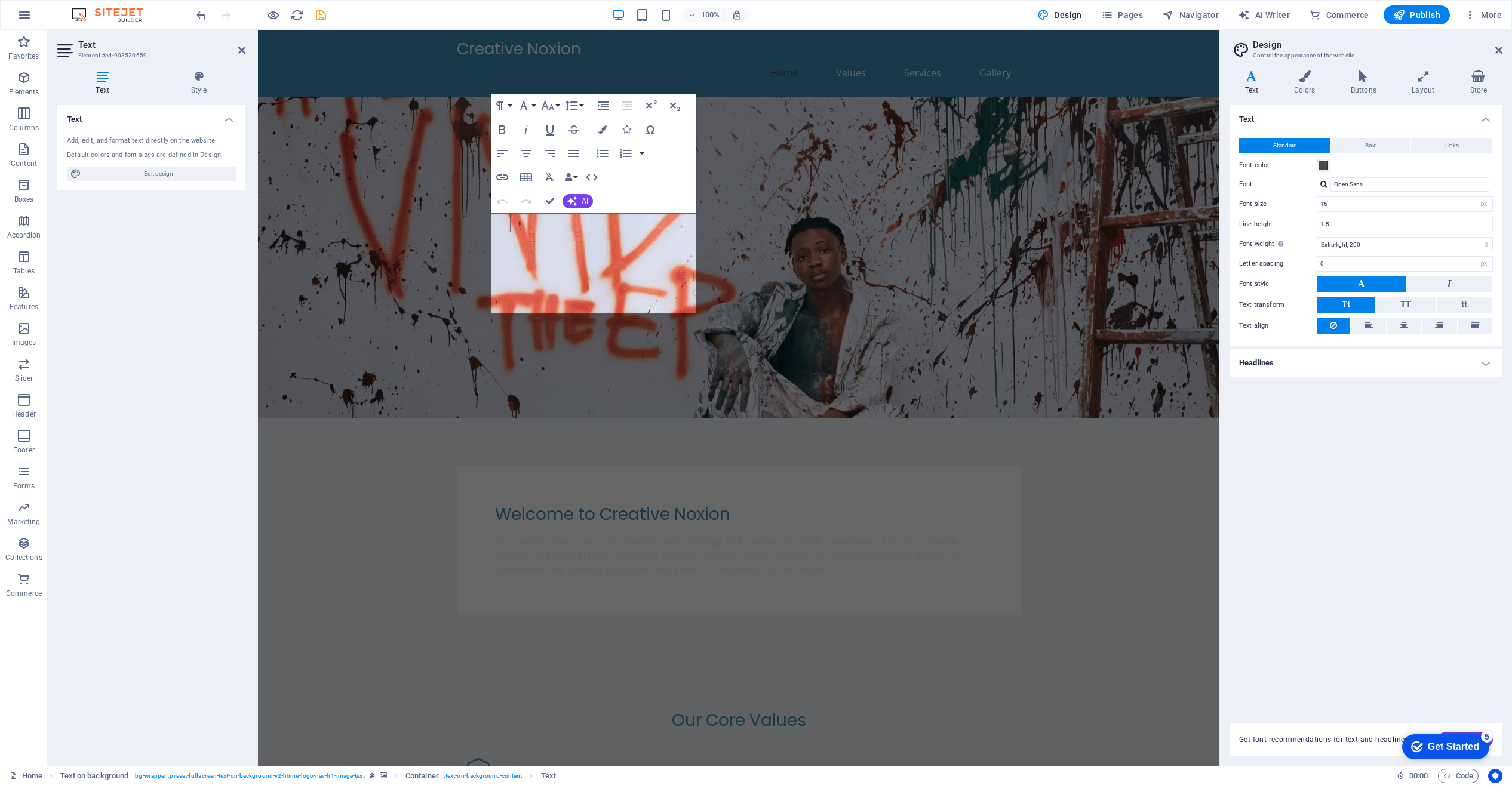
click at [564, 371] on figure at bounding box center [738, 257] width 962 height 322
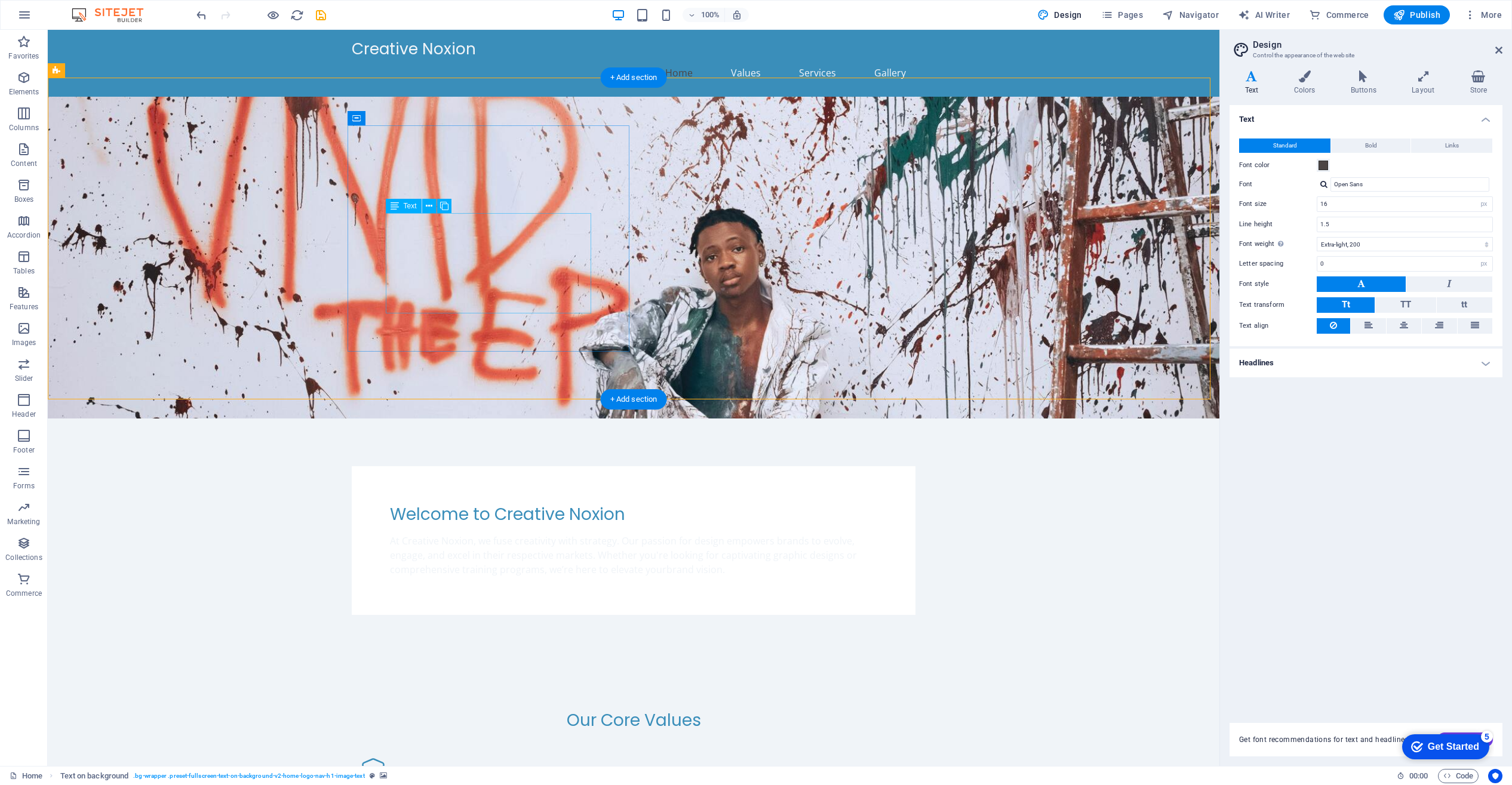
click at [436, 534] on div "At Creative Noxion, we fuse creativity with strategy. Our passion for design em…" at bounding box center [633, 555] width 487 height 43
click at [1306, 89] on h4 "Colors" at bounding box center [1307, 83] width 56 height 25
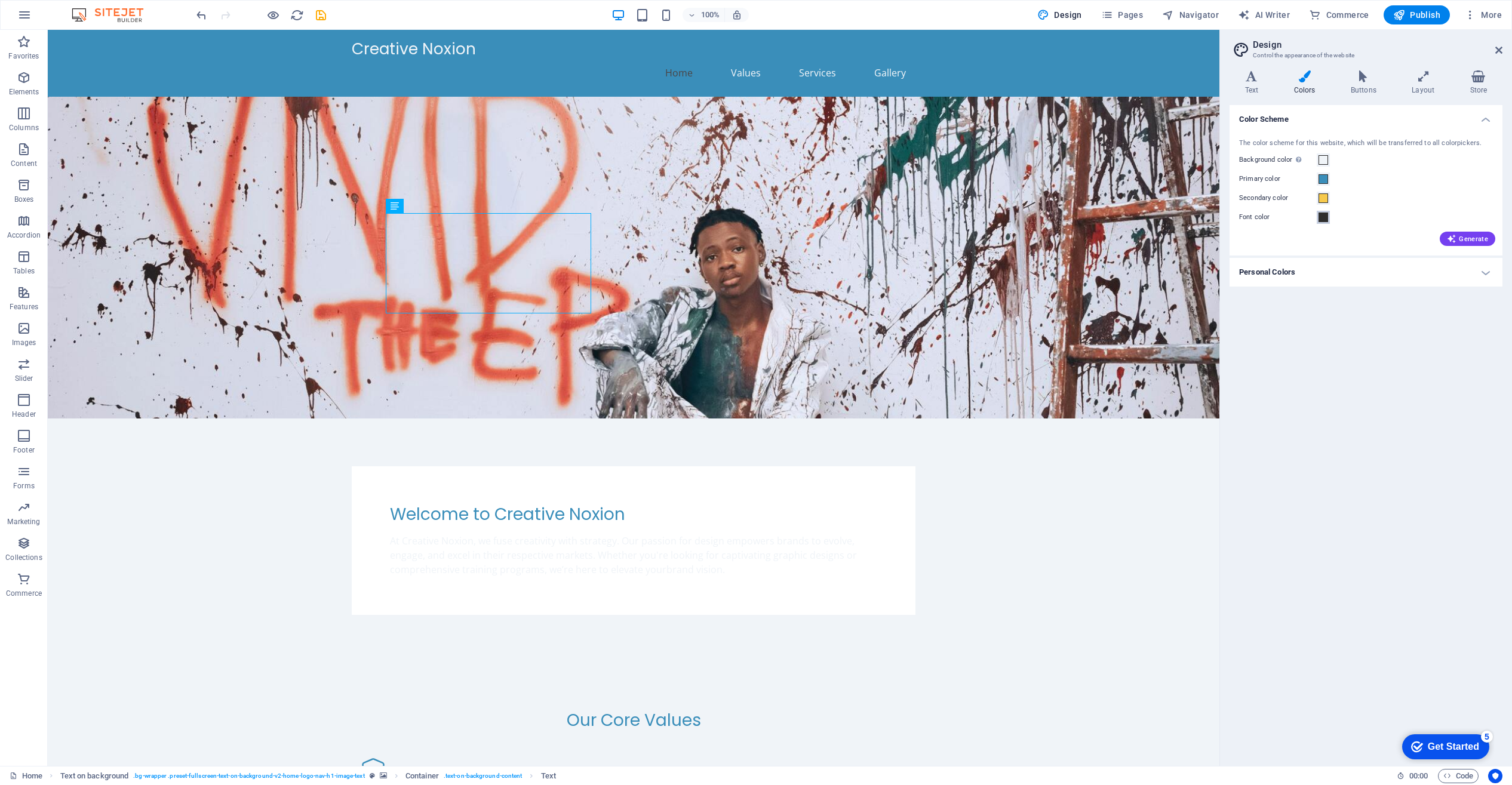
click at [1322, 221] on span at bounding box center [1324, 218] width 10 height 10
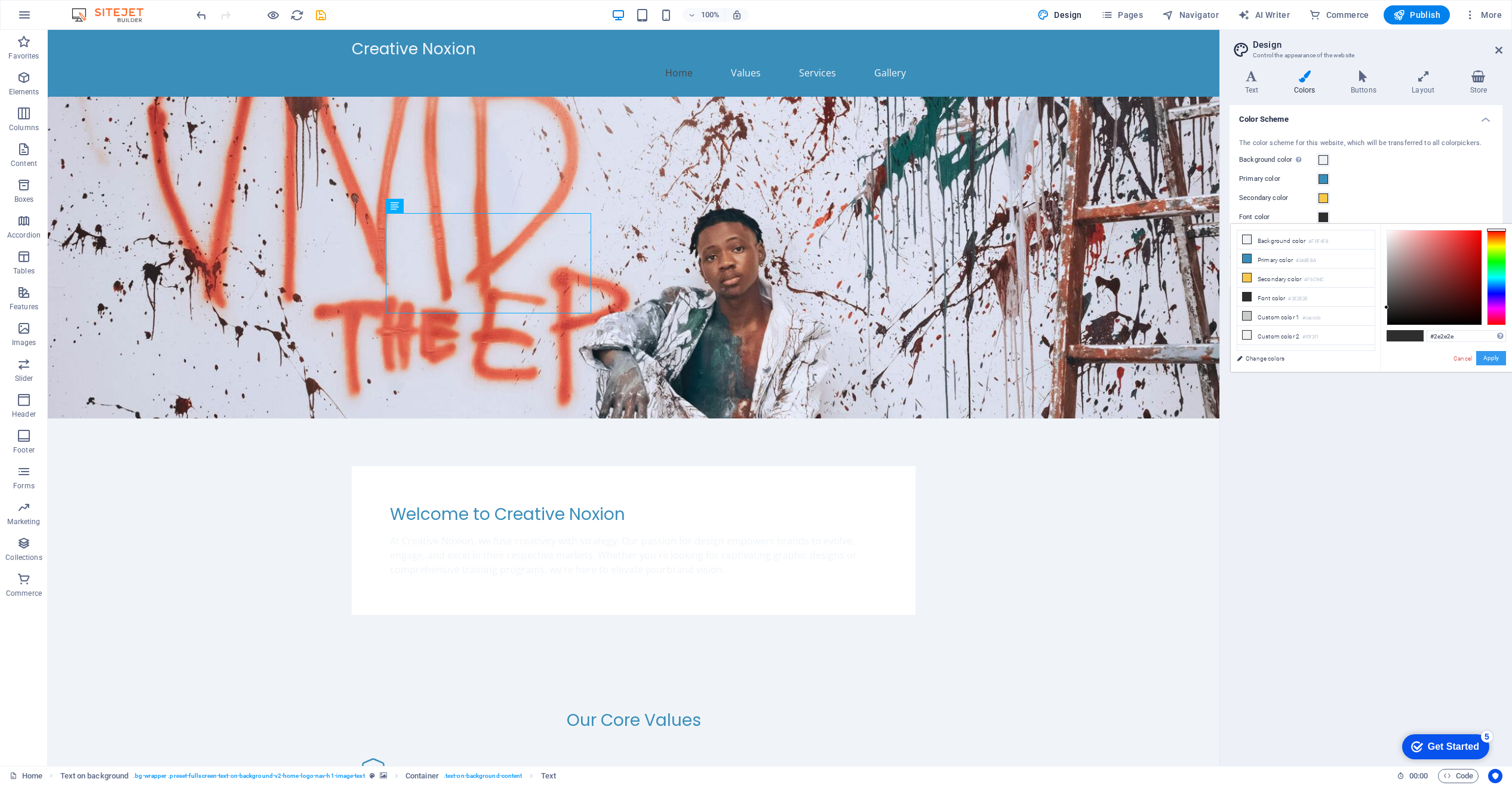
click at [1491, 354] on button "Apply" at bounding box center [1491, 358] width 30 height 14
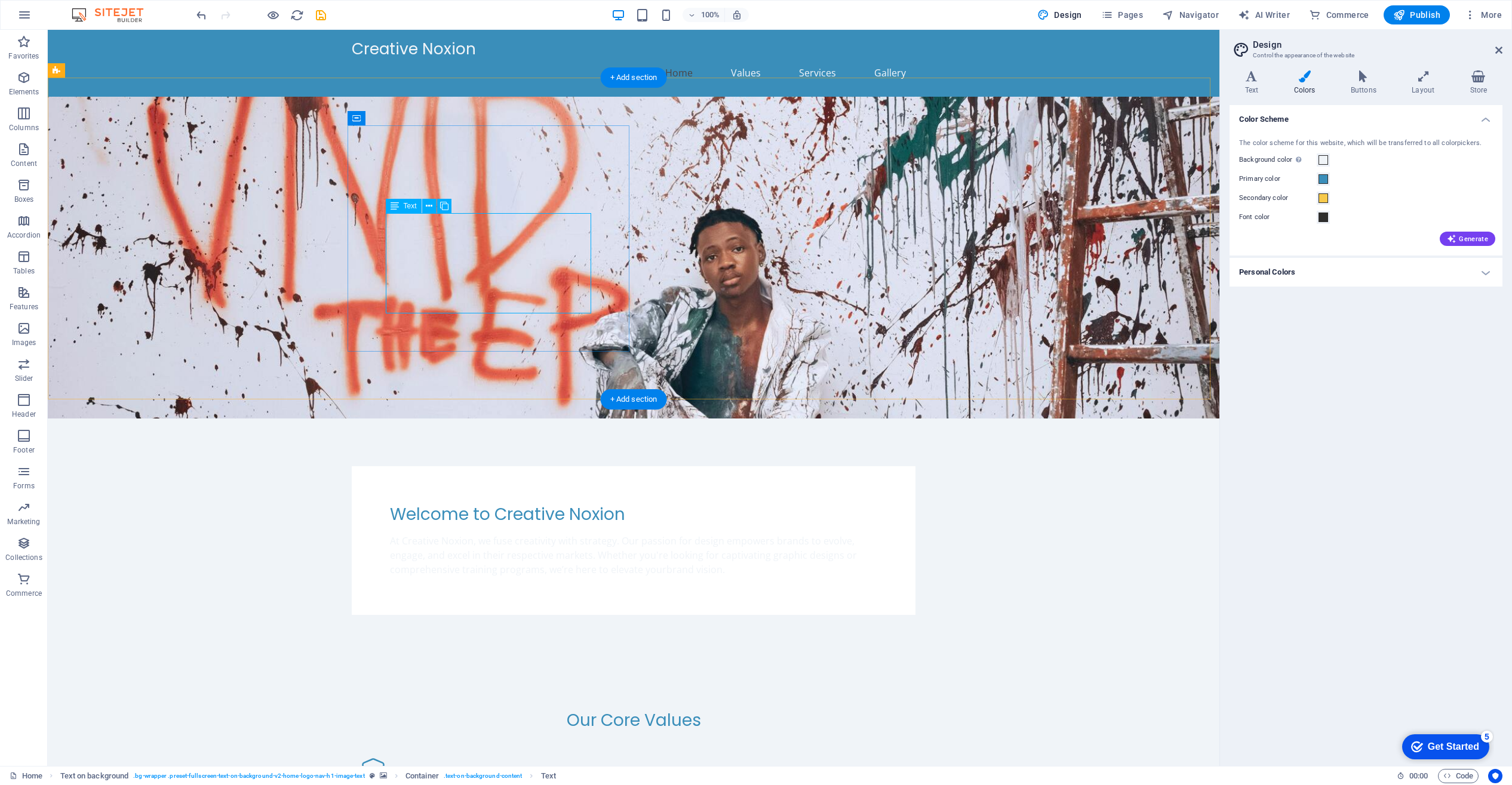
click at [573, 534] on div "At Creative Noxion, we fuse creativity with strategy. Our passion for design em…" at bounding box center [633, 555] width 487 height 43
click at [576, 534] on div "At Creative Noxion, we fuse creativity with strategy. Our passion for design em…" at bounding box center [633, 555] width 487 height 43
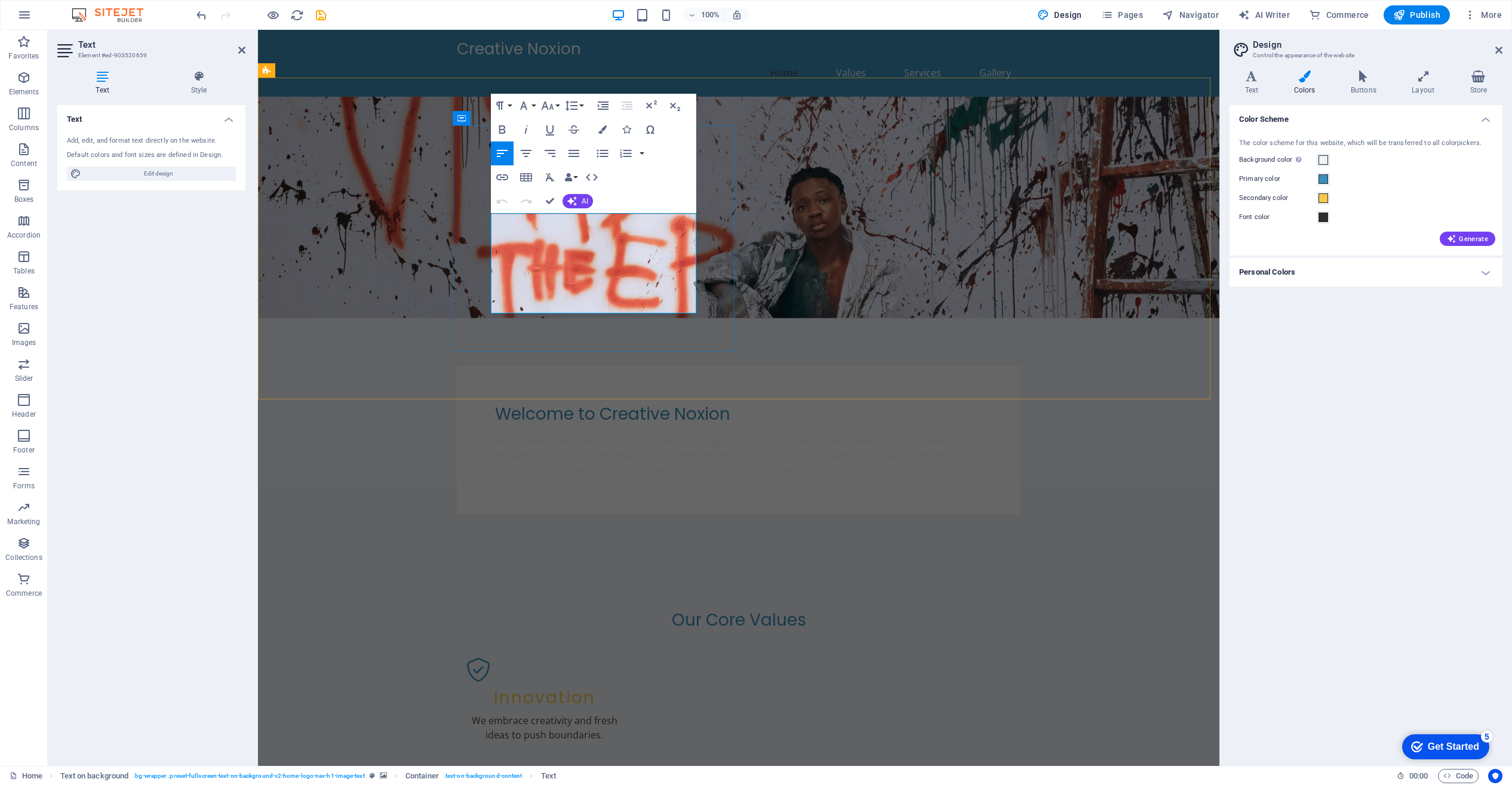
drag, startPoint x: 544, startPoint y: 304, endPoint x: 490, endPoint y: 224, distance: 96.5
click at [495, 434] on p "At Creative Noxion, we fuse creativity with strategy. Our passion for design em…" at bounding box center [738, 455] width 487 height 43
click at [1194, 12] on span "Navigator" at bounding box center [1190, 14] width 56 height 12
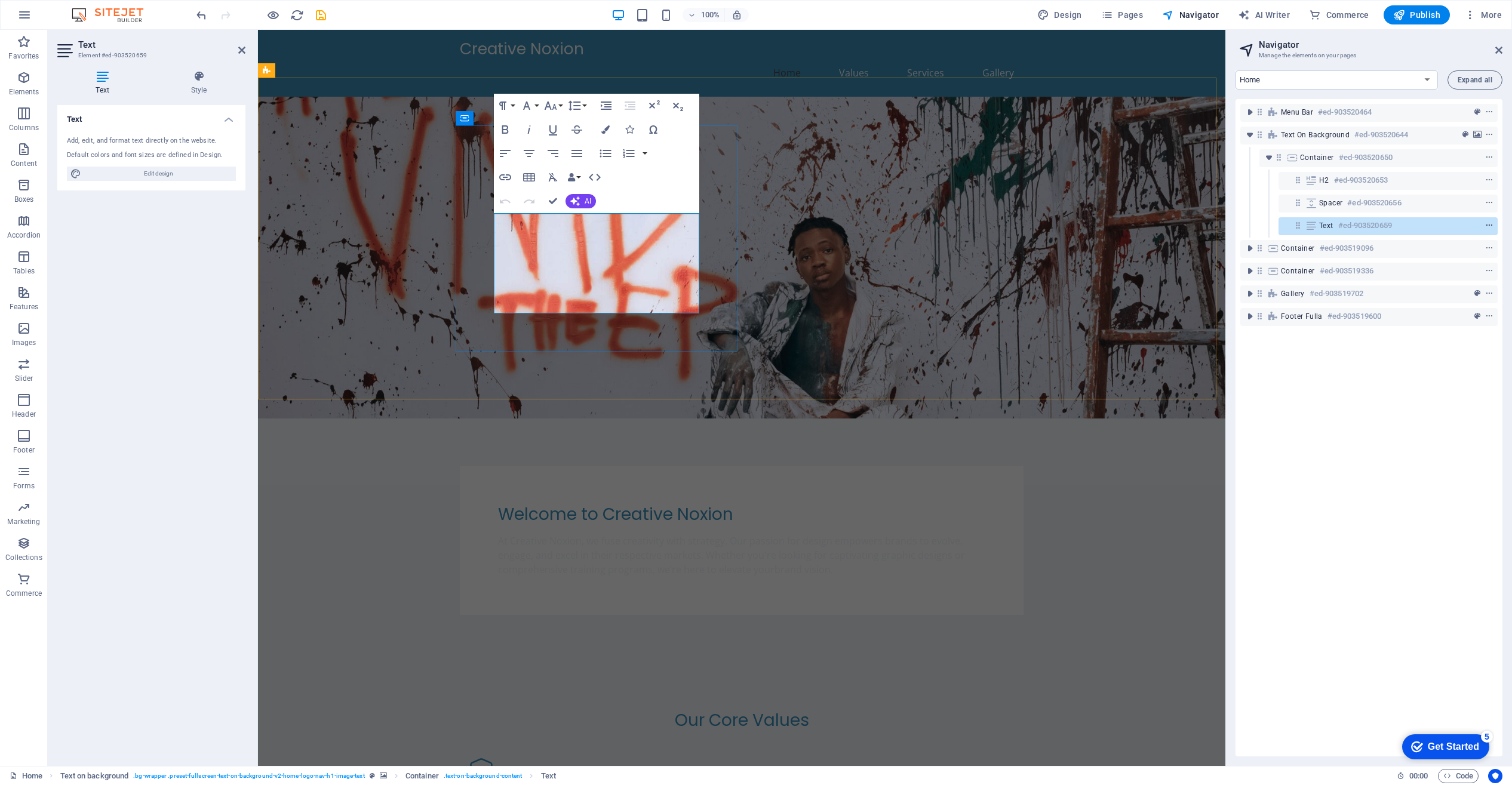
click at [1488, 225] on icon "context-menu" at bounding box center [1489, 225] width 9 height 9
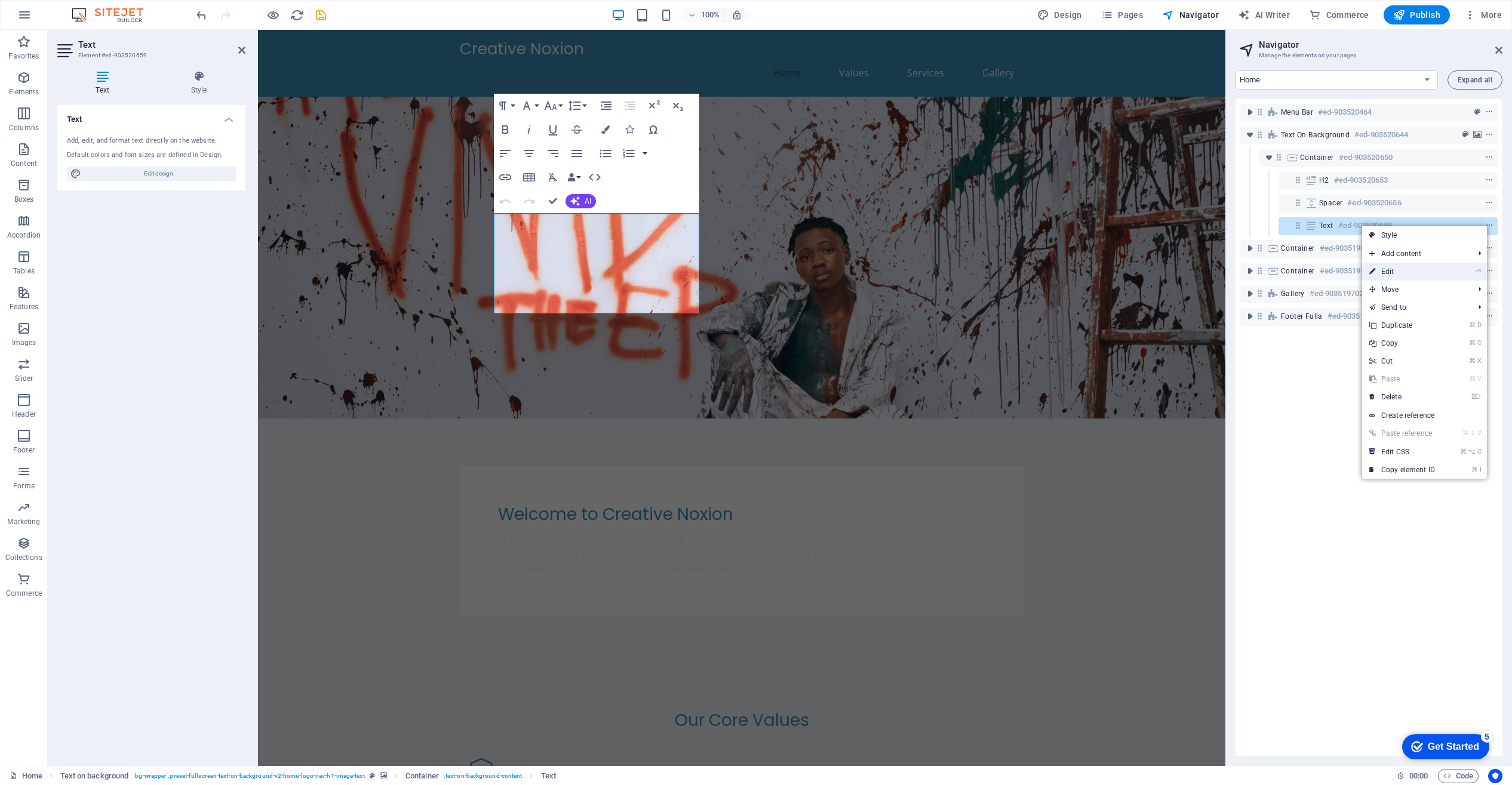
click at [1399, 268] on link "⏎ Edit" at bounding box center [1402, 271] width 80 height 18
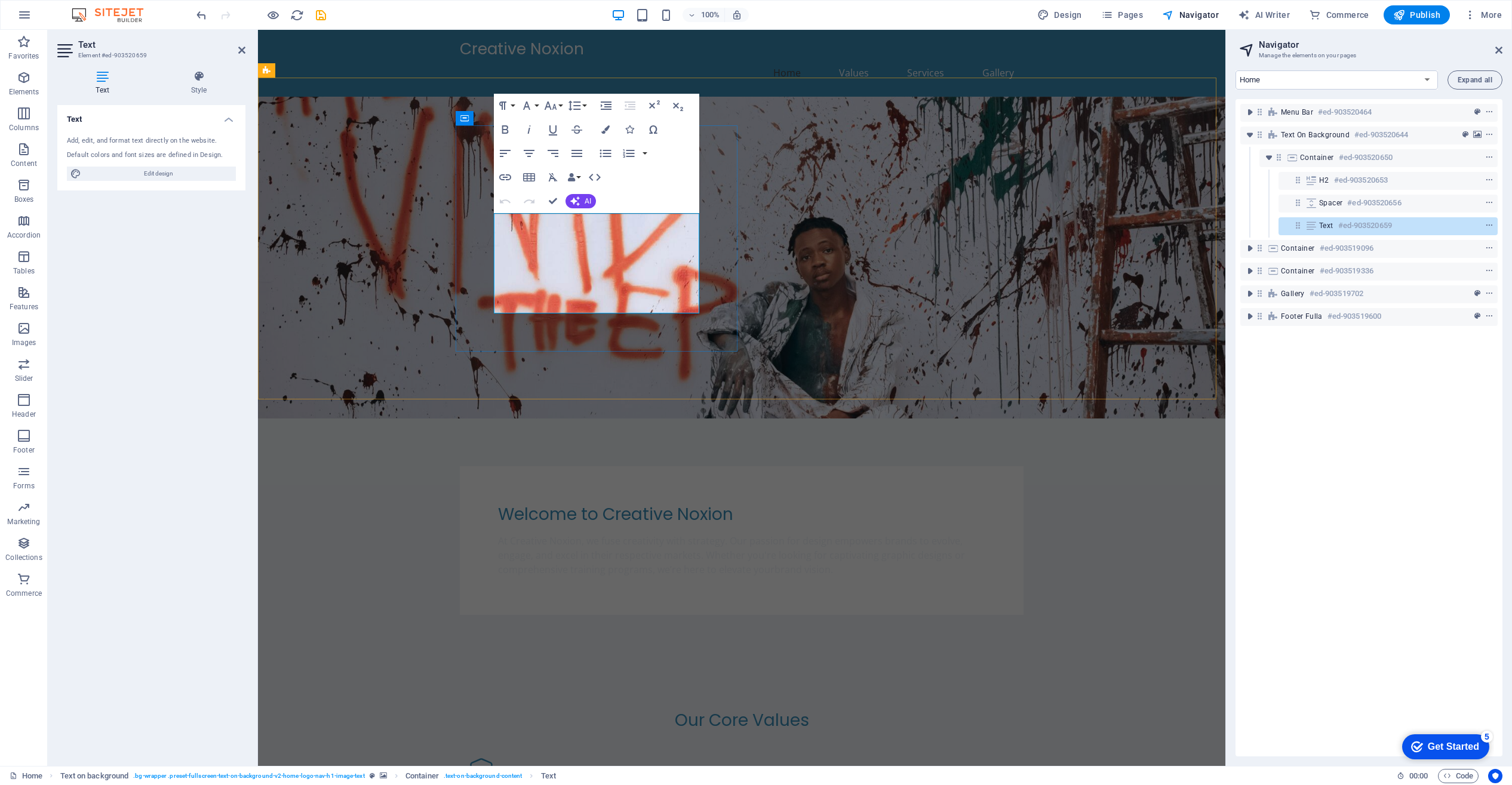
click at [1389, 227] on h6 "#ed-903520659" at bounding box center [1365, 225] width 53 height 14
click at [1310, 226] on icon at bounding box center [1311, 225] width 13 height 10
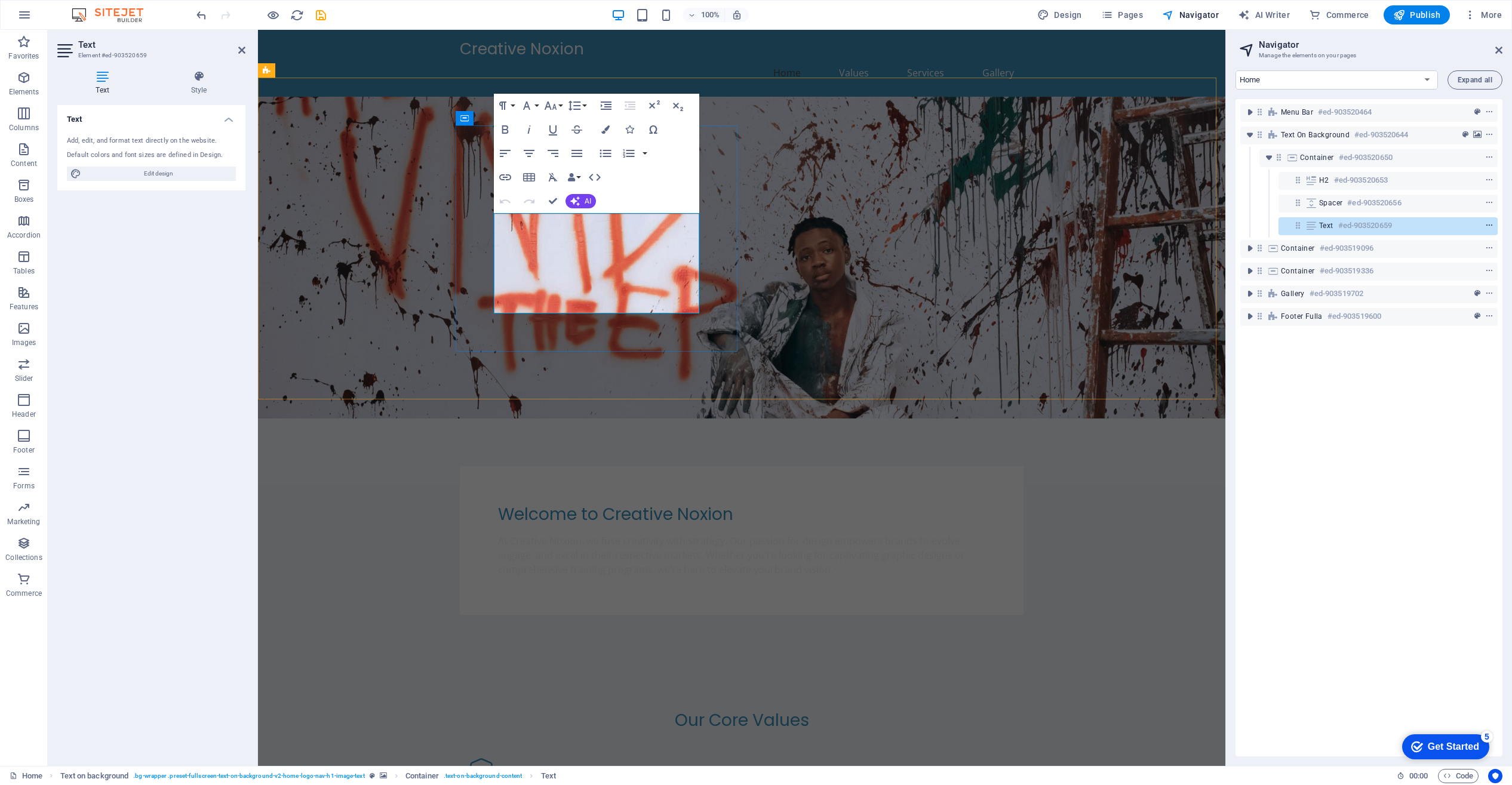
click at [1485, 225] on icon "context-menu" at bounding box center [1489, 225] width 9 height 9
click at [1389, 238] on link "Style" at bounding box center [1421, 236] width 125 height 18
select select "%"
select select "rem"
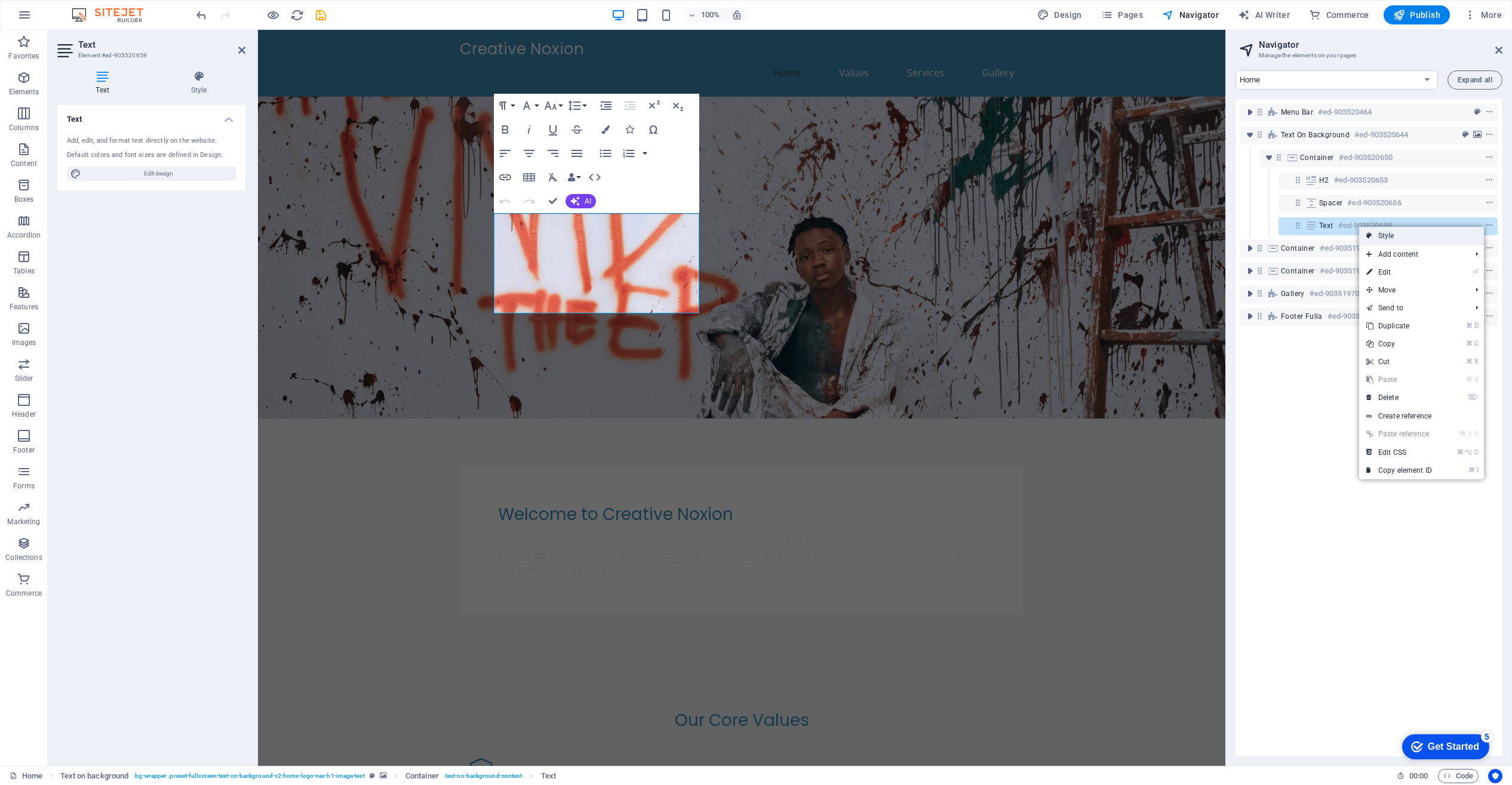
select select "px"
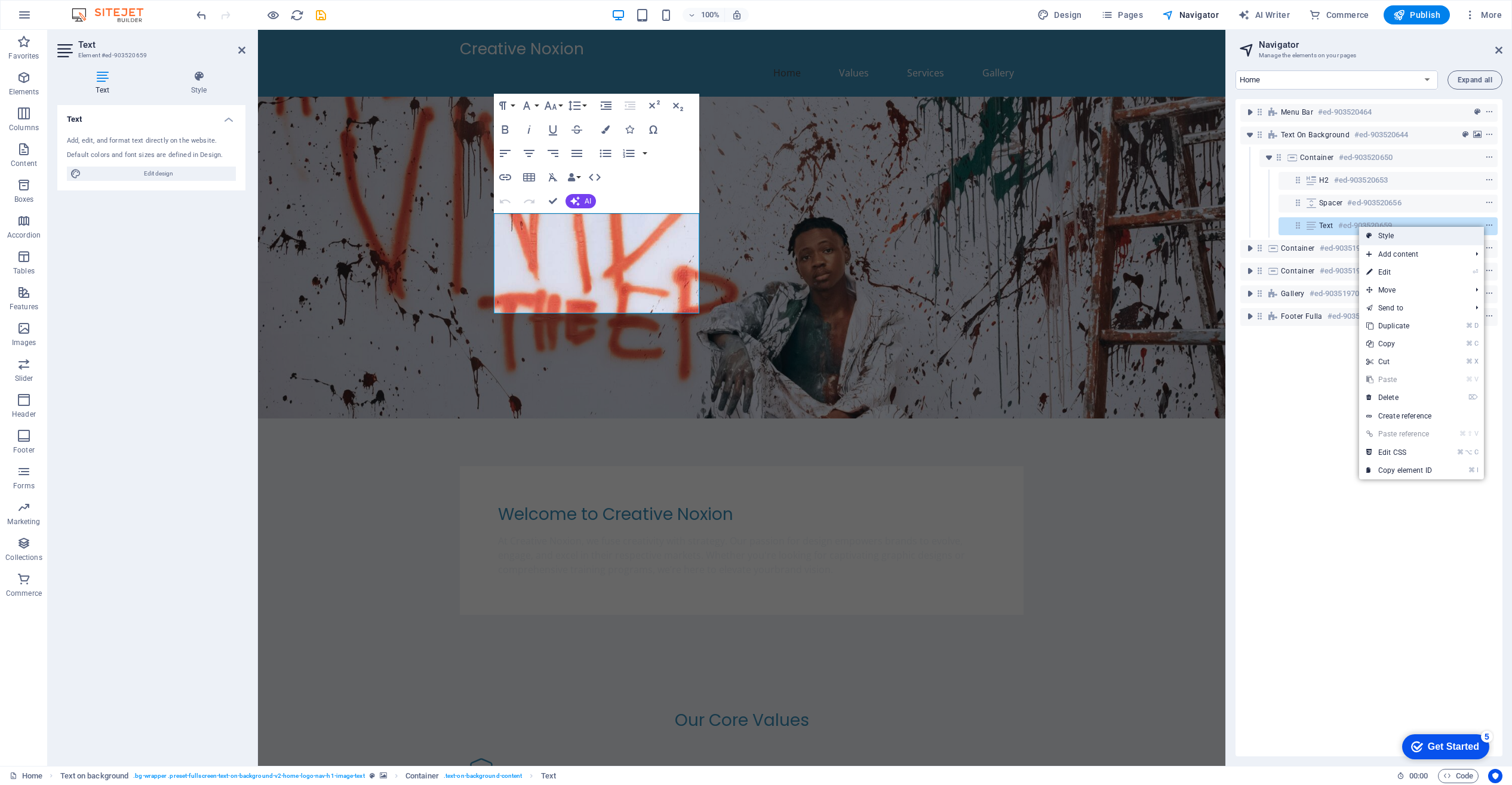
select select "preset-fullscreen-text-on-background-v2-home-logo-nav-h1-image-text"
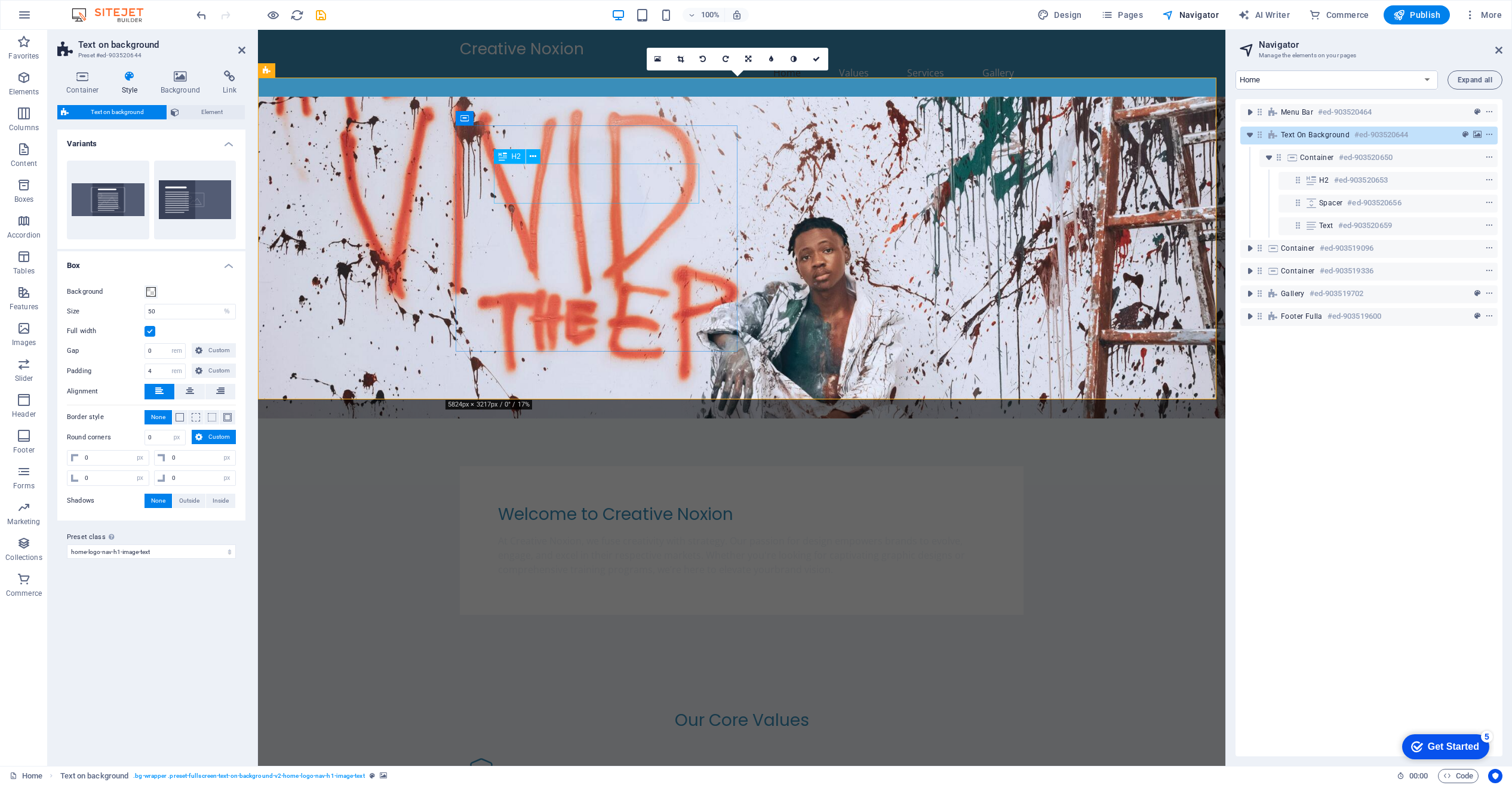
click at [650, 504] on div "Welcome to Creative Noxion" at bounding box center [741, 514] width 487 height 20
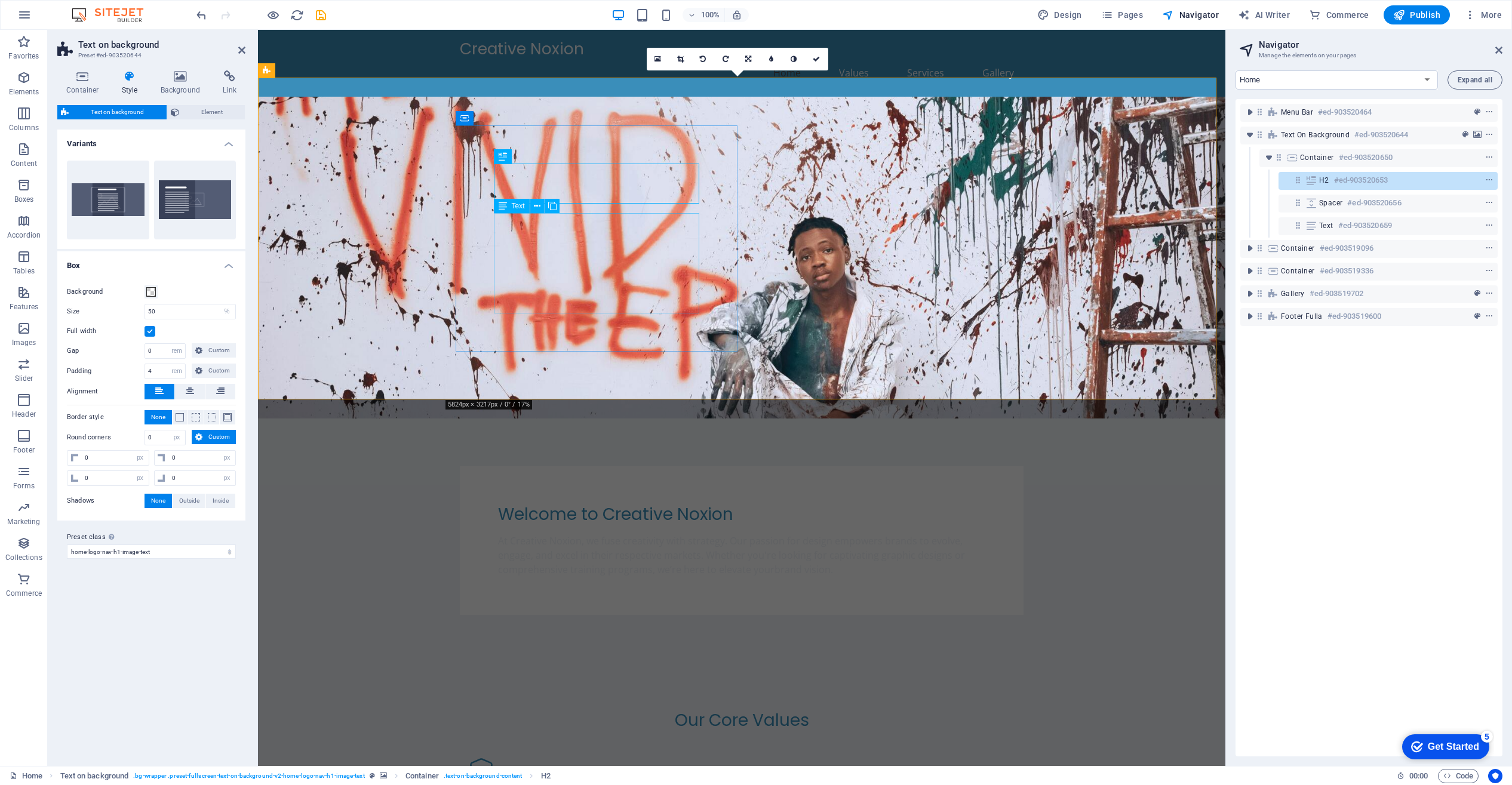
click at [597, 534] on div "At Creative Noxion, we fuse creativity with strategy. Our passion for design em…" at bounding box center [741, 555] width 487 height 43
click at [1310, 225] on icon at bounding box center [1311, 225] width 13 height 10
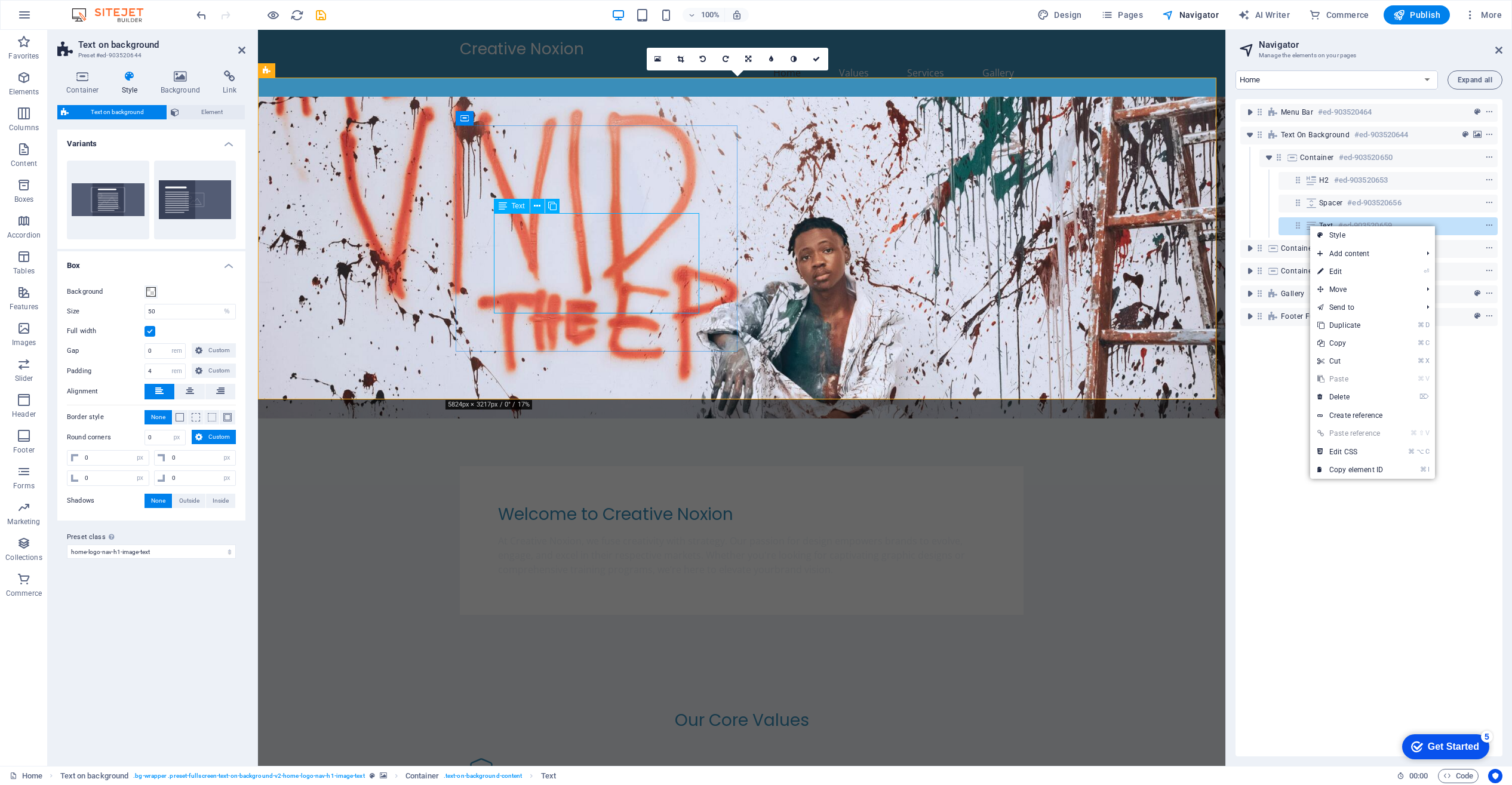
click at [1310, 225] on icon at bounding box center [1311, 225] width 13 height 10
click at [1485, 223] on icon "context-menu" at bounding box center [1489, 225] width 9 height 9
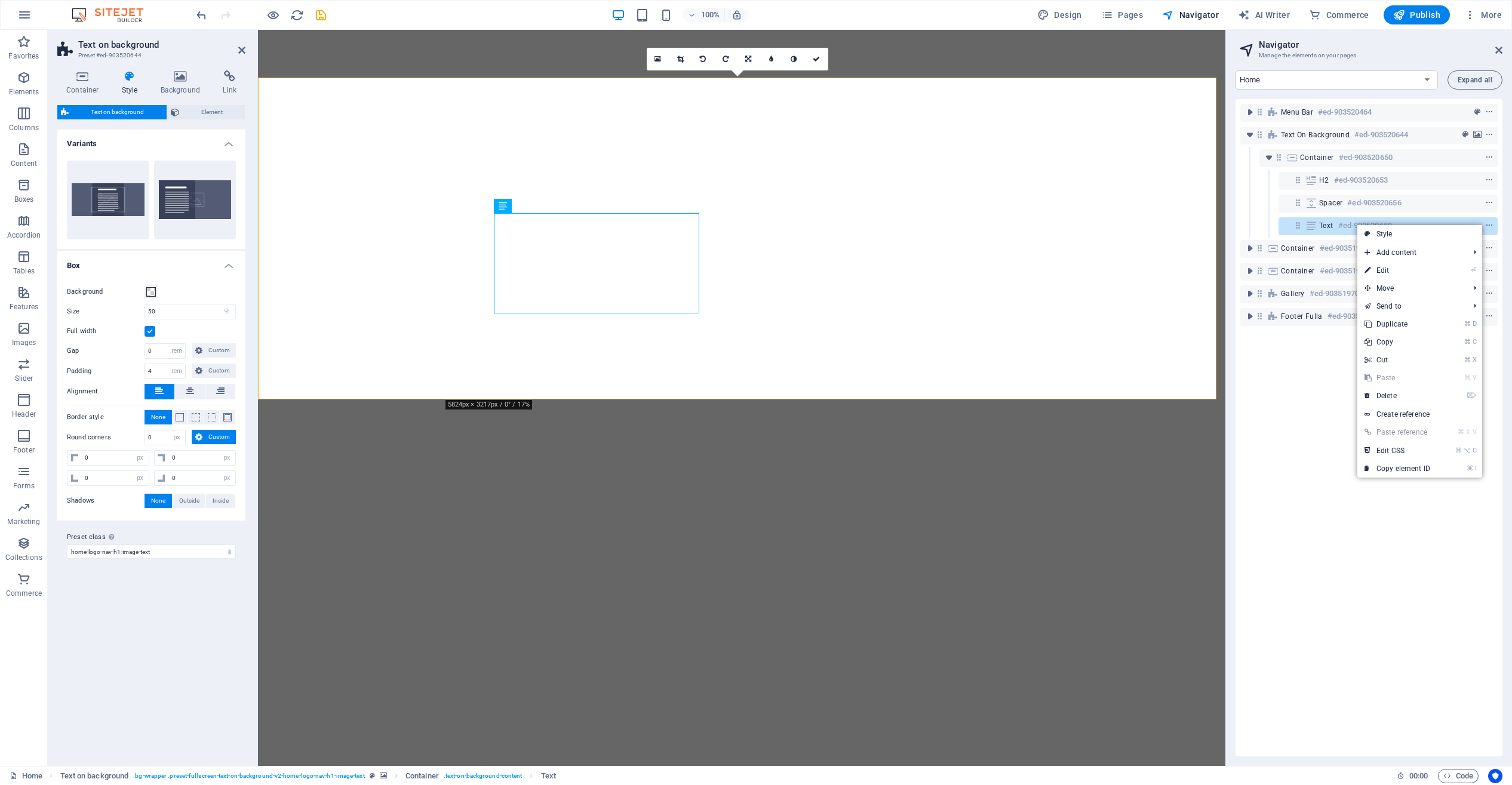
select select "%"
select select "rem"
select select "px"
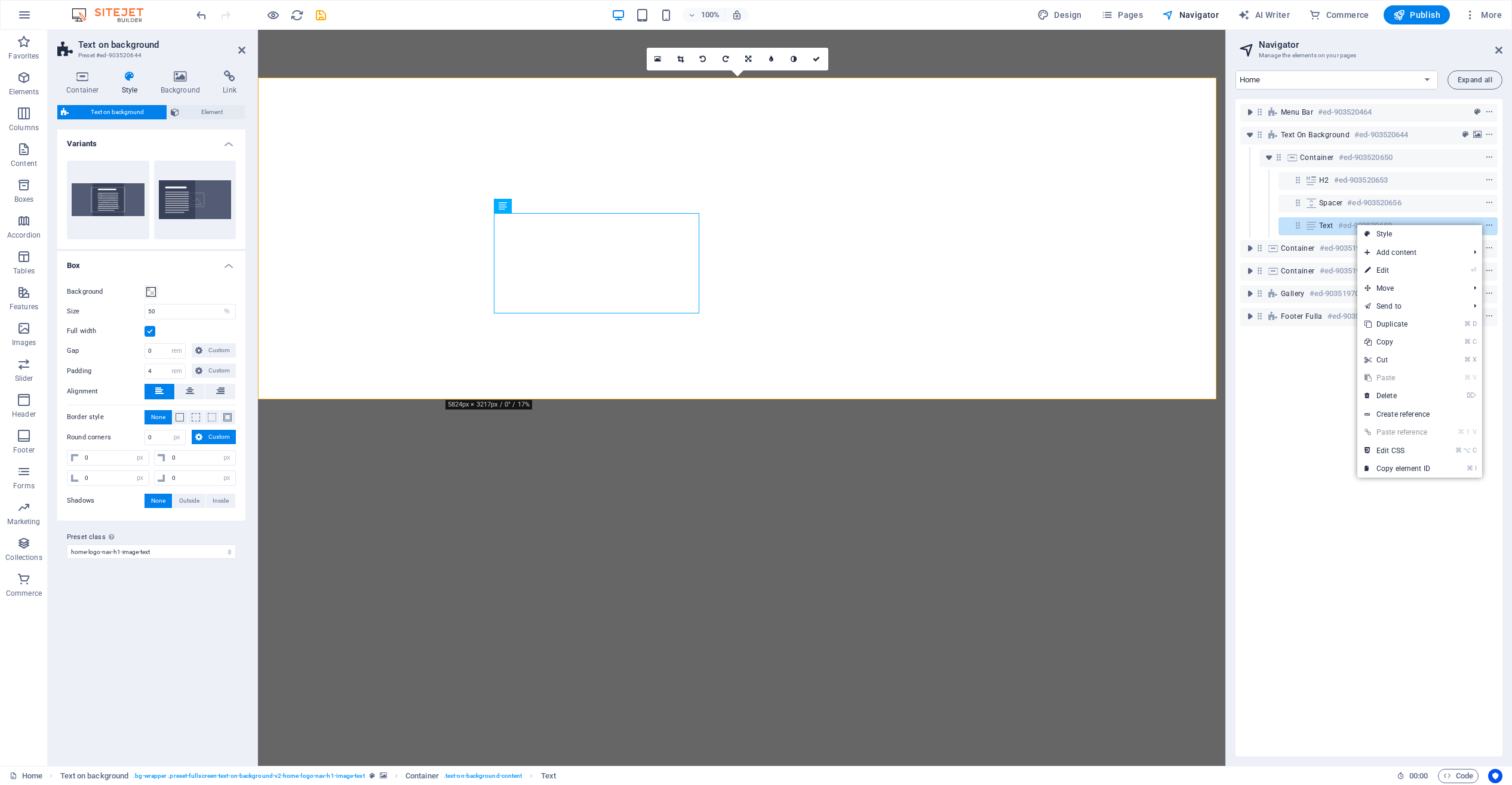
select select "px"
select select "preset-fullscreen-text-on-background-v2-home-logo-nav-h1-image-text"
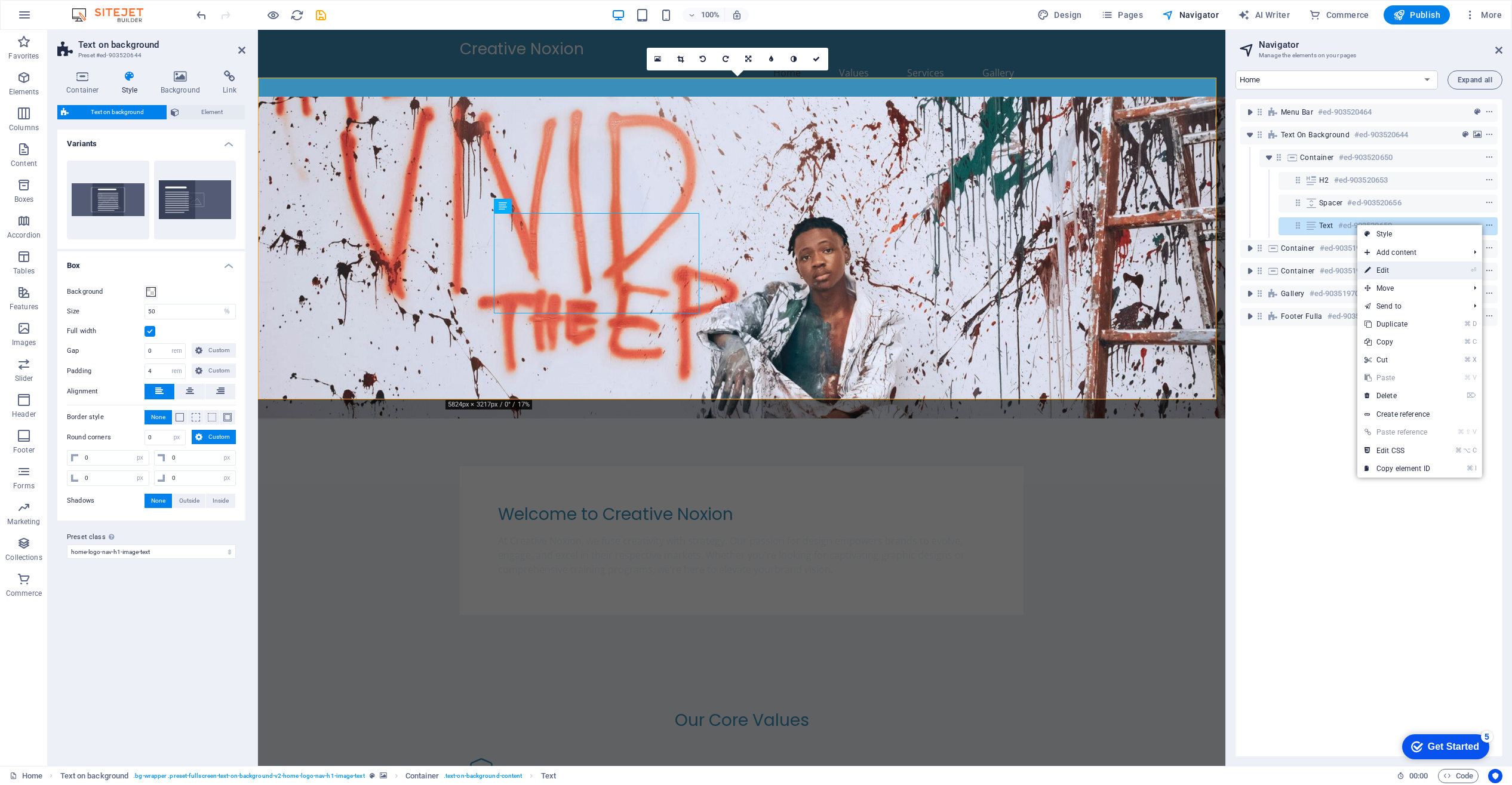
click at [1387, 271] on link "⏎ Edit" at bounding box center [1397, 270] width 80 height 18
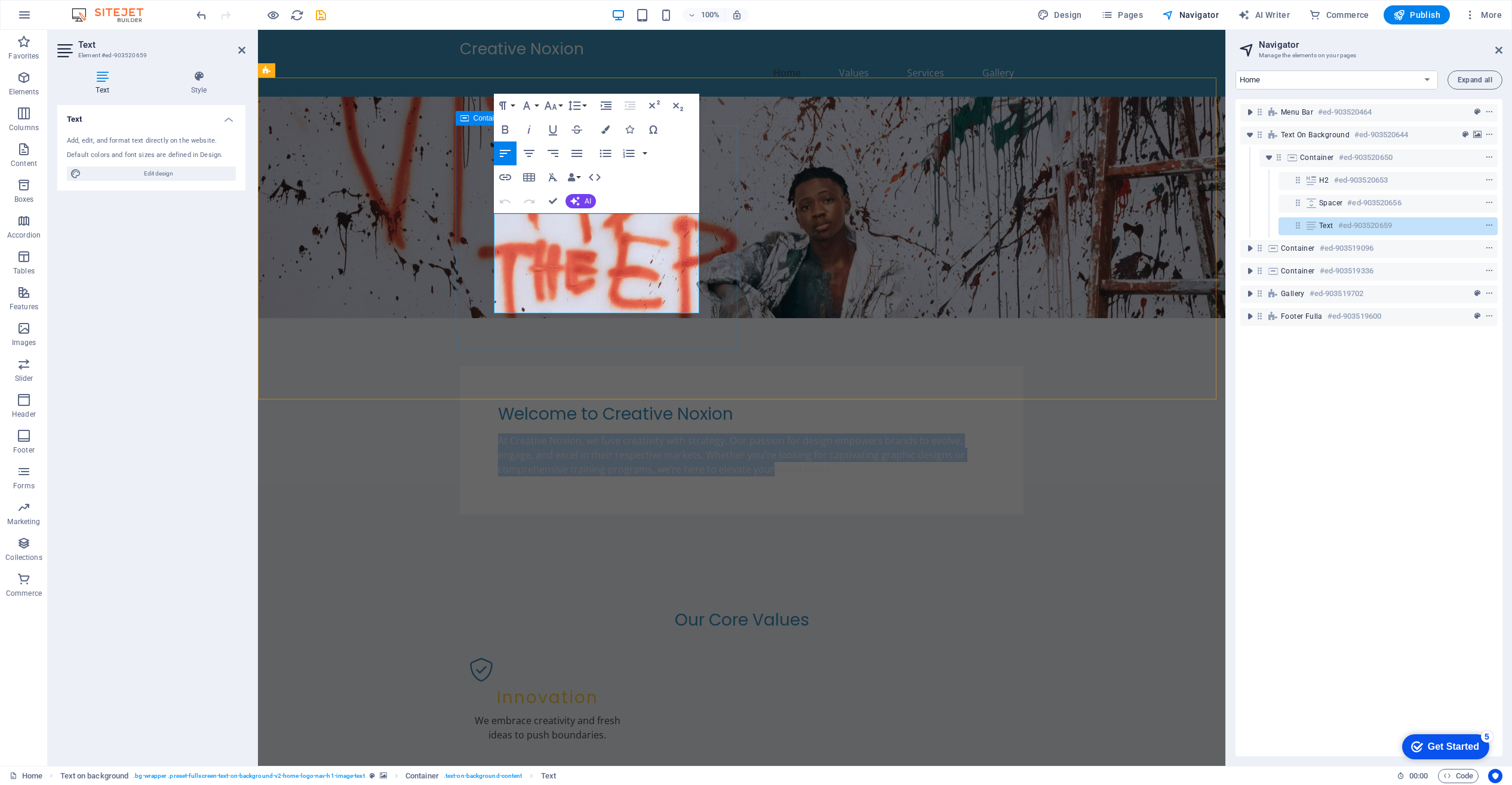
drag, startPoint x: 691, startPoint y: 296, endPoint x: 482, endPoint y: 218, distance: 223.1
click at [482, 366] on div "Welcome to Creative Noxion At Creative Noxion, we fuse creativity with strategy…" at bounding box center [741, 440] width 564 height 149
click at [503, 129] on icon "button" at bounding box center [504, 129] width 7 height 9
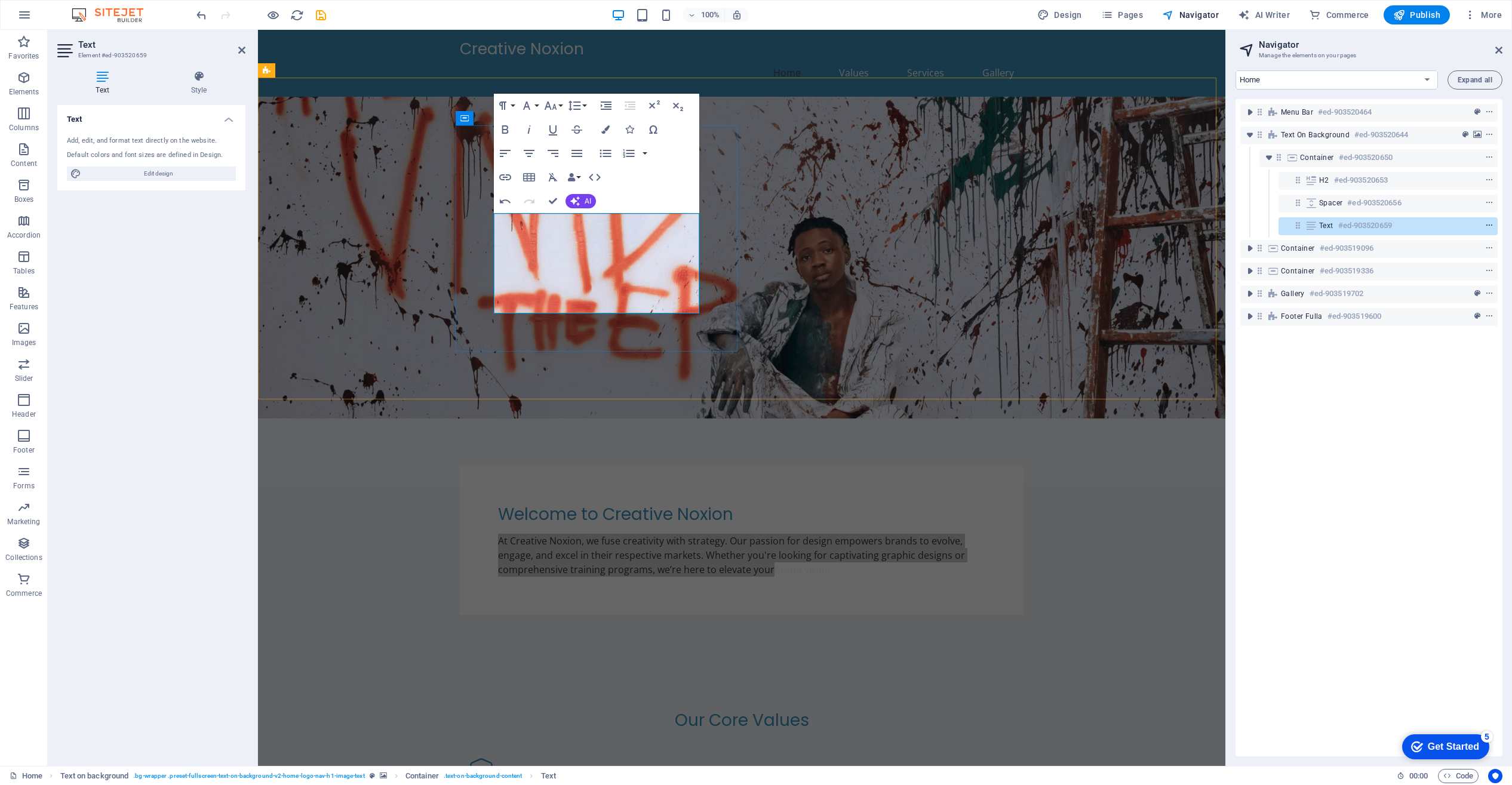
click at [1487, 223] on icon "context-menu" at bounding box center [1489, 225] width 9 height 9
click at [1490, 227] on icon "context-menu" at bounding box center [1489, 225] width 9 height 9
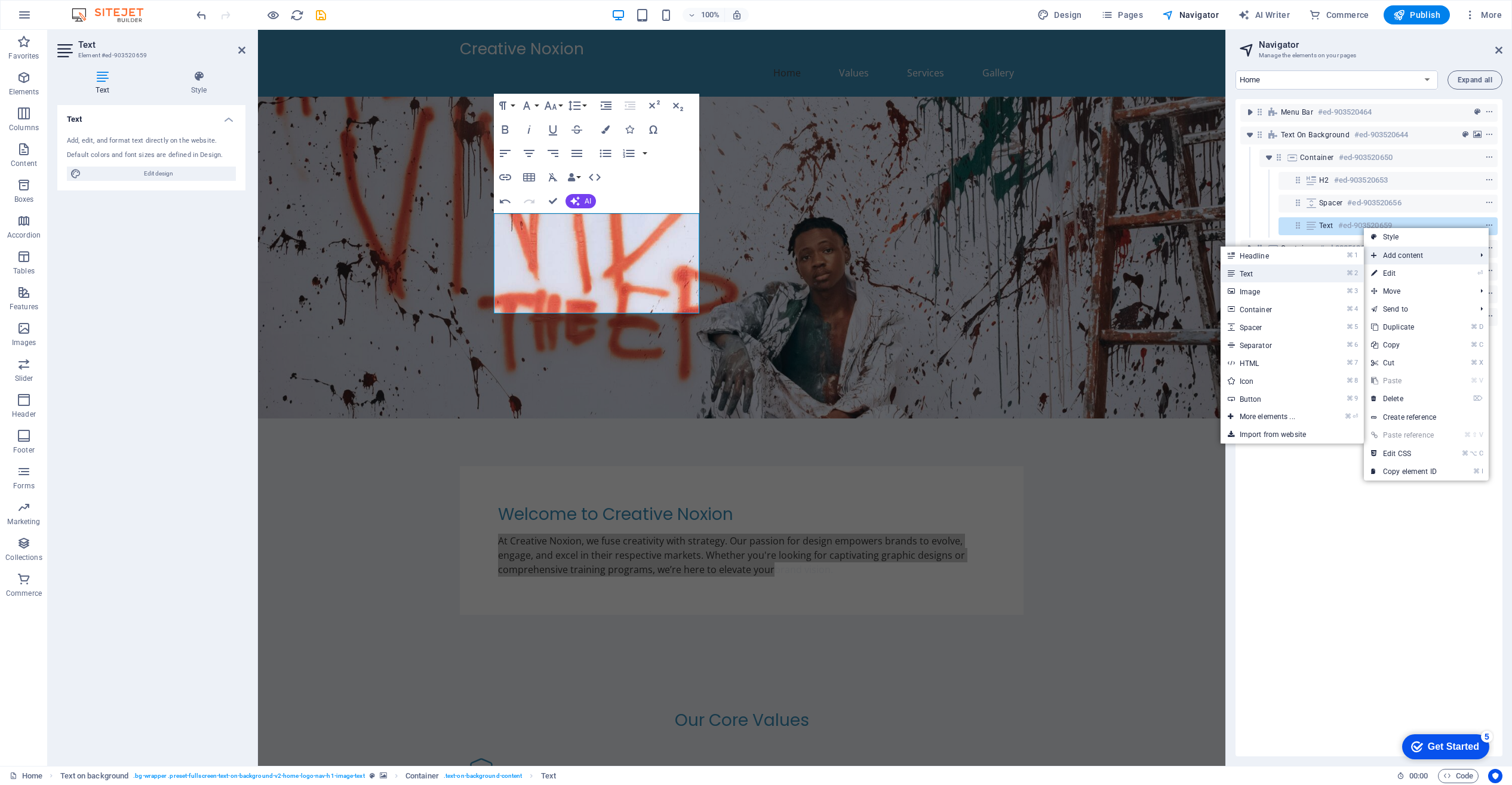
click at [1253, 274] on link "⌘ 2 Text" at bounding box center [1269, 273] width 98 height 18
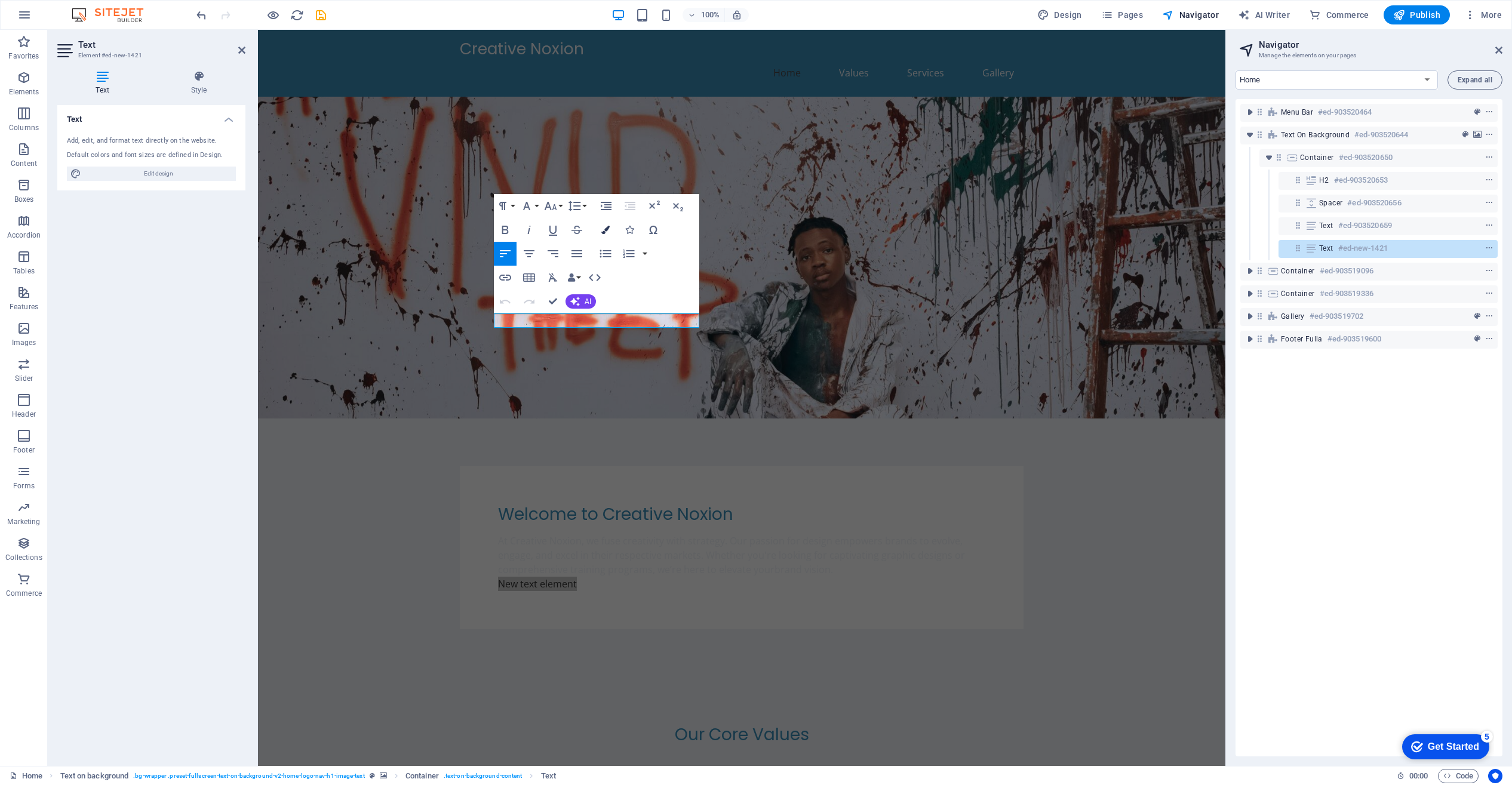
click at [609, 230] on button "Colors" at bounding box center [606, 229] width 23 height 24
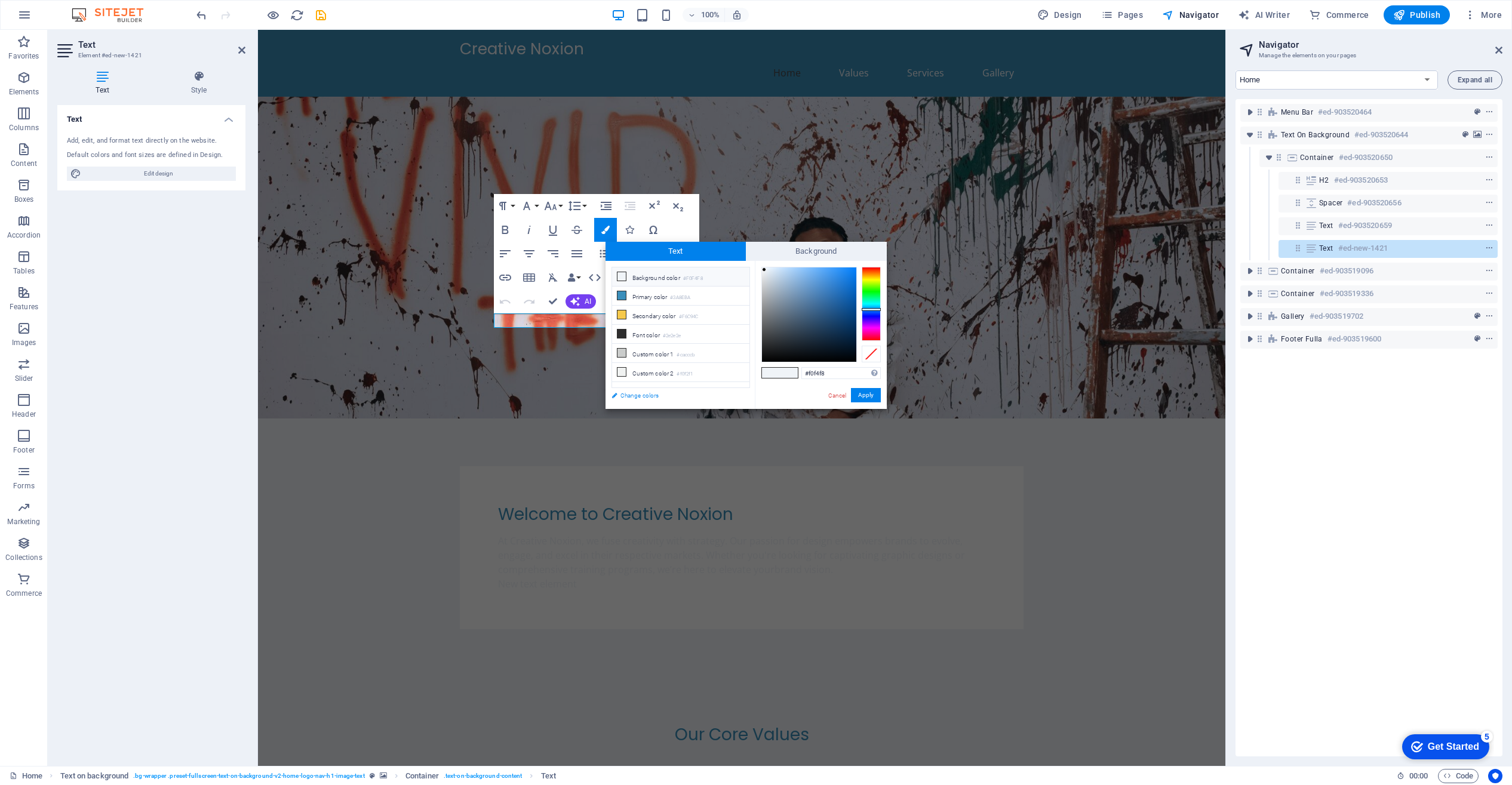
click at [646, 393] on link "Change colors" at bounding box center [674, 395] width 138 height 15
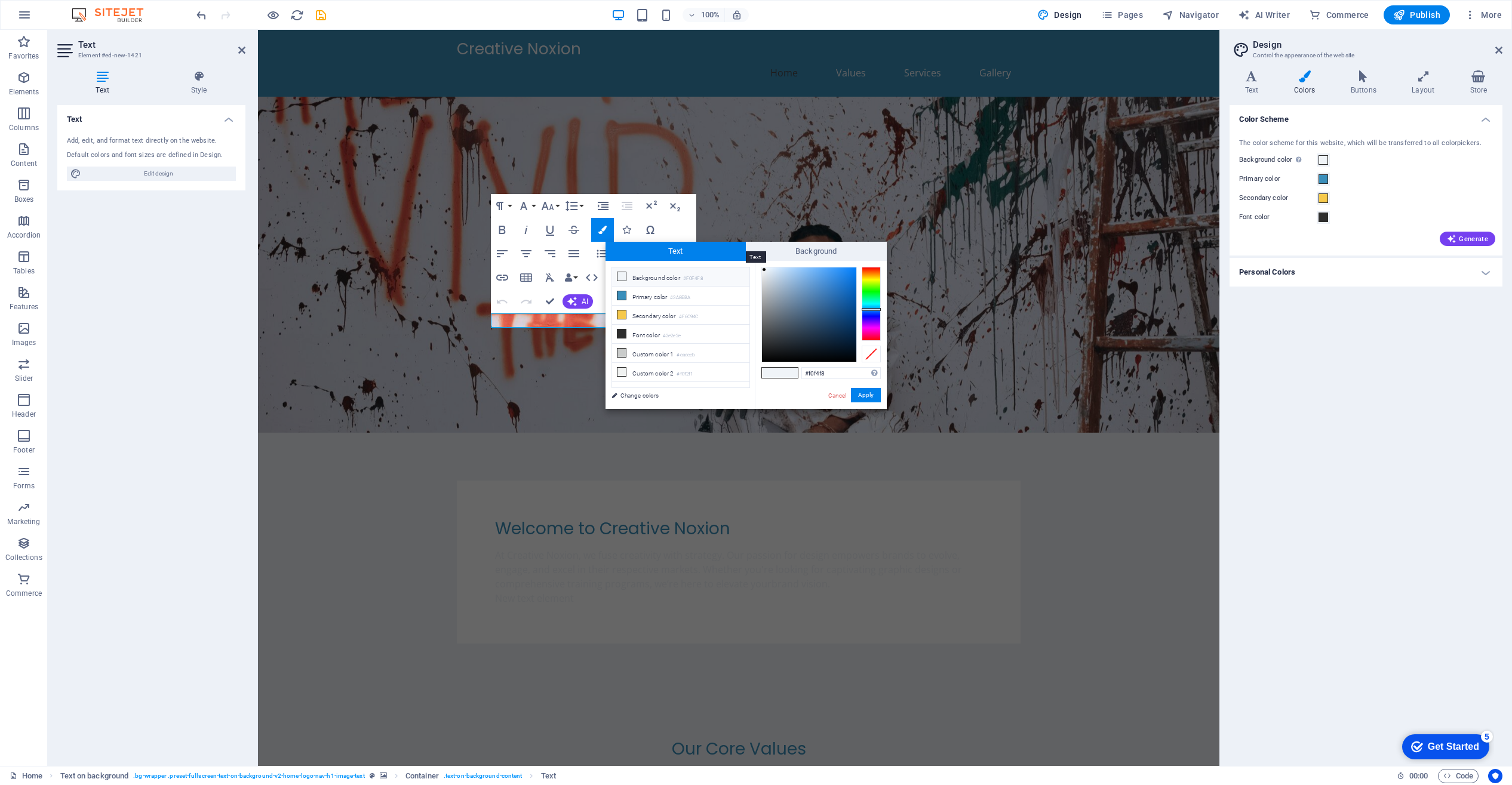
click at [676, 251] on span "Text" at bounding box center [676, 251] width 141 height 19
type input "#1371cf"
click at [847, 285] on div at bounding box center [809, 314] width 95 height 95
click at [872, 396] on button "Apply" at bounding box center [865, 394] width 30 height 14
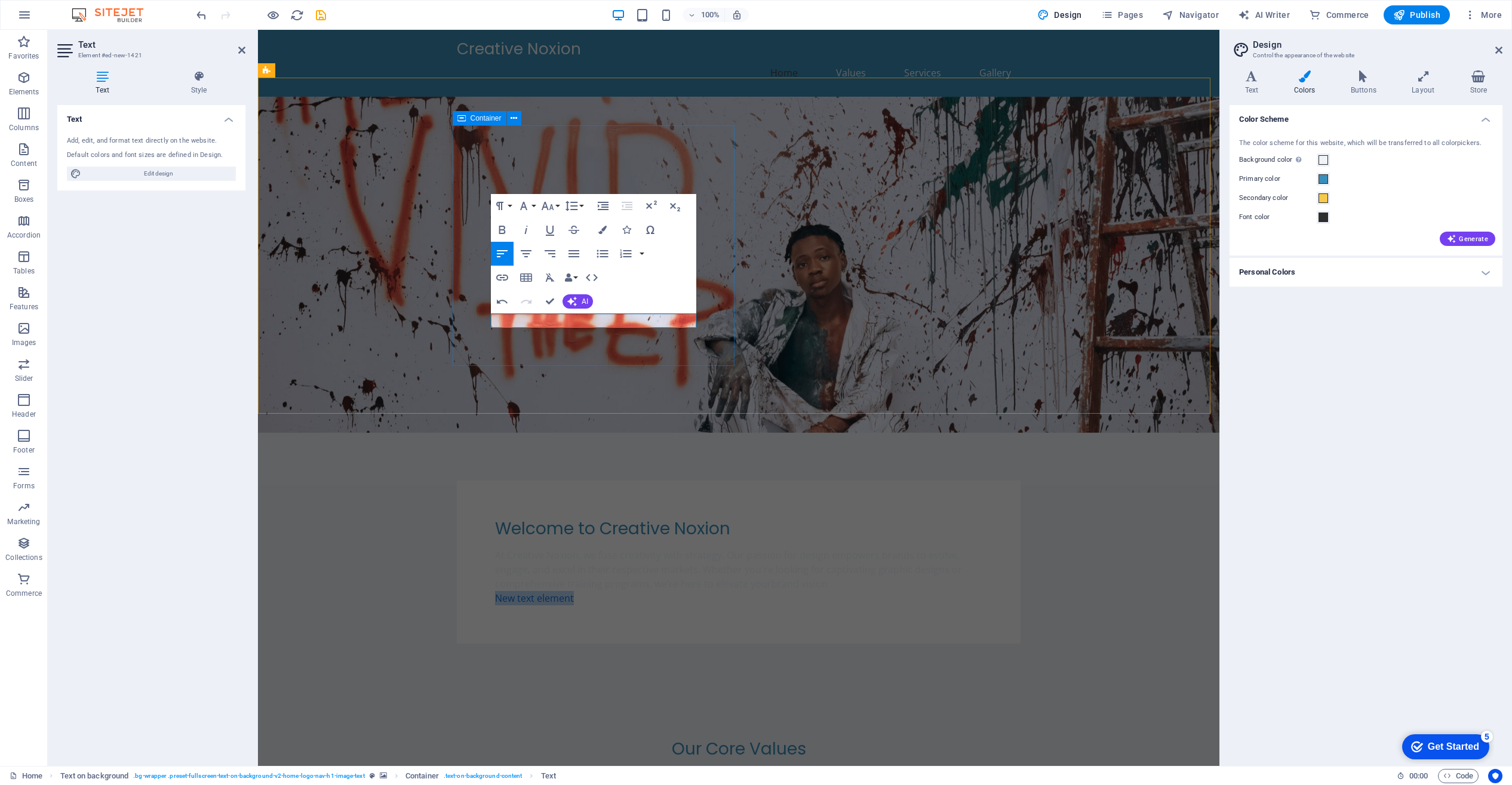
click at [728, 480] on div "Welcome to Creative Noxion At Creative Noxion, we fuse creativity with strategy…" at bounding box center [738, 562] width 564 height 163
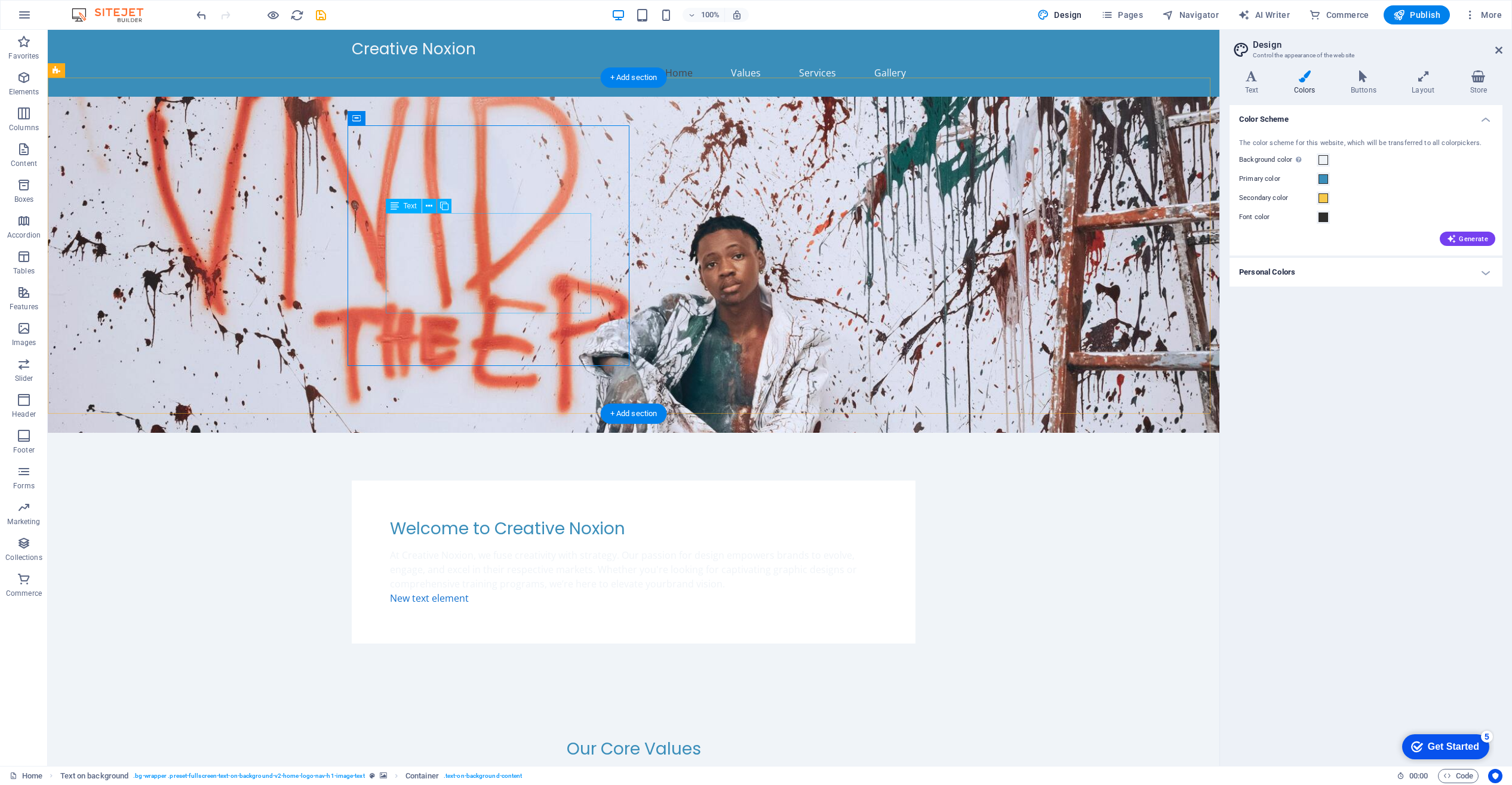
click at [392, 548] on div "At Creative Noxion, we fuse creativity with strategy. Our passion for design em…" at bounding box center [633, 569] width 487 height 43
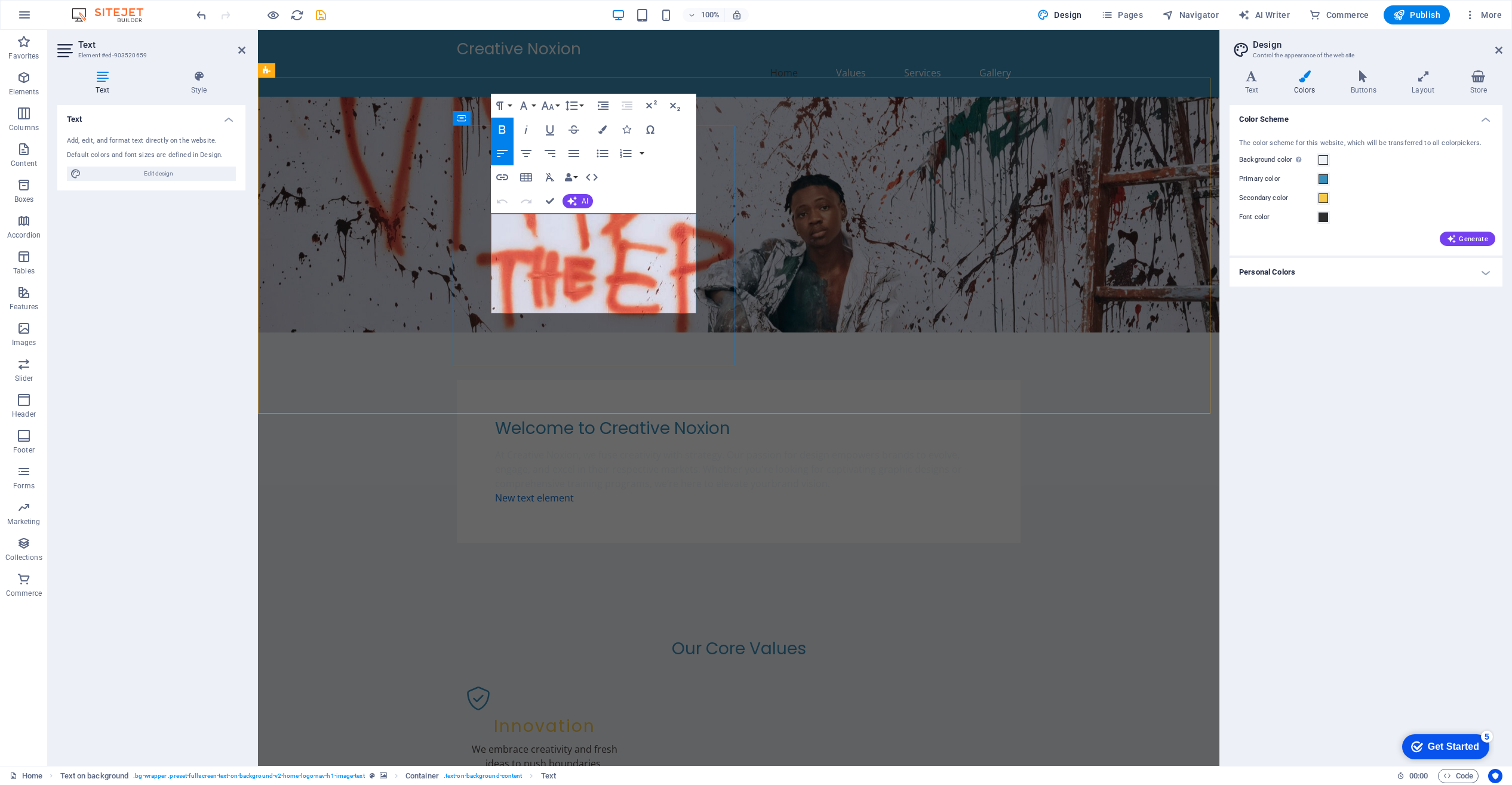
drag, startPoint x: 492, startPoint y: 220, endPoint x: 662, endPoint y: 308, distance: 191.4
click at [662, 448] on p "At Creative Noxion, we fuse creativity with strategy. Our passion for design em…" at bounding box center [738, 469] width 487 height 43
click at [605, 132] on icon "button" at bounding box center [602, 129] width 9 height 9
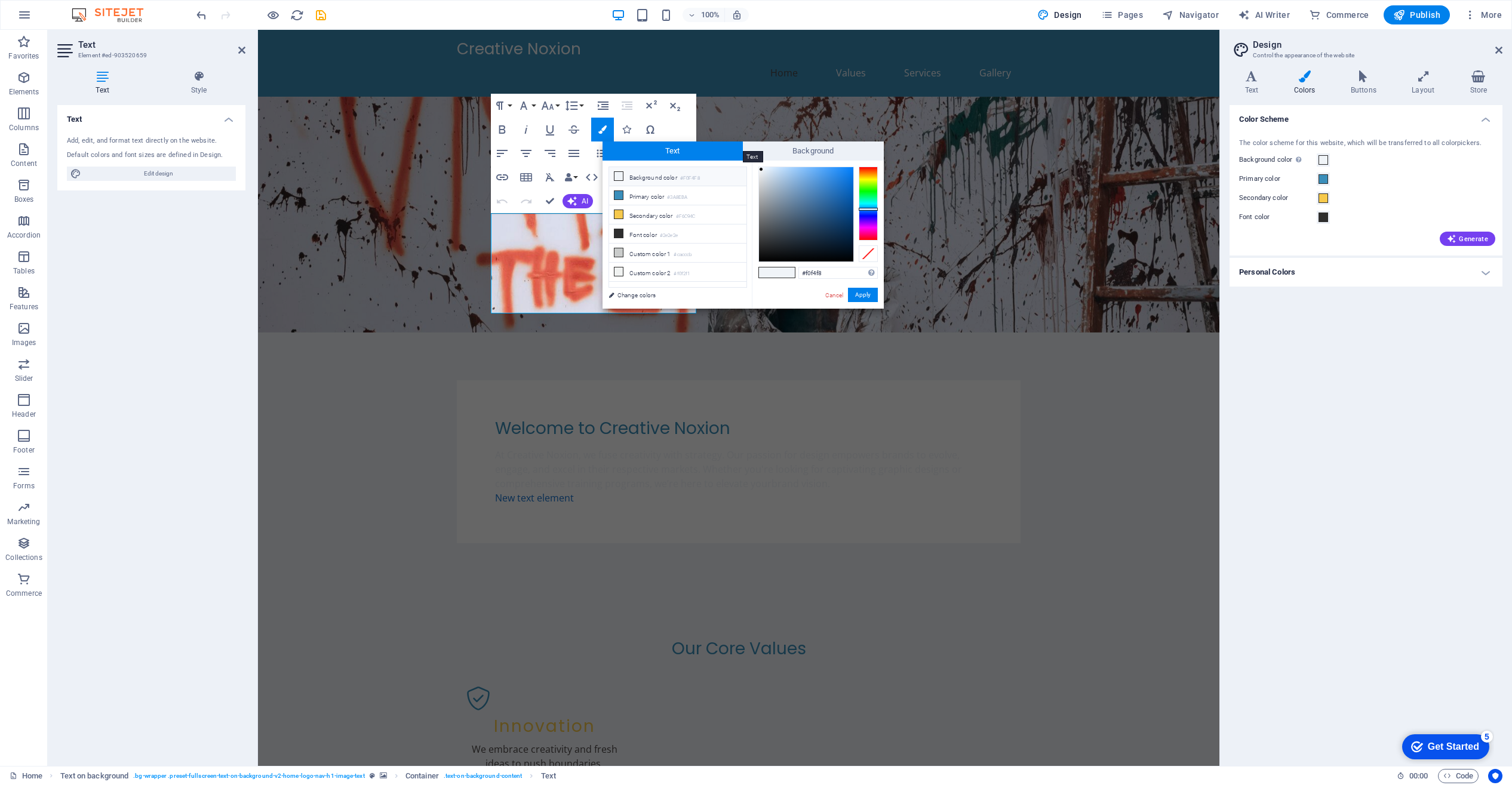
click at [723, 154] on span "Text" at bounding box center [673, 151] width 141 height 19
click at [650, 293] on link "Change colors" at bounding box center [671, 295] width 138 height 15
click at [686, 150] on span "Text" at bounding box center [673, 151] width 141 height 19
click at [793, 180] on div at bounding box center [806, 214] width 95 height 95
click at [810, 183] on div at bounding box center [806, 214] width 95 height 95
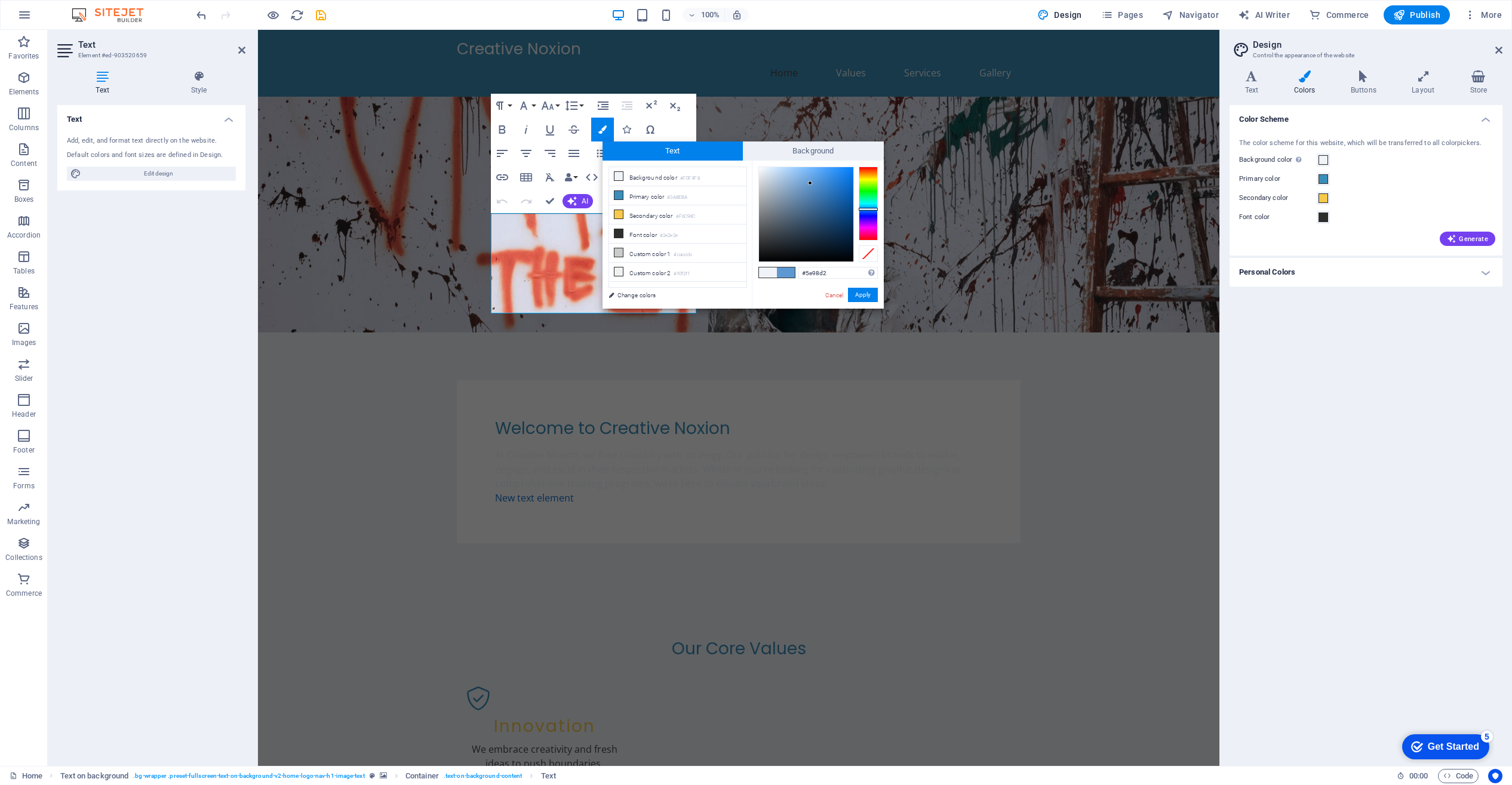
type input "#477cb0"
click at [815, 196] on div at bounding box center [806, 214] width 95 height 95
drag, startPoint x: 862, startPoint y: 292, endPoint x: 599, endPoint y: 261, distance: 264.8
click at [862, 292] on button "Apply" at bounding box center [862, 294] width 30 height 14
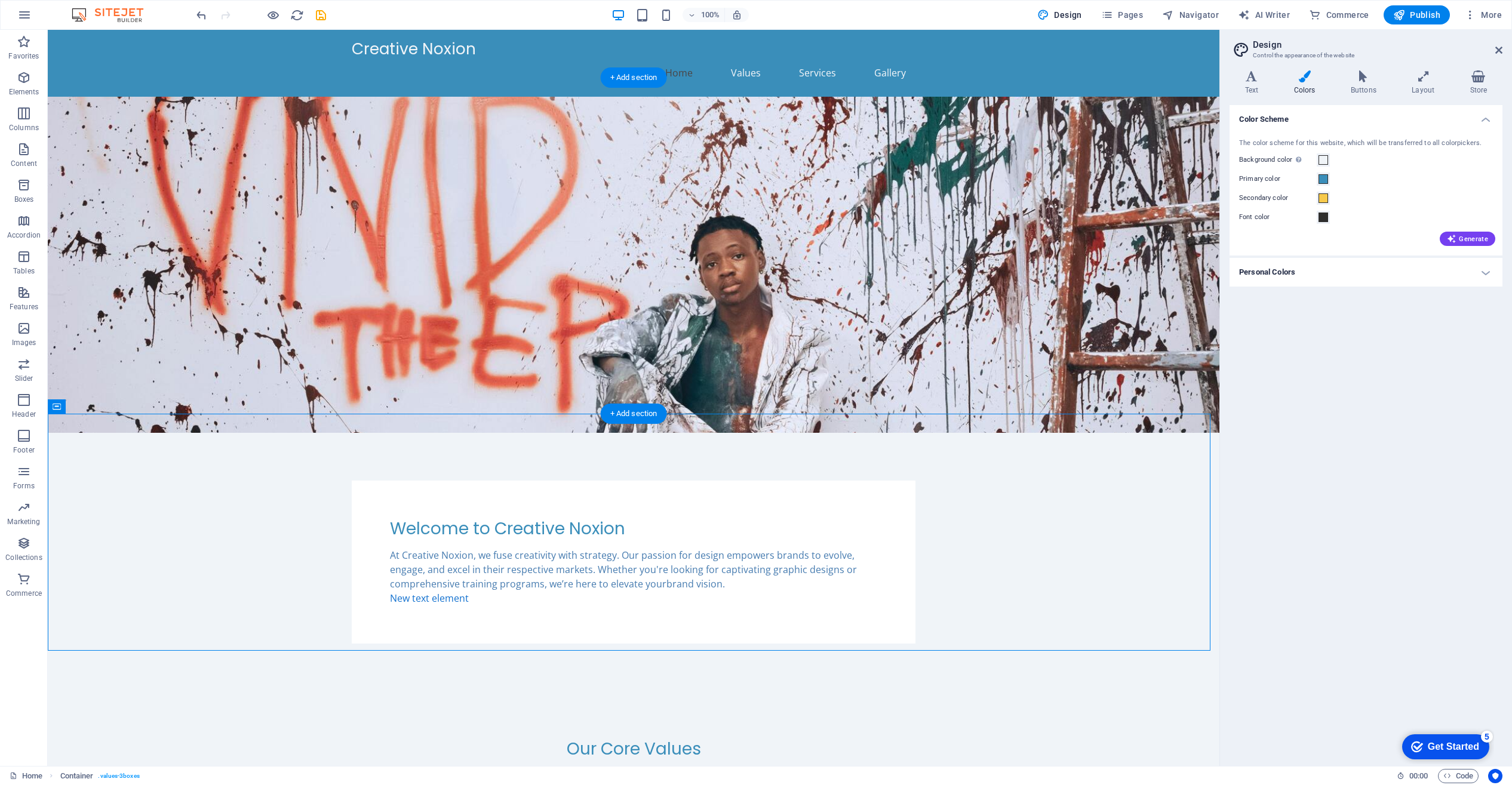
click at [458, 591] on div "New text element" at bounding box center [633, 598] width 487 height 14
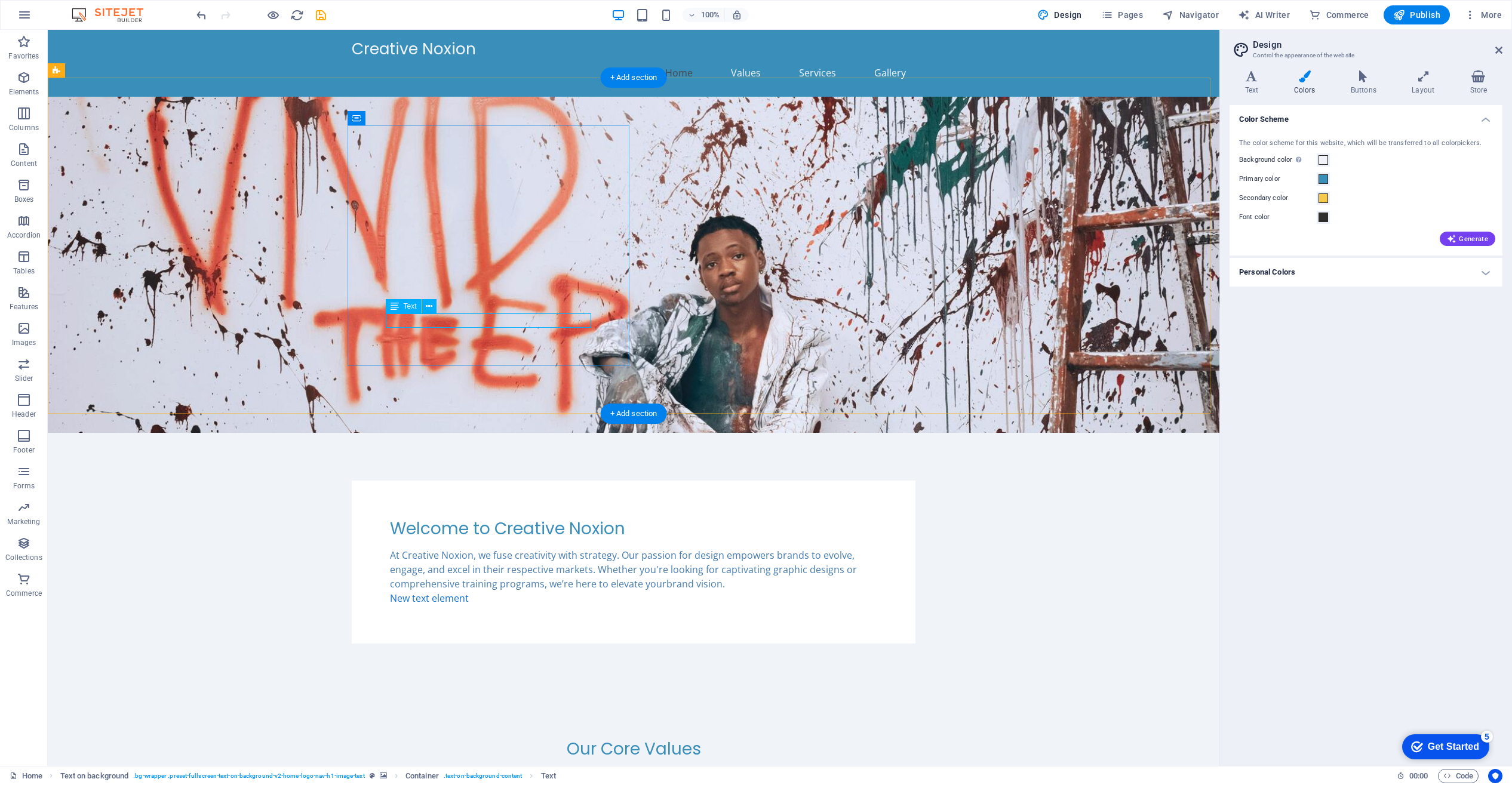
click at [545, 591] on div "New text element" at bounding box center [633, 598] width 487 height 14
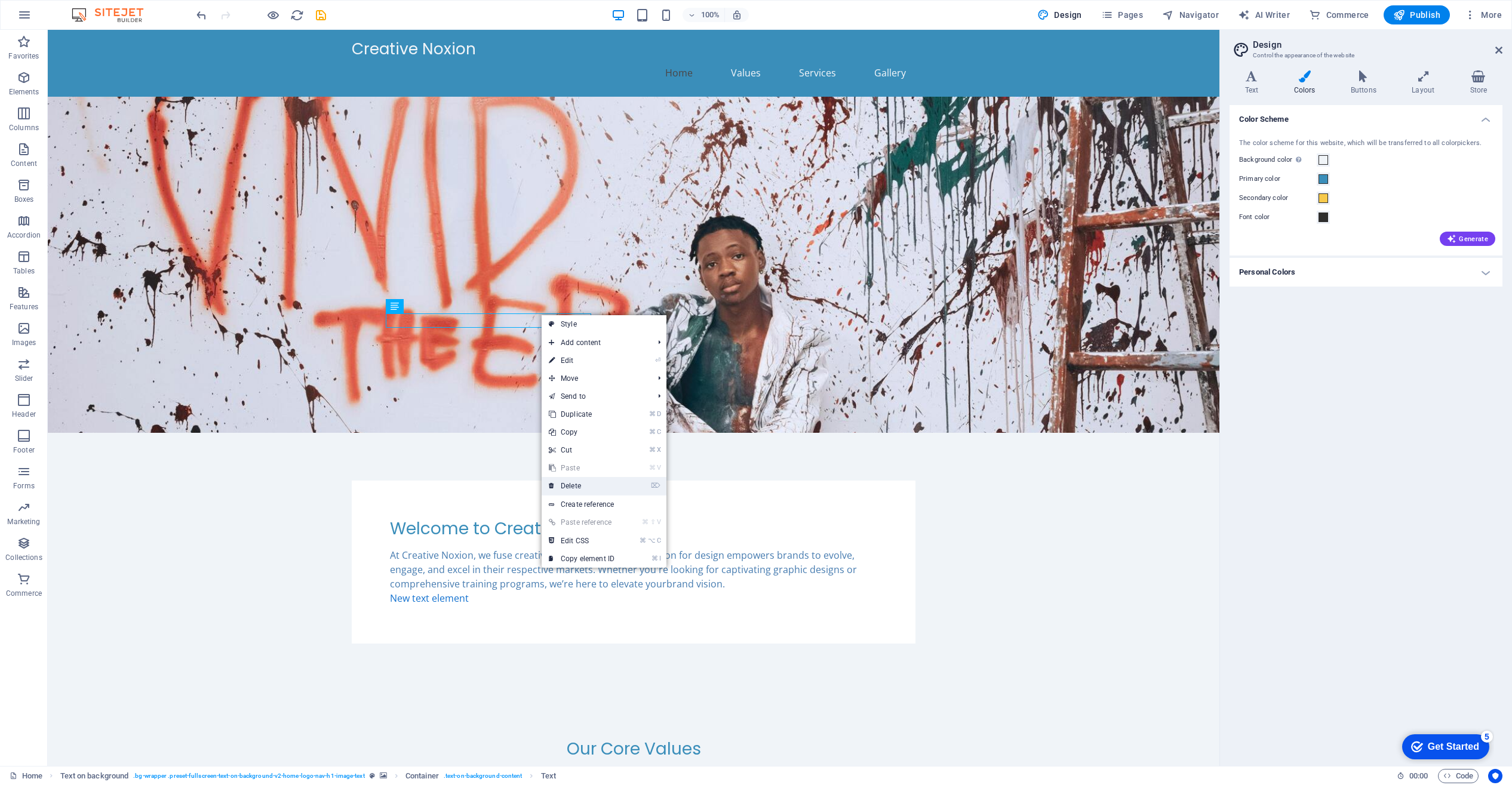
click at [577, 483] on link "⌦ Delete" at bounding box center [582, 486] width 80 height 18
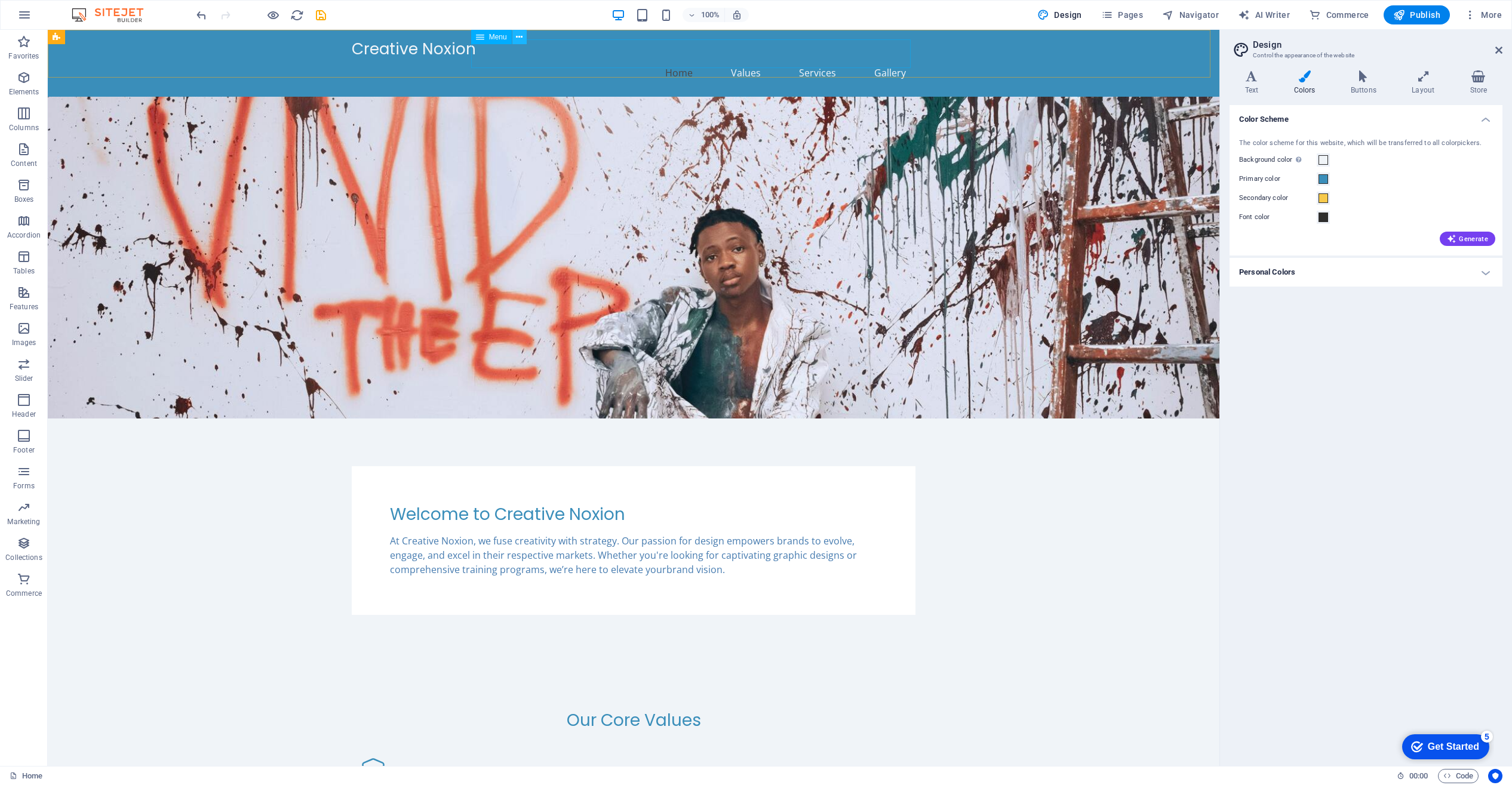
click at [521, 38] on icon at bounding box center [519, 37] width 7 height 12
click at [963, 12] on div "100% Design Pages Navigator AI Writer Commerce Publish More" at bounding box center [850, 15] width 1312 height 19
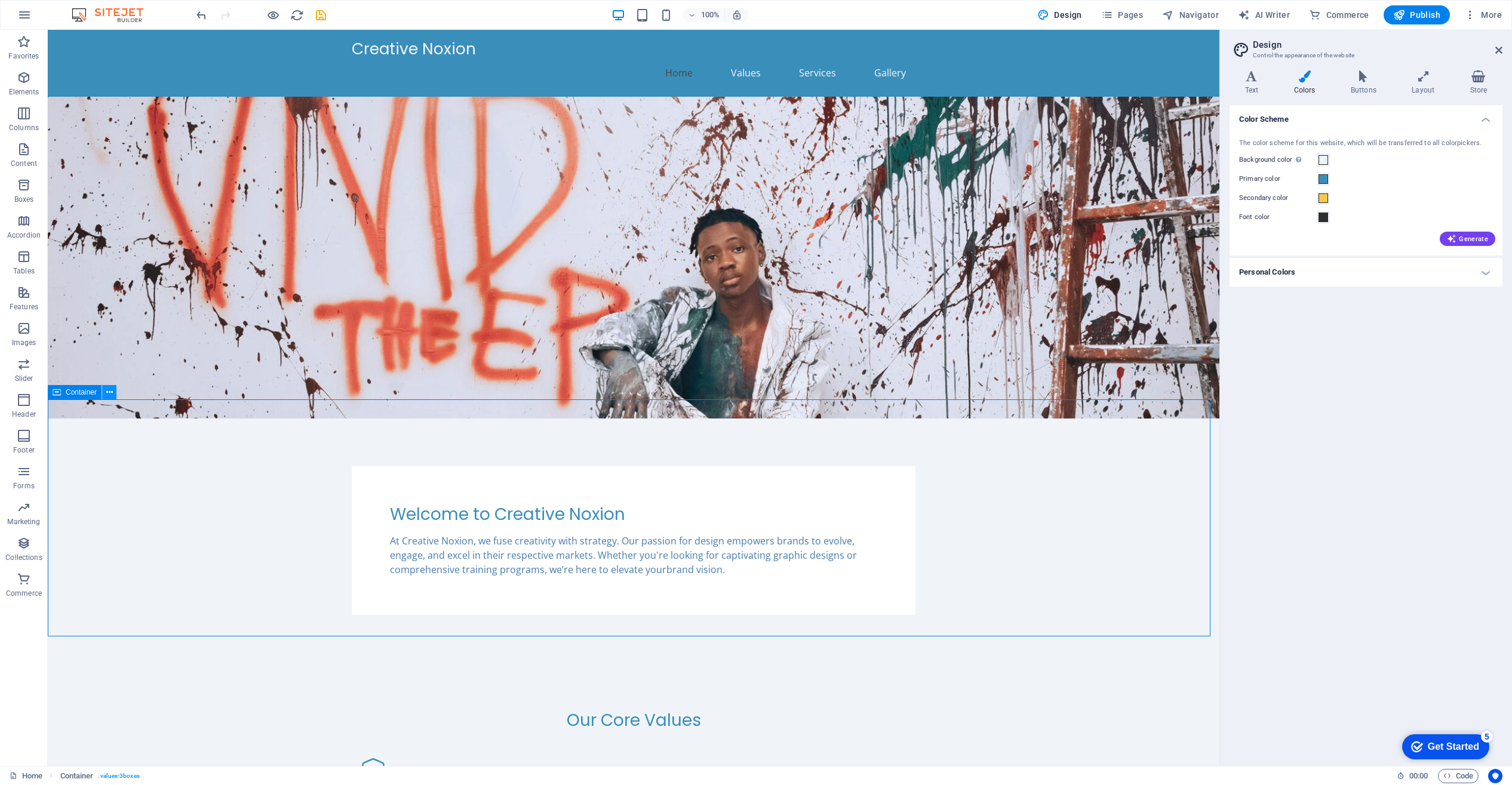
click at [109, 390] on icon at bounding box center [109, 392] width 7 height 12
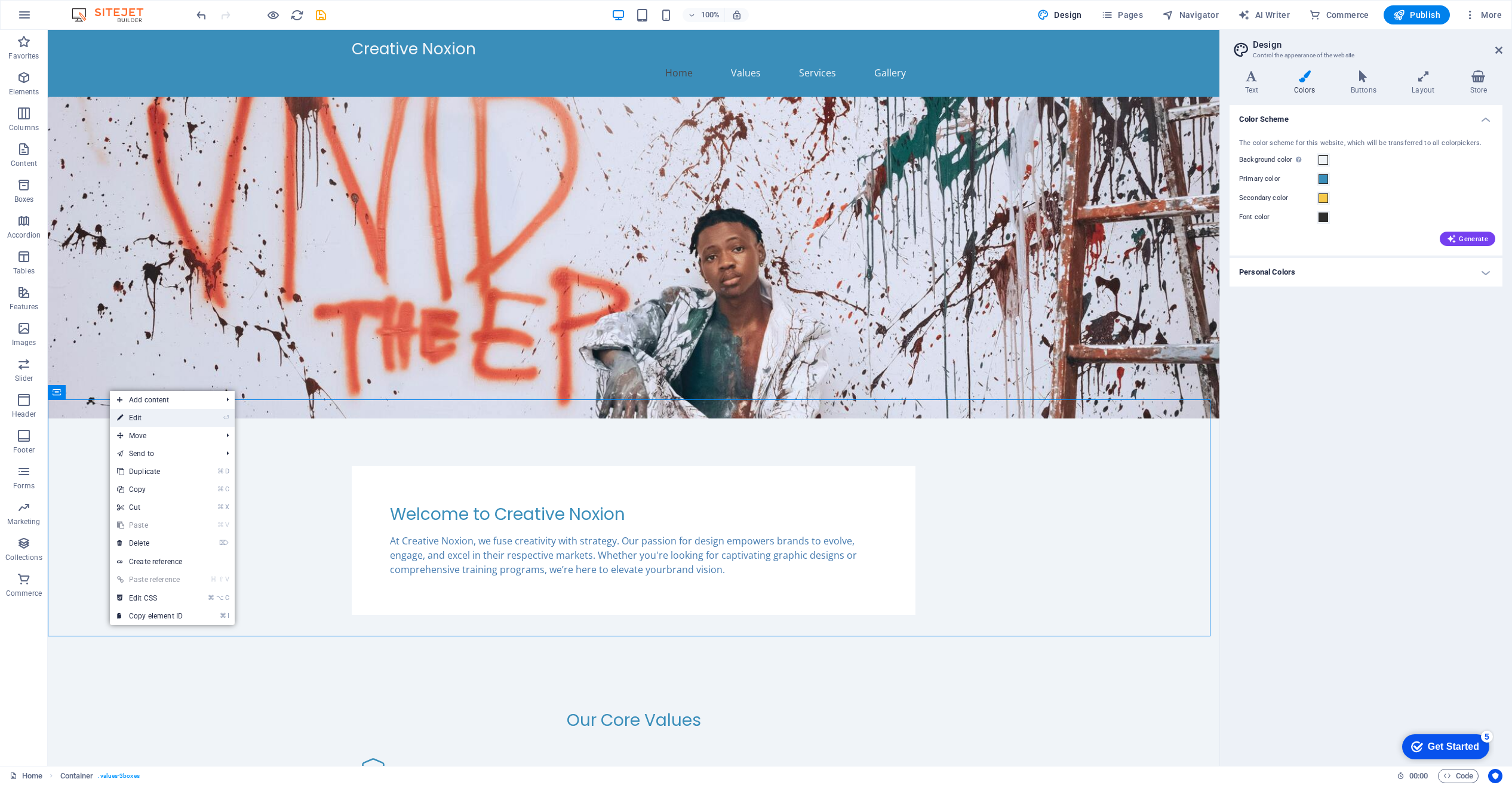
click at [149, 415] on link "⏎ Edit" at bounding box center [150, 417] width 80 height 18
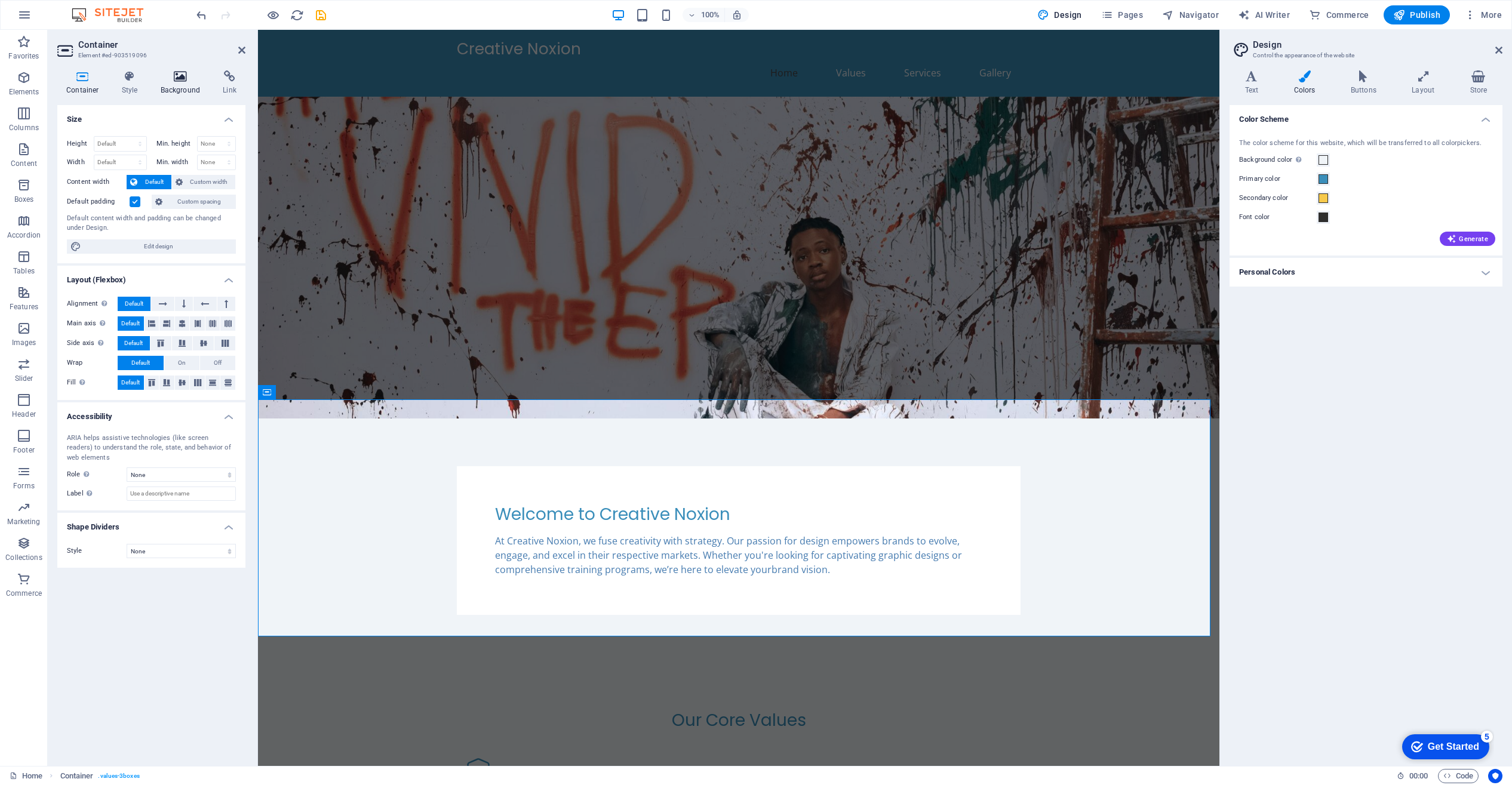
click at [184, 75] on icon at bounding box center [181, 76] width 58 height 12
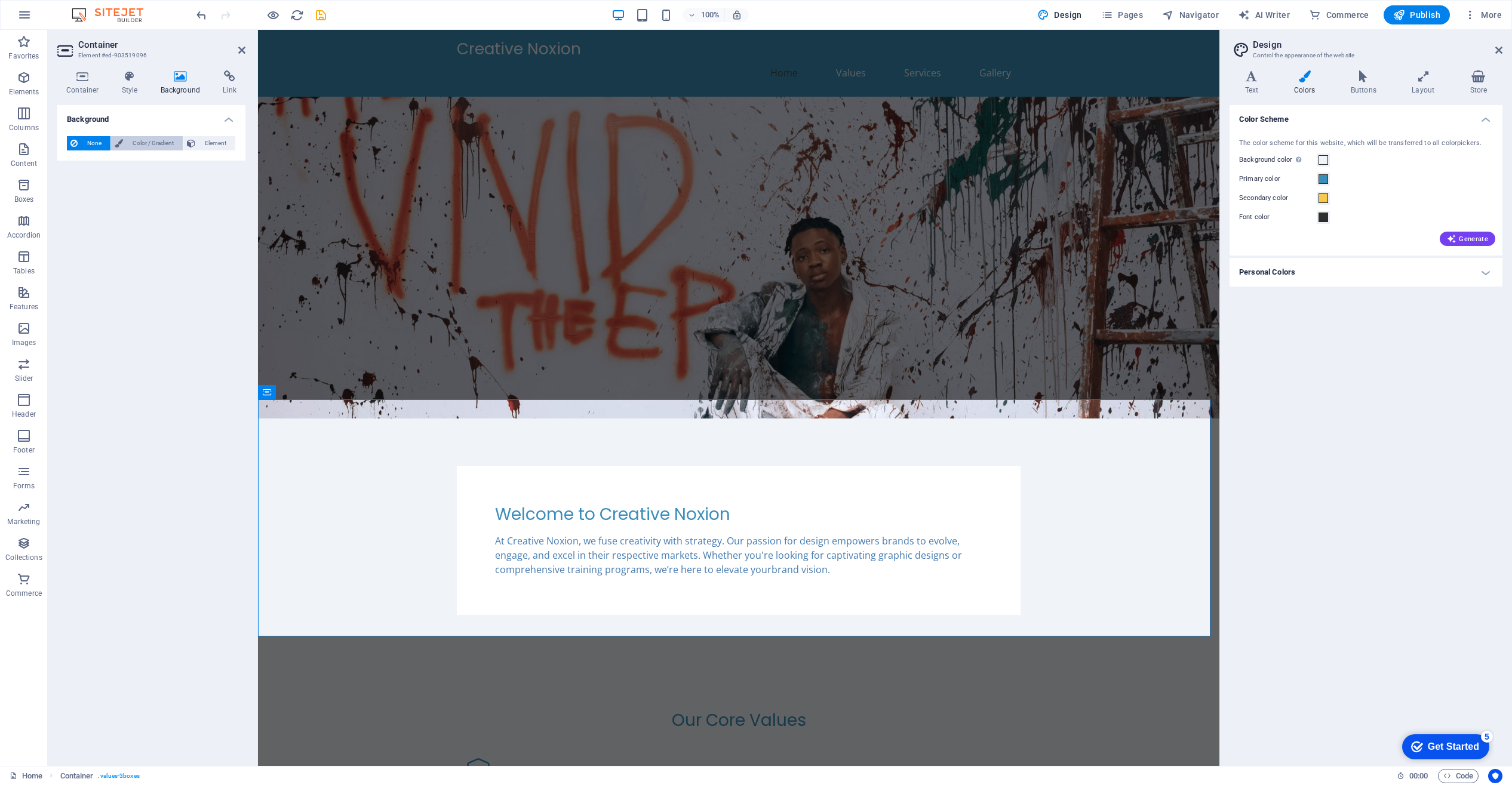
click at [134, 140] on span "Color / Gradient" at bounding box center [153, 143] width 53 height 14
click at [77, 190] on span at bounding box center [75, 191] width 13 height 13
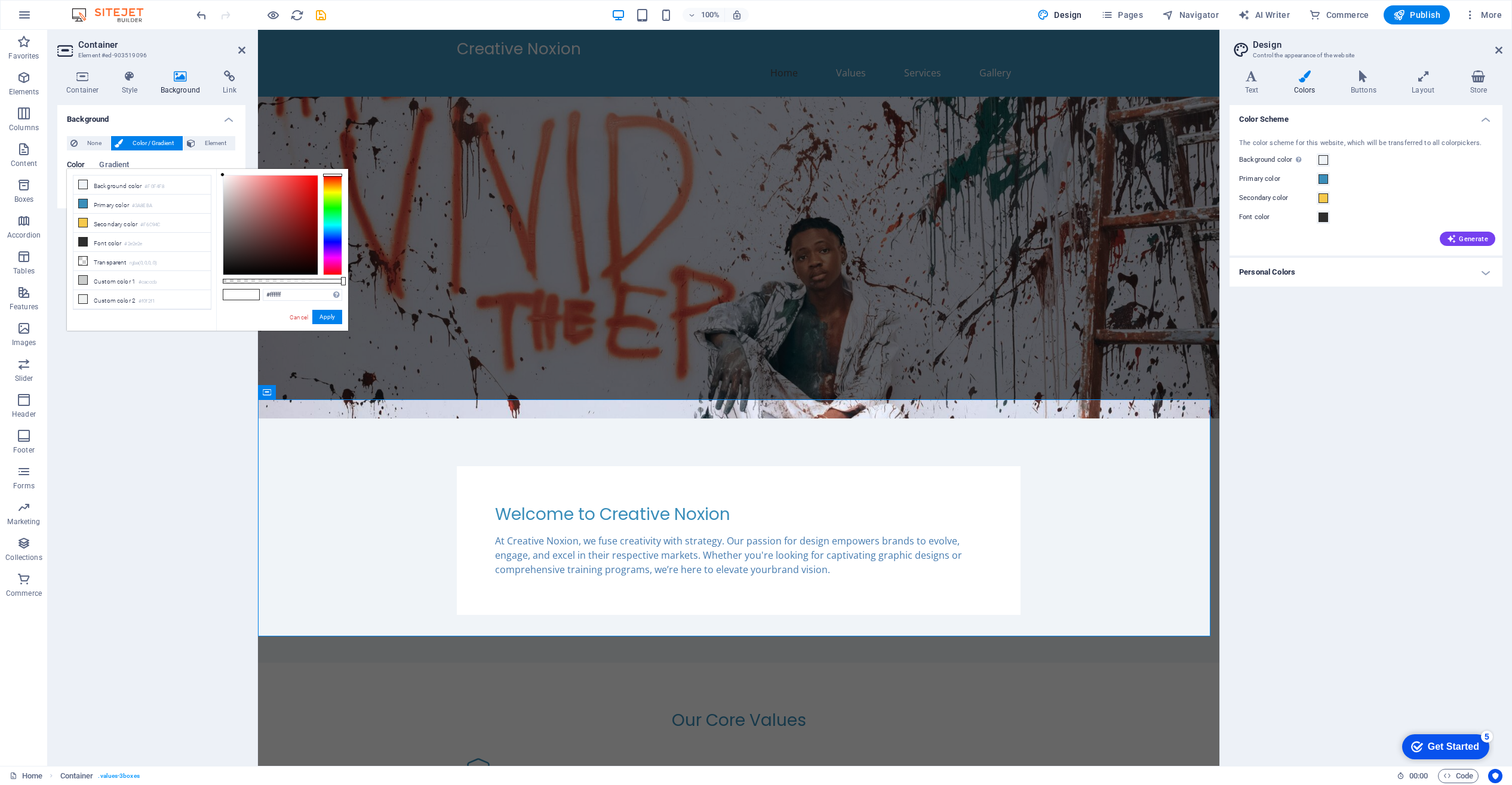
click at [77, 190] on li "Background color #F0F4F8" at bounding box center [142, 185] width 138 height 19
click at [96, 203] on li "Primary color #3A8EBA" at bounding box center [142, 204] width 138 height 19
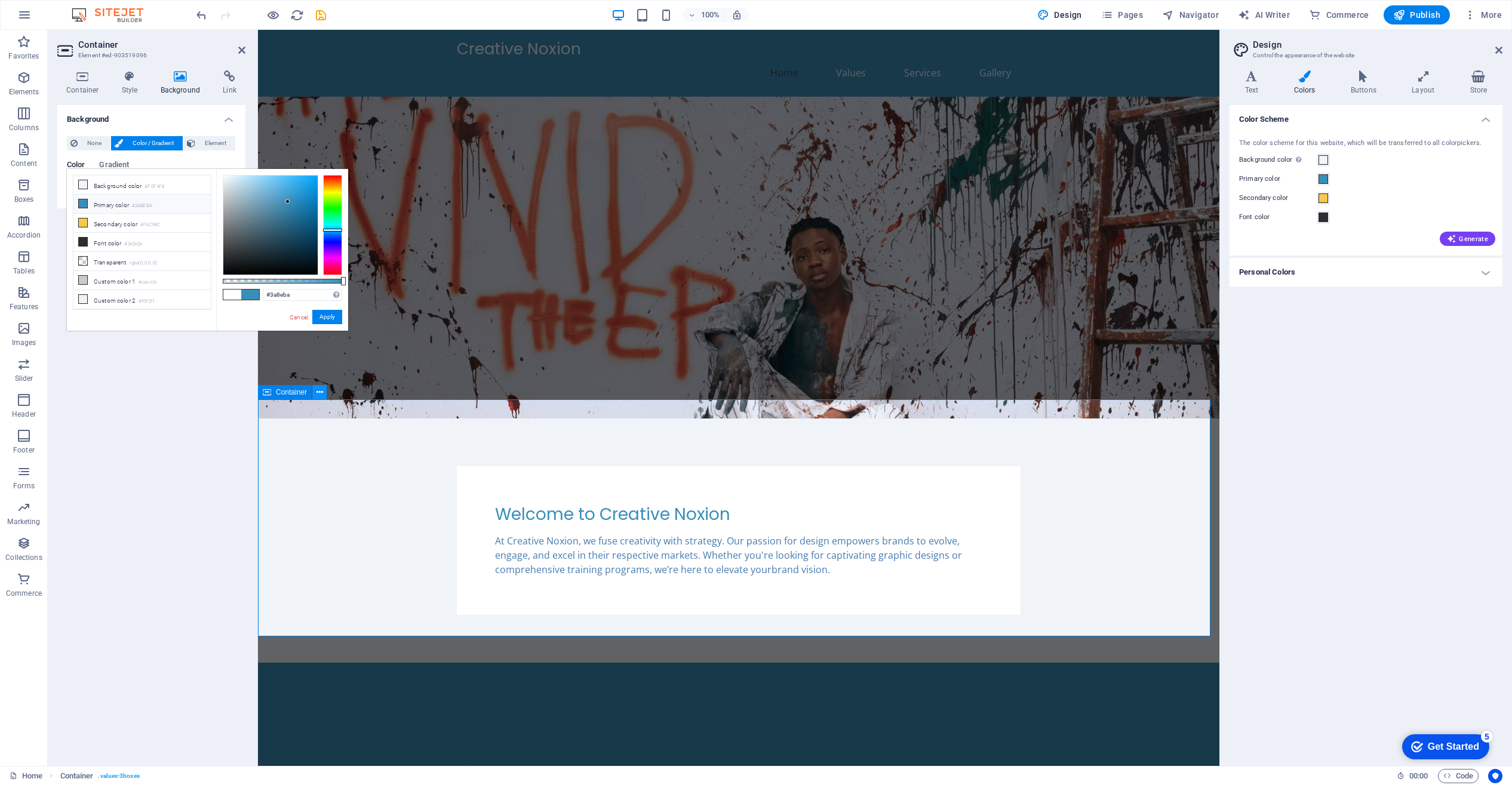
click at [318, 390] on icon at bounding box center [319, 392] width 7 height 12
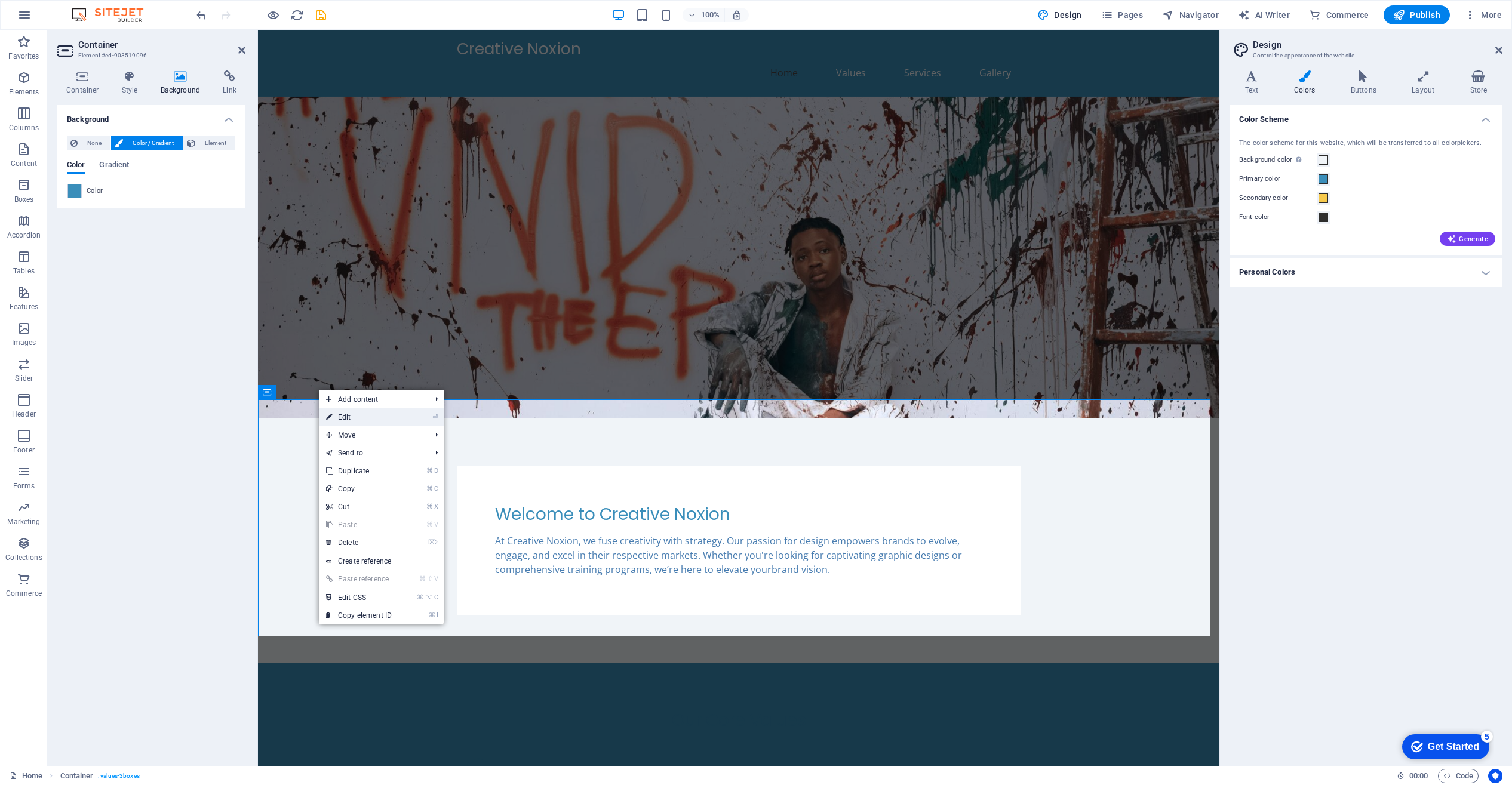
click at [342, 412] on link "⏎ Edit" at bounding box center [359, 417] width 80 height 18
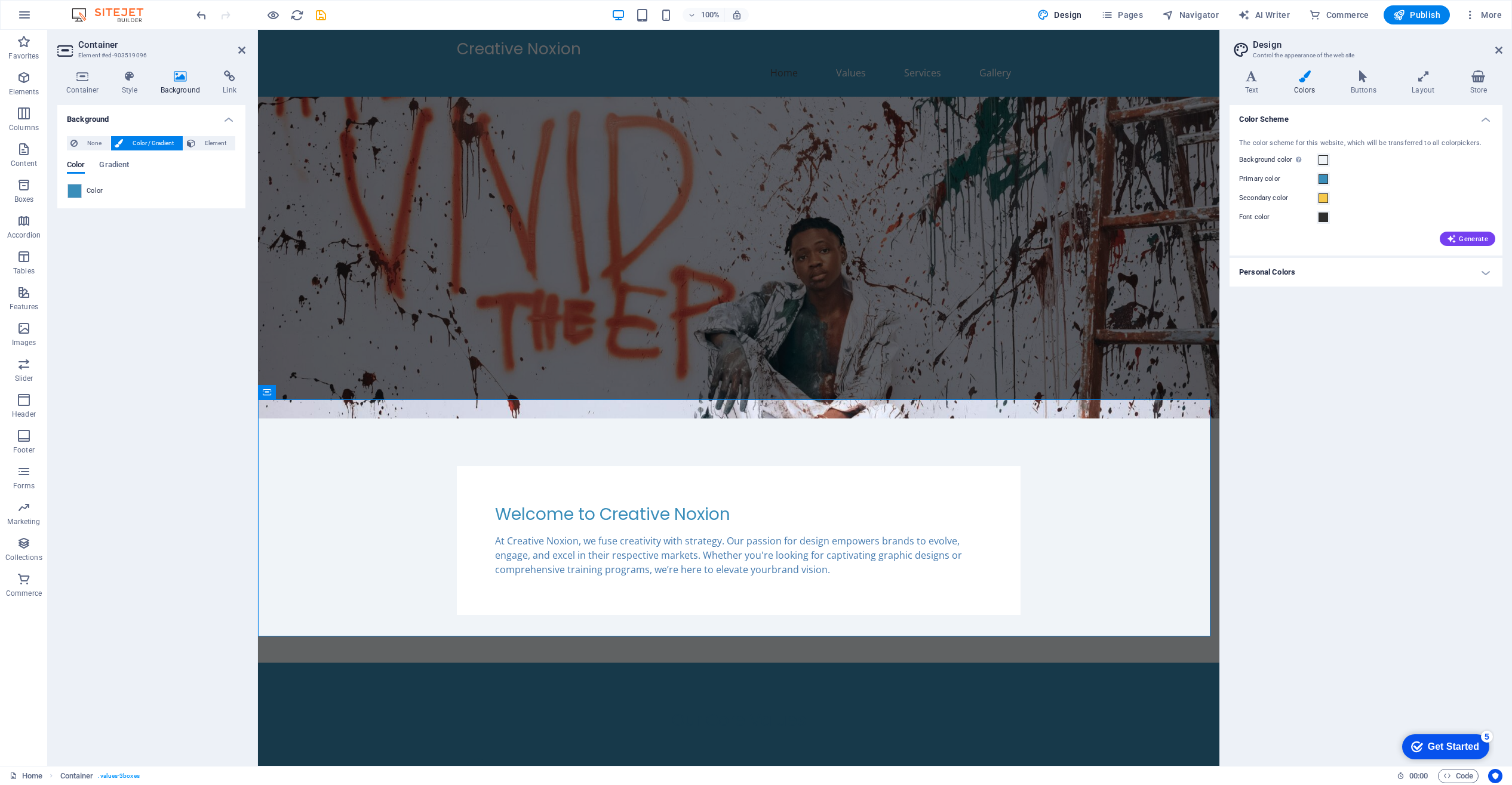
click at [65, 194] on div "None Color / Gradient Element Stretch background to full-width Color overlay Pl…" at bounding box center [151, 168] width 188 height 82
click at [71, 192] on span at bounding box center [75, 191] width 13 height 13
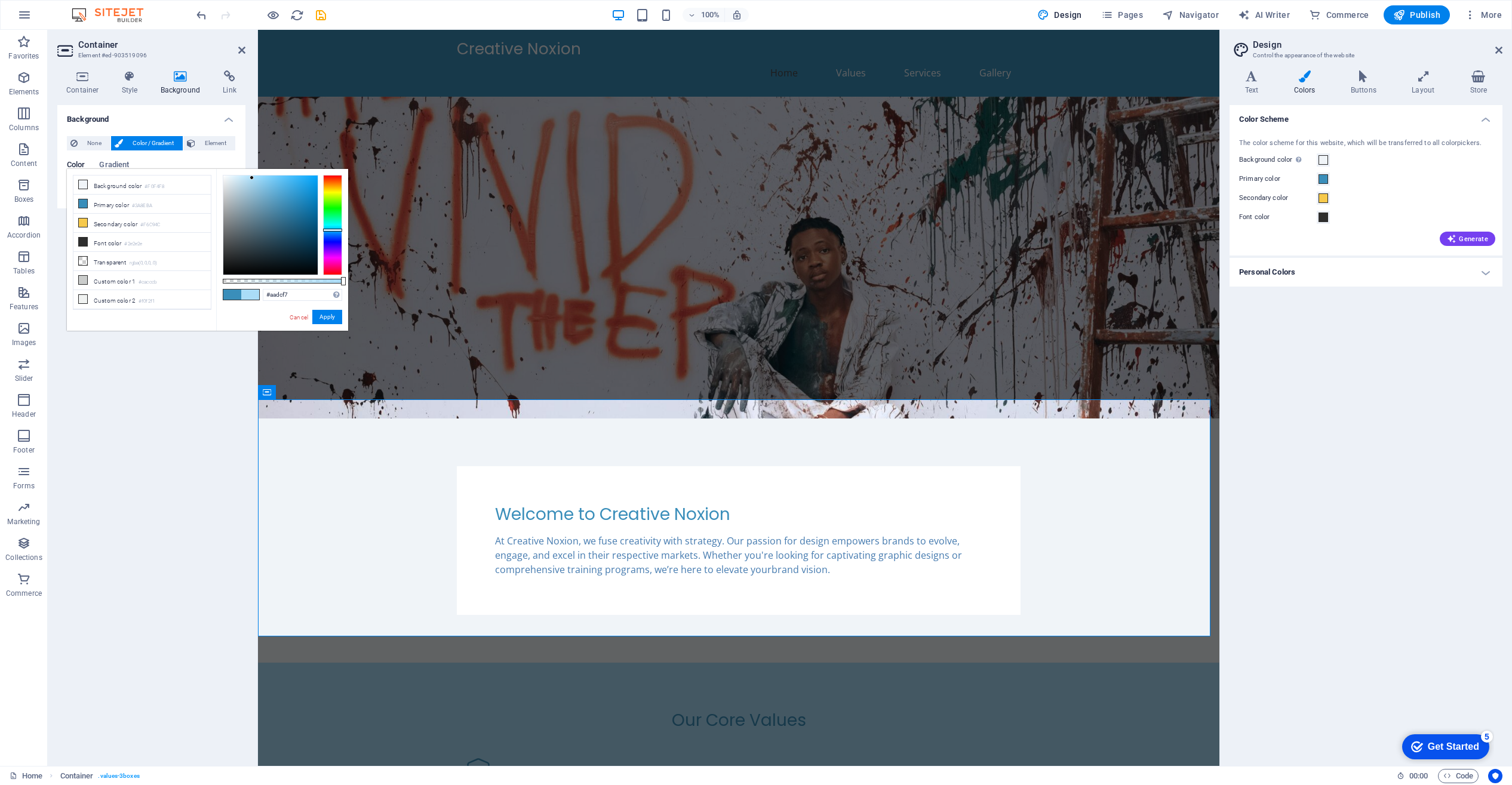
click at [252, 178] on div at bounding box center [270, 225] width 95 height 99
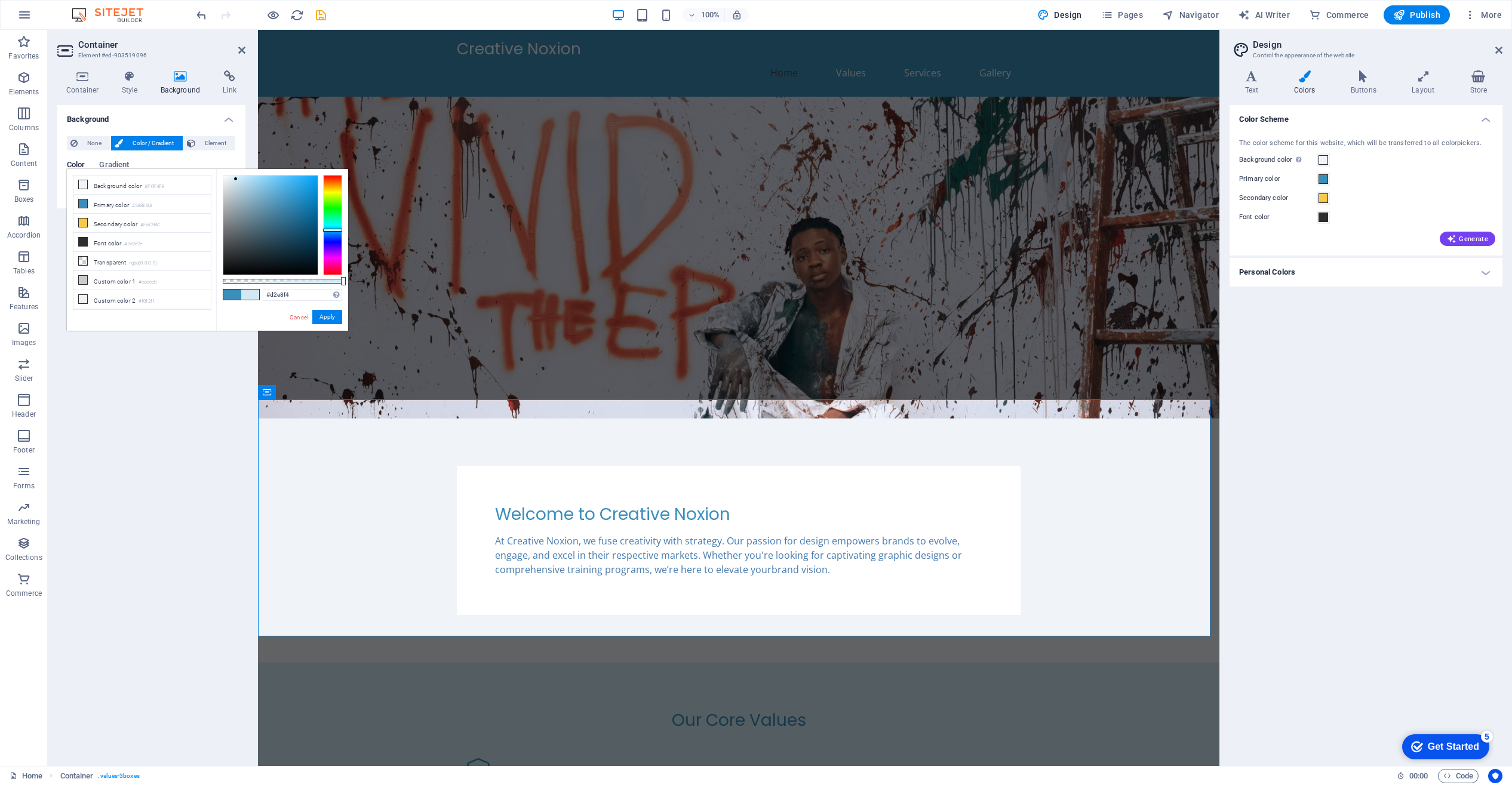
click at [236, 180] on div at bounding box center [270, 225] width 95 height 99
type input "#deecf4"
click at [231, 180] on div at bounding box center [270, 225] width 95 height 99
click at [1171, 328] on figure at bounding box center [738, 257] width 962 height 322
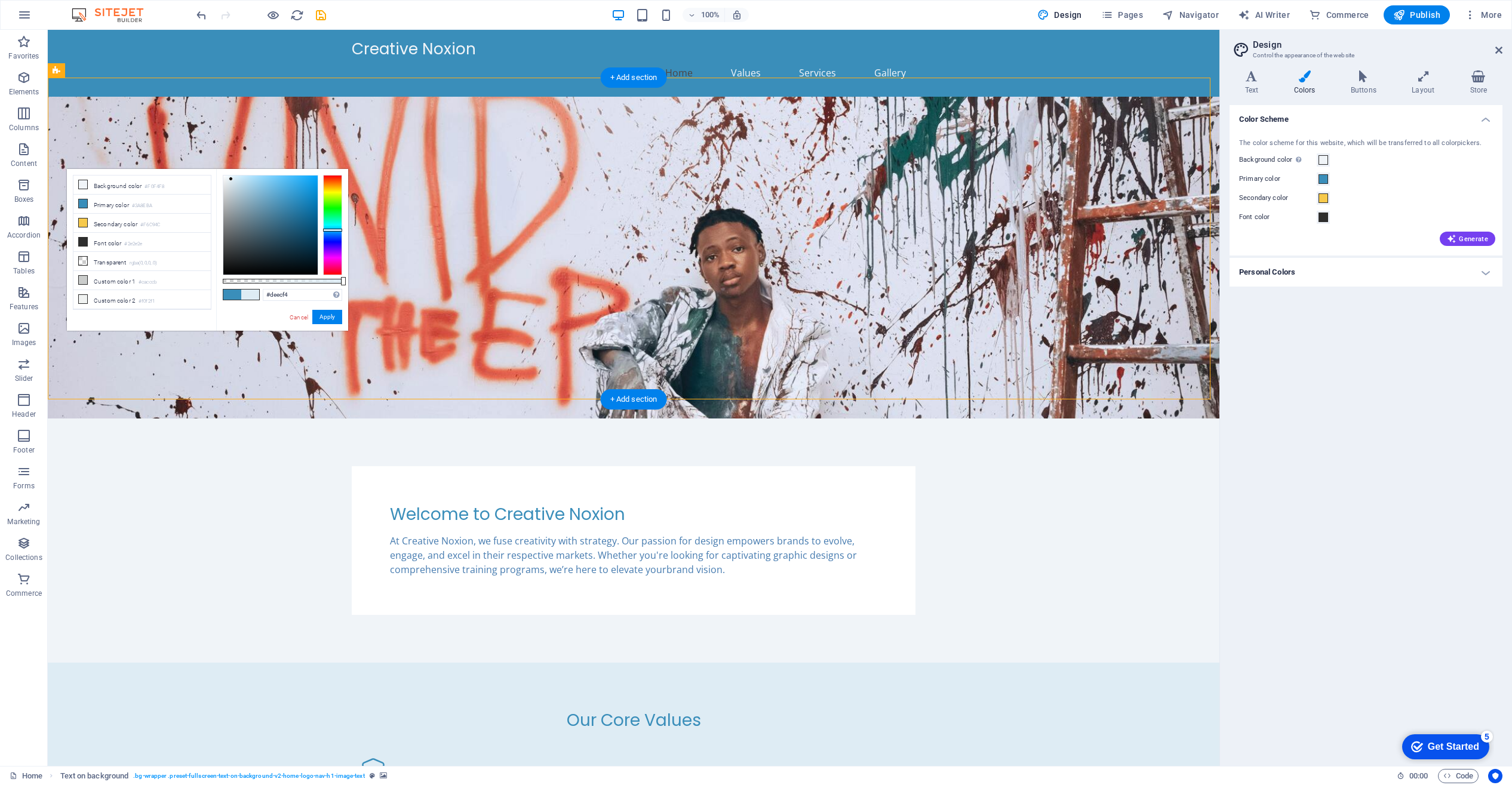
click at [689, 174] on figure at bounding box center [633, 257] width 1172 height 322
click at [330, 315] on button "Apply" at bounding box center [327, 317] width 30 height 14
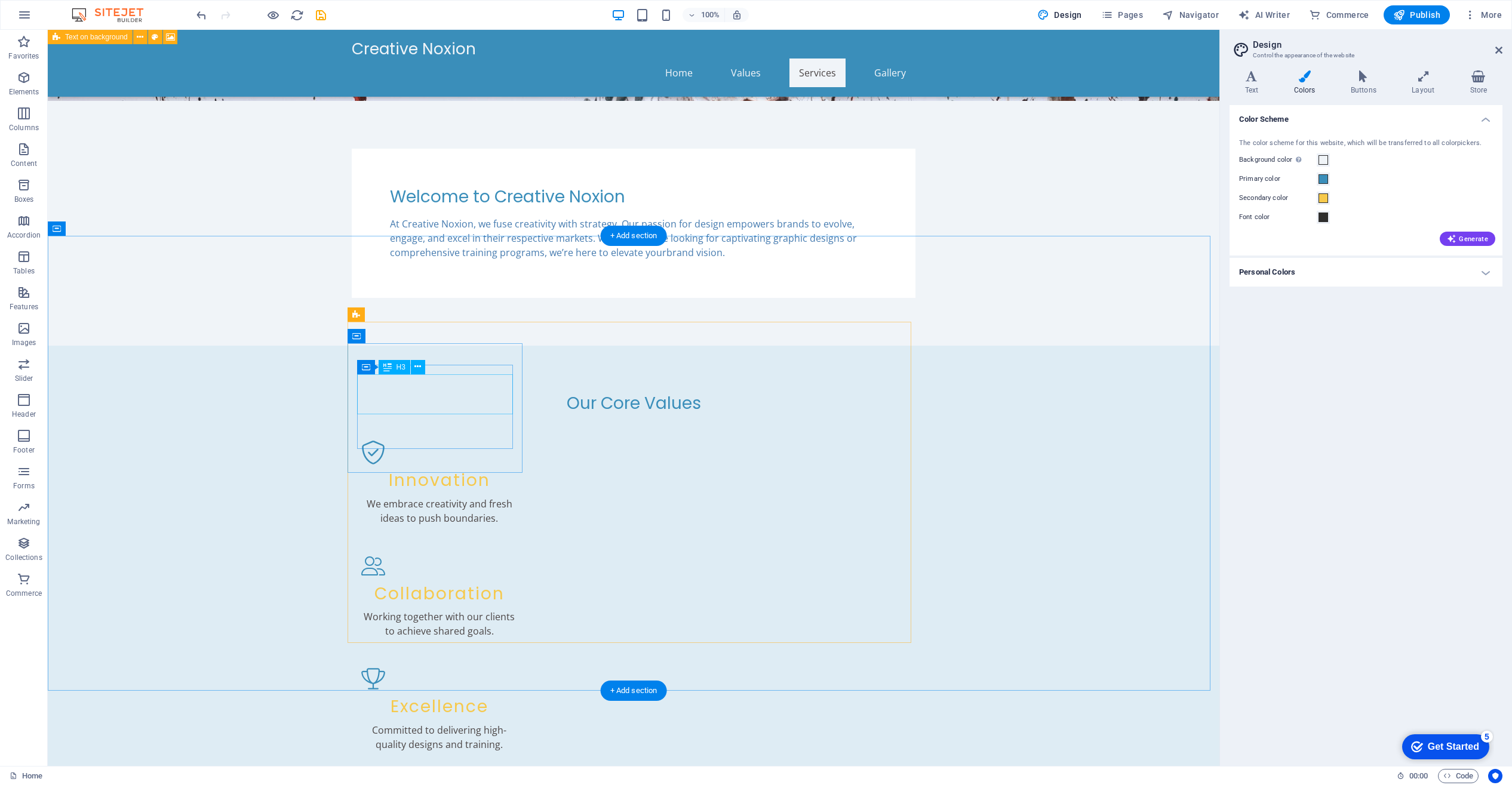
scroll to position [401, 0]
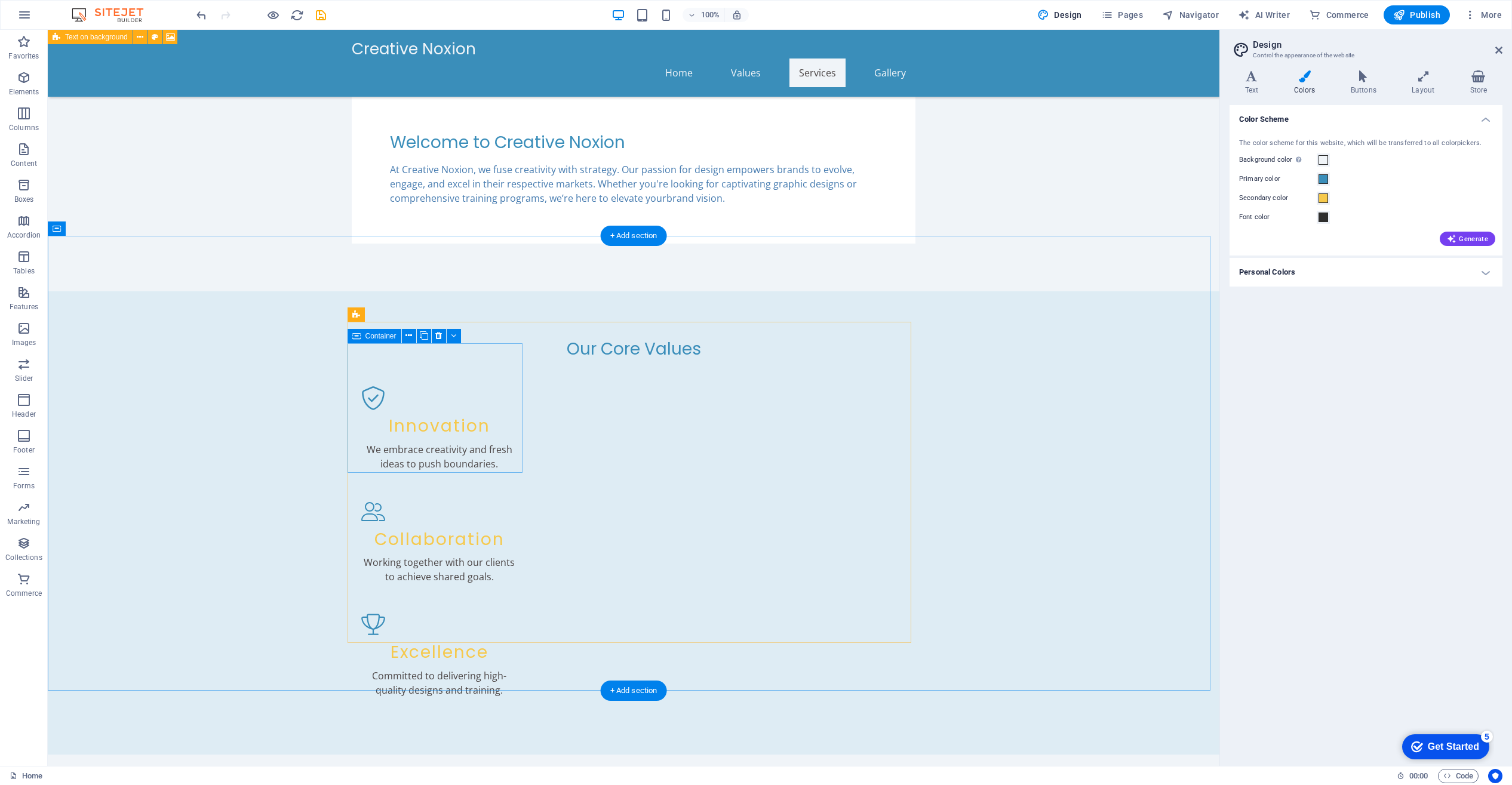
click at [409, 337] on icon at bounding box center [409, 335] width 7 height 12
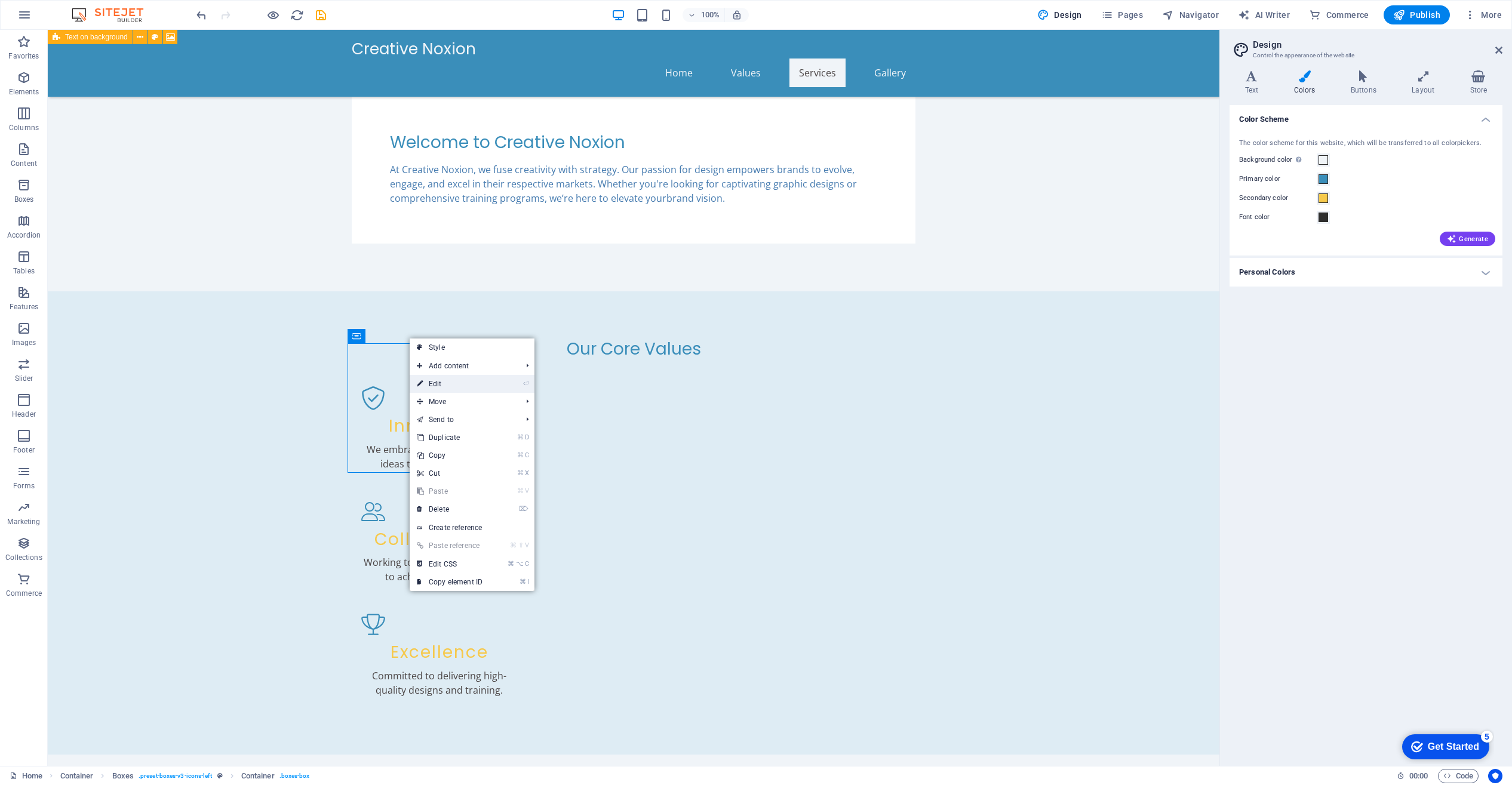
click at [439, 382] on link "⏎ Edit" at bounding box center [450, 384] width 80 height 18
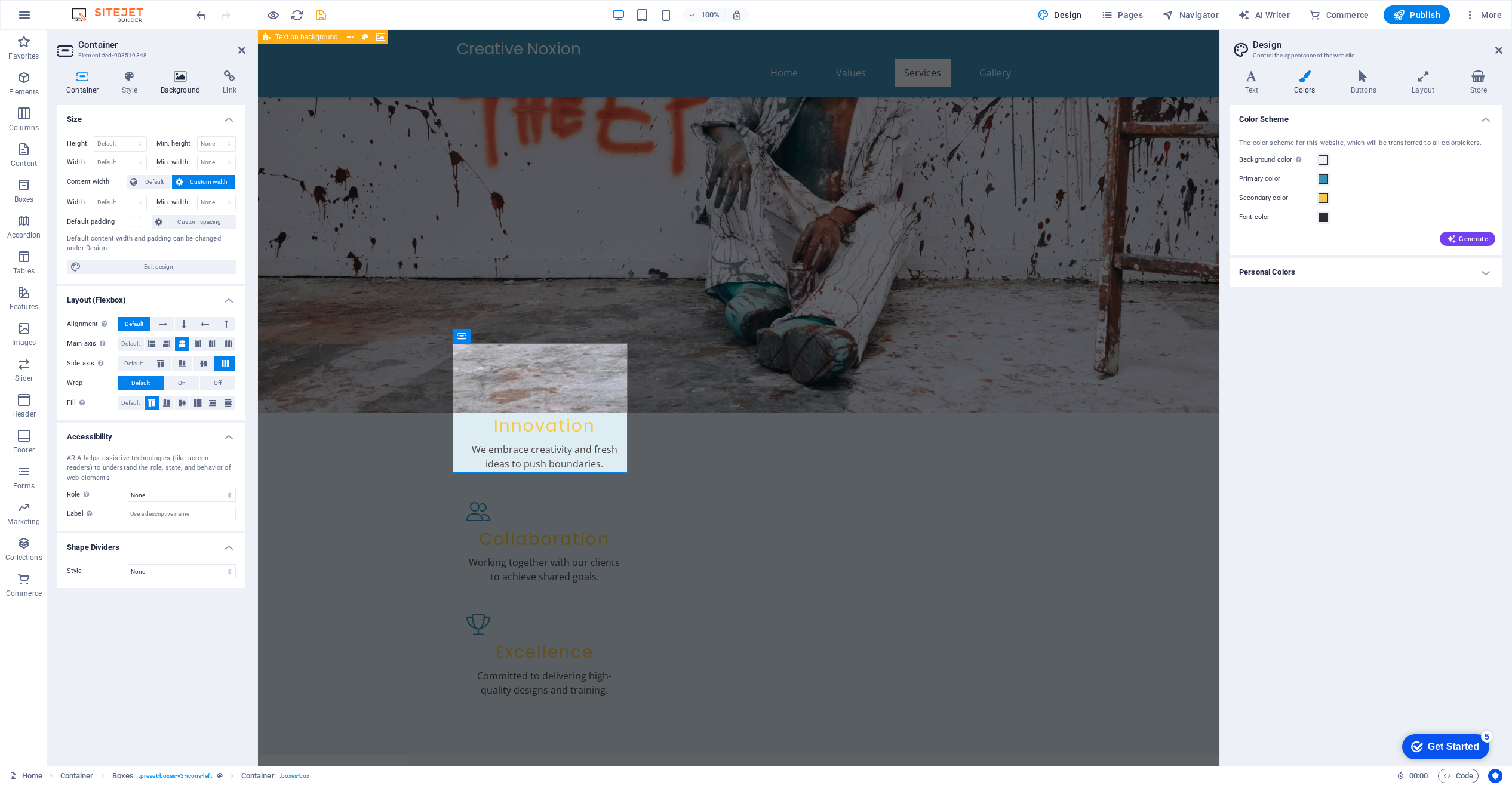
click at [181, 76] on icon at bounding box center [181, 76] width 58 height 12
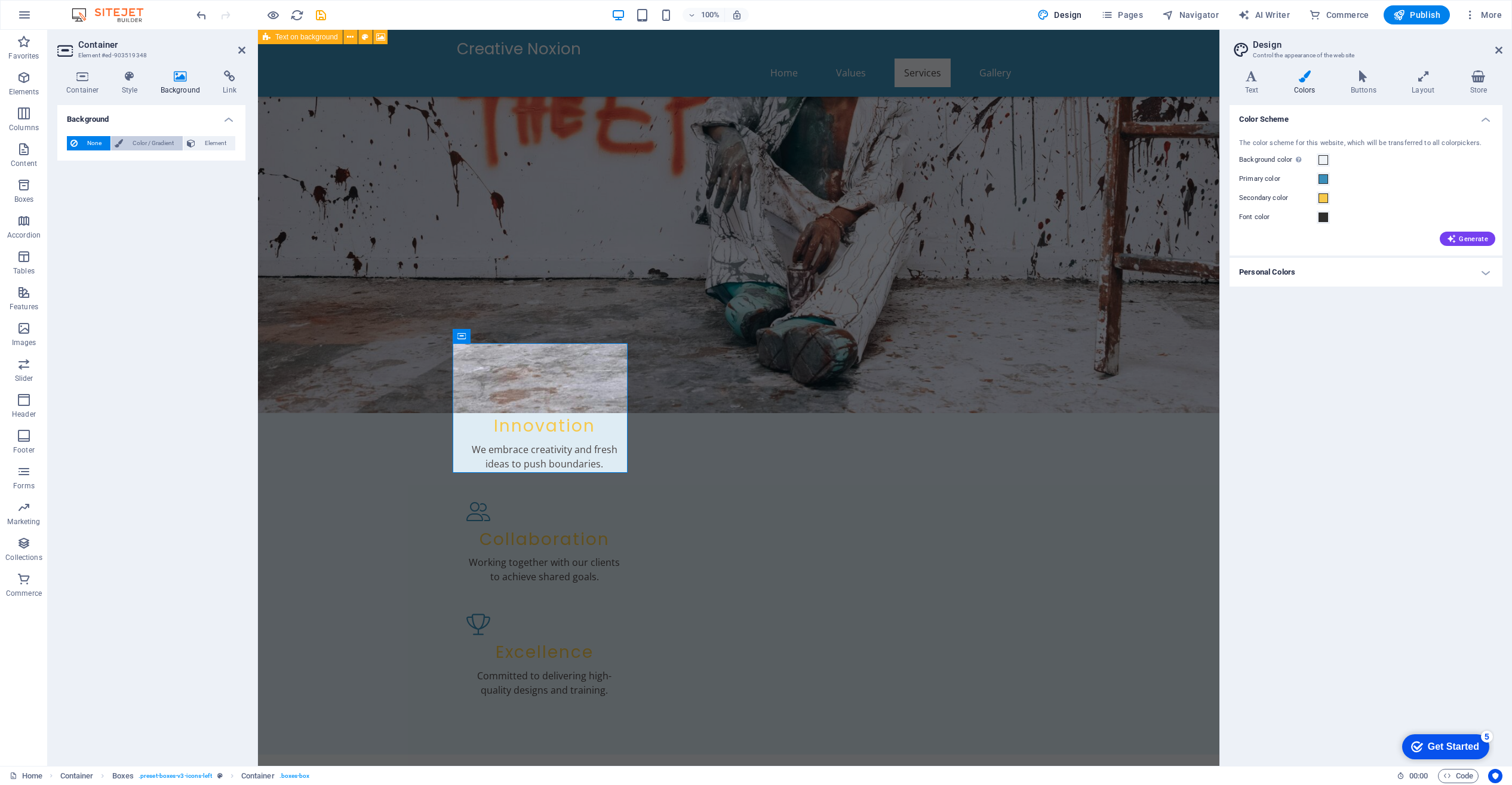
click at [147, 144] on span "Color / Gradient" at bounding box center [153, 143] width 53 height 14
click at [75, 194] on span at bounding box center [75, 191] width 13 height 13
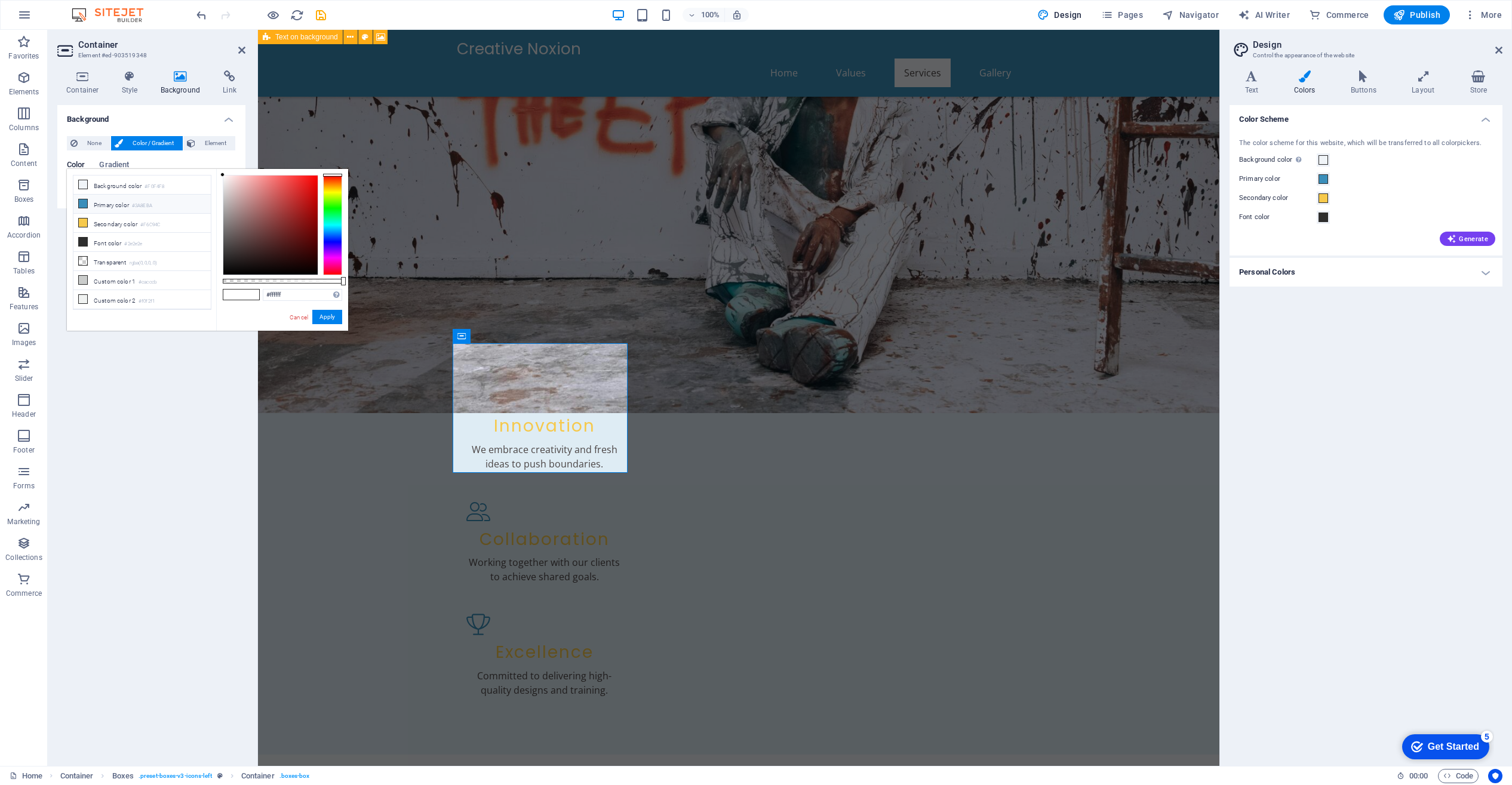
click at [114, 205] on li "Primary color #3A8EBA" at bounding box center [142, 204] width 138 height 19
click at [248, 295] on span at bounding box center [250, 294] width 18 height 11
type input "#c5e5f5"
click at [242, 179] on div at bounding box center [270, 225] width 95 height 99
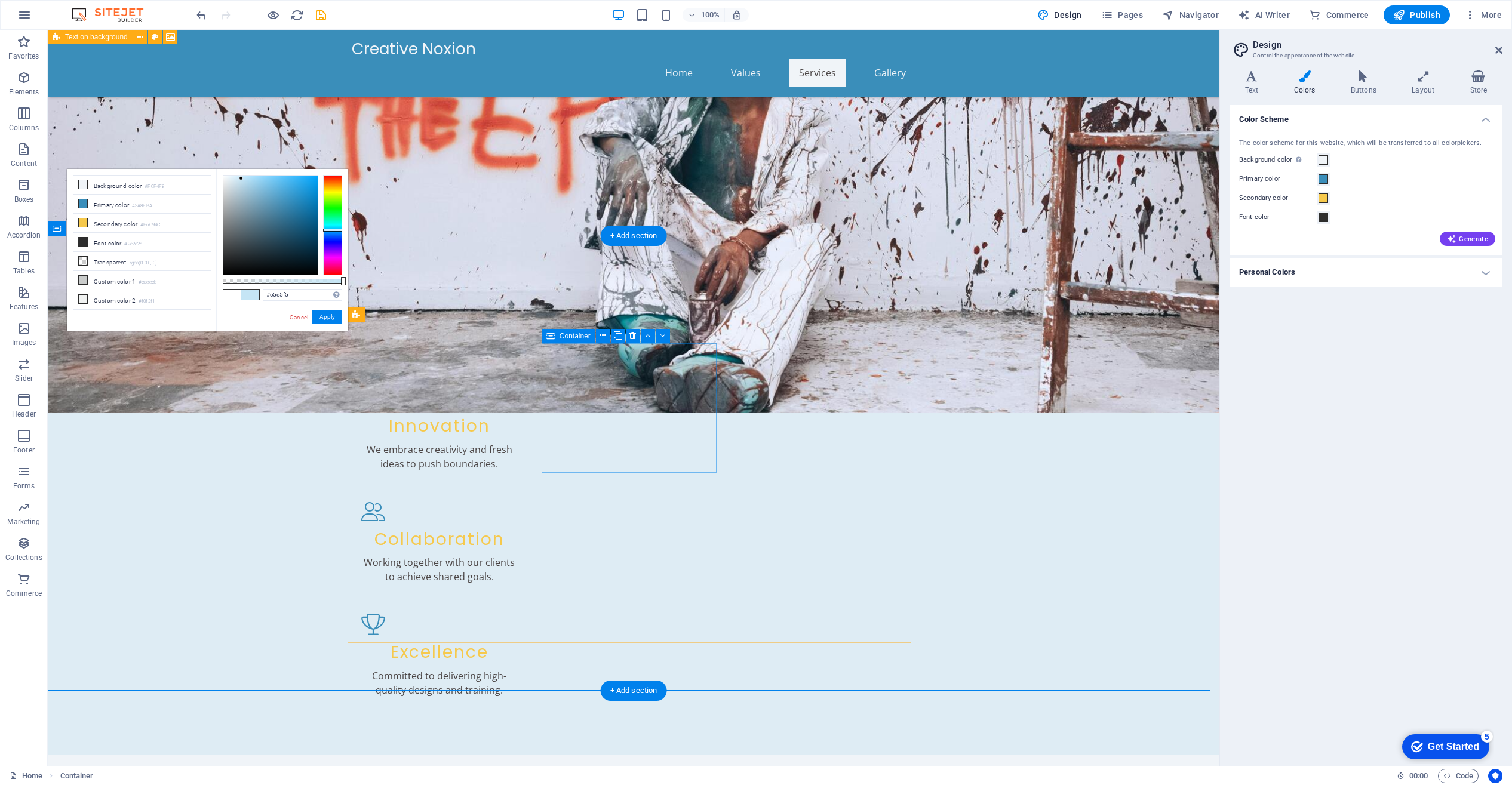
click at [328, 316] on button "Apply" at bounding box center [327, 317] width 30 height 14
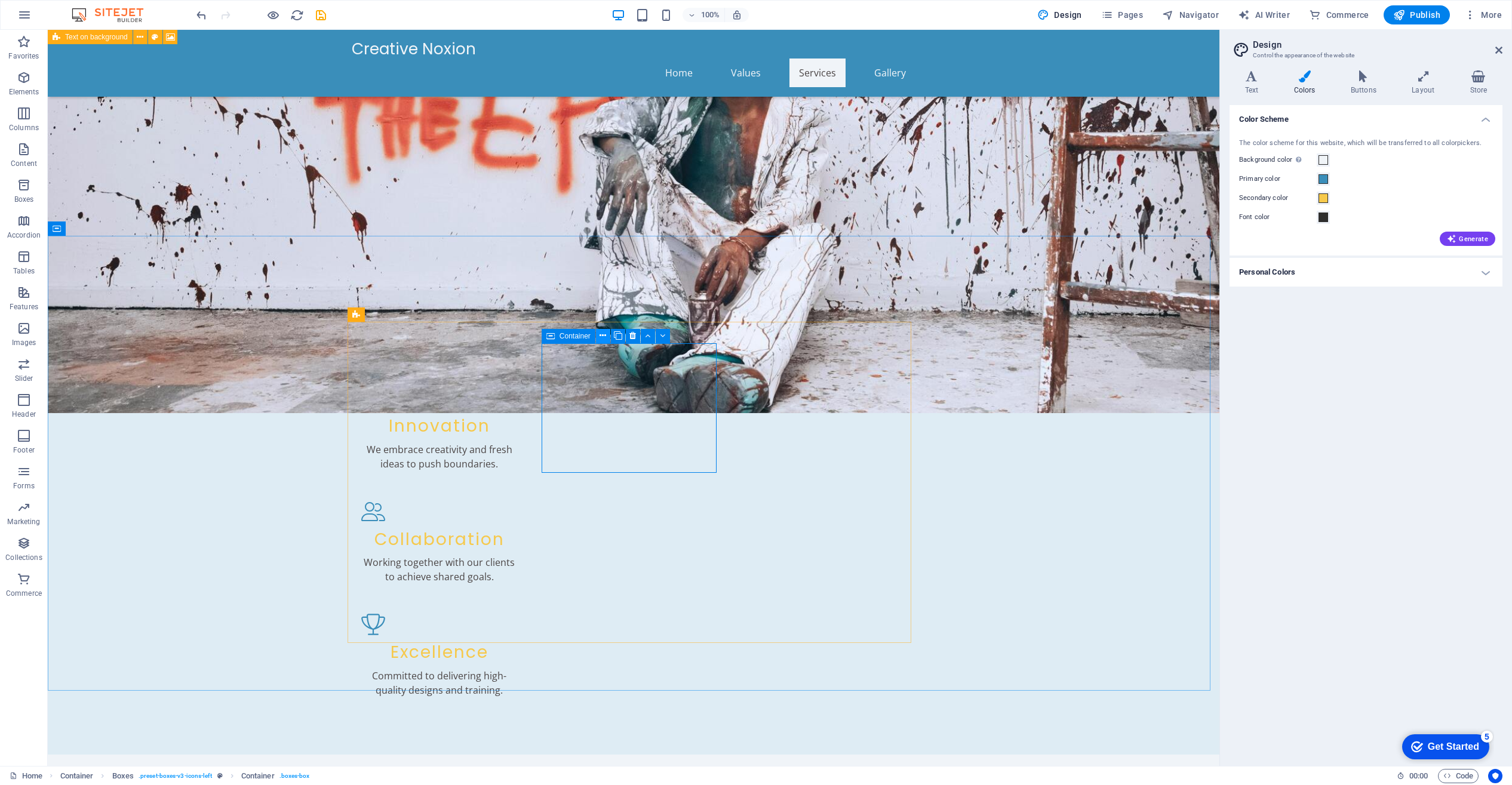
click at [602, 336] on icon at bounding box center [603, 335] width 7 height 12
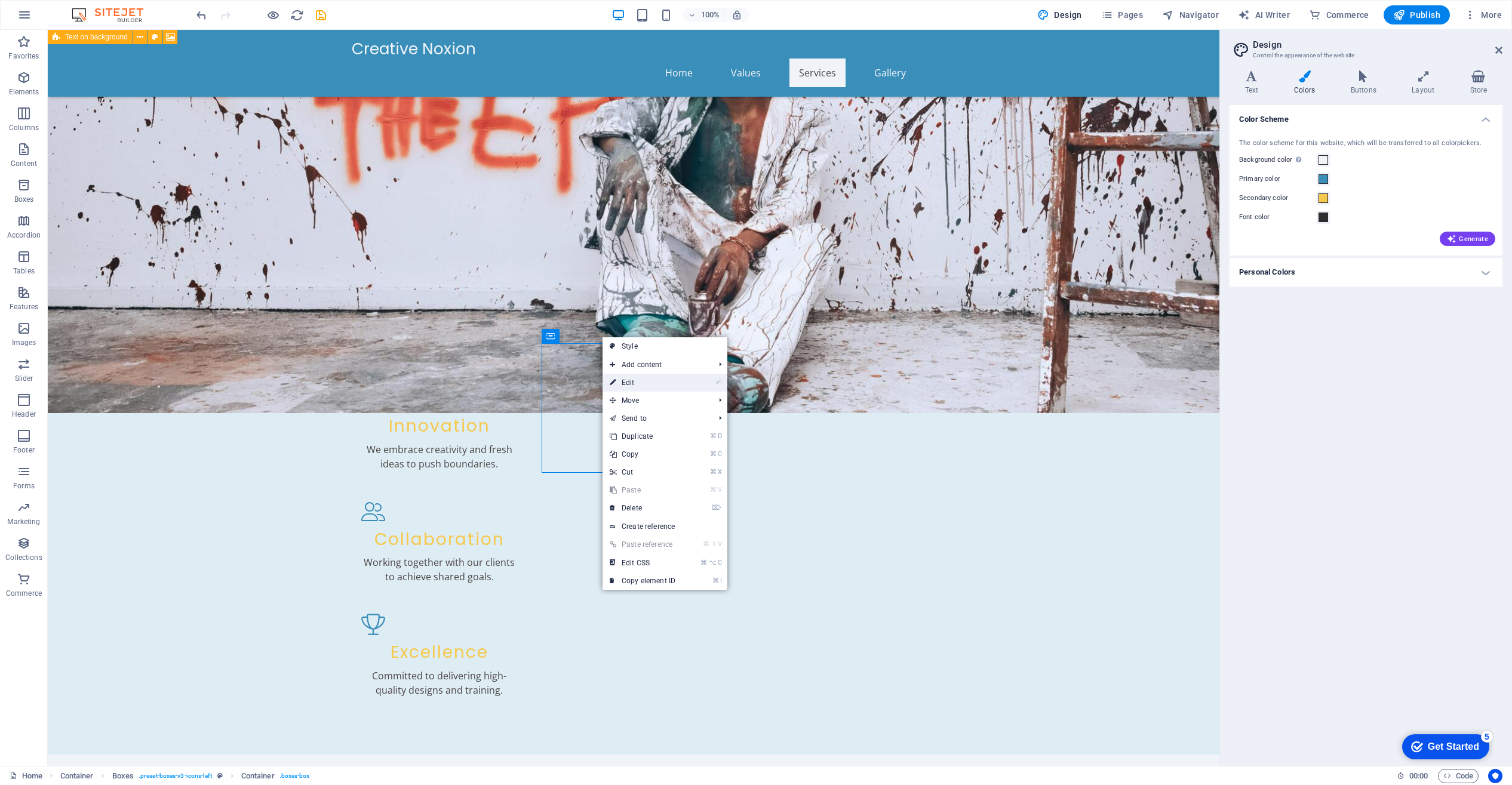
drag, startPoint x: 633, startPoint y: 382, endPoint x: 356, endPoint y: 338, distance: 280.5
click at [633, 382] on link "⏎ Edit" at bounding box center [643, 382] width 80 height 18
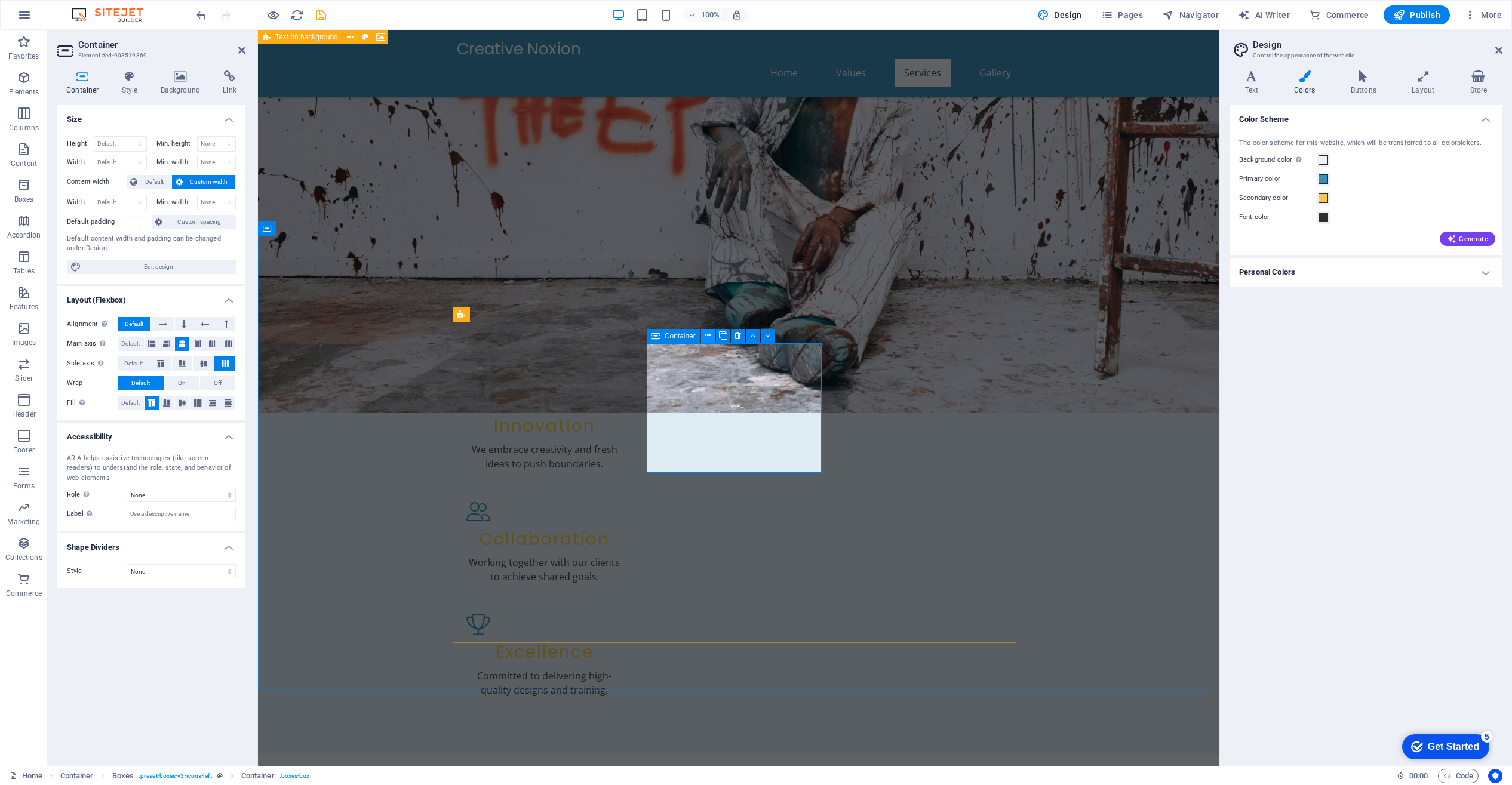
click at [709, 337] on icon at bounding box center [708, 335] width 7 height 12
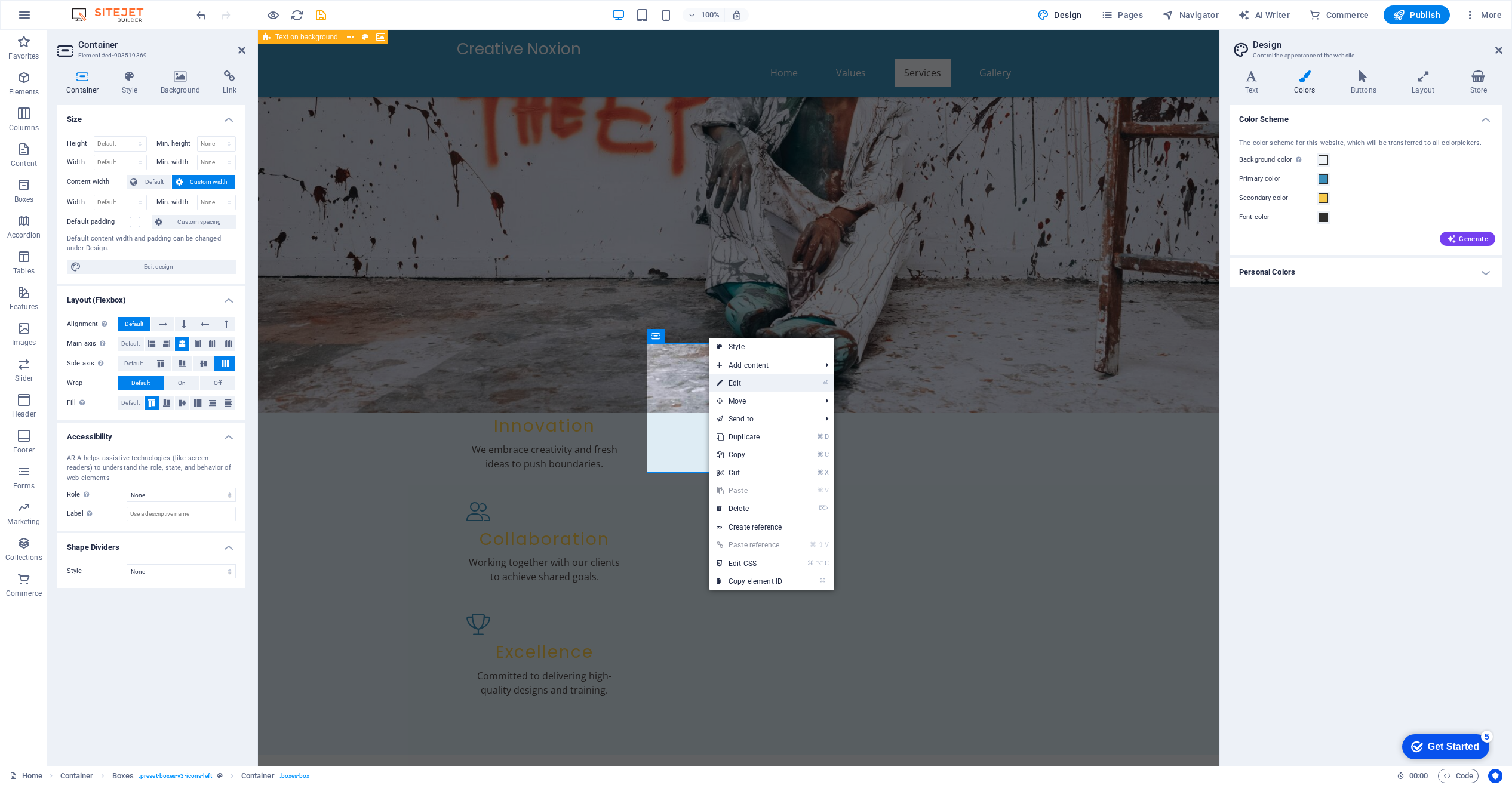
click at [732, 379] on link "⏎ Edit" at bounding box center [750, 383] width 80 height 18
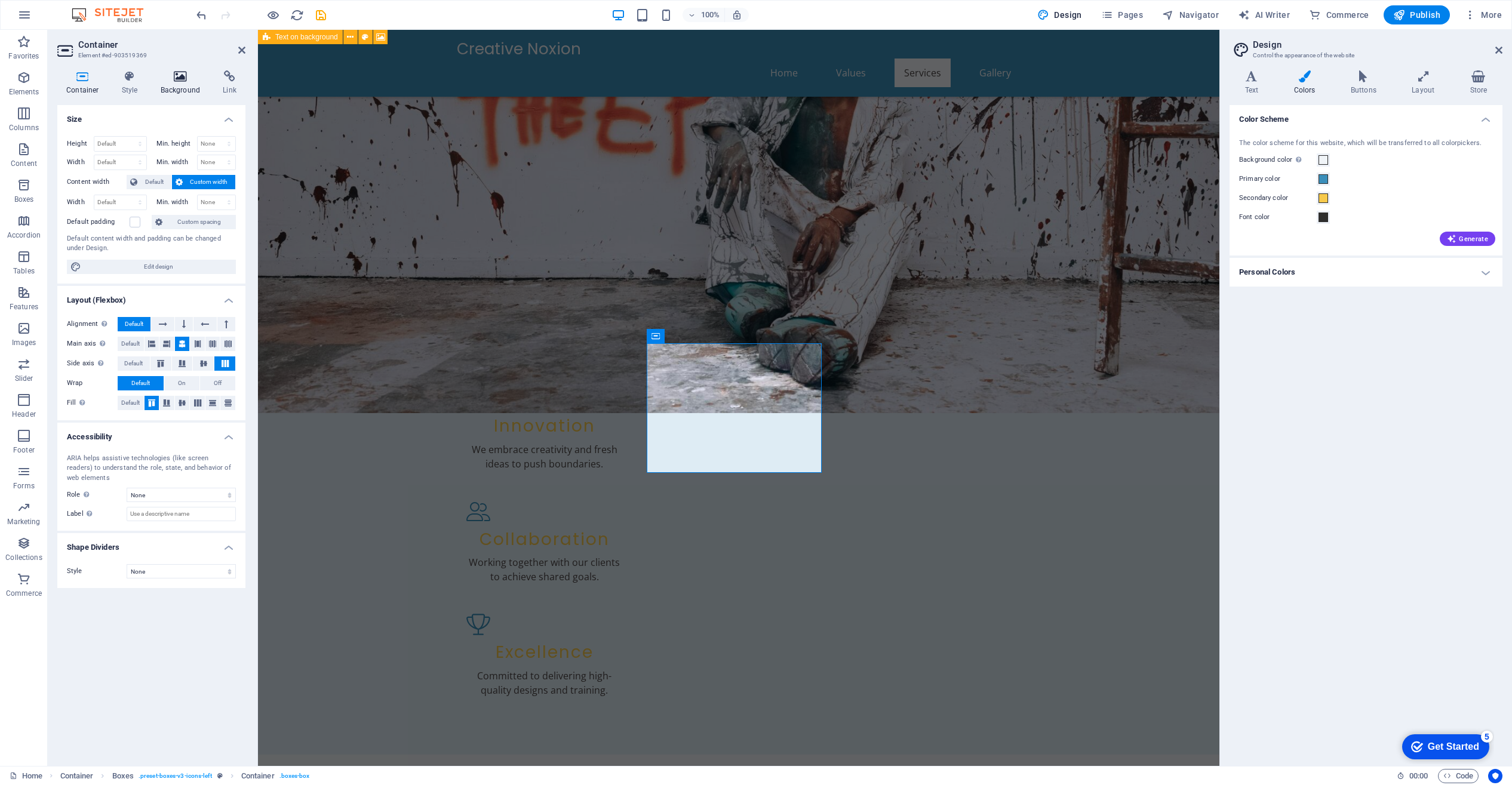
click at [182, 77] on icon at bounding box center [181, 76] width 58 height 12
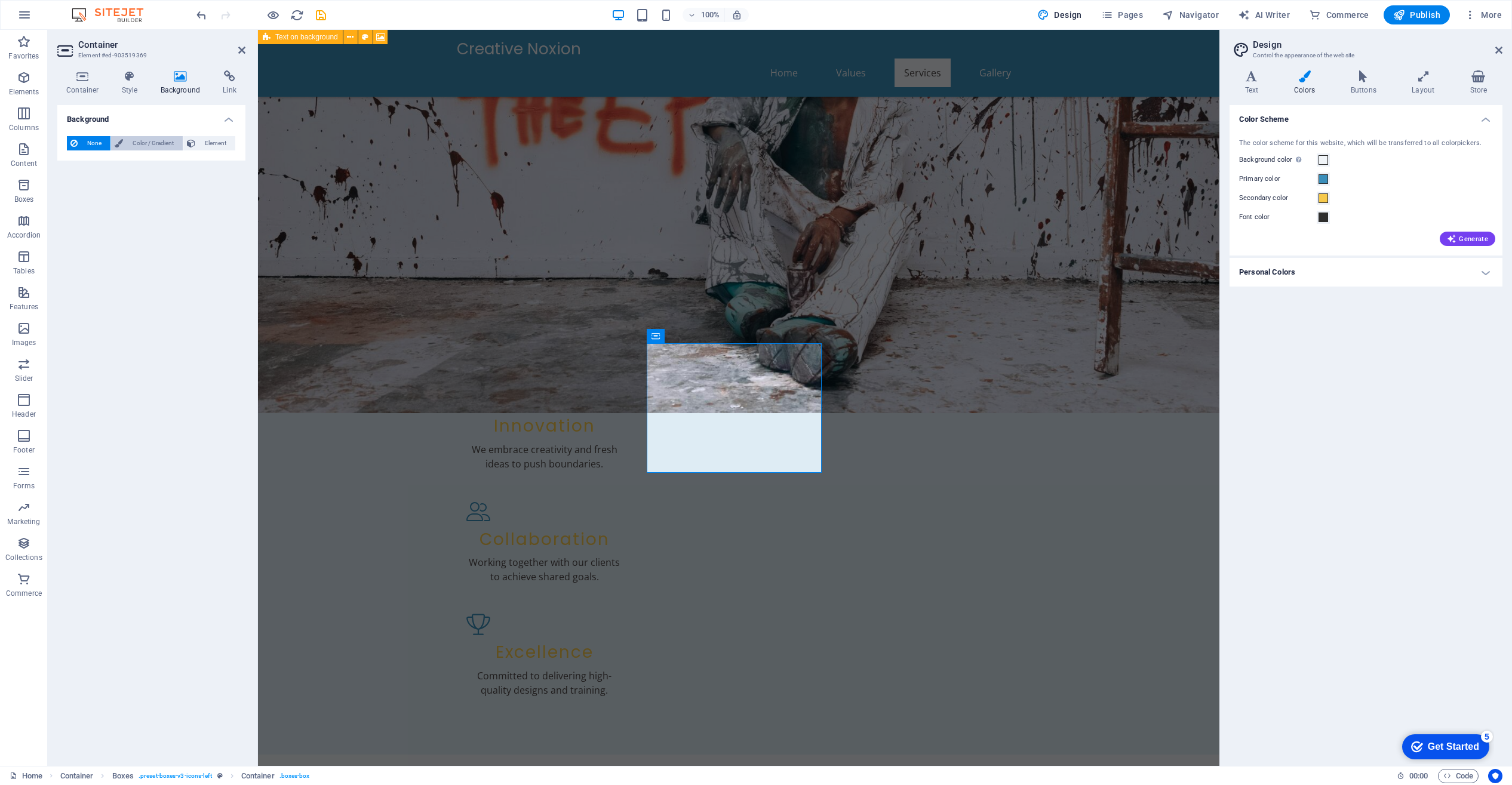
click at [151, 143] on span "Color / Gradient" at bounding box center [153, 143] width 53 height 14
click at [76, 192] on span at bounding box center [75, 191] width 13 height 13
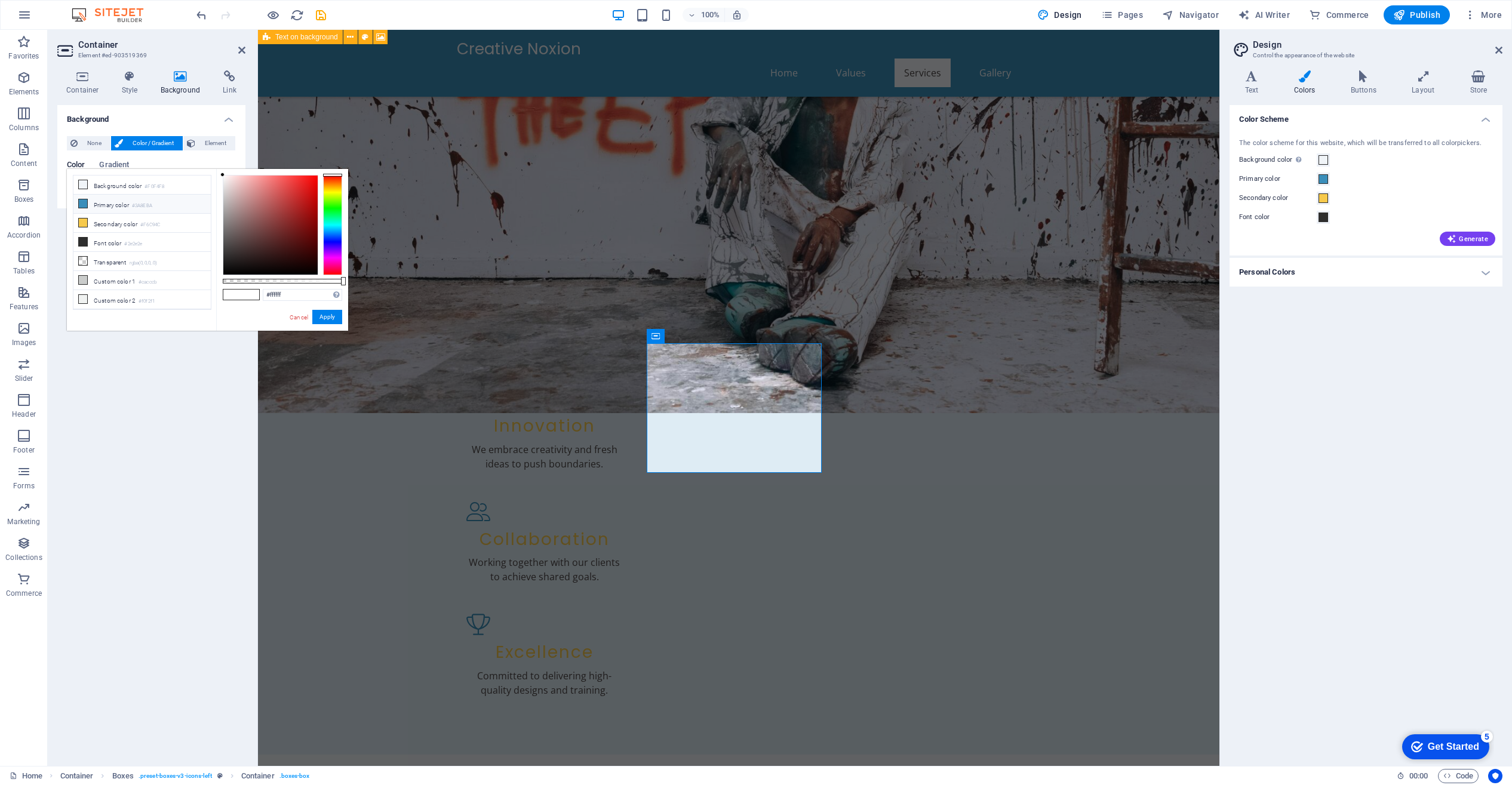
click at [129, 206] on li "Primary color #3A8EBA" at bounding box center [142, 204] width 138 height 19
type input "#c4e4f5"
click at [242, 179] on div at bounding box center [270, 225] width 95 height 99
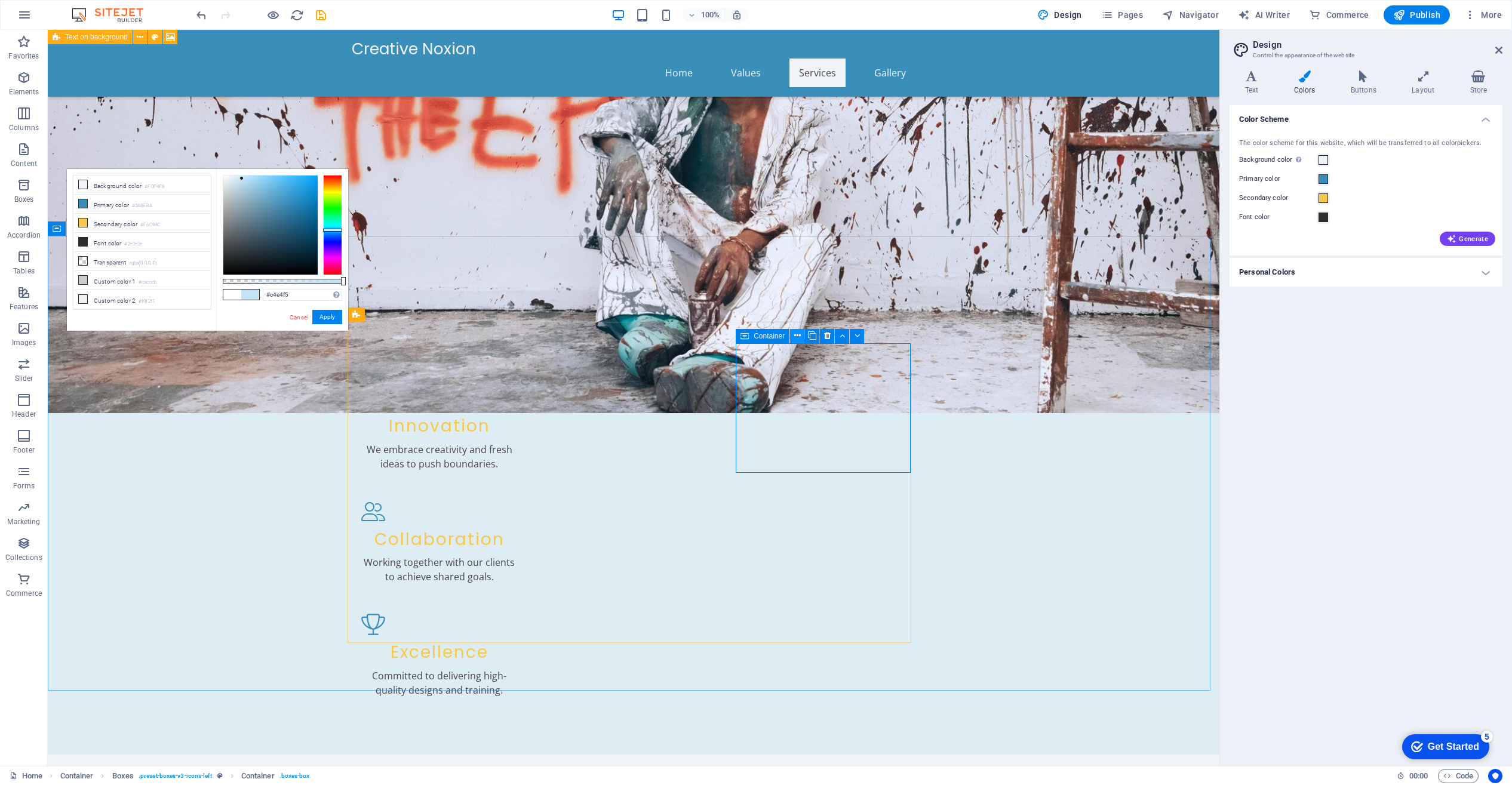
click at [796, 337] on icon at bounding box center [798, 335] width 7 height 12
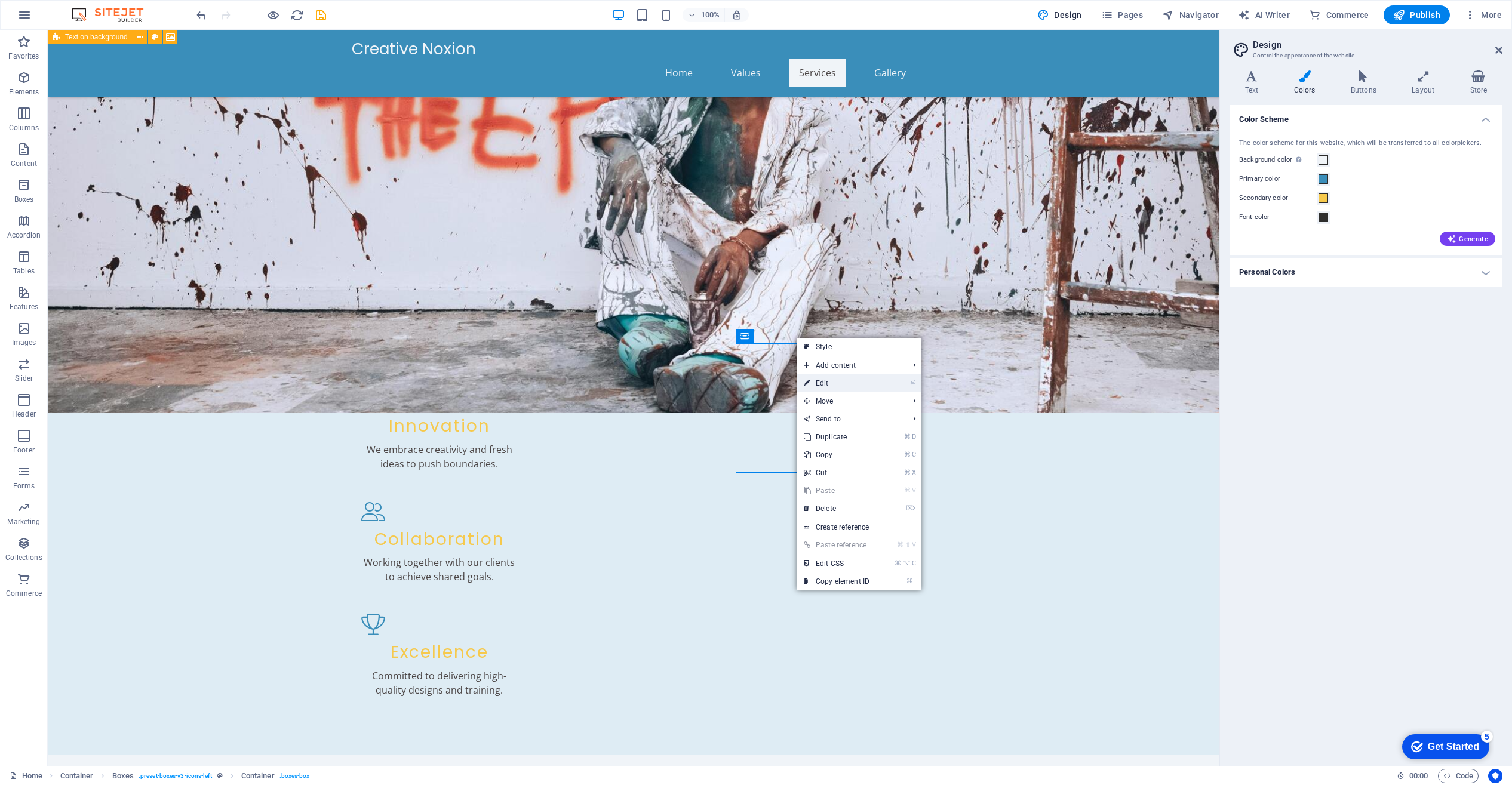
drag, startPoint x: 821, startPoint y: 380, endPoint x: 557, endPoint y: 349, distance: 265.8
click at [821, 380] on link "⏎ Edit" at bounding box center [837, 383] width 80 height 18
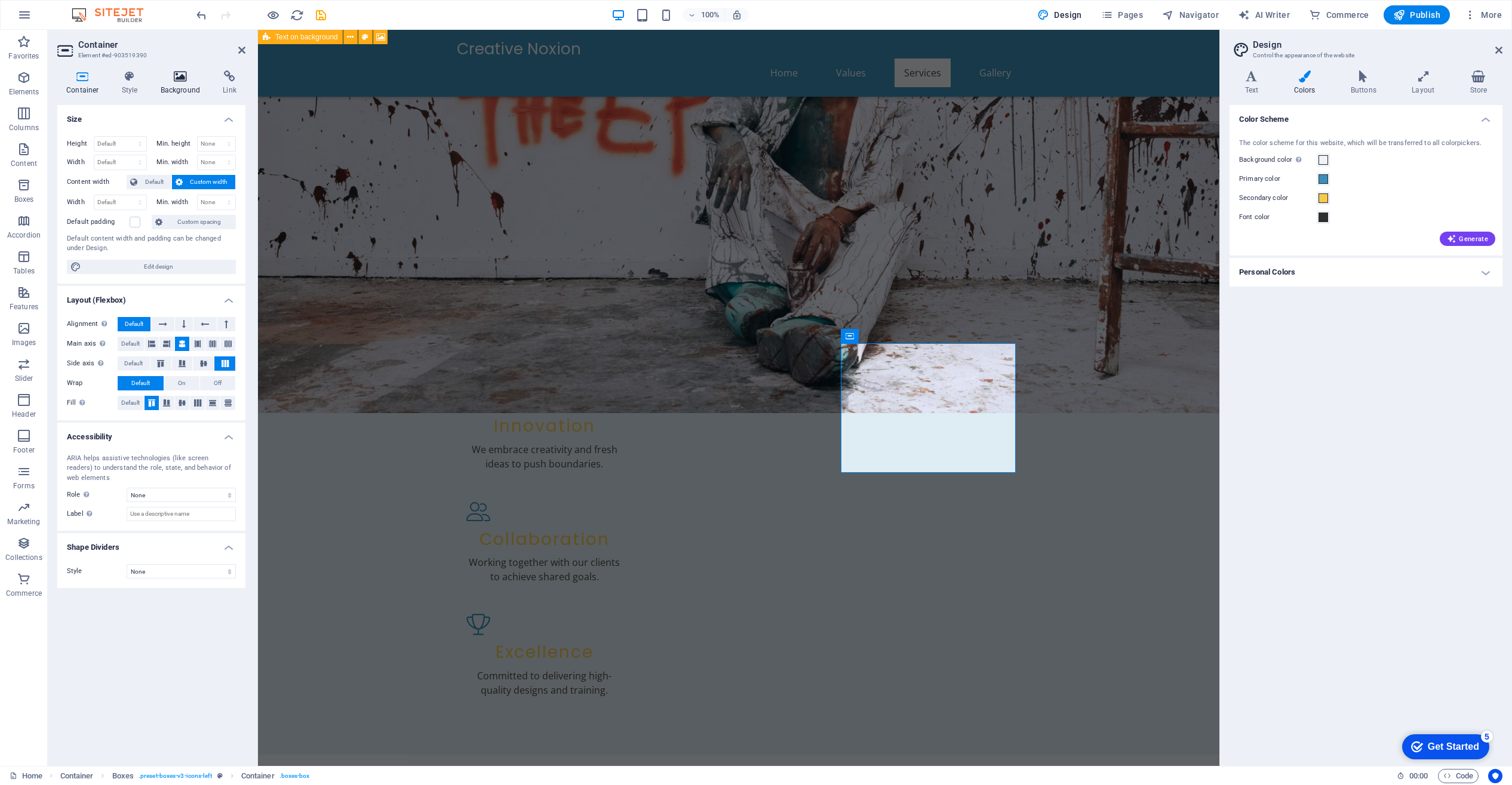
click at [185, 84] on h4 "Background" at bounding box center [183, 83] width 63 height 25
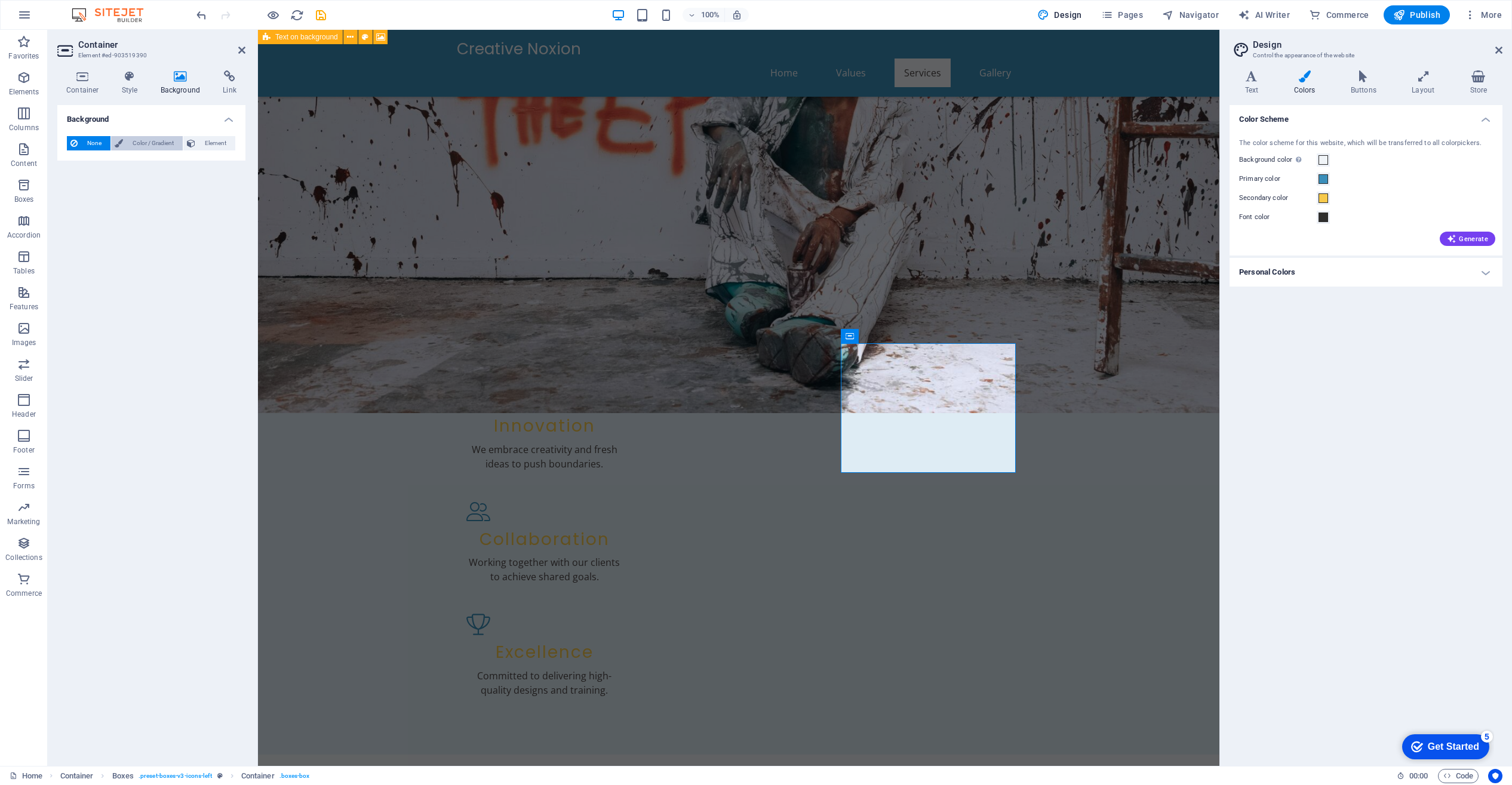
click at [150, 146] on span "Color / Gradient" at bounding box center [153, 143] width 53 height 14
click at [76, 189] on span at bounding box center [75, 191] width 13 height 13
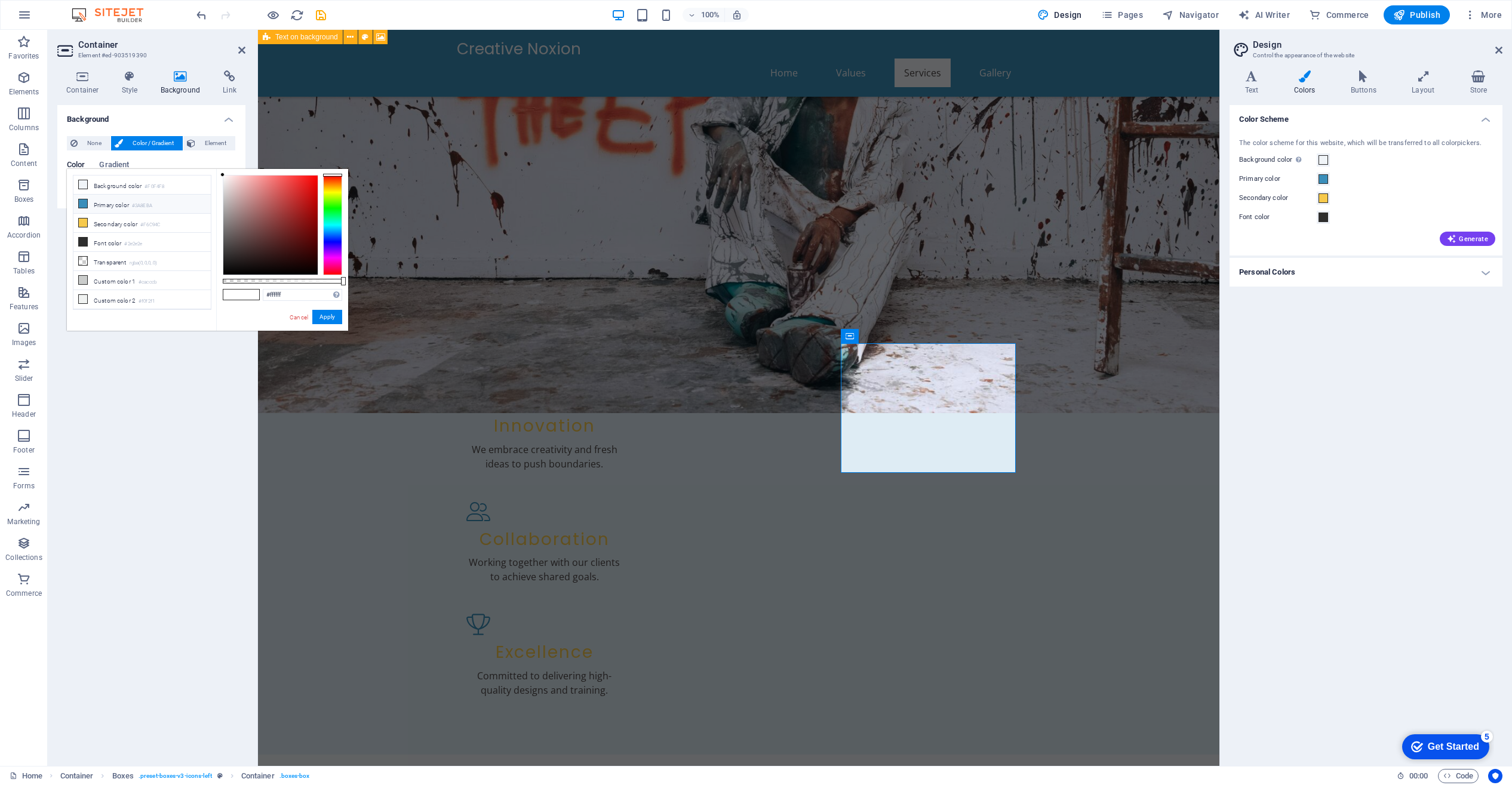
click at [116, 203] on li "Primary color #3A8EBA" at bounding box center [142, 204] width 138 height 19
click at [241, 178] on div at bounding box center [270, 225] width 95 height 99
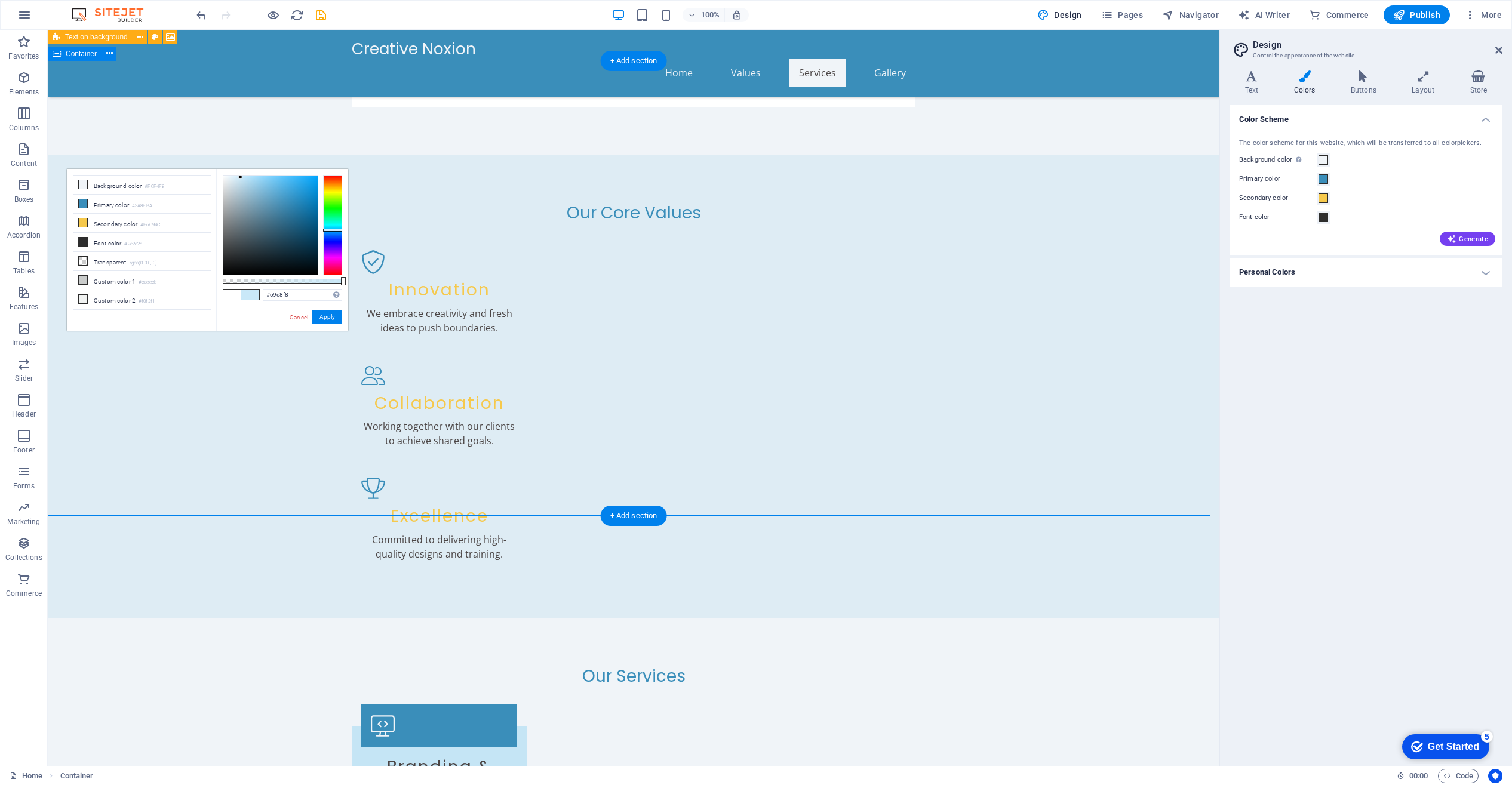
scroll to position [576, 0]
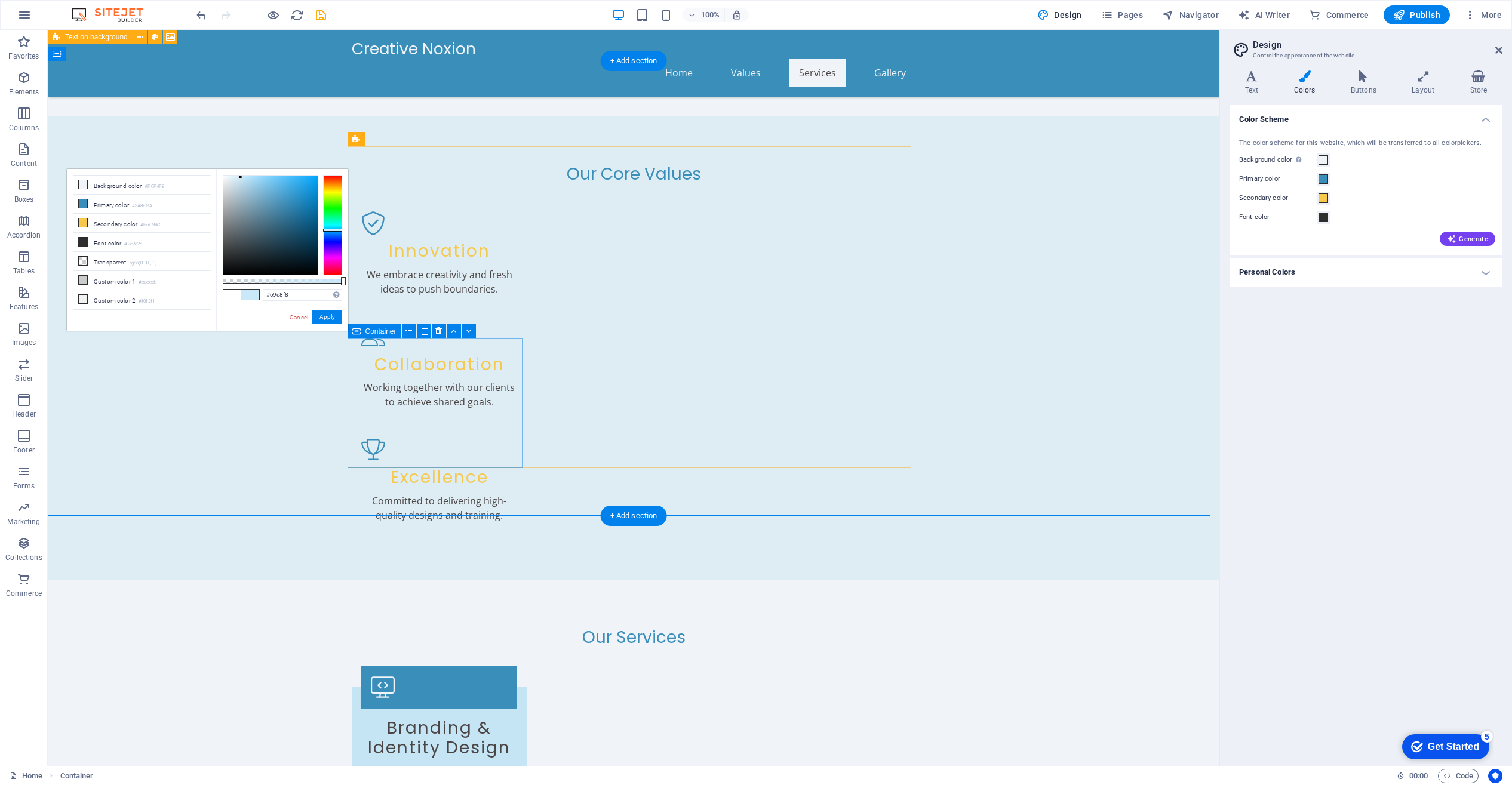
click at [99, 204] on li "Primary color #3A8EBA" at bounding box center [142, 204] width 138 height 19
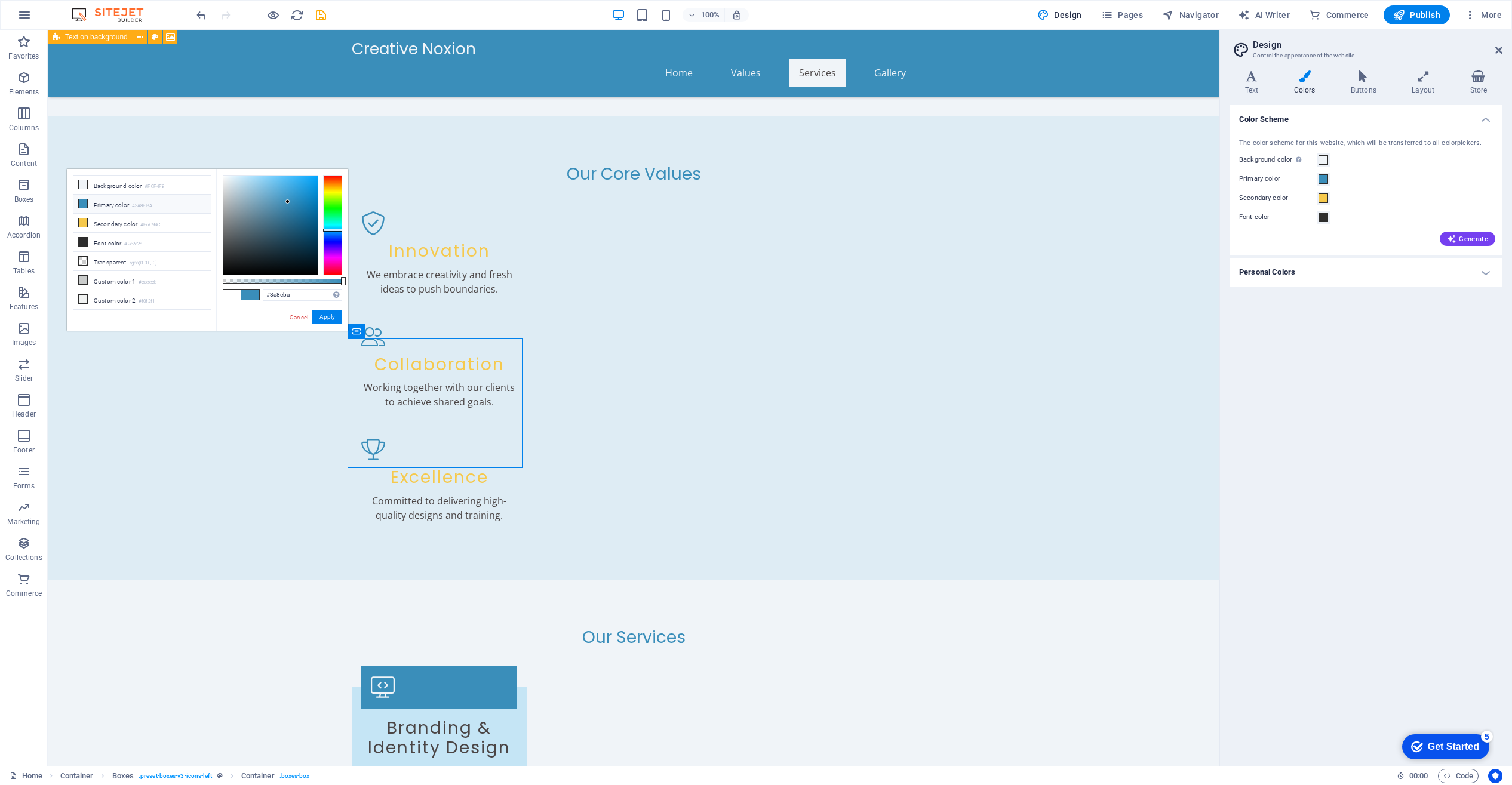
type input "#c2e3f4"
click at [242, 180] on div at bounding box center [270, 225] width 95 height 99
drag, startPoint x: 329, startPoint y: 315, endPoint x: 281, endPoint y: 286, distance: 56.1
click at [329, 315] on button "Apply" at bounding box center [327, 317] width 30 height 14
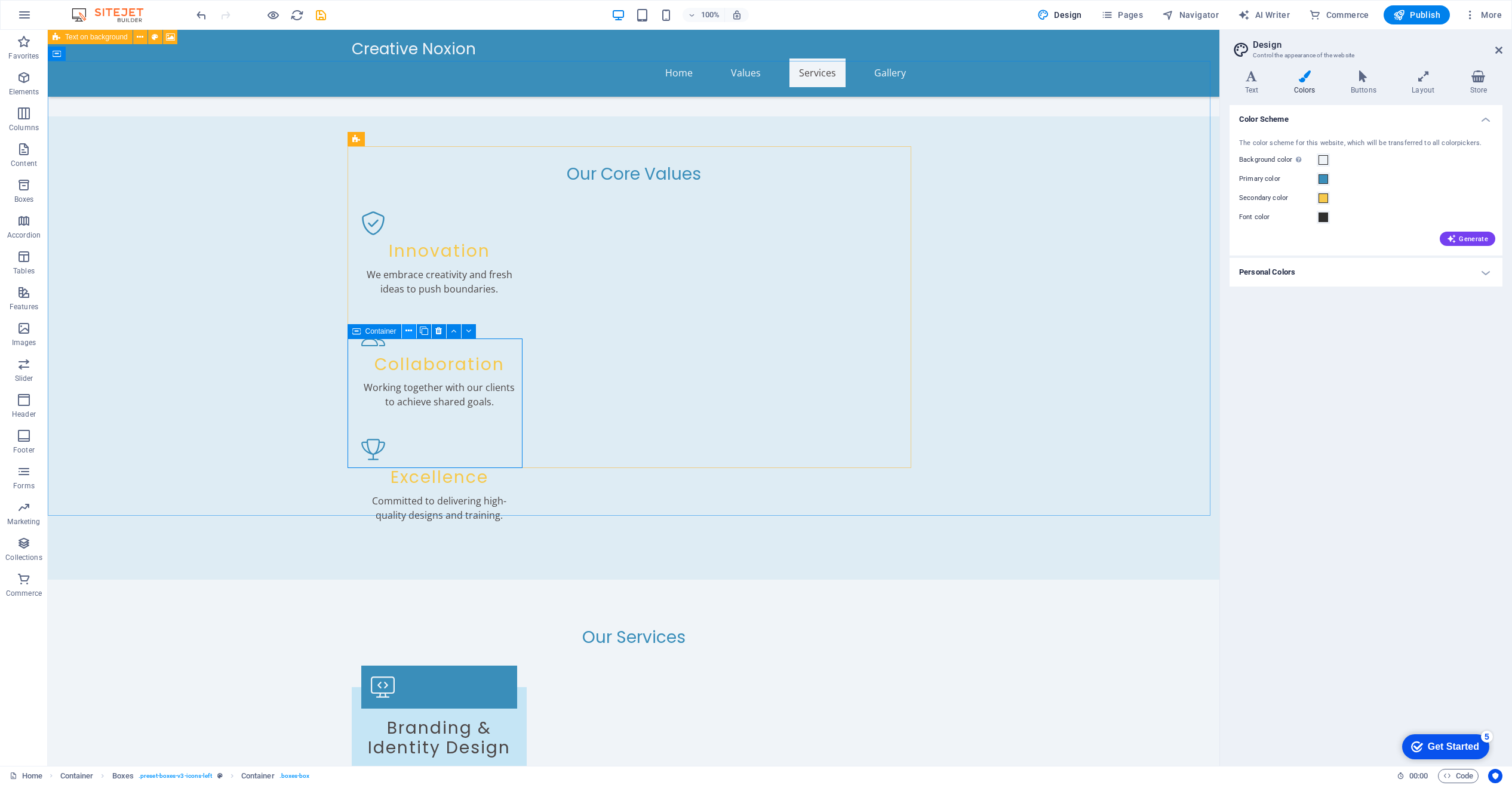
click at [409, 330] on icon at bounding box center [409, 330] width 7 height 12
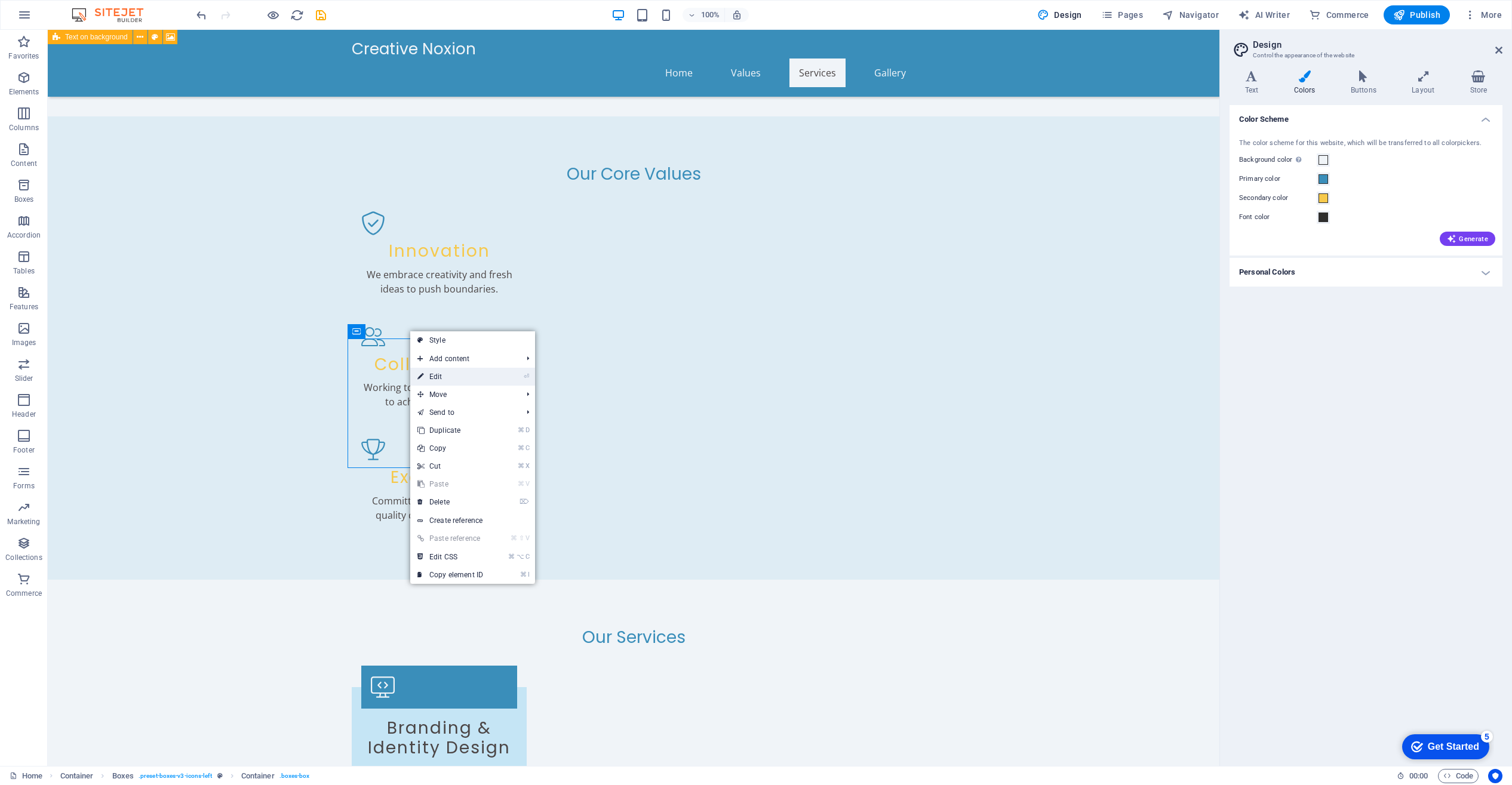
click at [437, 376] on link "⏎ Edit" at bounding box center [451, 376] width 80 height 18
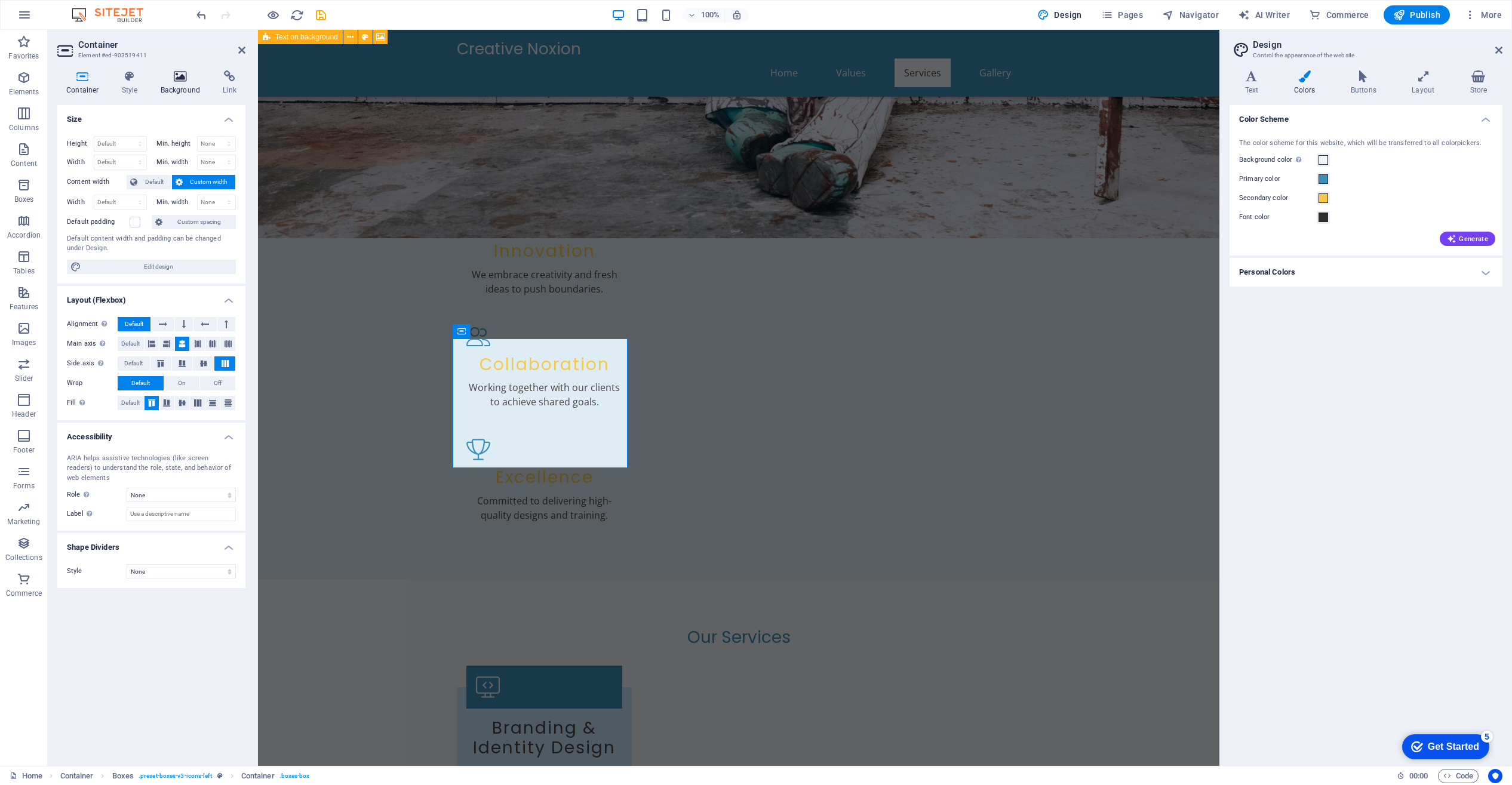
click at [179, 83] on h4 "Background" at bounding box center [183, 83] width 63 height 25
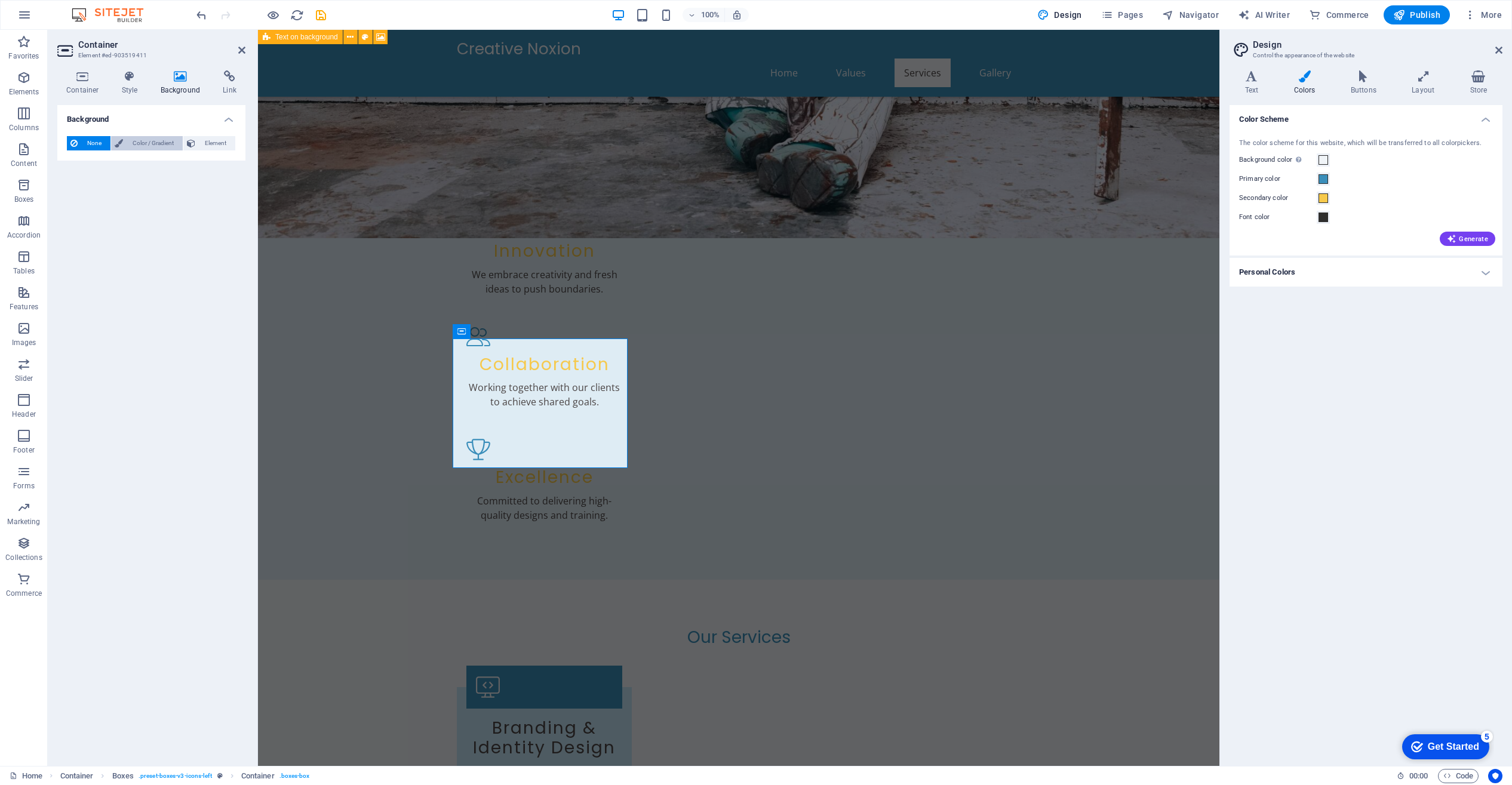
click at [144, 143] on span "Color / Gradient" at bounding box center [153, 143] width 53 height 14
click at [74, 190] on span at bounding box center [75, 191] width 13 height 13
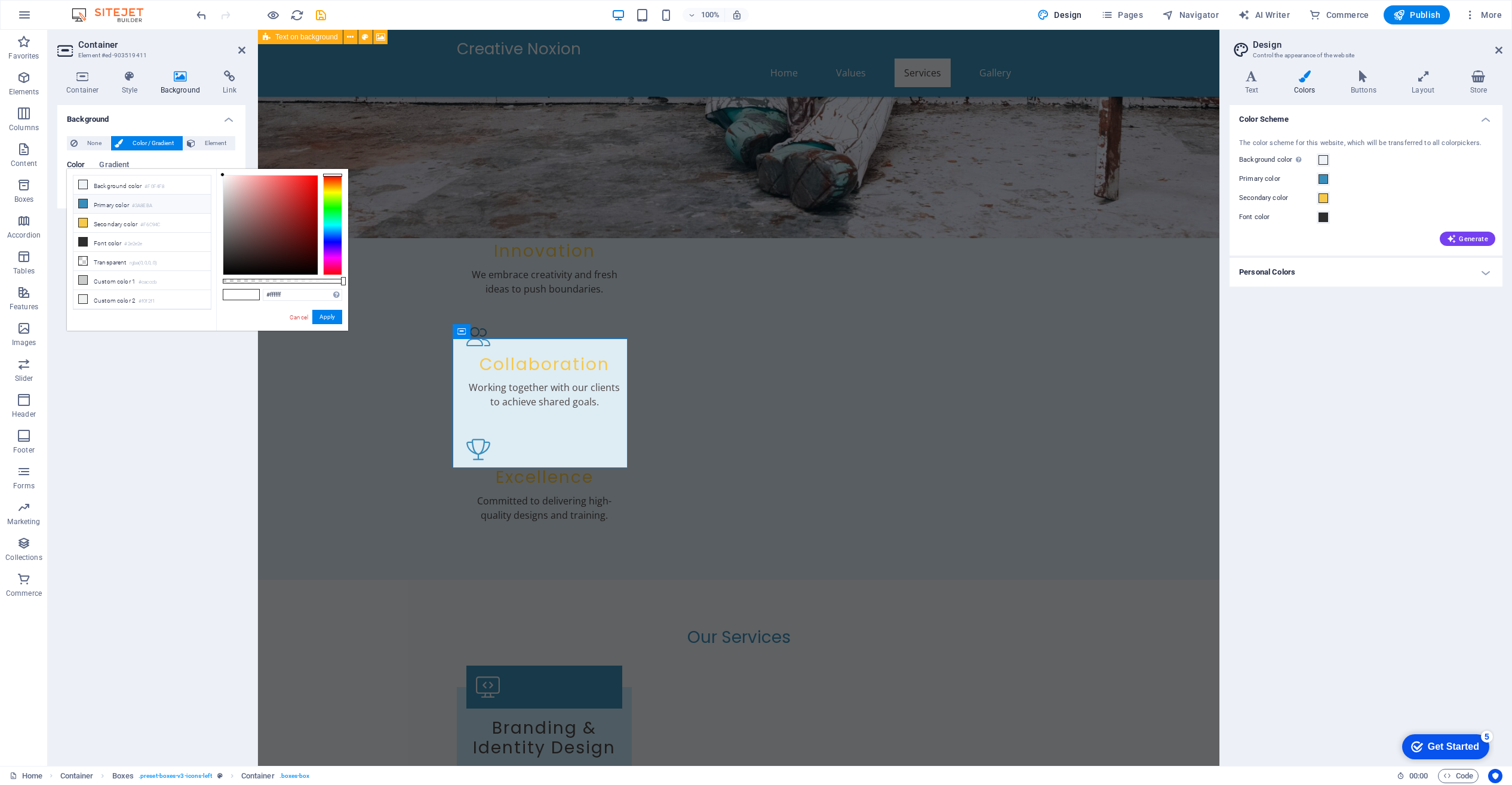
click at [114, 203] on li "Primary color #3A8EBA" at bounding box center [142, 204] width 138 height 19
type input "#c9e8f8"
click at [241, 178] on div at bounding box center [270, 225] width 95 height 99
click at [329, 317] on button "Apply" at bounding box center [327, 317] width 30 height 14
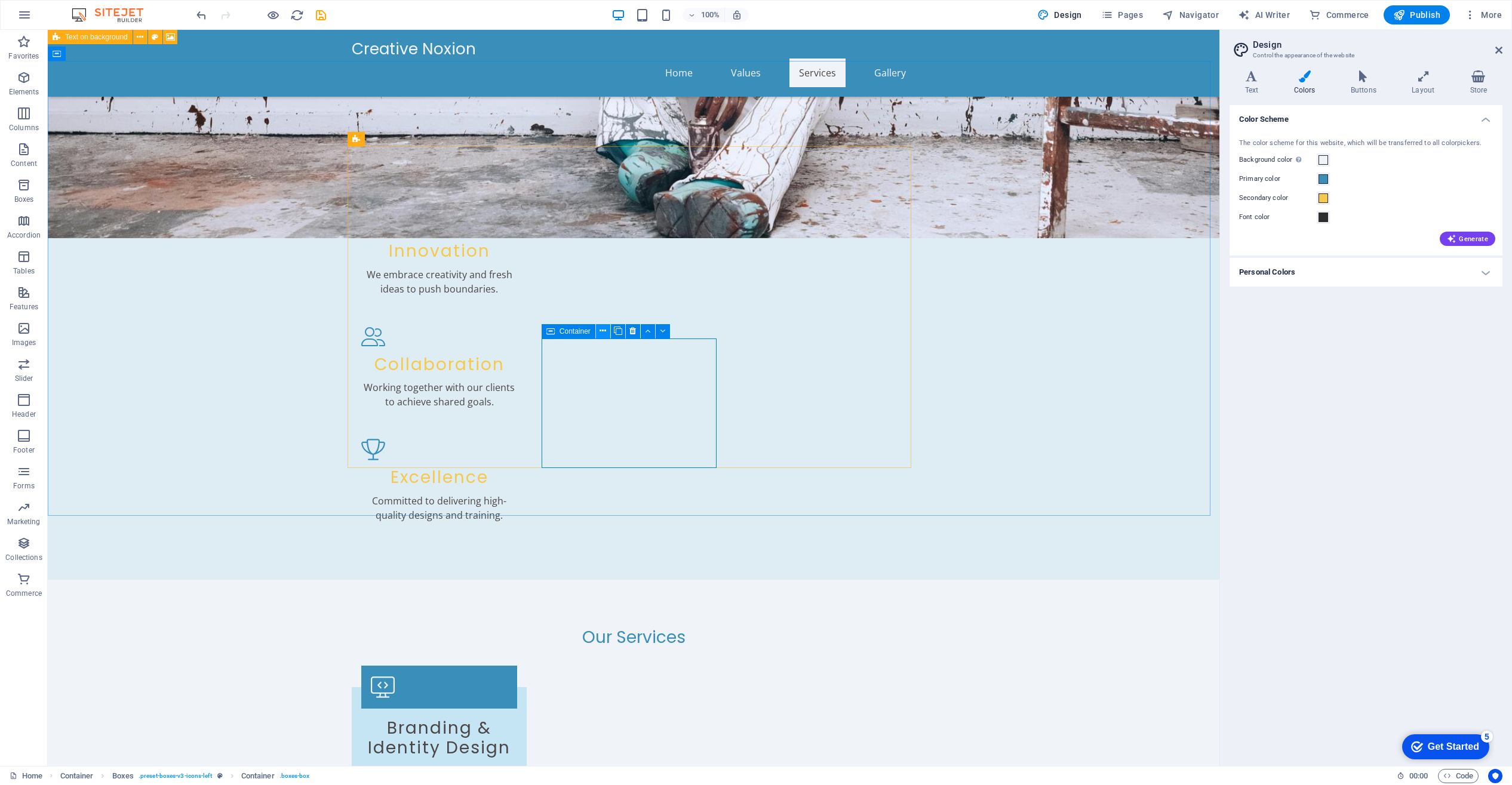
click at [602, 331] on icon at bounding box center [603, 330] width 7 height 12
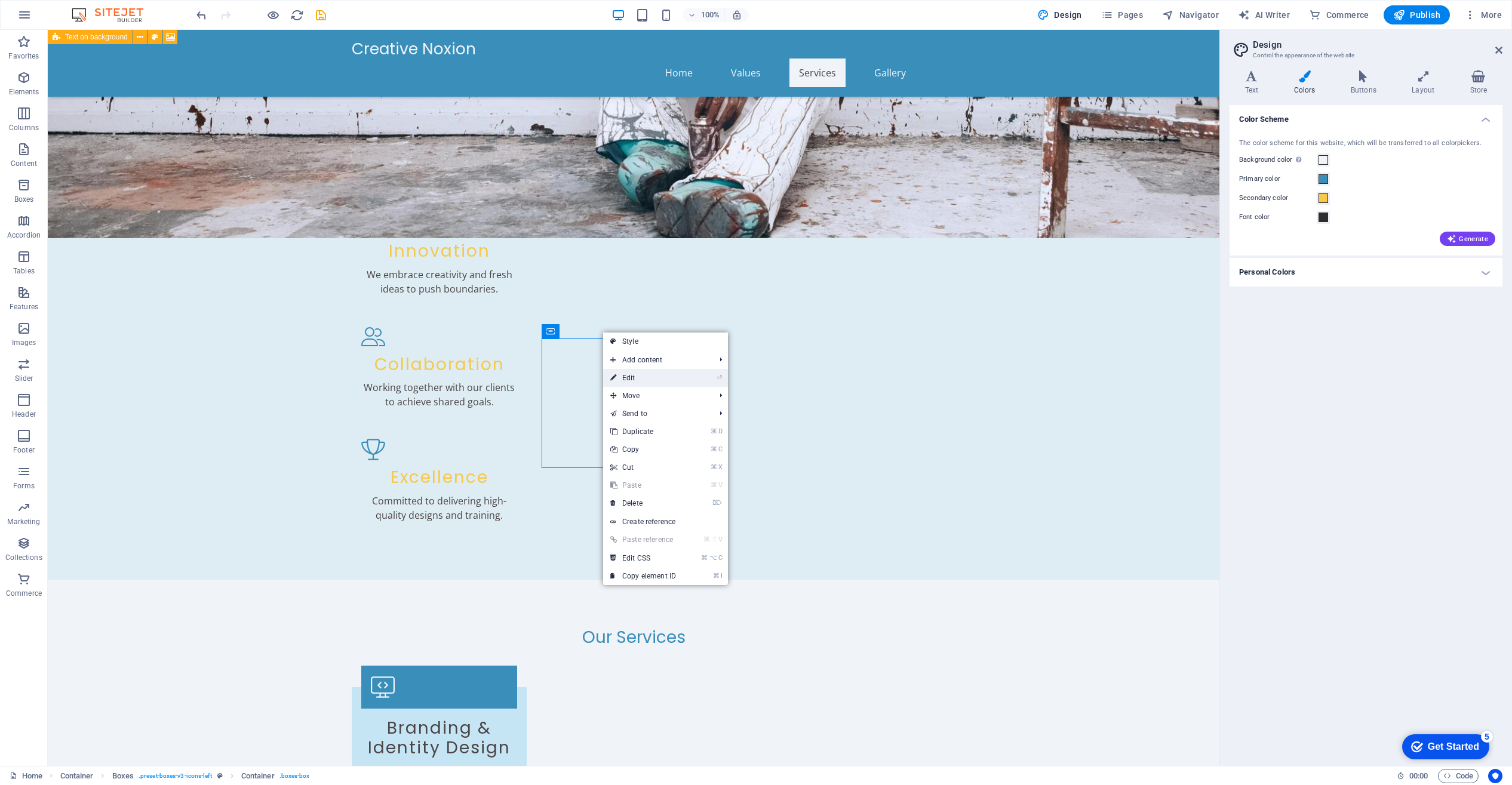
drag, startPoint x: 635, startPoint y: 375, endPoint x: 23, endPoint y: 111, distance: 666.5
click at [635, 375] on link "⏎ Edit" at bounding box center [643, 377] width 80 height 18
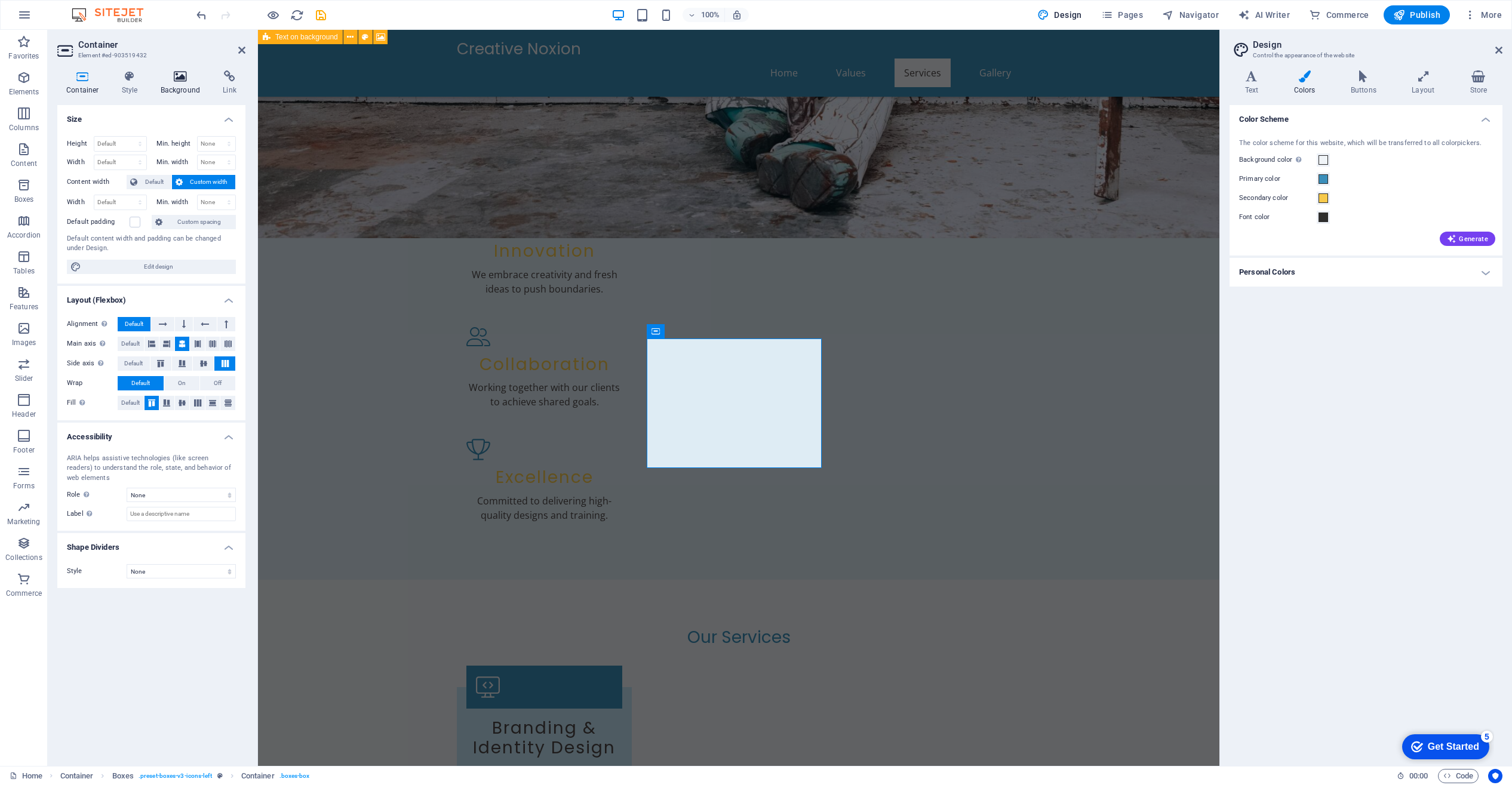
click at [182, 76] on icon at bounding box center [181, 76] width 58 height 12
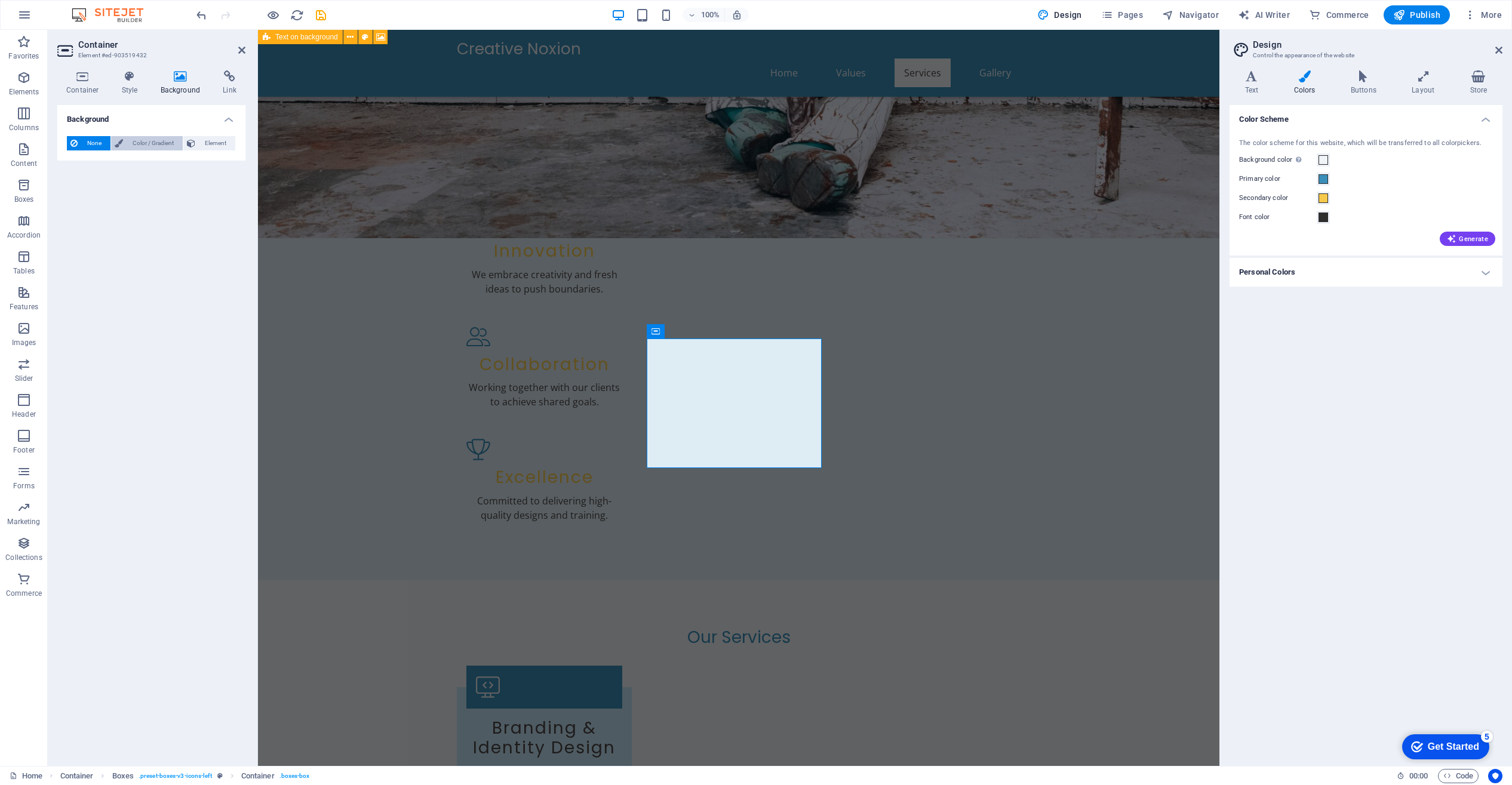
click at [156, 141] on span "Color / Gradient" at bounding box center [153, 143] width 53 height 14
click at [70, 192] on span at bounding box center [75, 191] width 13 height 13
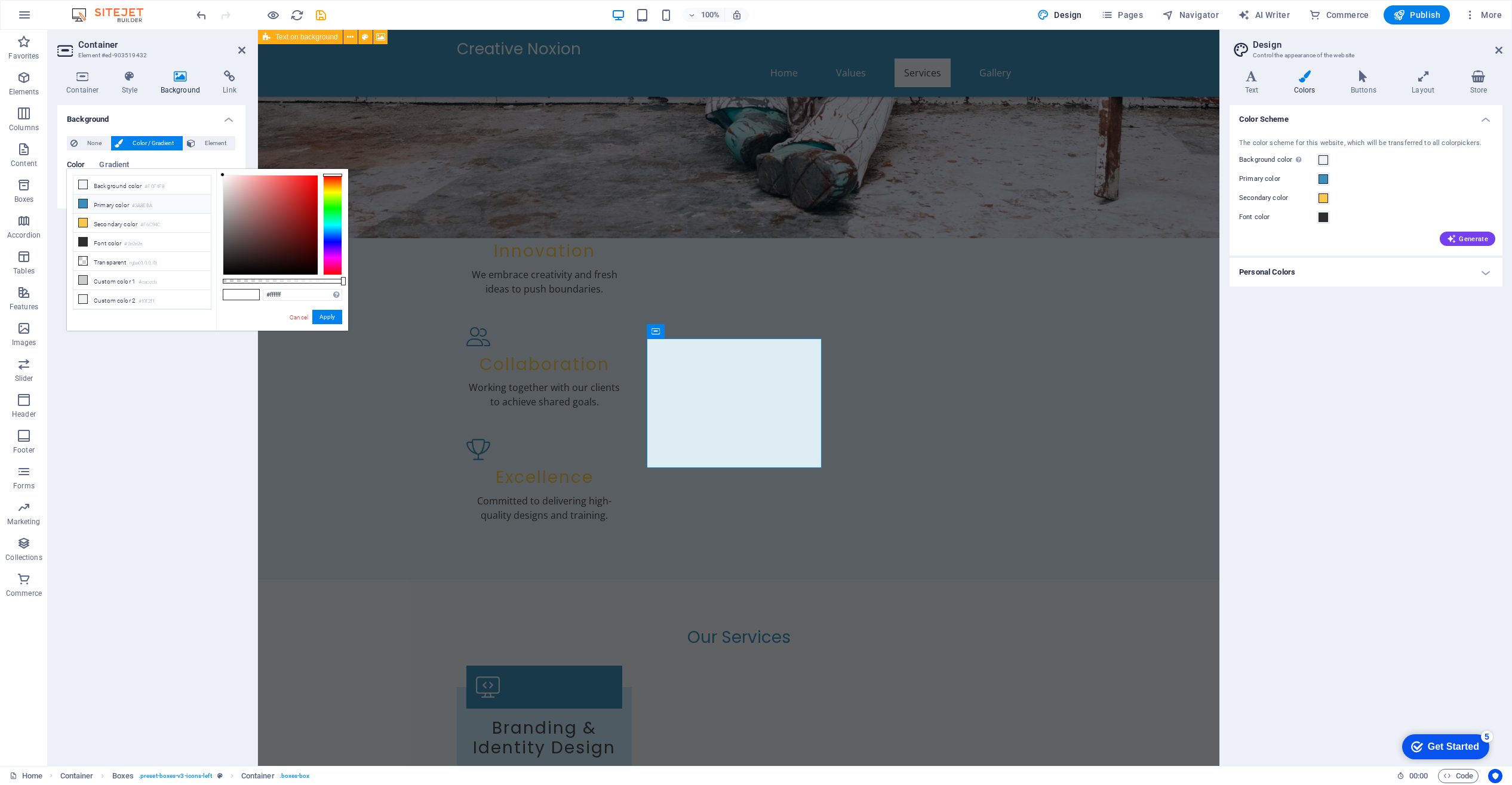
click at [111, 203] on li "Primary color #3A8EBA" at bounding box center [142, 204] width 138 height 19
type input "#d4edfa"
click at [237, 177] on div at bounding box center [270, 225] width 95 height 99
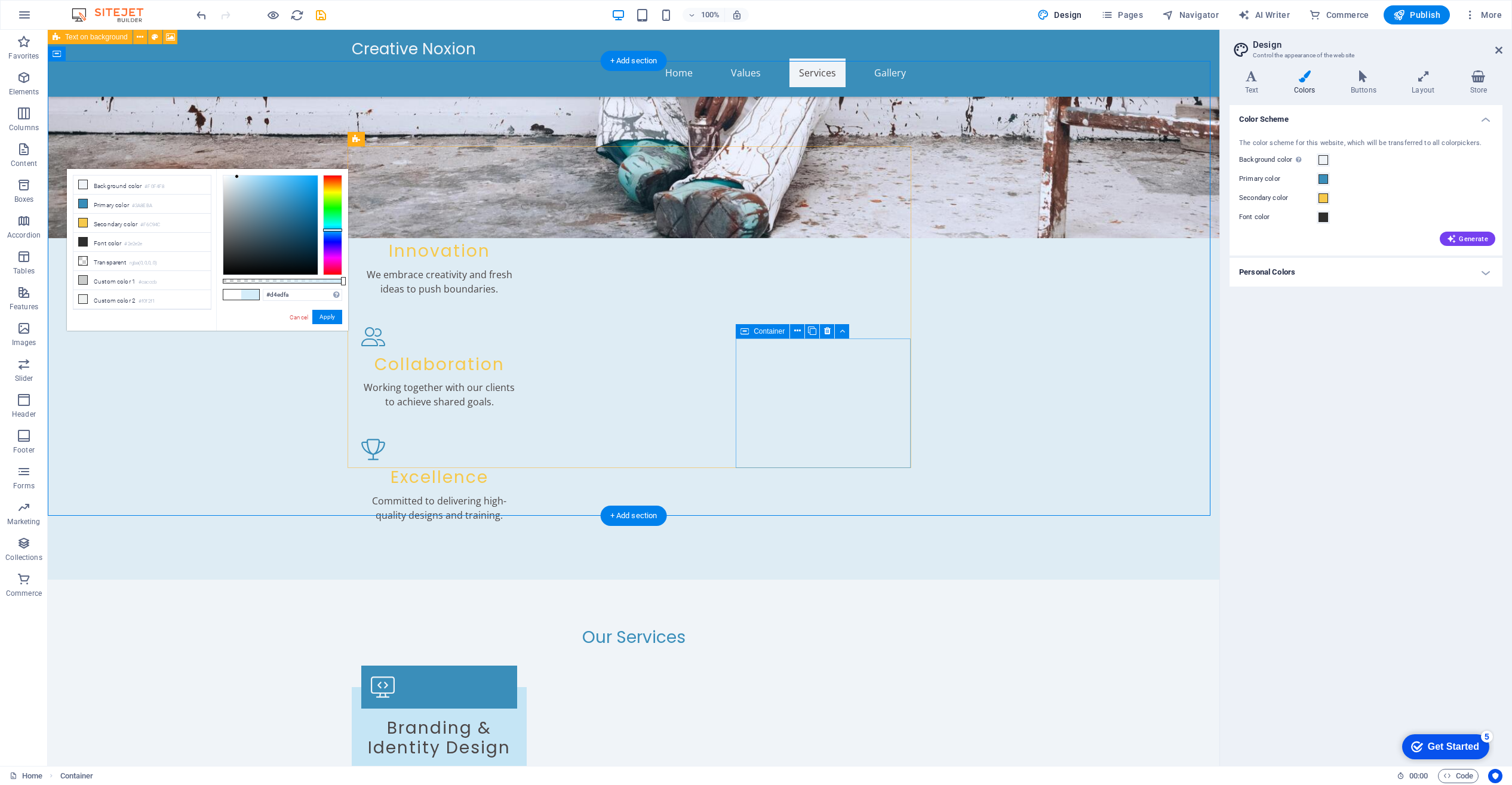
click at [798, 330] on icon at bounding box center [798, 330] width 7 height 12
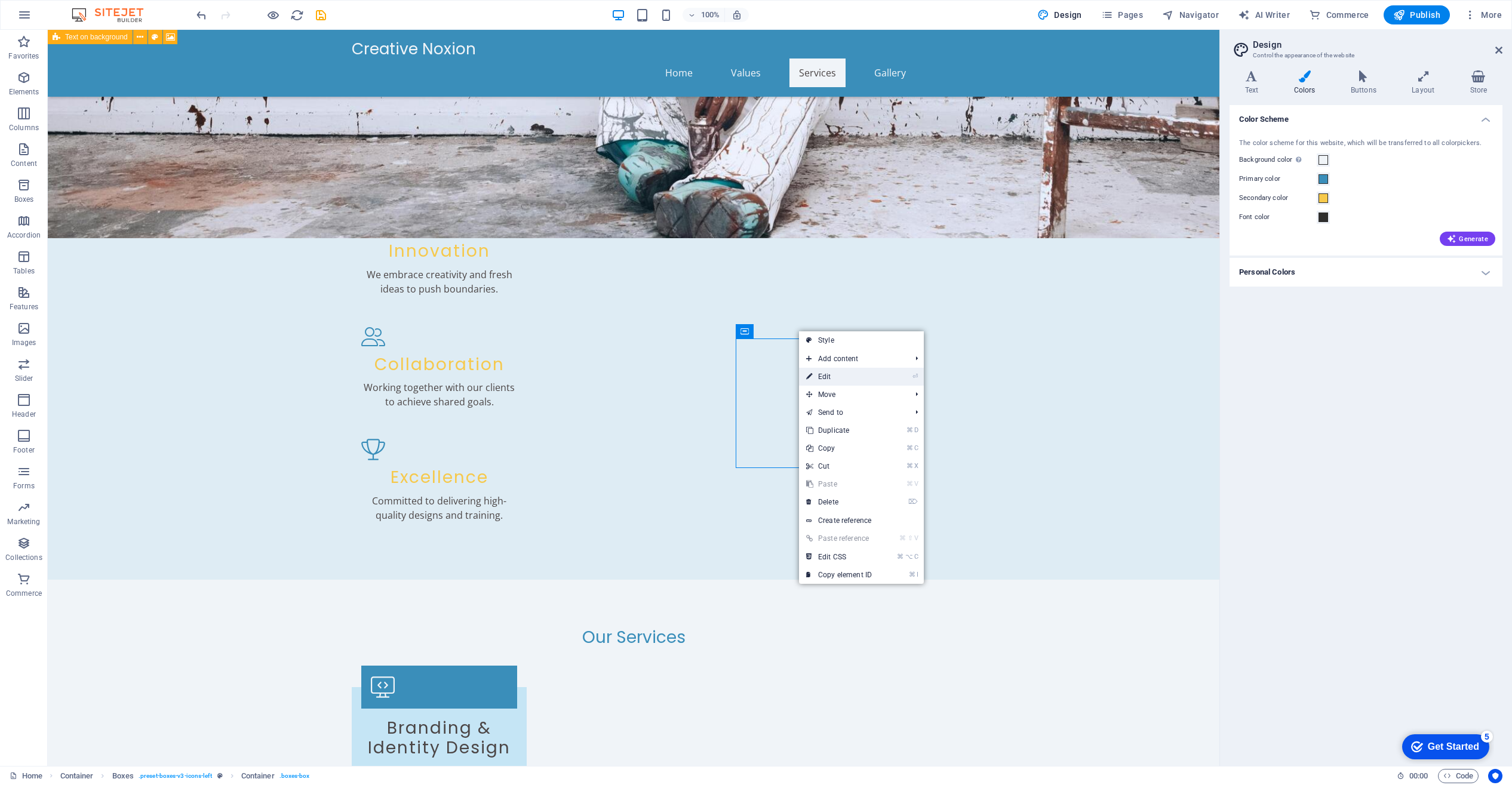
click at [822, 373] on link "⏎ Edit" at bounding box center [840, 376] width 80 height 18
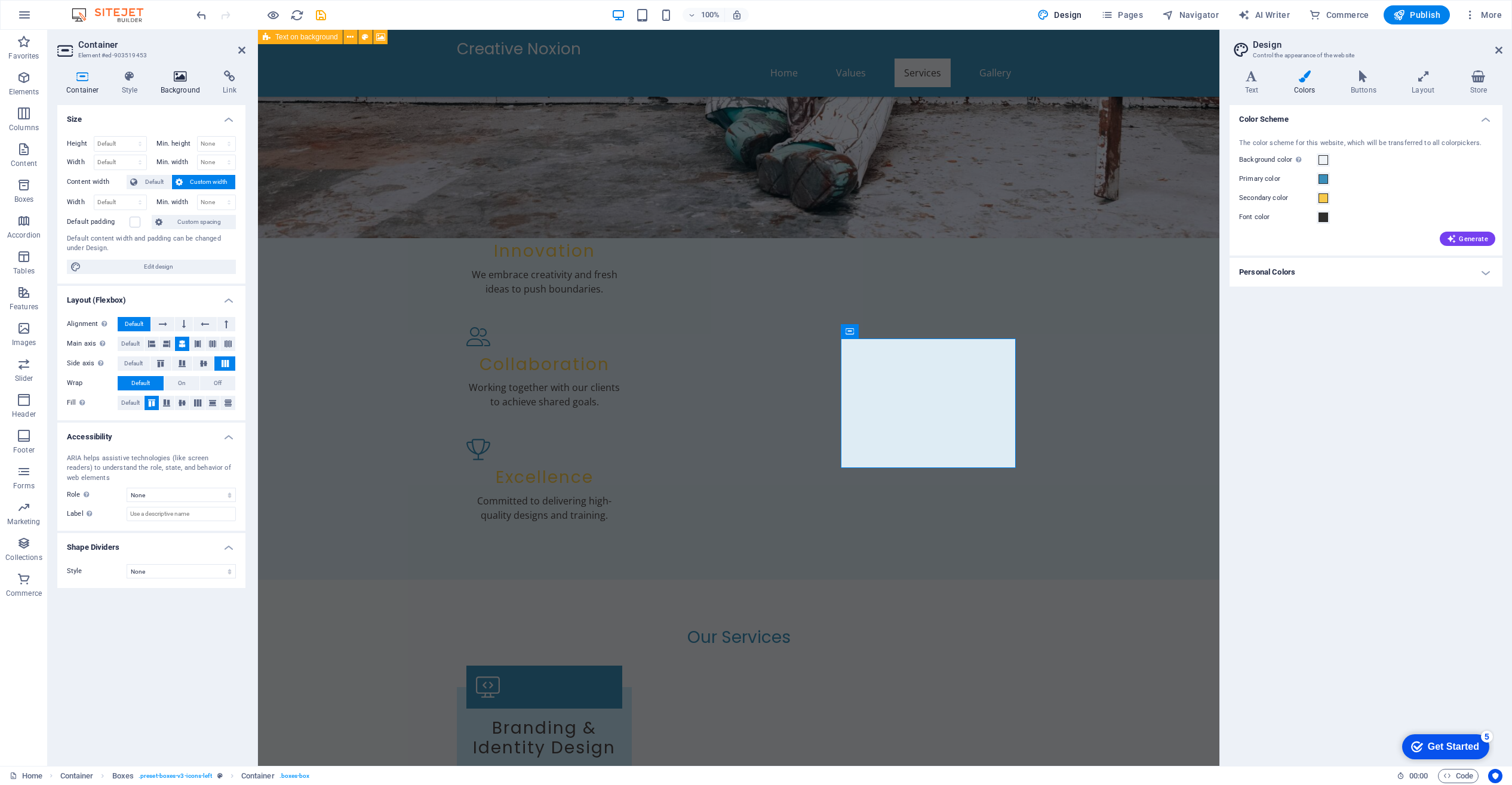
click at [180, 77] on icon at bounding box center [181, 76] width 58 height 12
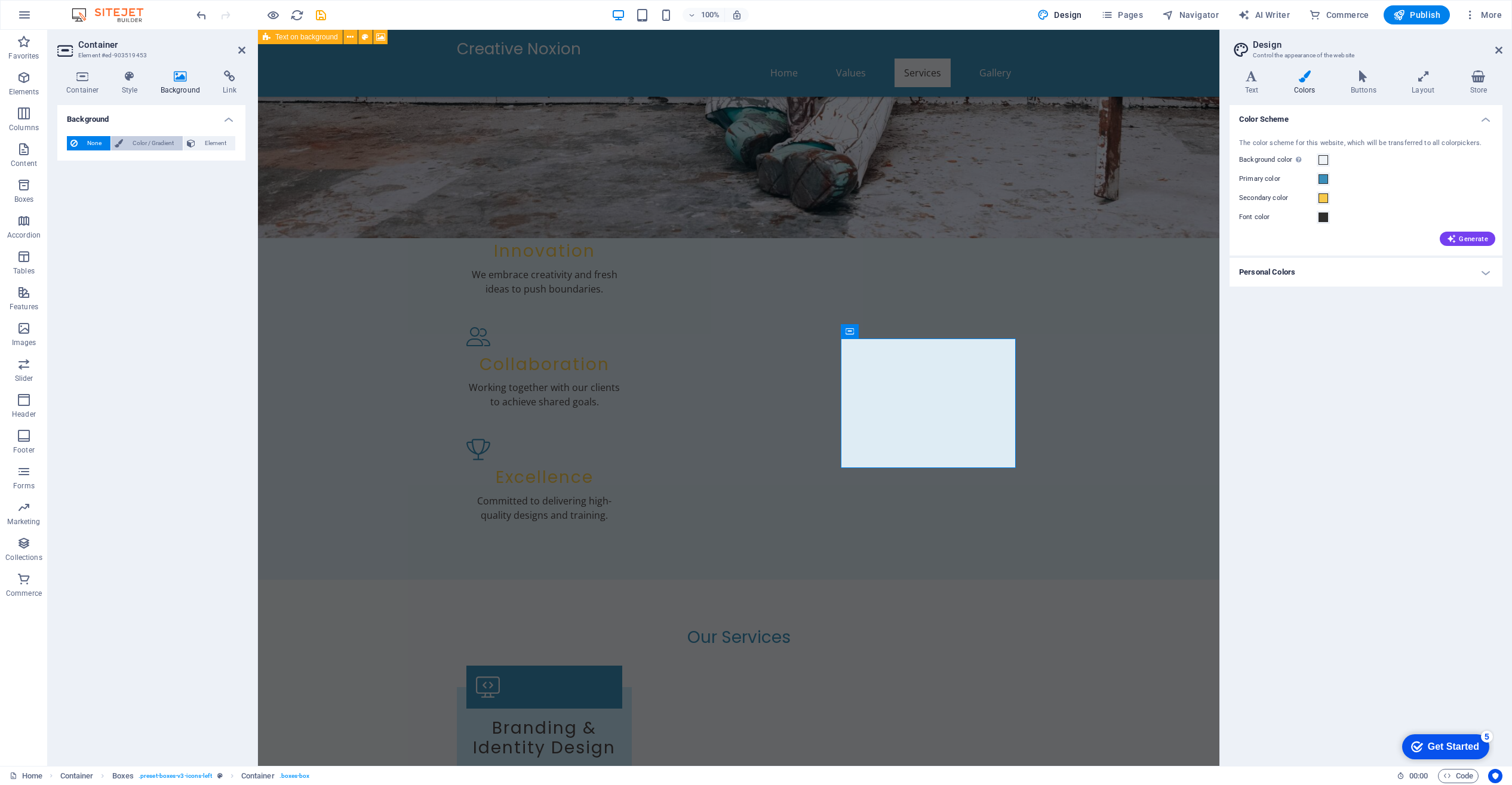
click at [146, 139] on span "Color / Gradient" at bounding box center [153, 143] width 53 height 14
click at [75, 191] on span at bounding box center [75, 191] width 13 height 13
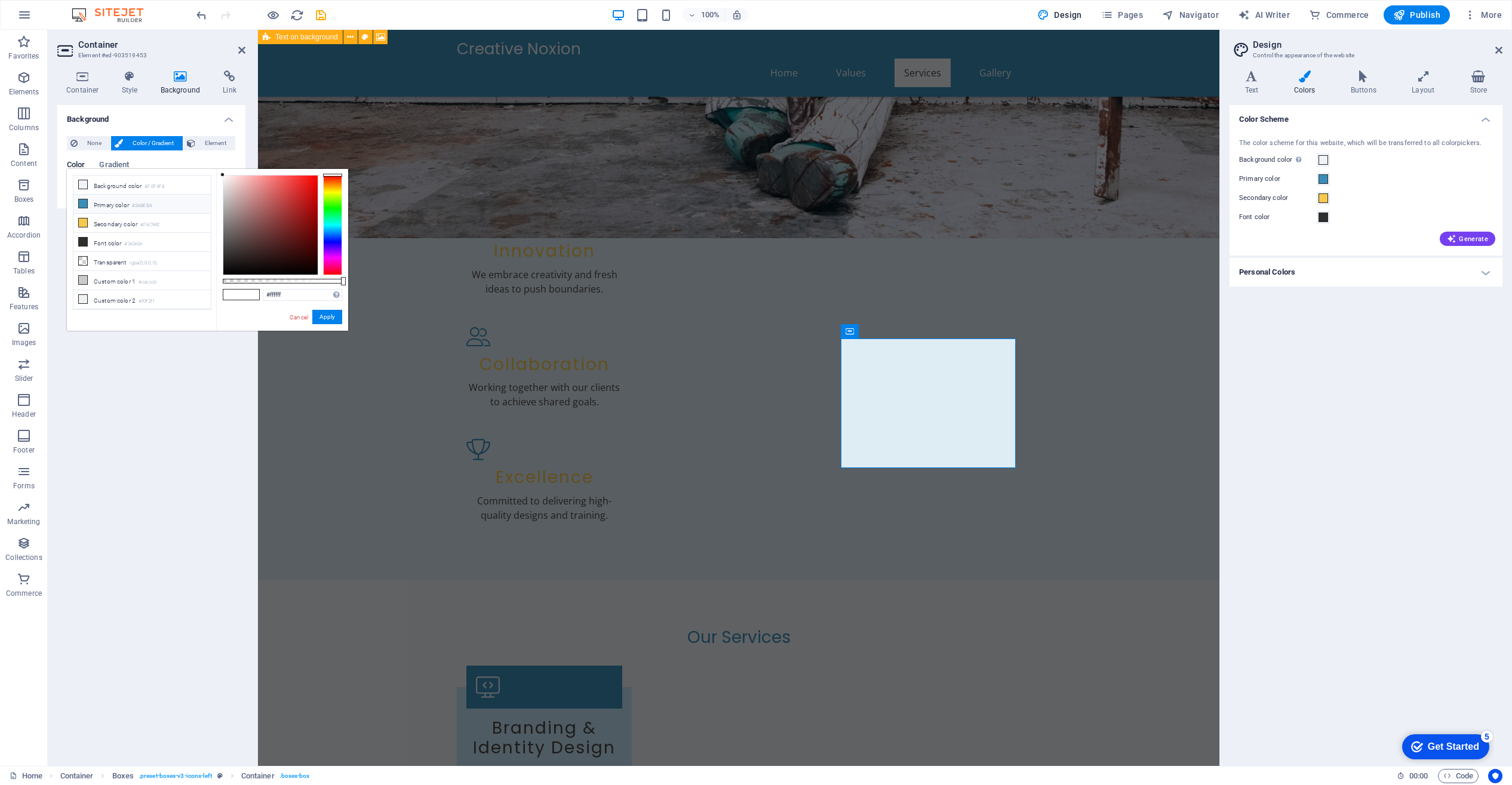
click at [108, 204] on li "Primary color #3A8EBA" at bounding box center [142, 204] width 138 height 19
click at [233, 176] on div at bounding box center [270, 225] width 95 height 99
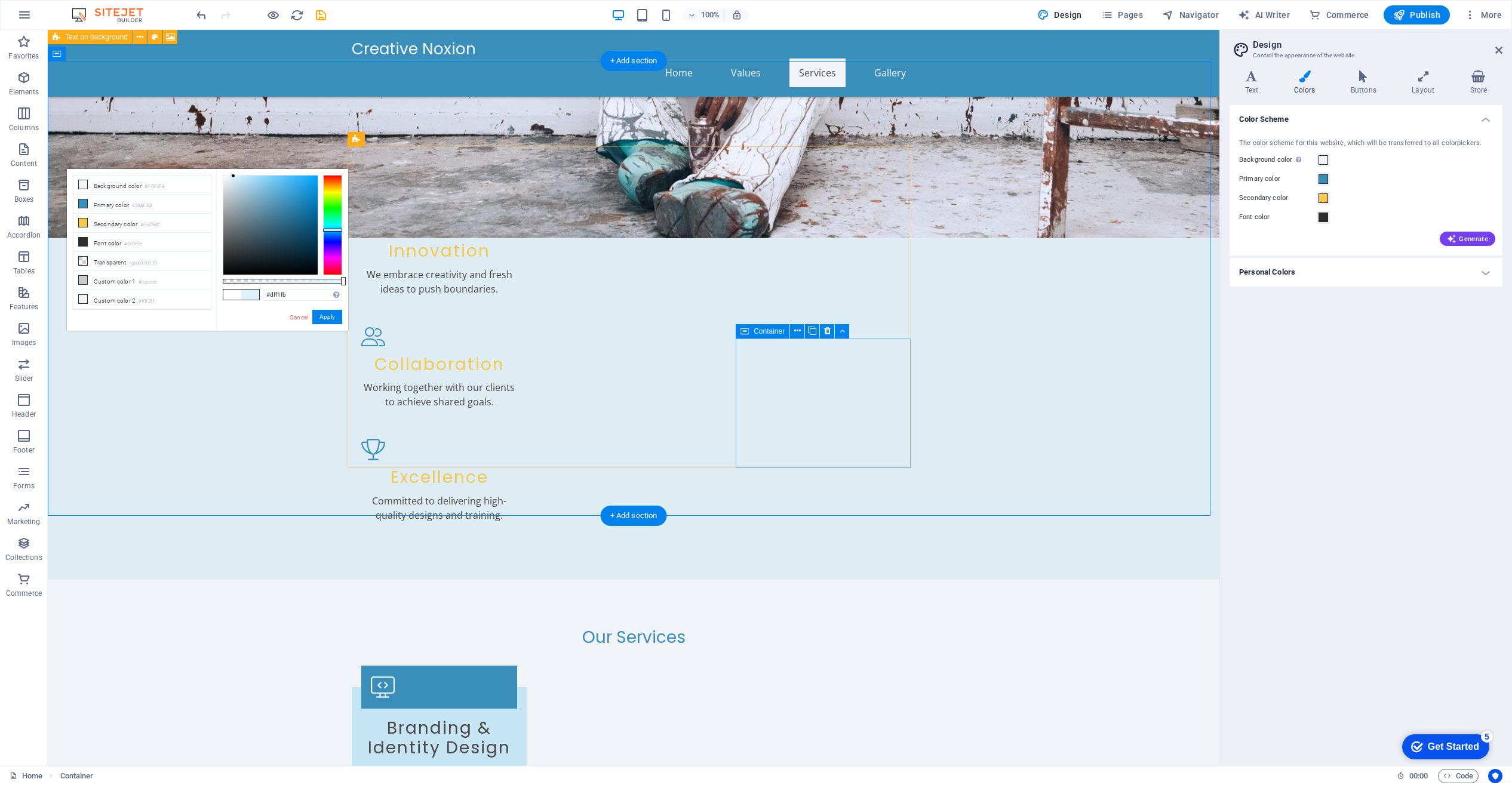
click at [237, 177] on div at bounding box center [270, 225] width 95 height 99
drag, startPoint x: 327, startPoint y: 315, endPoint x: 279, endPoint y: 286, distance: 56.1
click at [327, 315] on button "Apply" at bounding box center [327, 317] width 30 height 14
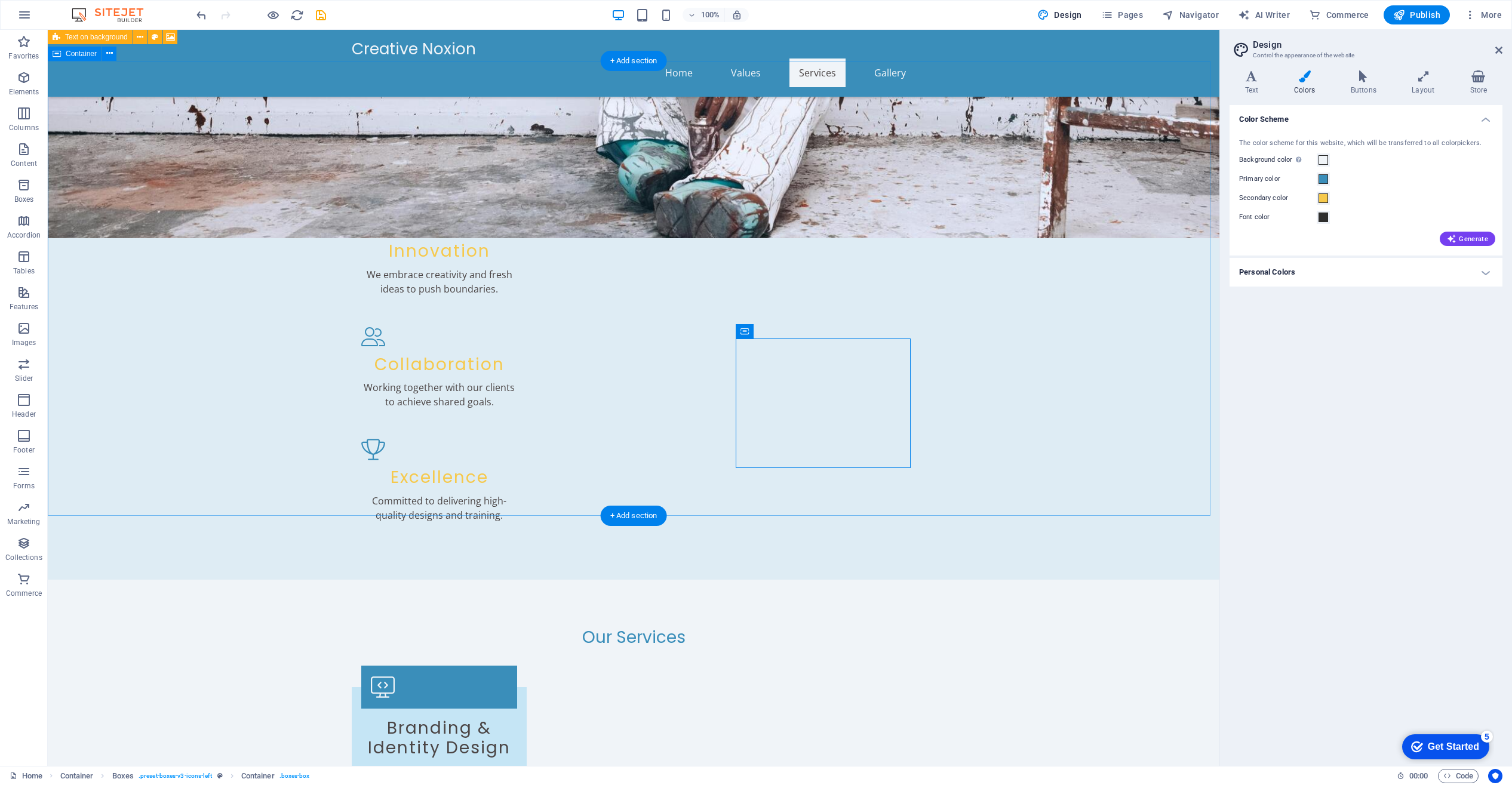
click at [799, 330] on icon at bounding box center [798, 330] width 7 height 12
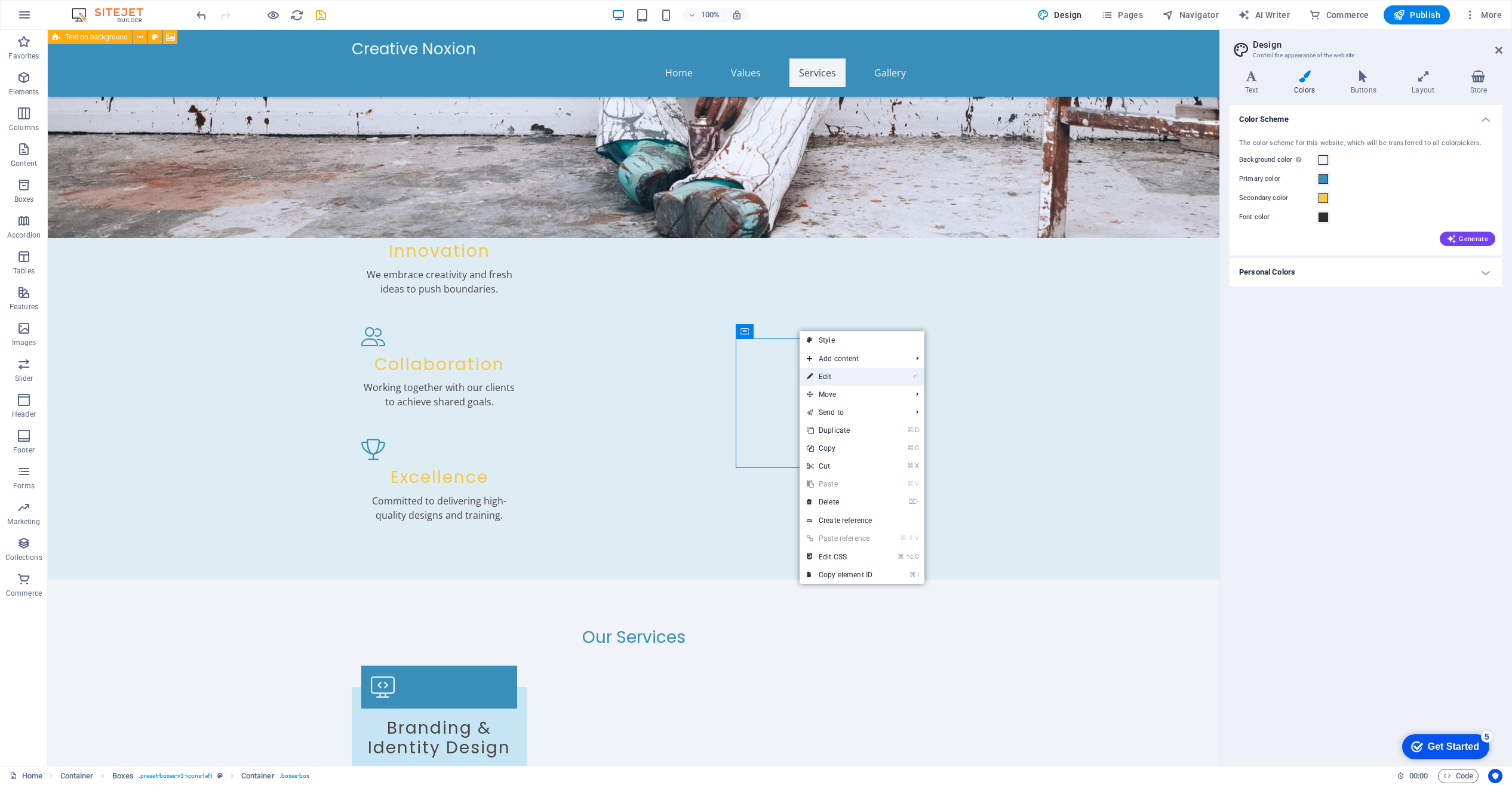
click at [823, 374] on link "⏎ Edit" at bounding box center [840, 376] width 80 height 18
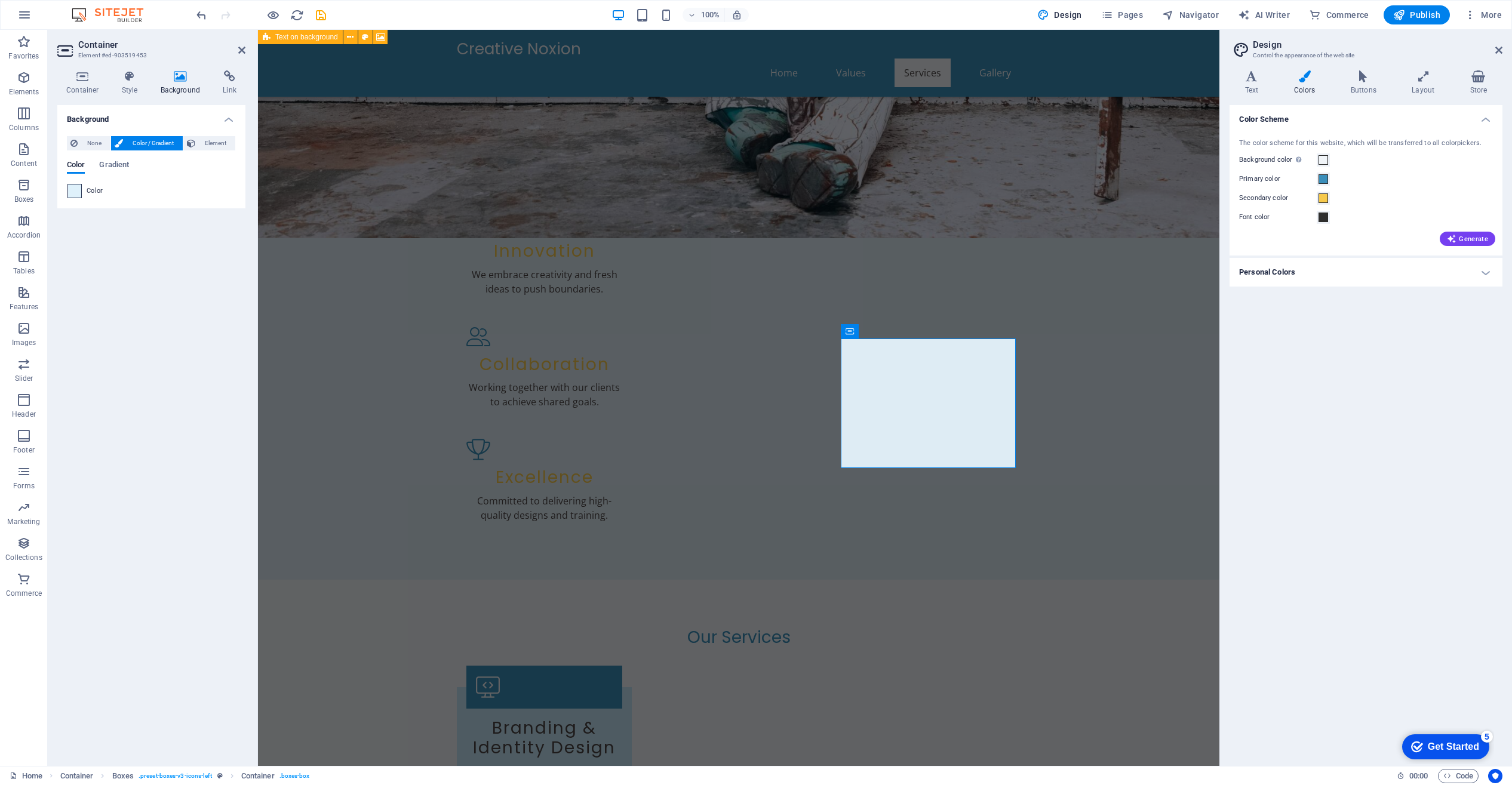
click at [76, 190] on span at bounding box center [75, 191] width 13 height 13
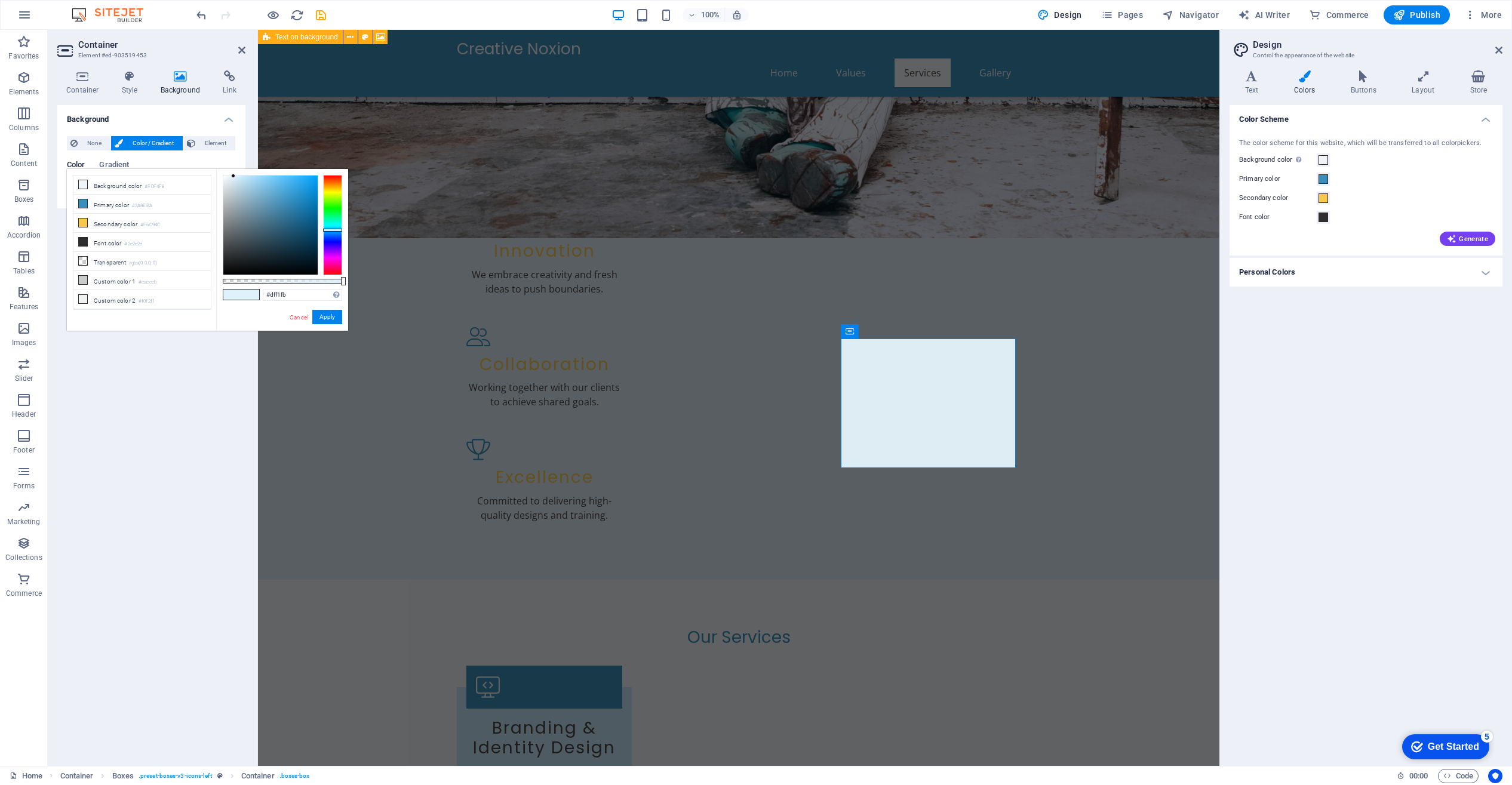
type input "#d6ecf8"
click at [236, 178] on div at bounding box center [270, 225] width 95 height 99
drag, startPoint x: 330, startPoint y: 315, endPoint x: 47, endPoint y: 262, distance: 287.9
click at [330, 315] on button "Apply" at bounding box center [327, 317] width 30 height 14
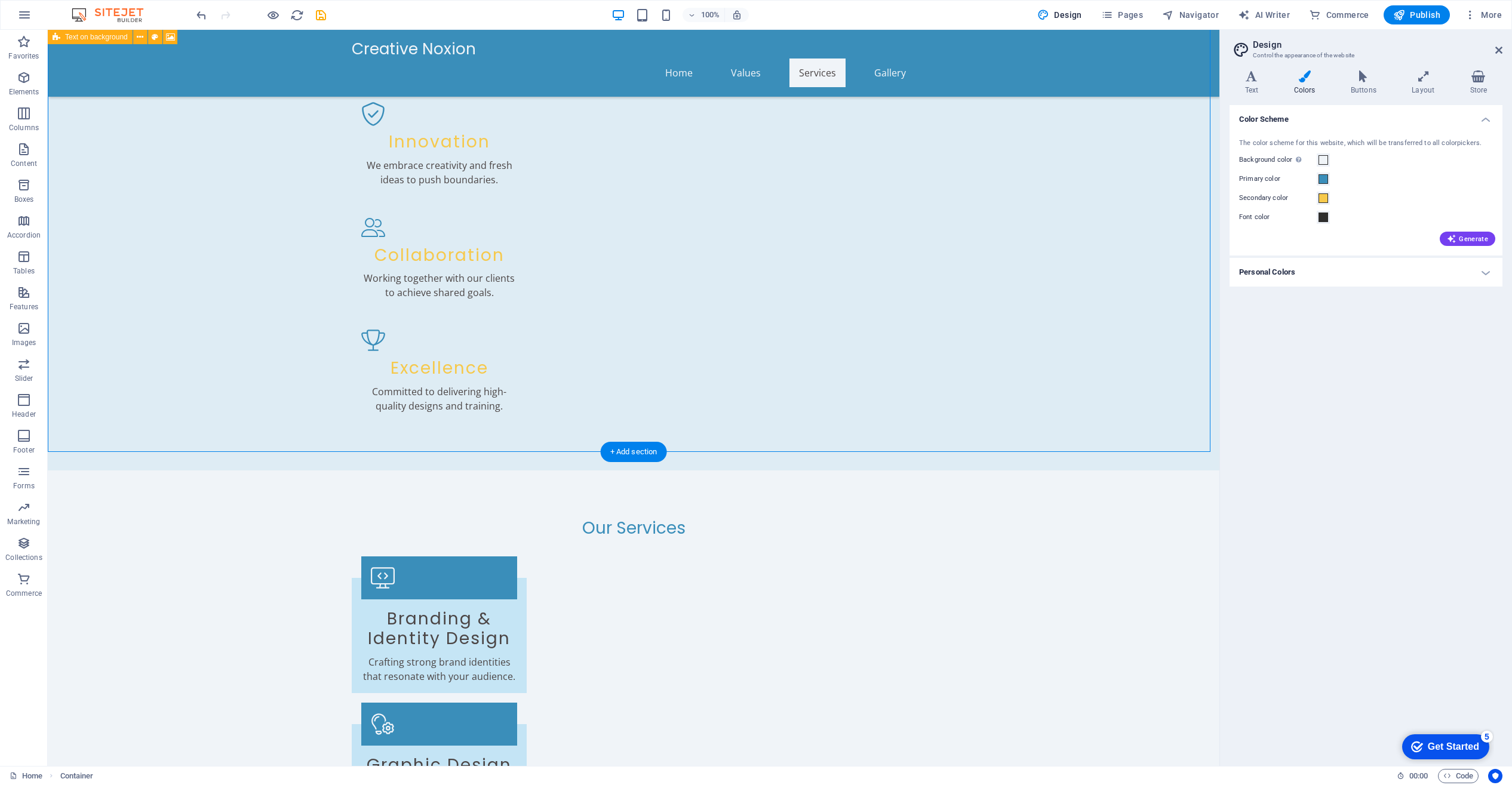
scroll to position [640, 0]
click at [121, 444] on icon at bounding box center [121, 444] width 7 height 12
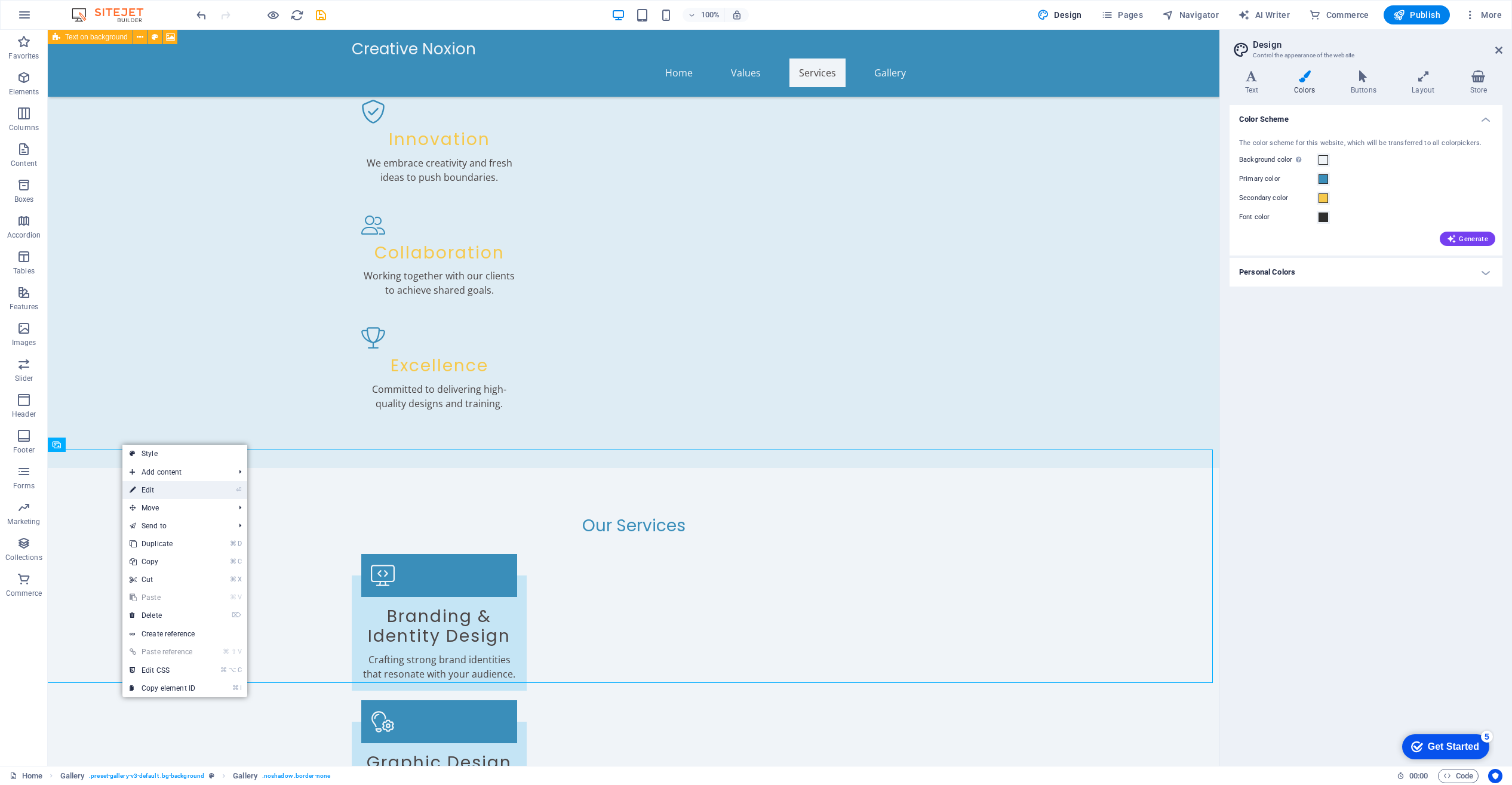
click at [160, 490] on link "⏎ Edit" at bounding box center [162, 490] width 80 height 18
select select "px"
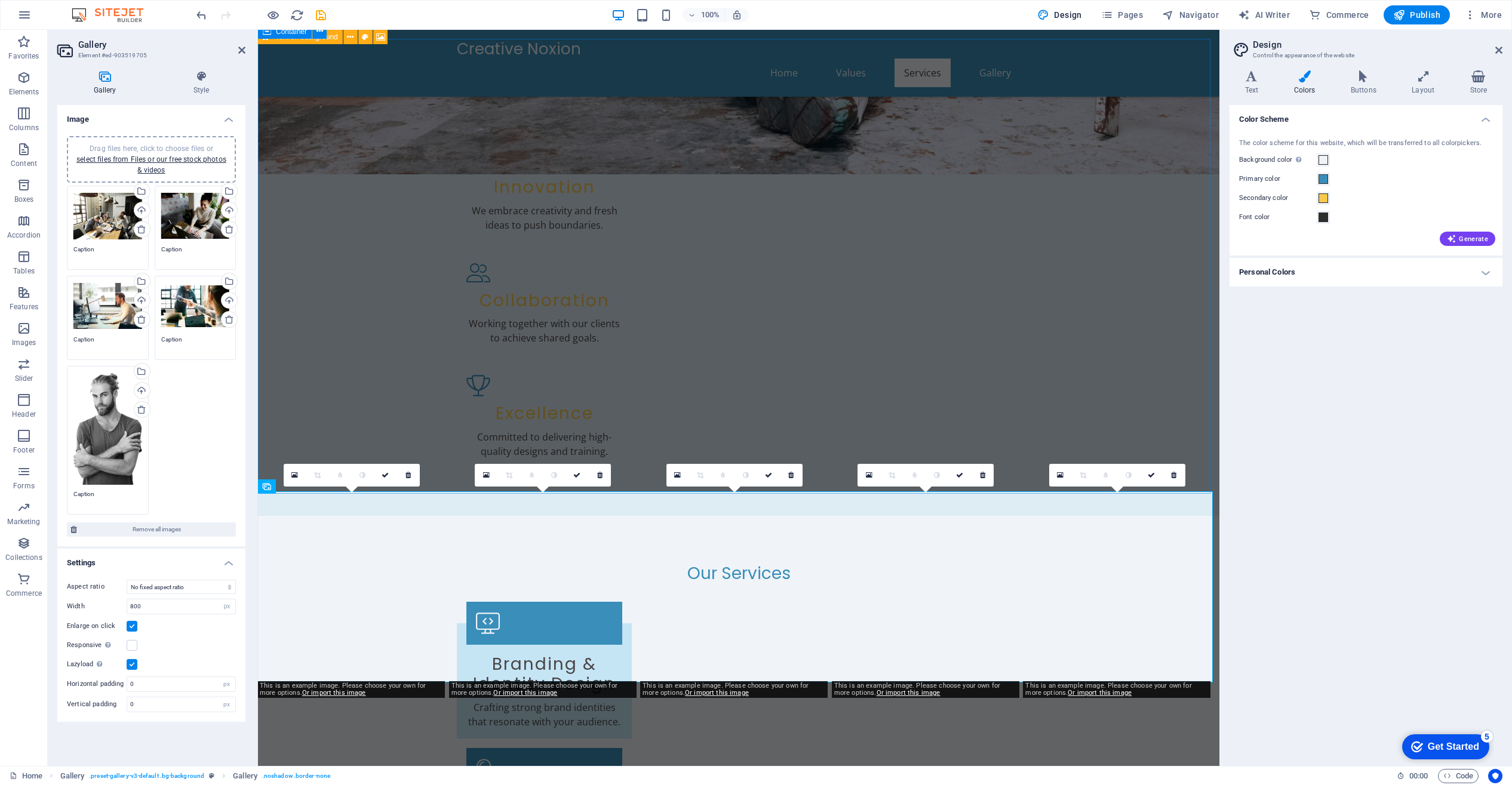
scroll to position [598, 0]
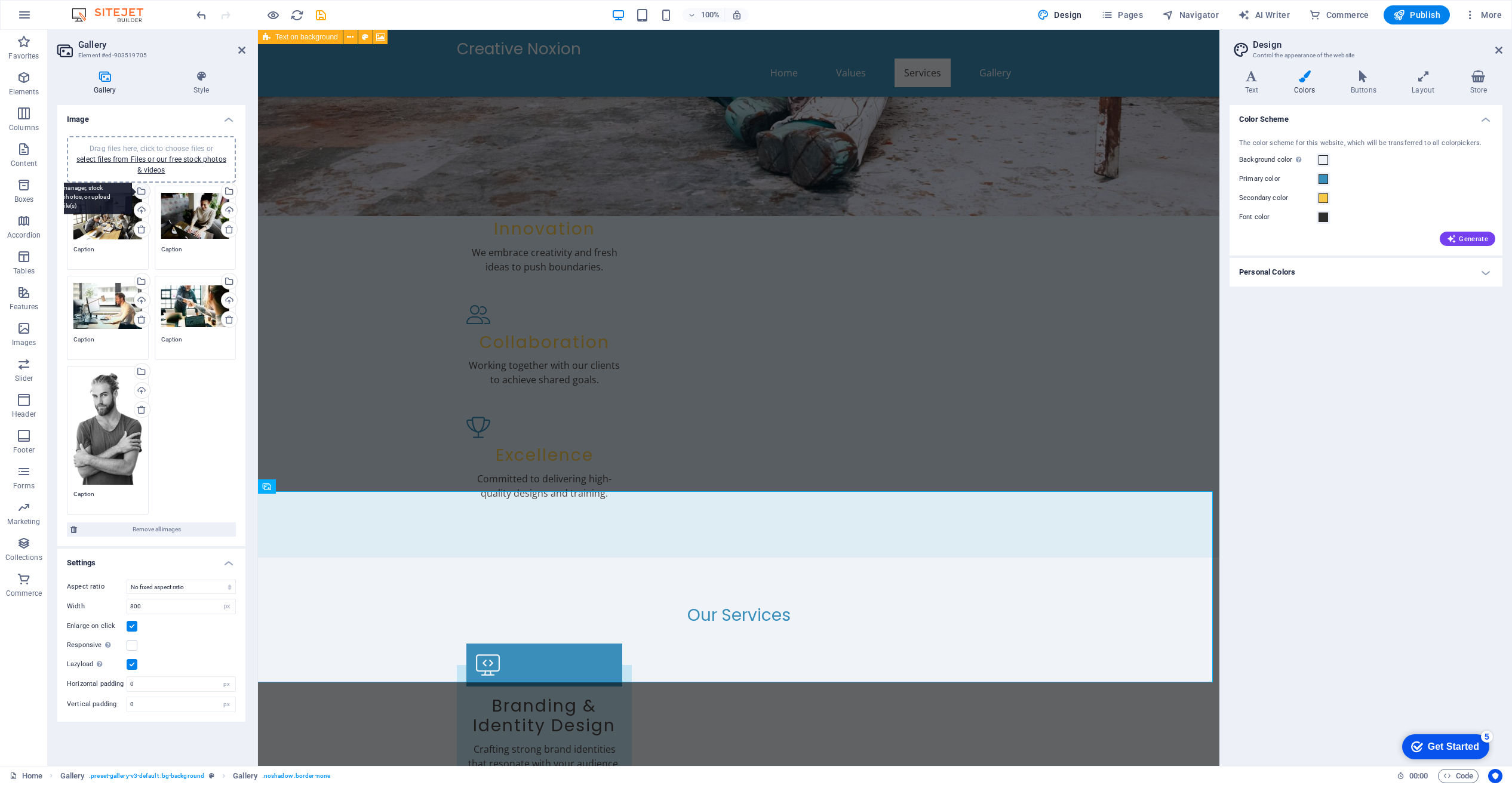
click at [141, 190] on div "Select files from the file manager, stock photos, or upload file(s)" at bounding box center [140, 192] width 18 height 18
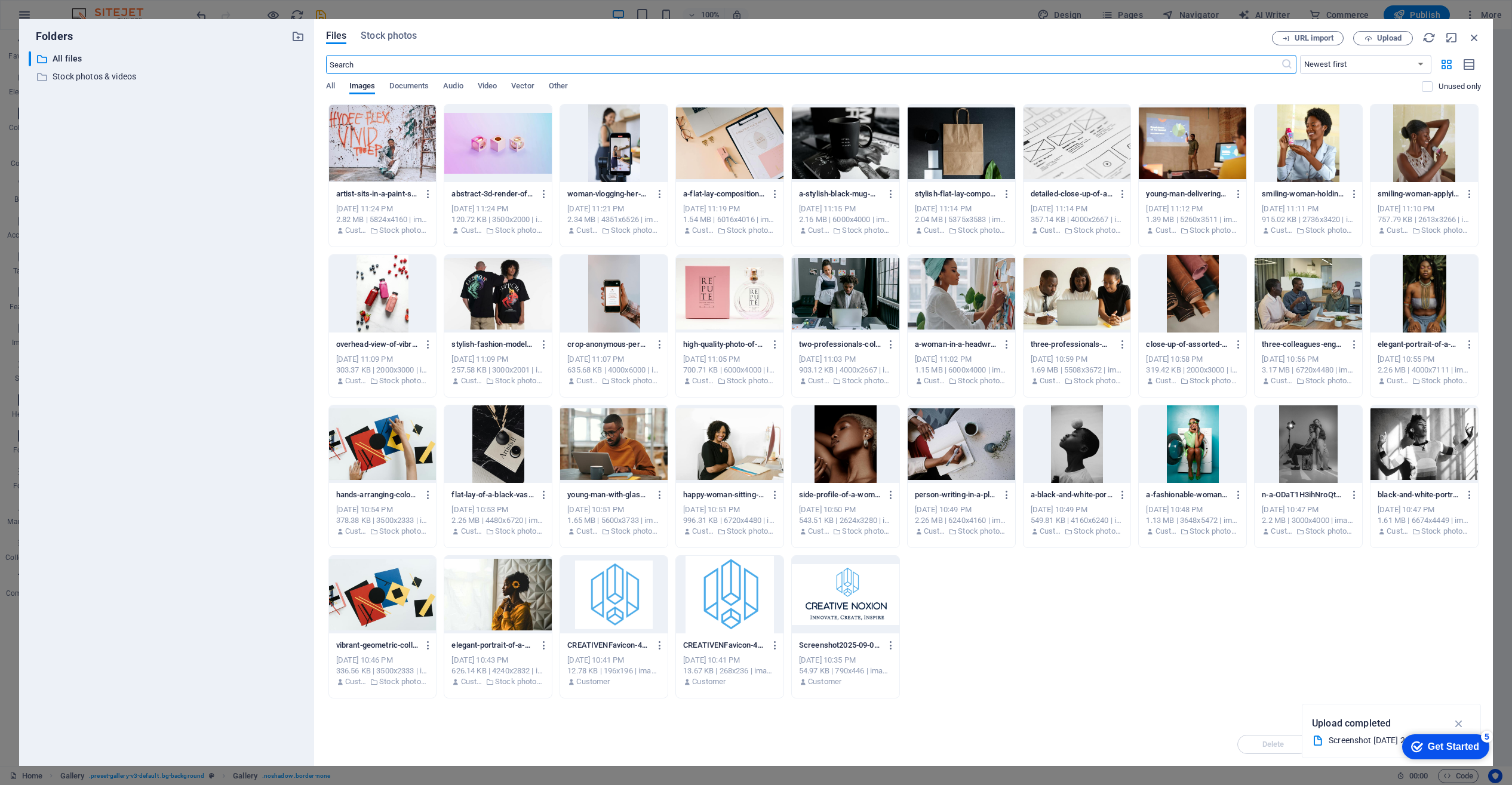
scroll to position [540, 0]
click at [1070, 289] on div at bounding box center [1077, 293] width 108 height 77
click at [1070, 289] on div "1" at bounding box center [1077, 293] width 108 height 77
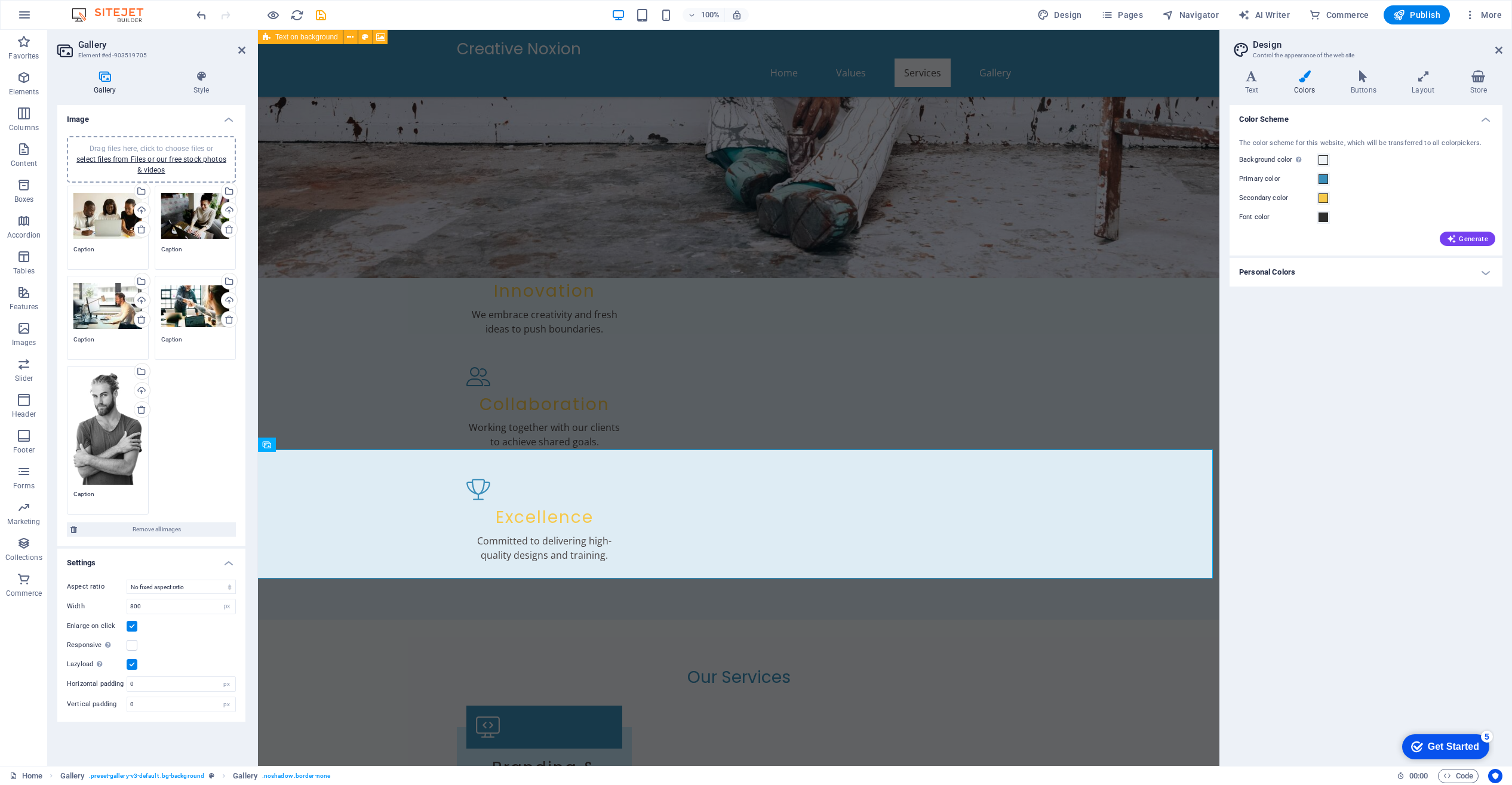
scroll to position [640, 0]
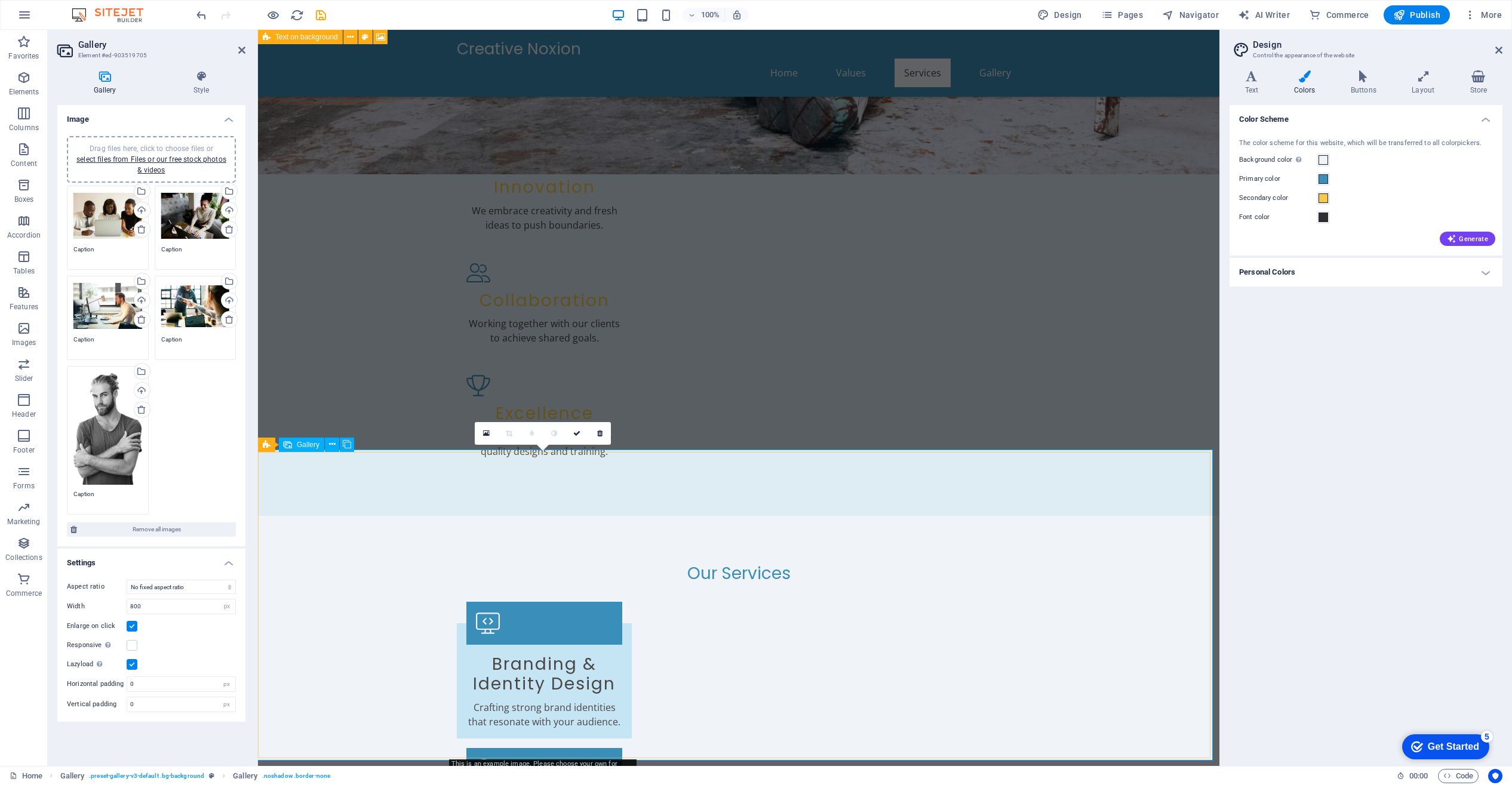
click at [210, 212] on div "Drag files here, click to choose files or select files from Files or our free s…" at bounding box center [196, 216] width 69 height 48
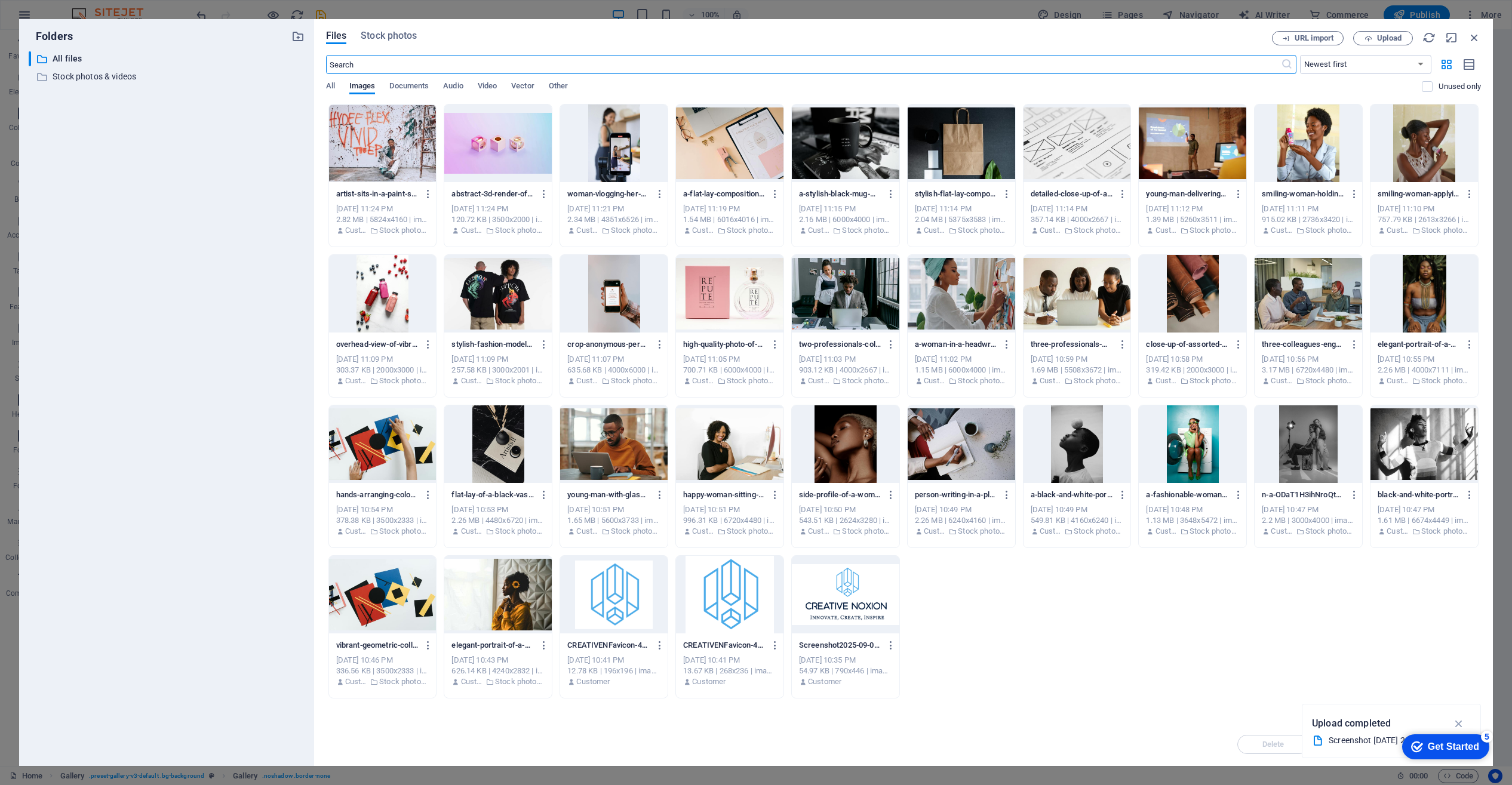
scroll to position [622, 0]
click at [840, 153] on div "1" at bounding box center [845, 142] width 108 height 77
click at [840, 153] on div at bounding box center [845, 142] width 108 height 77
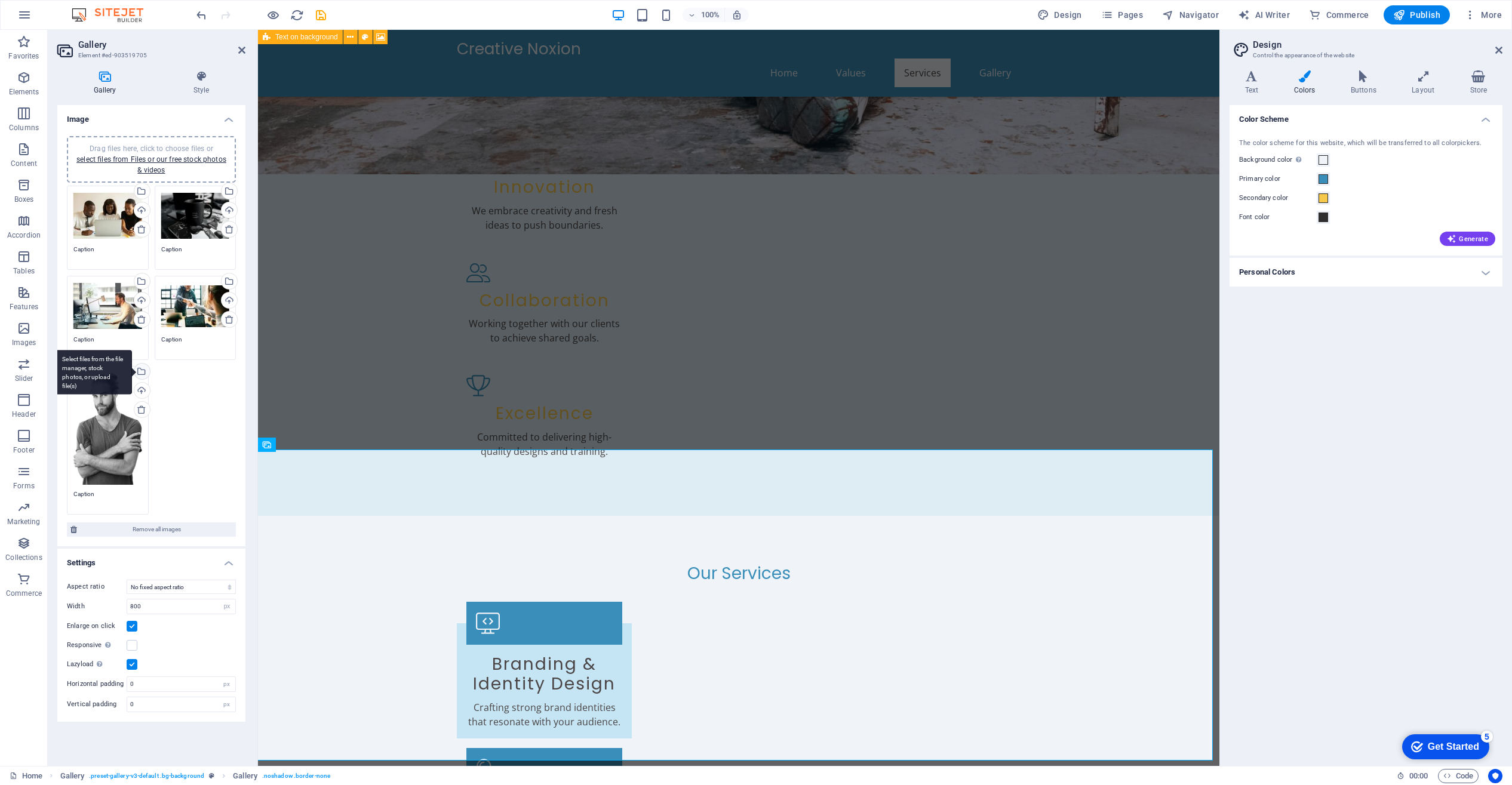
click at [142, 369] on div "Select files from the file manager, stock photos, or upload file(s)" at bounding box center [140, 372] width 18 height 18
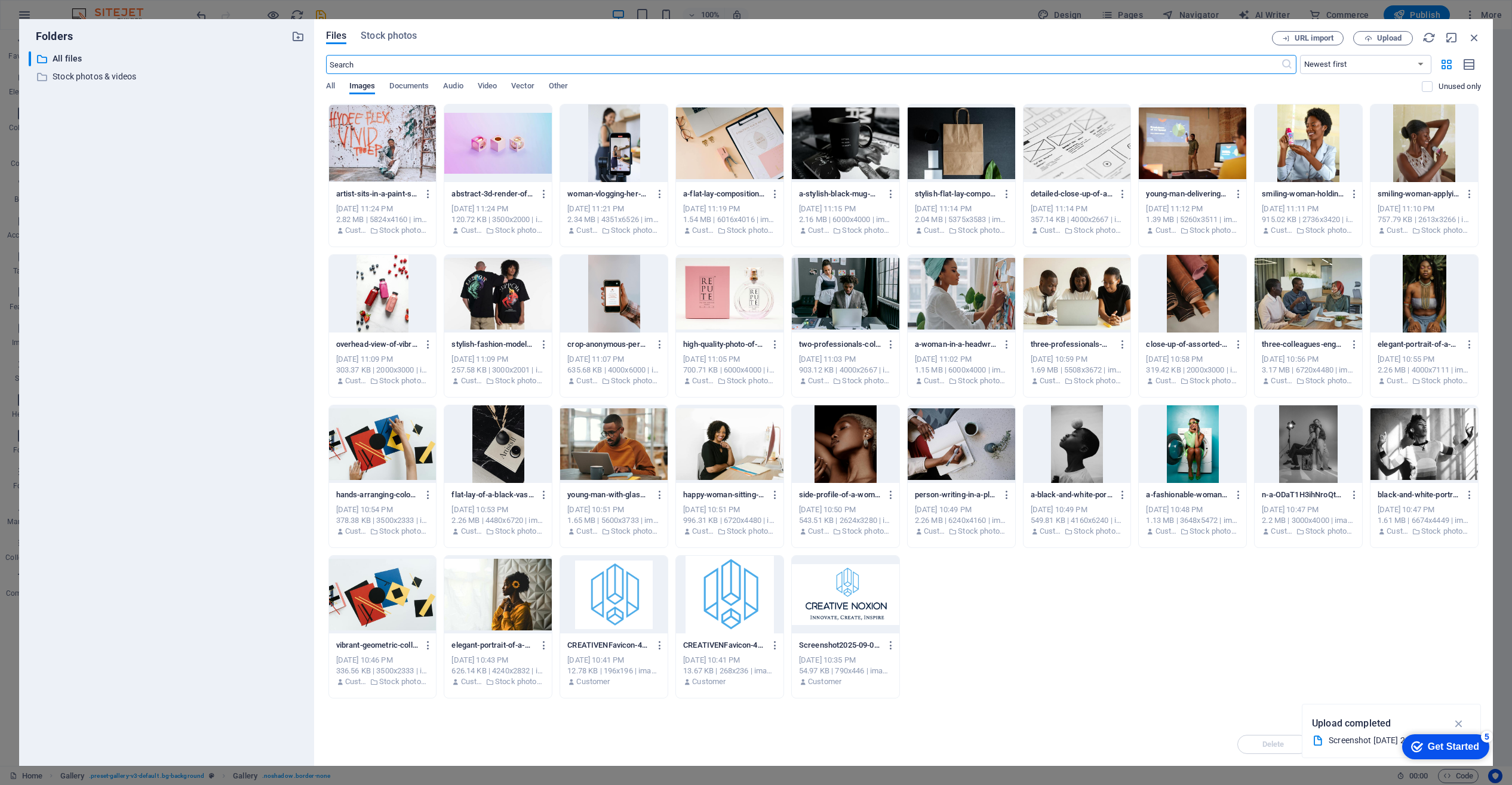
scroll to position [622, 0]
click at [623, 141] on div at bounding box center [613, 142] width 108 height 77
click at [618, 141] on div "1" at bounding box center [613, 142] width 108 height 77
click at [618, 141] on div at bounding box center [613, 142] width 108 height 77
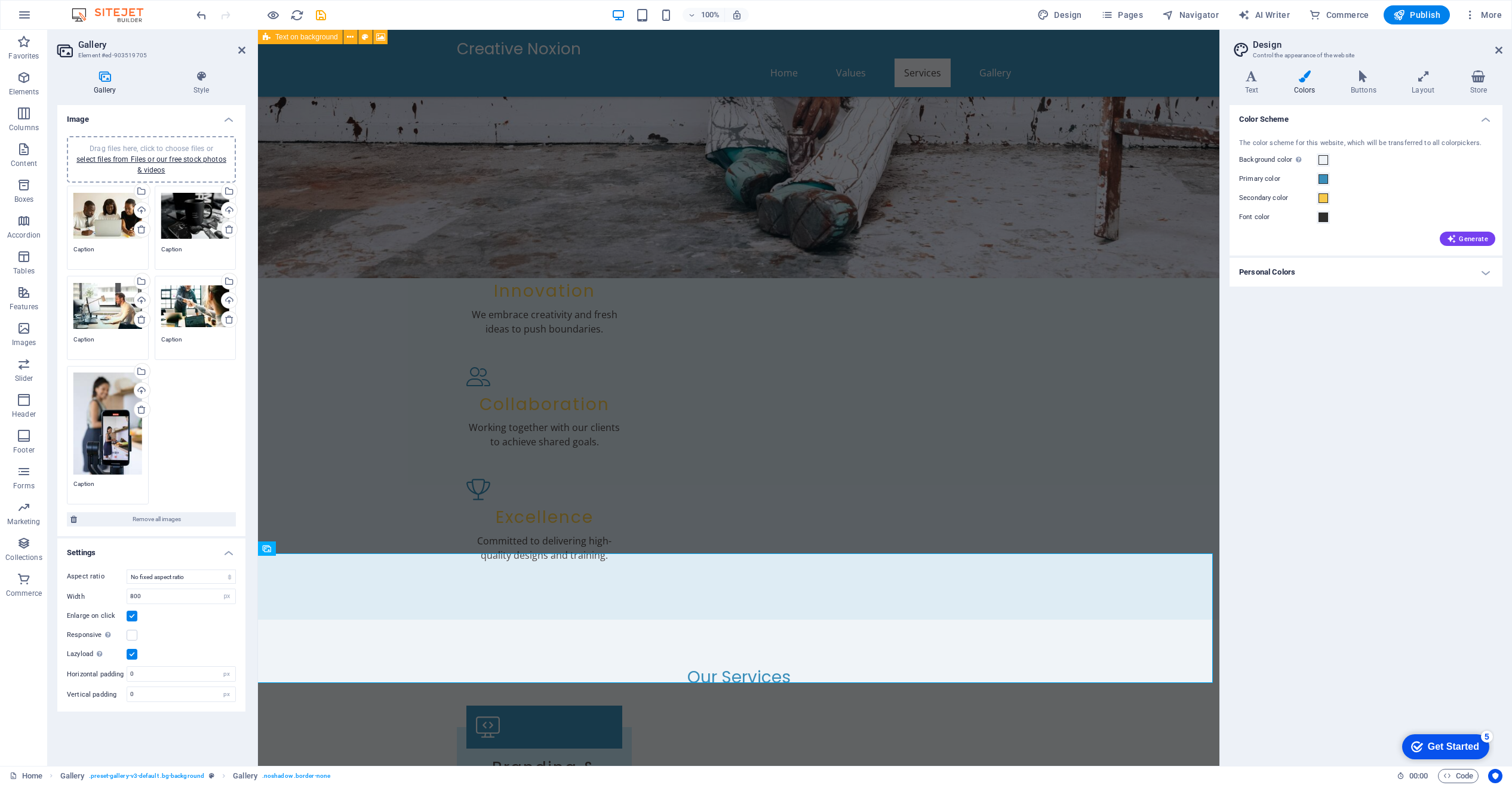
scroll to position [640, 0]
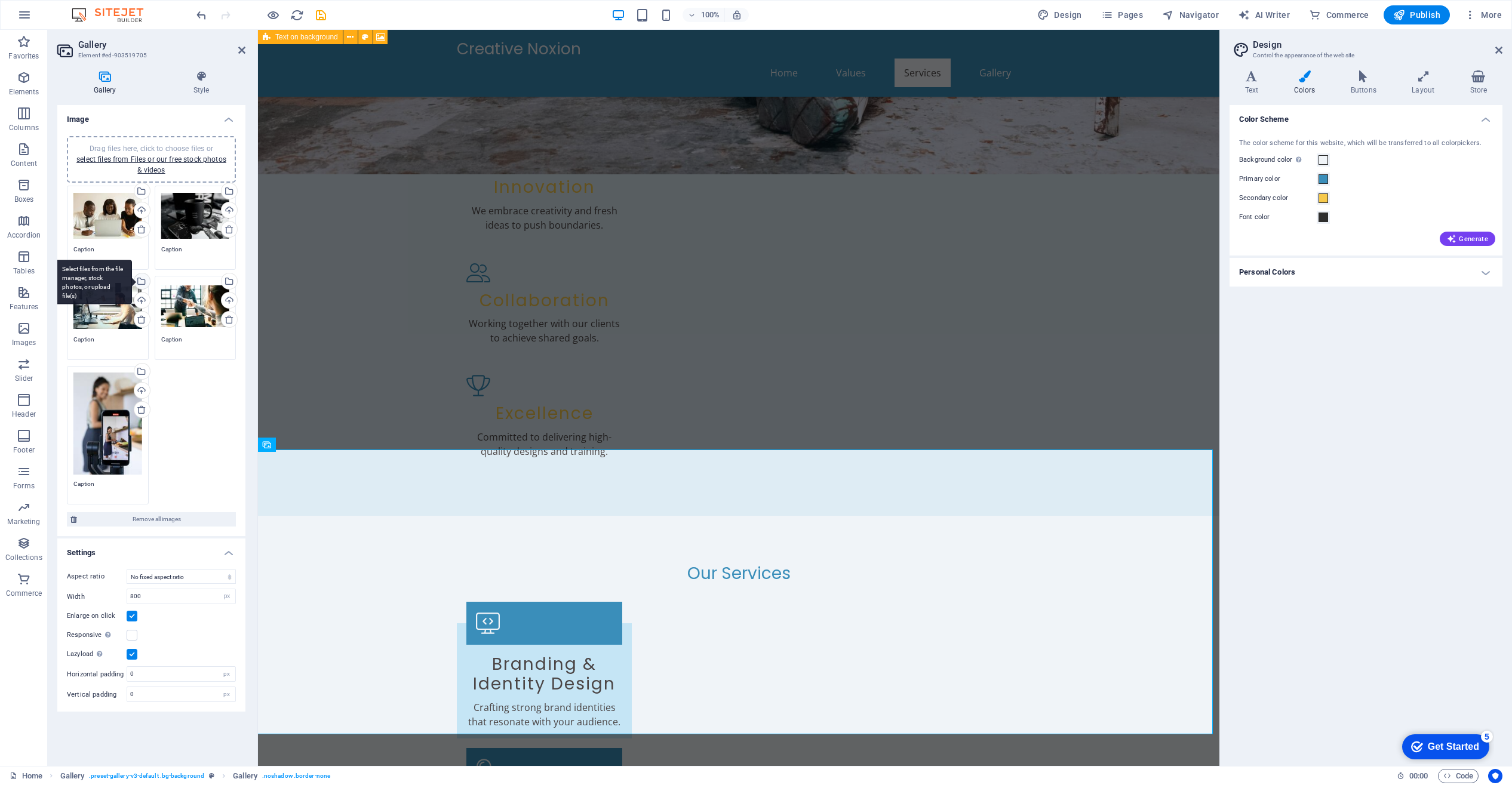
click at [142, 281] on div "Select files from the file manager, stock photos, or upload file(s)" at bounding box center [140, 282] width 18 height 18
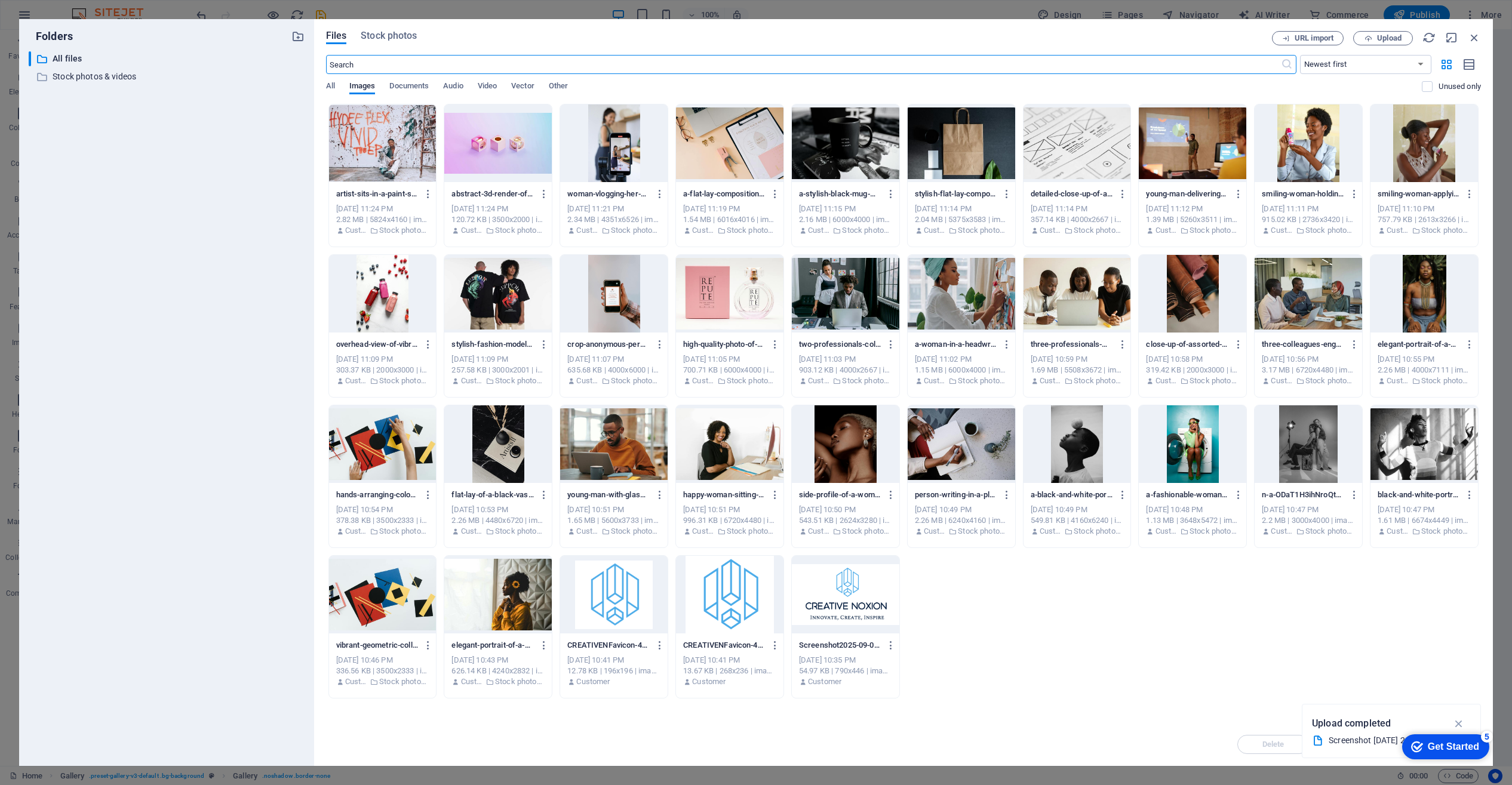
scroll to position [603, 0]
click at [737, 156] on div at bounding box center [730, 142] width 108 height 77
click at [737, 156] on div "1" at bounding box center [730, 142] width 108 height 77
click at [737, 156] on div at bounding box center [730, 142] width 108 height 77
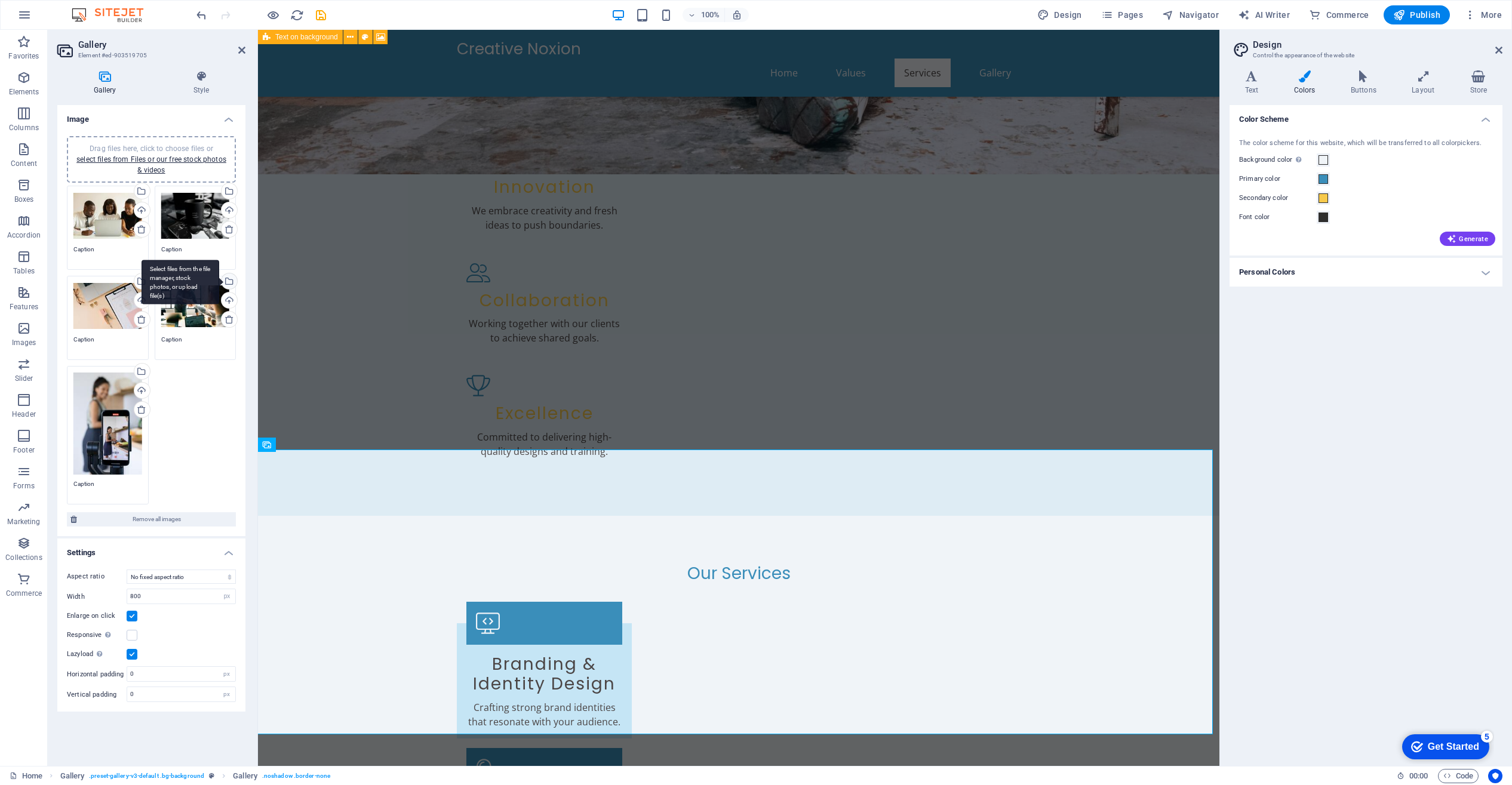
click at [230, 281] on div "Select files from the file manager, stock photos, or upload file(s)" at bounding box center [227, 282] width 18 height 18
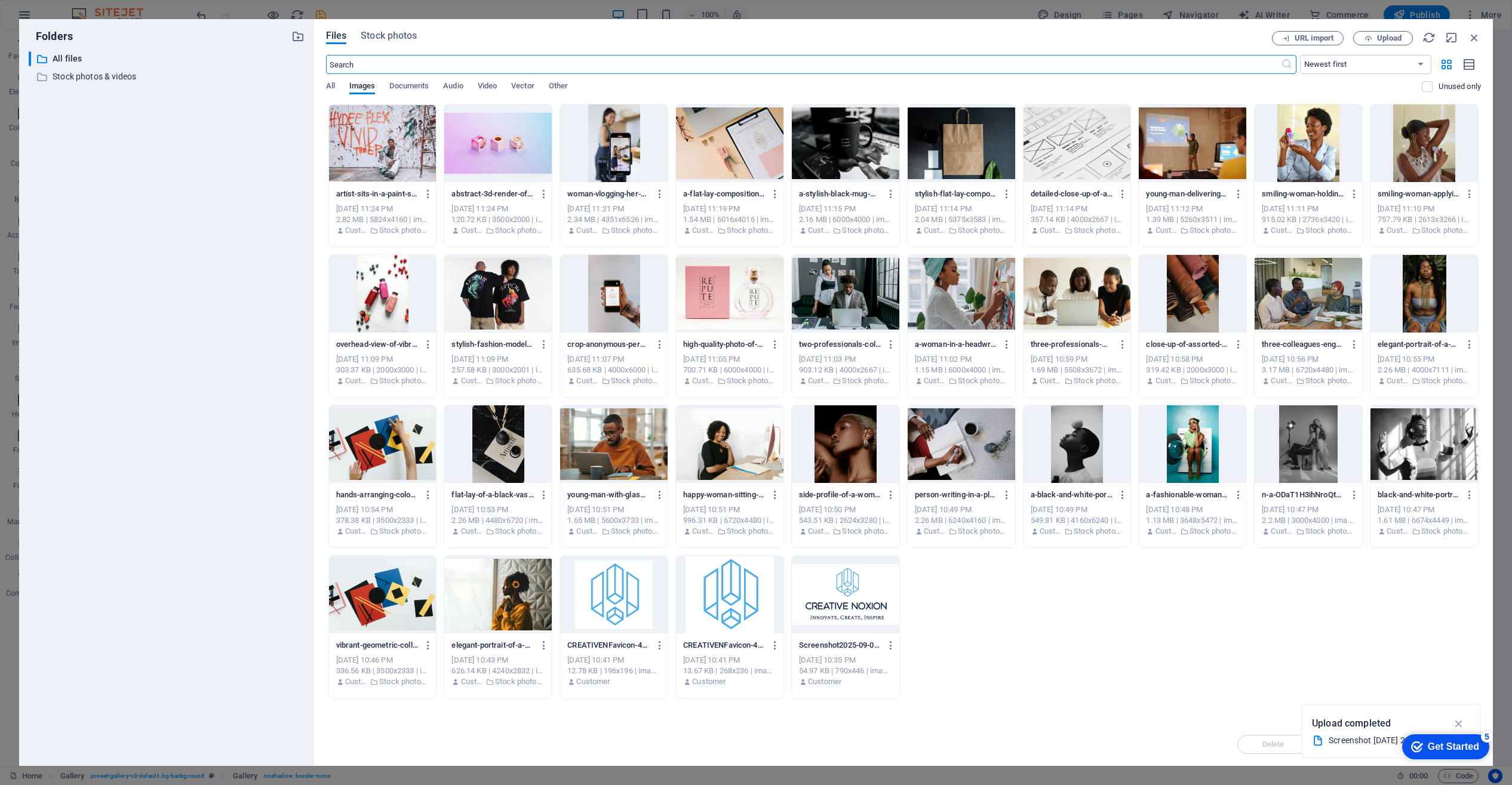
scroll to position [603, 0]
click at [507, 308] on div at bounding box center [498, 293] width 108 height 77
click at [507, 308] on div "1" at bounding box center [498, 293] width 108 height 77
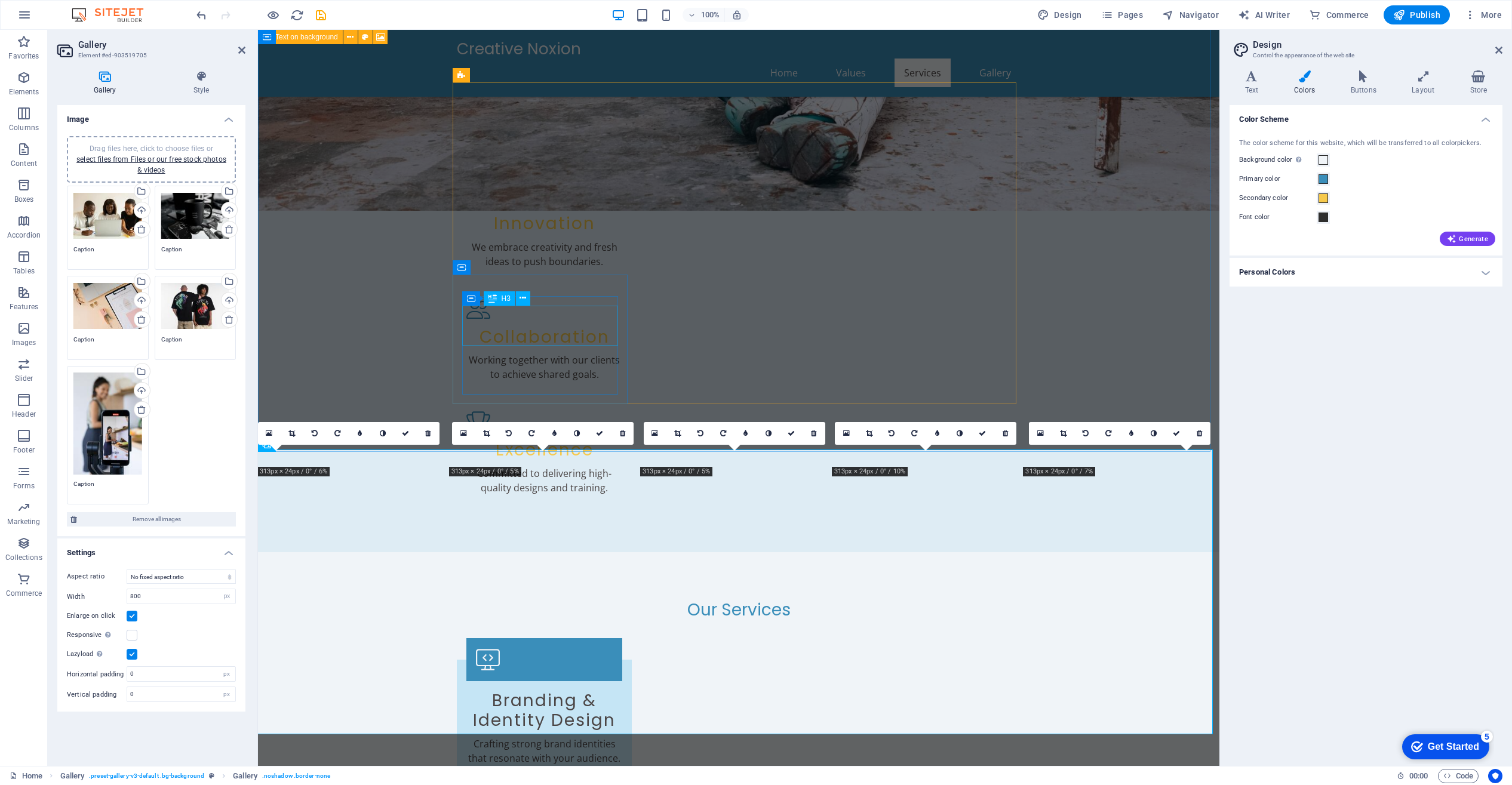
scroll to position [640, 0]
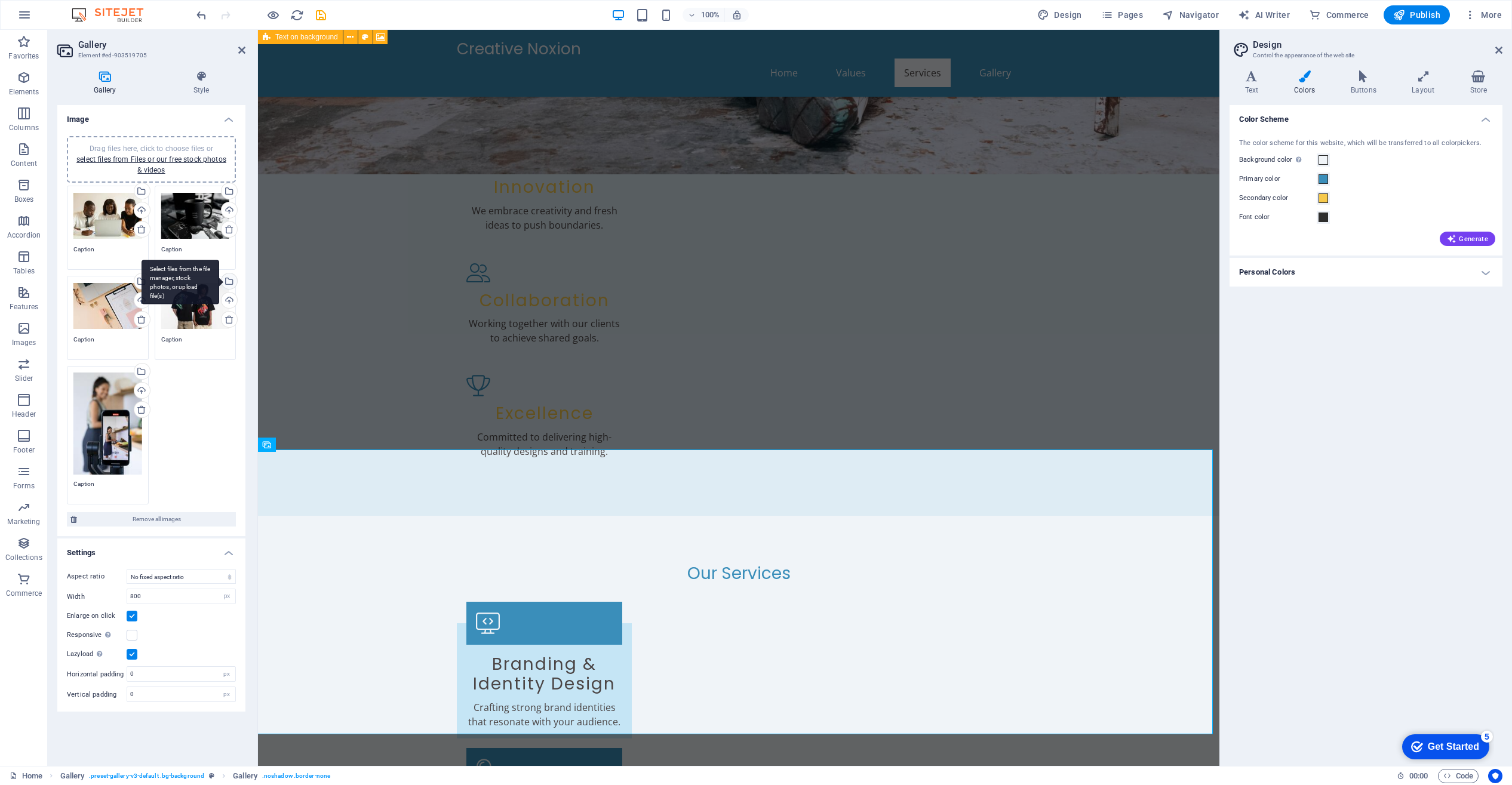
click at [231, 281] on div "Select files from the file manager, stock photos, or upload file(s)" at bounding box center [227, 282] width 18 height 18
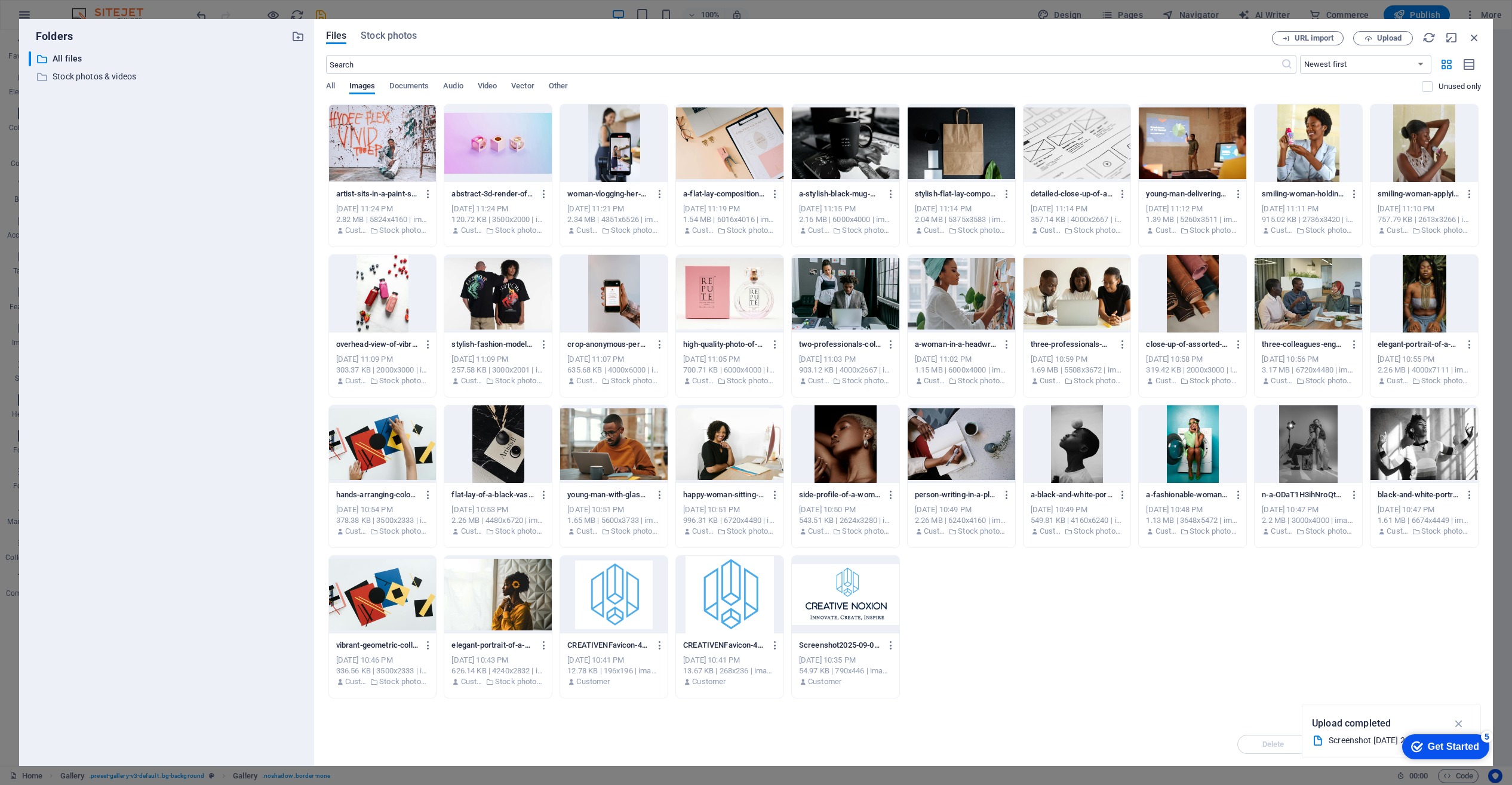
click at [746, 289] on div at bounding box center [730, 293] width 108 height 77
click at [746, 289] on div "1" at bounding box center [730, 293] width 108 height 77
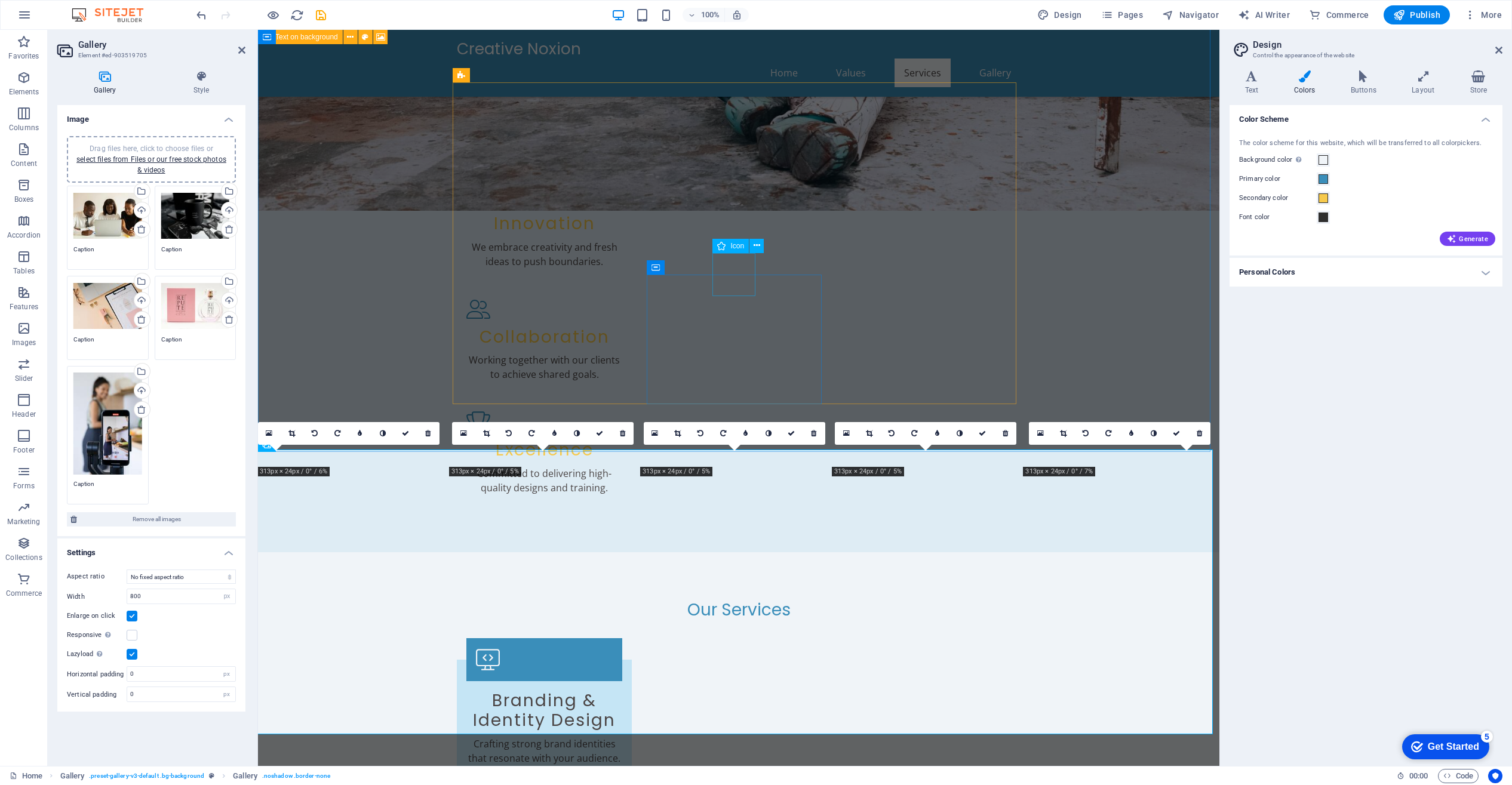
scroll to position [640, 0]
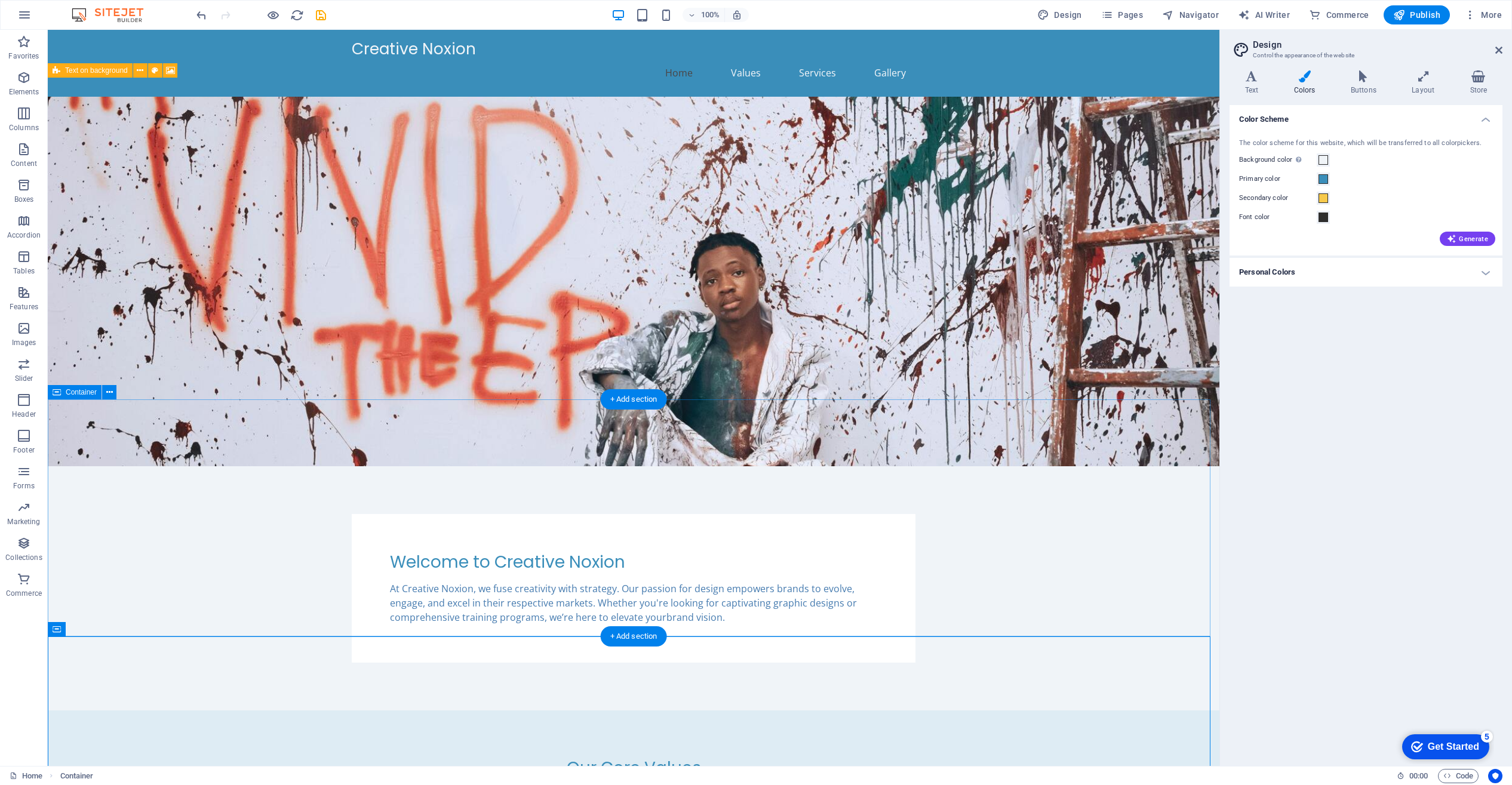
scroll to position [754, 0]
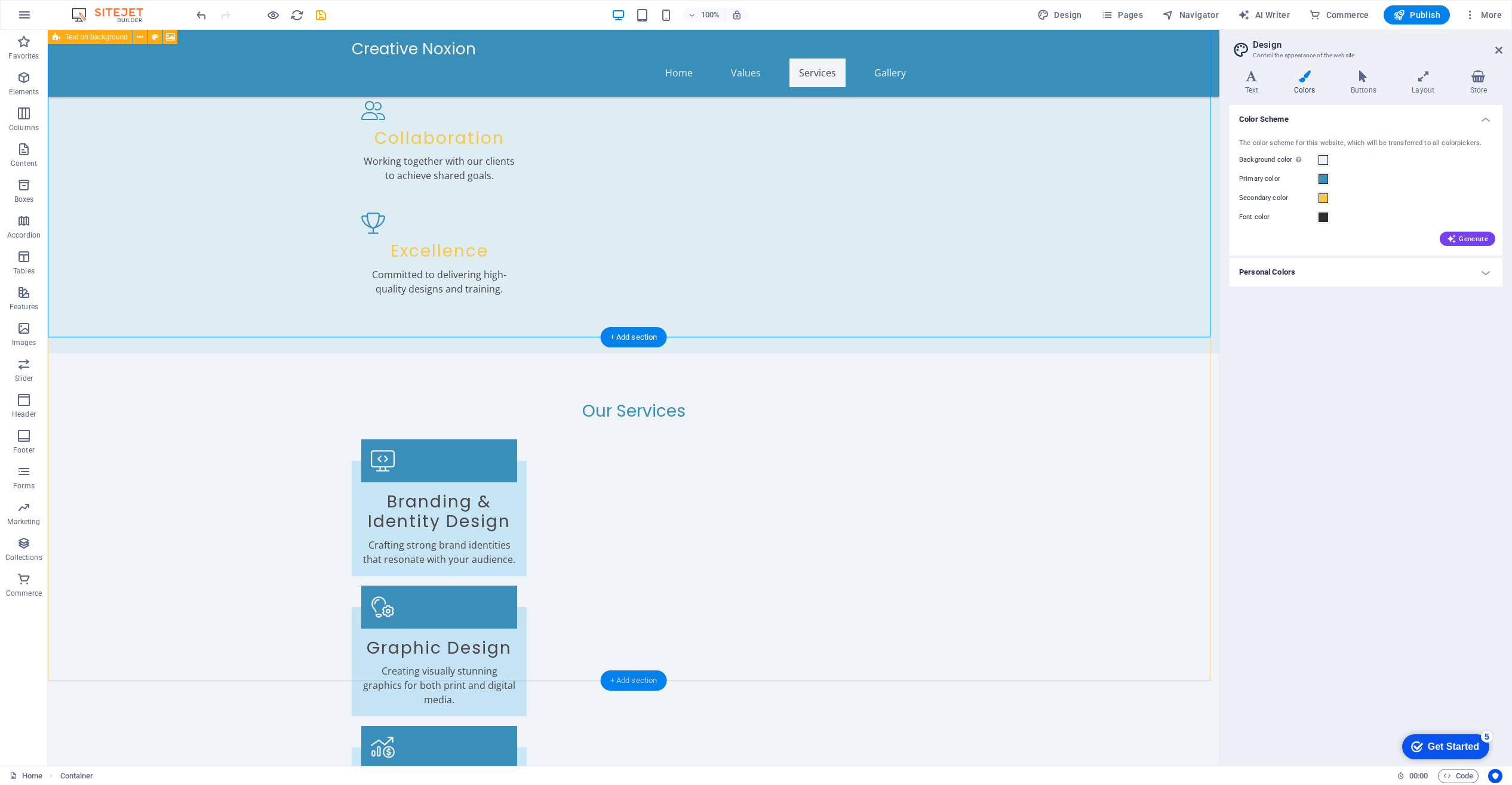
click at [636, 676] on div "+ Add section" at bounding box center [633, 680] width 66 height 20
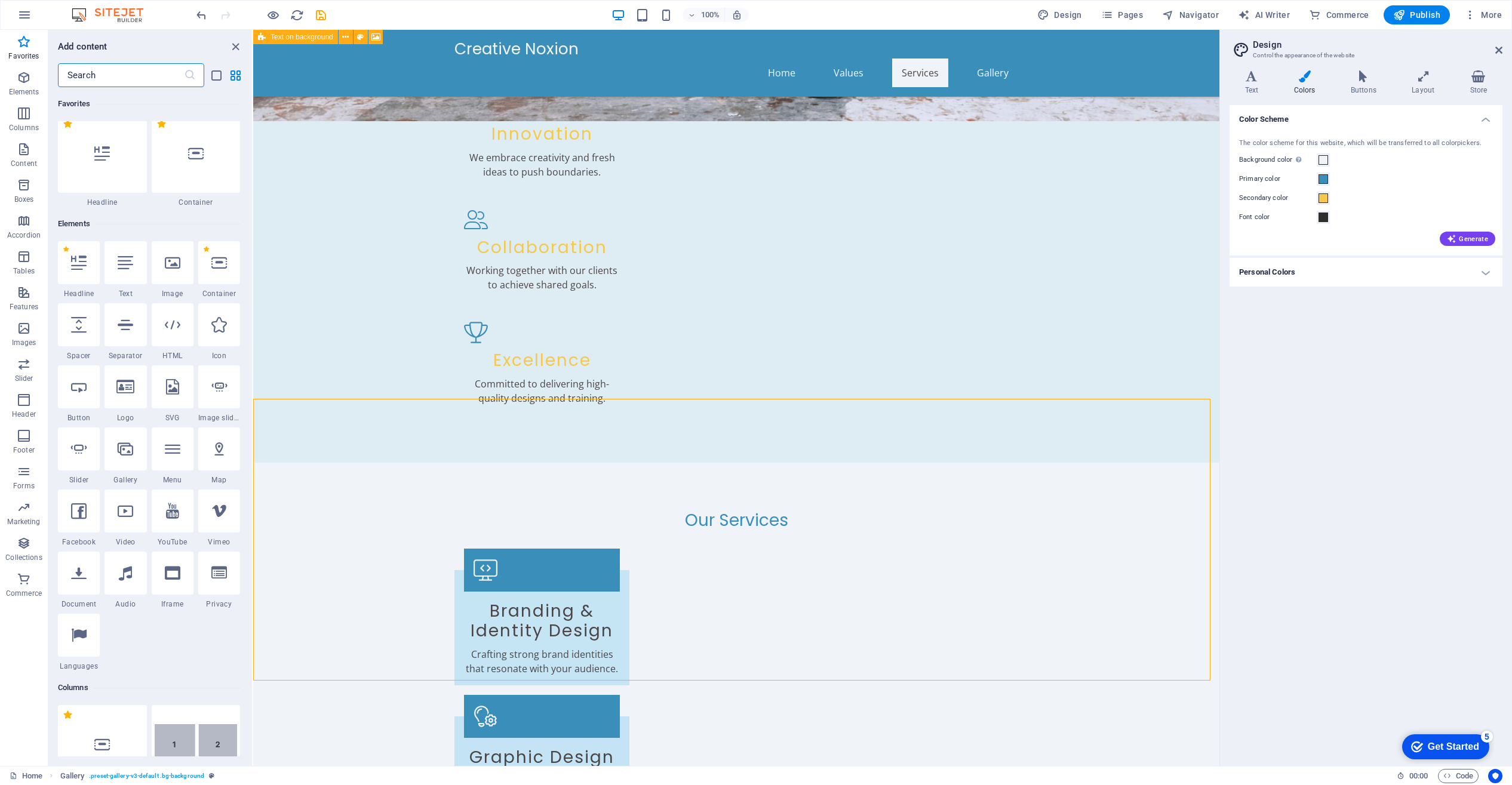
scroll to position [0, 0]
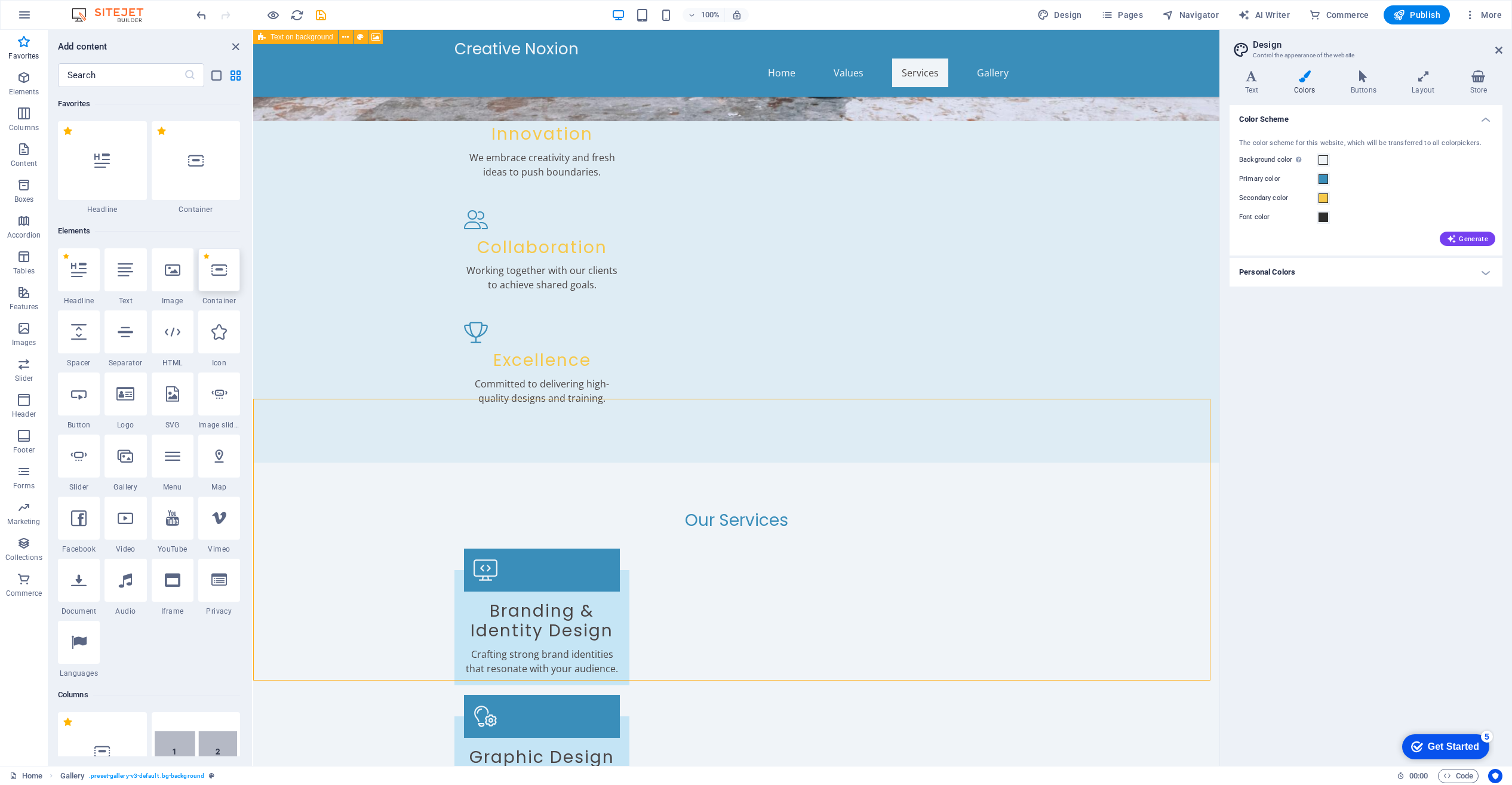
click at [217, 276] on icon at bounding box center [219, 269] width 15 height 15
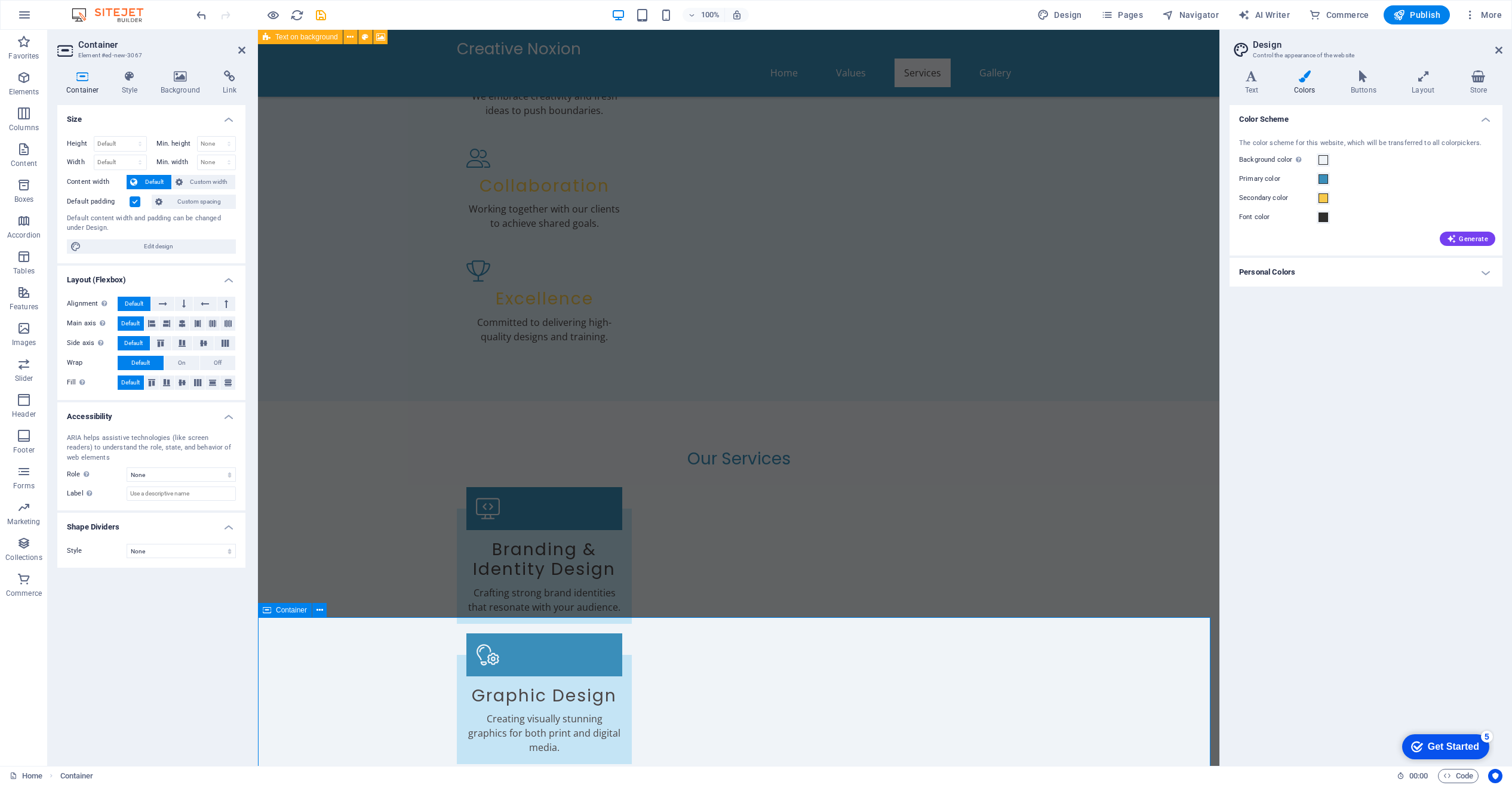
scroll to position [754, 0]
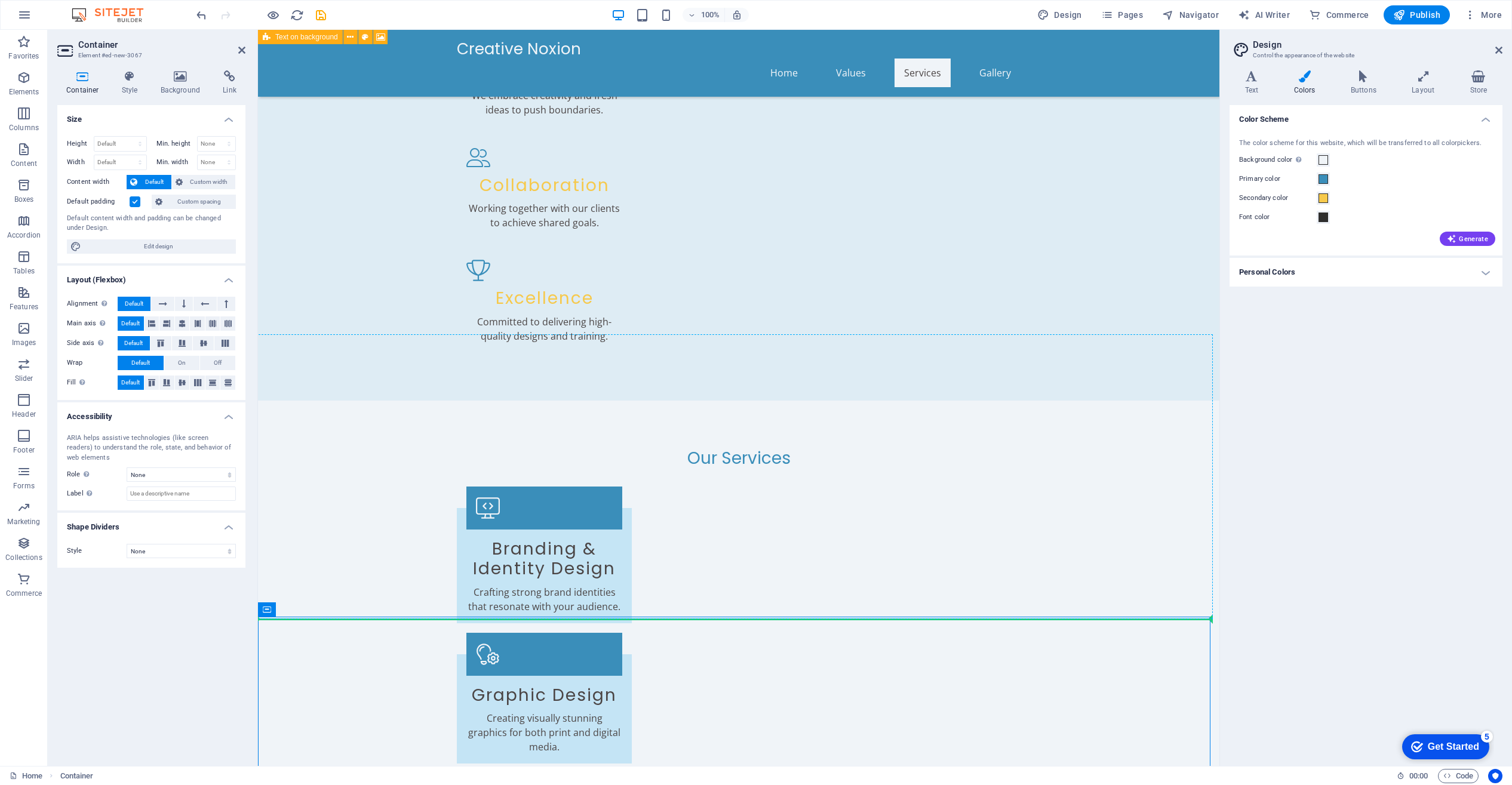
drag, startPoint x: 707, startPoint y: 672, endPoint x: 707, endPoint y: 579, distance: 93.0
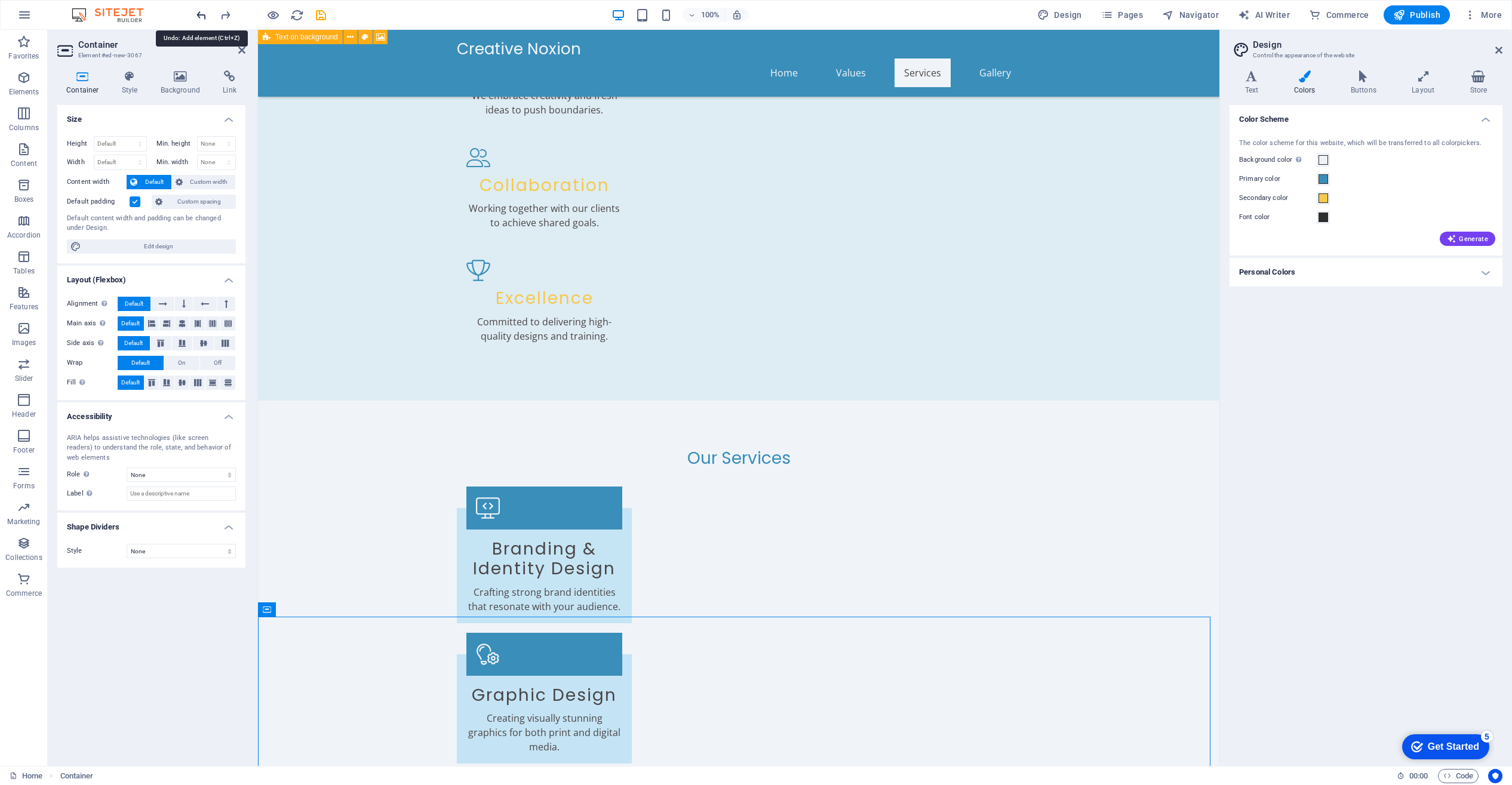
click at [201, 13] on icon "undo" at bounding box center [202, 15] width 13 height 13
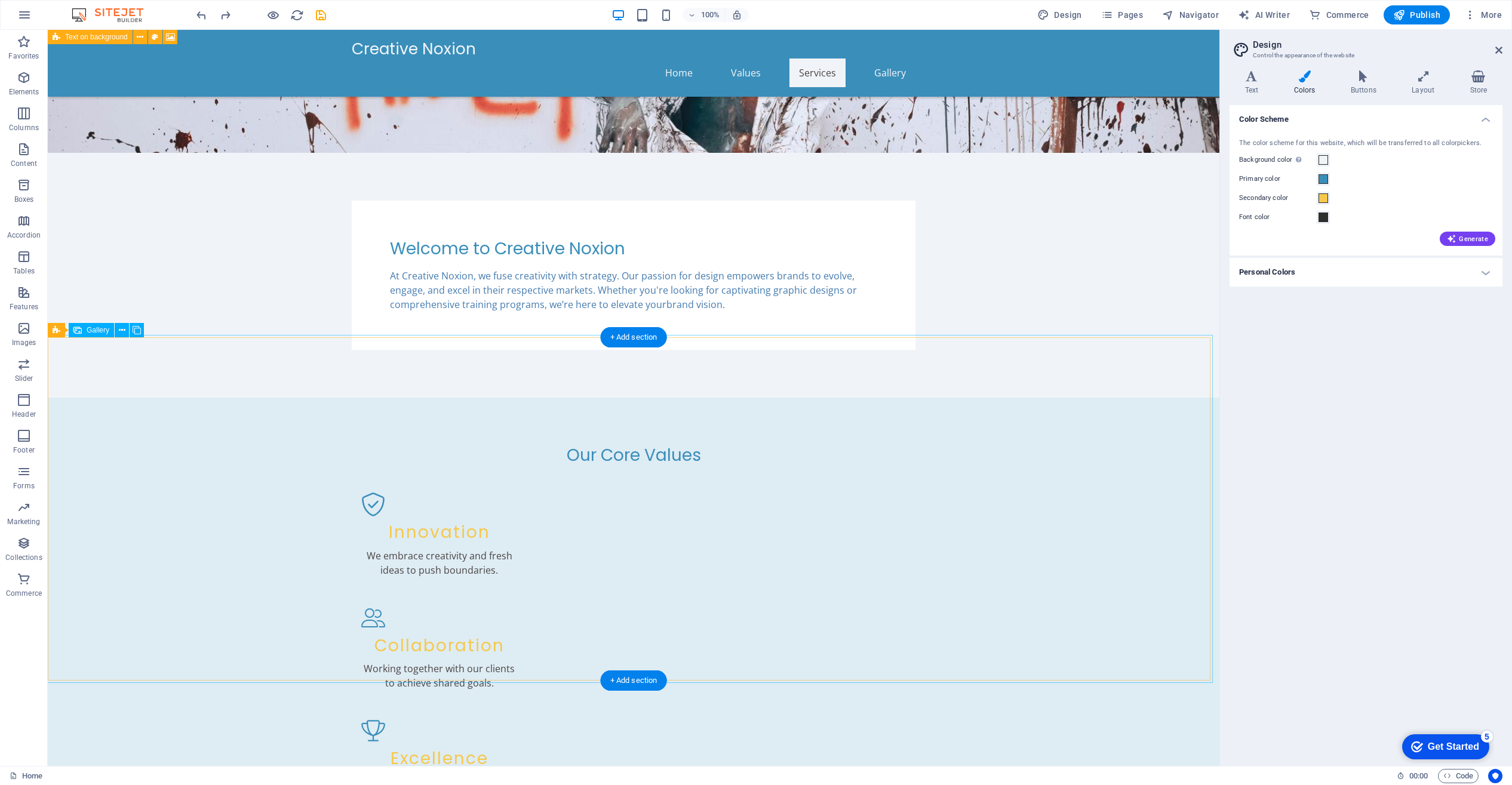
scroll to position [754, 0]
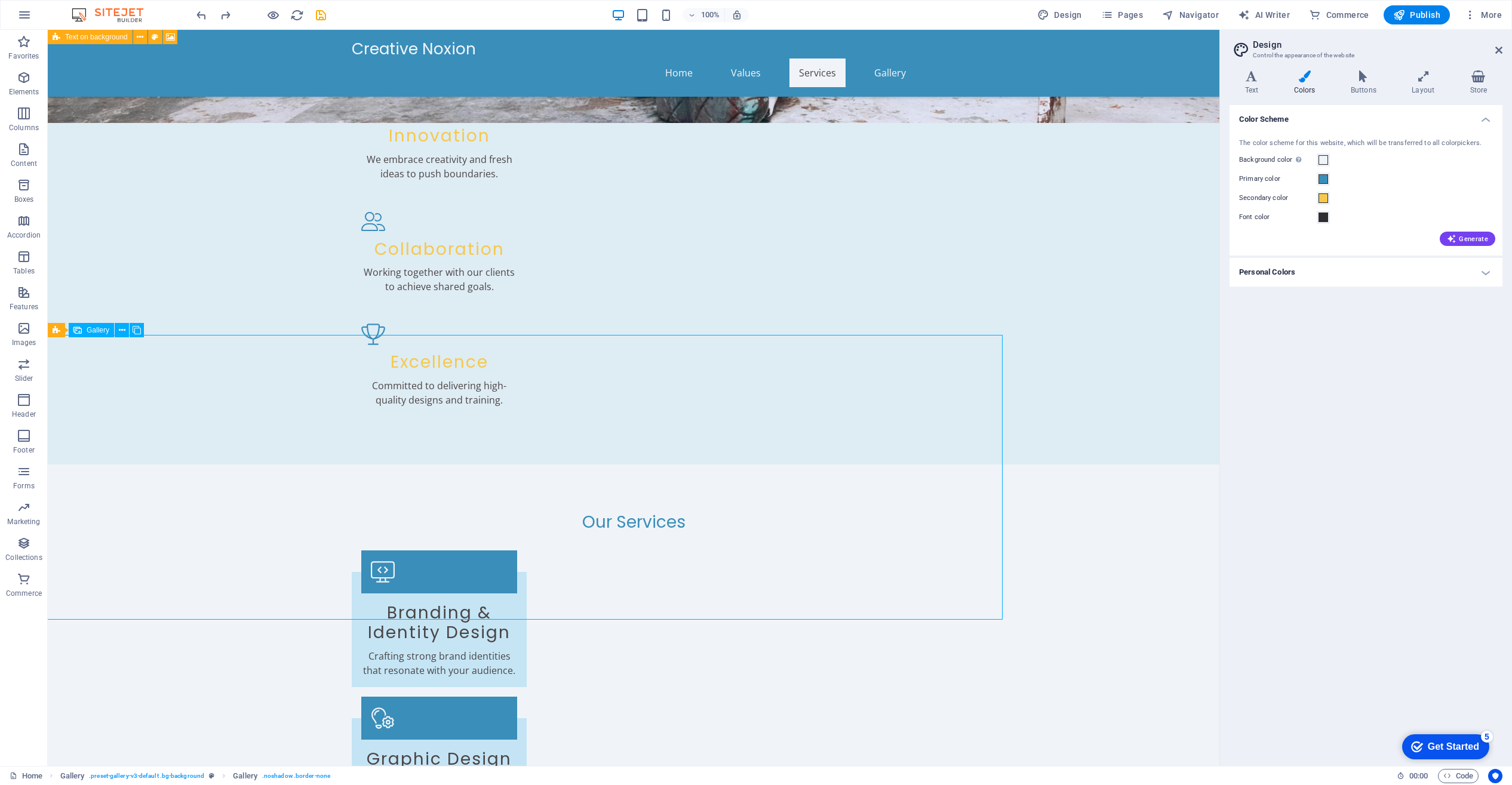
scroll to position [754, 0]
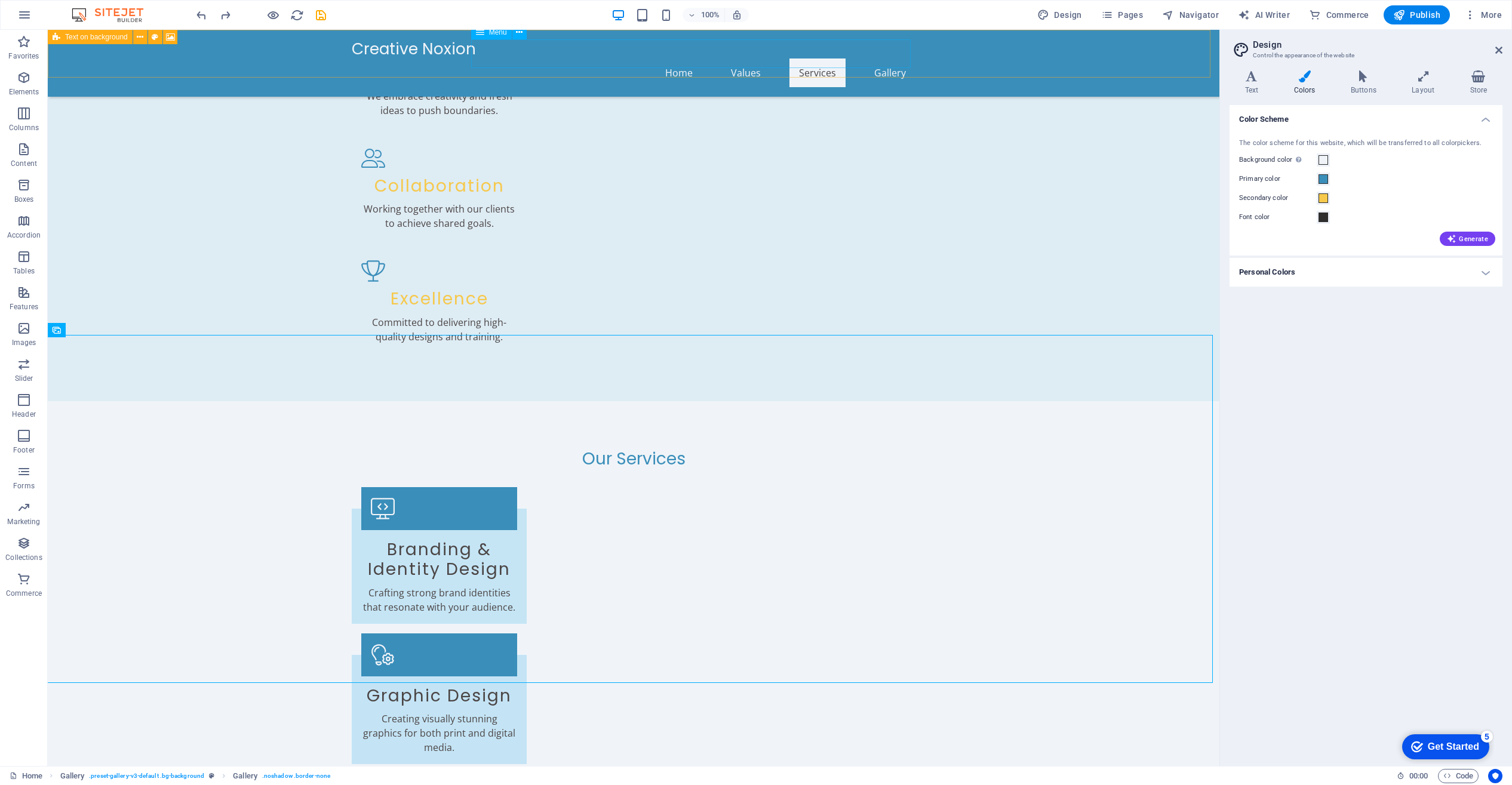
click at [882, 58] on nav "Home Values Services Gallery" at bounding box center [633, 73] width 564 height 29
click at [24, 469] on icon "button" at bounding box center [24, 471] width 14 height 14
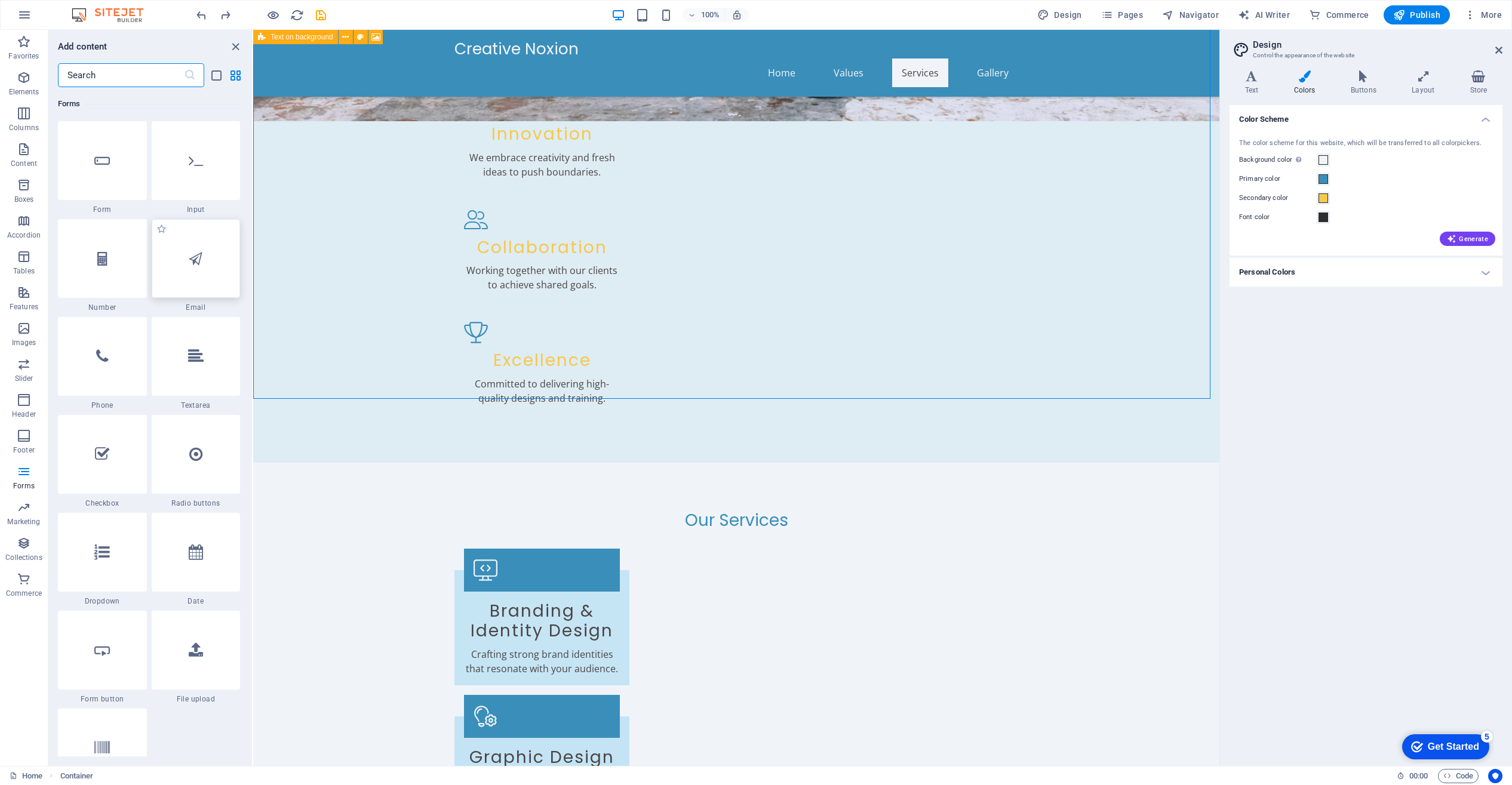
scroll to position [9014, 0]
click at [104, 354] on icon at bounding box center [102, 354] width 12 height 15
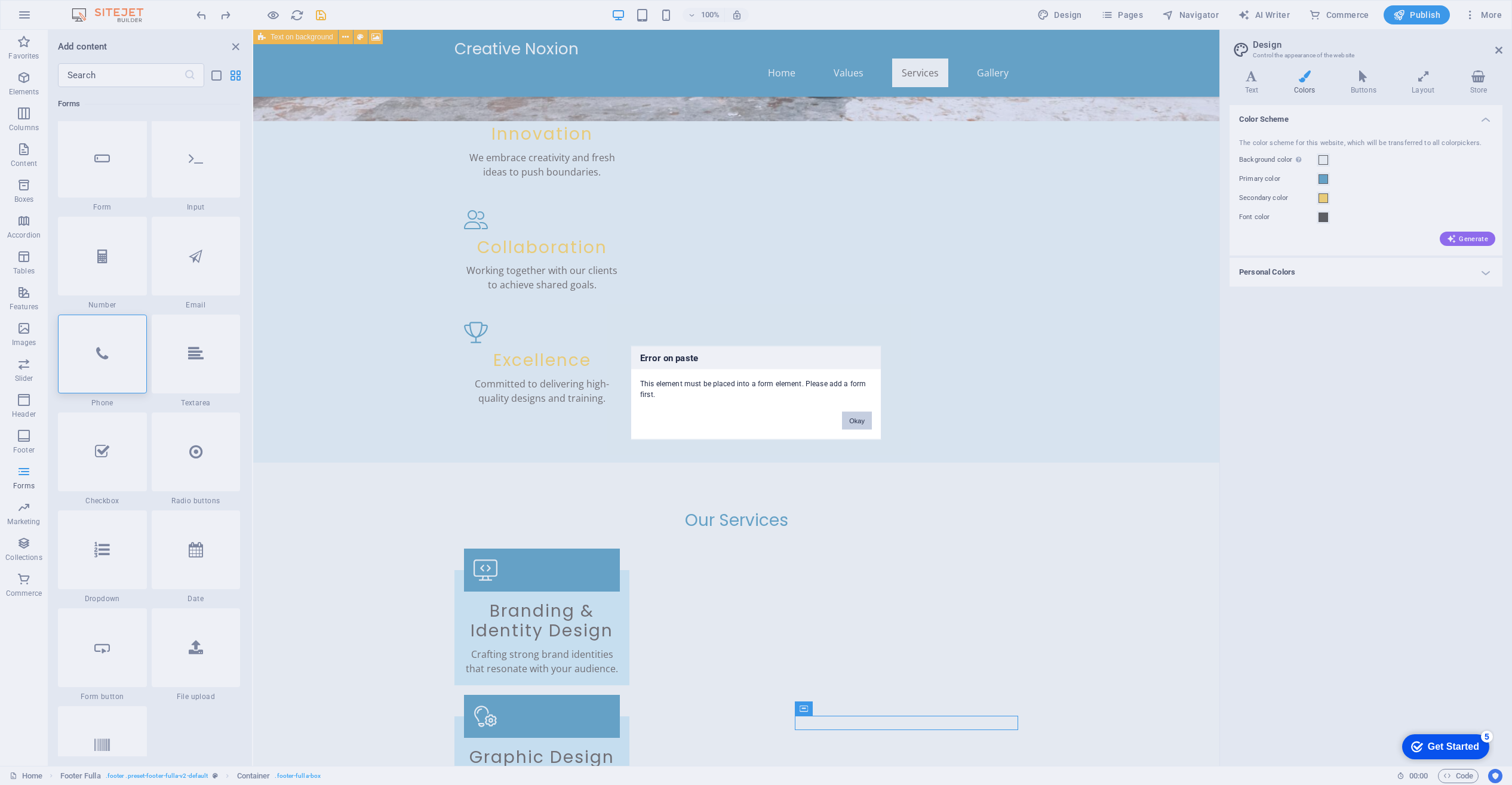
click at [857, 417] on button "Okay" at bounding box center [857, 420] width 30 height 18
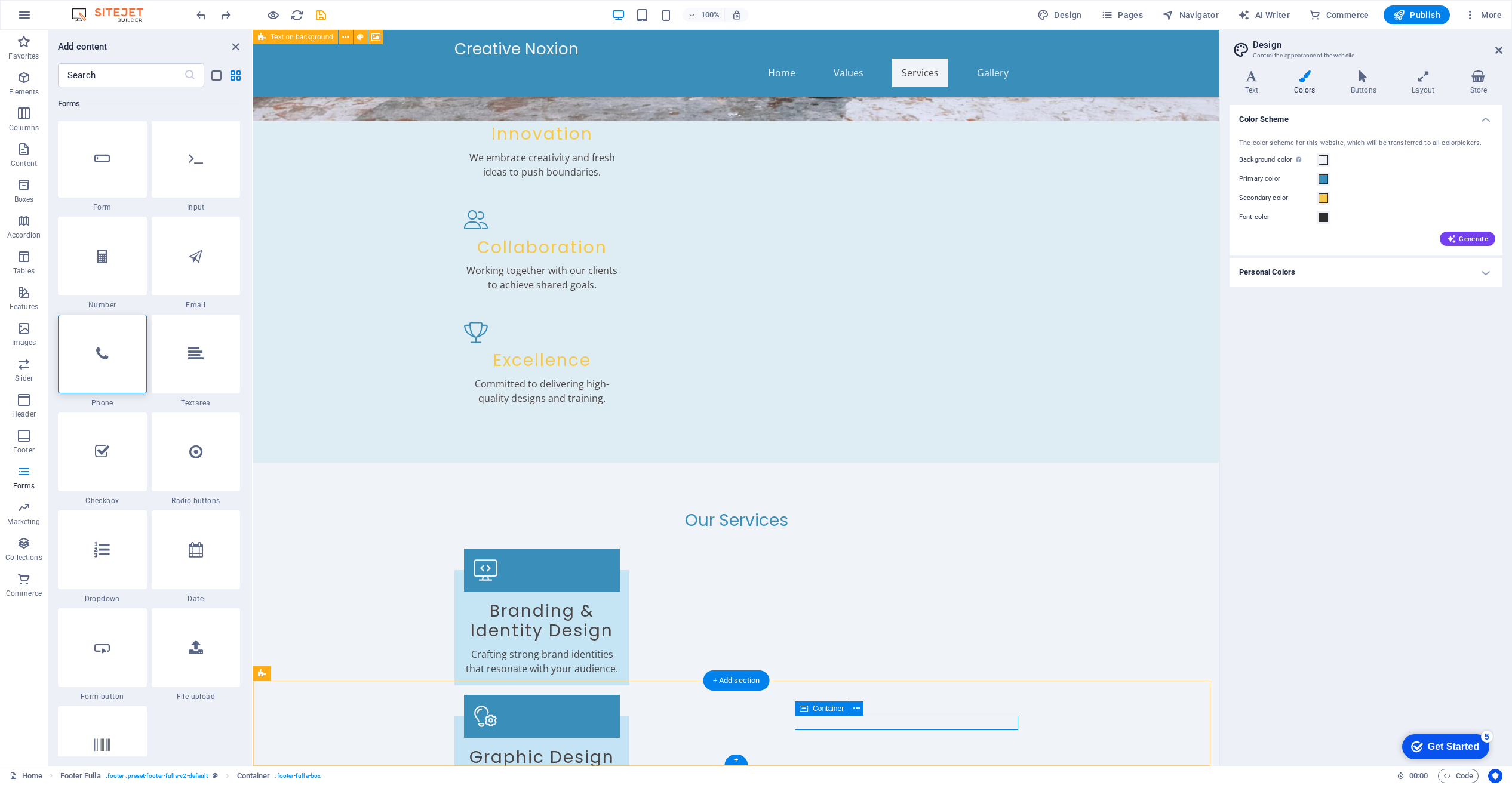
click at [855, 707] on icon at bounding box center [856, 709] width 7 height 12
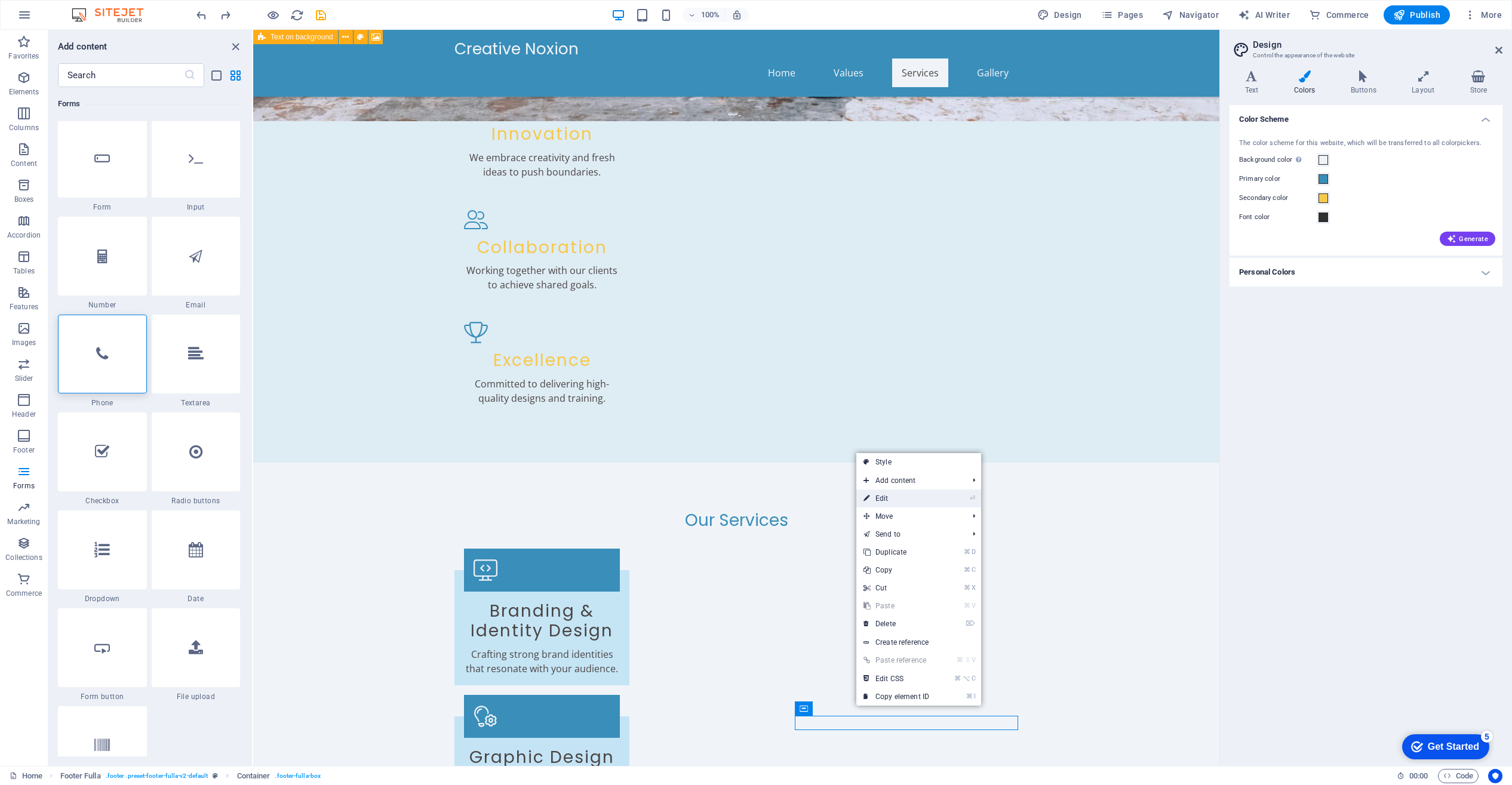
click at [905, 498] on link "⏎ Edit" at bounding box center [897, 499] width 80 height 18
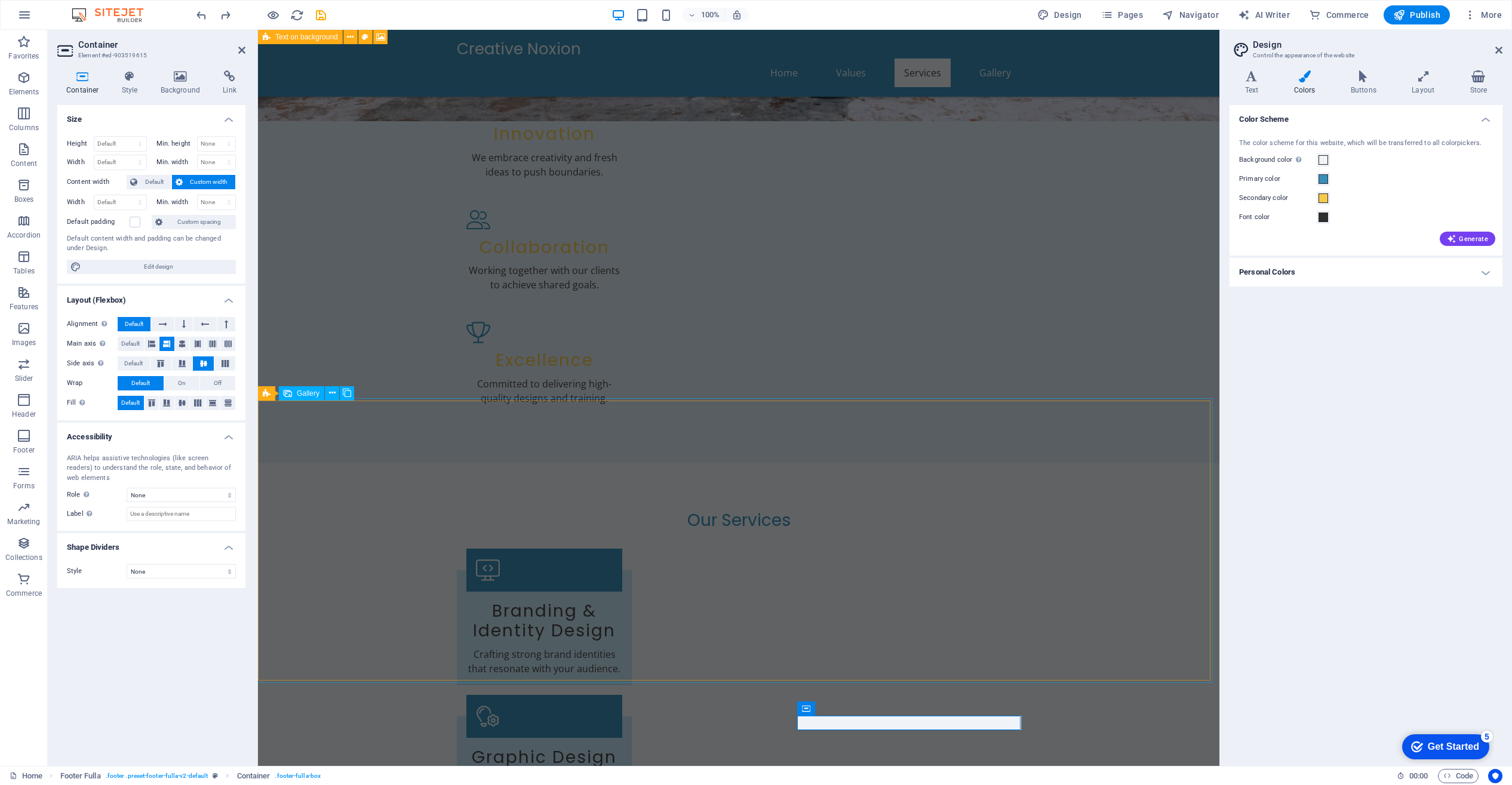
scroll to position [690, 0]
click at [856, 709] on icon at bounding box center [859, 709] width 7 height 12
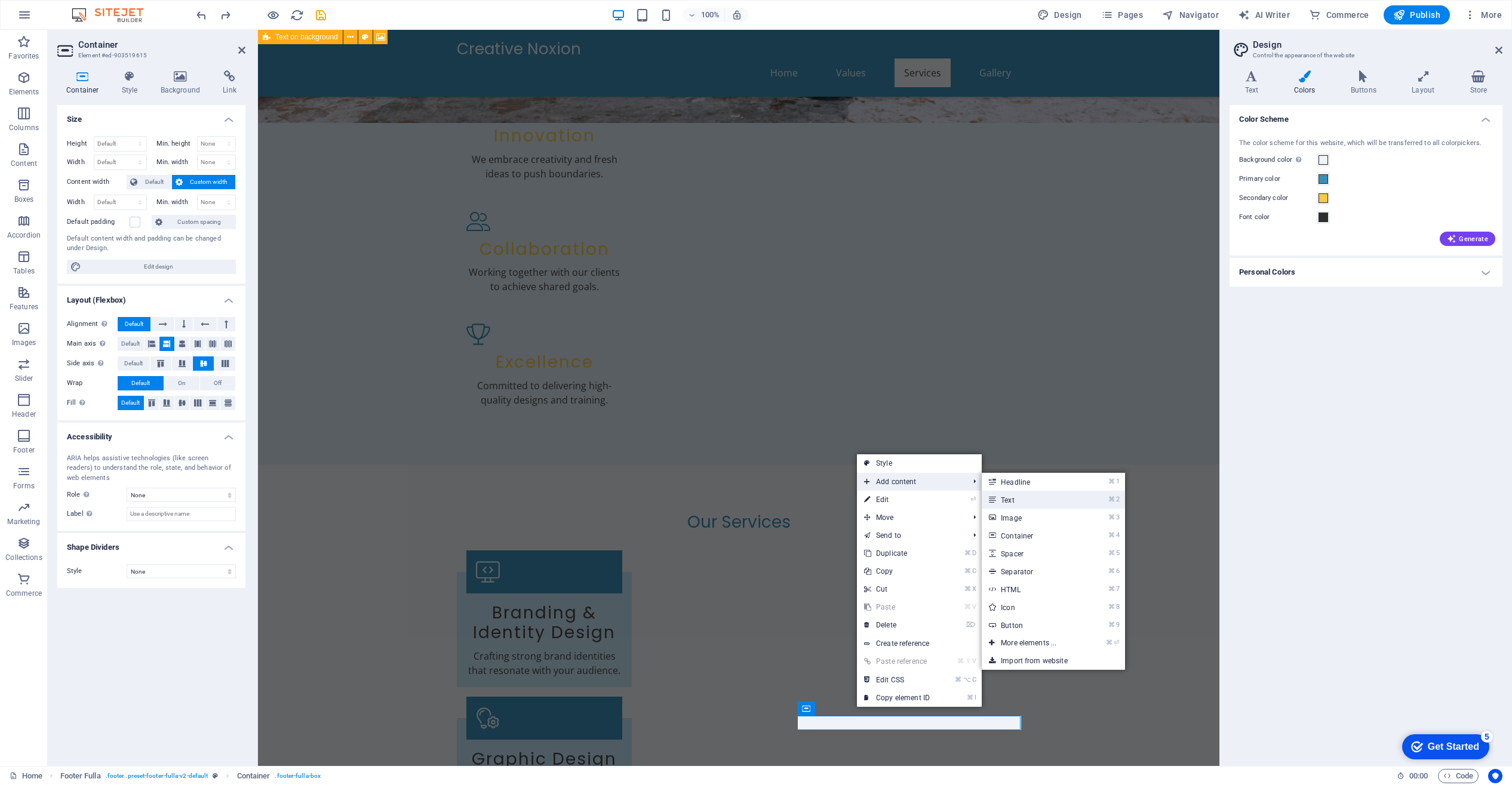
drag, startPoint x: 1005, startPoint y: 498, endPoint x: 747, endPoint y: 468, distance: 259.7
click at [1005, 498] on link "⌘ 2 Text" at bounding box center [1031, 499] width 98 height 18
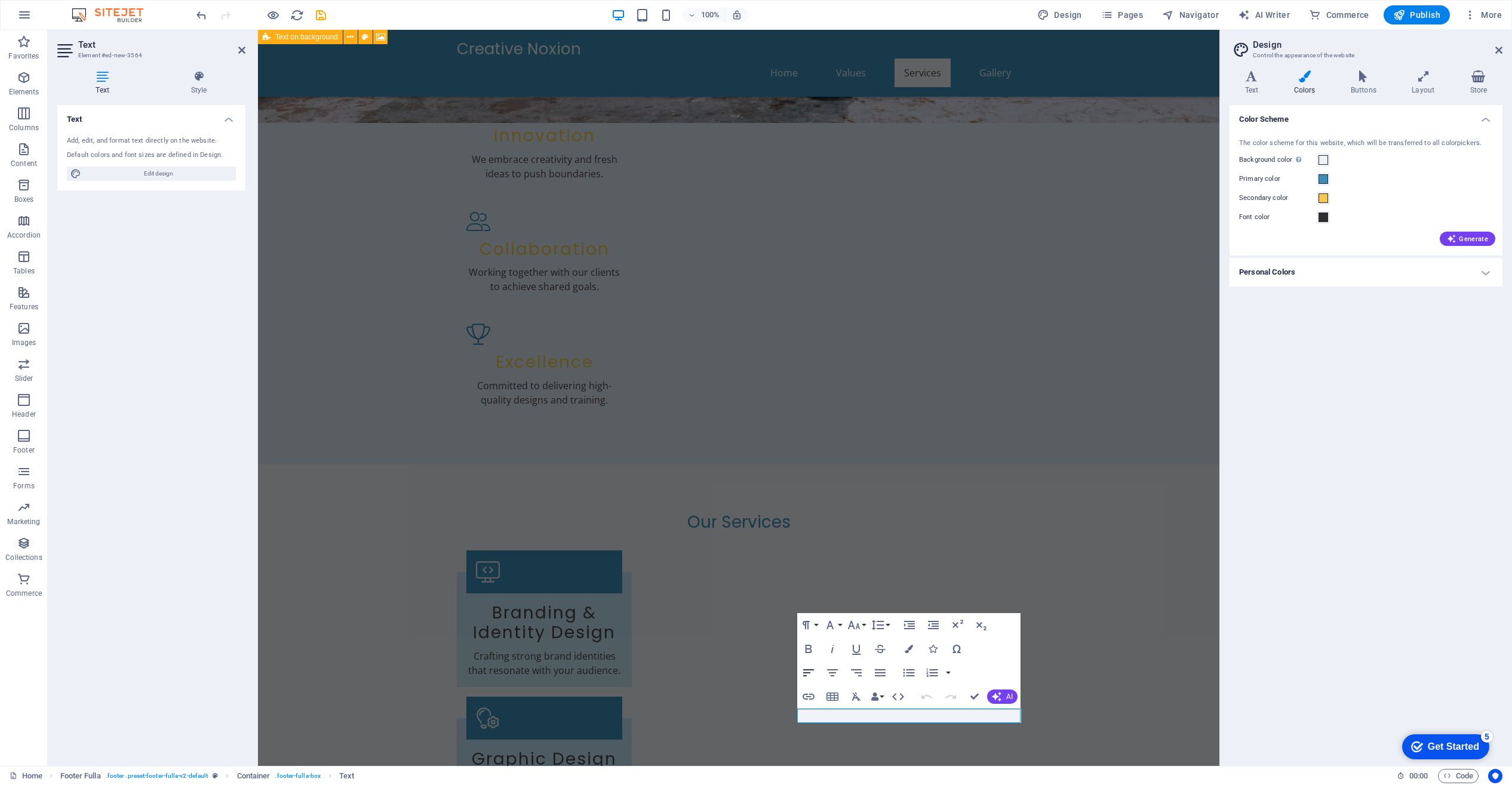
click at [809, 670] on icon "button" at bounding box center [808, 673] width 11 height 8
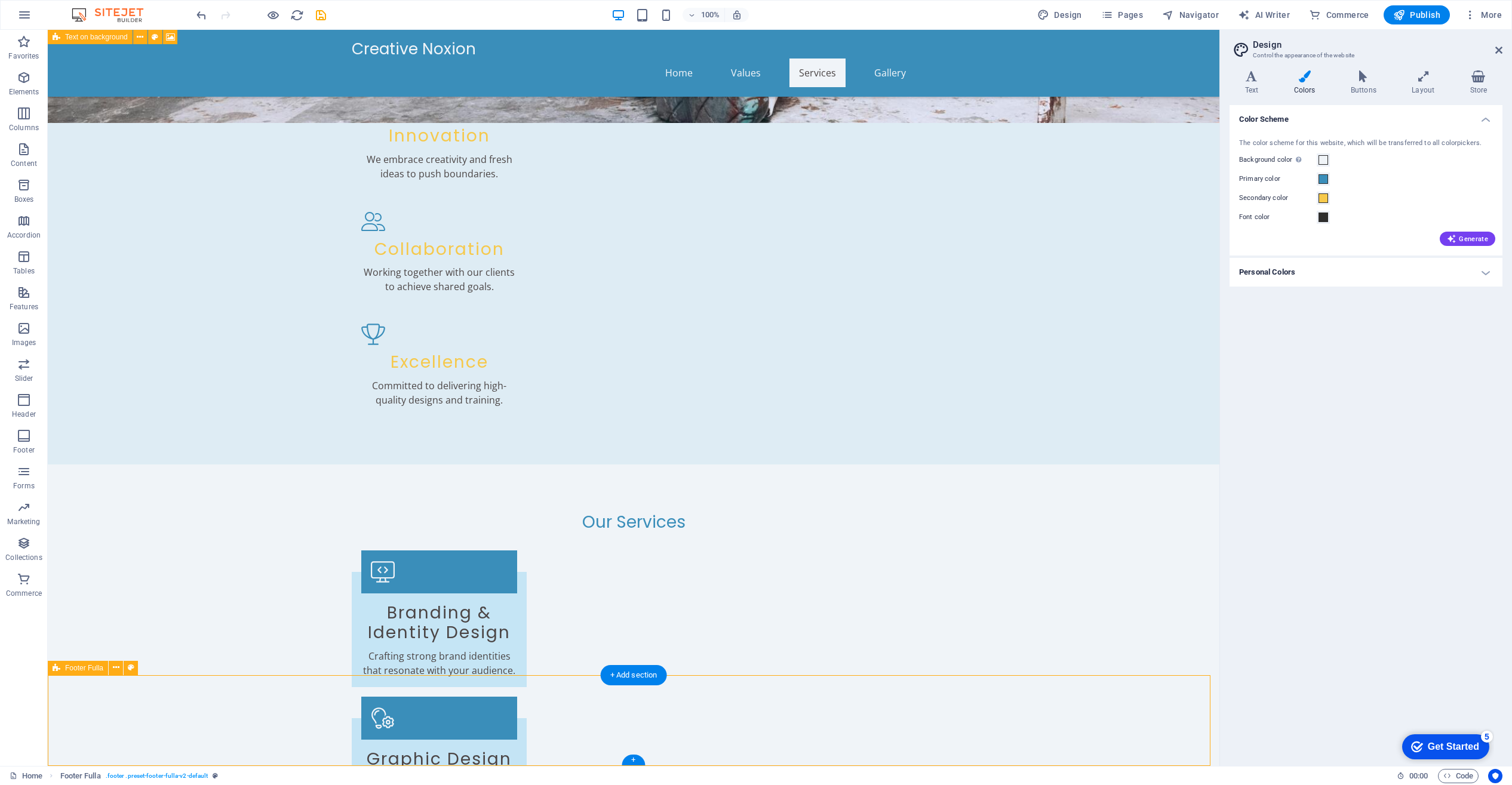
scroll to position [759, 0]
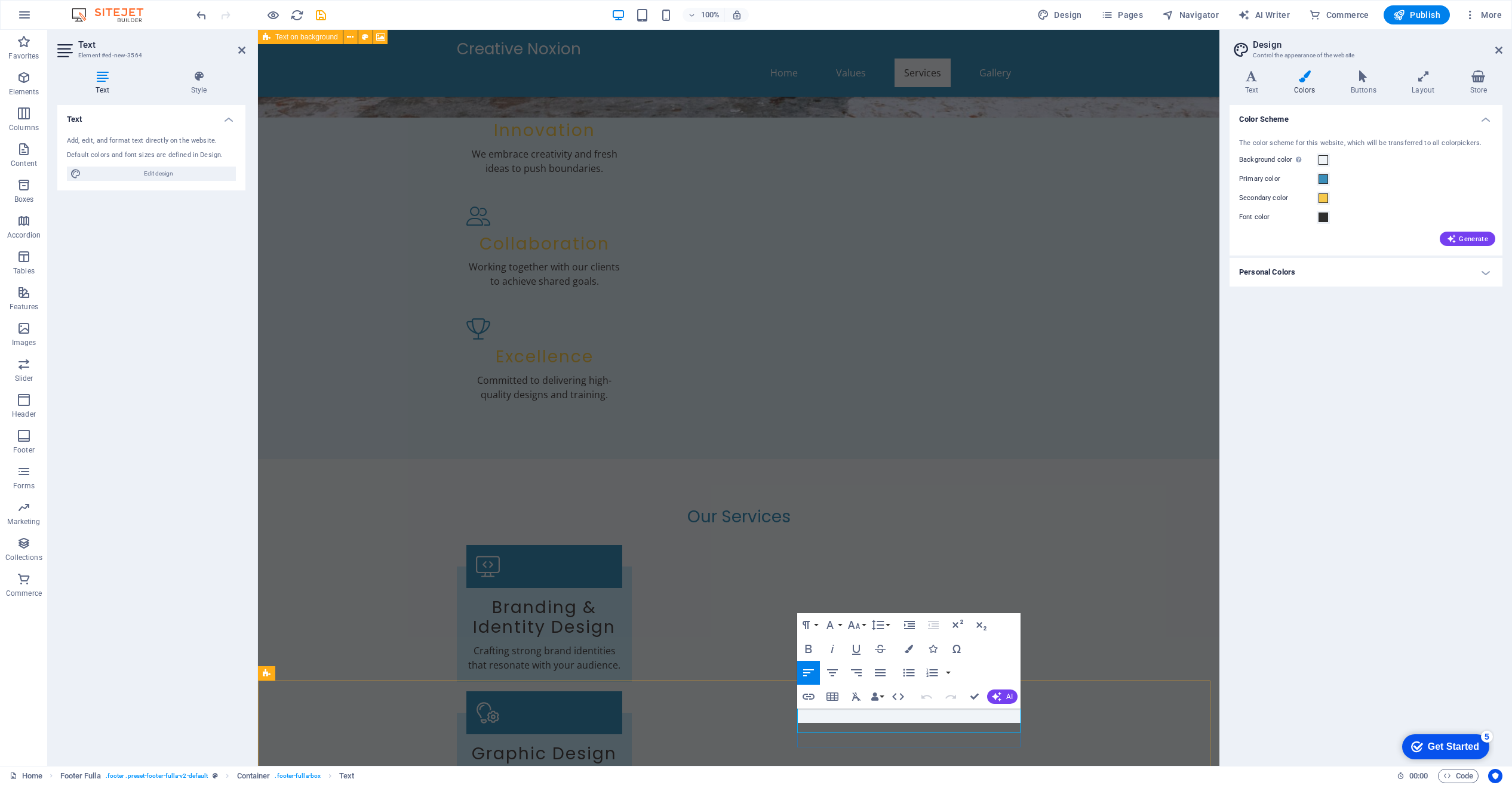
scroll to position [690, 0]
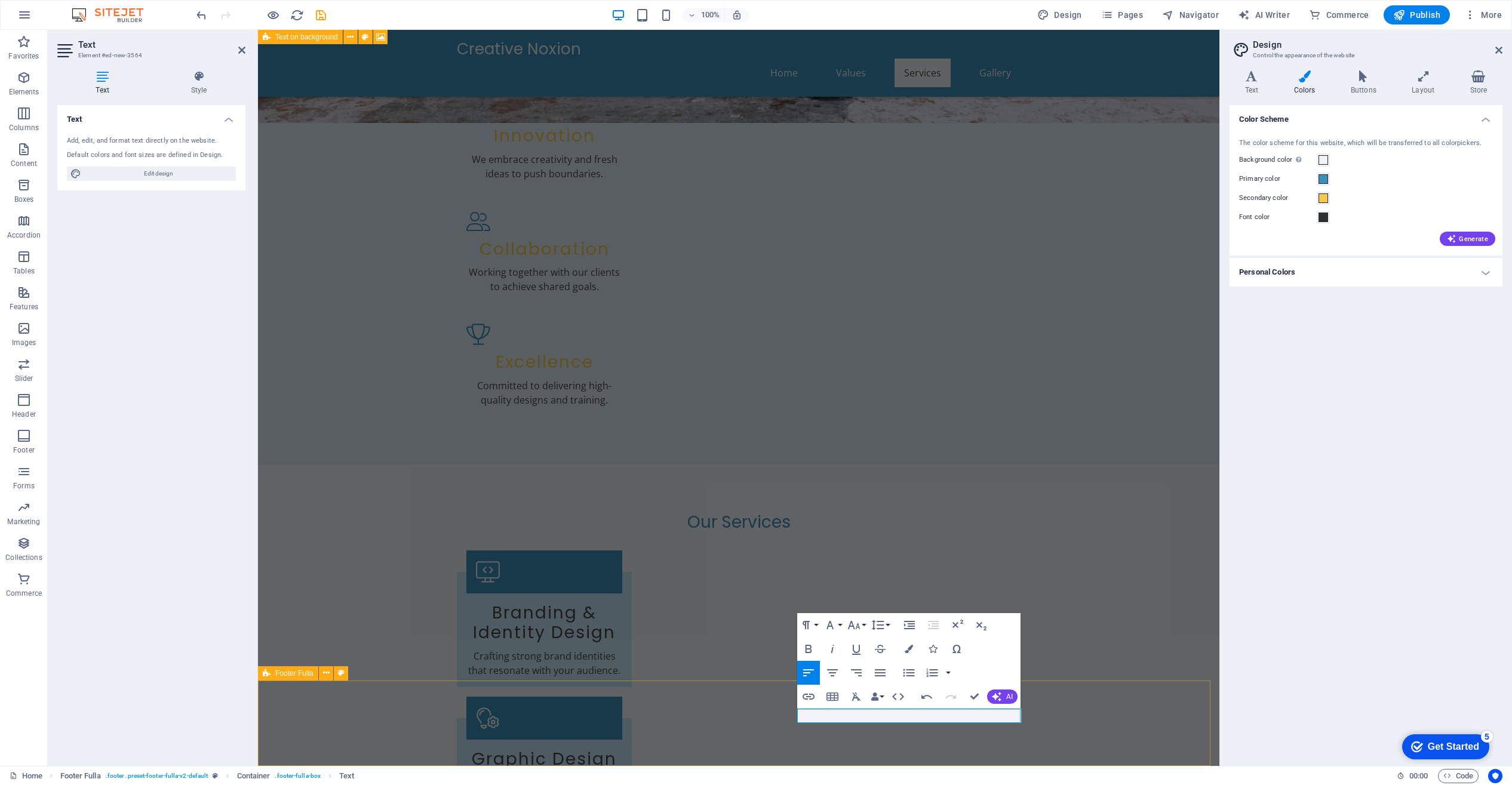
drag, startPoint x: 802, startPoint y: 716, endPoint x: 796, endPoint y: 716, distance: 6.0
drag, startPoint x: 804, startPoint y: 718, endPoint x: 797, endPoint y: 717, distance: 7.1
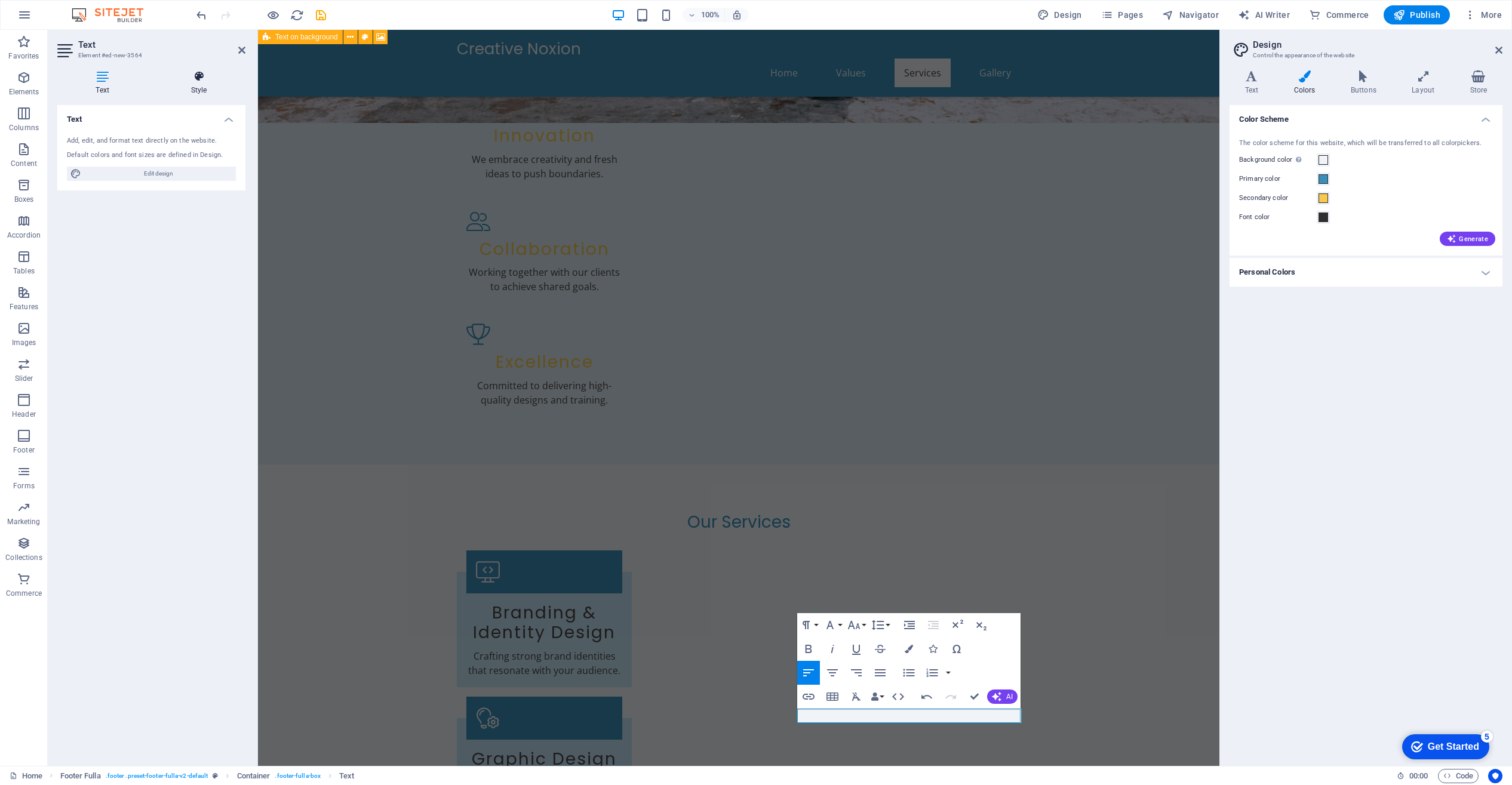
click at [201, 78] on icon at bounding box center [199, 76] width 94 height 12
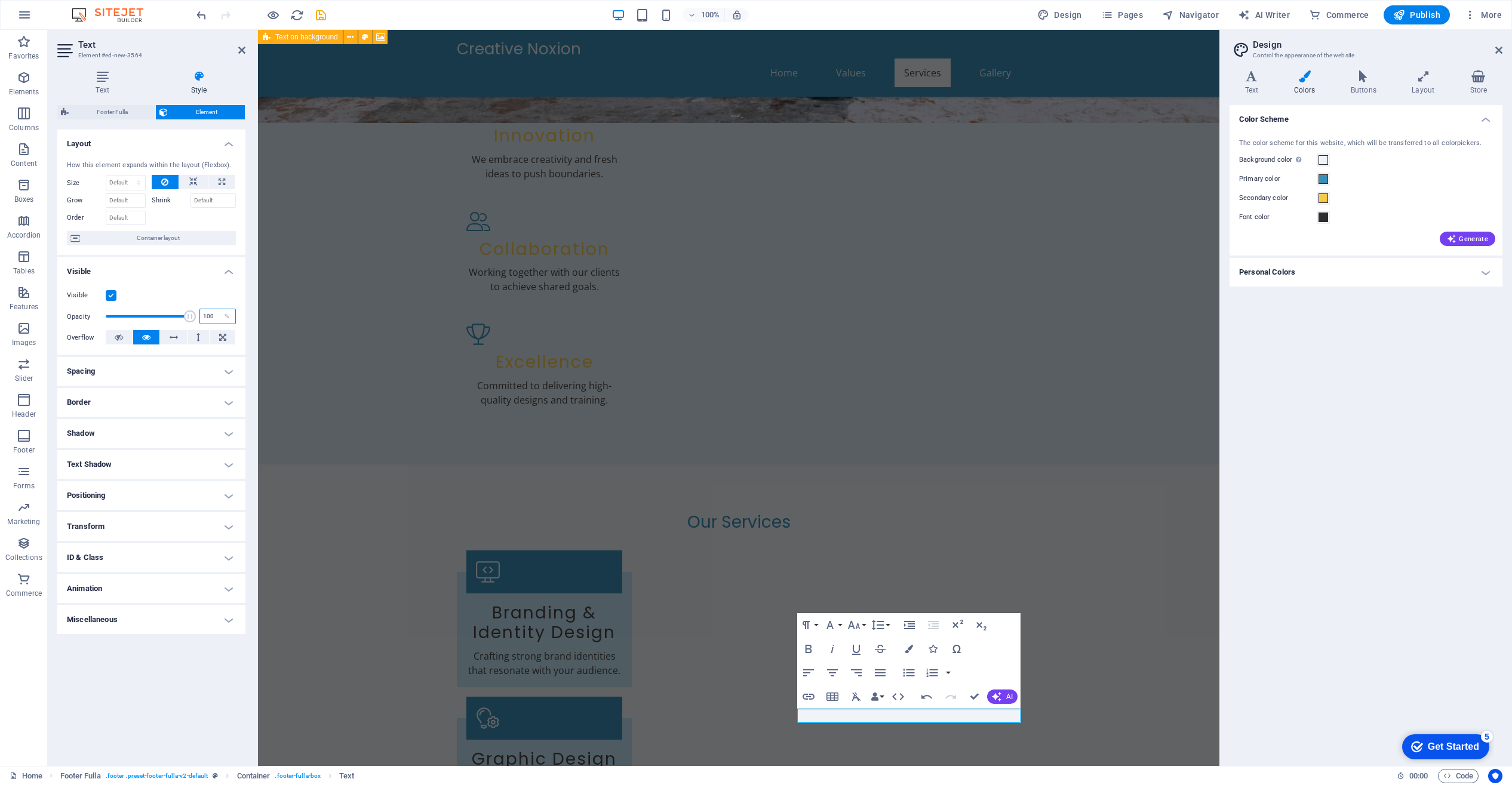
click at [205, 316] on input "100" at bounding box center [217, 316] width 35 height 14
type input "100"
click at [26, 333] on icon "button" at bounding box center [24, 328] width 14 height 14
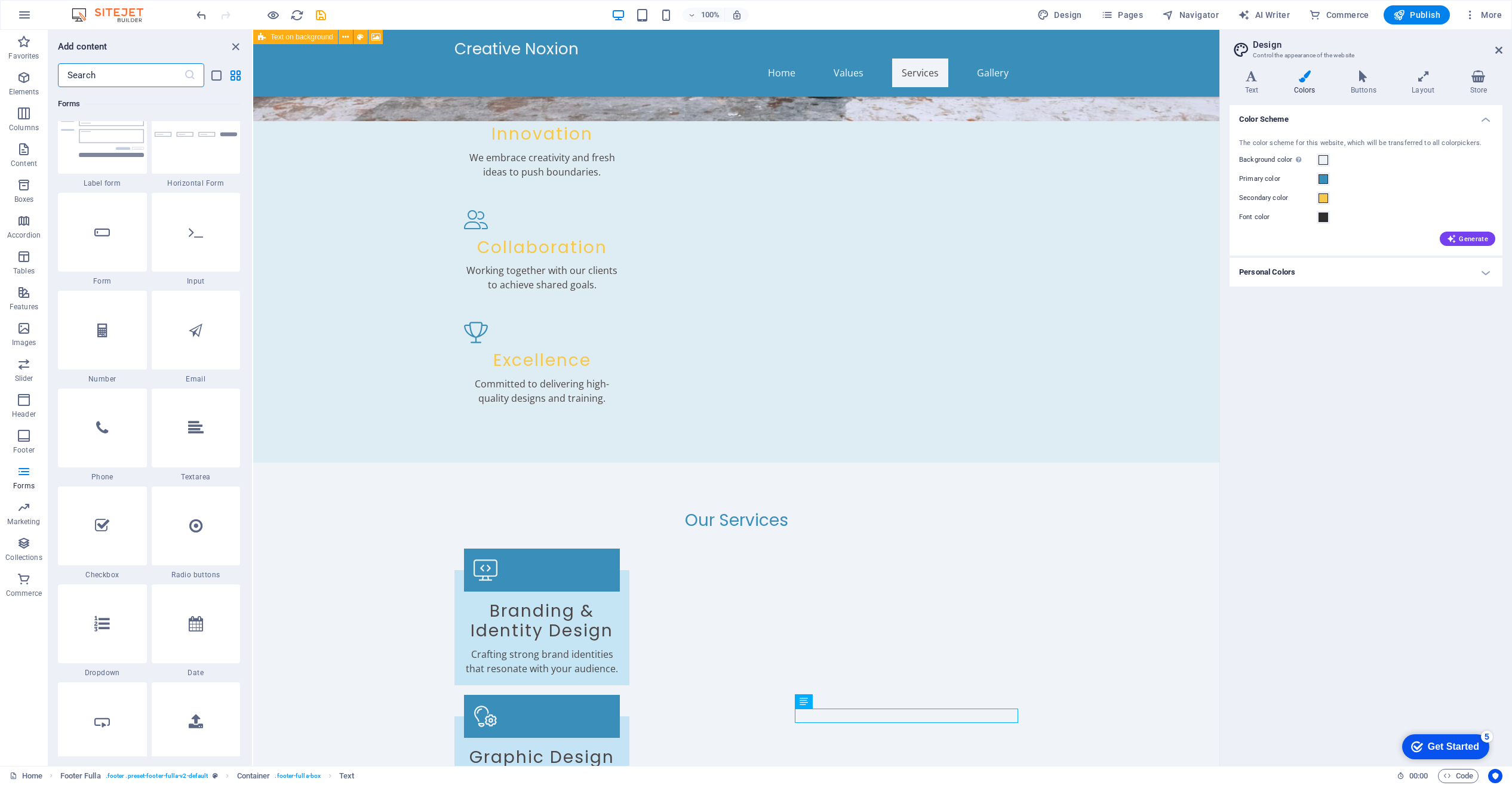
scroll to position [8942, 0]
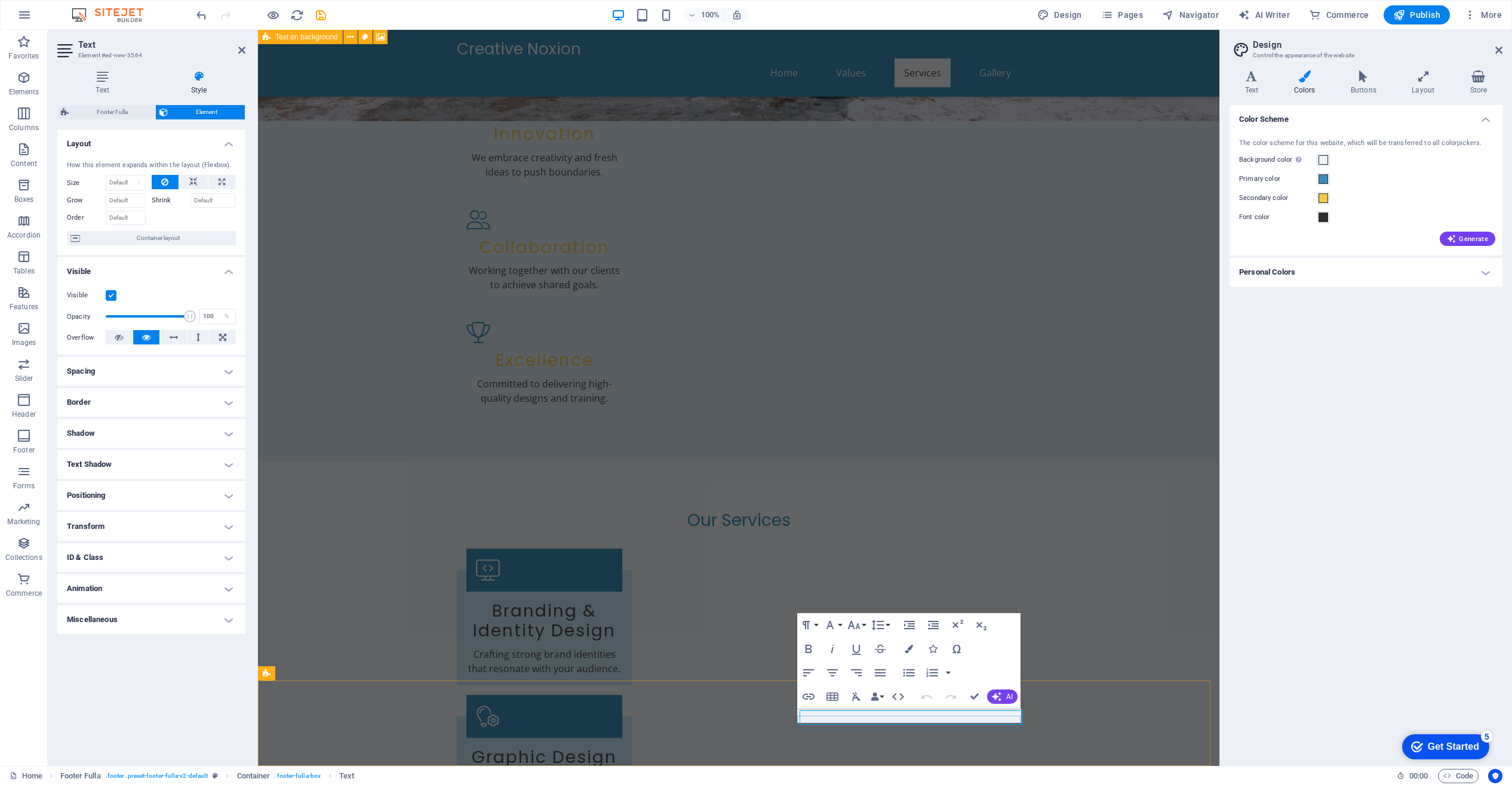
scroll to position [690, 0]
drag, startPoint x: 806, startPoint y: 714, endPoint x: 799, endPoint y: 715, distance: 7.1
click at [25, 334] on icon "button" at bounding box center [24, 328] width 14 height 14
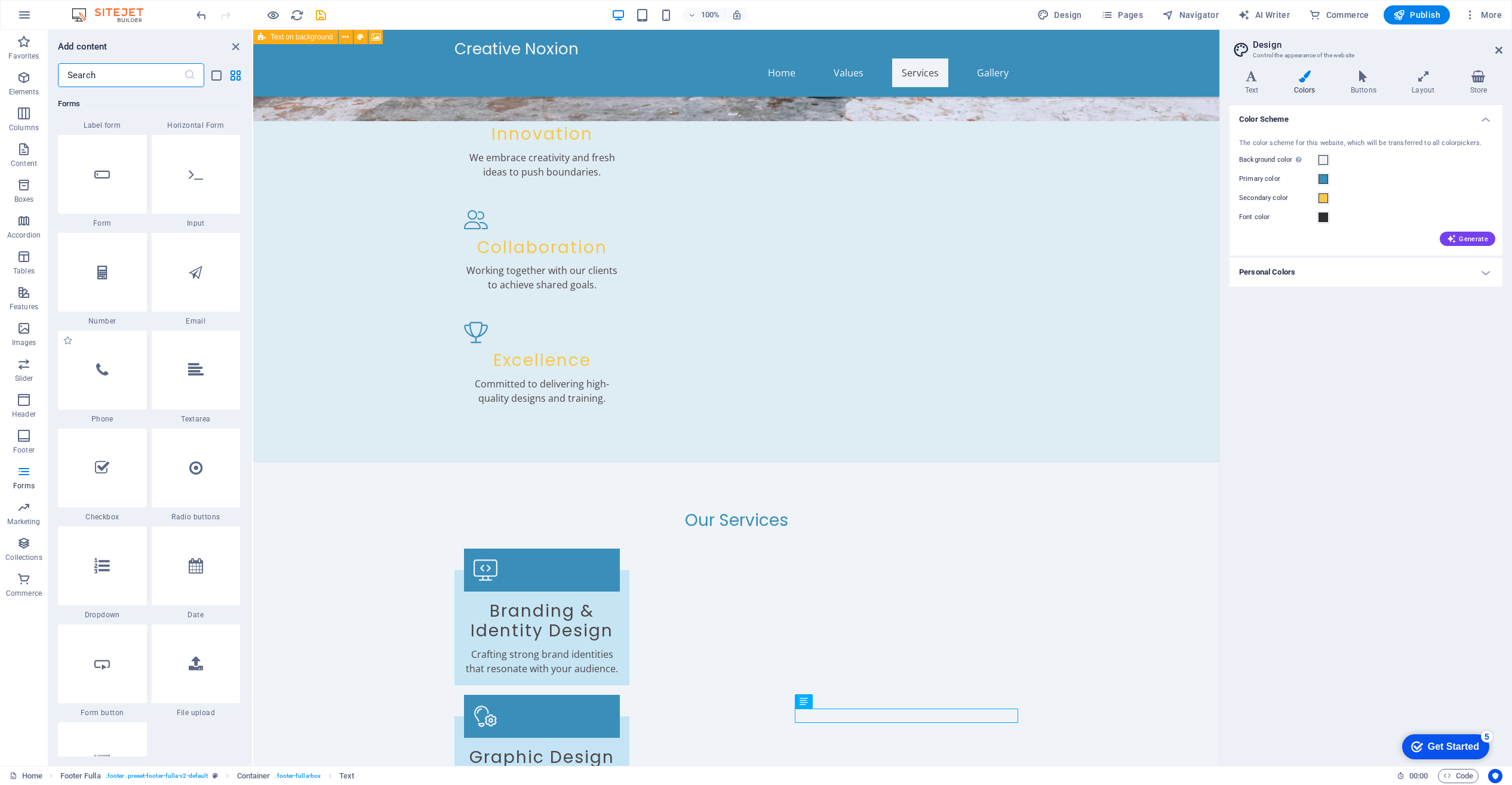
scroll to position [8981, 0]
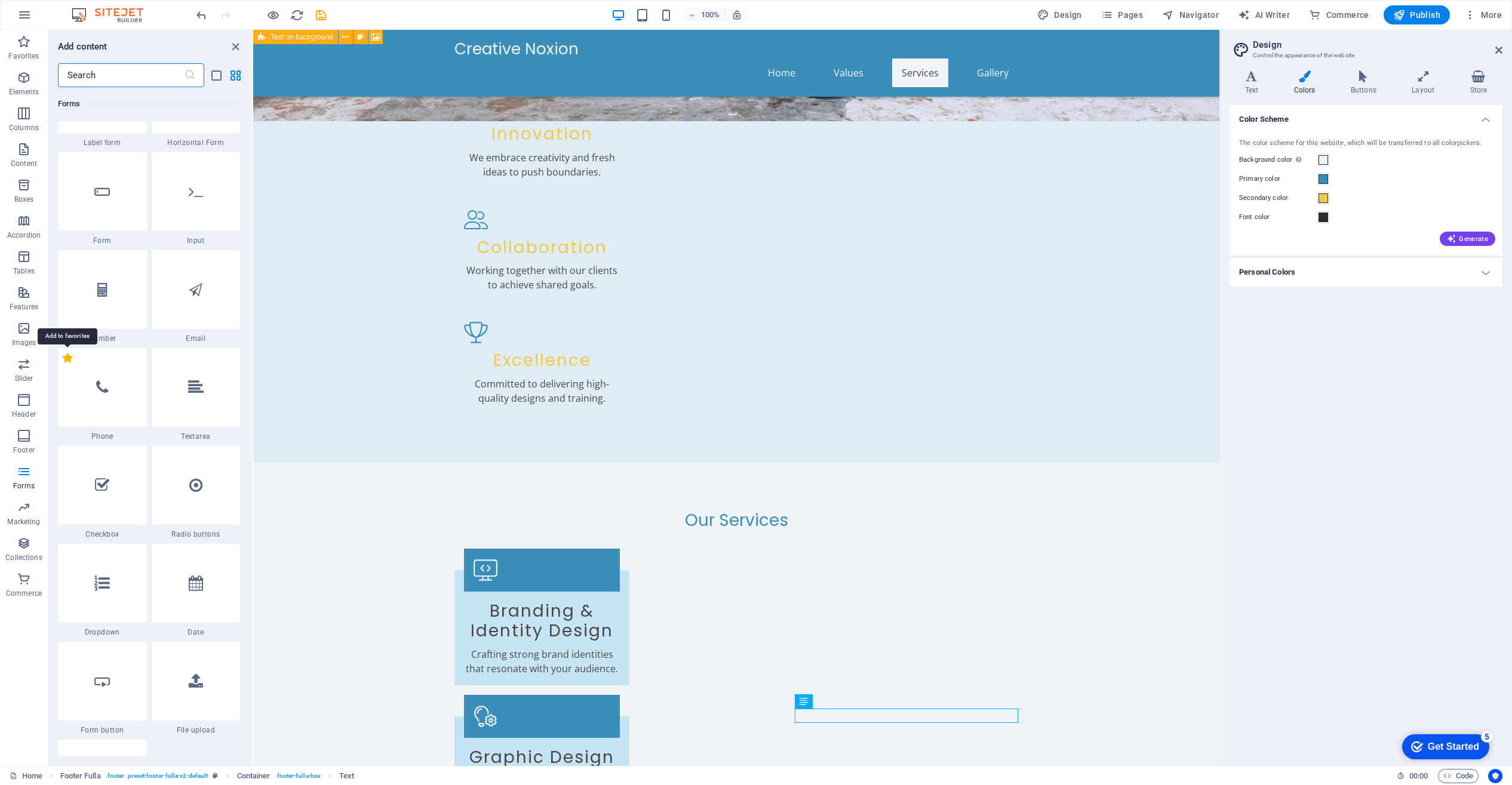
click at [67, 359] on label "1 Star" at bounding box center [68, 358] width 11 height 11
click at [63, 364] on input "1 Star" at bounding box center [62, 364] width 1 height 1
radio input "true"
click at [103, 390] on icon at bounding box center [102, 388] width 12 height 15
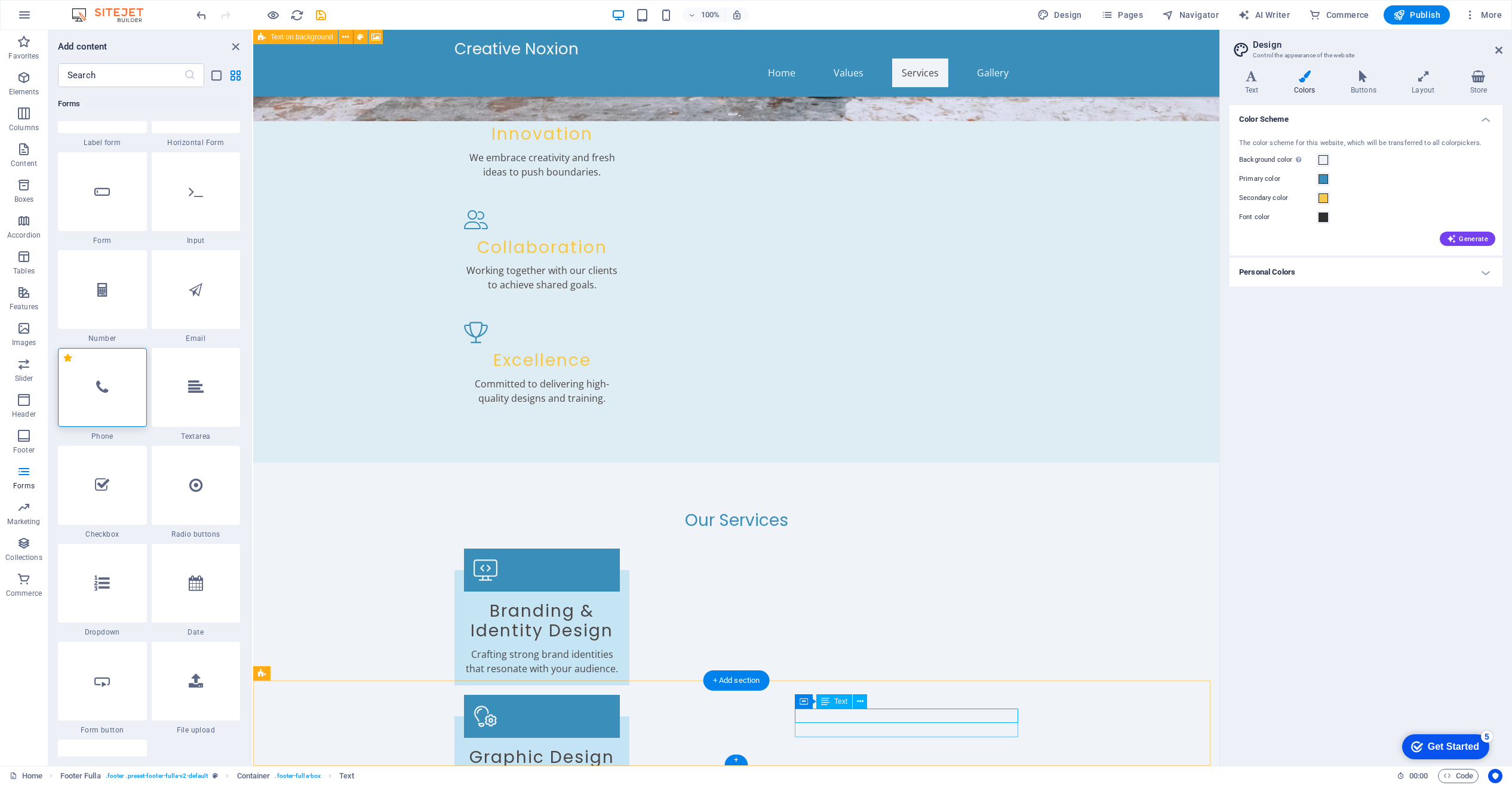
click at [22, 155] on icon "button" at bounding box center [24, 149] width 14 height 14
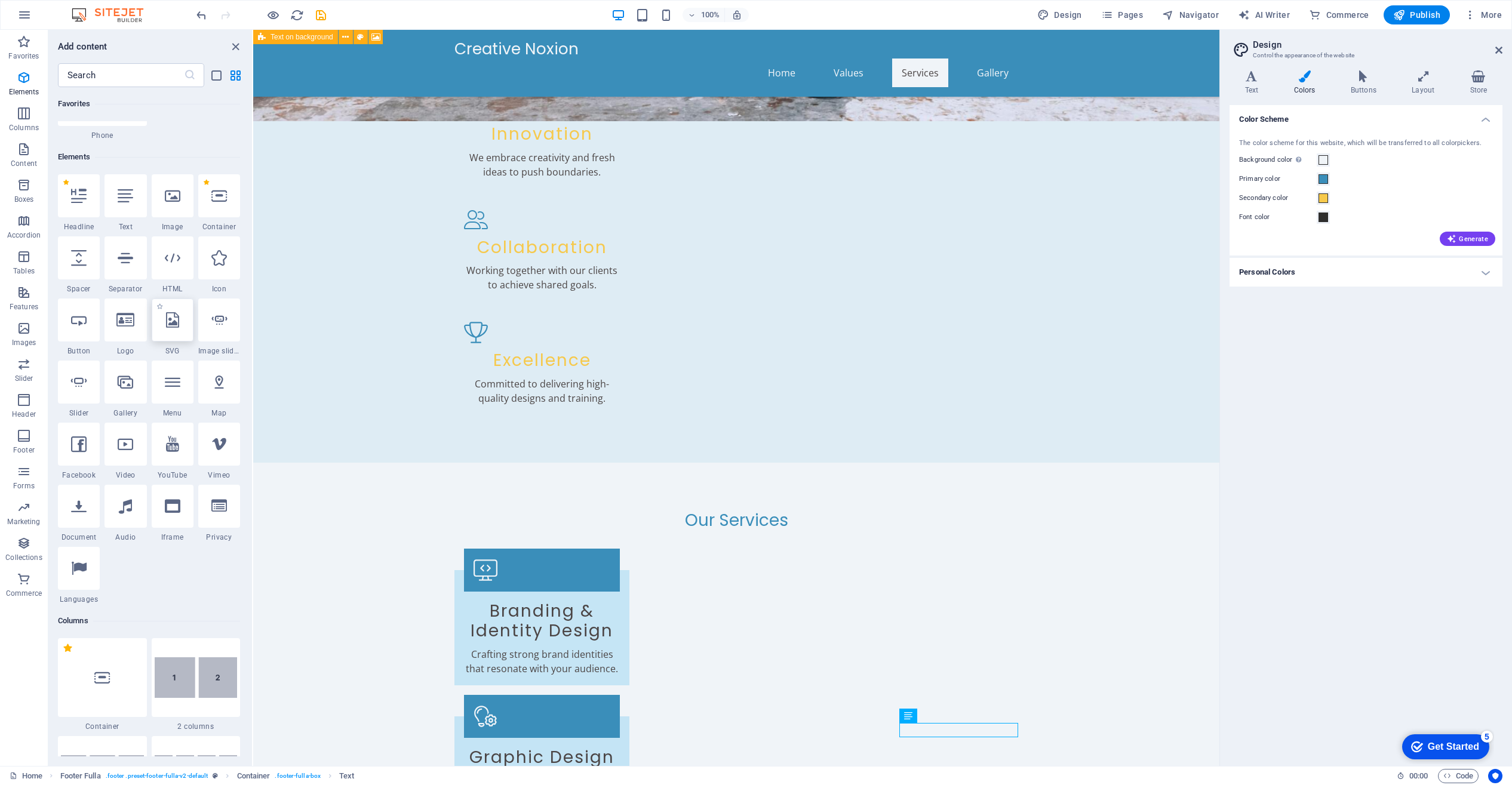
scroll to position [0, 0]
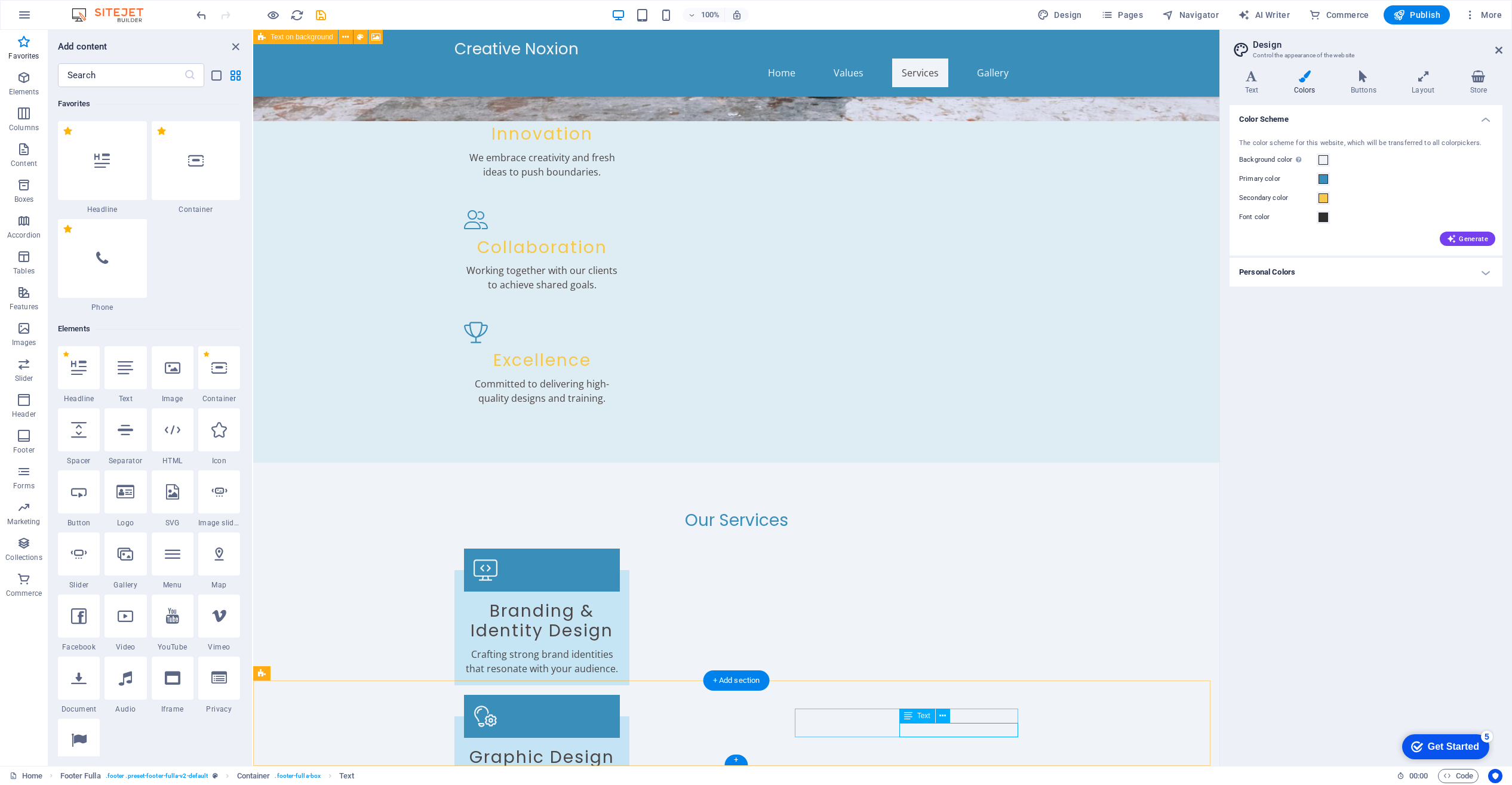
click at [804, 704] on icon at bounding box center [803, 701] width 9 height 14
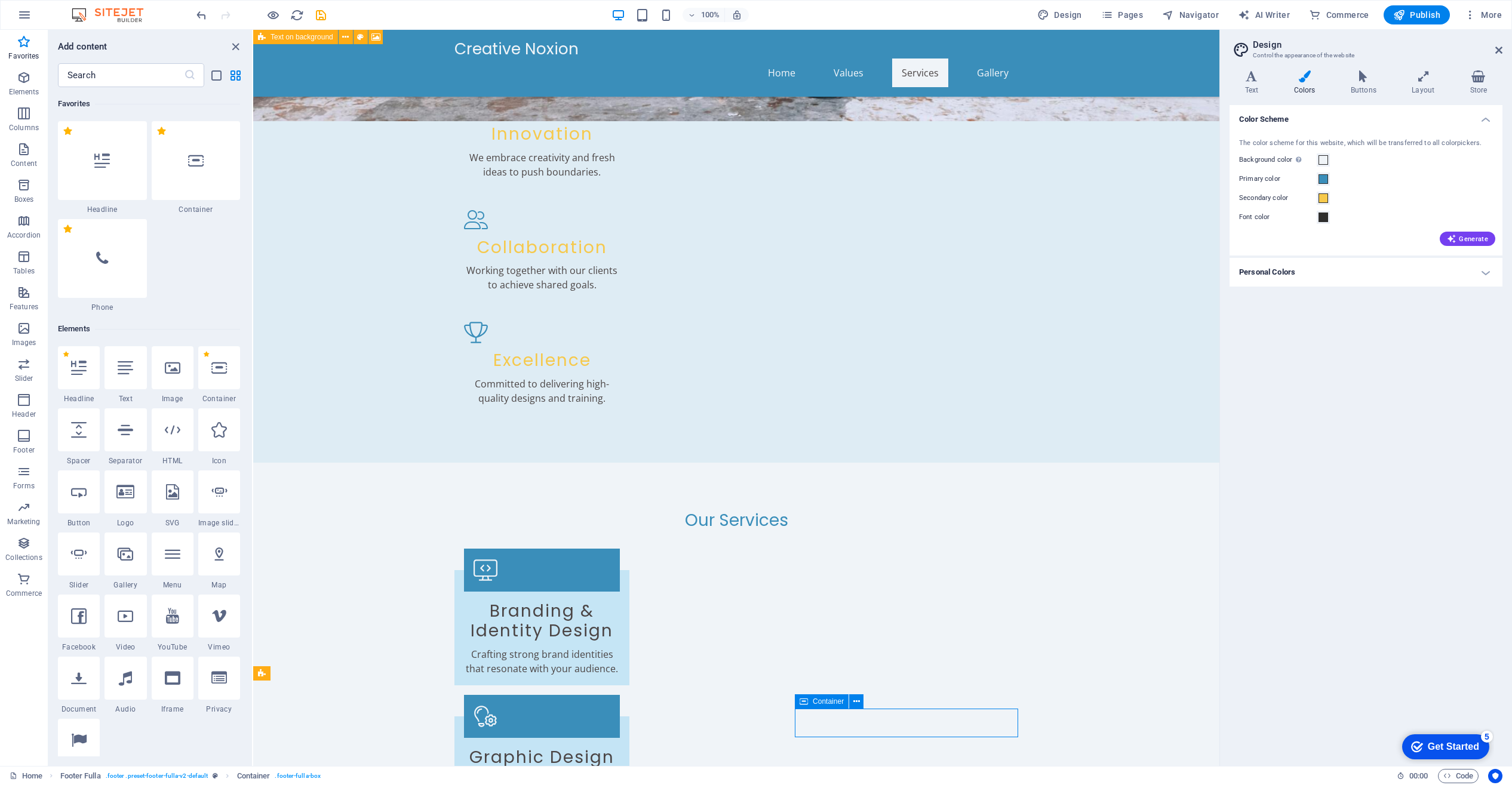
click at [836, 705] on span "Container" at bounding box center [828, 702] width 32 height 8
click at [855, 701] on icon at bounding box center [856, 701] width 7 height 12
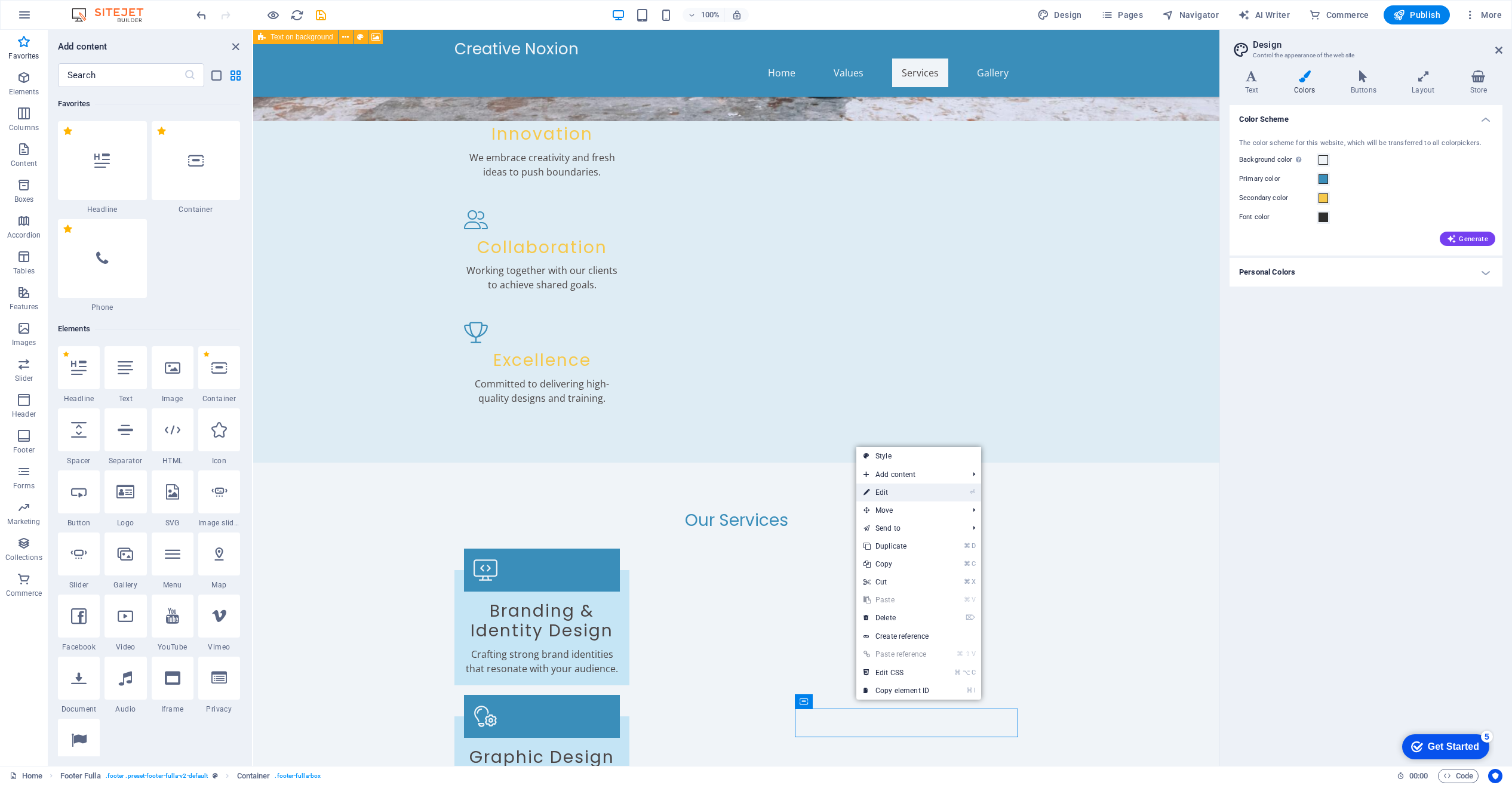
click at [894, 499] on link "⏎ Edit" at bounding box center [897, 492] width 80 height 18
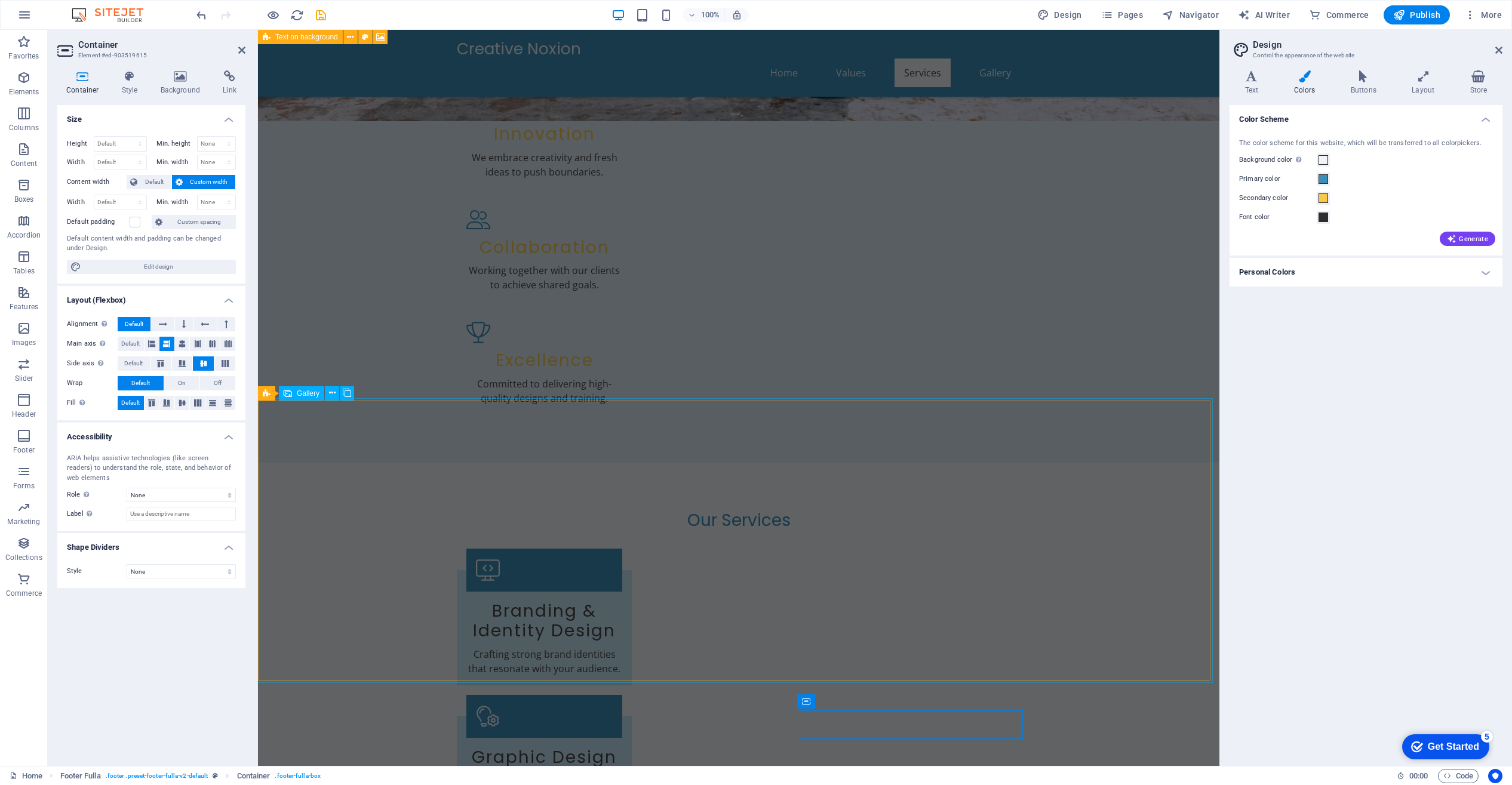
scroll to position [690, 0]
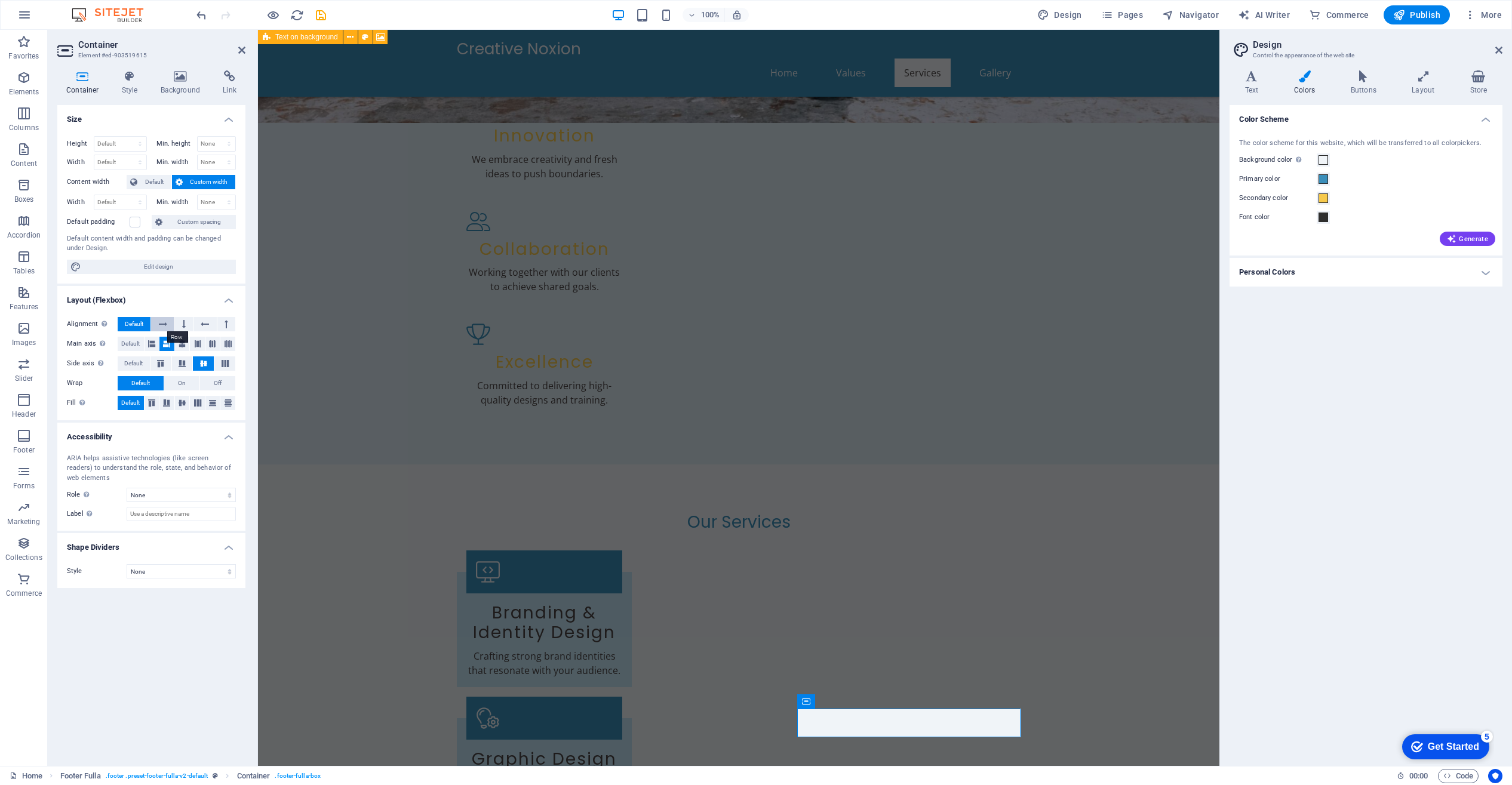
click at [167, 325] on button at bounding box center [162, 324] width 23 height 14
click at [224, 364] on icon at bounding box center [224, 364] width 14 height 8
click at [134, 342] on span "Default" at bounding box center [130, 344] width 18 height 14
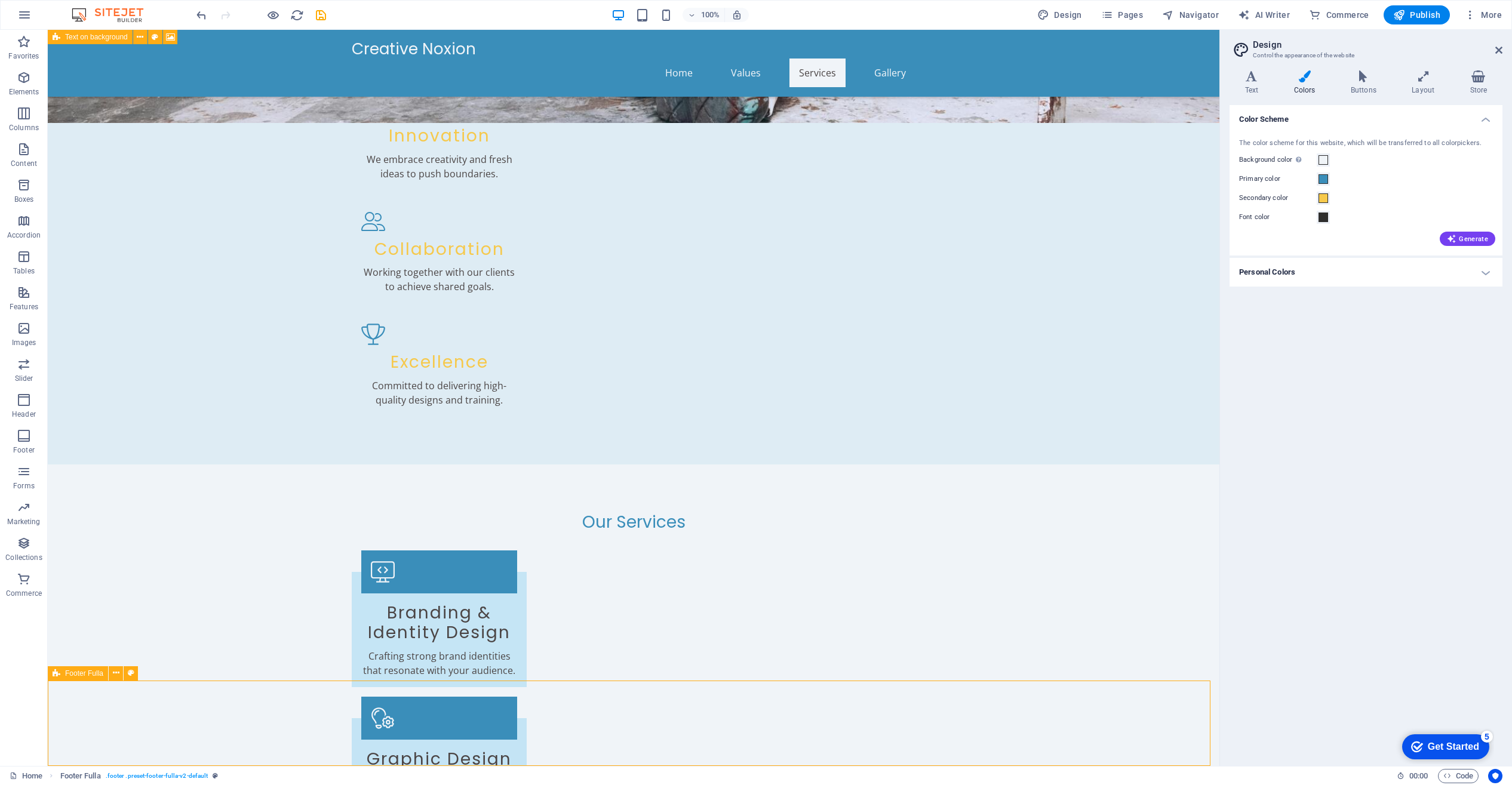
scroll to position [754, 0]
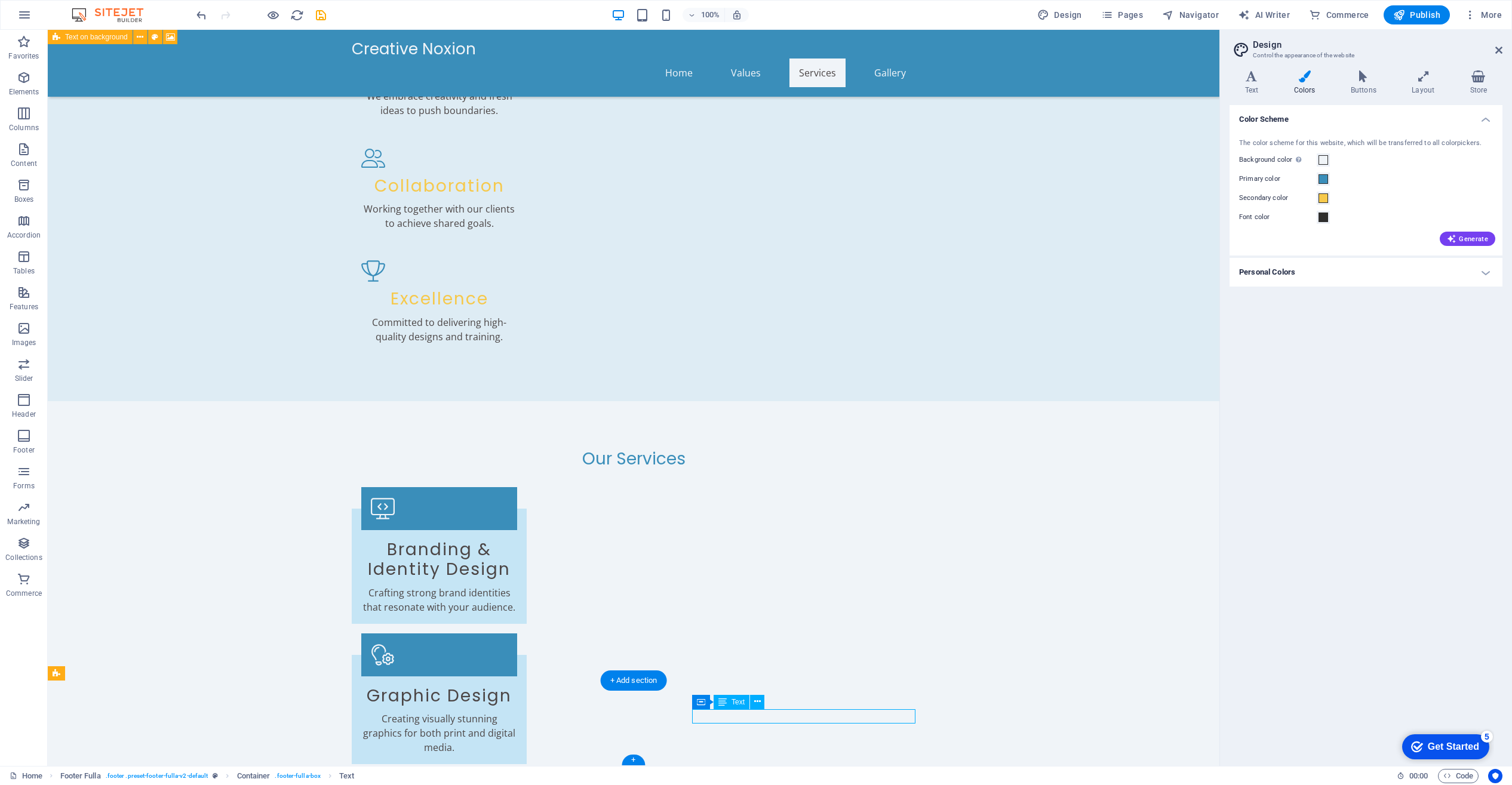
scroll to position [690, 0]
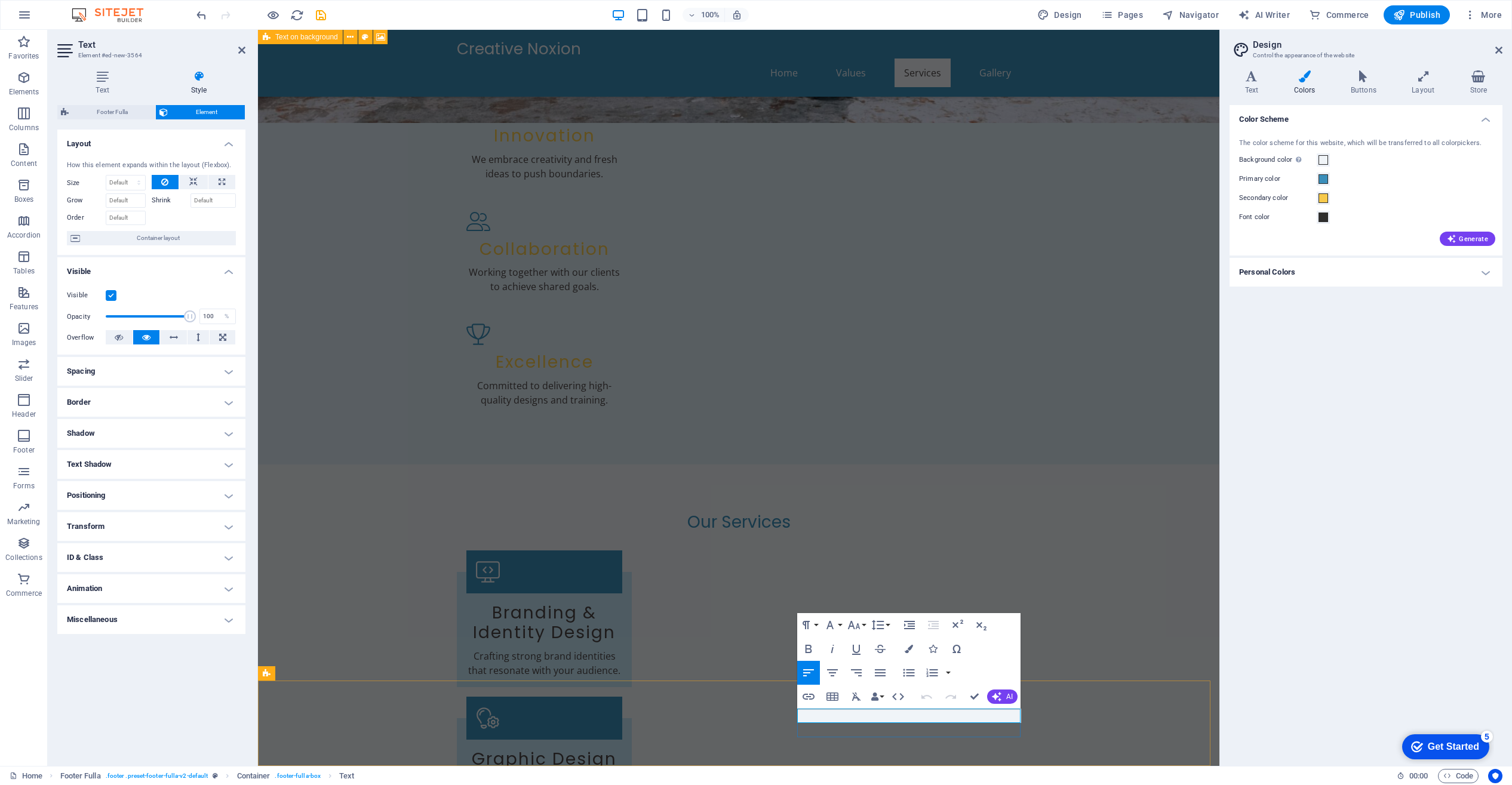
click at [933, 649] on icon "button" at bounding box center [932, 648] width 9 height 9
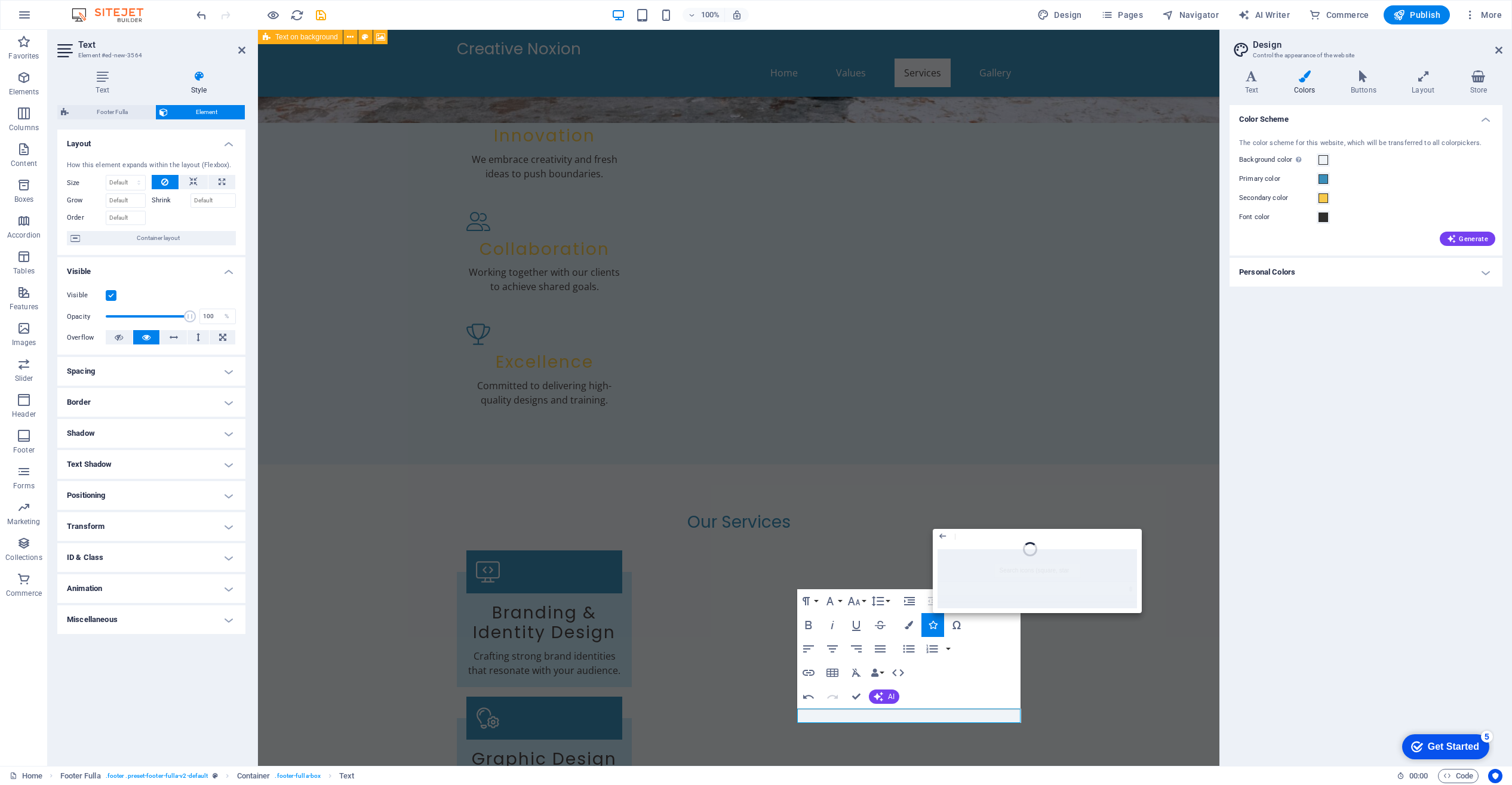
click at [1004, 563] on div at bounding box center [1037, 579] width 209 height 69
drag, startPoint x: 944, startPoint y: 535, endPoint x: 686, endPoint y: 504, distance: 259.9
click at [944, 535] on icon "button" at bounding box center [943, 536] width 11 height 14
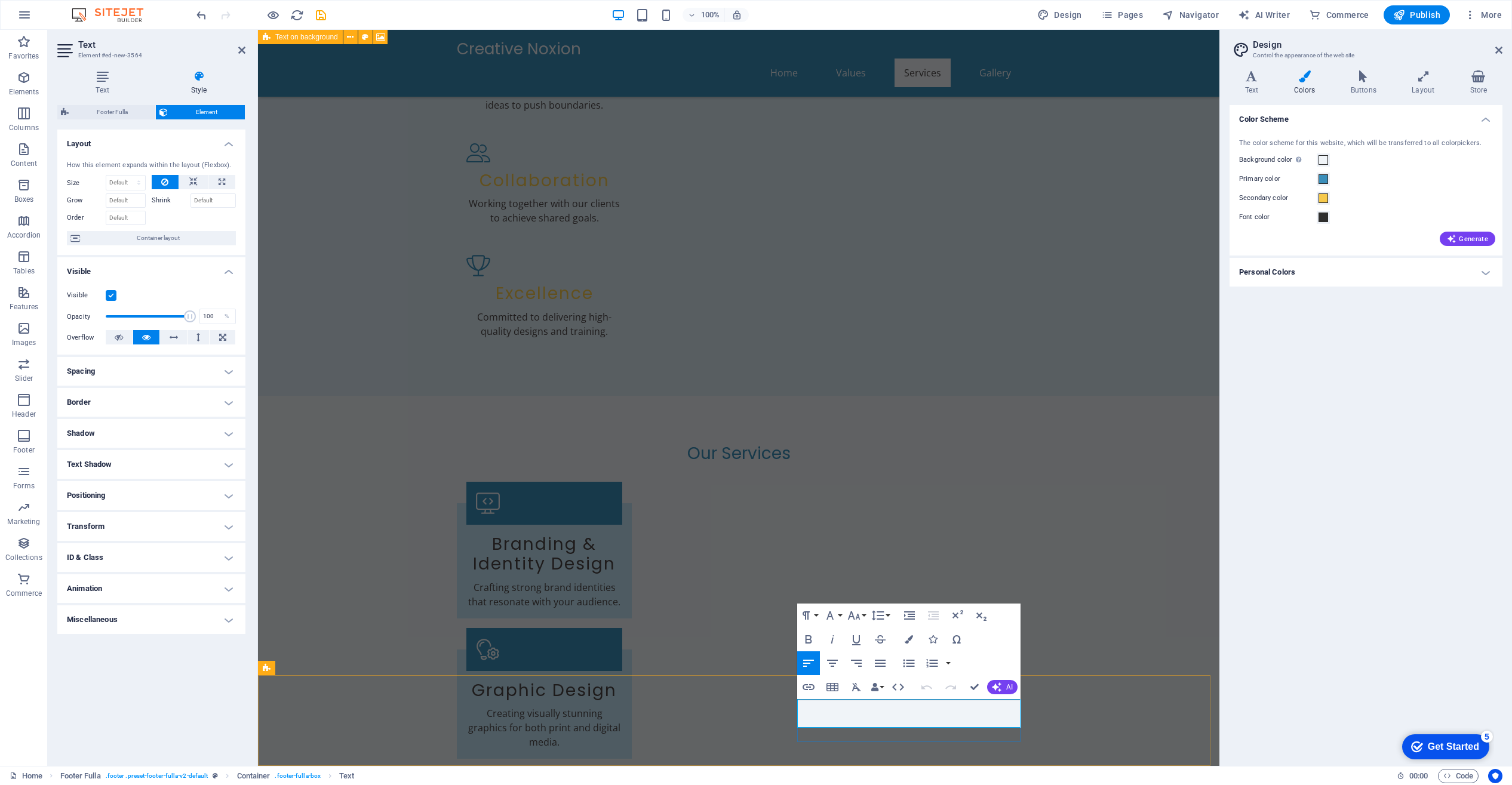
scroll to position [696, 0]
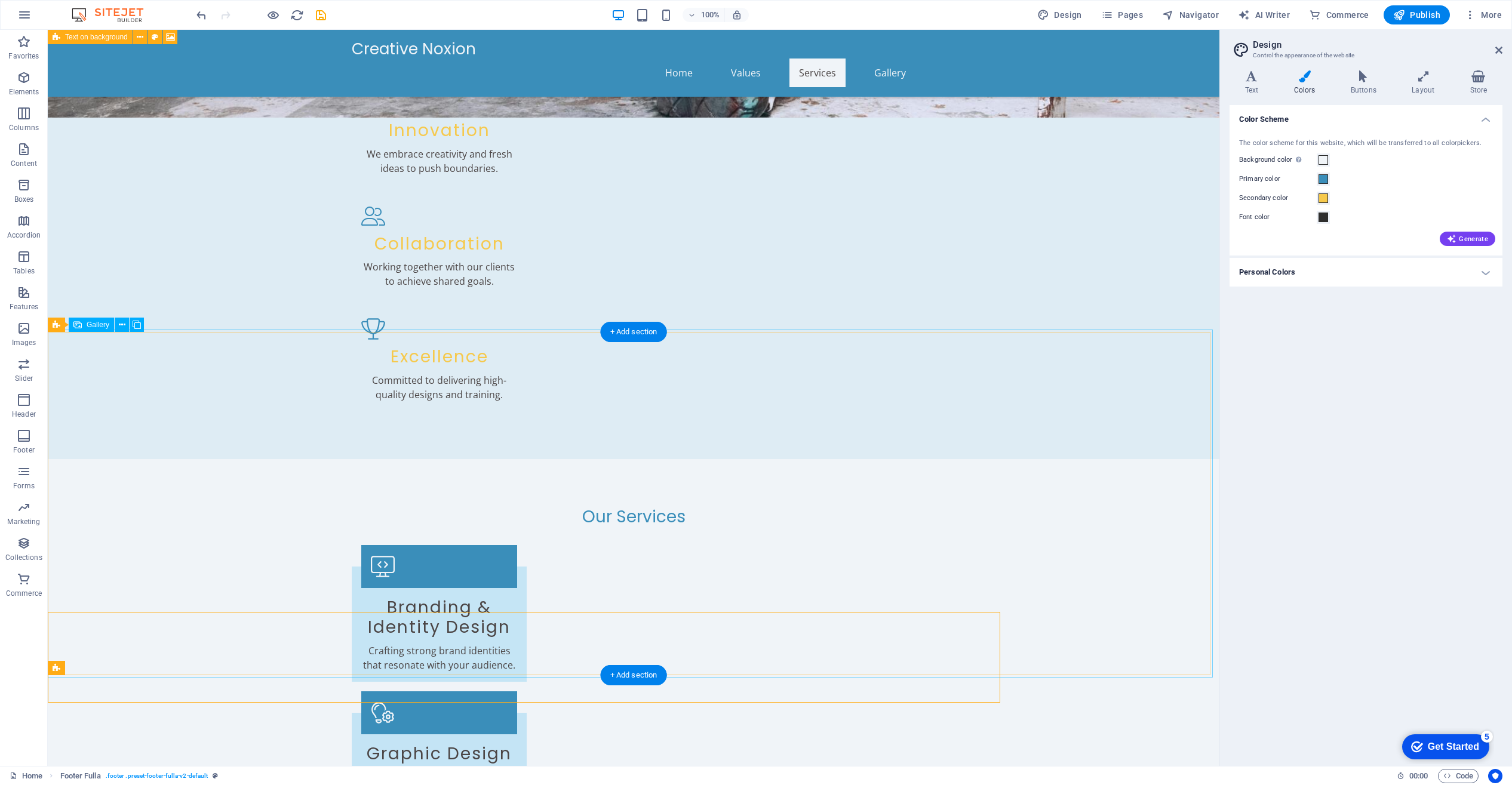
scroll to position [759, 0]
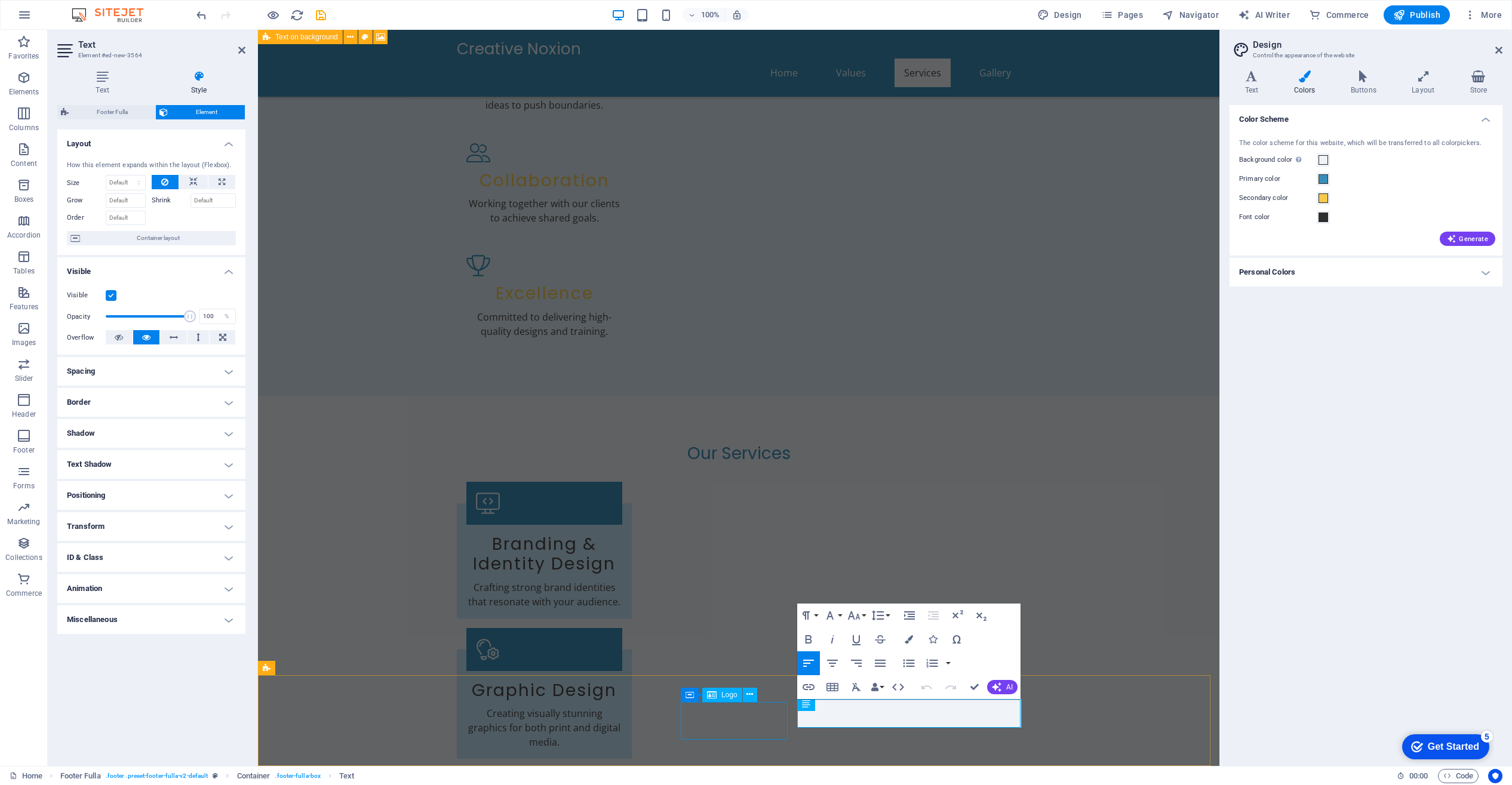
scroll to position [696, 0]
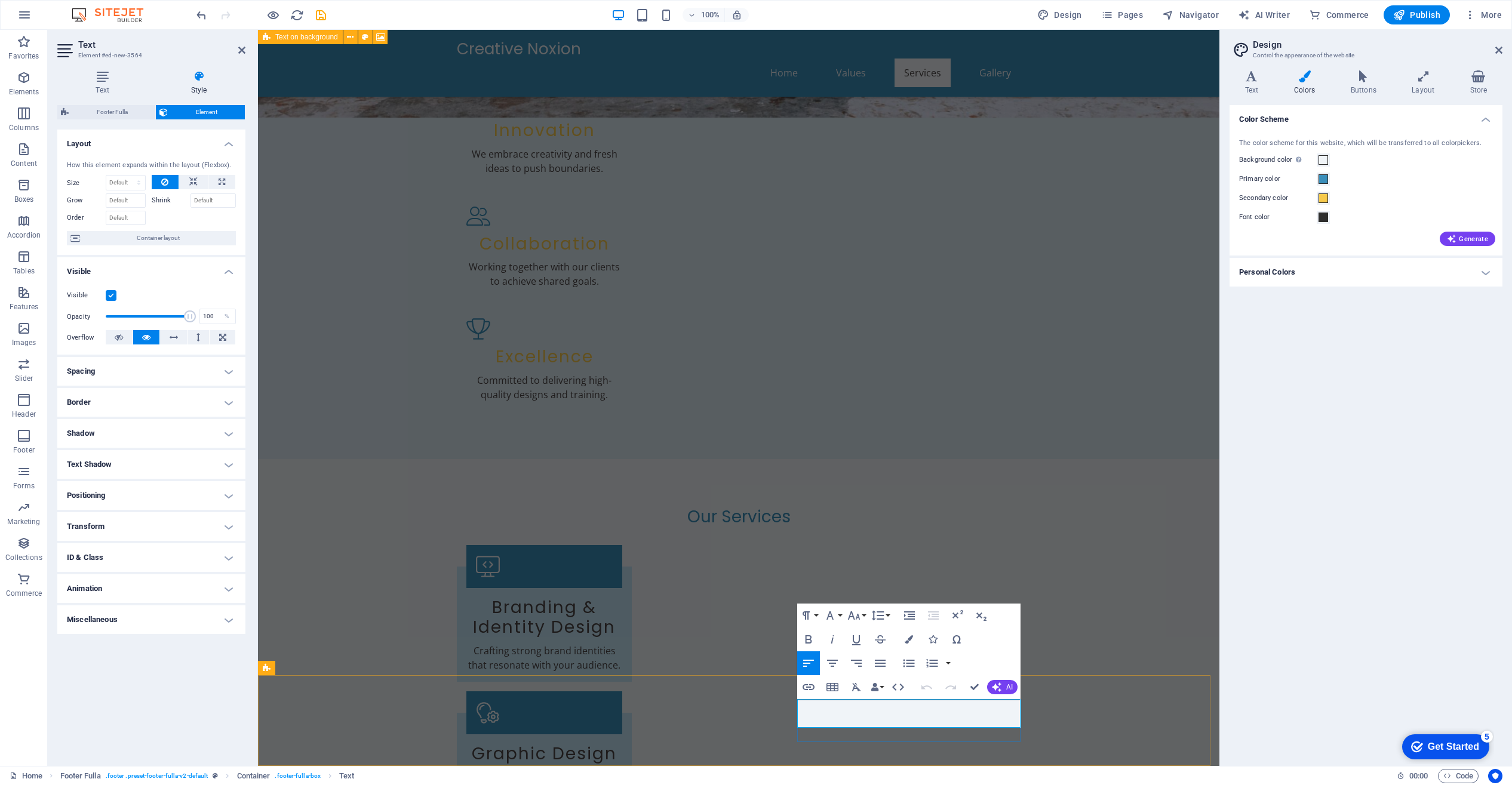
drag, startPoint x: 836, startPoint y: 705, endPoint x: 802, endPoint y: 709, distance: 34.2
click at [810, 637] on icon "button" at bounding box center [808, 639] width 7 height 9
click at [807, 638] on icon "button" at bounding box center [808, 639] width 14 height 14
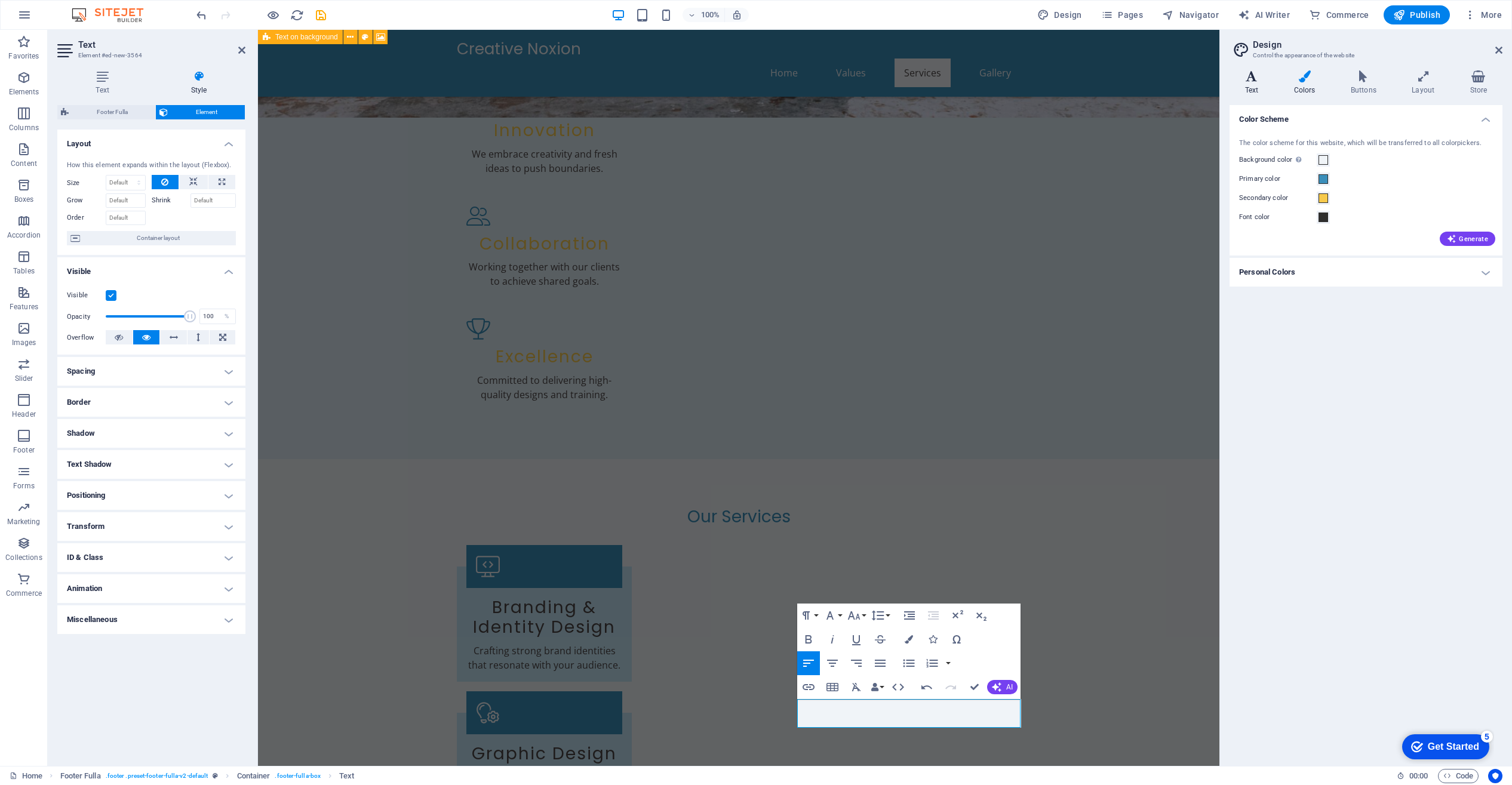
click at [1258, 77] on icon at bounding box center [1251, 76] width 44 height 12
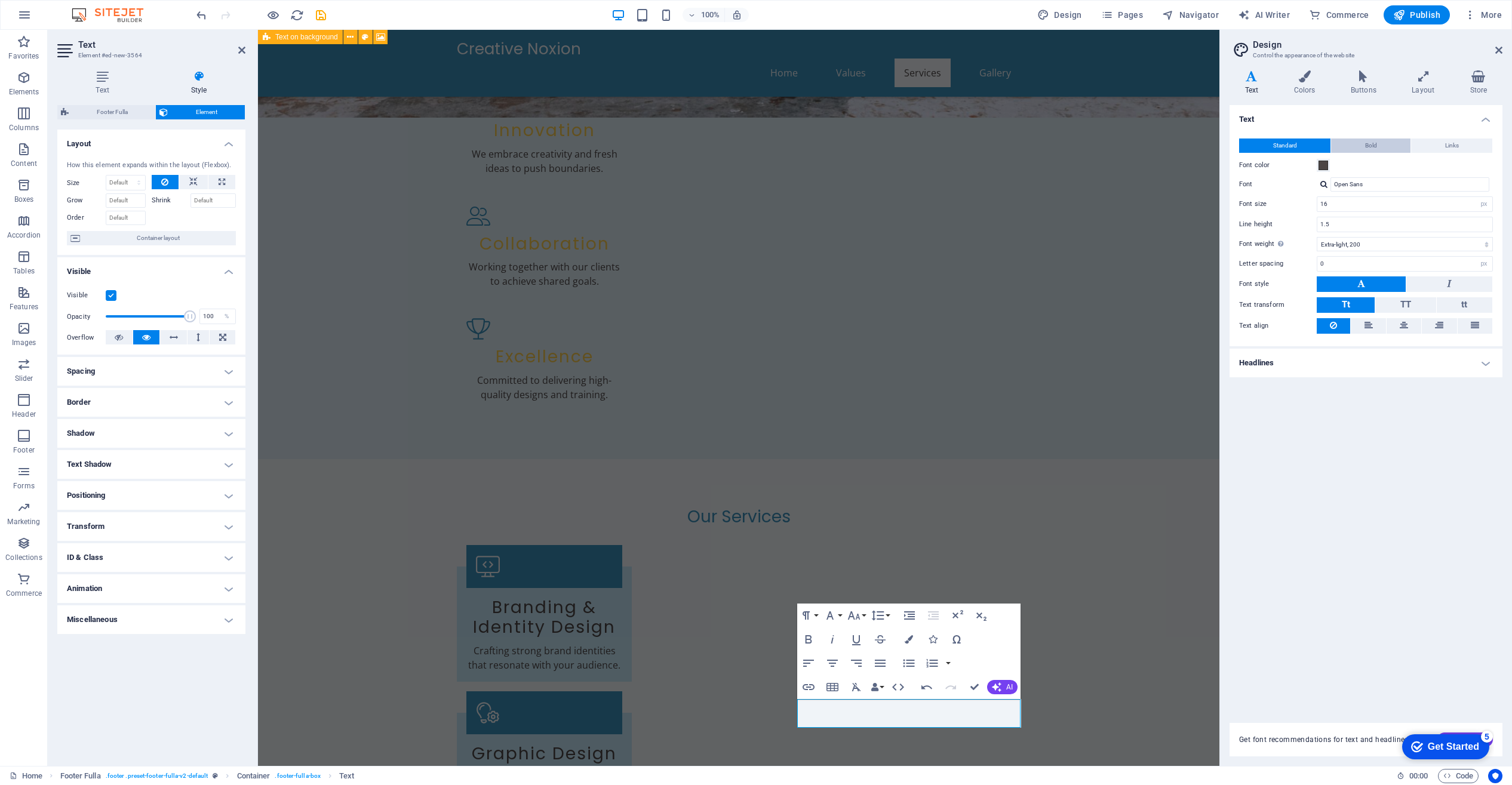
click at [1373, 146] on span "Bold" at bounding box center [1371, 145] width 12 height 14
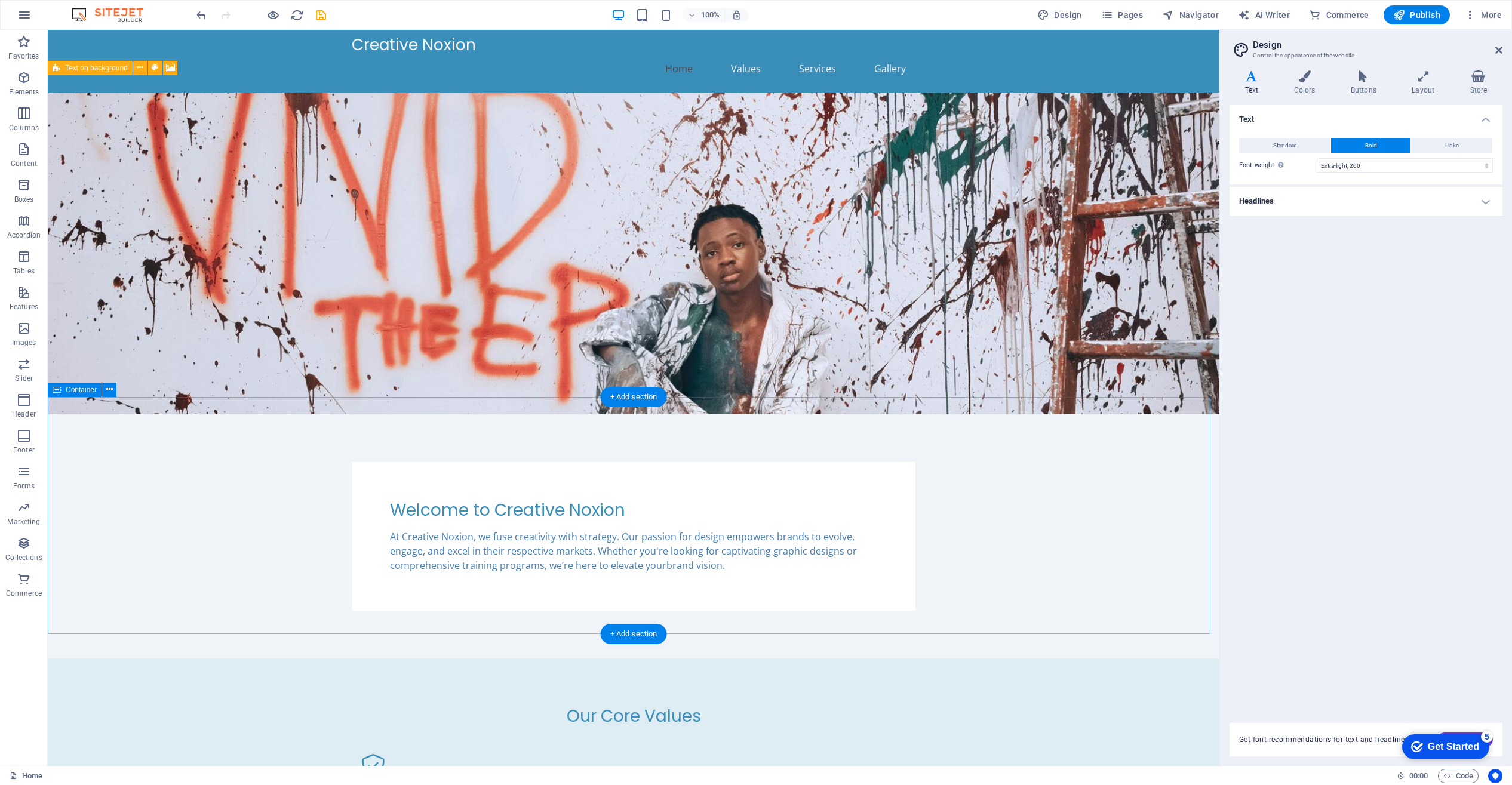
scroll to position [0, 0]
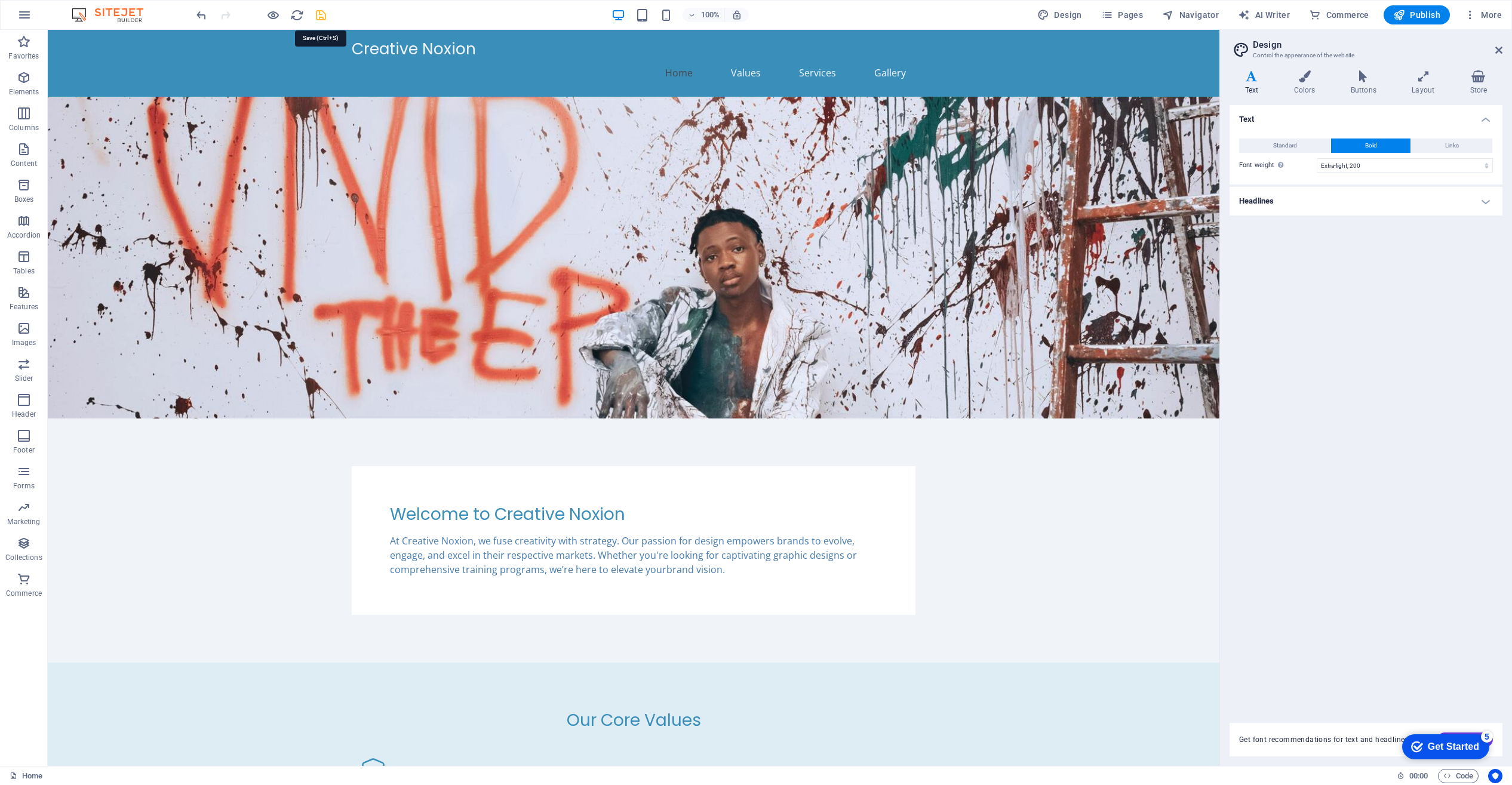
click at [323, 14] on icon "save" at bounding box center [321, 15] width 13 height 13
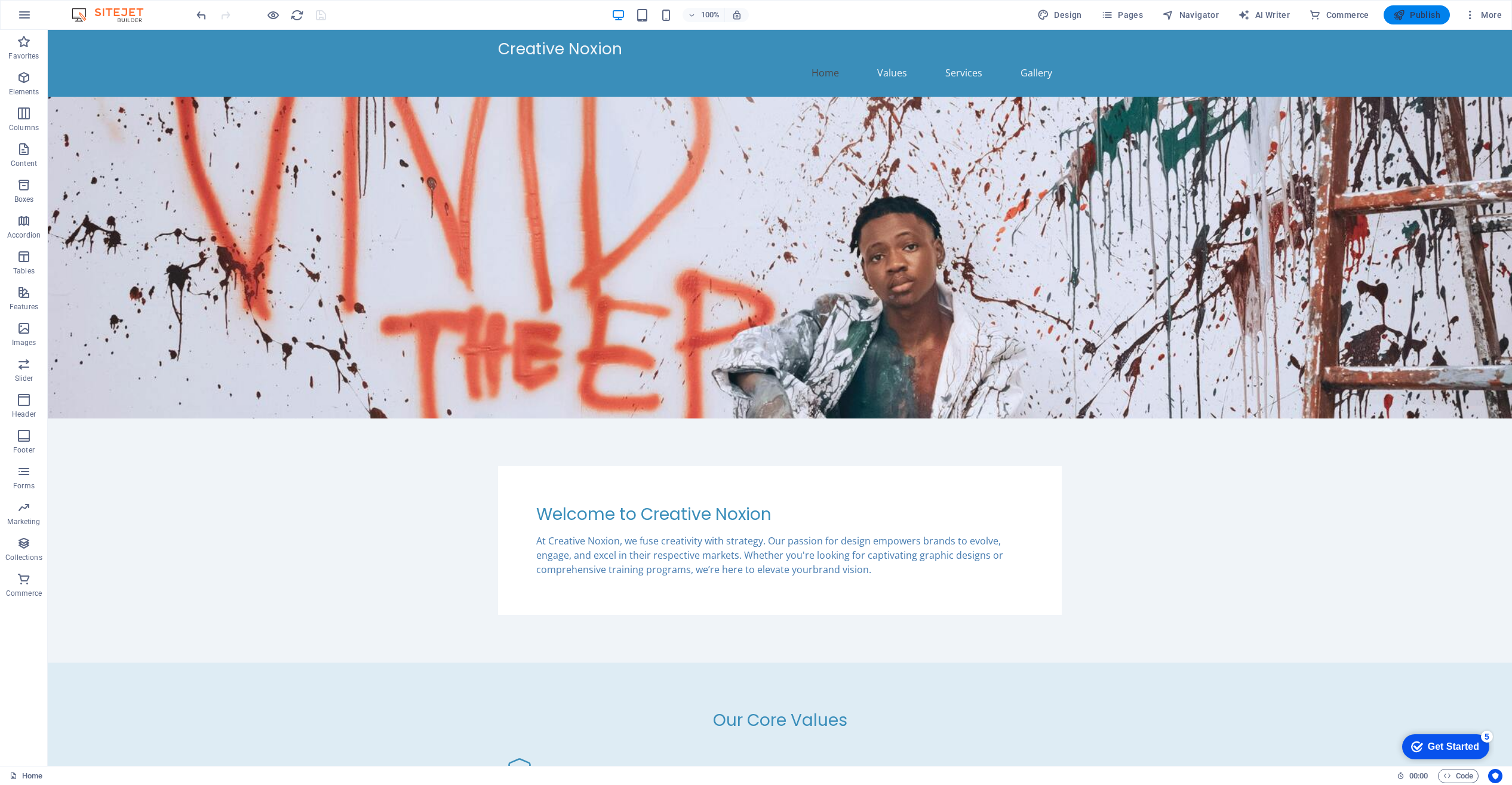
click at [1417, 14] on span "Publish" at bounding box center [1416, 14] width 47 height 12
